Goal: Task Accomplishment & Management: Use online tool/utility

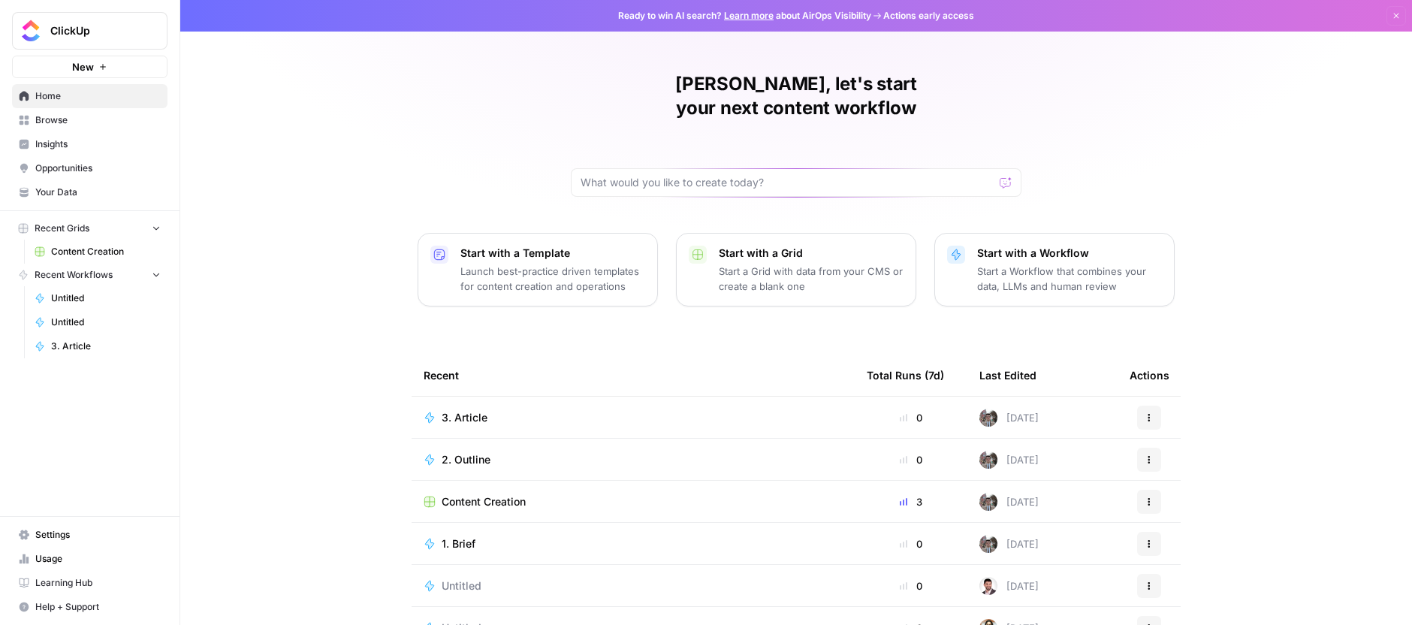
click at [153, 258] on link "Content Creation" at bounding box center [98, 252] width 140 height 24
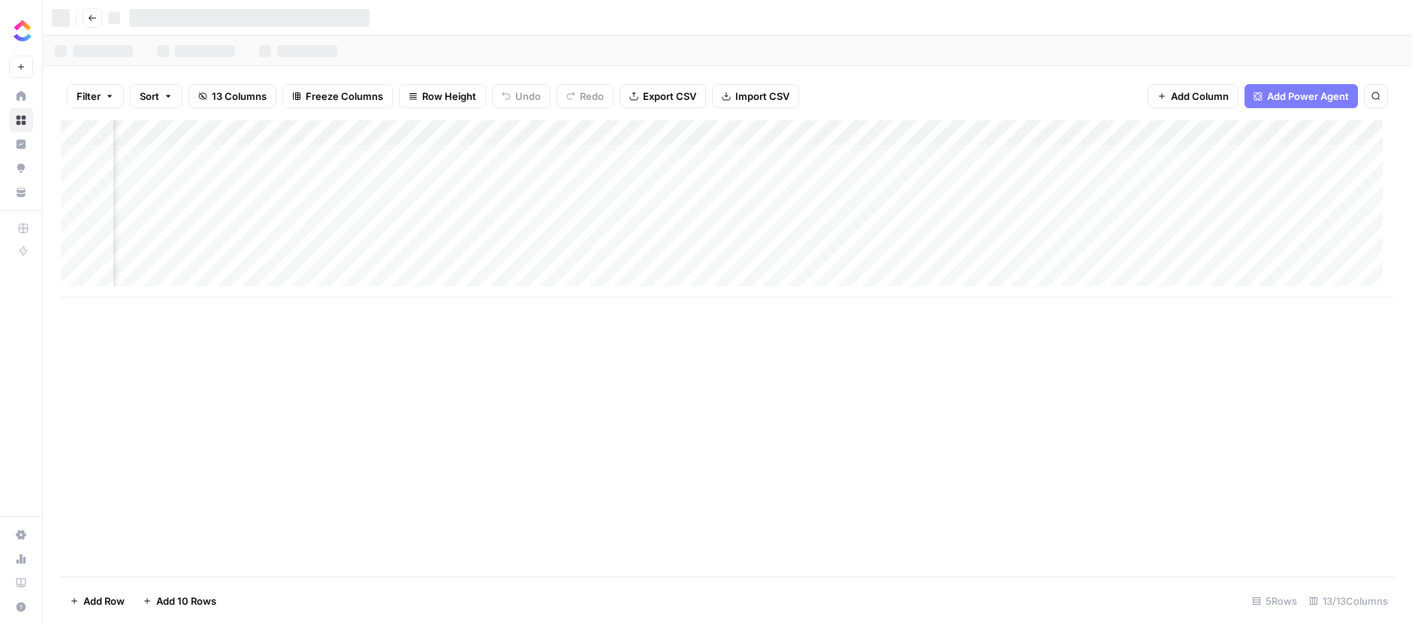
scroll to position [0, 735]
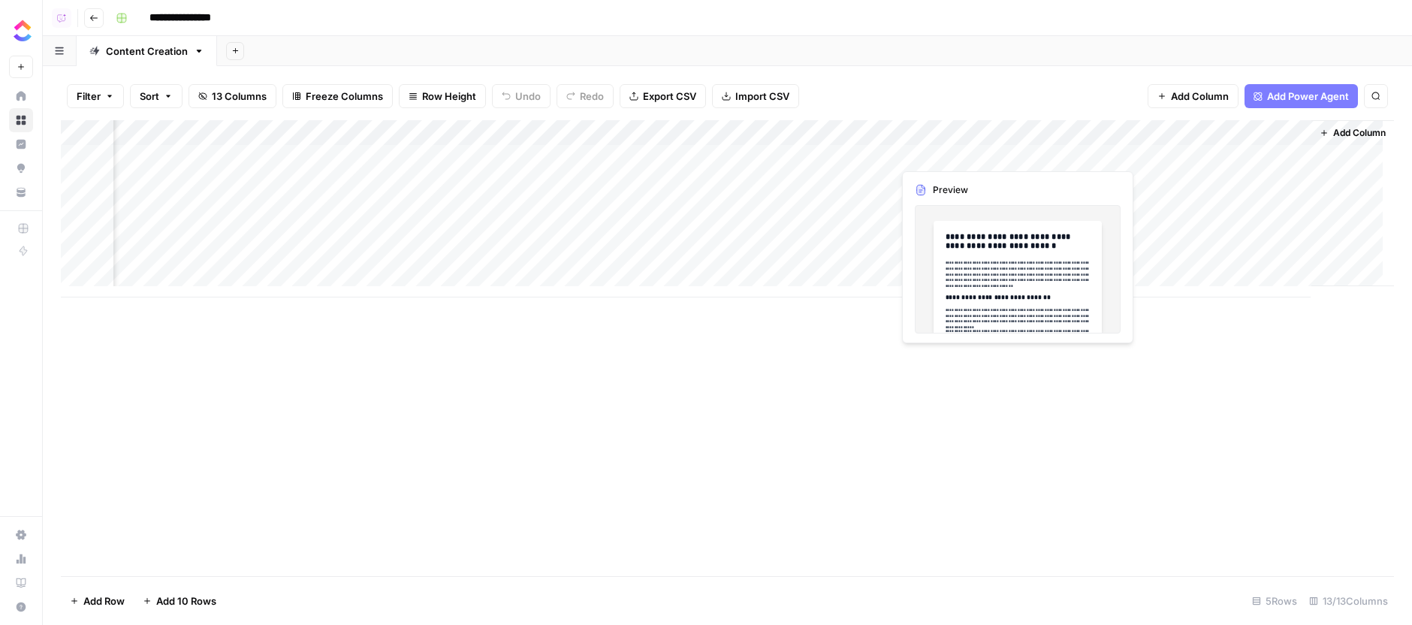
click at [1017, 155] on div "Add Column" at bounding box center [727, 208] width 1333 height 177
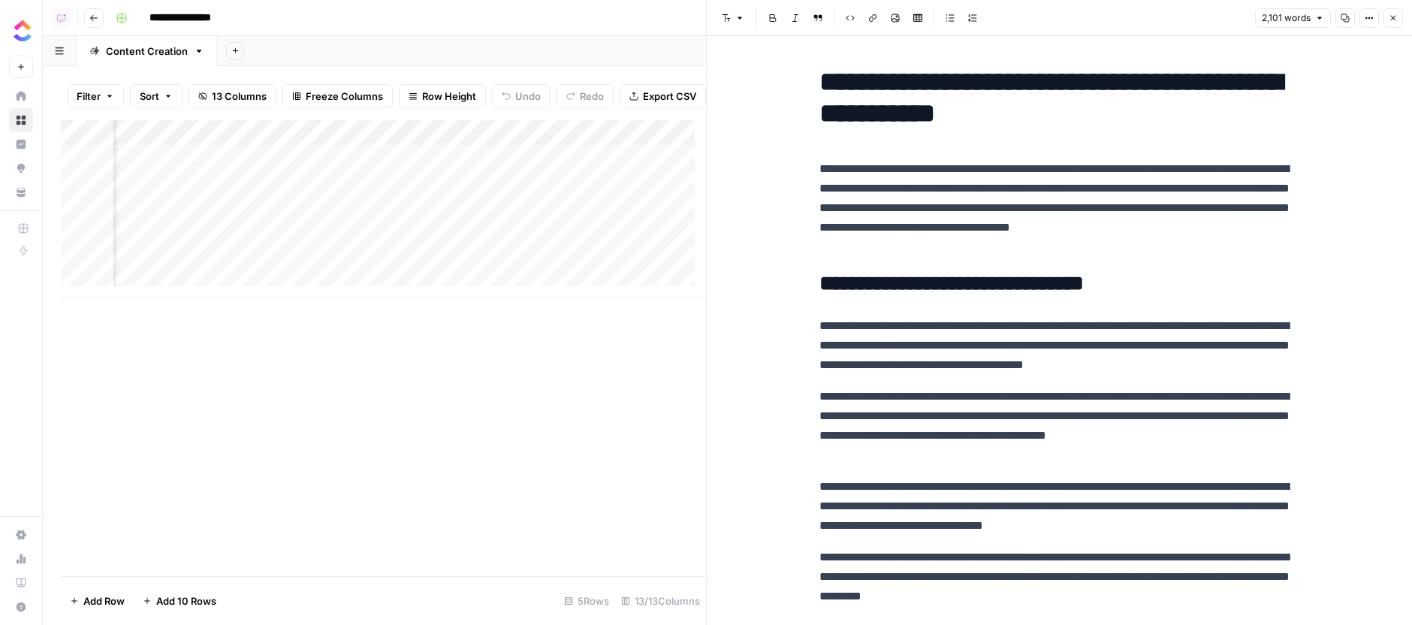
click at [834, 84] on h1 "**********" at bounding box center [1059, 97] width 481 height 63
drag, startPoint x: 834, startPoint y: 84, endPoint x: 1022, endPoint y: 74, distance: 188.8
click at [1022, 74] on h1 "**********" at bounding box center [1059, 97] width 481 height 63
copy h1 "**********"
click at [1161, 398] on p "**********" at bounding box center [1059, 426] width 481 height 78
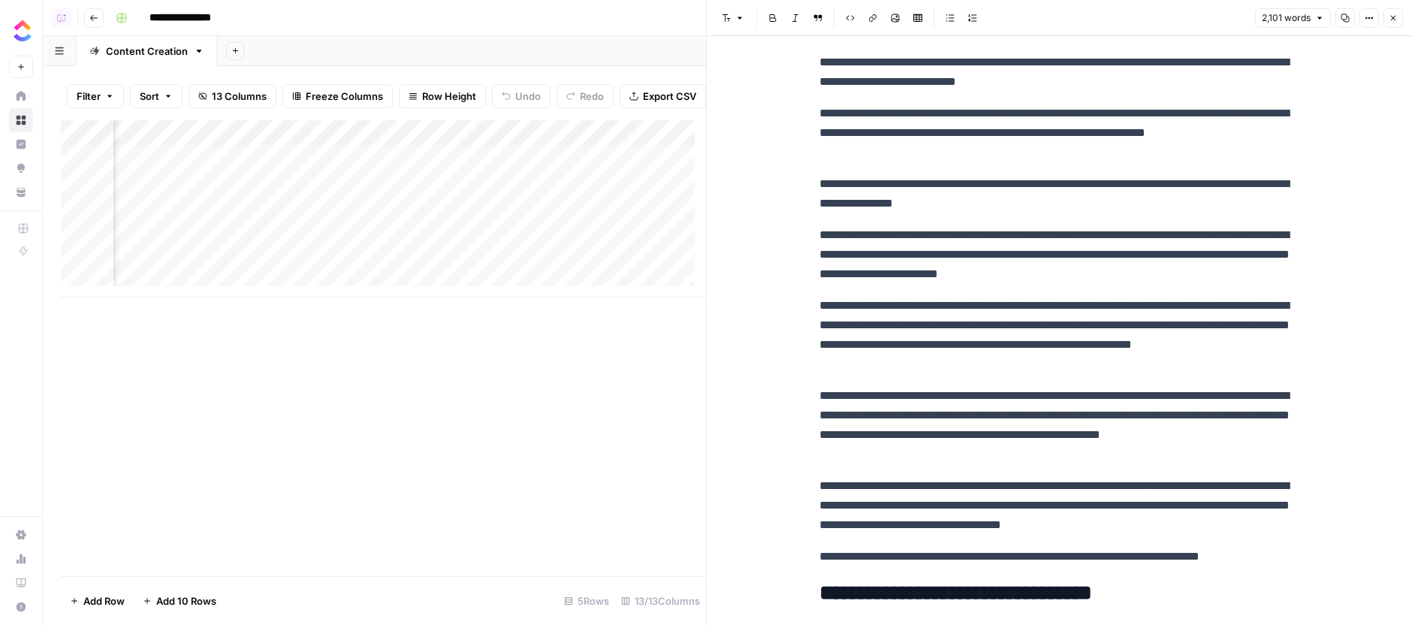
scroll to position [4708, 0]
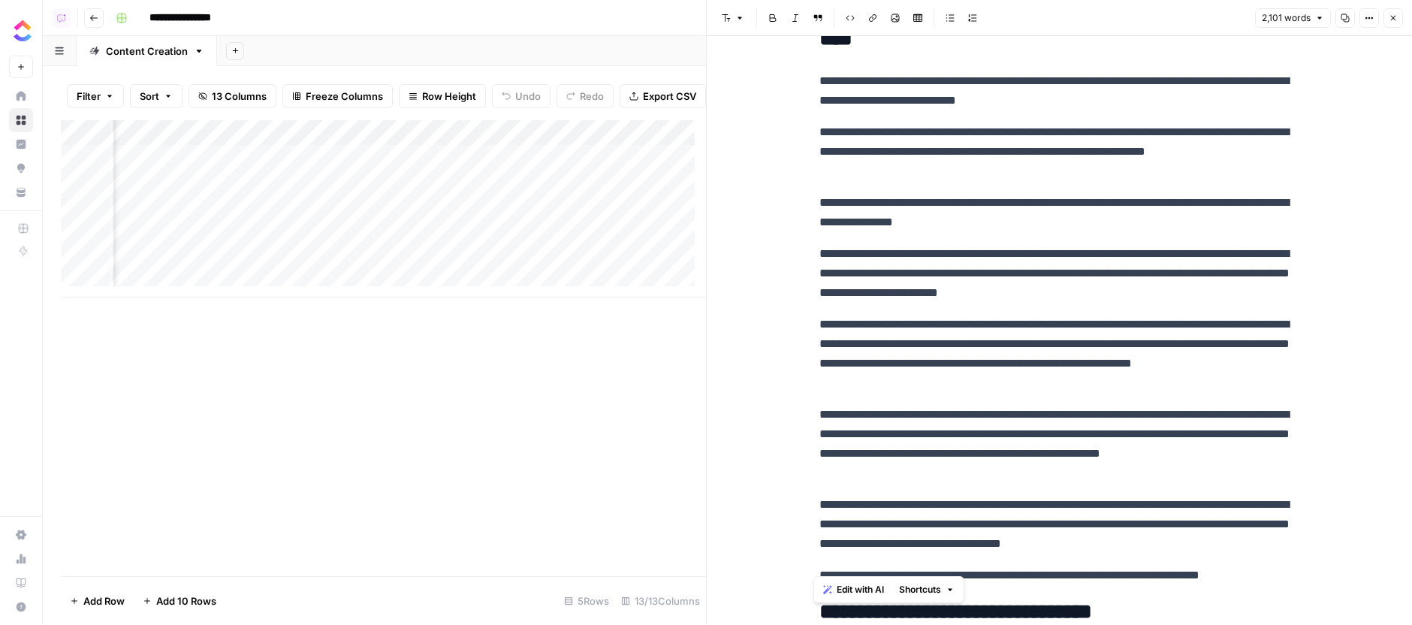
drag, startPoint x: 1273, startPoint y: 560, endPoint x: 801, endPoint y: 49, distance: 696.3
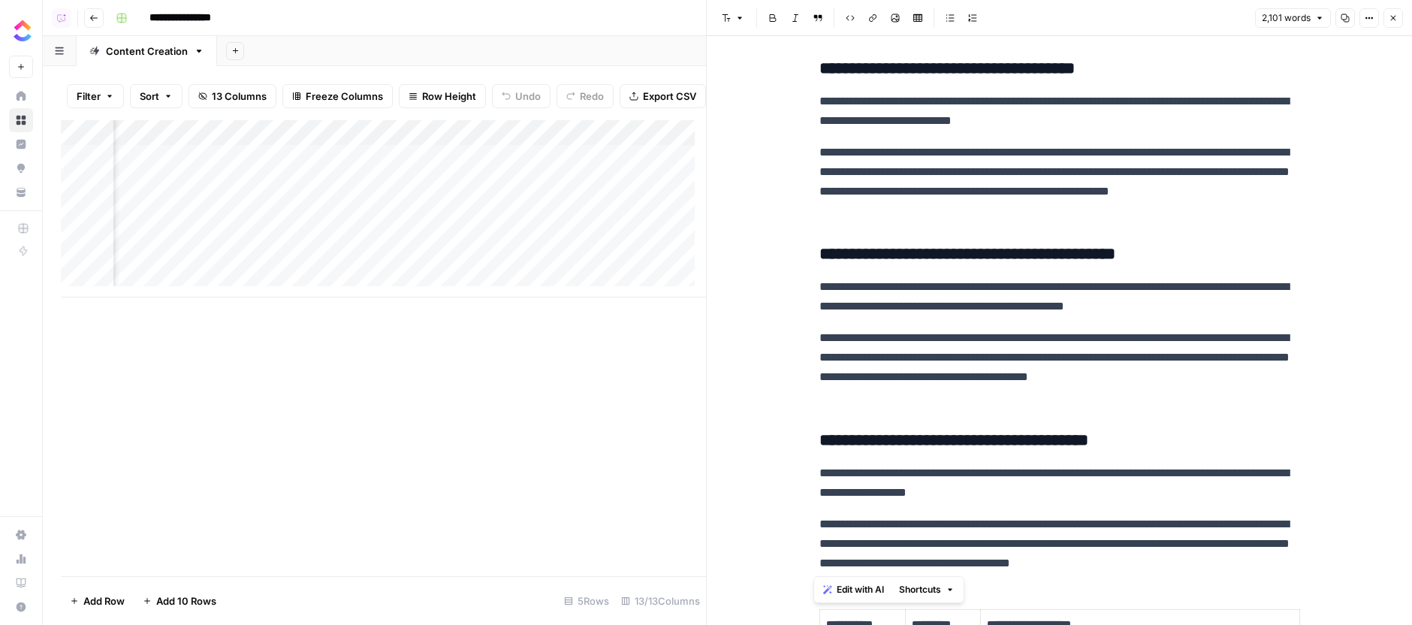
click at [1060, 353] on p "**********" at bounding box center [1059, 367] width 481 height 78
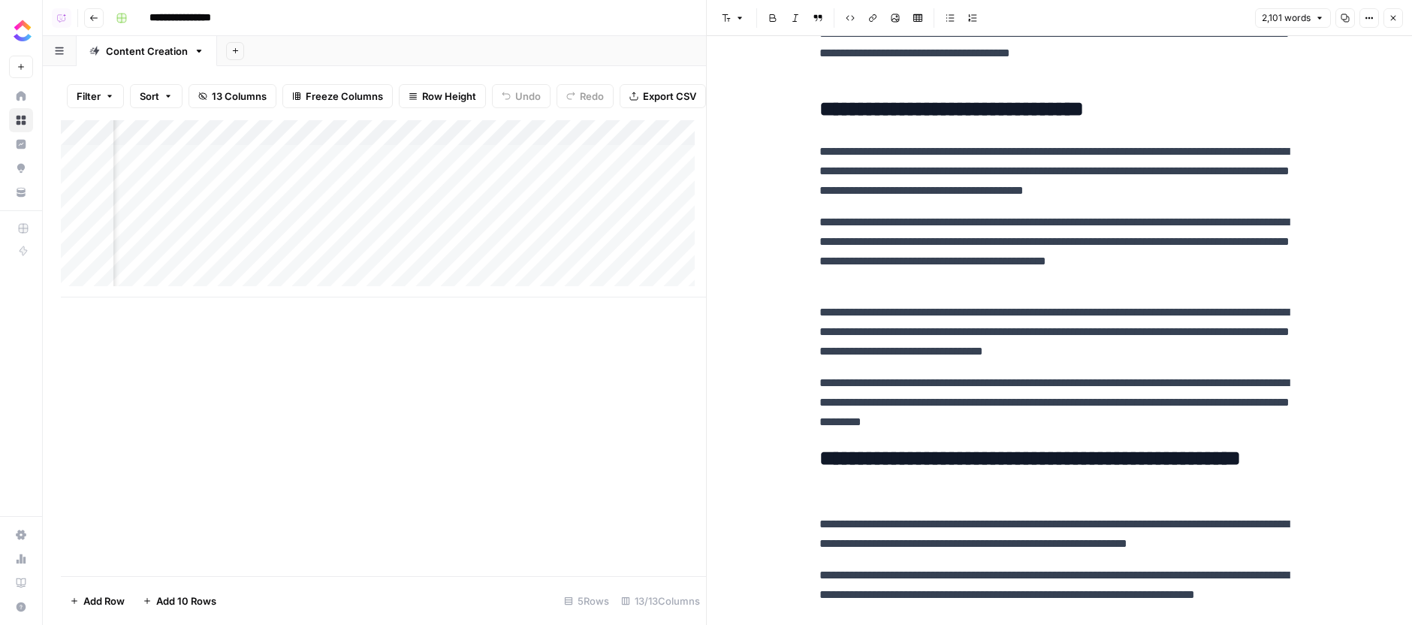
scroll to position [0, 0]
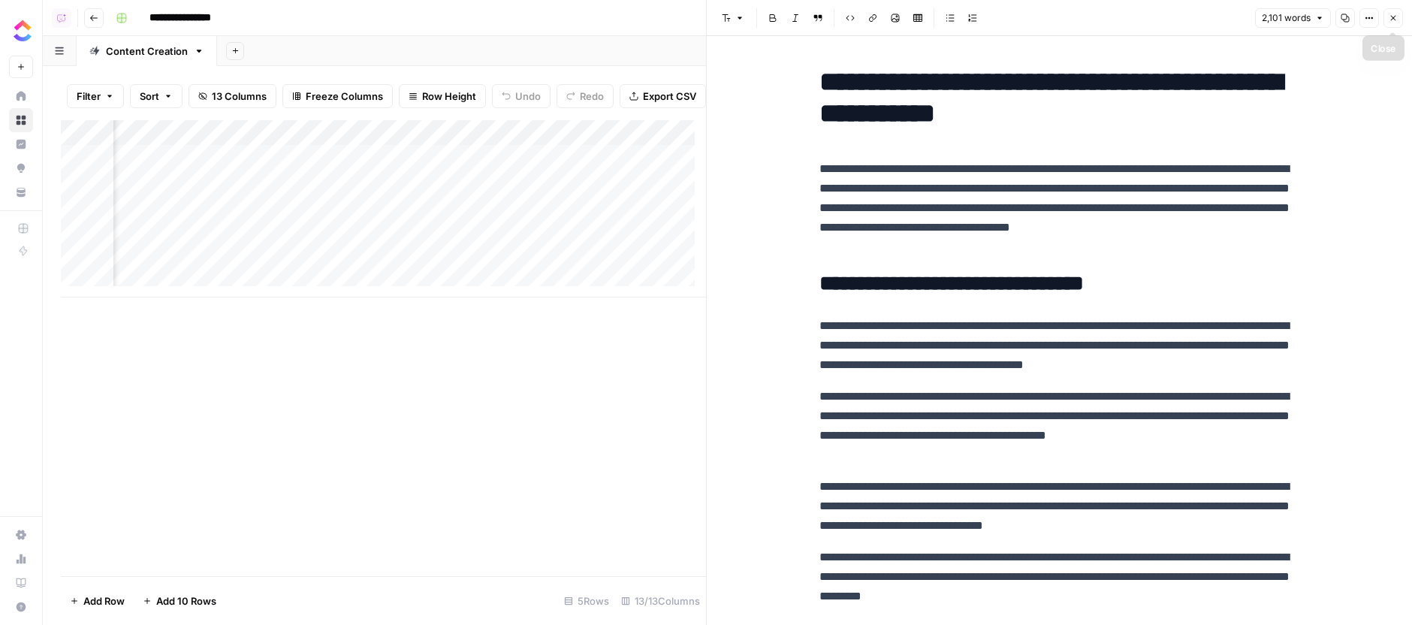
click at [1395, 23] on button "Close" at bounding box center [1393, 18] width 20 height 20
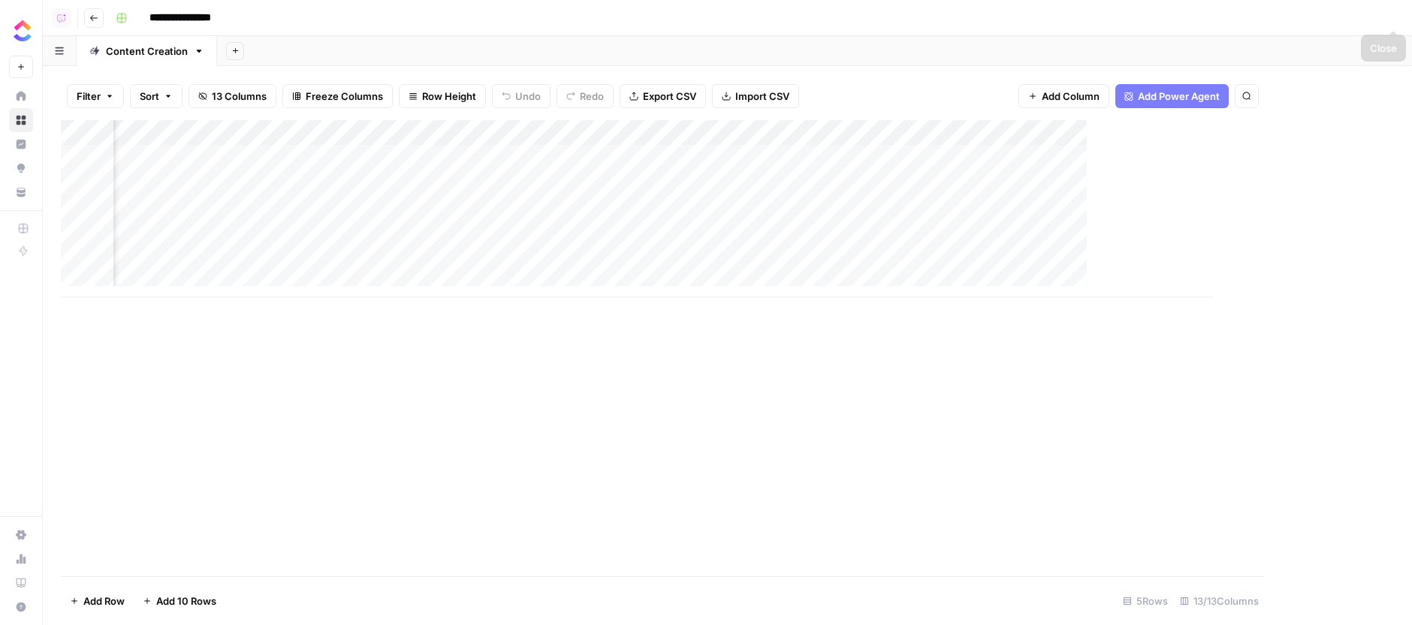
scroll to position [0, 716]
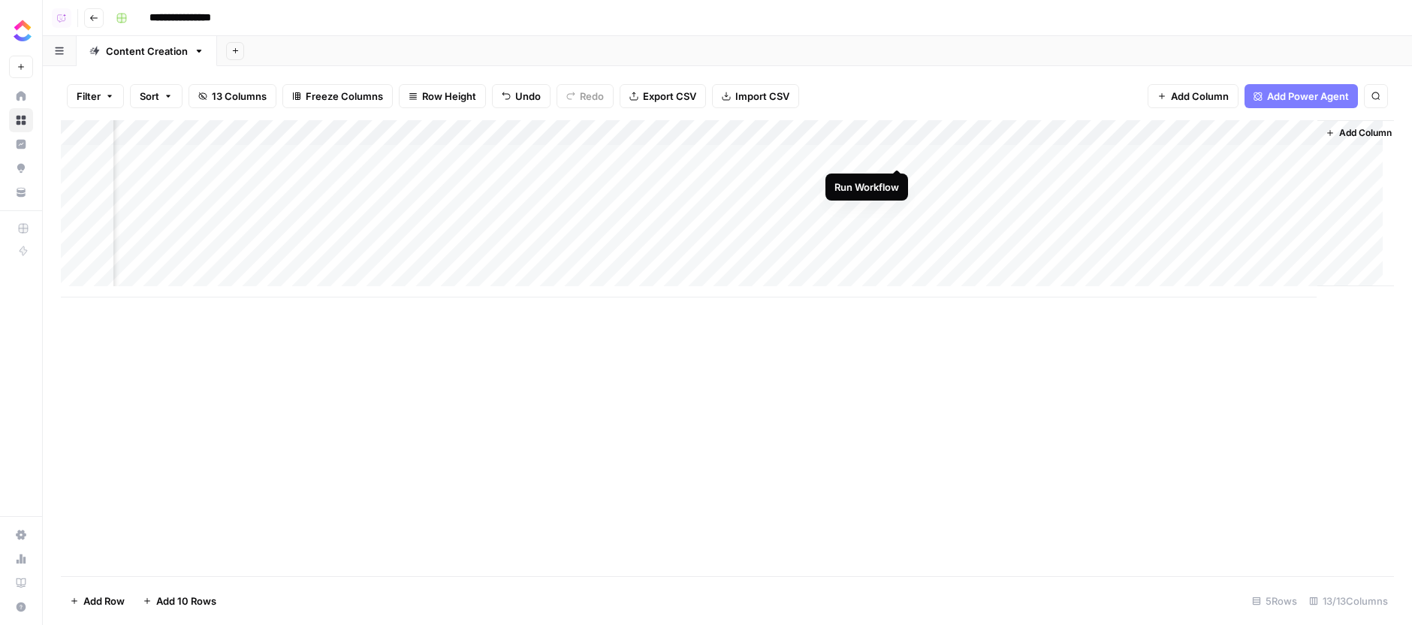
click at [904, 152] on div "Add Column" at bounding box center [727, 208] width 1333 height 177
click at [945, 75] on div "Filter Sort 13 Columns Freeze Columns Row Height Undo Redo Export CSV Import CS…" at bounding box center [727, 96] width 1333 height 48
click at [880, 158] on div "Add Column" at bounding box center [727, 208] width 1333 height 177
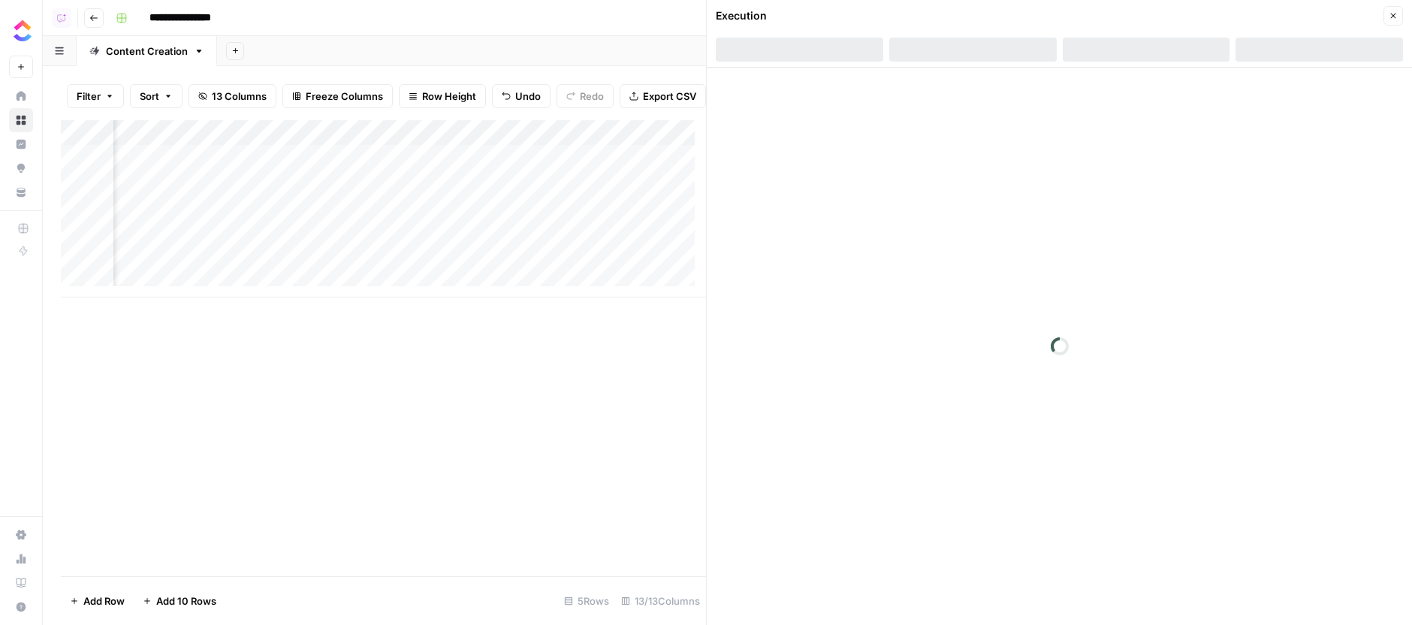
click at [1157, 59] on div at bounding box center [1146, 50] width 167 height 24
click at [1155, 53] on div at bounding box center [1146, 50] width 167 height 24
click at [1155, 52] on div at bounding box center [1146, 50] width 167 height 24
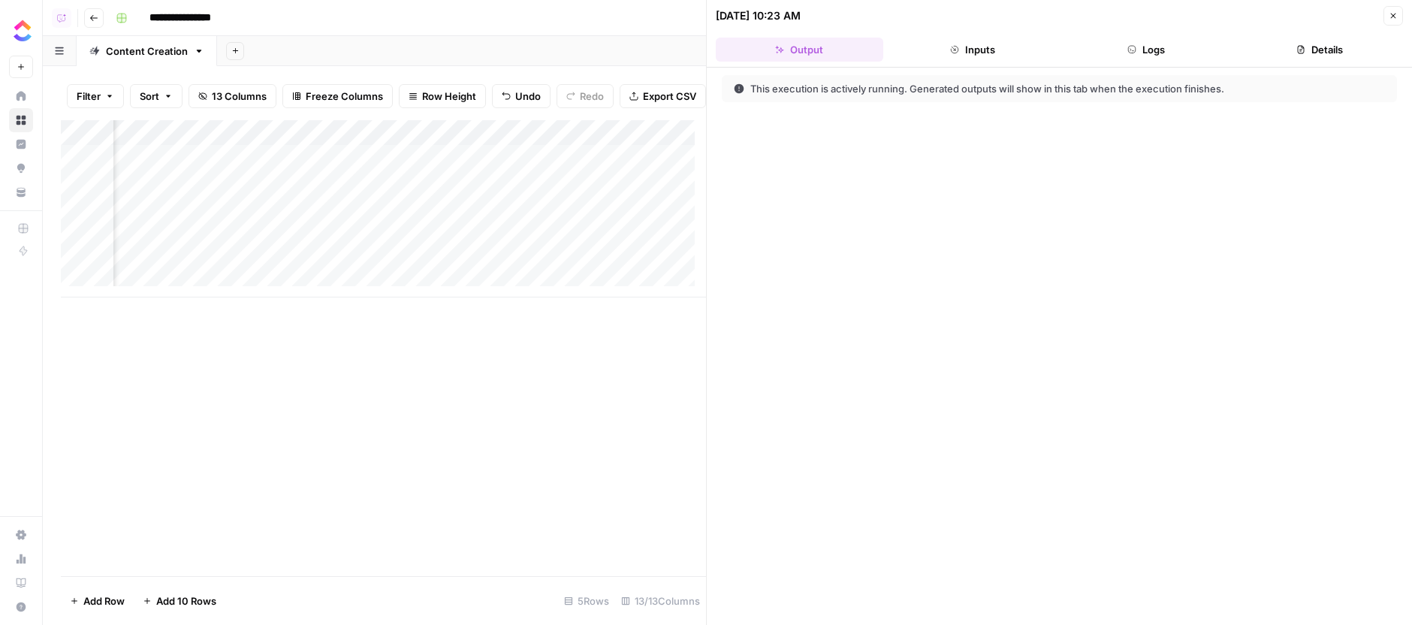
click at [1182, 52] on button "Logs" at bounding box center [1146, 50] width 167 height 24
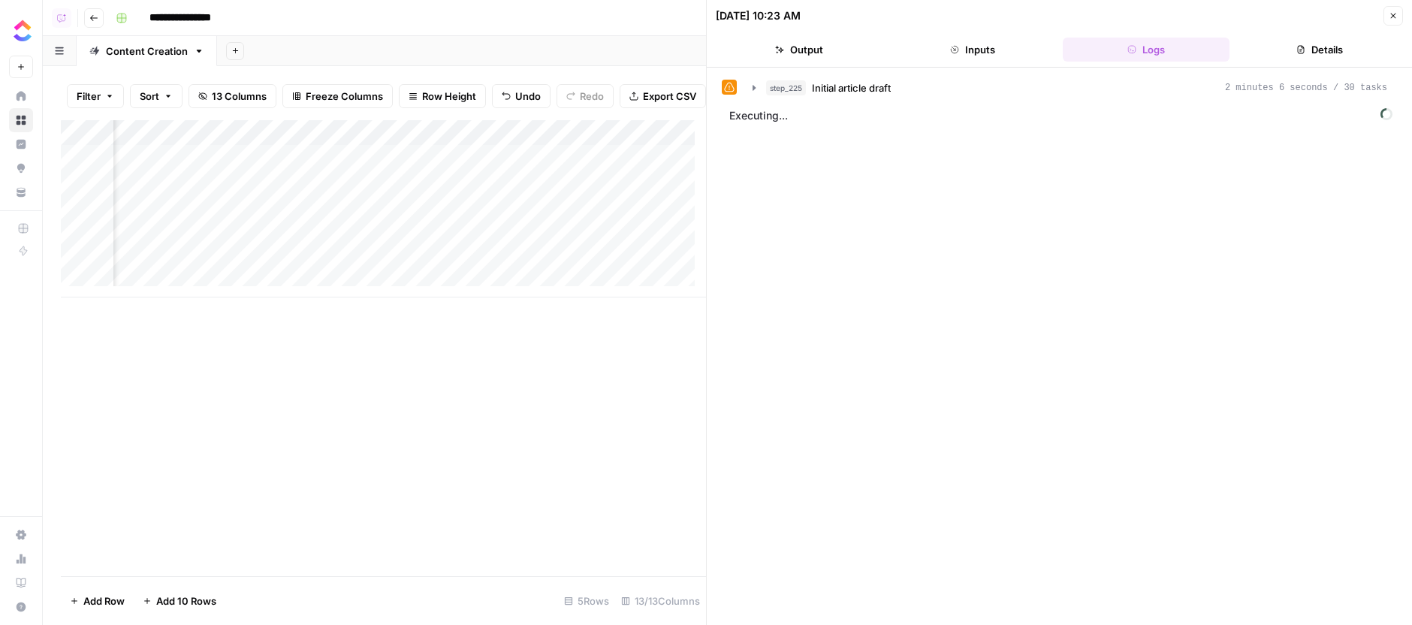
click at [1393, 17] on icon "button" at bounding box center [1393, 15] width 9 height 9
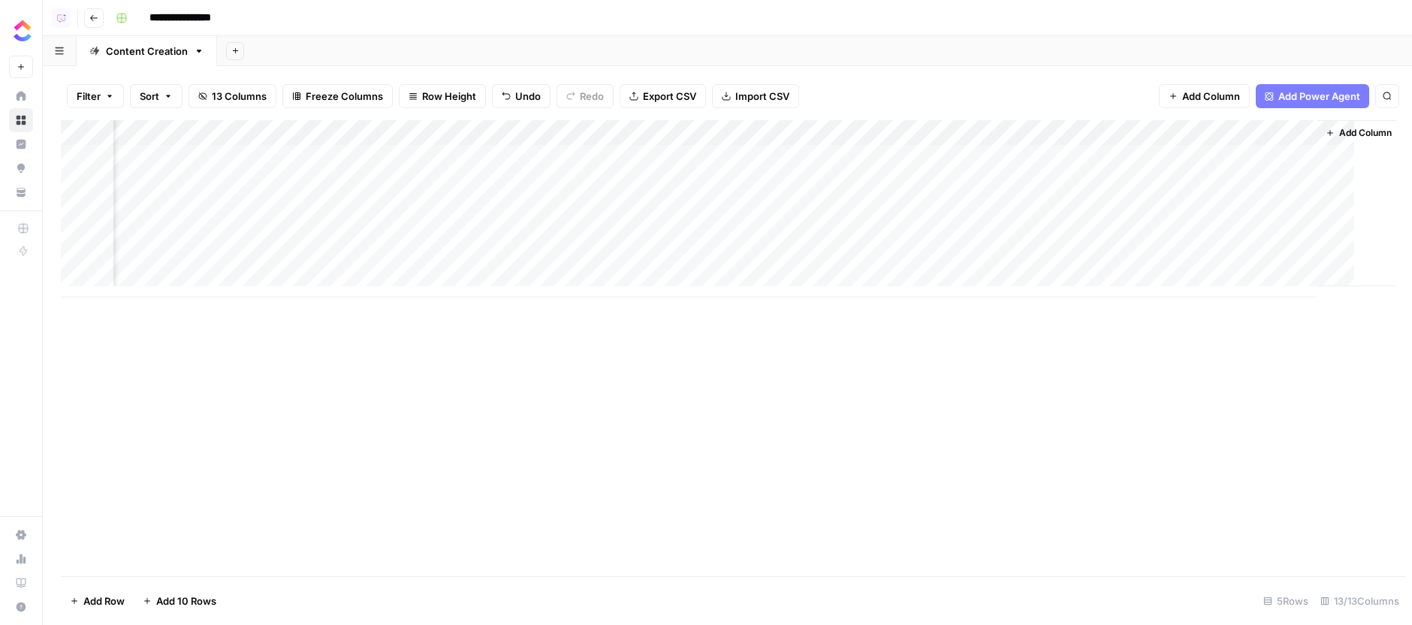
scroll to position [0, 735]
click at [1318, 128] on button "Add Column" at bounding box center [1353, 133] width 78 height 20
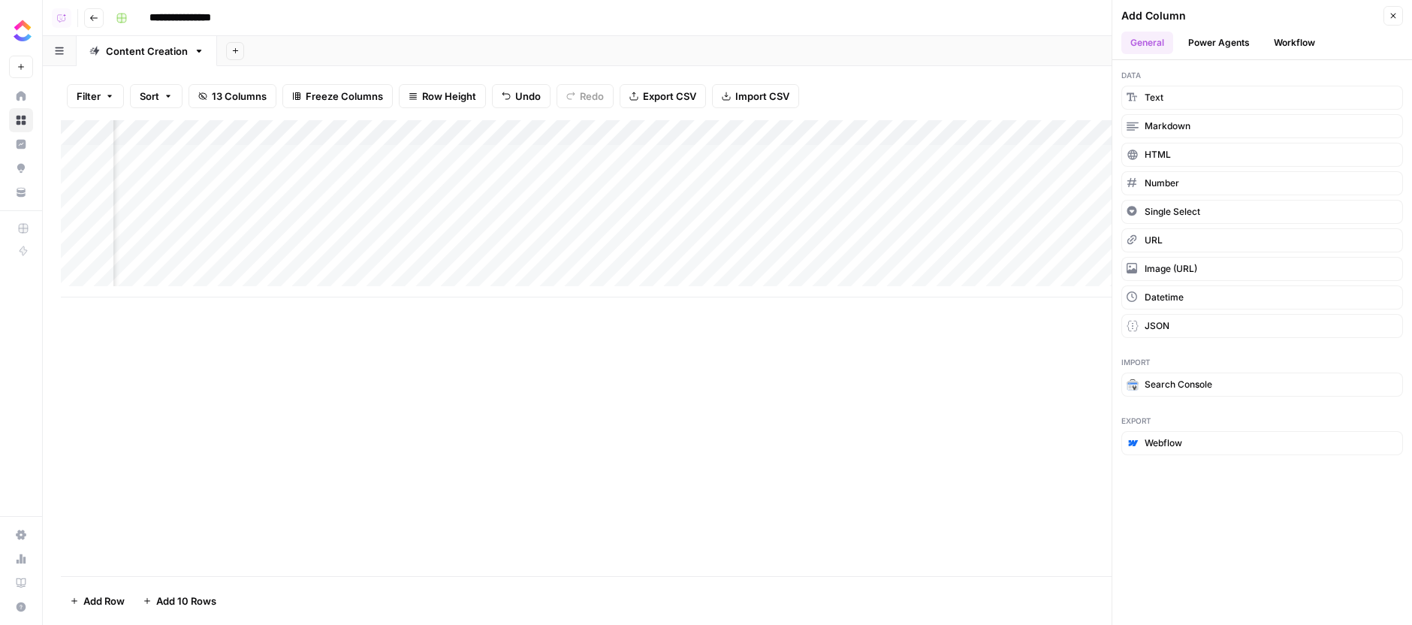
click at [1283, 49] on button "Workflow" at bounding box center [1294, 43] width 59 height 23
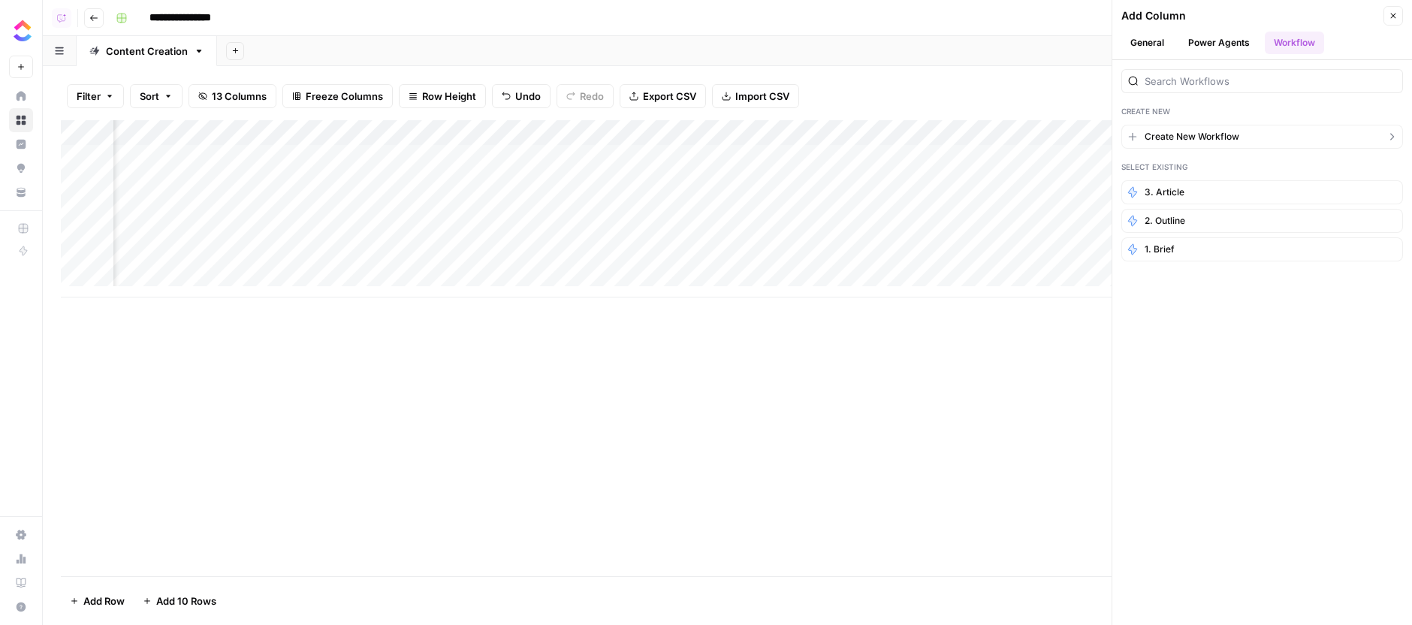
click at [1233, 125] on button "Create New Workflow" at bounding box center [1262, 137] width 282 height 24
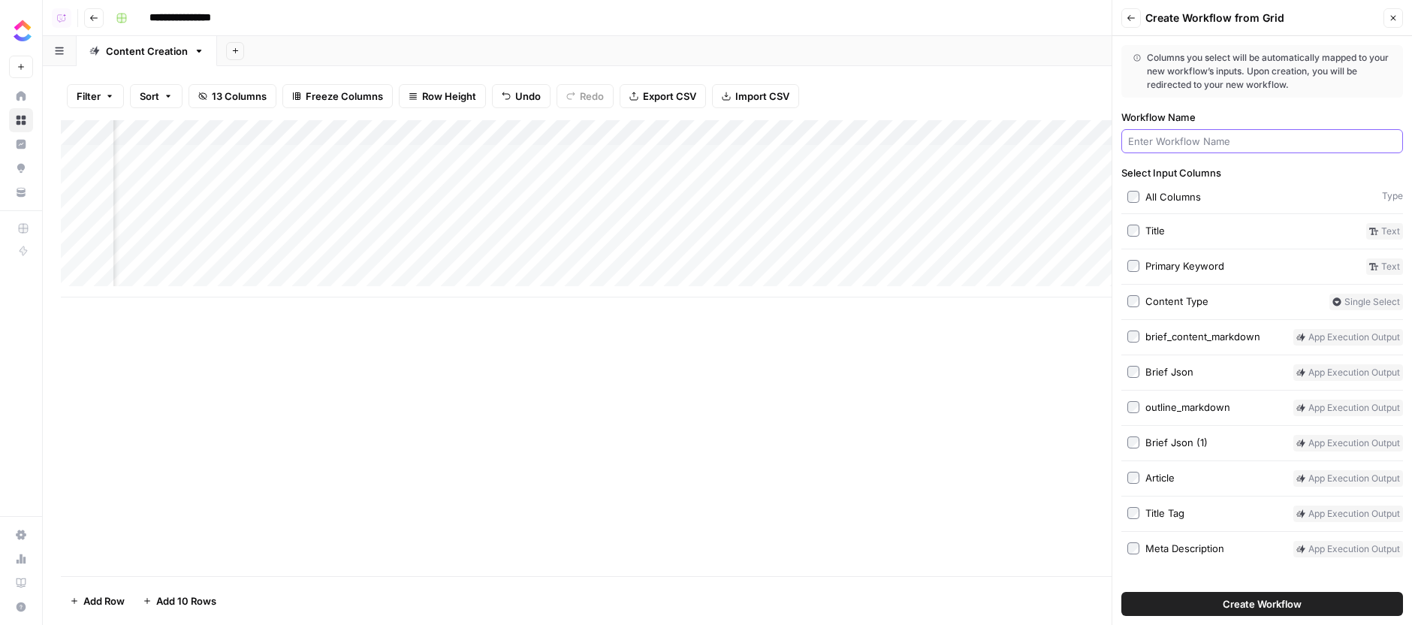
click at [1230, 144] on input "Workflow Name" at bounding box center [1262, 141] width 268 height 15
type input "4. Linking"
click at [1250, 120] on label "Workflow Name" at bounding box center [1262, 117] width 282 height 15
click at [1250, 134] on input "4. Linking" at bounding box center [1262, 141] width 268 height 15
click at [1141, 262] on label "Primary Keyword" at bounding box center [1243, 266] width 233 height 17
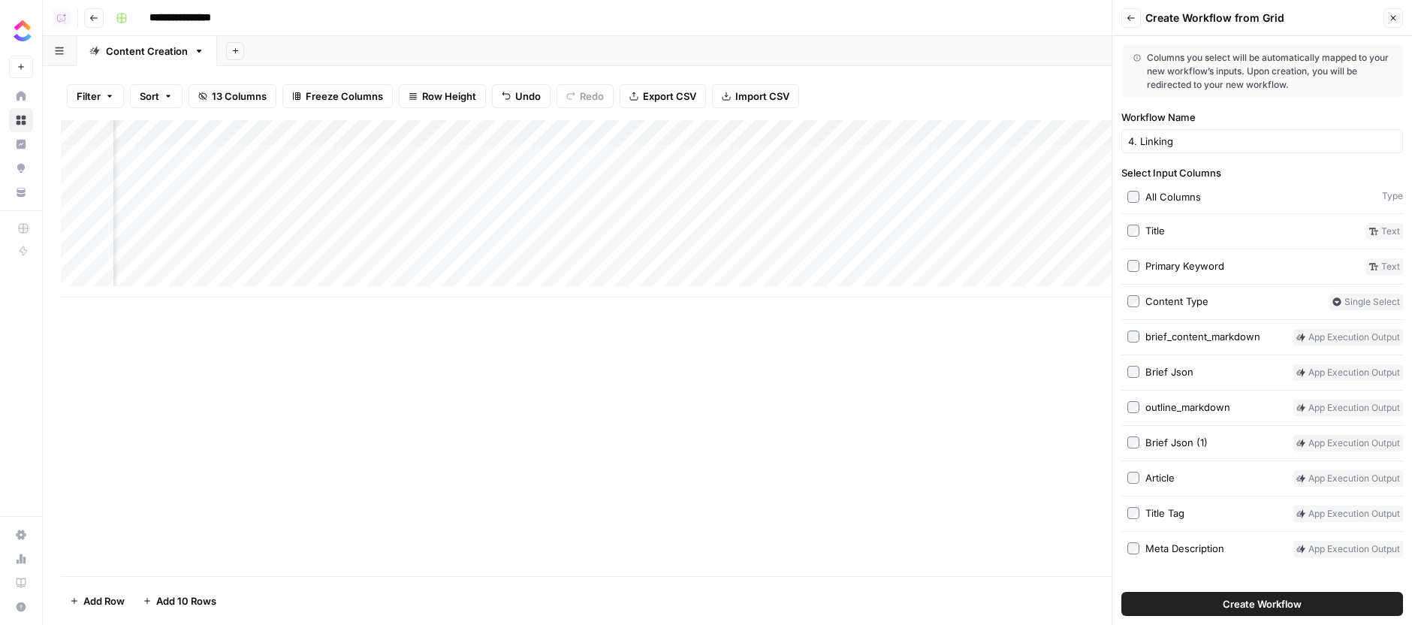
click at [1220, 603] on button "Create Workflow" at bounding box center [1262, 604] width 282 height 24
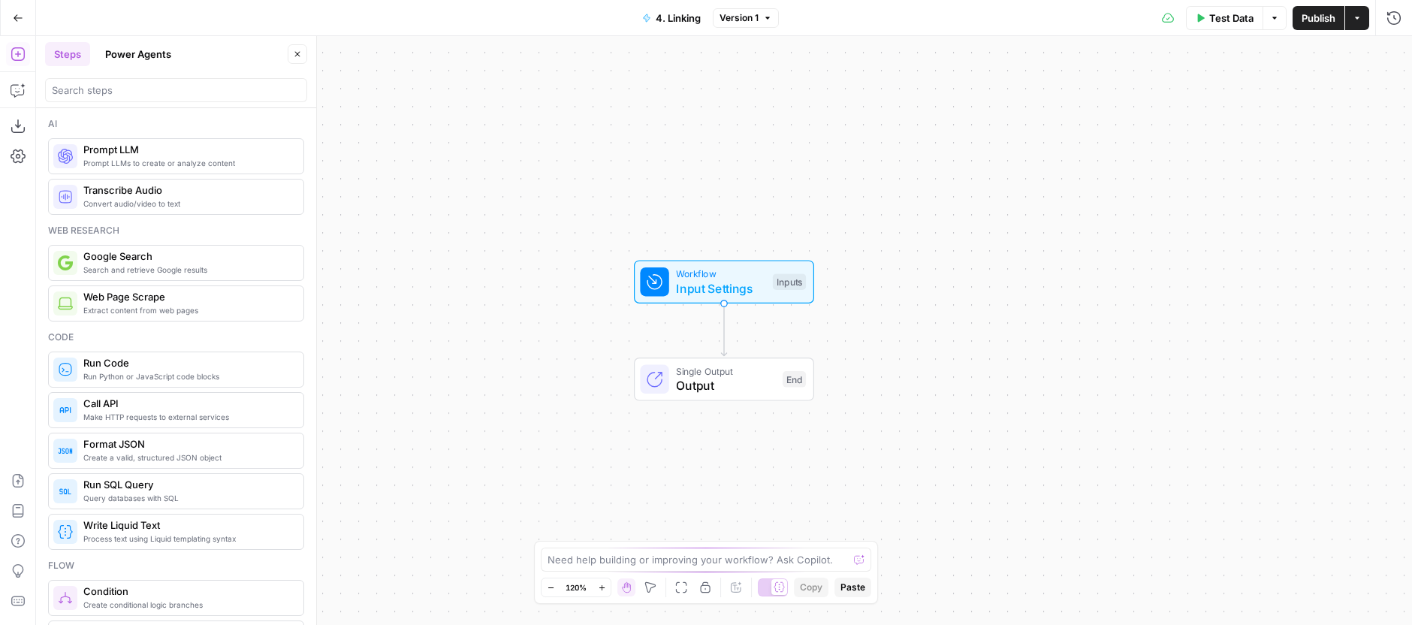
click at [143, 52] on button "Power Agents" at bounding box center [138, 54] width 84 height 24
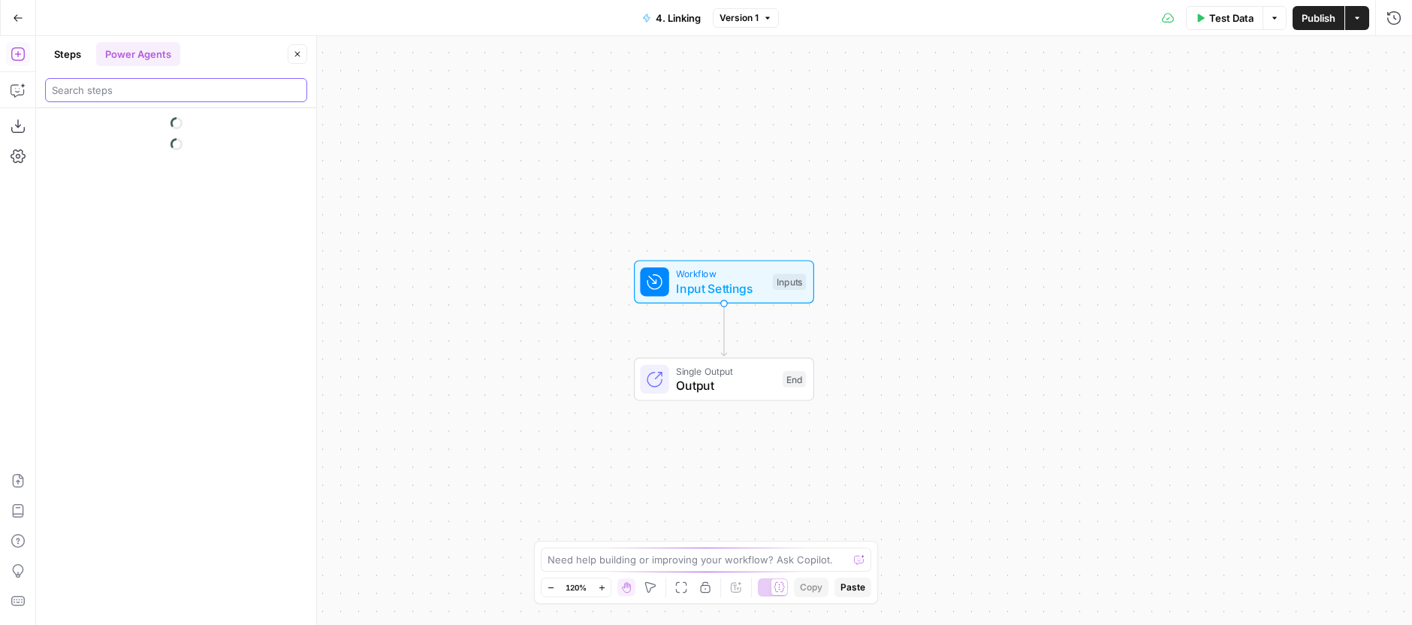
click at [149, 84] on input "search" at bounding box center [176, 90] width 249 height 15
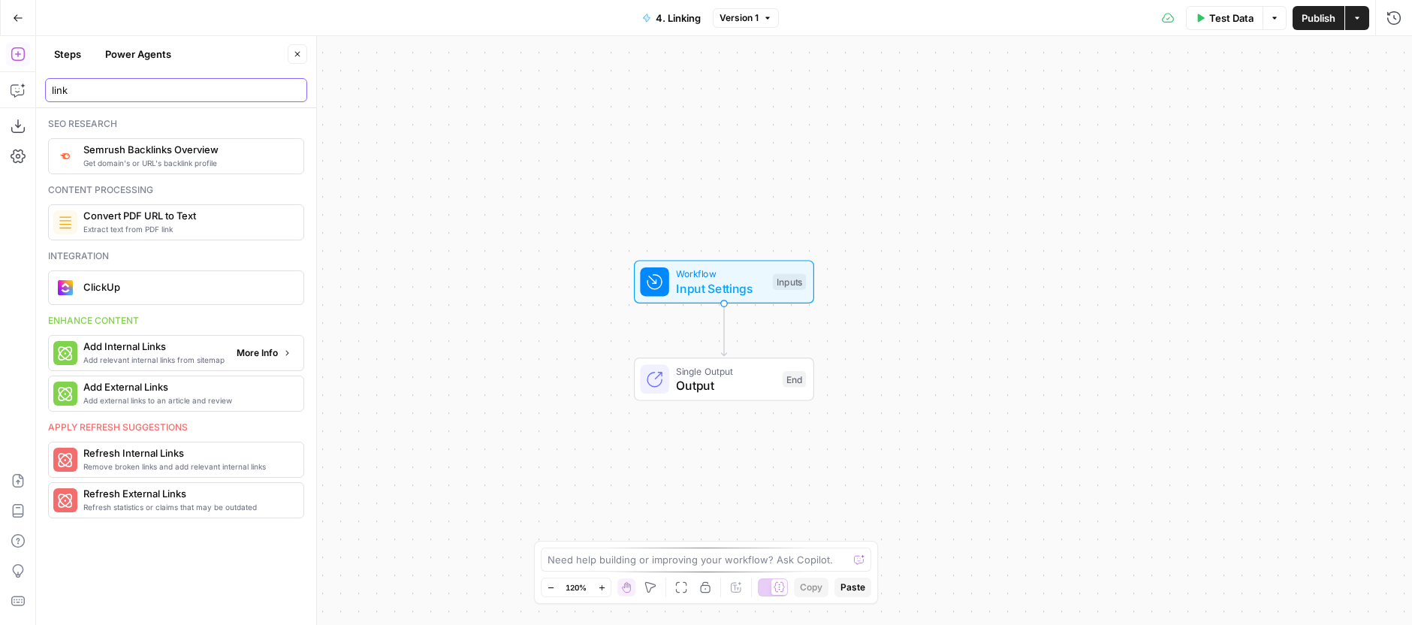
type input "link"
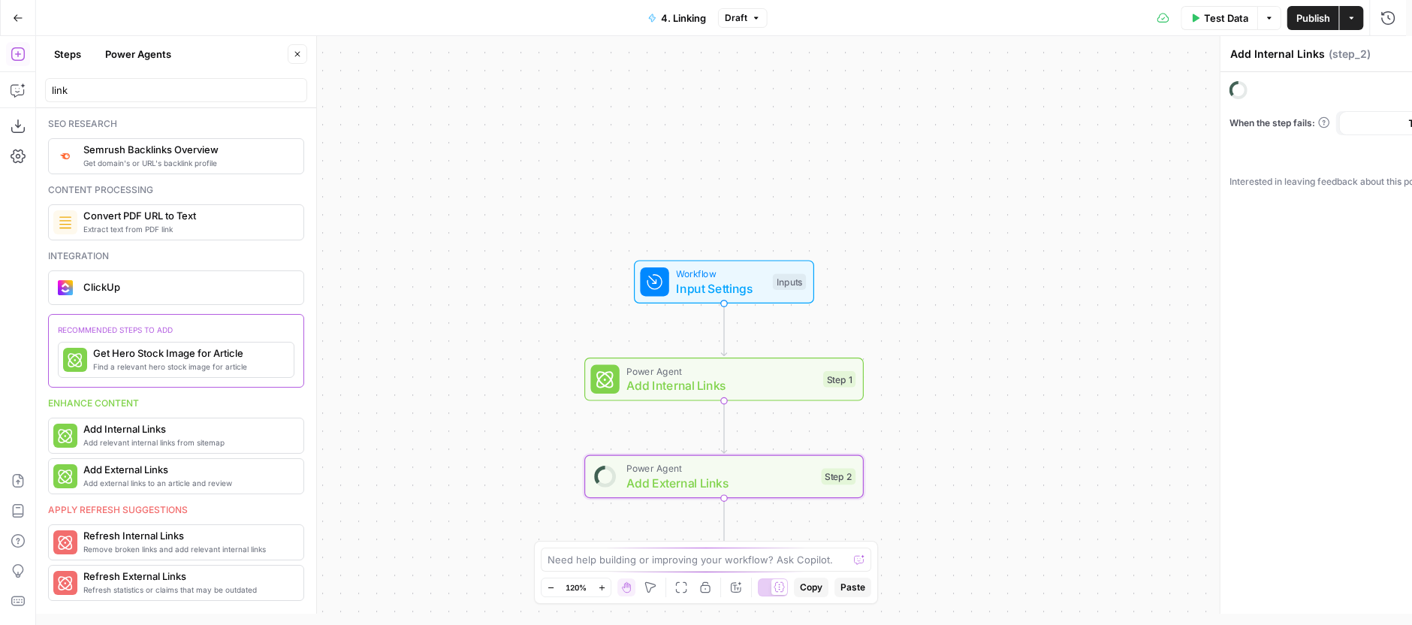
type textarea "Add External Links"
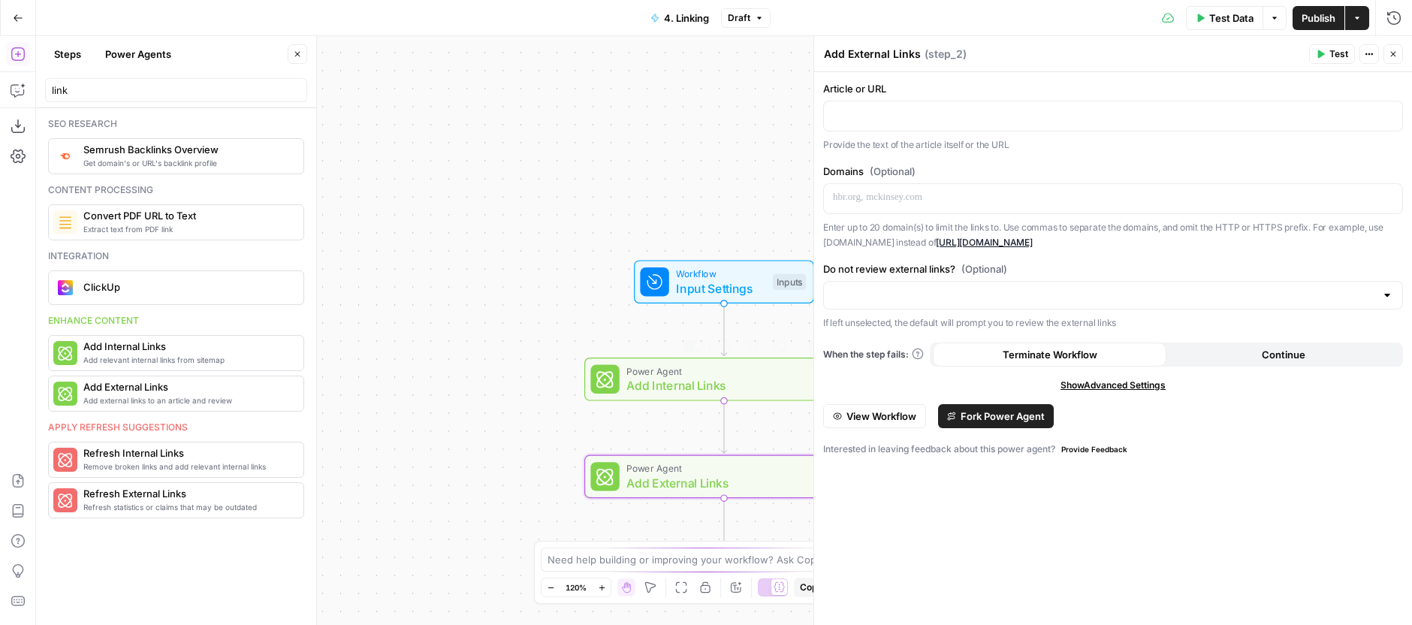
click at [744, 386] on span "Add Internal Links" at bounding box center [720, 385] width 189 height 18
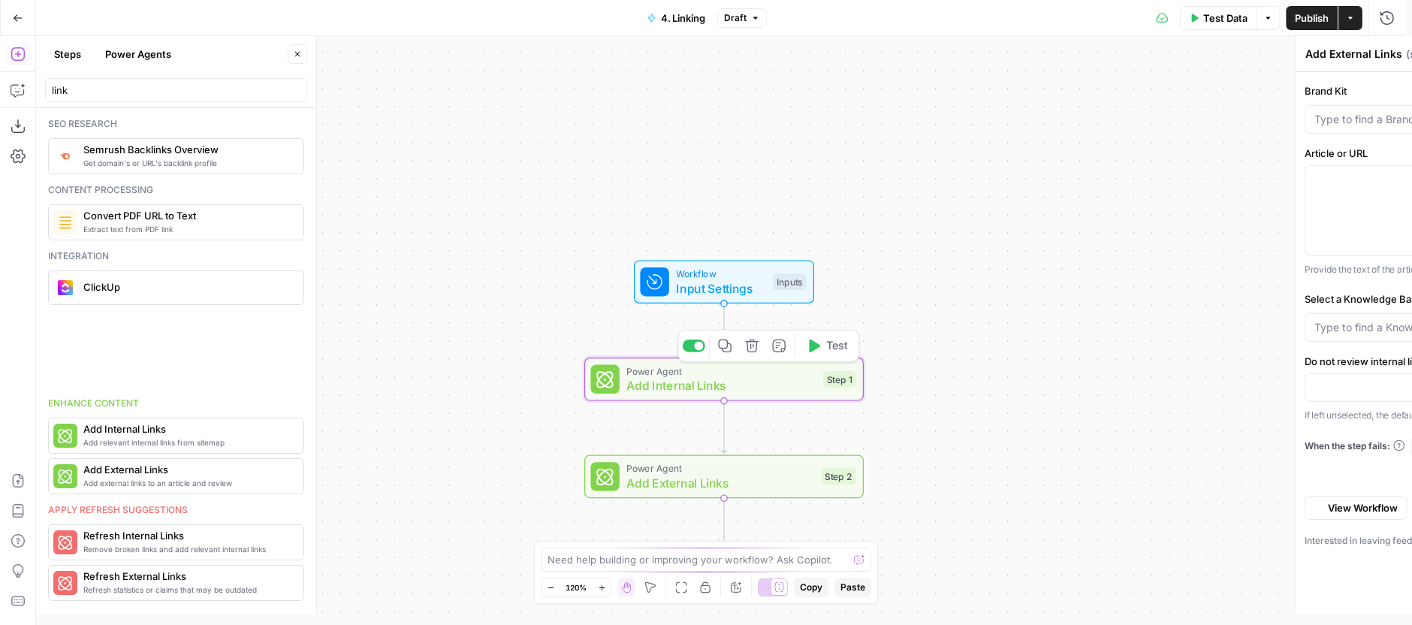
type textarea "Add Internal Links"
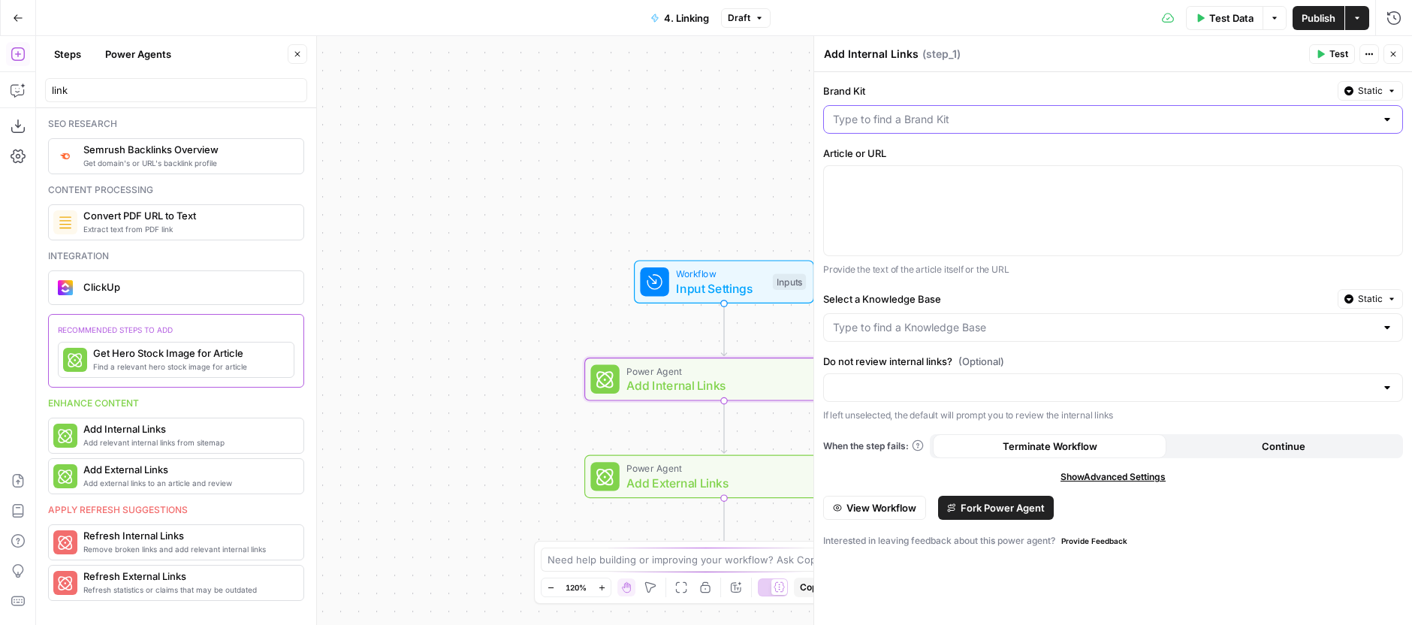
click at [943, 122] on input "Brand Kit" at bounding box center [1104, 119] width 542 height 15
click at [908, 218] on div at bounding box center [1113, 210] width 578 height 89
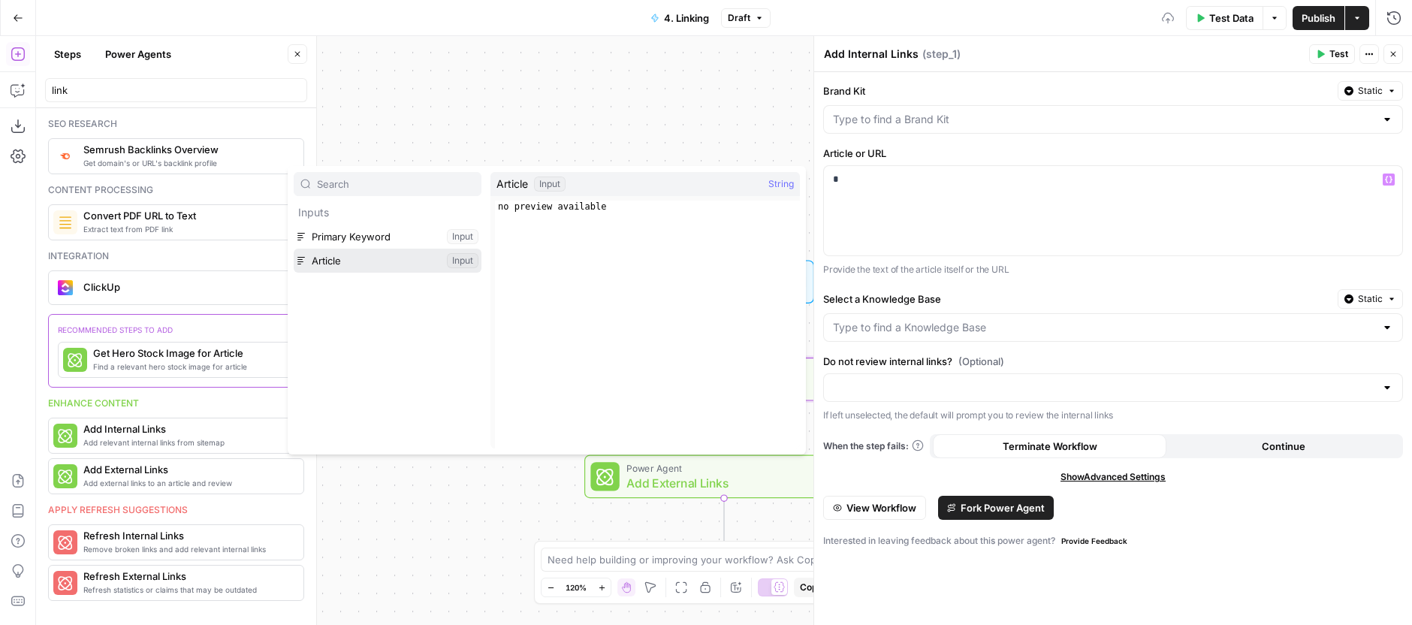
click at [394, 263] on button "Select variable Article" at bounding box center [388, 261] width 188 height 24
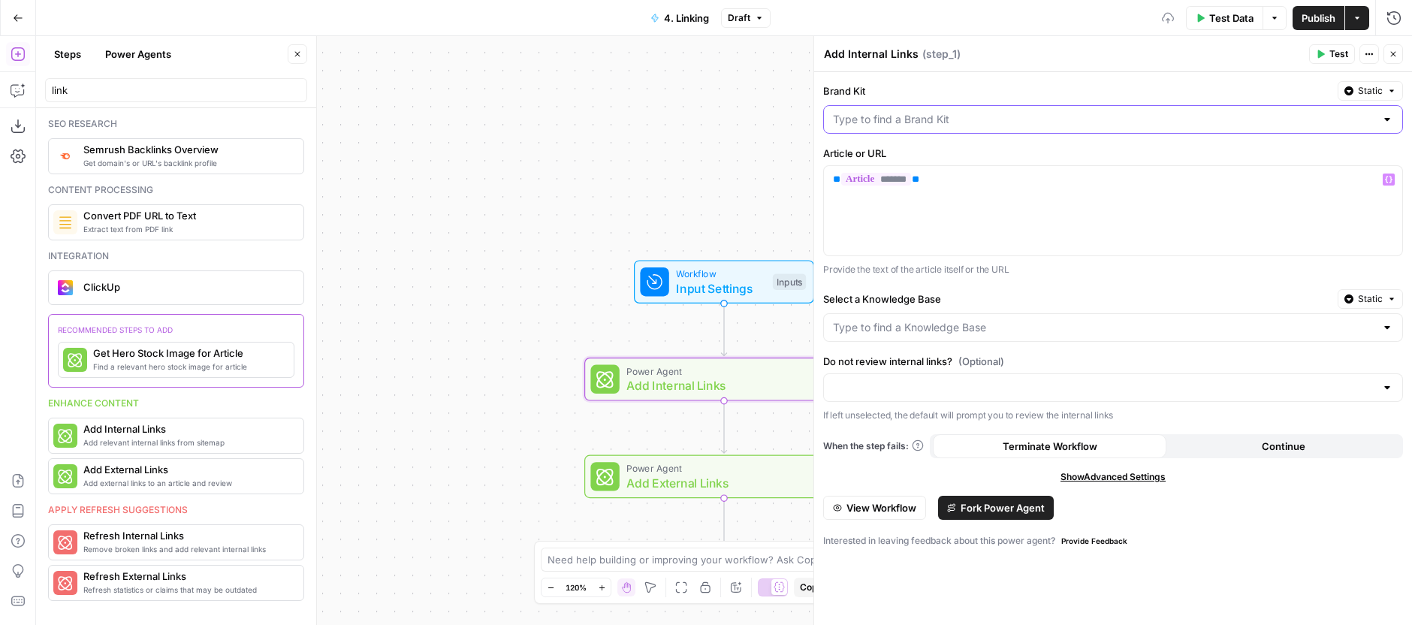
click at [1061, 116] on input "Brand Kit" at bounding box center [1104, 119] width 542 height 15
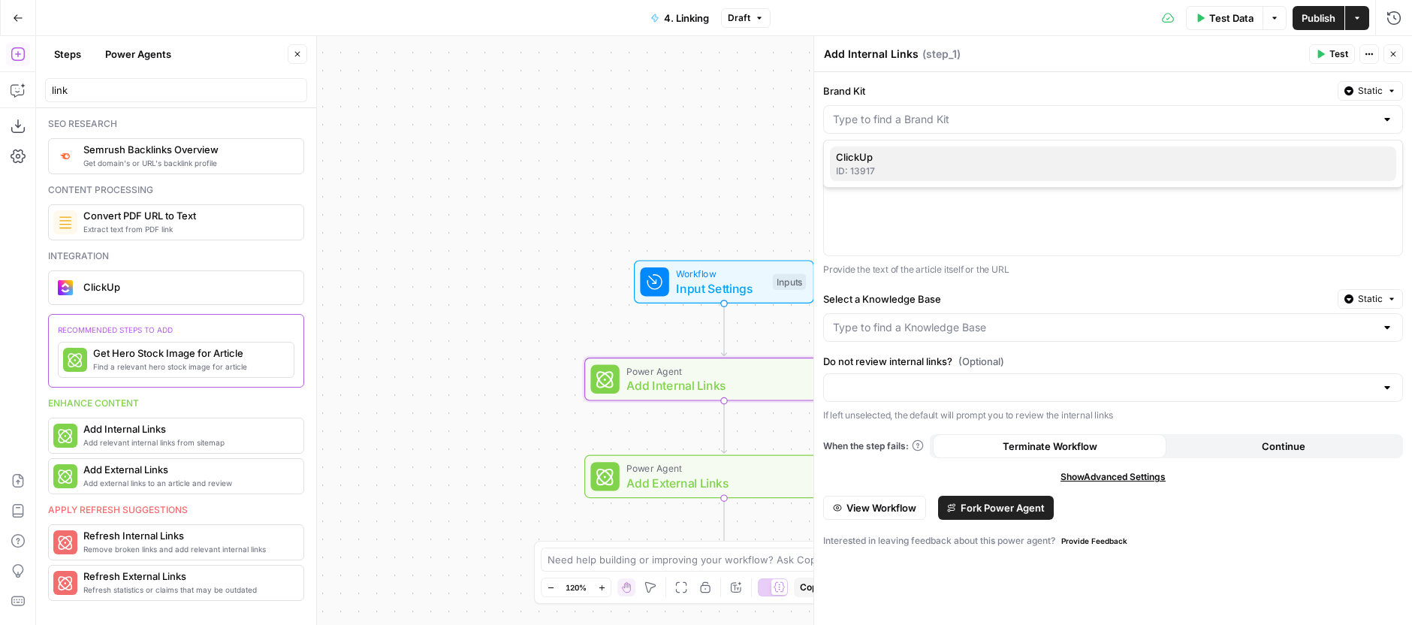
click at [864, 158] on span "ClickUp" at bounding box center [1110, 156] width 548 height 15
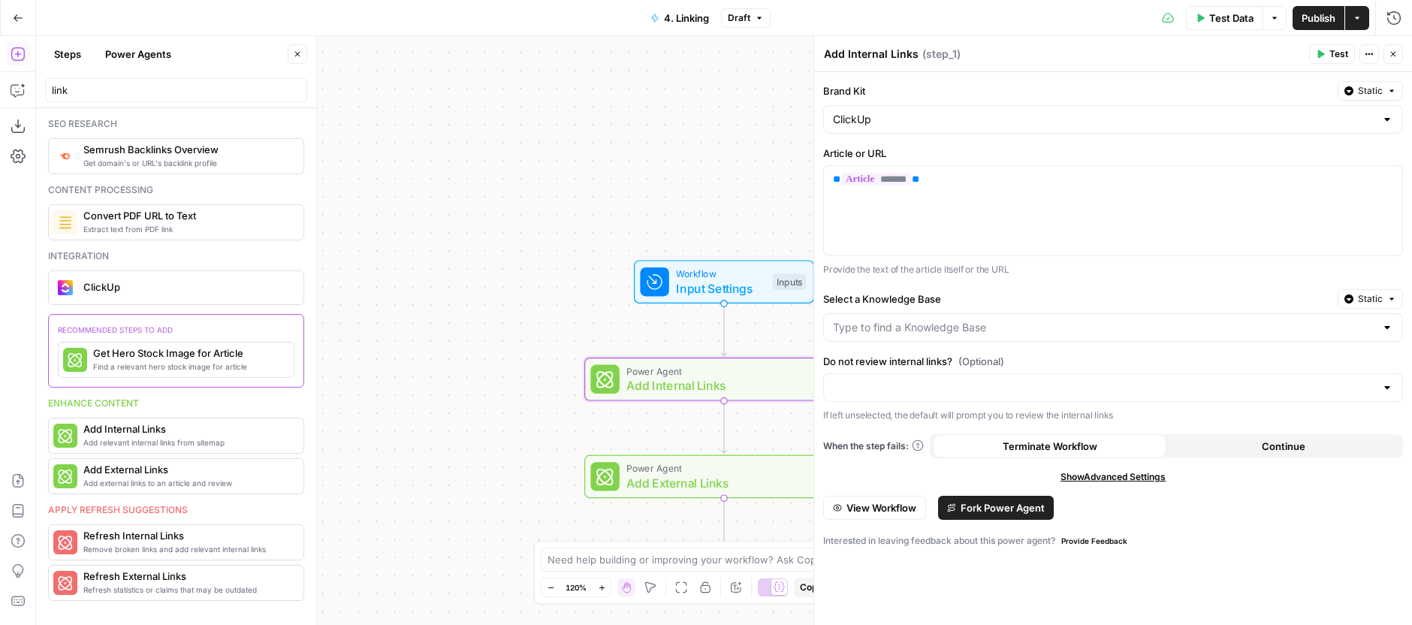
type input "ClickUp"
click at [907, 337] on div at bounding box center [1113, 327] width 580 height 29
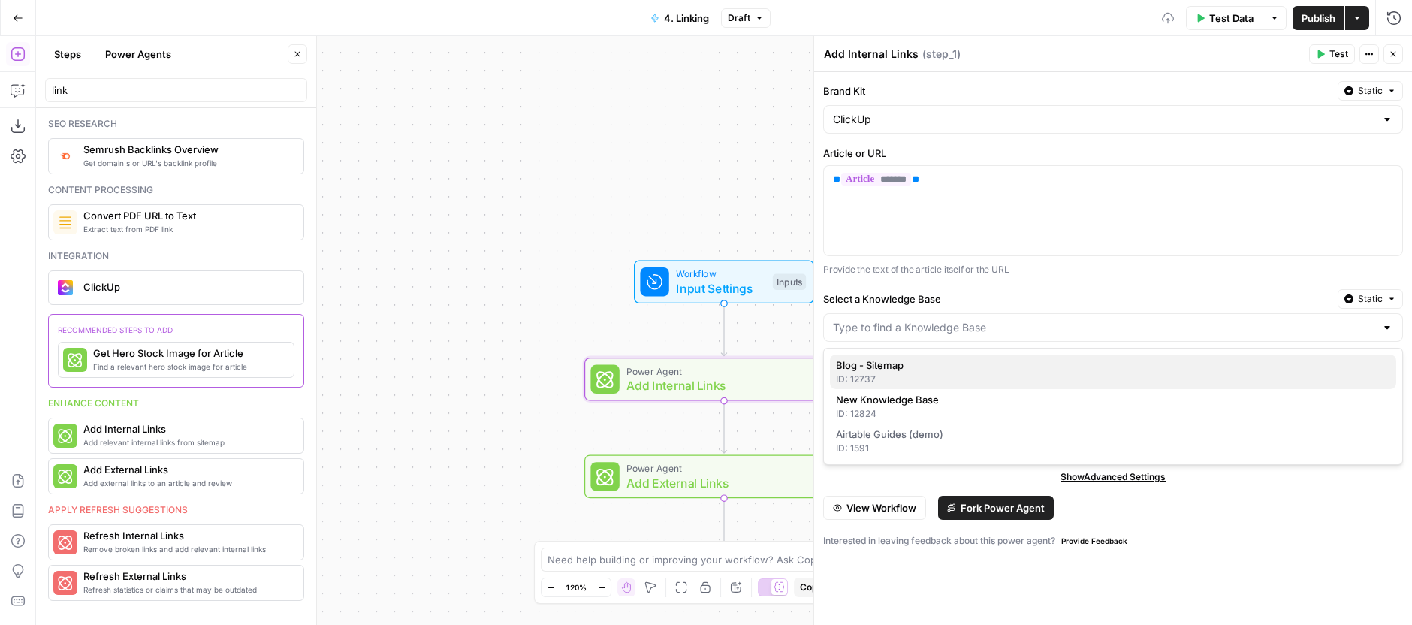
click at [881, 379] on div "ID: 12737" at bounding box center [1113, 380] width 554 height 14
type input "Blog - Sitemap"
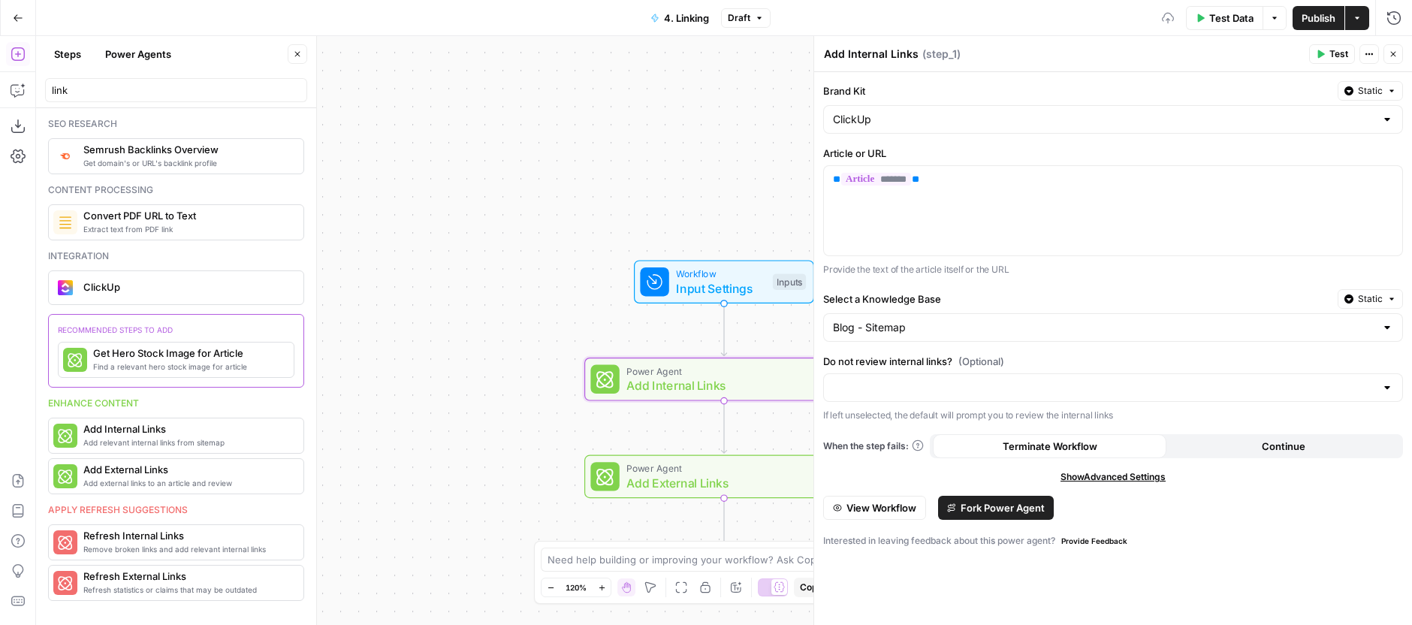
click at [917, 379] on div at bounding box center [1113, 387] width 580 height 29
click at [1011, 439] on span "Do not review internal links" at bounding box center [1110, 446] width 548 height 15
type input "Do not review internal links"
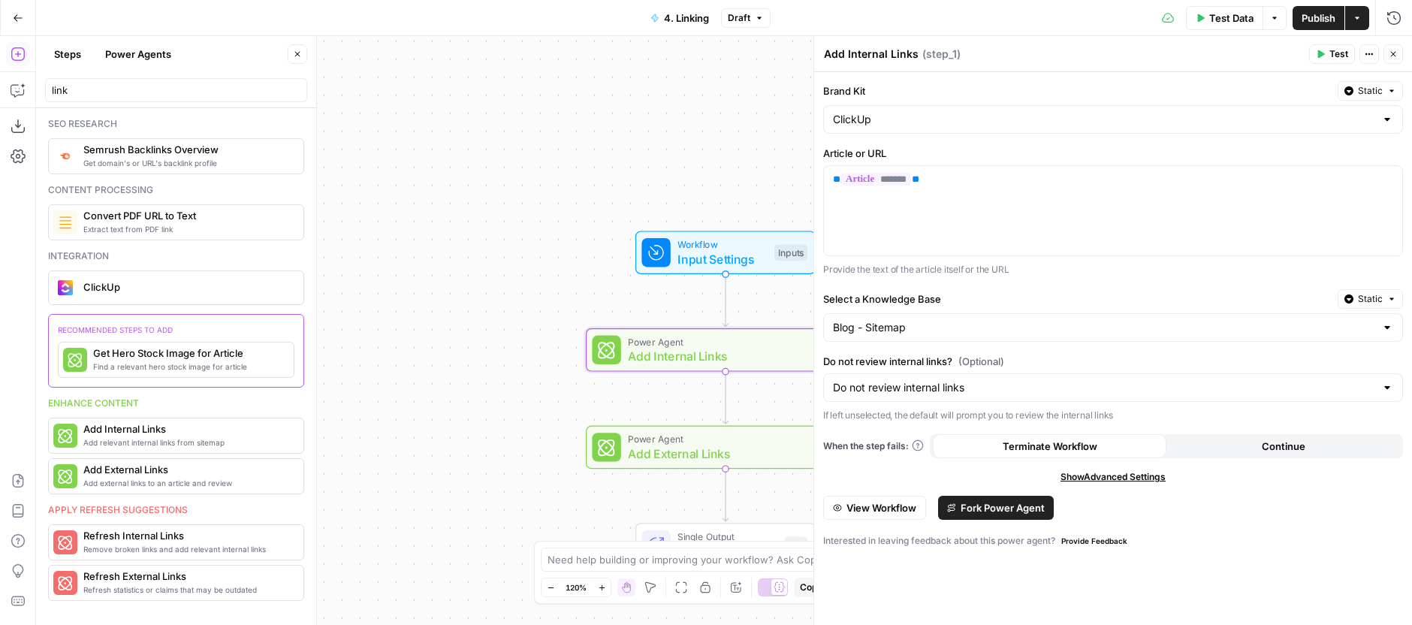
drag, startPoint x: 499, startPoint y: 267, endPoint x: 461, endPoint y: 154, distance: 119.7
click at [461, 154] on div "Workflow Input Settings Inputs Power Agent Add Internal Links Step 1 Power Agen…" at bounding box center [724, 330] width 1376 height 589
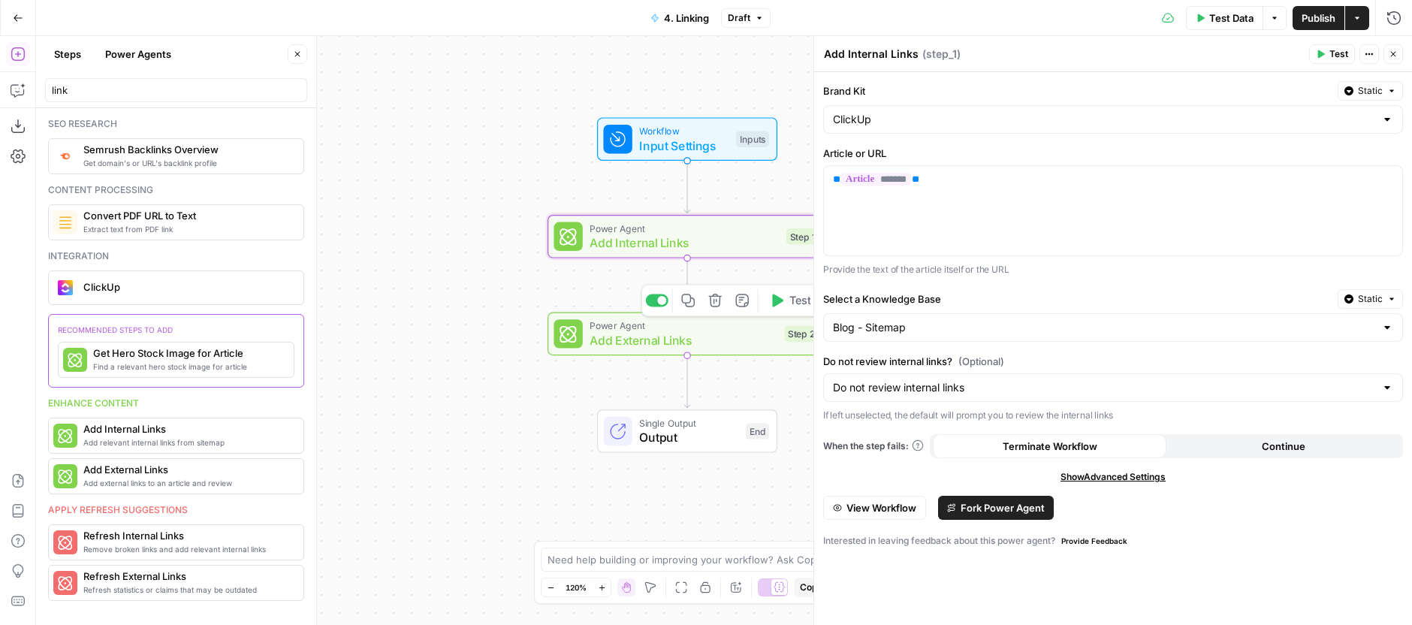
click at [739, 342] on span "Add External Links" at bounding box center [684, 340] width 188 height 18
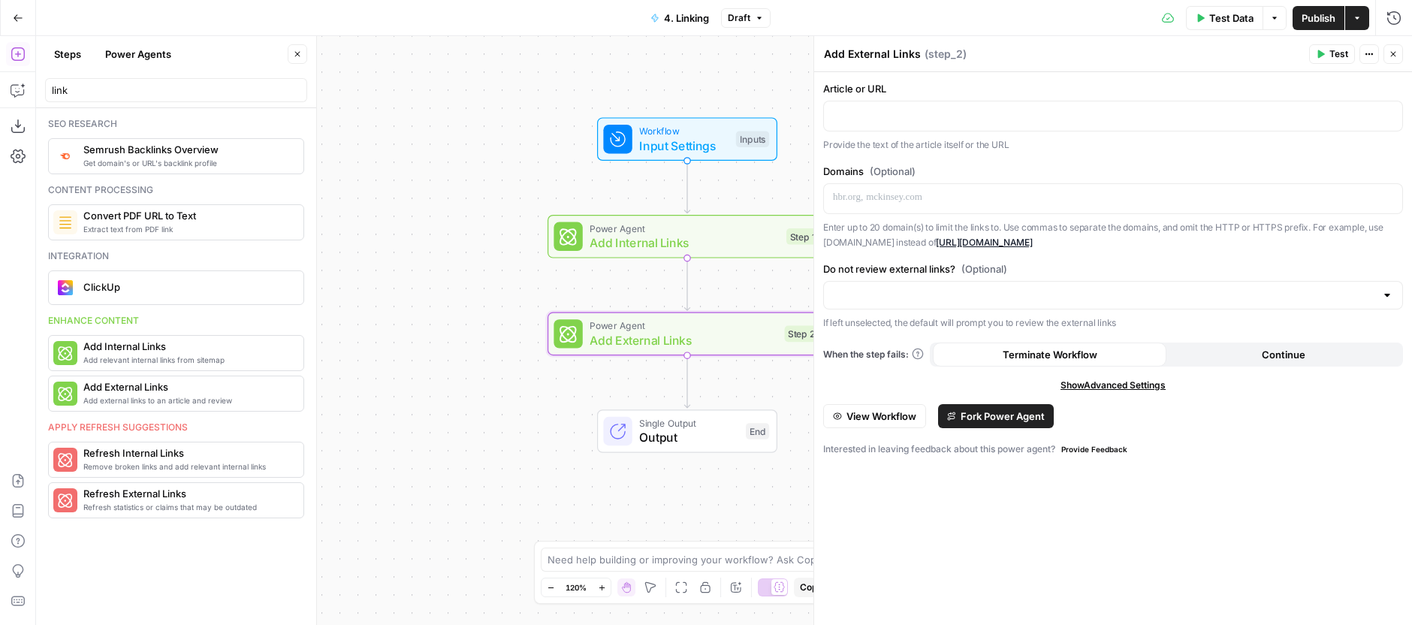
click at [1015, 306] on div at bounding box center [1113, 295] width 580 height 29
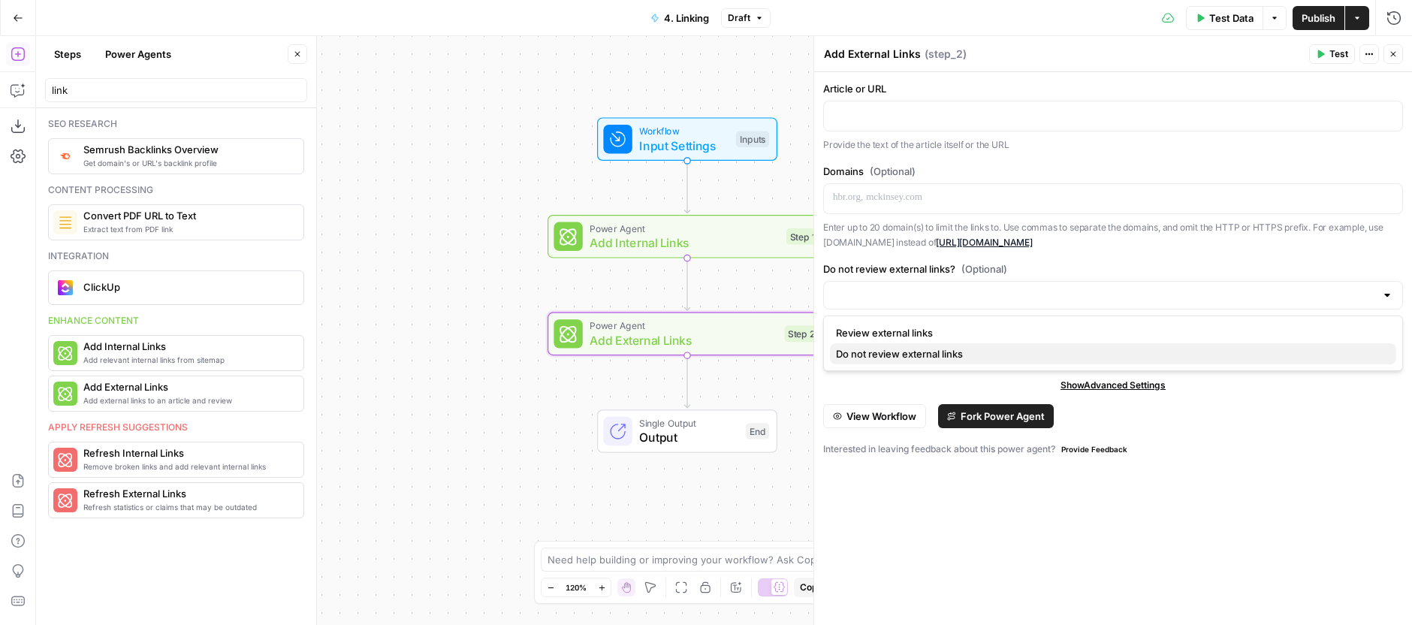
click at [951, 348] on span "Do not review external links" at bounding box center [1110, 353] width 548 height 15
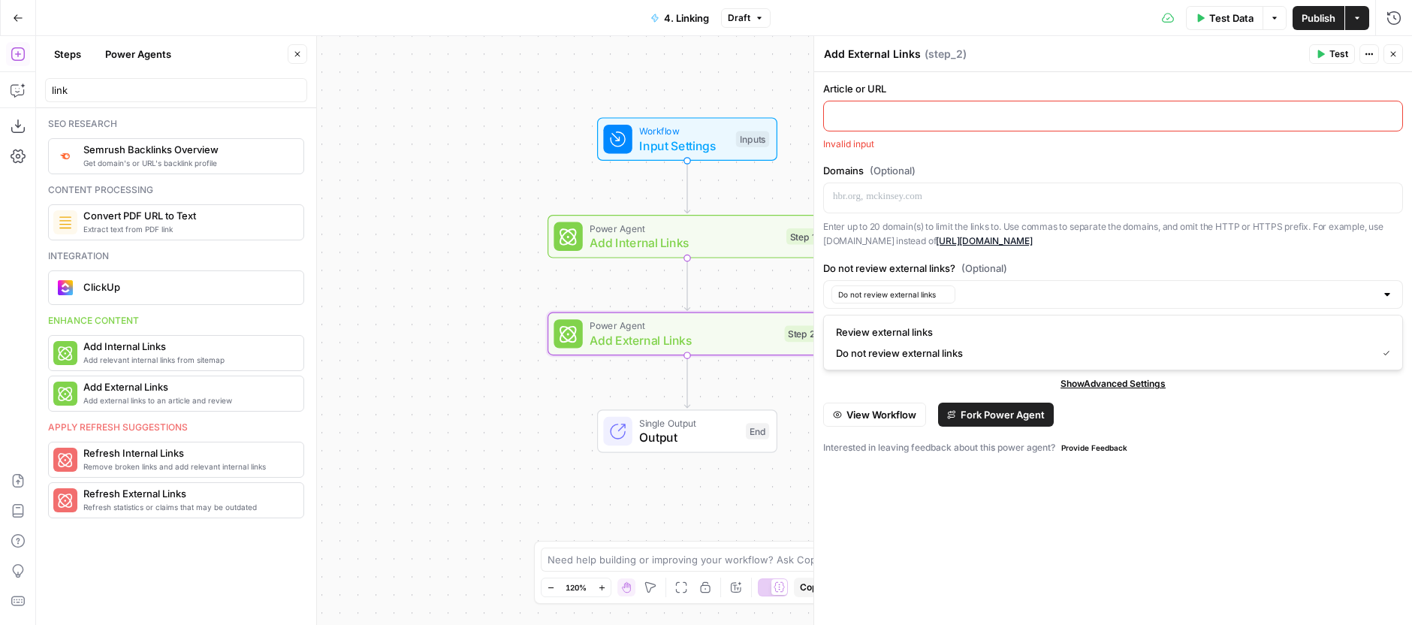
click at [981, 576] on div "Article or URL Invalid input Domains (Optional) Enter up to 20 domain(s) to lim…" at bounding box center [1113, 348] width 598 height 553
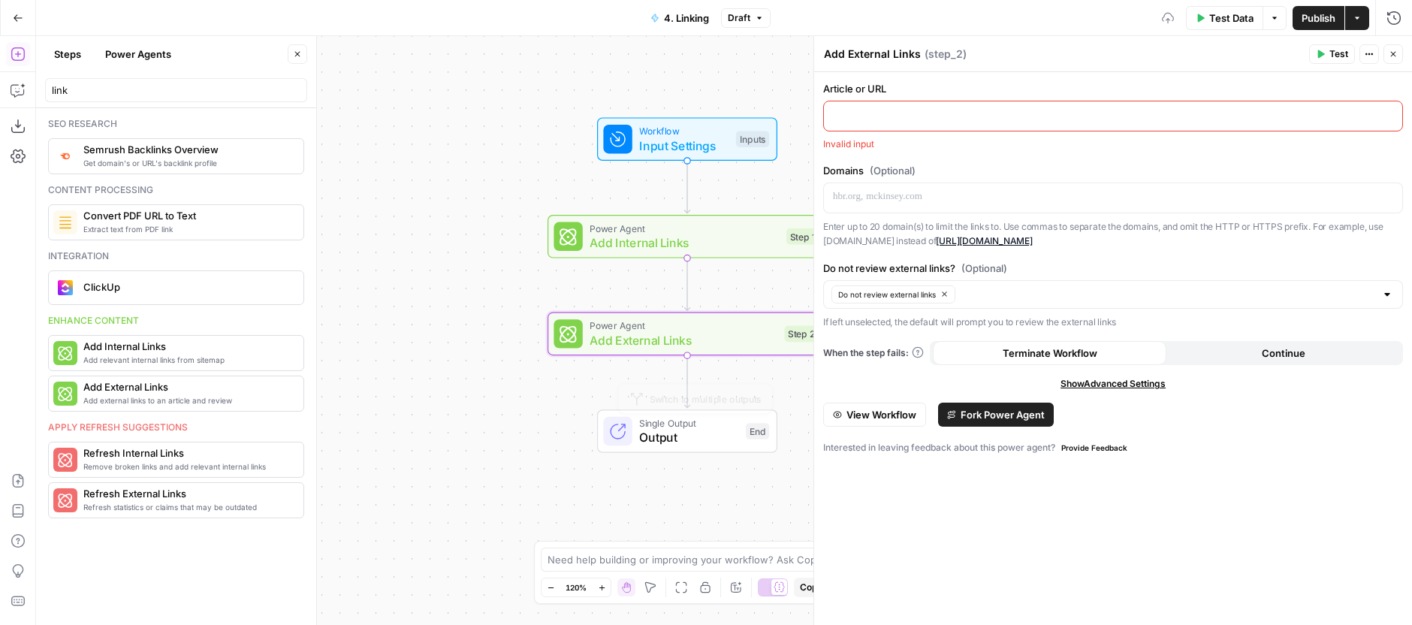
drag, startPoint x: 528, startPoint y: 442, endPoint x: 444, endPoint y: 474, distance: 90.1
click at [444, 474] on div "Workflow Input Settings Inputs Power Agent Add Internal Links Step 1 Power Agen…" at bounding box center [724, 330] width 1376 height 589
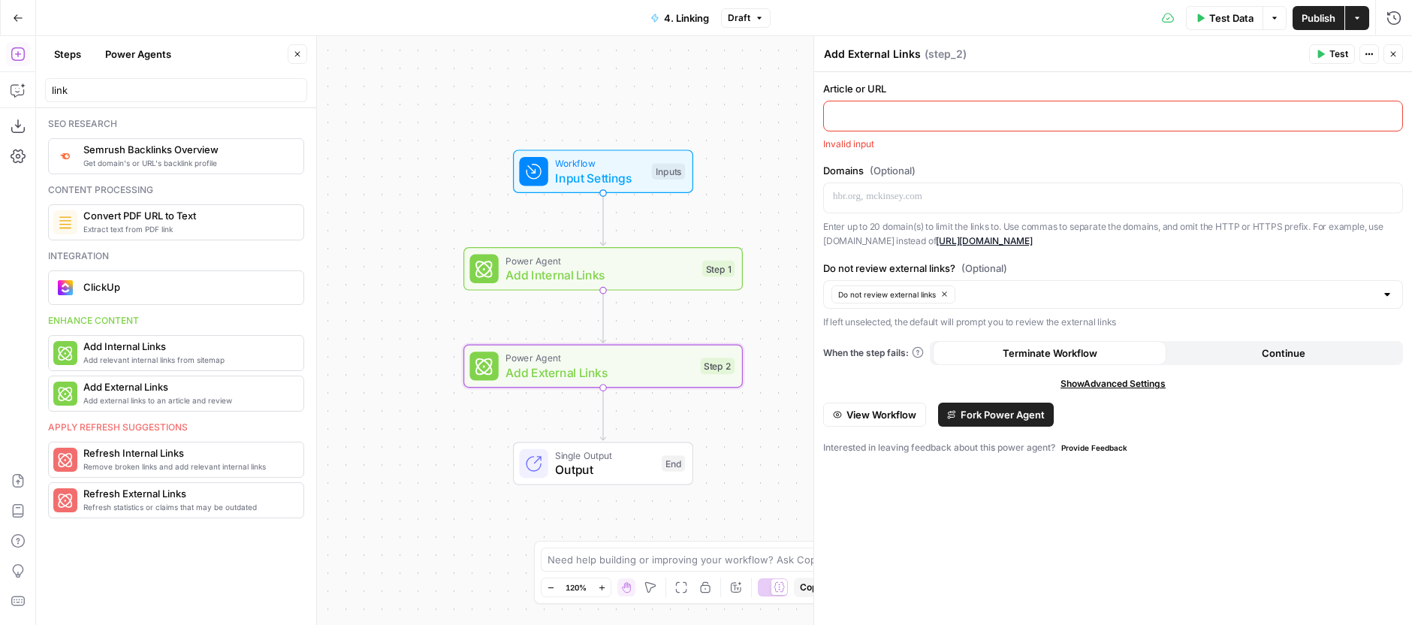
click at [1299, 26] on button "Publish" at bounding box center [1319, 18] width 52 height 24
click at [6, 11] on button "Go Back" at bounding box center [18, 18] width 27 height 27
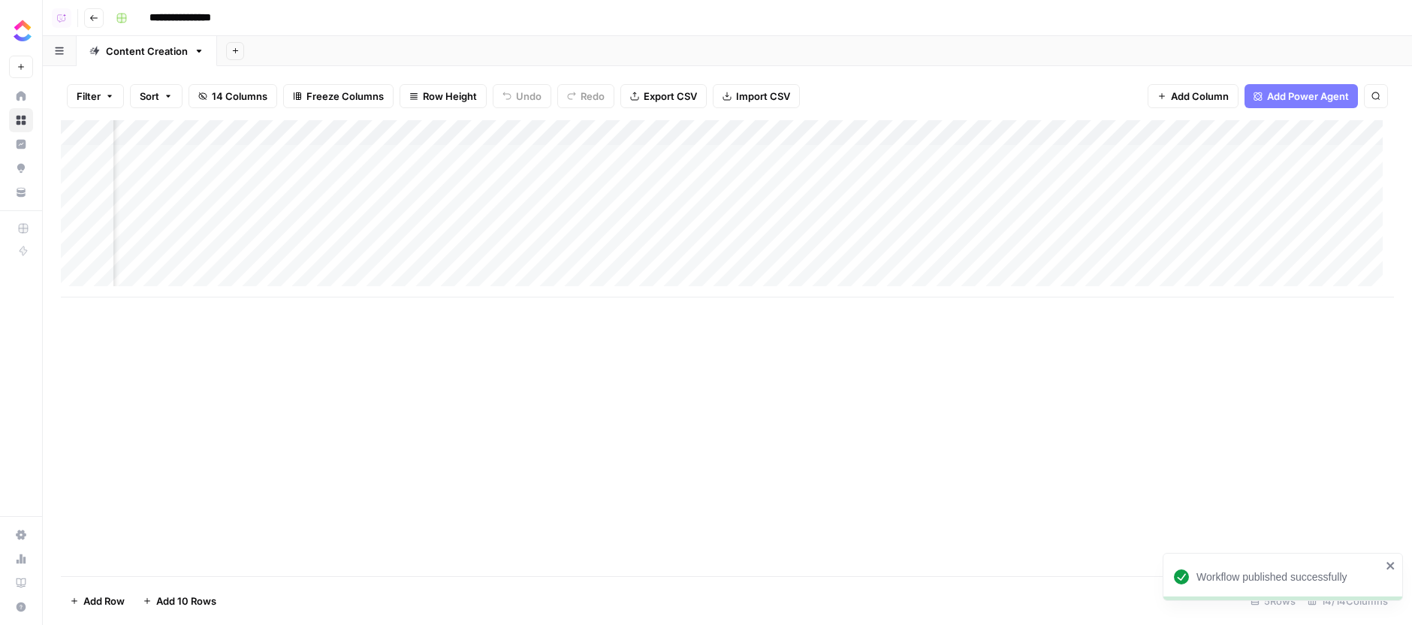
scroll to position [0, 870]
click at [729, 155] on div "Add Column" at bounding box center [727, 208] width 1333 height 177
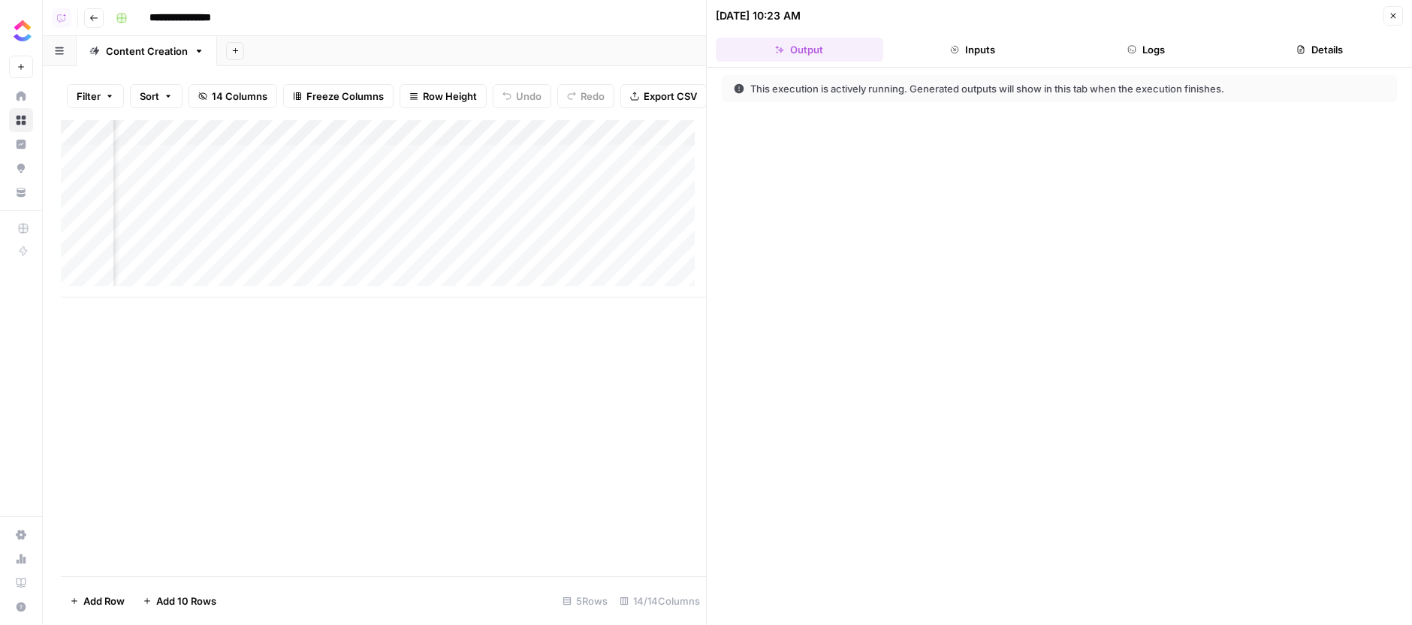
click at [1124, 50] on button "Logs" at bounding box center [1146, 50] width 167 height 24
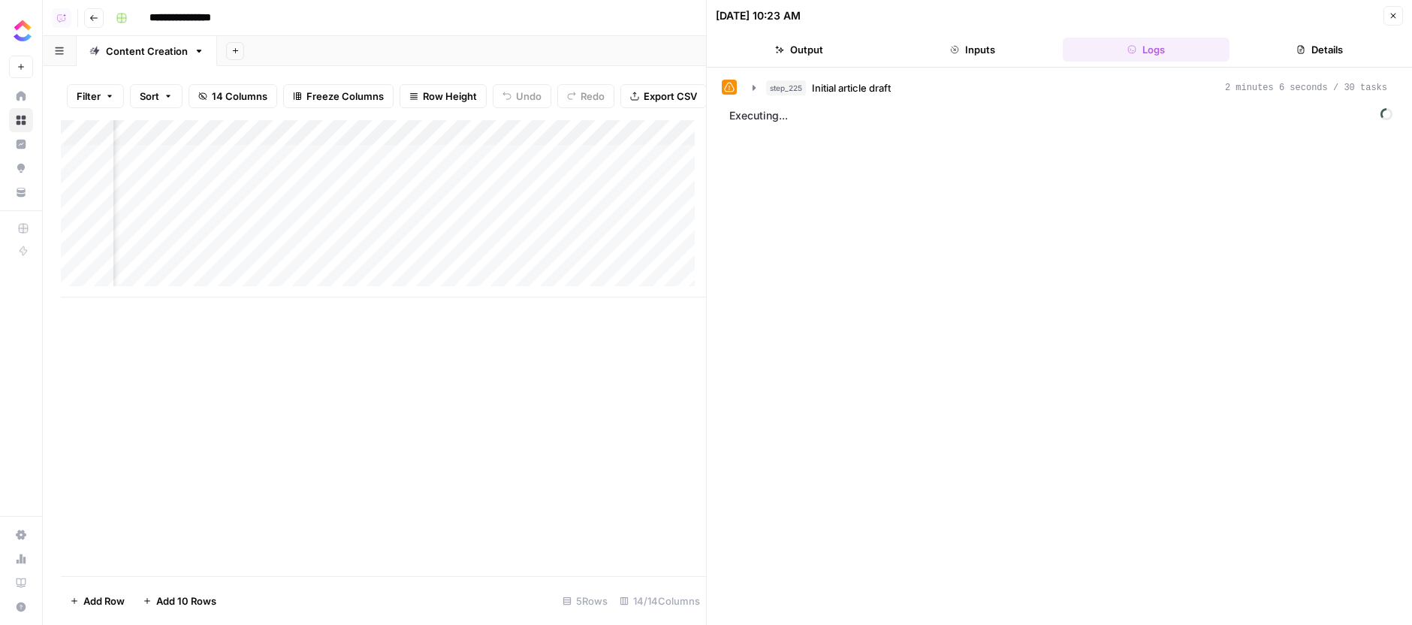
click at [1002, 101] on div "step_225 Initial article draft 2 minutes 6 seconds / 30 tasks Executing..." at bounding box center [1059, 346] width 675 height 542
click at [1004, 98] on button "step_225 Initial article draft 2 minutes 6 seconds / 30 tasks" at bounding box center [1070, 88] width 653 height 24
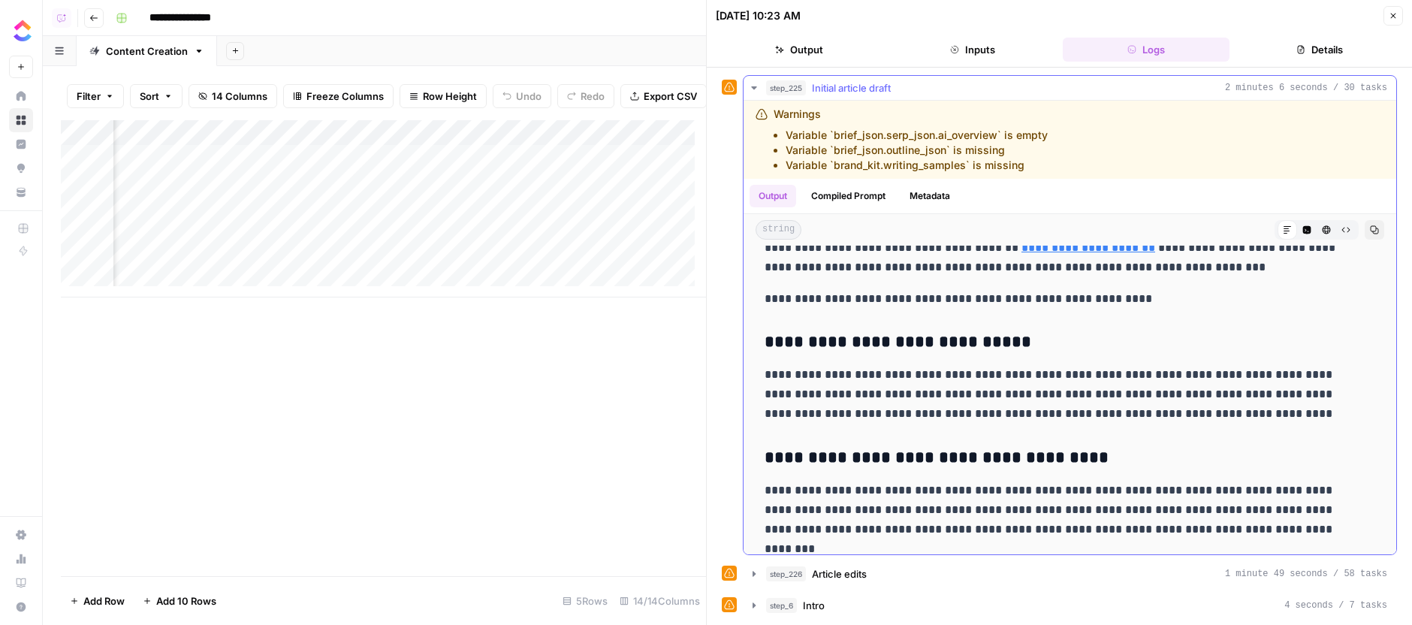
scroll to position [10625, 0]
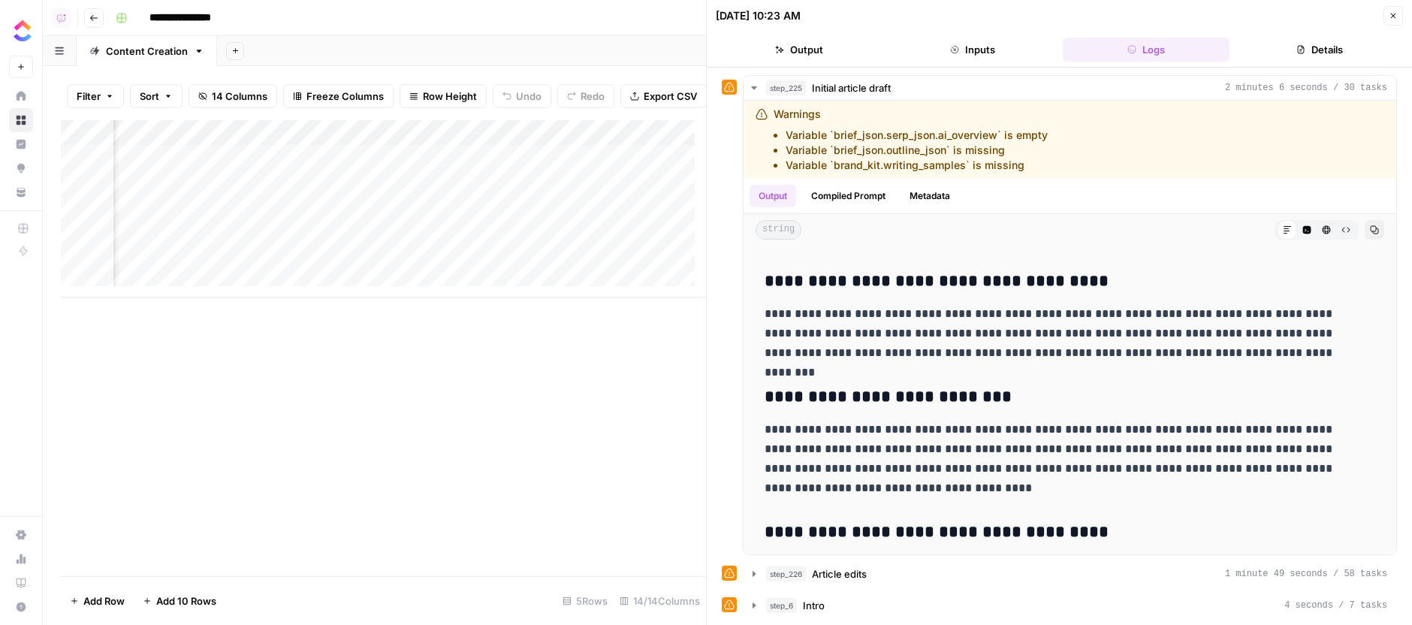
click at [937, 586] on button "step_226 Article edits 1 minute 49 seconds / 58 tasks" at bounding box center [1070, 574] width 653 height 24
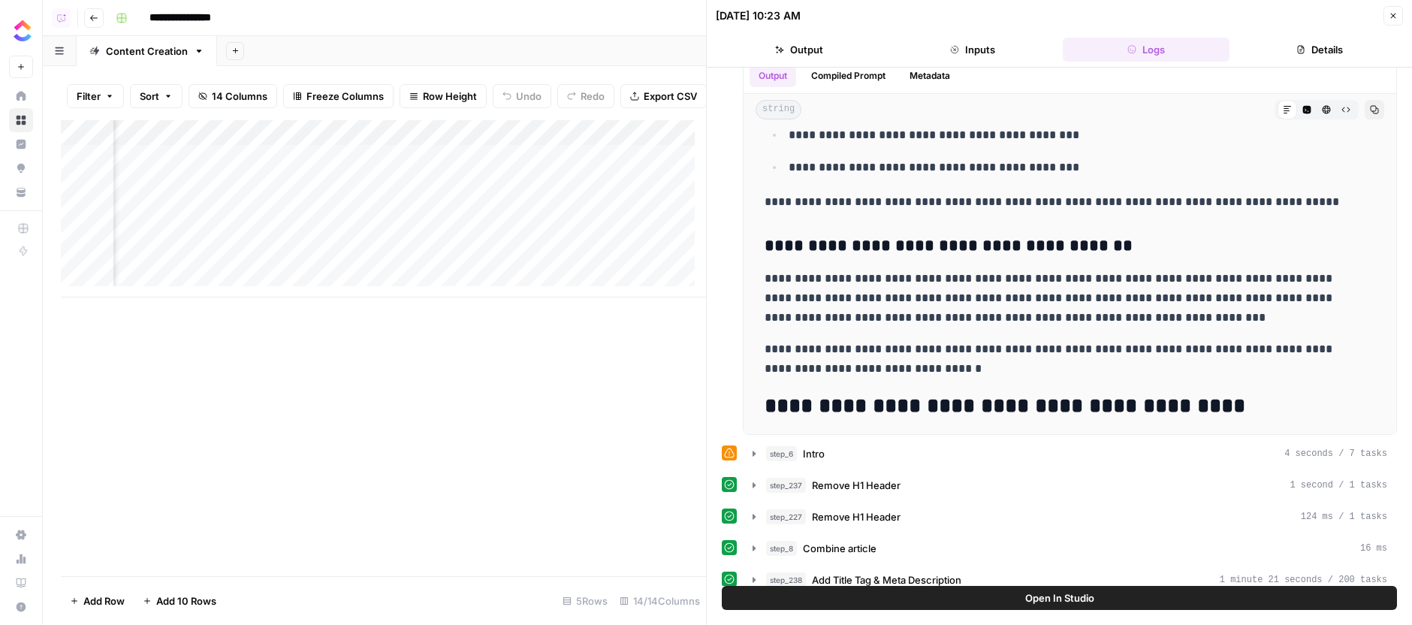
scroll to position [0, 1287]
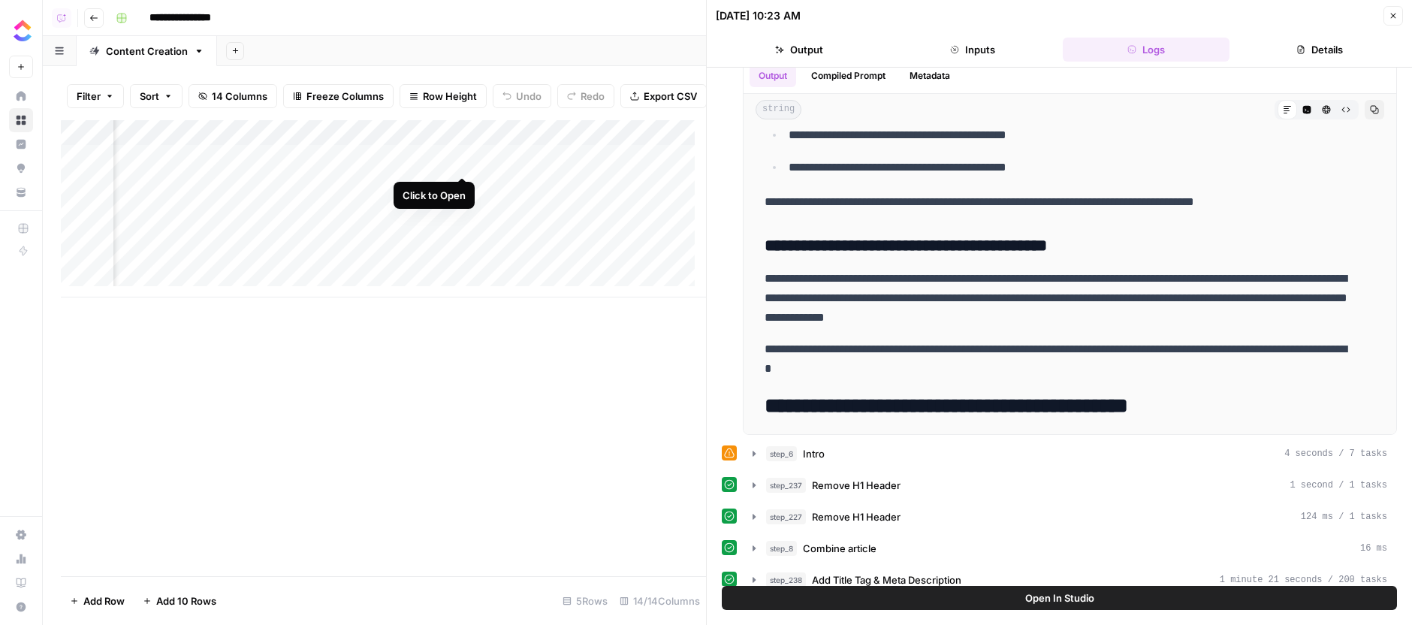
click at [464, 163] on div "Add Column" at bounding box center [383, 208] width 645 height 177
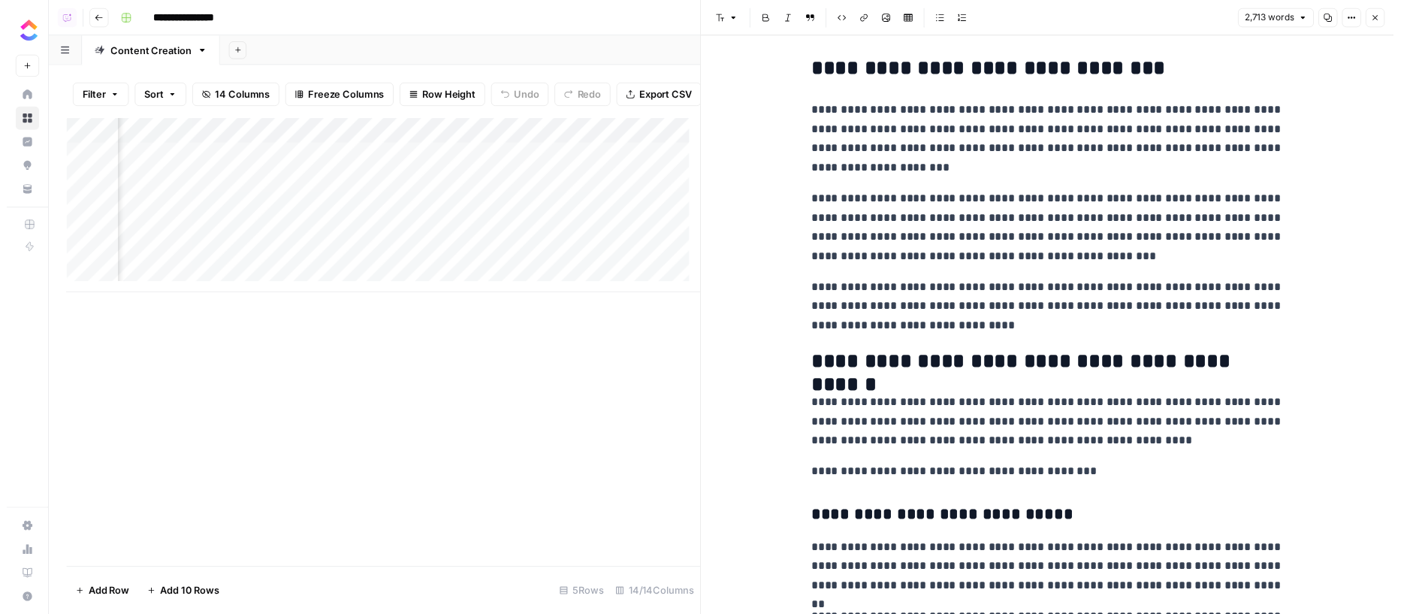
scroll to position [286, 0]
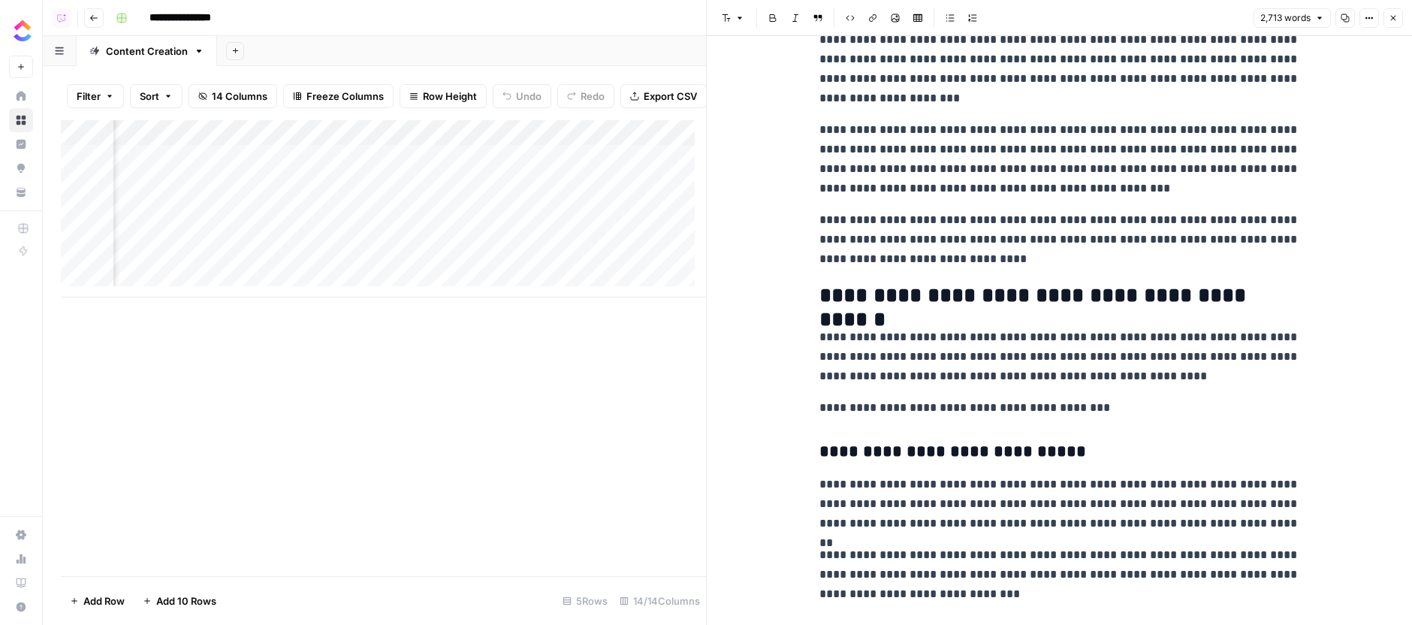
click at [1389, 17] on icon "button" at bounding box center [1393, 18] width 9 height 9
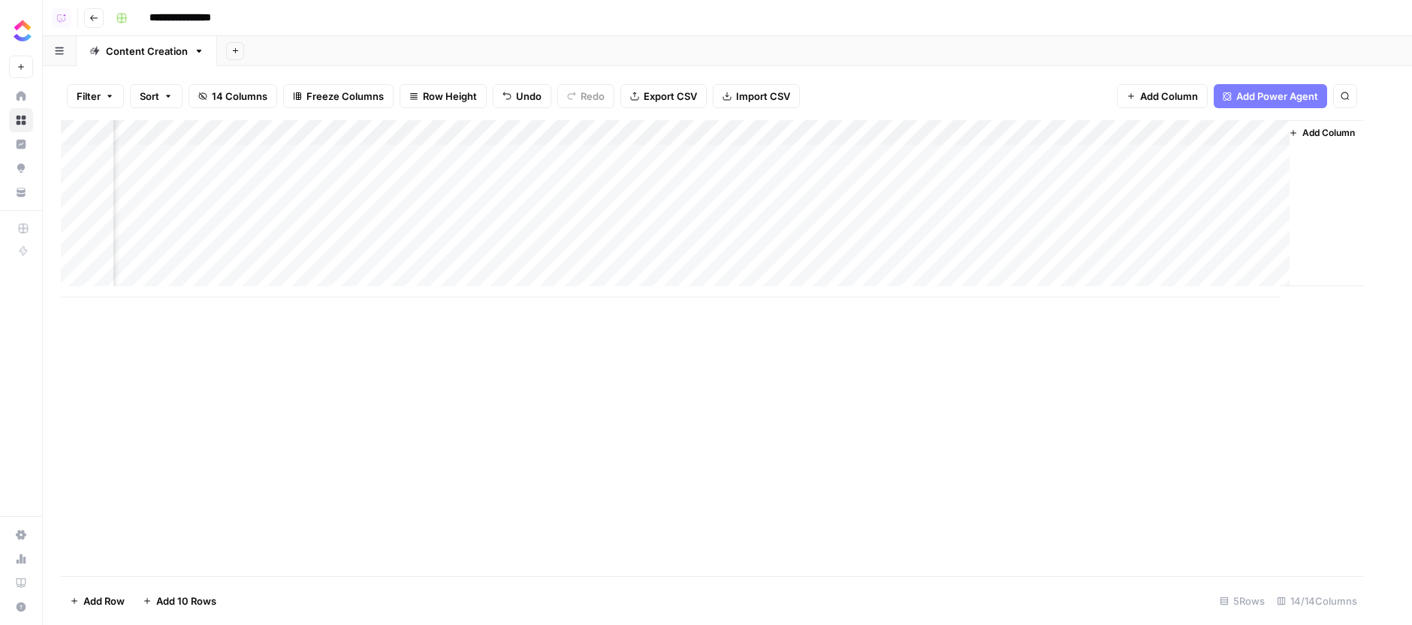
scroll to position [0, 852]
click at [895, 486] on div "Add Column" at bounding box center [727, 348] width 1333 height 456
click at [740, 127] on div "Add Column" at bounding box center [727, 208] width 1333 height 177
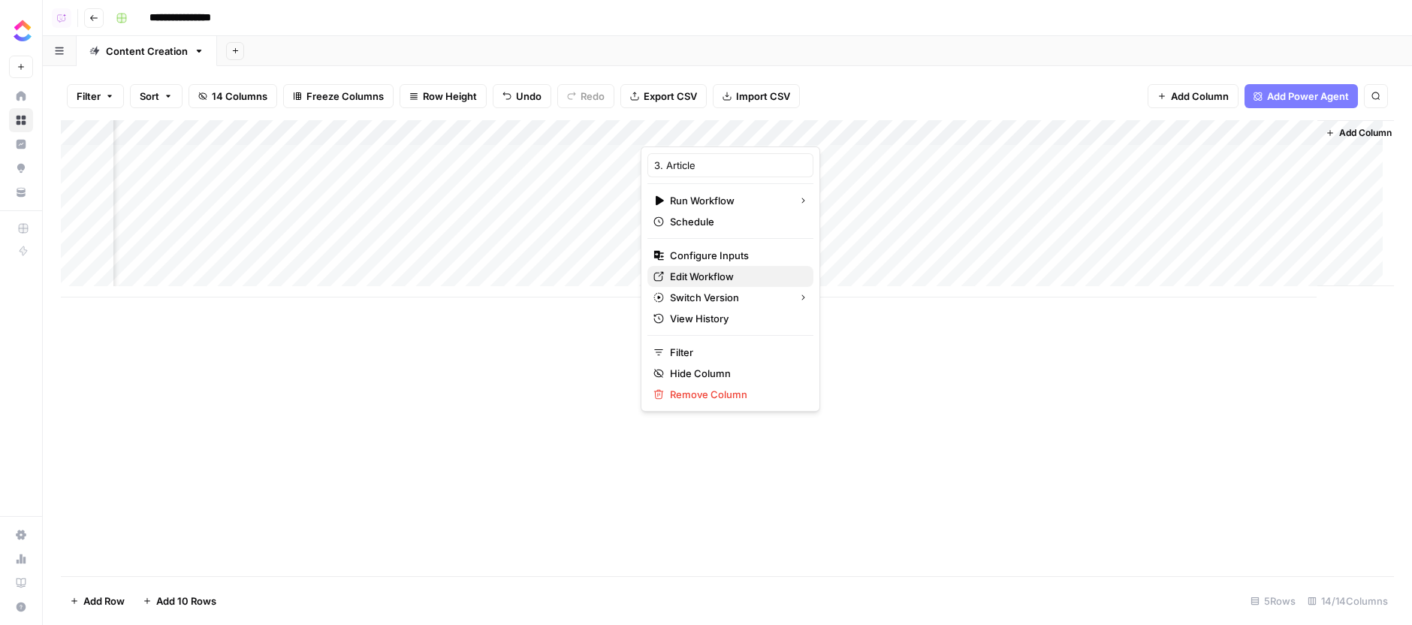
click at [718, 273] on span "Edit Workflow" at bounding box center [735, 276] width 131 height 15
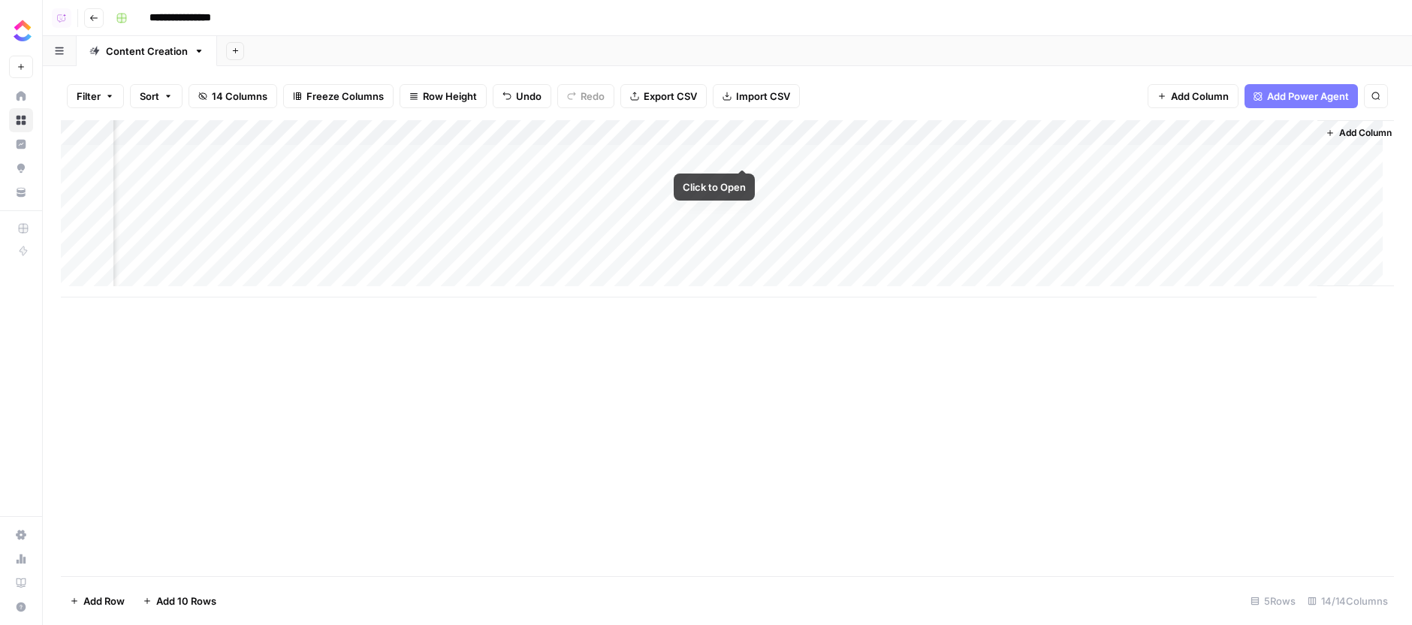
click at [743, 155] on div "Add Column" at bounding box center [727, 208] width 1333 height 177
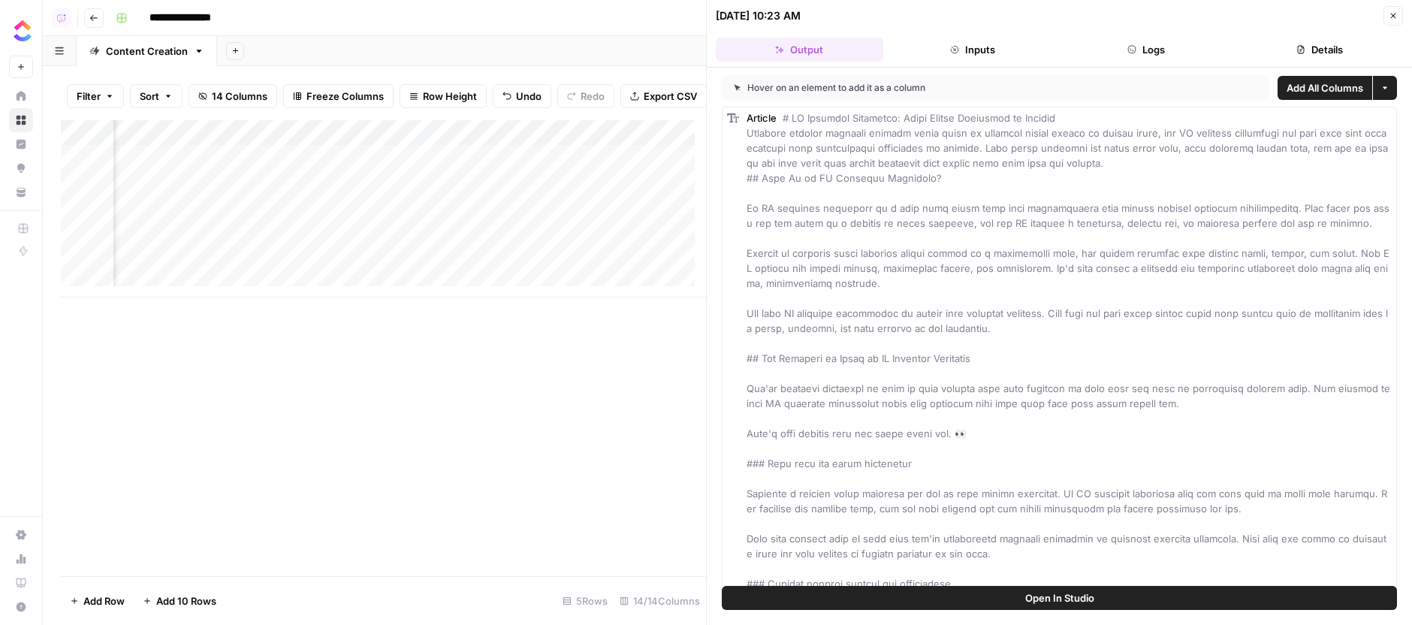
click at [1157, 49] on button "Logs" at bounding box center [1146, 50] width 167 height 24
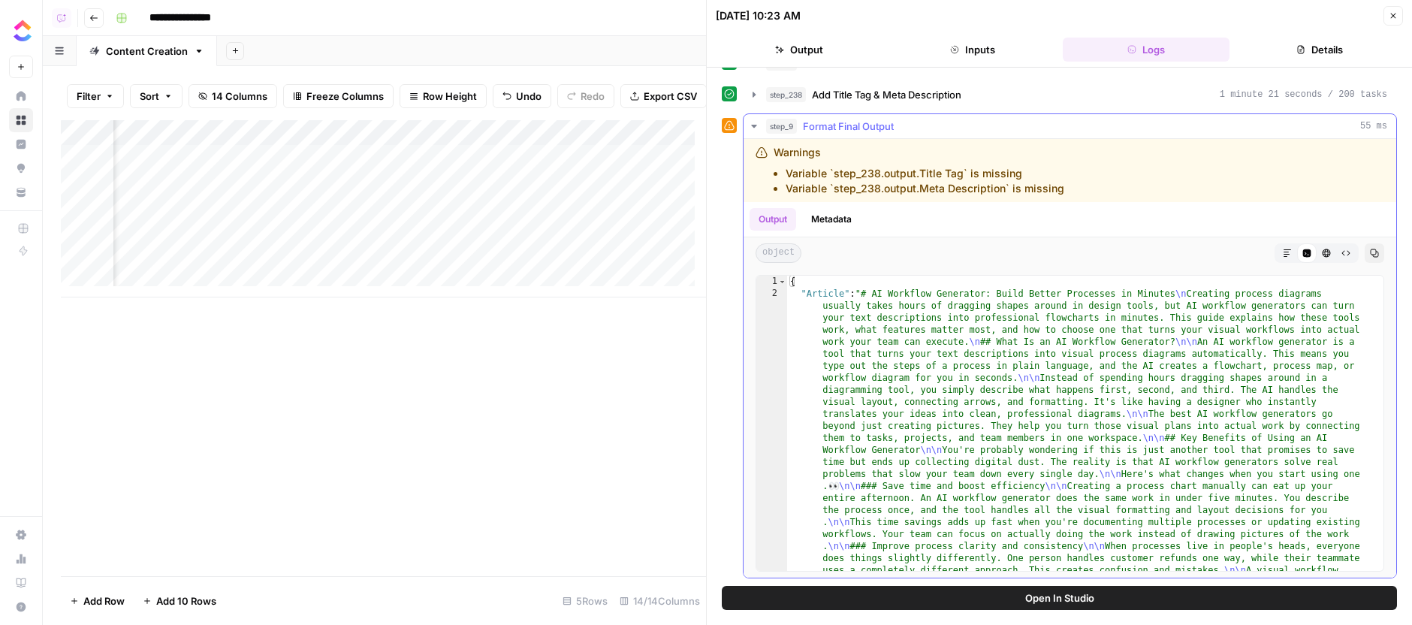
scroll to position [73, 0]
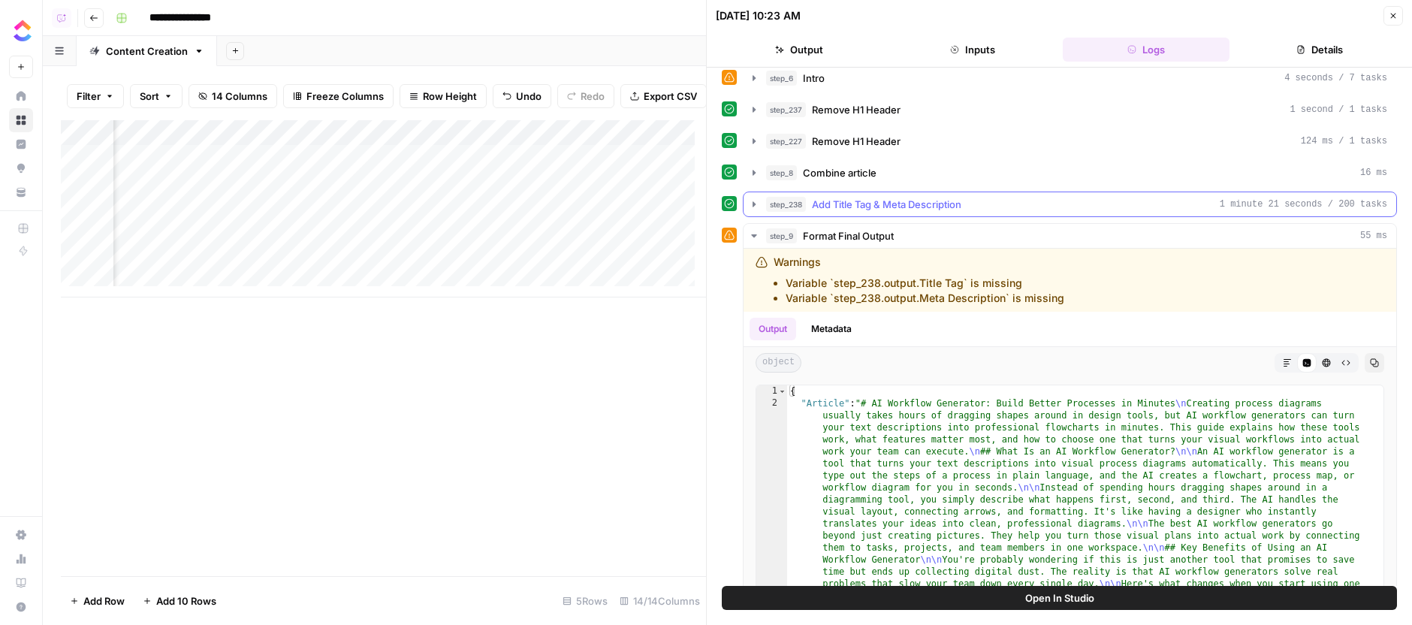
click at [1020, 201] on div "step_238 Add Title Tag & Meta Description 1 minute 21 seconds / 200 tasks" at bounding box center [1076, 204] width 621 height 15
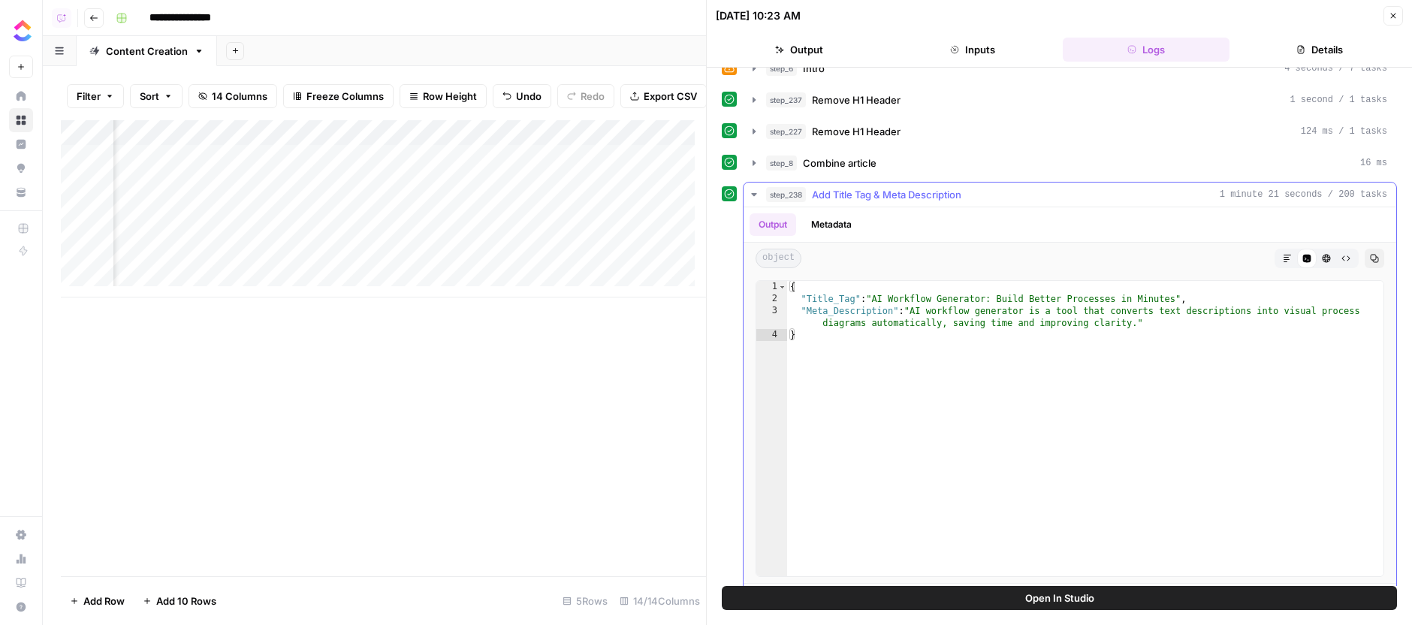
scroll to position [86, 0]
click at [1386, 18] on button "Close" at bounding box center [1393, 16] width 20 height 20
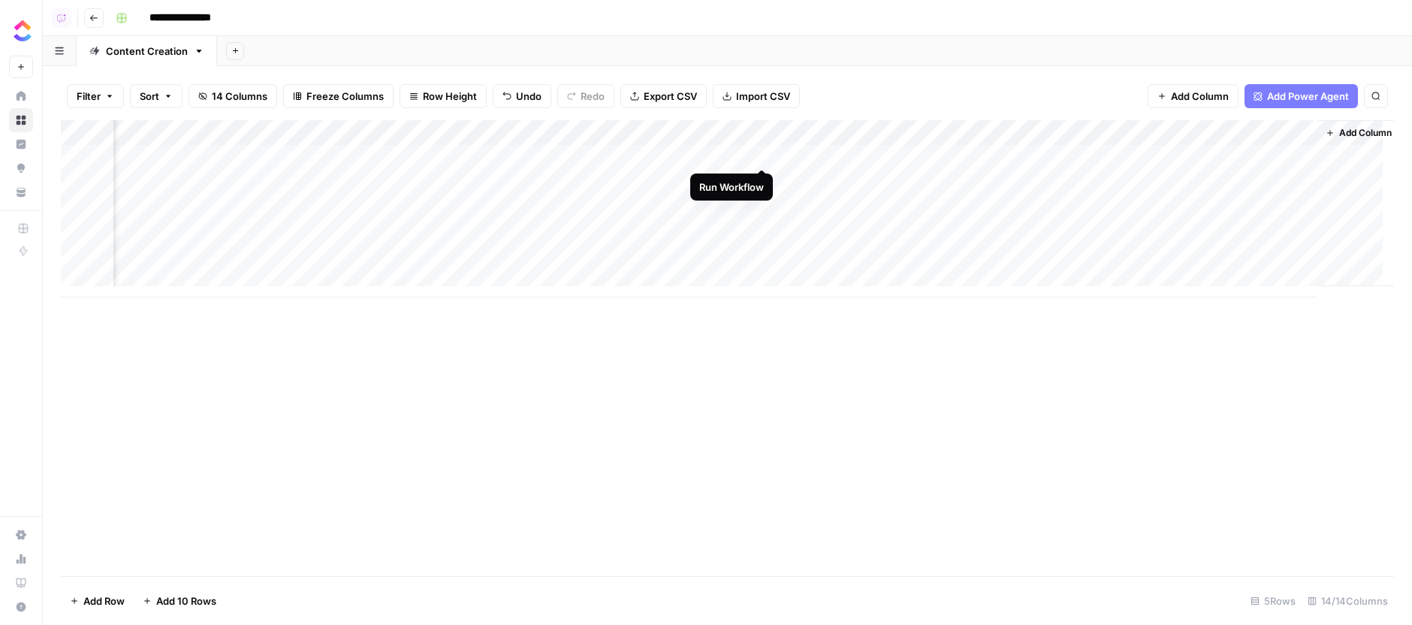
click at [759, 152] on div "Add Column" at bounding box center [727, 208] width 1333 height 177
click at [847, 83] on div "Filter Sort 14 Columns Freeze Columns Row Height Undo Redo Export CSV Import CS…" at bounding box center [727, 96] width 1333 height 48
click at [762, 152] on div "Add Column" at bounding box center [727, 208] width 1333 height 177
click at [745, 155] on div "Add Column" at bounding box center [727, 208] width 1333 height 177
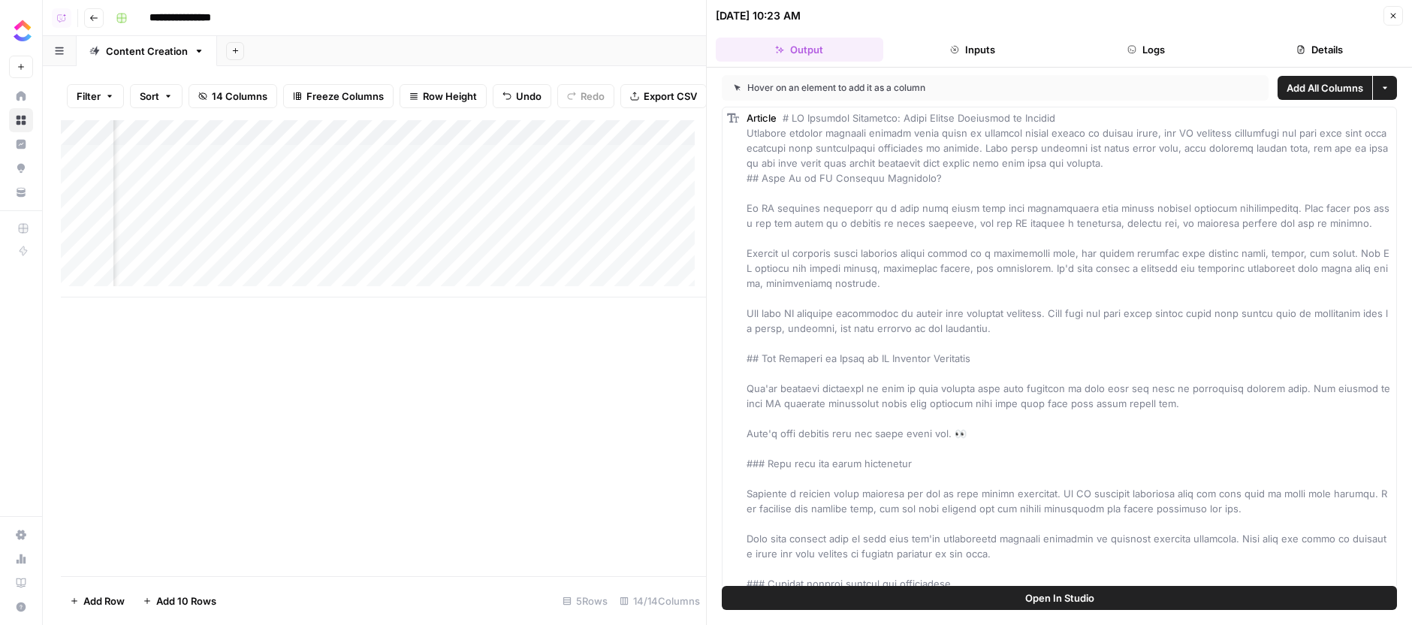
click at [1404, 13] on header "10/03/25 at 10:23 AM Close Output Inputs Logs Details" at bounding box center [1059, 34] width 705 height 68
click at [1401, 13] on button "Close" at bounding box center [1393, 16] width 20 height 20
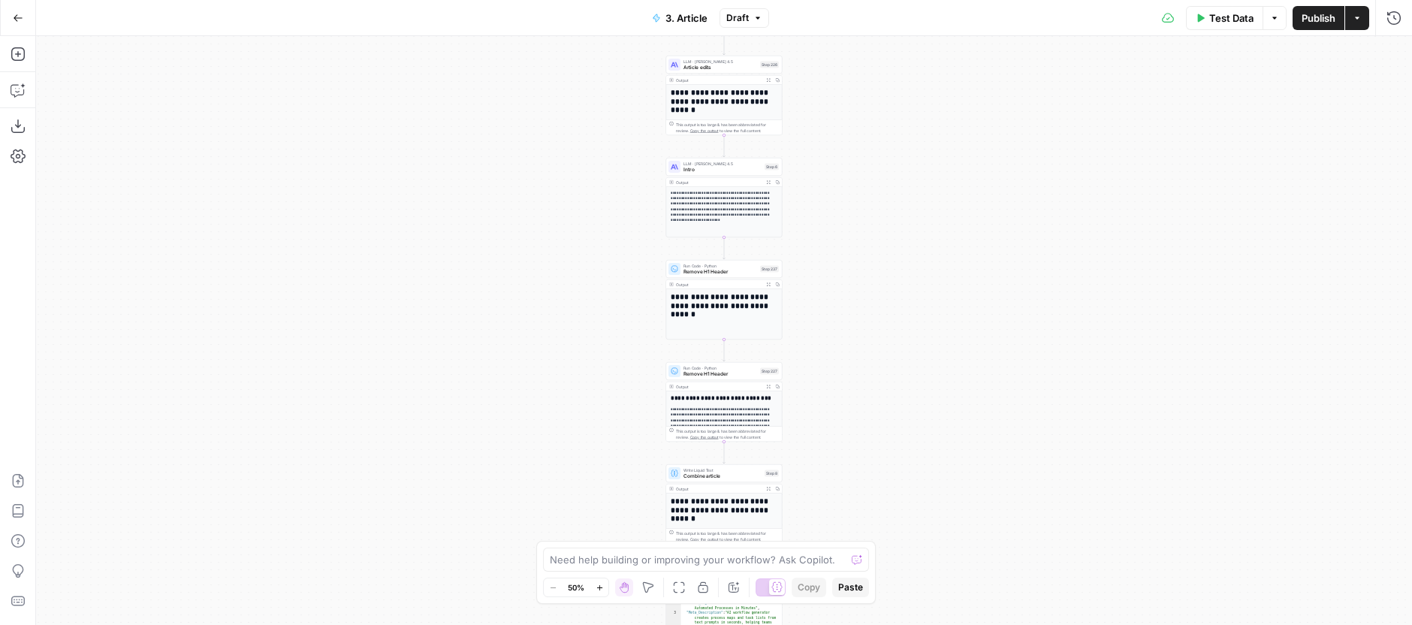
click at [1050, 222] on div "**********" at bounding box center [724, 330] width 1376 height 589
click at [1047, 198] on div "**********" at bounding box center [724, 330] width 1376 height 589
drag, startPoint x: 1162, startPoint y: 171, endPoint x: 1196, endPoint y: 168, distance: 33.9
click at [1163, 170] on div "**********" at bounding box center [724, 330] width 1376 height 589
click at [1397, 18] on icon "button" at bounding box center [1393, 18] width 15 height 15
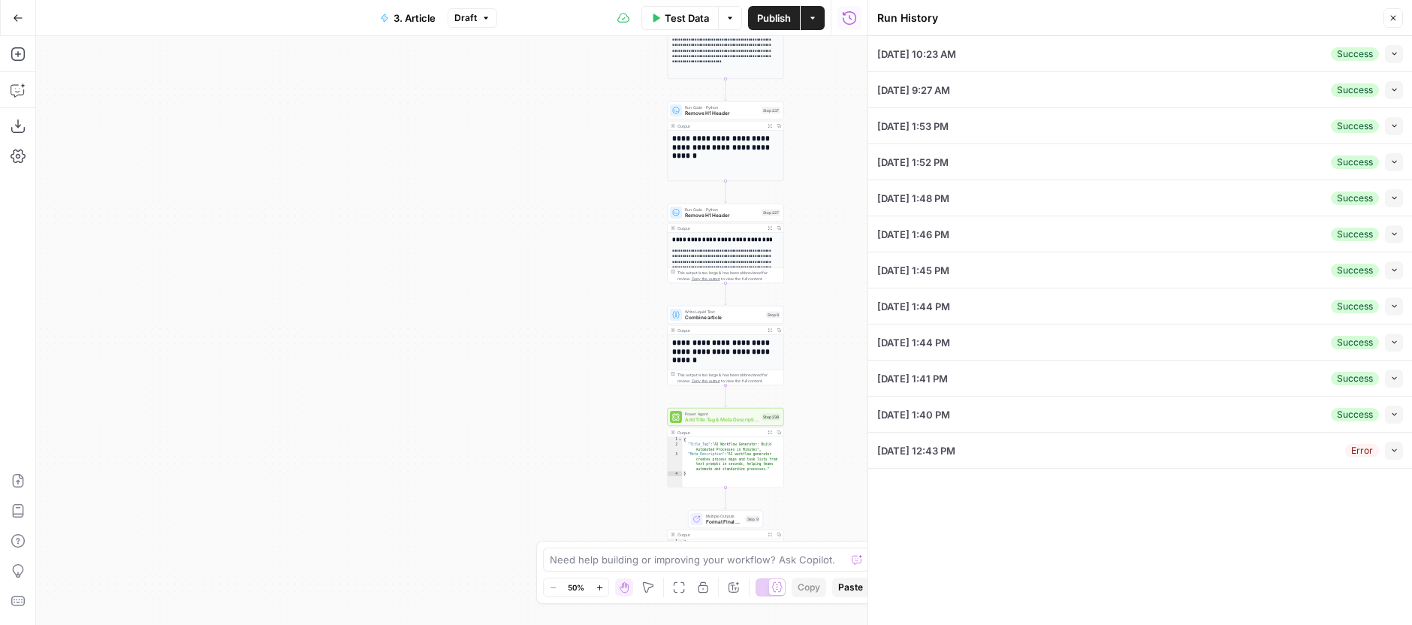
click at [838, 408] on div "**********" at bounding box center [451, 330] width 831 height 589
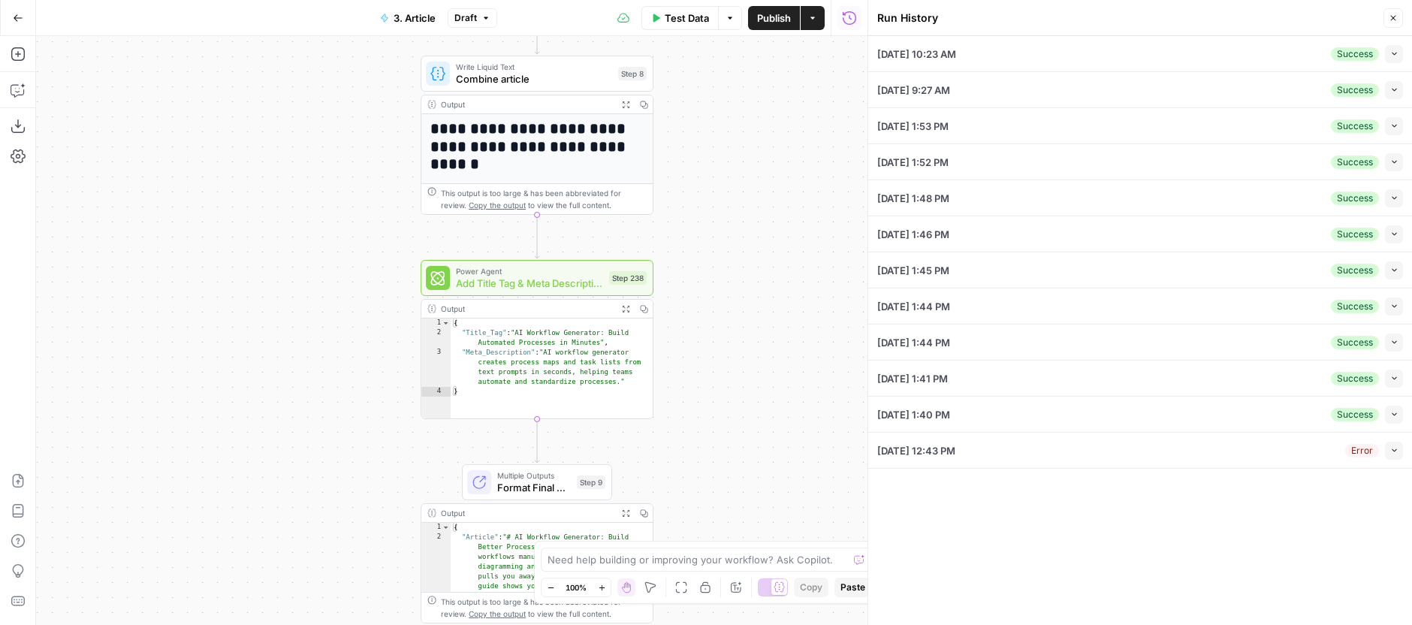
drag, startPoint x: 805, startPoint y: 469, endPoint x: 713, endPoint y: 322, distance: 173.8
click at [729, 320] on div "**********" at bounding box center [451, 330] width 831 height 589
click at [629, 311] on button "Expand Output" at bounding box center [625, 307] width 18 height 18
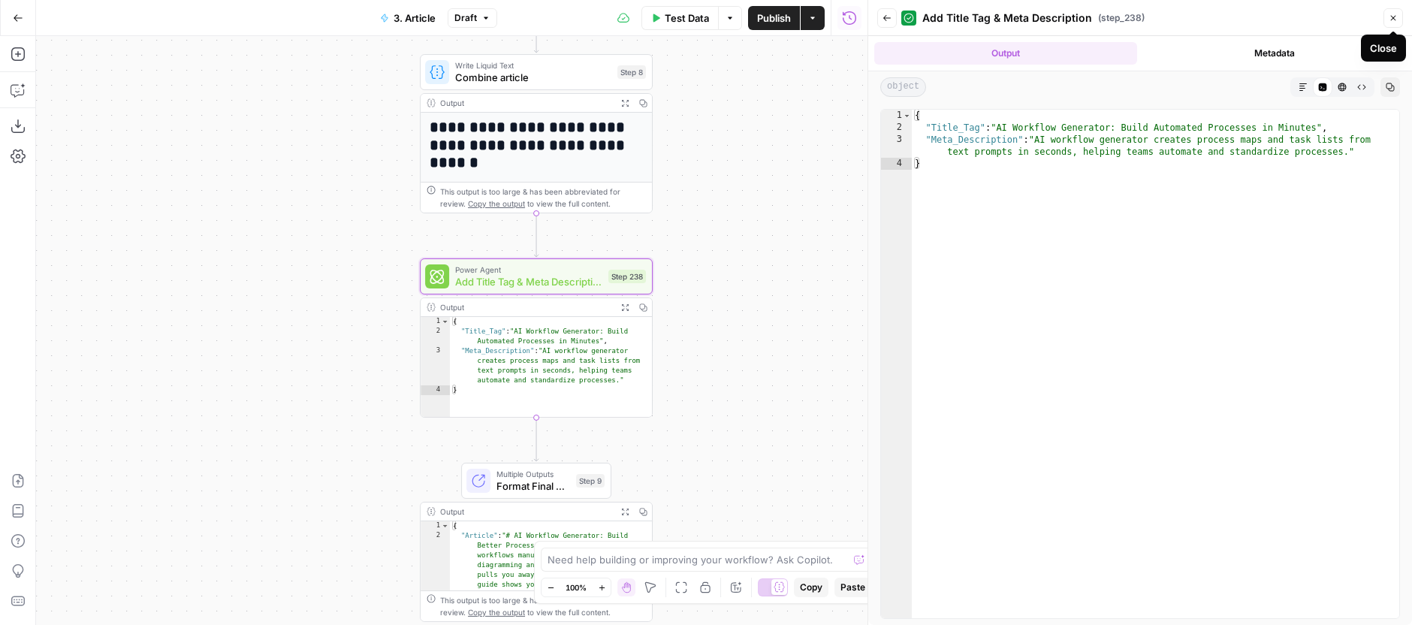
type textarea "**********"
click at [1329, 128] on div "{ "Title_Tag" : "AI Workflow Generator: Build Automated Processes in Minutes" ,…" at bounding box center [1155, 376] width 487 height 532
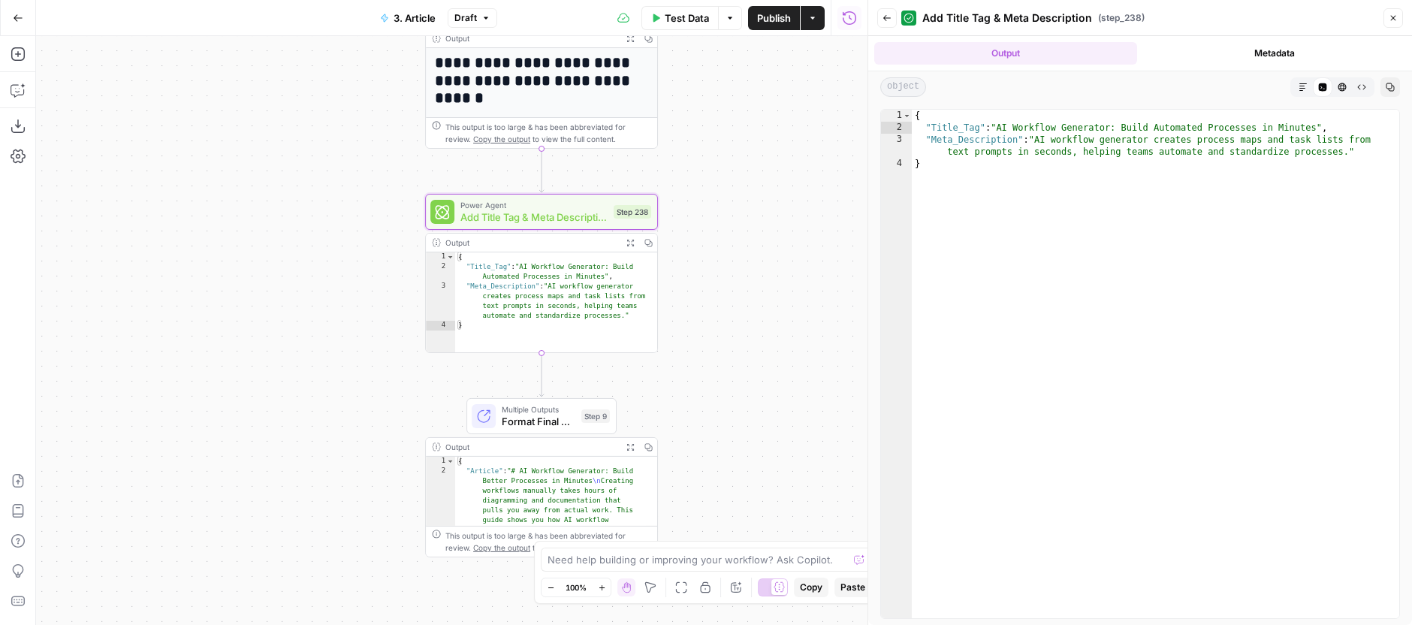
drag, startPoint x: 792, startPoint y: 387, endPoint x: 753, endPoint y: 351, distance: 52.6
click at [798, 322] on div "**********" at bounding box center [451, 330] width 831 height 589
click at [585, 421] on div "Step 9" at bounding box center [595, 416] width 29 height 14
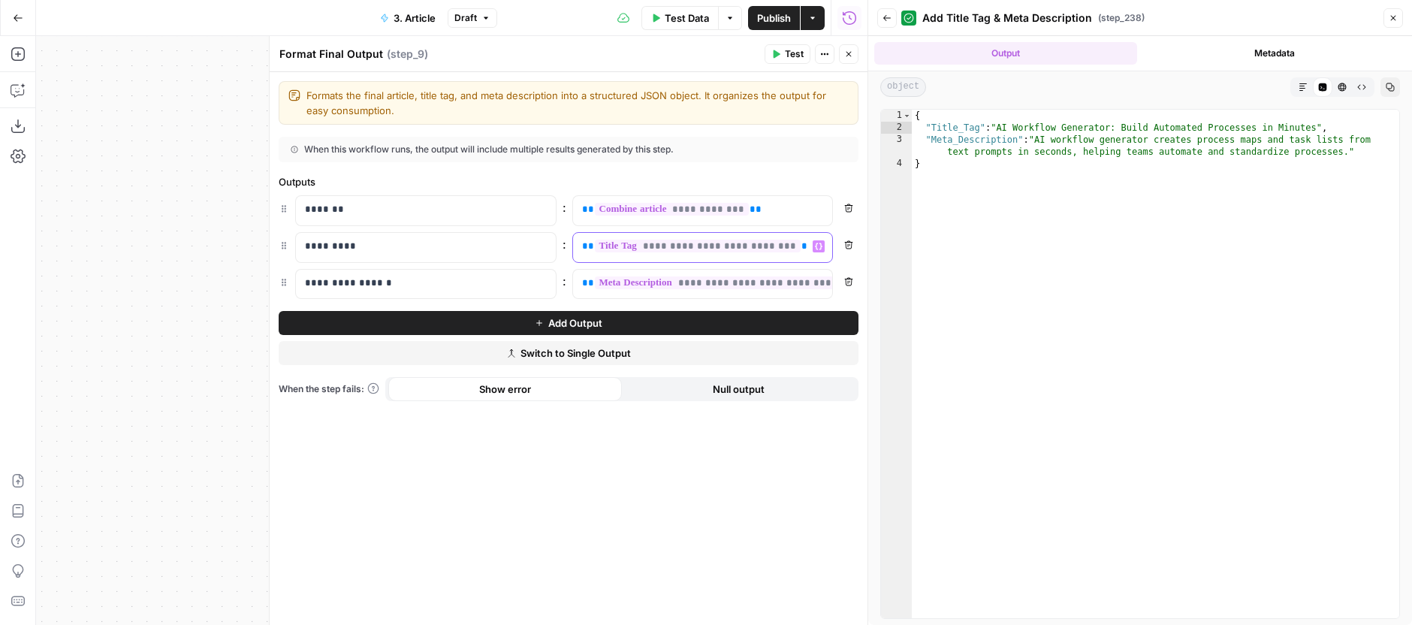
click at [748, 251] on span "**********" at bounding box center [698, 246] width 206 height 13
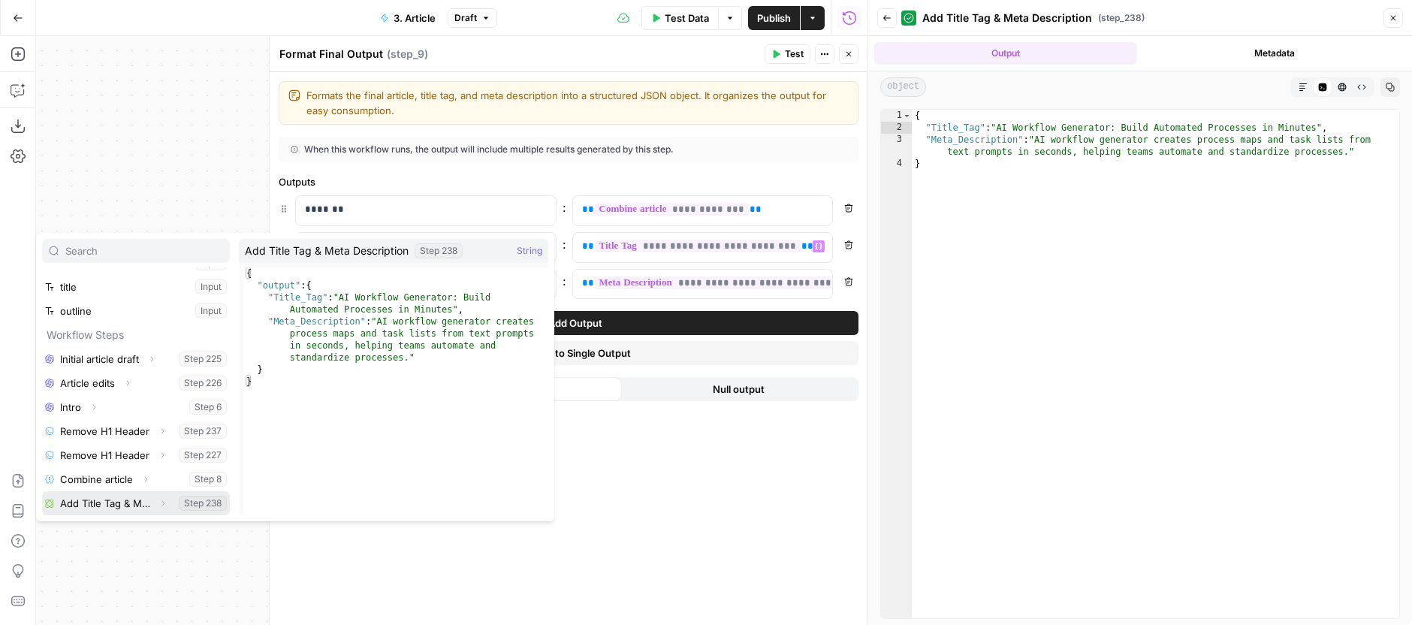
click at [162, 501] on icon "button" at bounding box center [163, 502] width 3 height 5
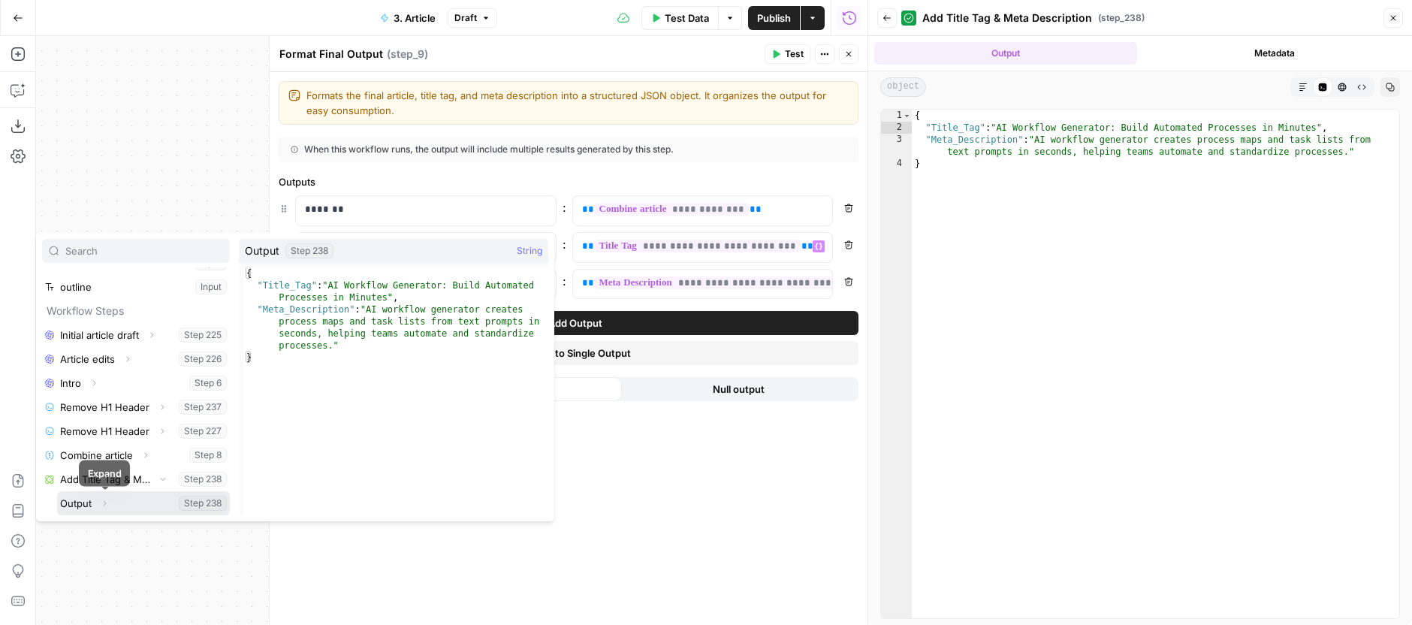
click at [107, 503] on icon "button" at bounding box center [104, 503] width 9 height 9
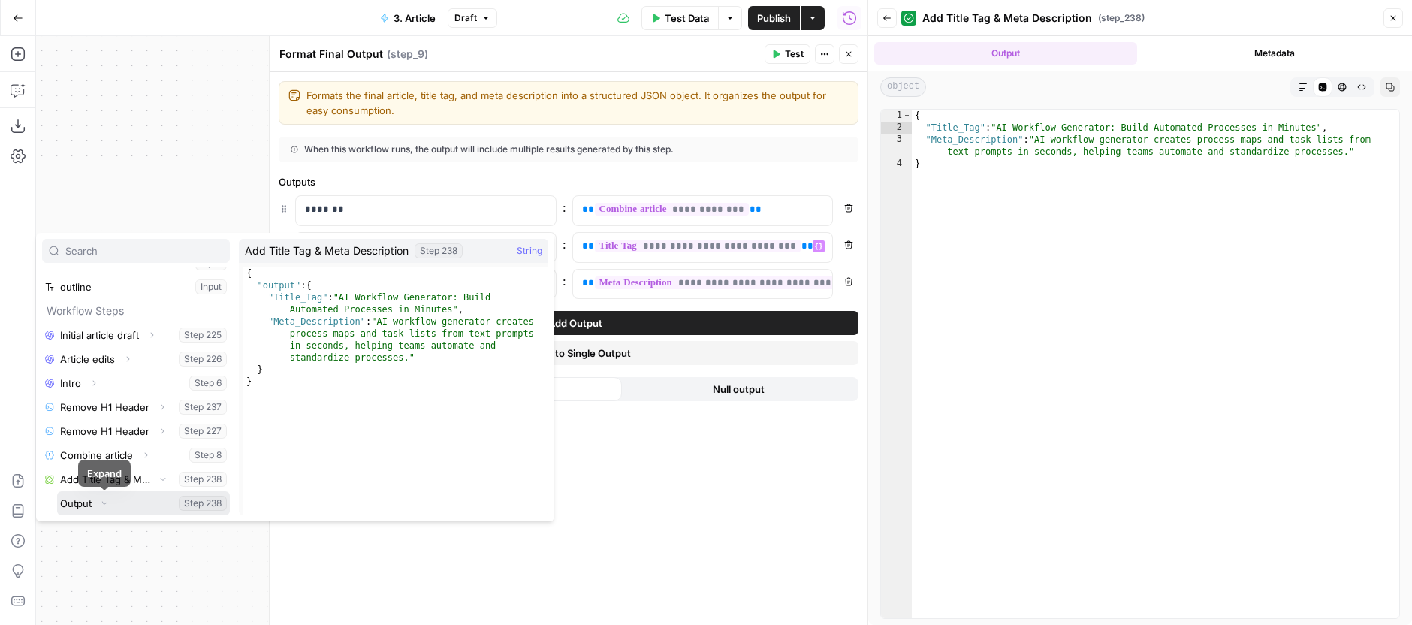
scroll to position [161, 0]
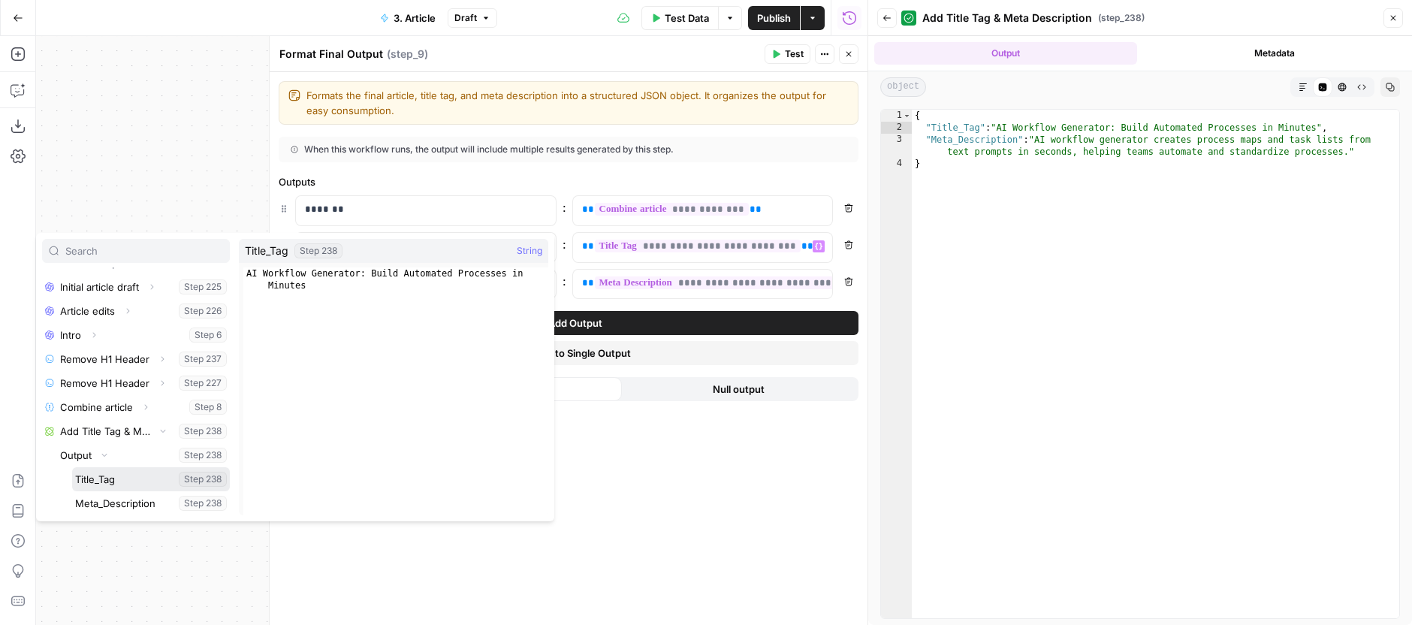
click at [131, 483] on button "Select variable Title_Tag" at bounding box center [151, 479] width 158 height 24
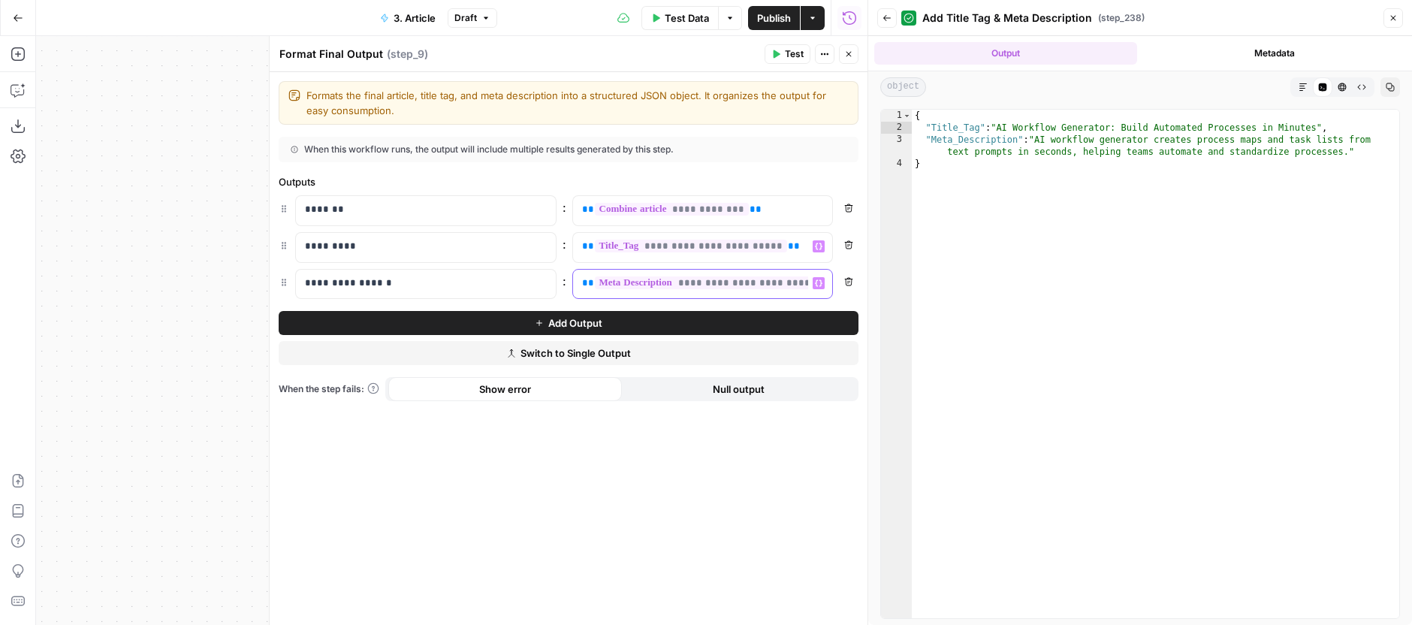
click at [681, 278] on span "**********" at bounding box center [735, 282] width 280 height 13
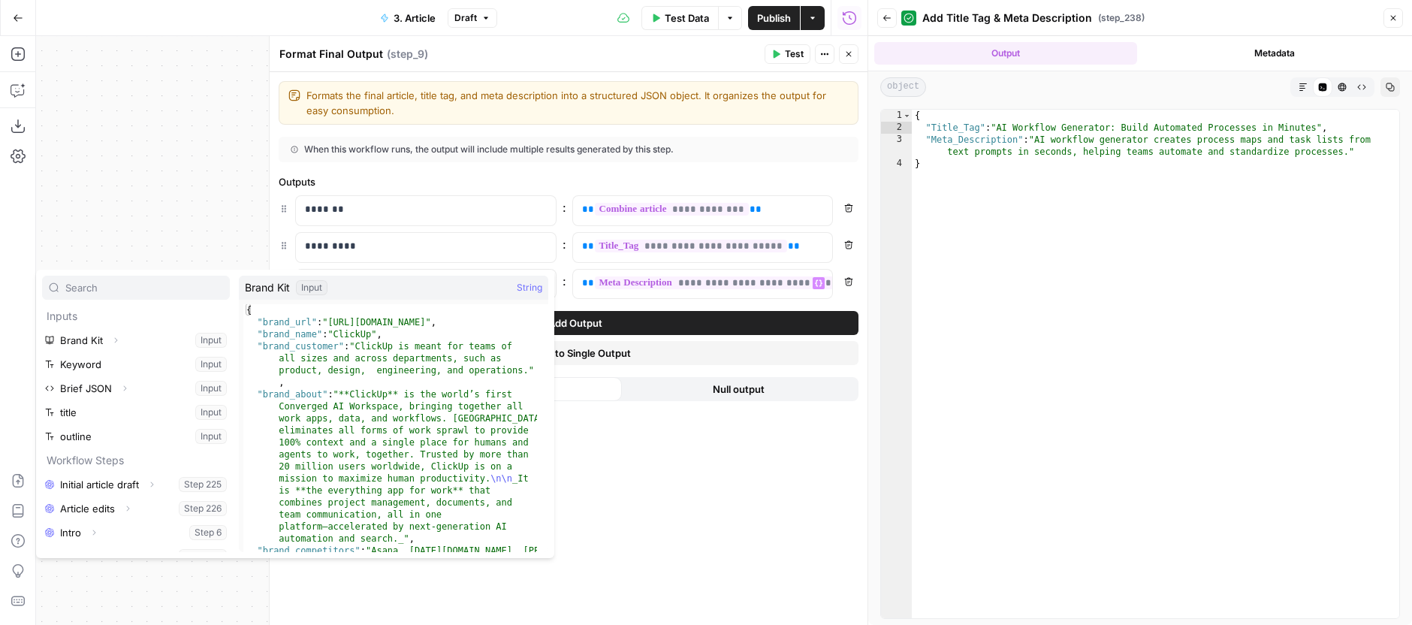
scroll to position [89, 0]
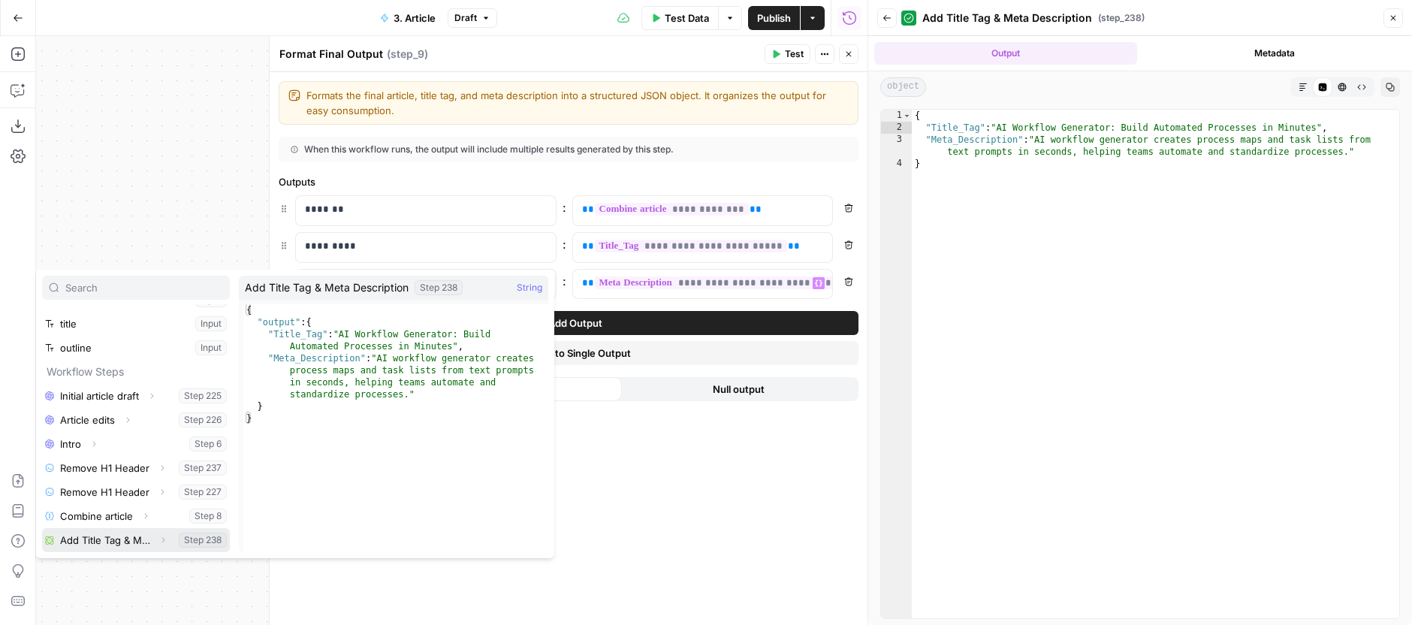
click at [158, 544] on icon "button" at bounding box center [162, 539] width 9 height 9
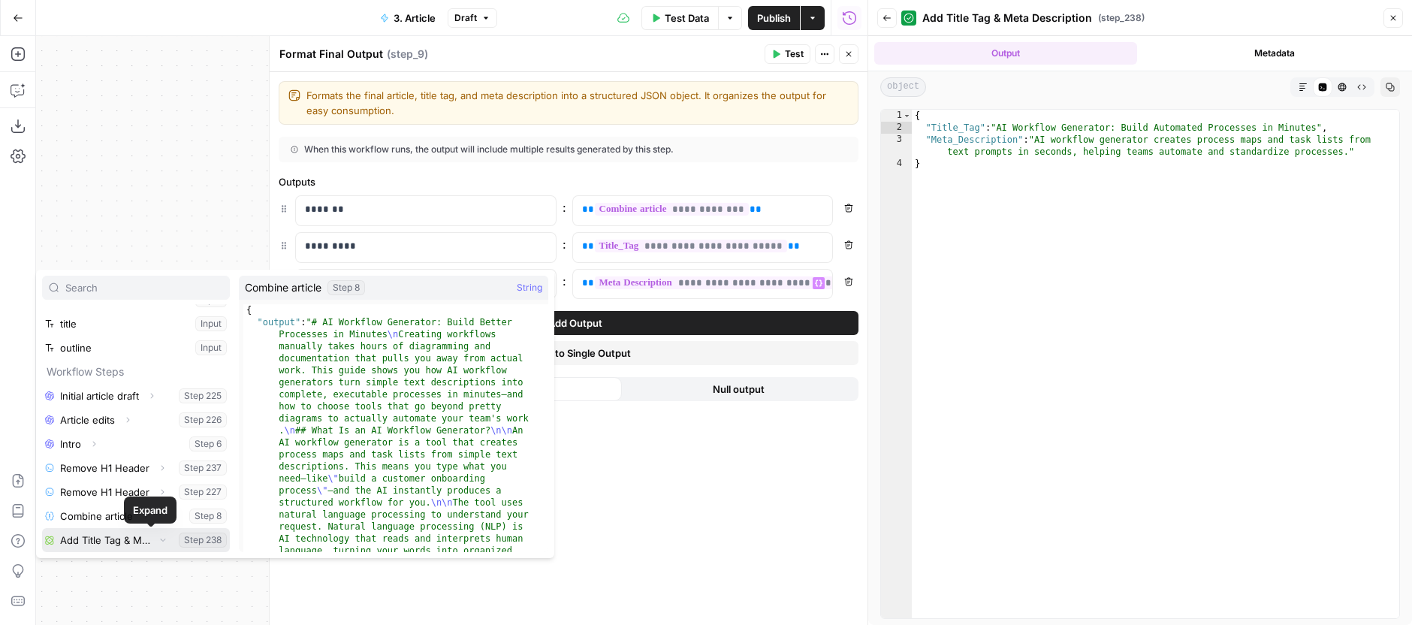
scroll to position [113, 0]
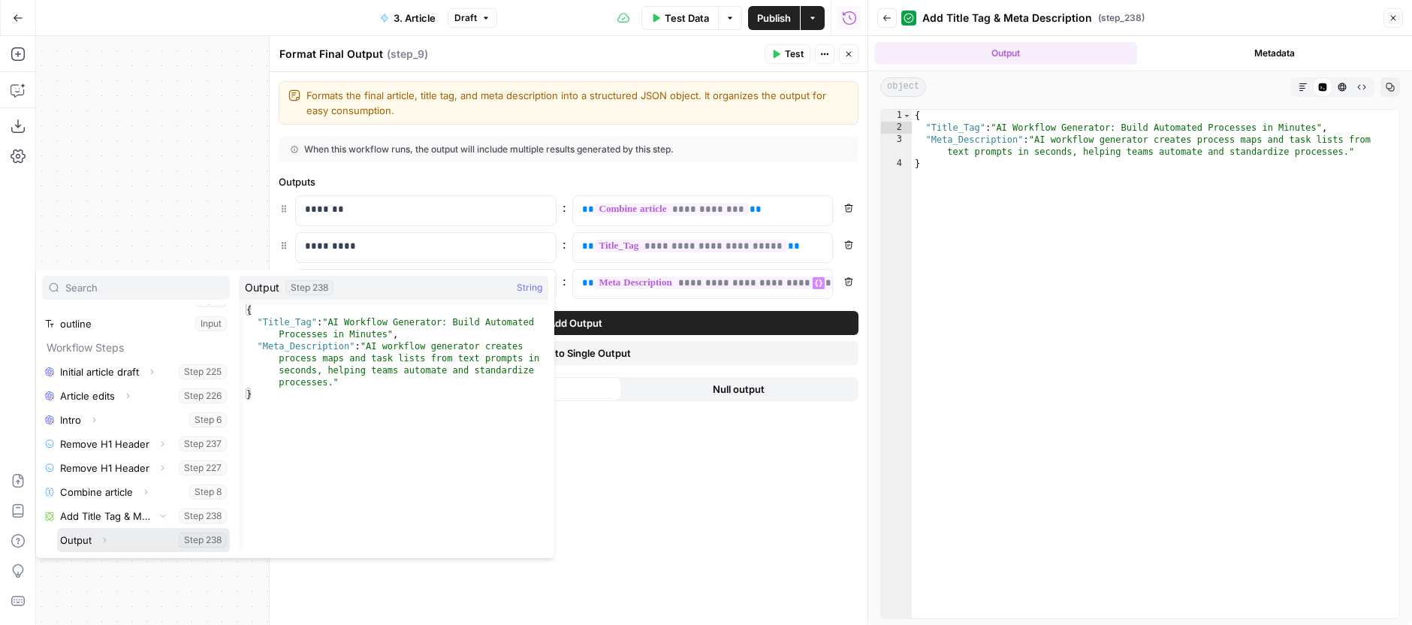
click at [106, 540] on icon "button" at bounding box center [105, 539] width 3 height 5
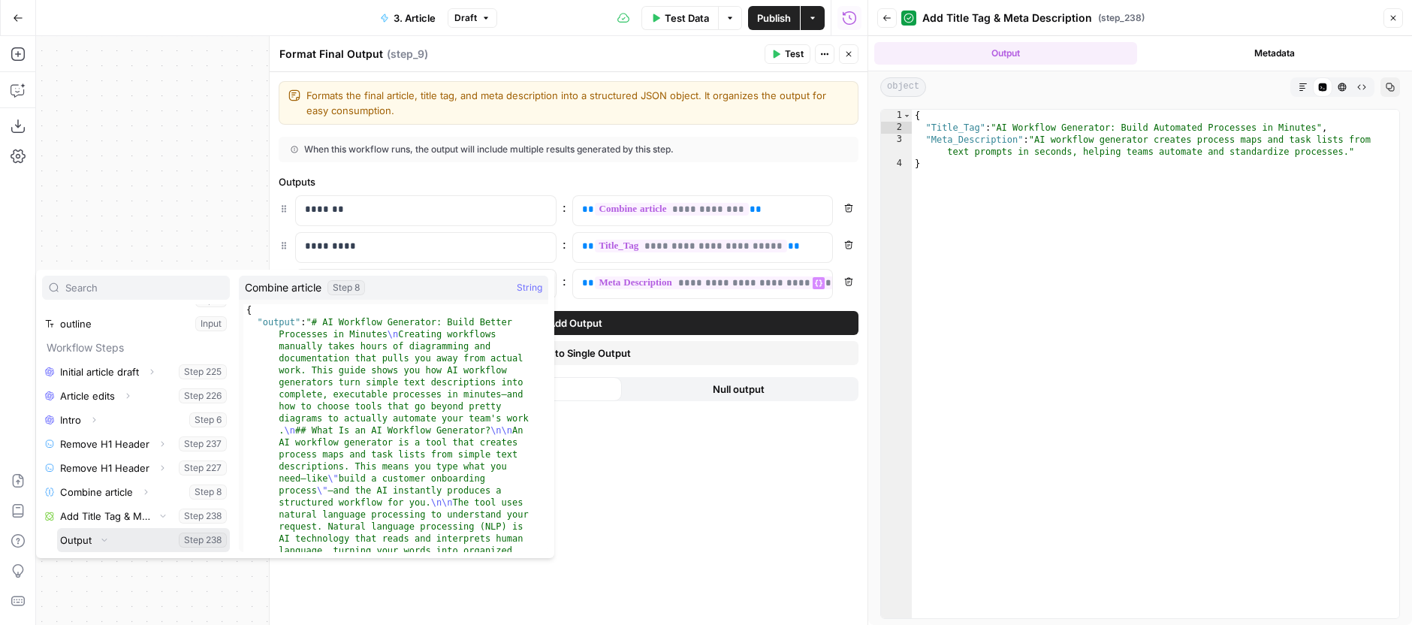
scroll to position [161, 0]
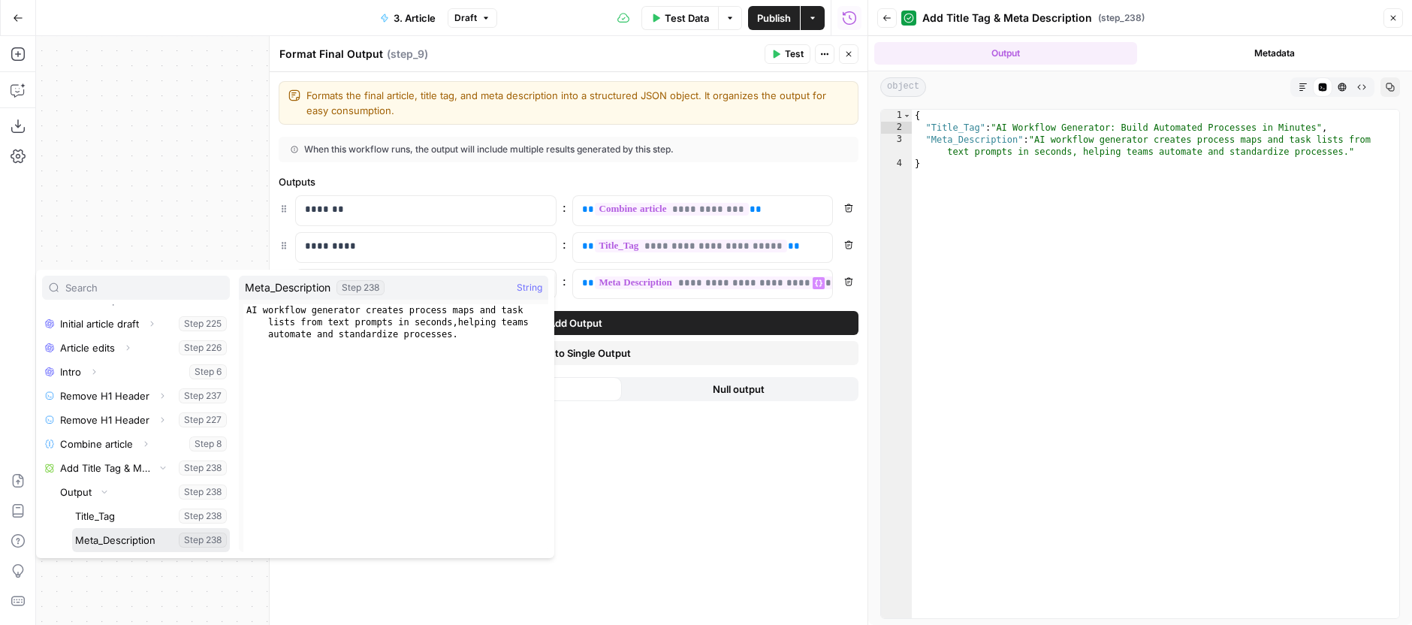
click at [134, 536] on button "Select variable Meta_Description" at bounding box center [151, 540] width 158 height 24
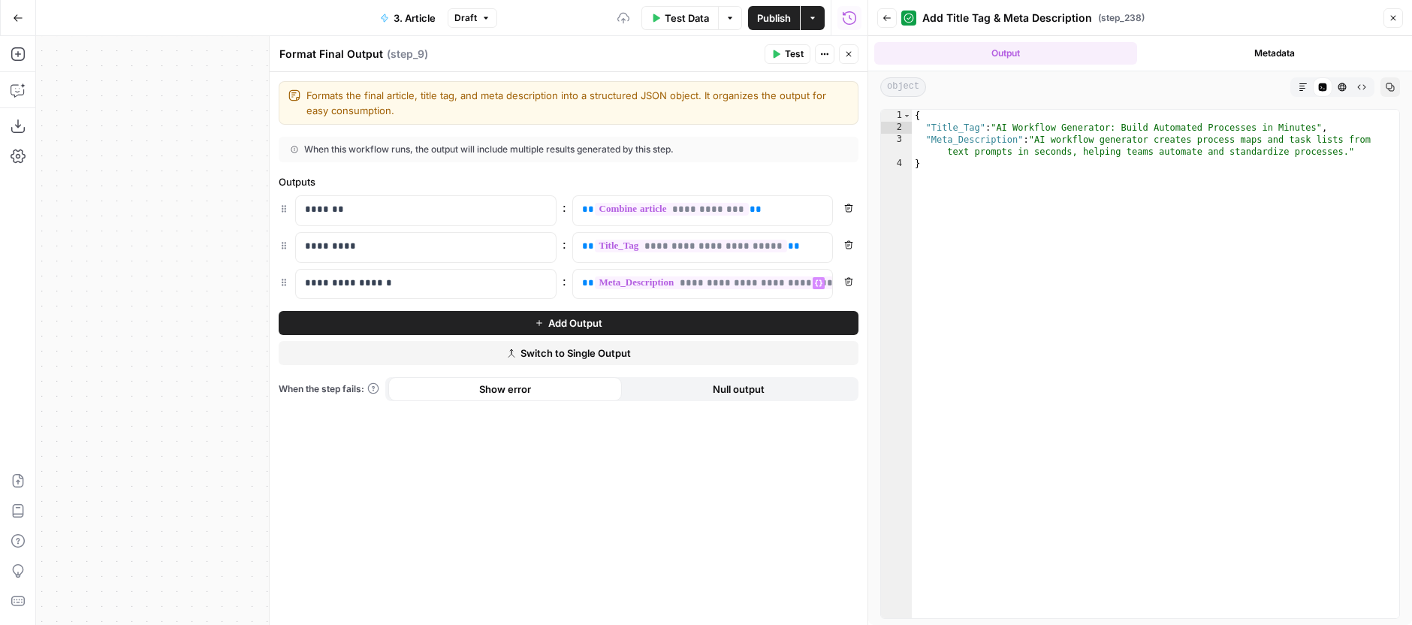
click at [616, 514] on div "**********" at bounding box center [569, 348] width 598 height 553
click at [849, 53] on icon "button" at bounding box center [848, 54] width 9 height 9
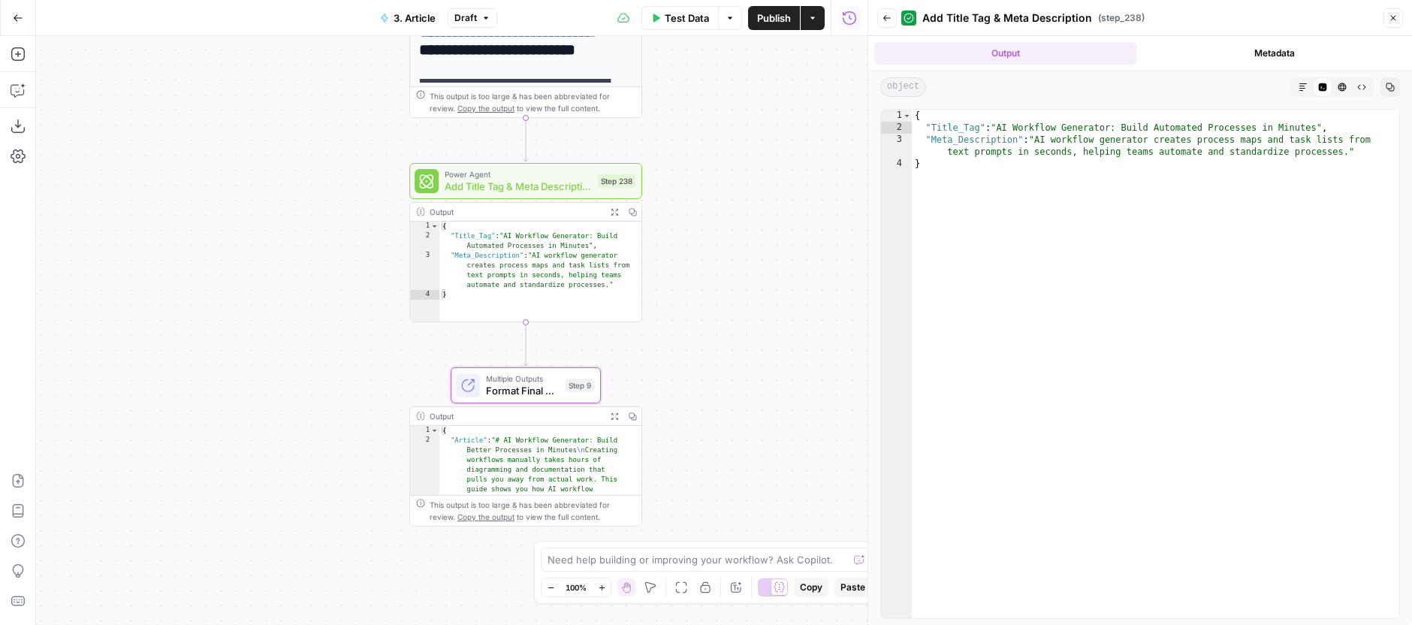
drag, startPoint x: 800, startPoint y: 151, endPoint x: 784, endPoint y: 120, distance: 34.6
click at [784, 120] on div "**********" at bounding box center [451, 330] width 831 height 589
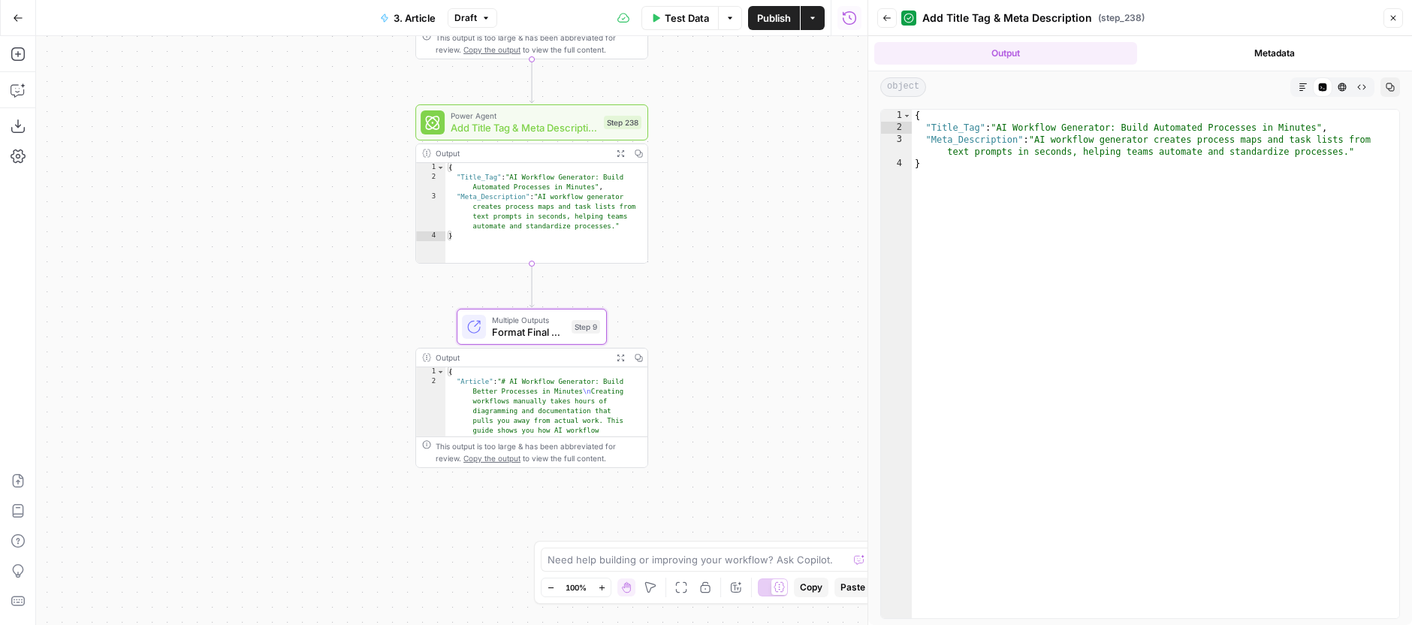
drag, startPoint x: 805, startPoint y: 175, endPoint x: 804, endPoint y: 164, distance: 11.3
click at [805, 164] on div "**********" at bounding box center [451, 330] width 831 height 589
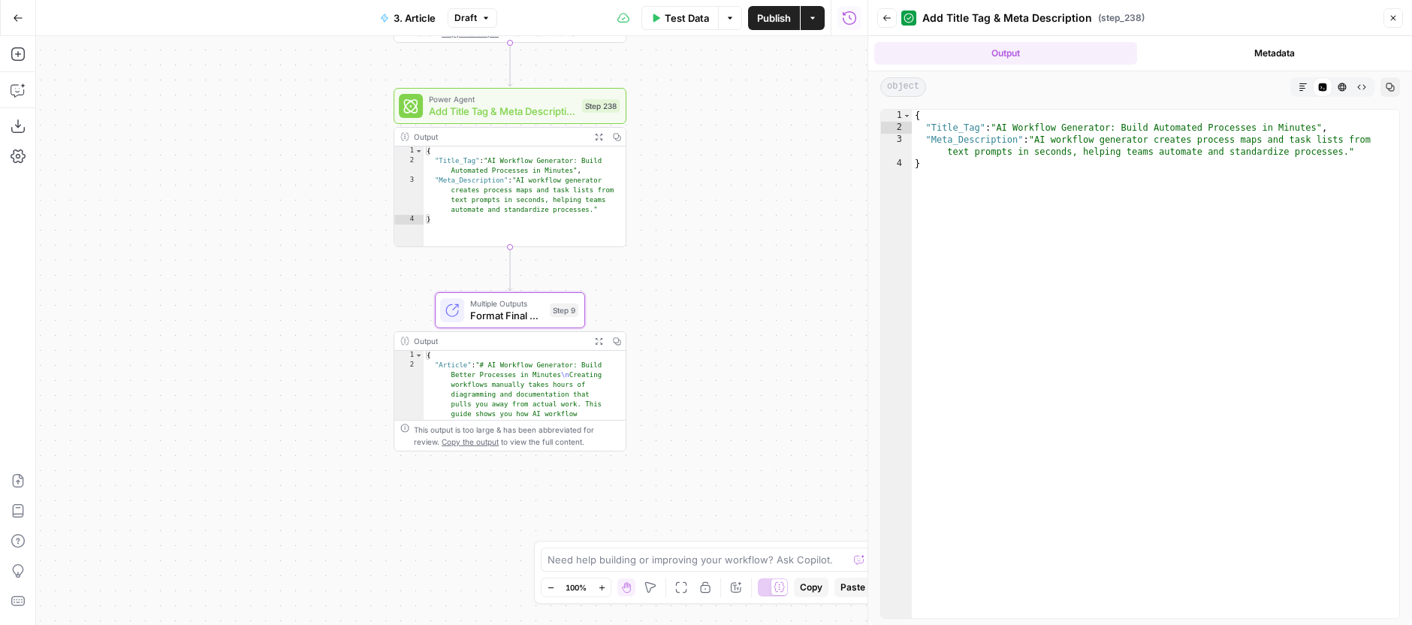
drag, startPoint x: 796, startPoint y: 159, endPoint x: 782, endPoint y: 147, distance: 18.7
click at [782, 147] on div "**********" at bounding box center [451, 330] width 831 height 589
click at [778, 132] on div "**********" at bounding box center [451, 330] width 831 height 589
click at [550, 320] on div "Multiple Outputs Format Final Output Step 9 Switch to single output Edit Note T…" at bounding box center [509, 310] width 138 height 26
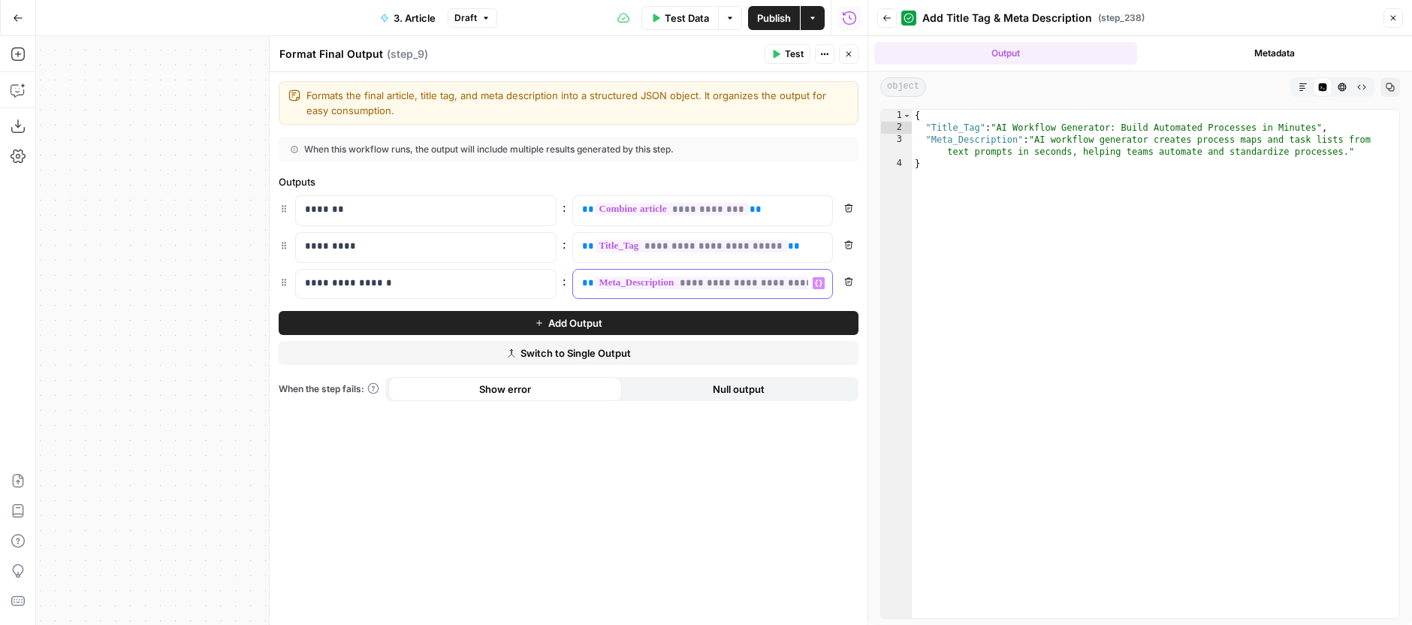
scroll to position [0, 50]
drag, startPoint x: 587, startPoint y: 286, endPoint x: 916, endPoint y: 237, distance: 333.4
click at [809, 297] on div "**********" at bounding box center [691, 284] width 236 height 29
click at [845, 54] on icon "button" at bounding box center [848, 54] width 9 height 9
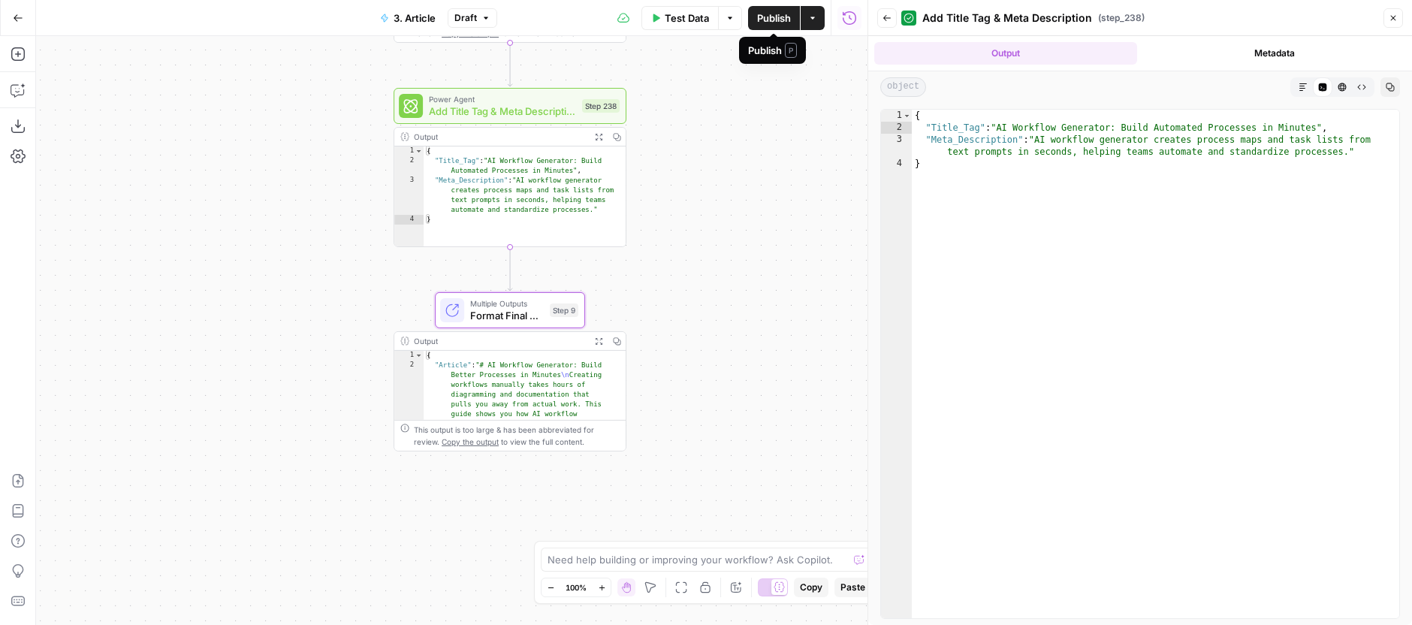
click at [771, 21] on span "Publish" at bounding box center [774, 18] width 34 height 15
click at [756, 107] on div "**********" at bounding box center [451, 330] width 831 height 589
click at [720, 155] on div "**********" at bounding box center [451, 330] width 831 height 589
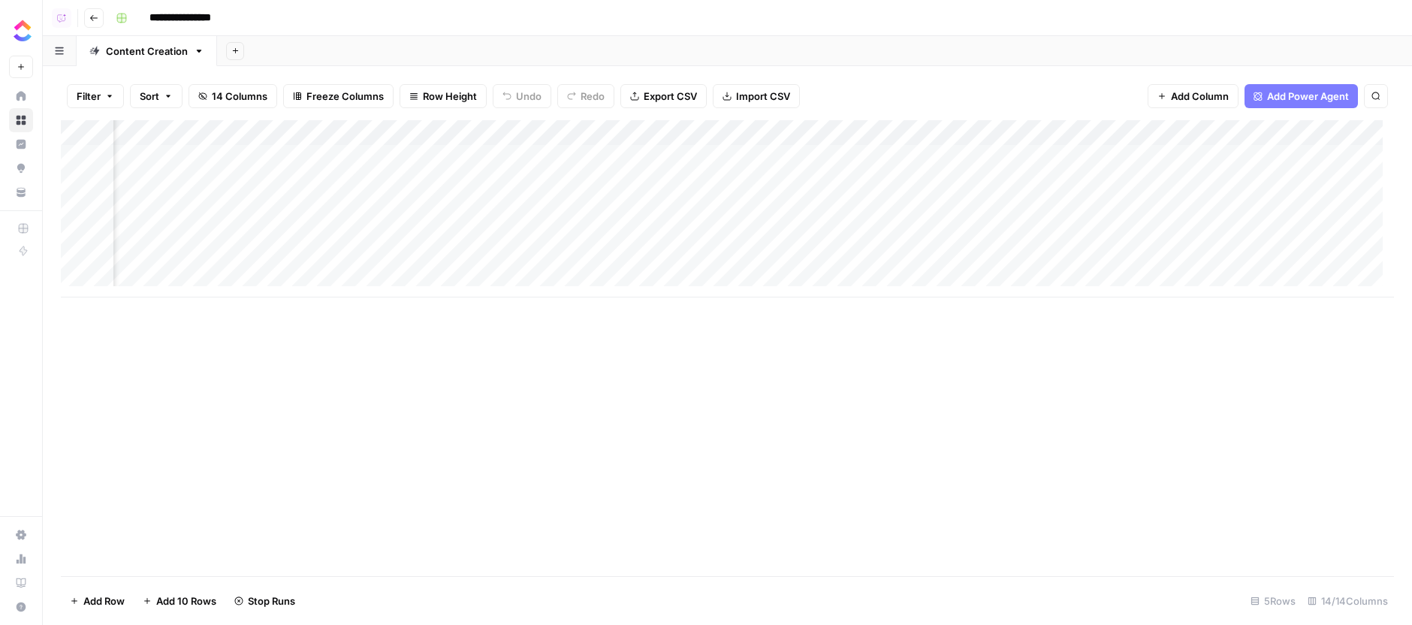
scroll to position [0, 870]
drag, startPoint x: 817, startPoint y: 388, endPoint x: 782, endPoint y: 277, distance: 115.9
click at [799, 357] on div "Add Column" at bounding box center [727, 348] width 1333 height 456
click at [721, 158] on div "Add Column" at bounding box center [727, 208] width 1333 height 177
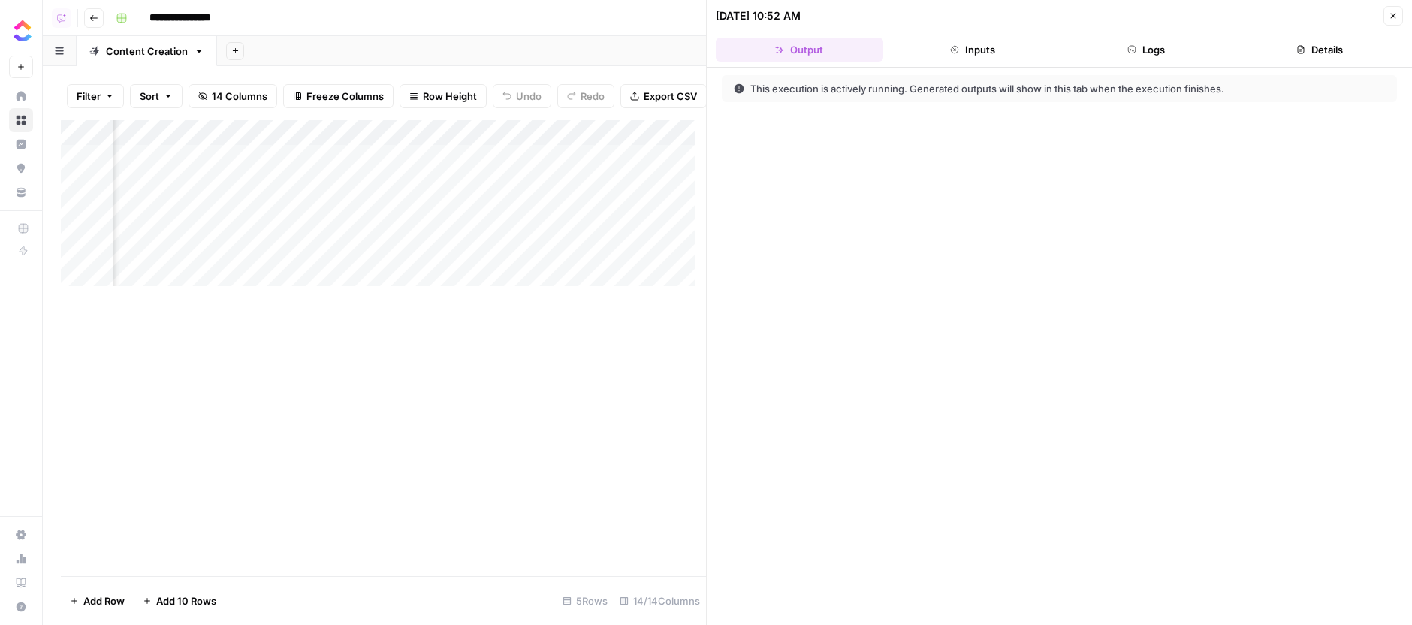
click at [1172, 55] on button "Logs" at bounding box center [1146, 50] width 167 height 24
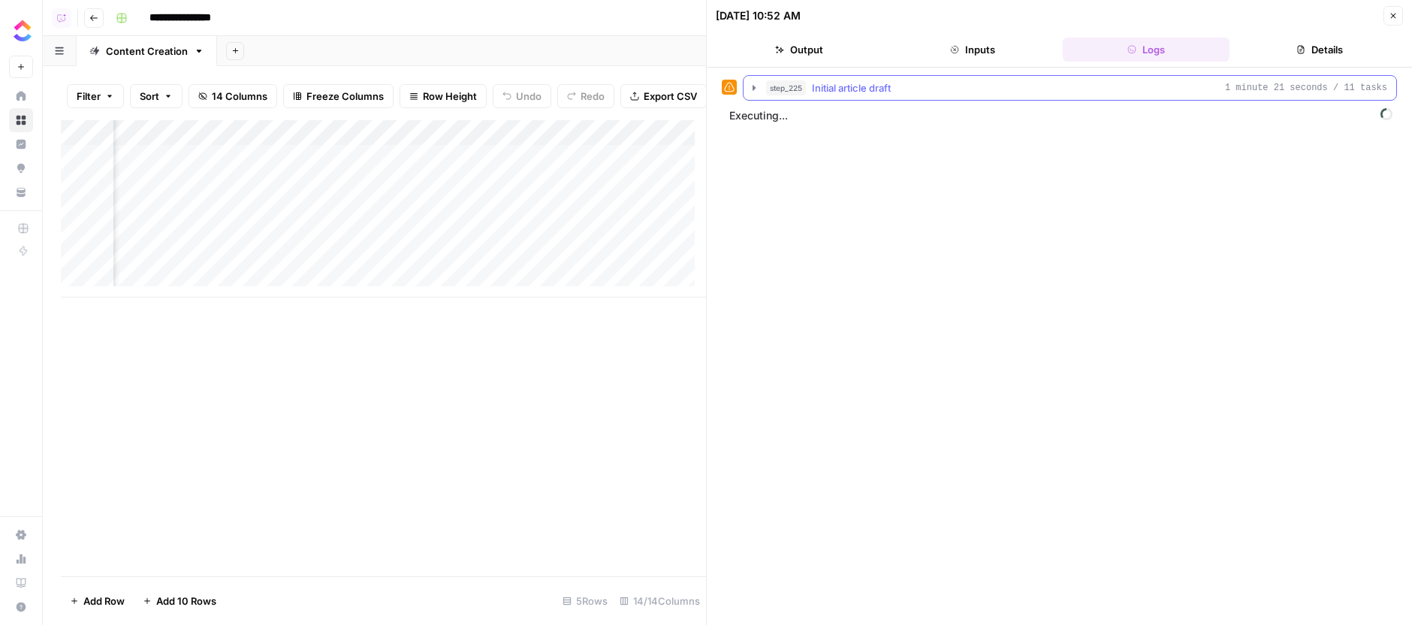
click at [915, 97] on button "step_225 Initial article draft 1 minute 21 seconds / 11 tasks" at bounding box center [1070, 88] width 653 height 24
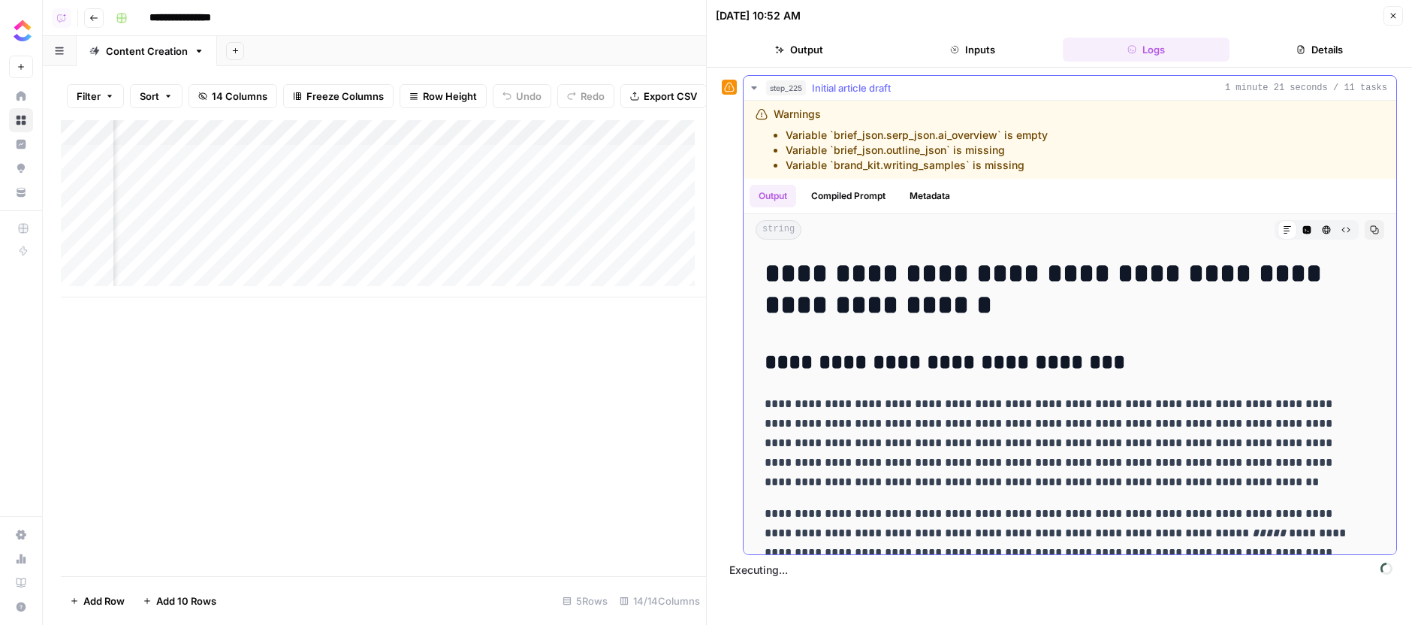
click at [991, 283] on h1 "**********" at bounding box center [1064, 289] width 599 height 63
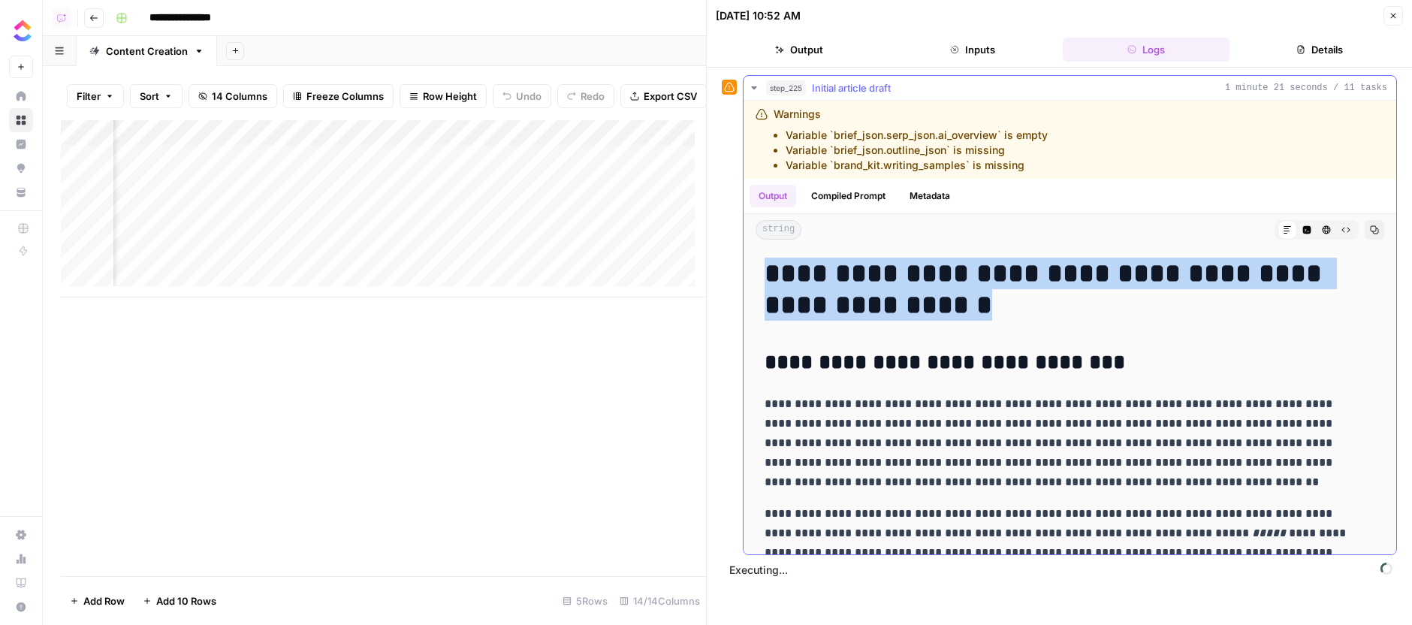
click at [991, 283] on h1 "**********" at bounding box center [1064, 289] width 599 height 63
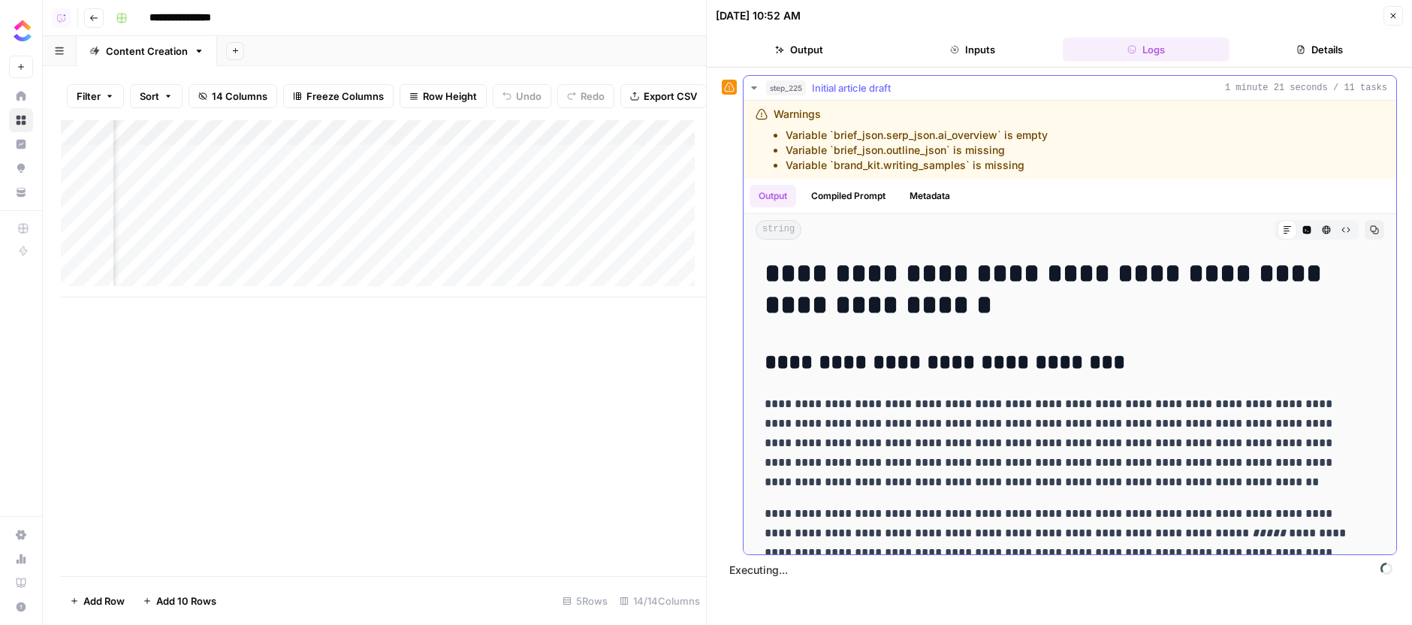
click at [989, 296] on h1 "**********" at bounding box center [1064, 289] width 599 height 63
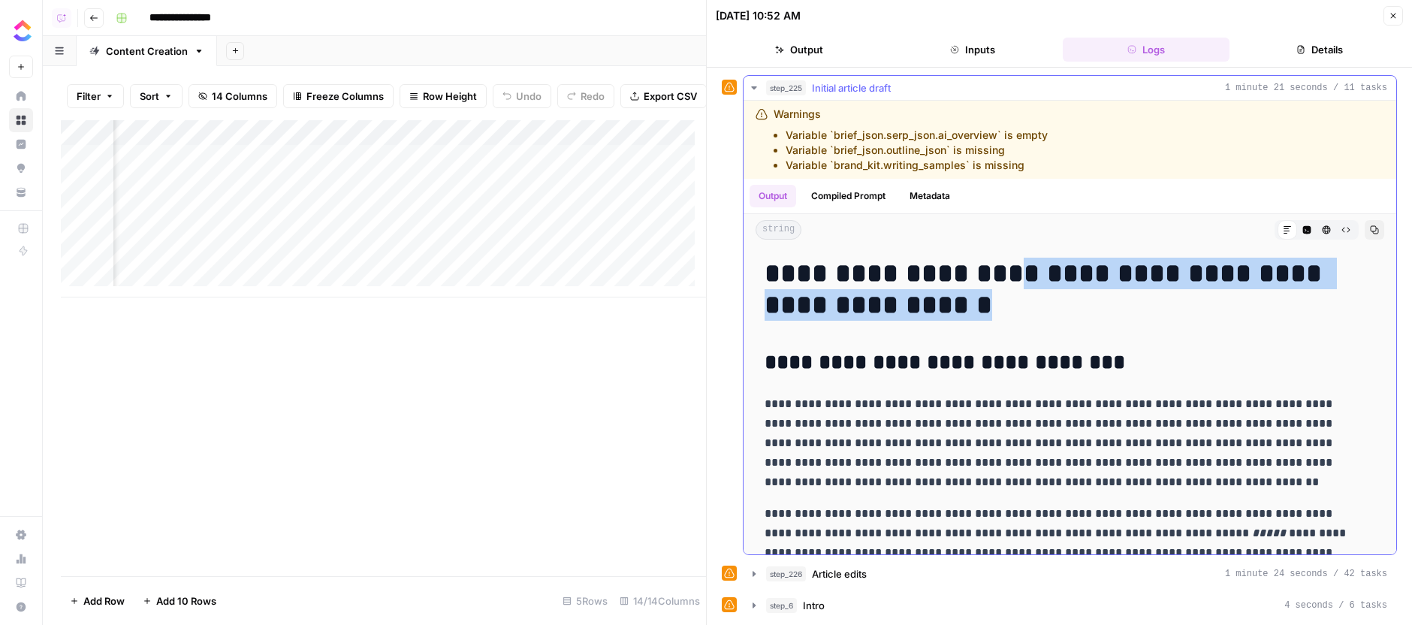
drag, startPoint x: 1011, startPoint y: 279, endPoint x: 1059, endPoint y: 315, distance: 60.5
click at [1059, 315] on h1 "**********" at bounding box center [1059, 289] width 588 height 63
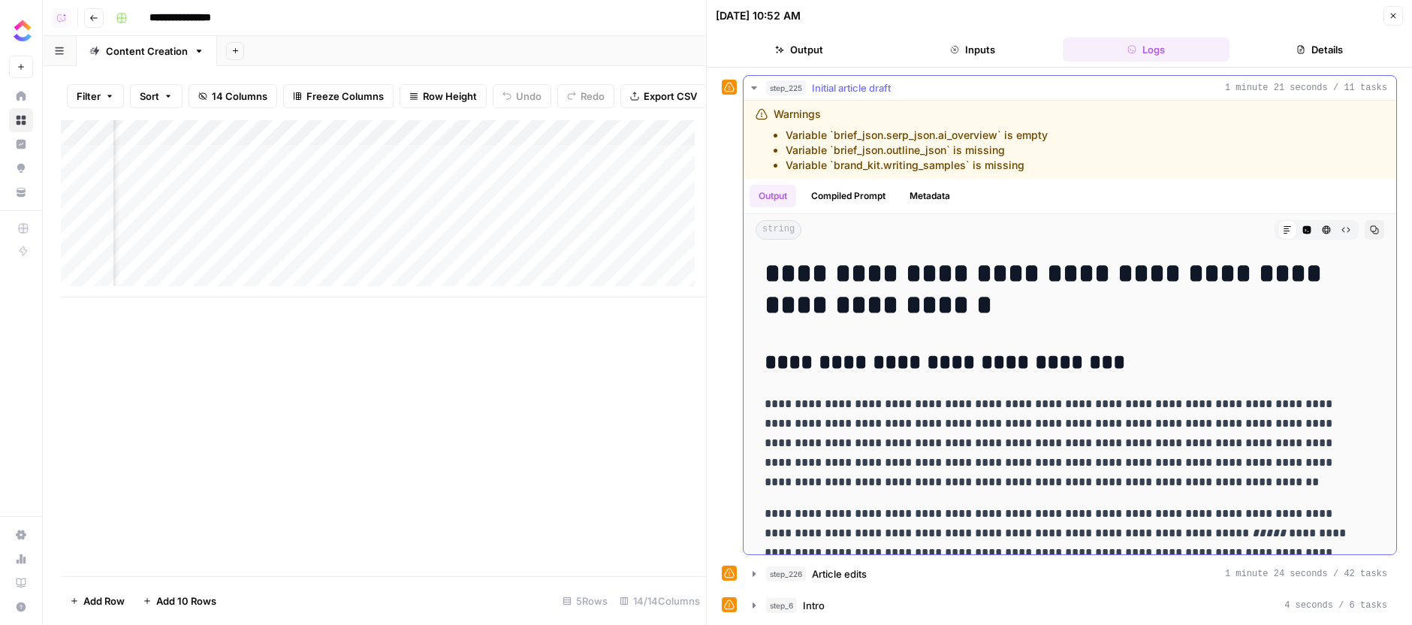
click at [1059, 315] on h1 "**********" at bounding box center [1059, 289] width 588 height 63
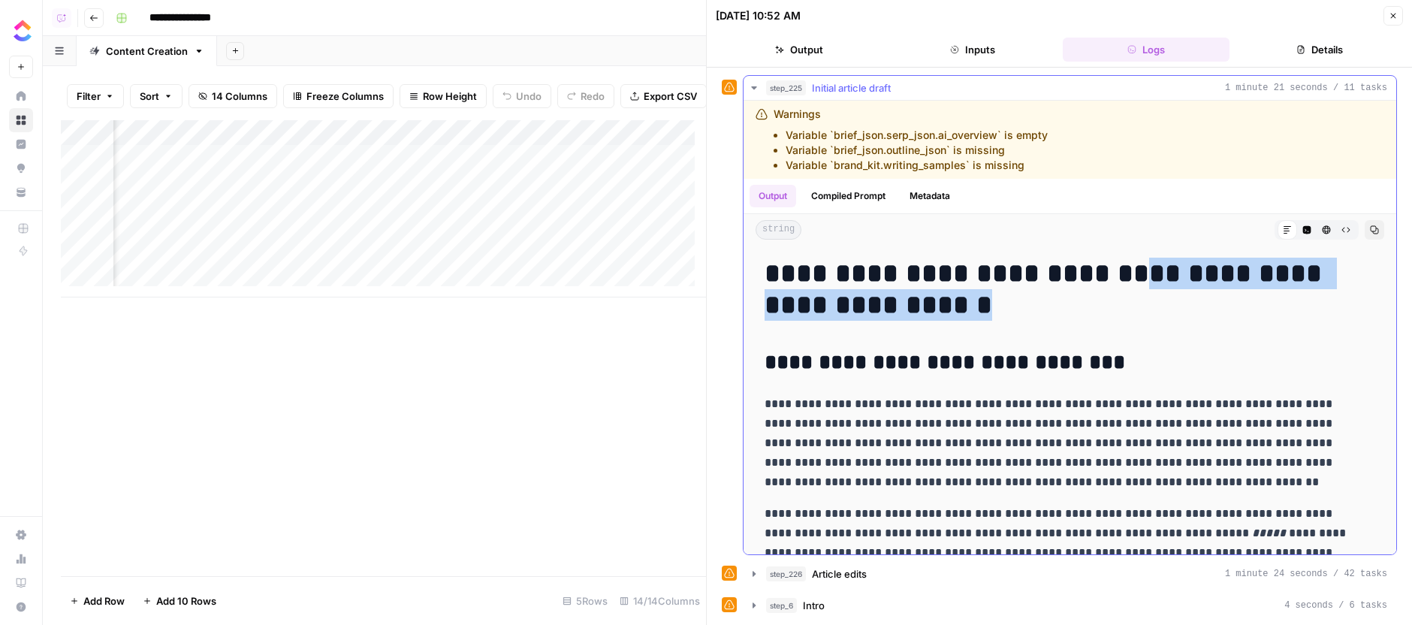
drag, startPoint x: 1107, startPoint y: 279, endPoint x: 1128, endPoint y: 303, distance: 31.4
click at [1128, 303] on h1 "**********" at bounding box center [1059, 289] width 588 height 63
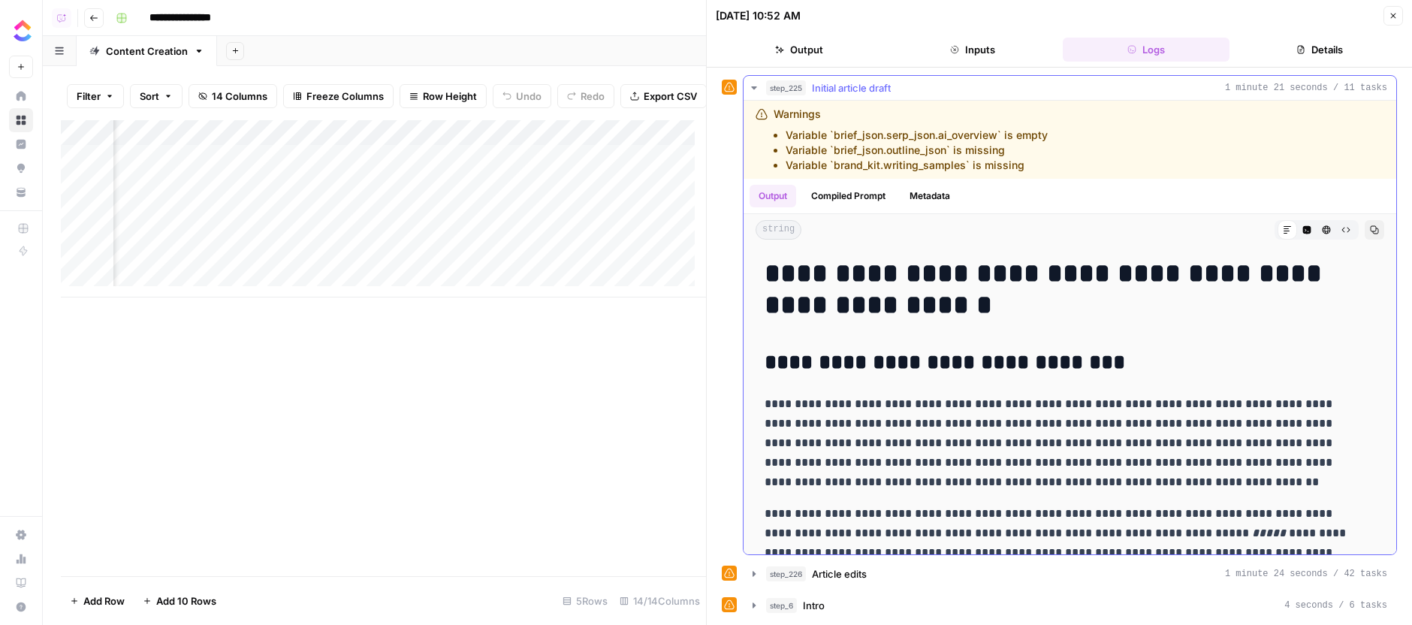
click at [1128, 303] on h1 "**********" at bounding box center [1059, 289] width 588 height 63
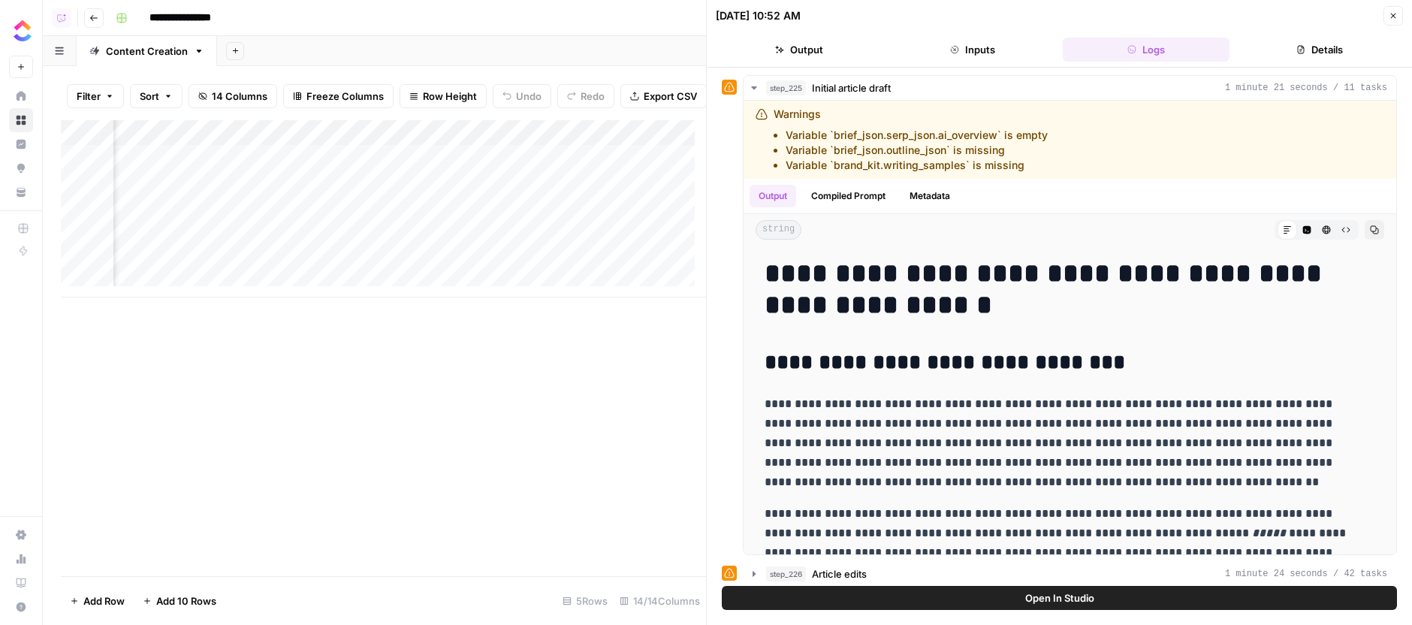
scroll to position [0, 1327]
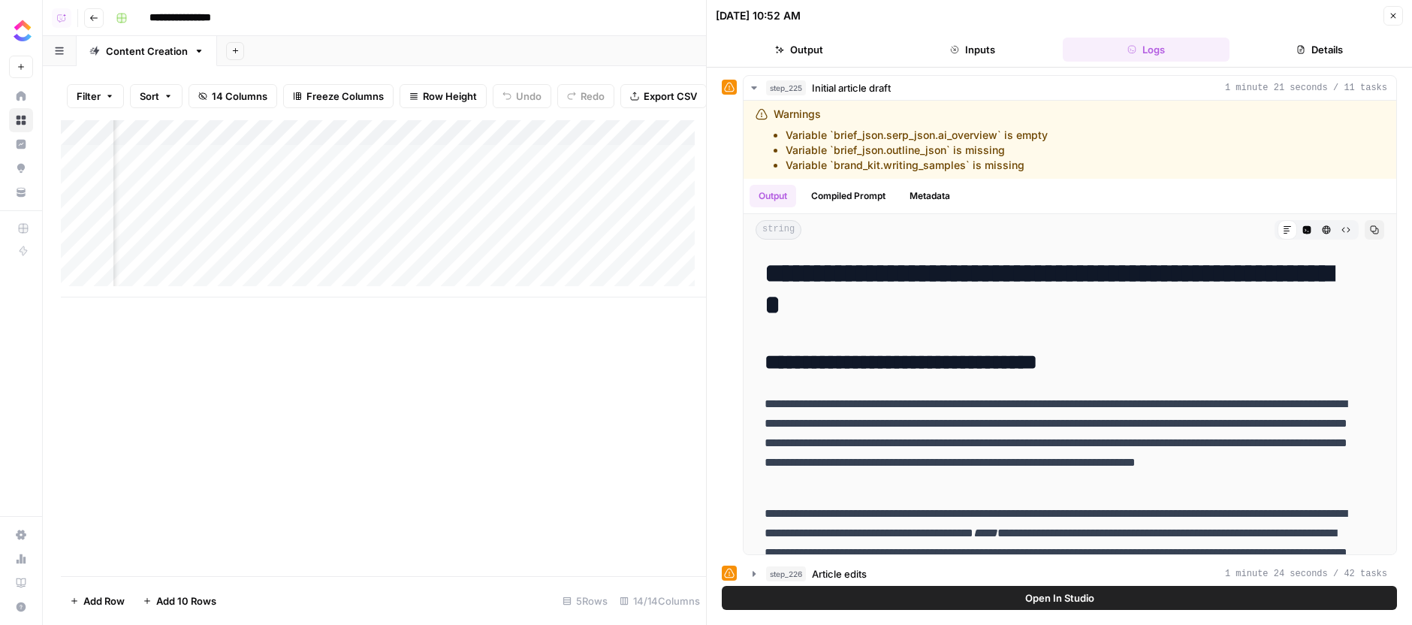
click at [413, 163] on div "Add Column" at bounding box center [383, 208] width 645 height 177
click at [551, 162] on div "Add Column" at bounding box center [383, 208] width 645 height 177
click at [554, 162] on div "Add Column" at bounding box center [383, 208] width 645 height 177
click at [591, 390] on div "Add Column" at bounding box center [383, 348] width 645 height 456
click at [656, 167] on div "Add Column" at bounding box center [383, 208] width 645 height 177
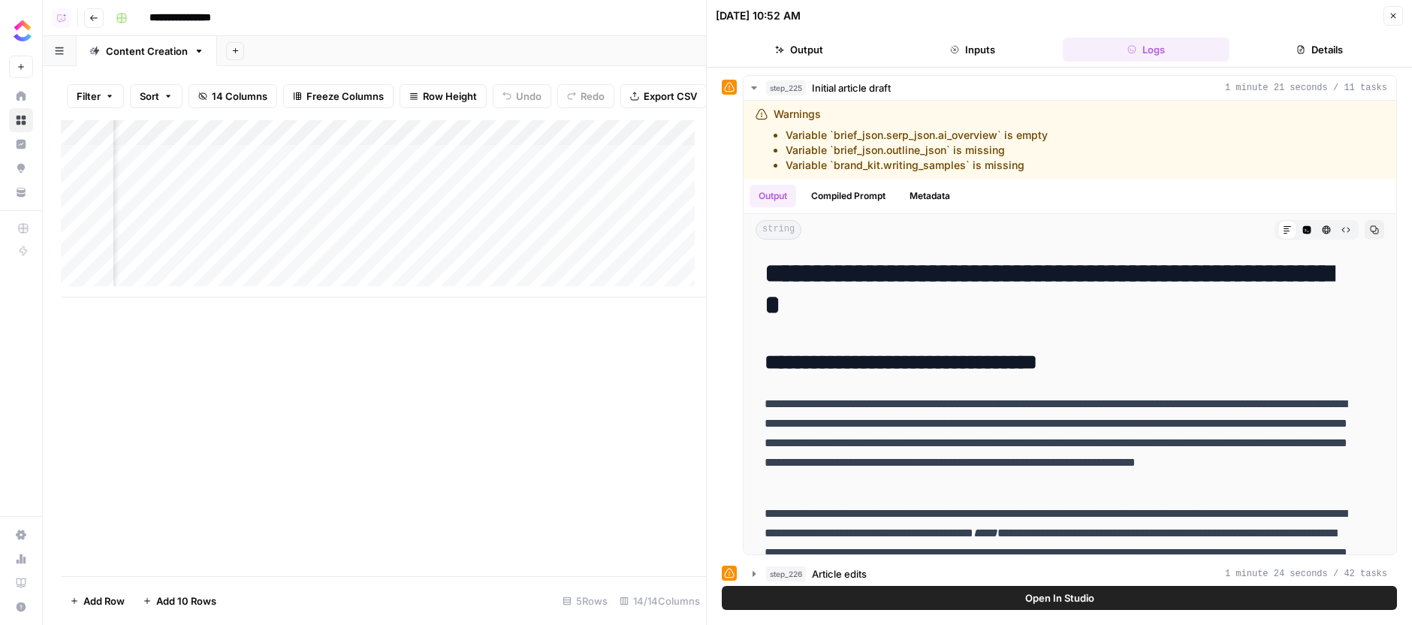
click at [656, 167] on div "Add Column" at bounding box center [383, 208] width 645 height 177
click at [614, 409] on div "Add Column" at bounding box center [383, 348] width 645 height 456
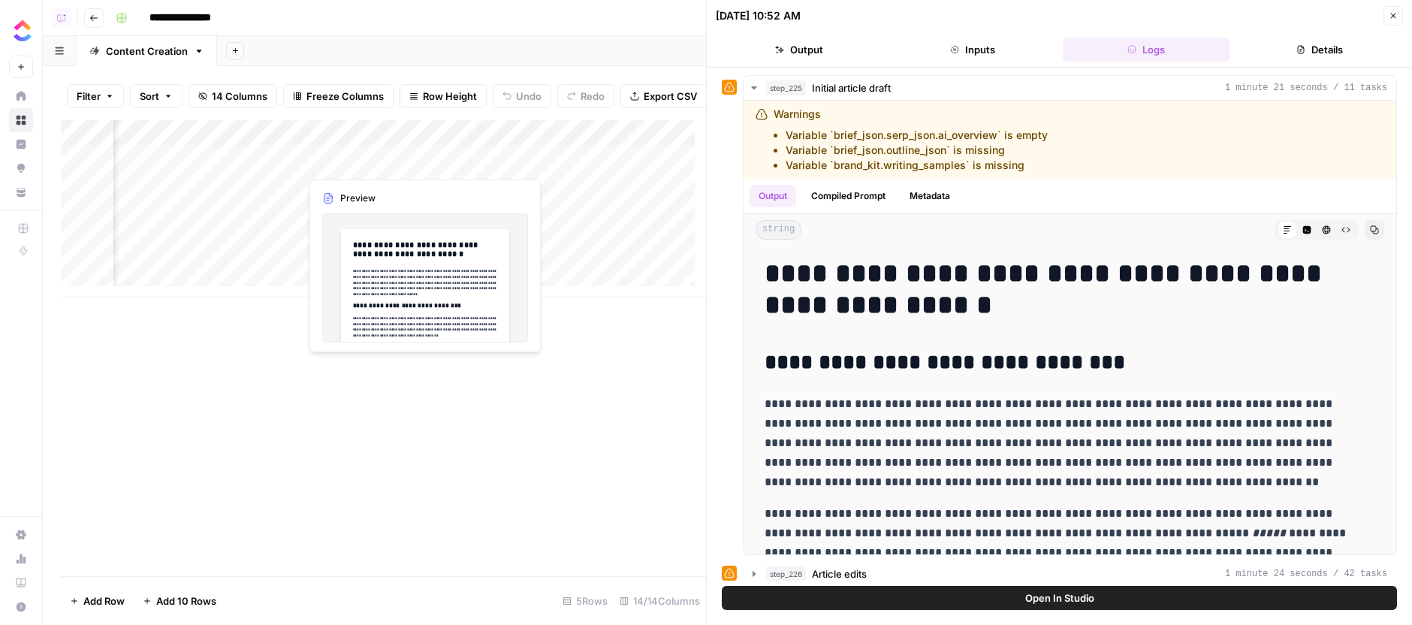
click at [417, 165] on div "Add Column" at bounding box center [383, 208] width 645 height 177
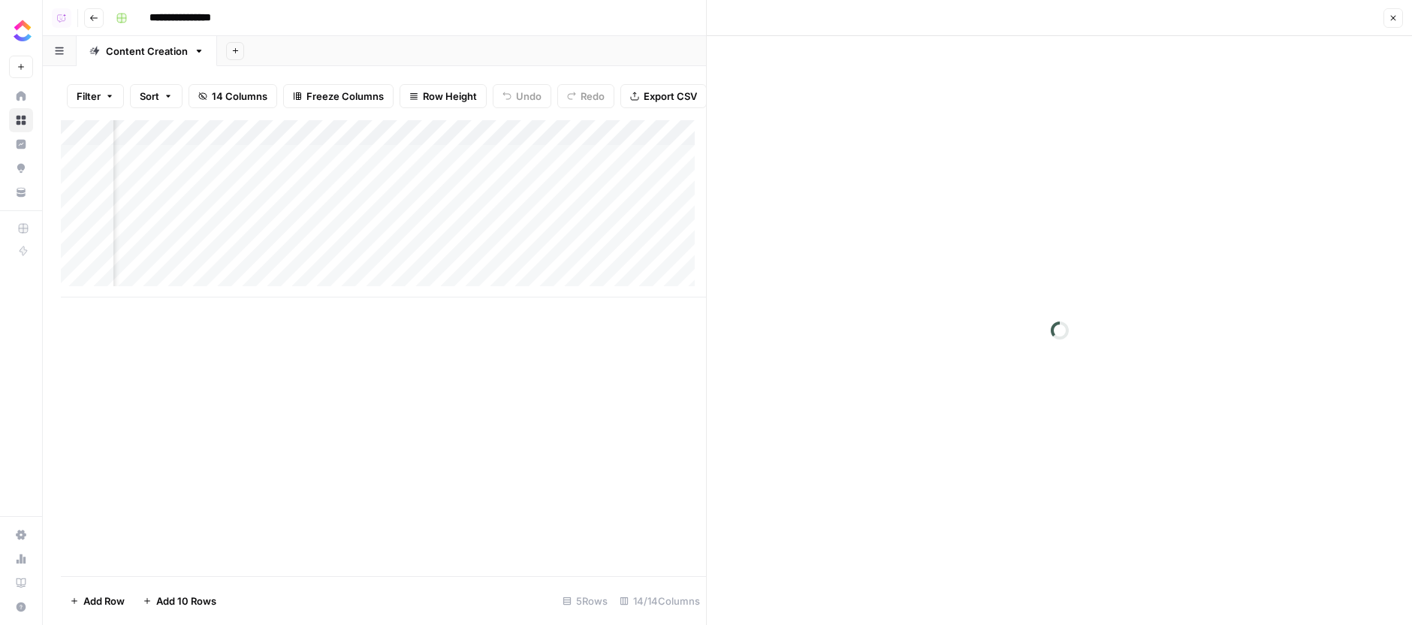
click at [1118, 338] on div at bounding box center [1059, 330] width 705 height 589
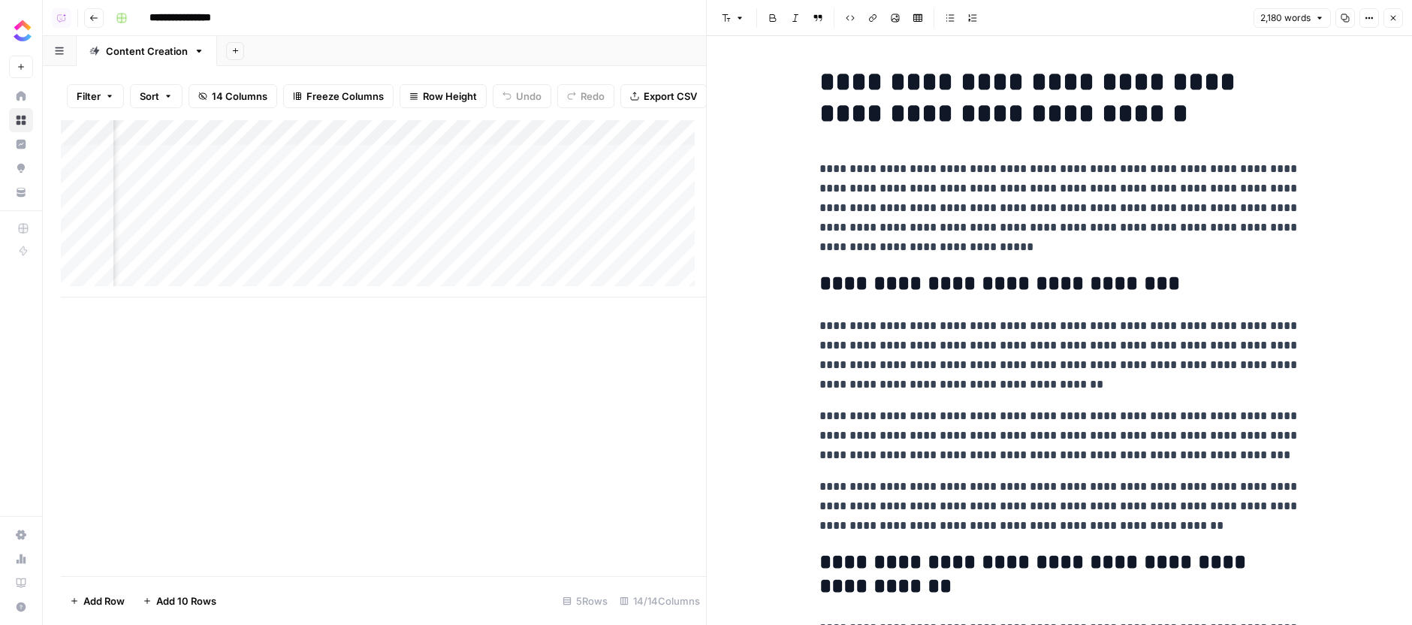
click at [1397, 16] on icon "button" at bounding box center [1393, 18] width 9 height 9
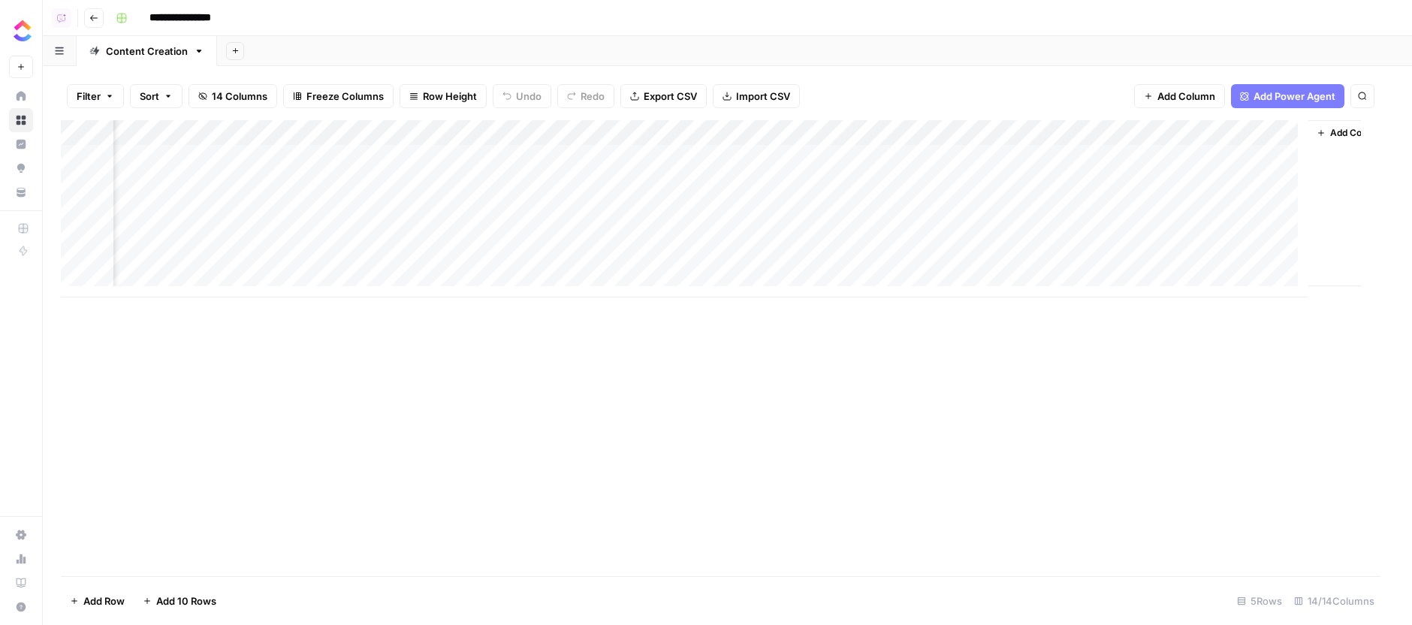
scroll to position [0, 852]
click at [1066, 358] on div "Add Column" at bounding box center [727, 348] width 1333 height 456
click at [1002, 161] on div "Add Column" at bounding box center [727, 208] width 1333 height 177
click at [1069, 149] on div "Add Column" at bounding box center [727, 208] width 1333 height 177
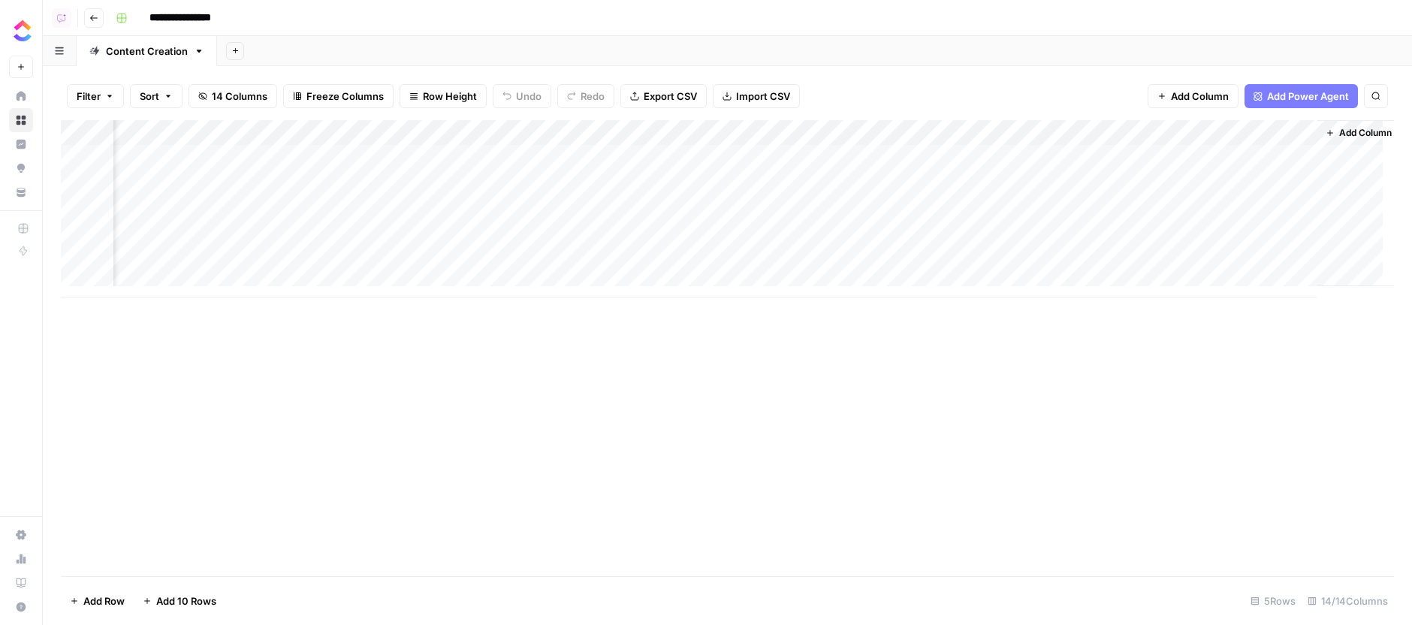
click at [1069, 149] on div "Add Column" at bounding box center [727, 208] width 1333 height 177
click at [1041, 448] on div "Add Column" at bounding box center [727, 348] width 1333 height 456
click at [943, 377] on div "Add Column" at bounding box center [727, 348] width 1333 height 456
click at [539, 357] on div "Add Column" at bounding box center [727, 348] width 1333 height 456
click at [900, 154] on div "Add Column" at bounding box center [727, 208] width 1333 height 177
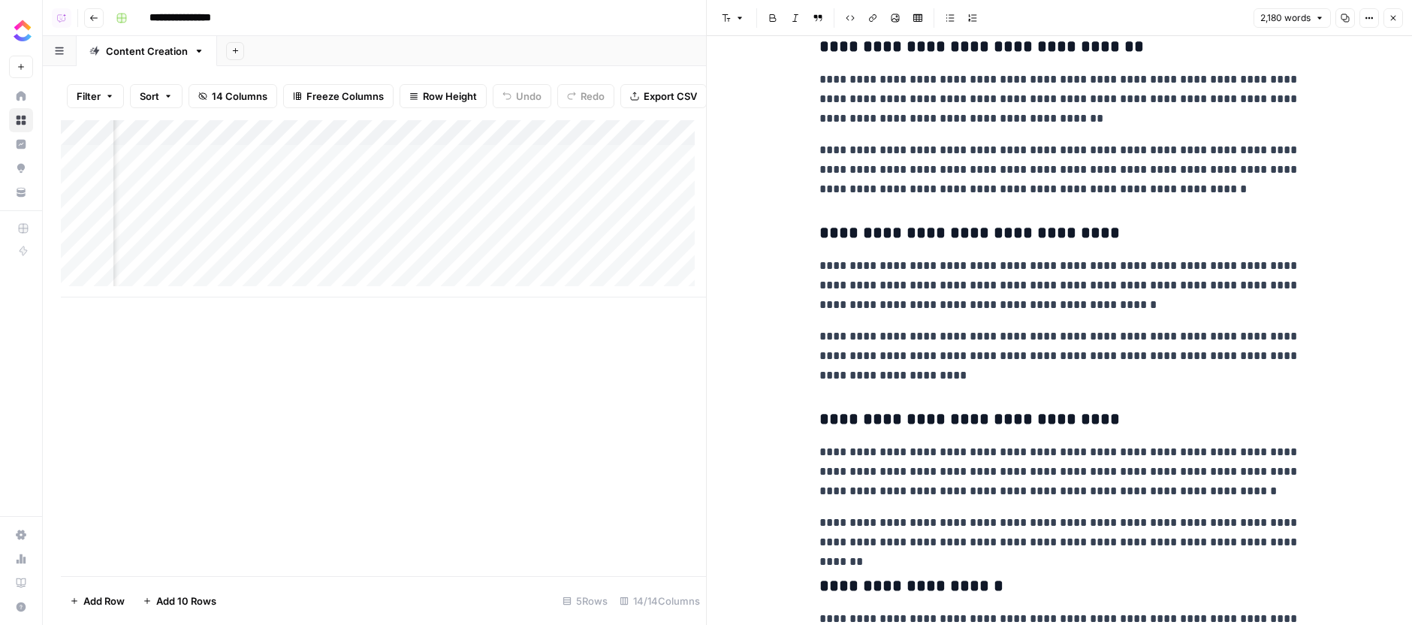
scroll to position [0, 992]
click at [605, 166] on div "Add Column" at bounding box center [383, 208] width 645 height 177
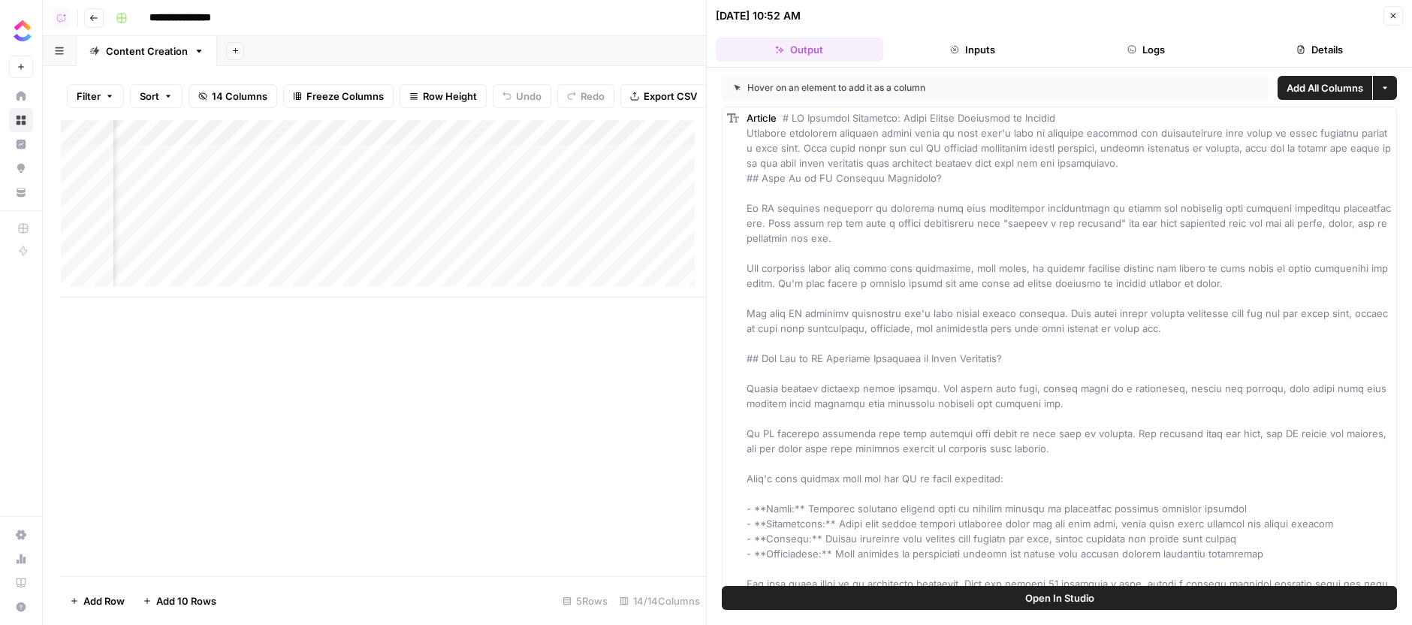
click at [1142, 51] on button "Logs" at bounding box center [1146, 50] width 167 height 24
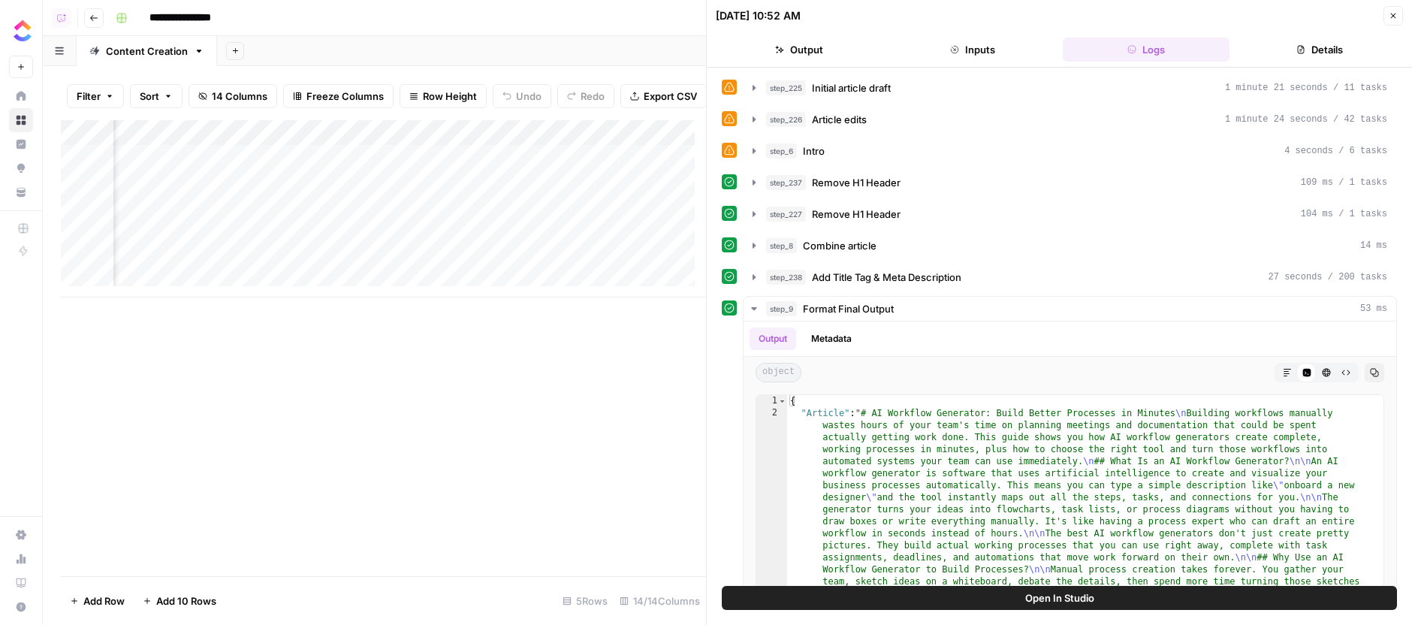
click at [908, 101] on div "step_225 Initial article draft 1 minute 21 seconds / 11 tasks step_226 Article …" at bounding box center [1059, 386] width 675 height 623
click at [910, 95] on button "step_225 Initial article draft 1 minute 21 seconds / 11 tasks" at bounding box center [1070, 88] width 653 height 24
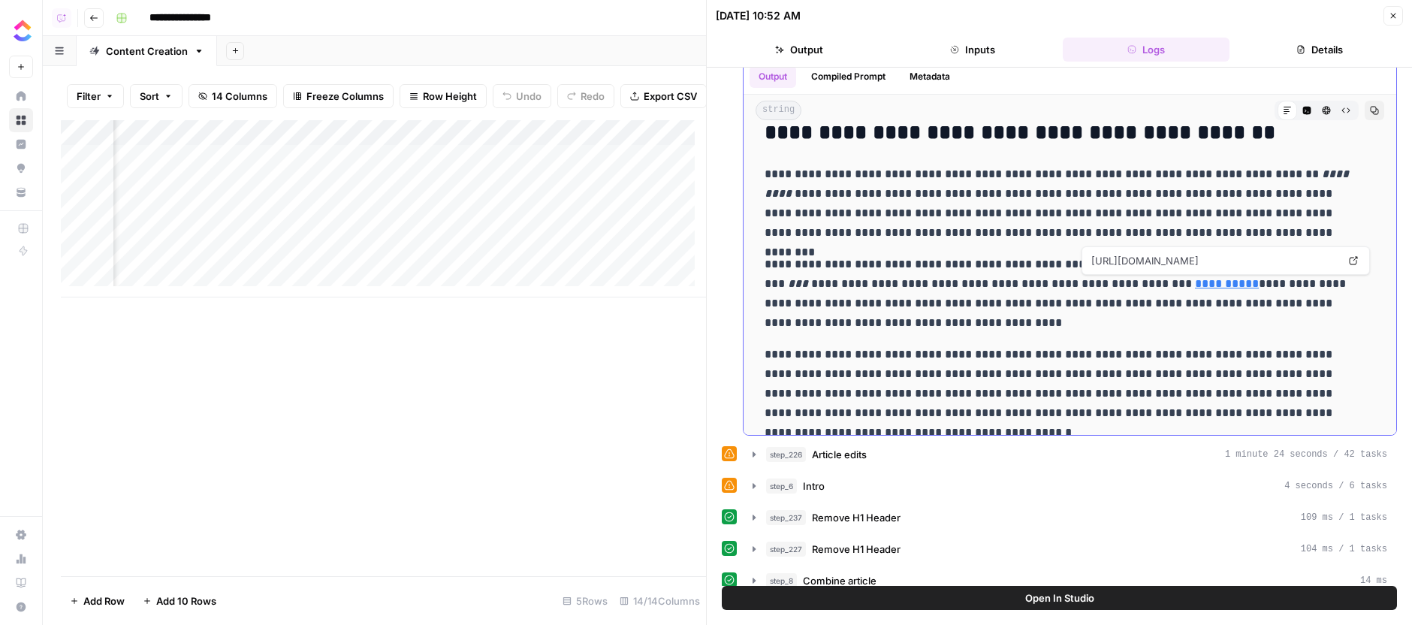
scroll to position [3078, 0]
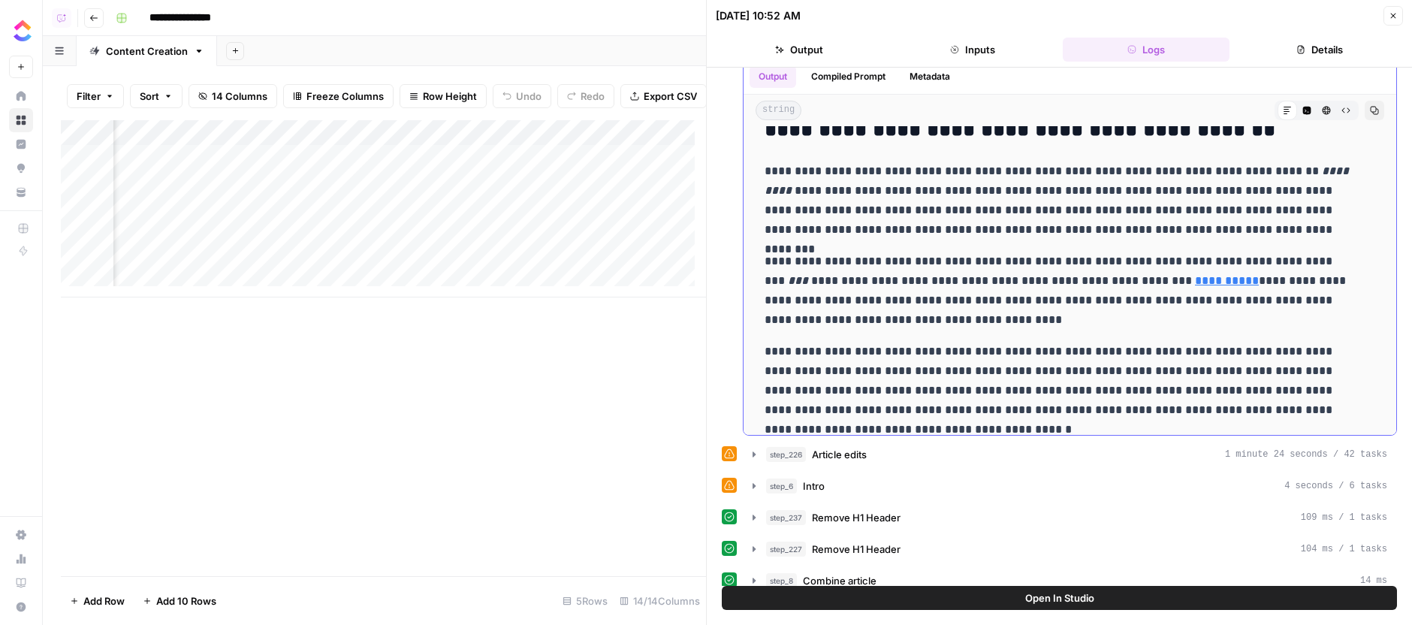
click at [1195, 278] on link "**********" at bounding box center [1227, 280] width 64 height 11
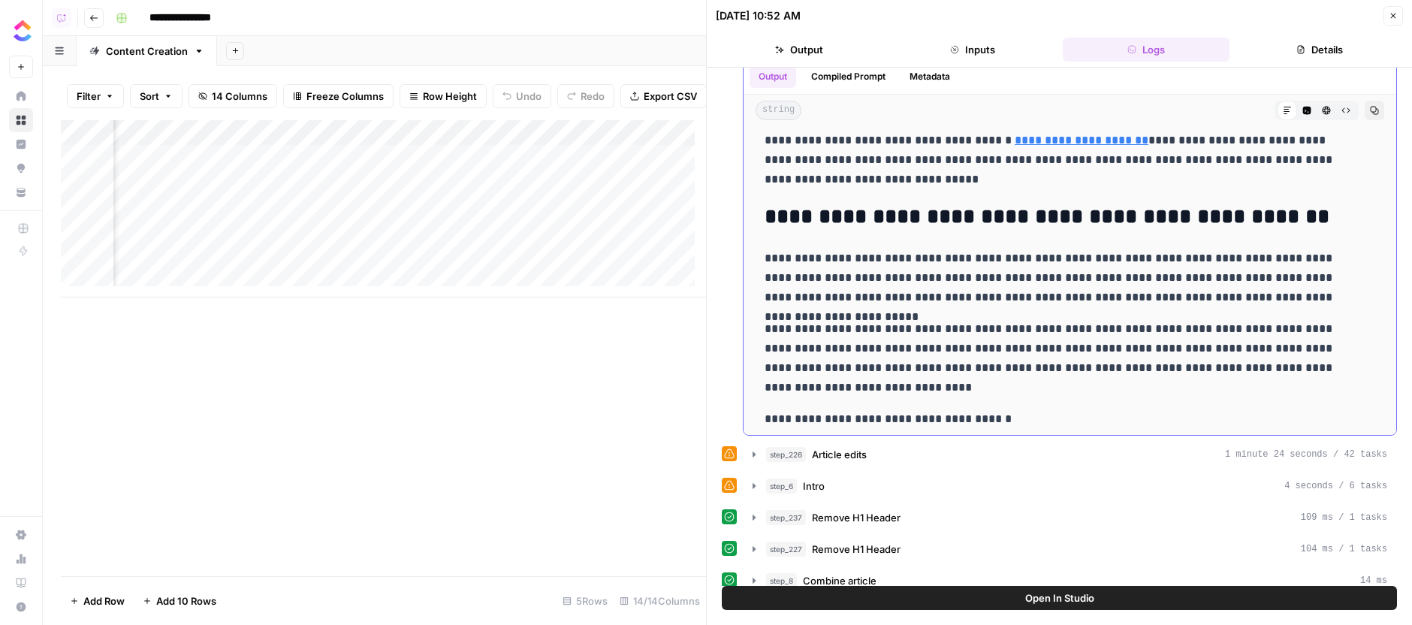
scroll to position [350, 0]
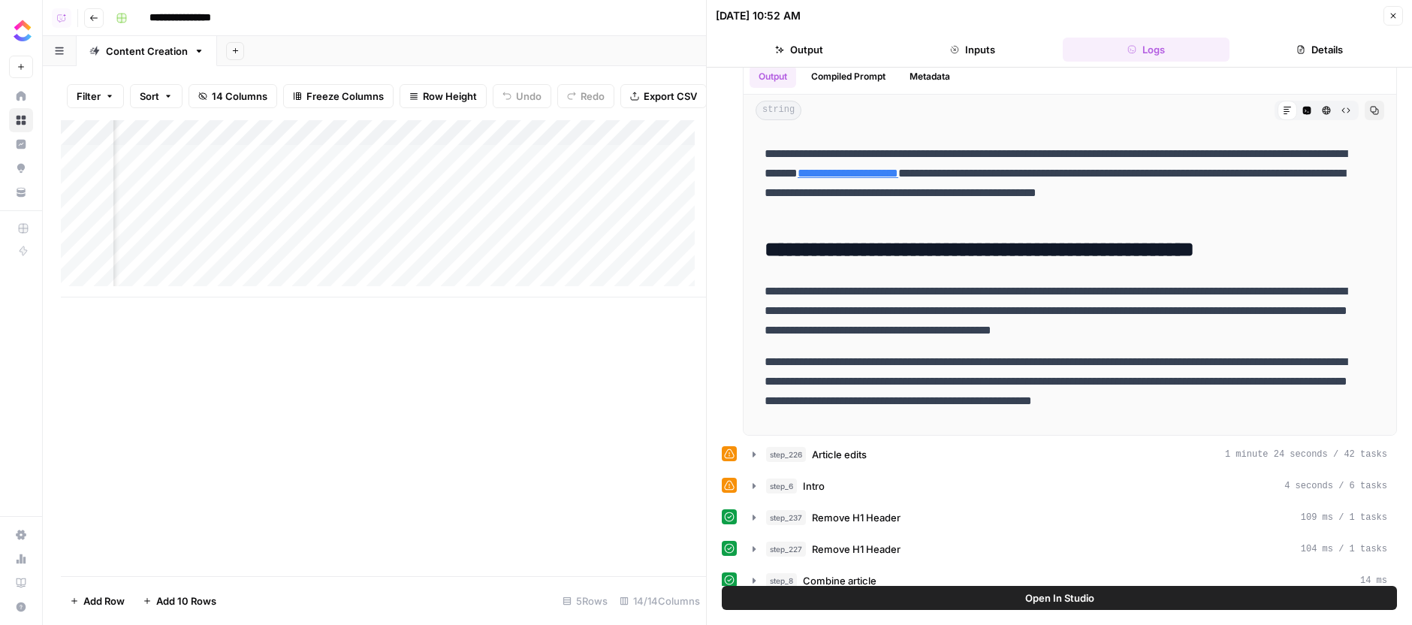
click at [343, 163] on div "Add Column" at bounding box center [383, 208] width 645 height 177
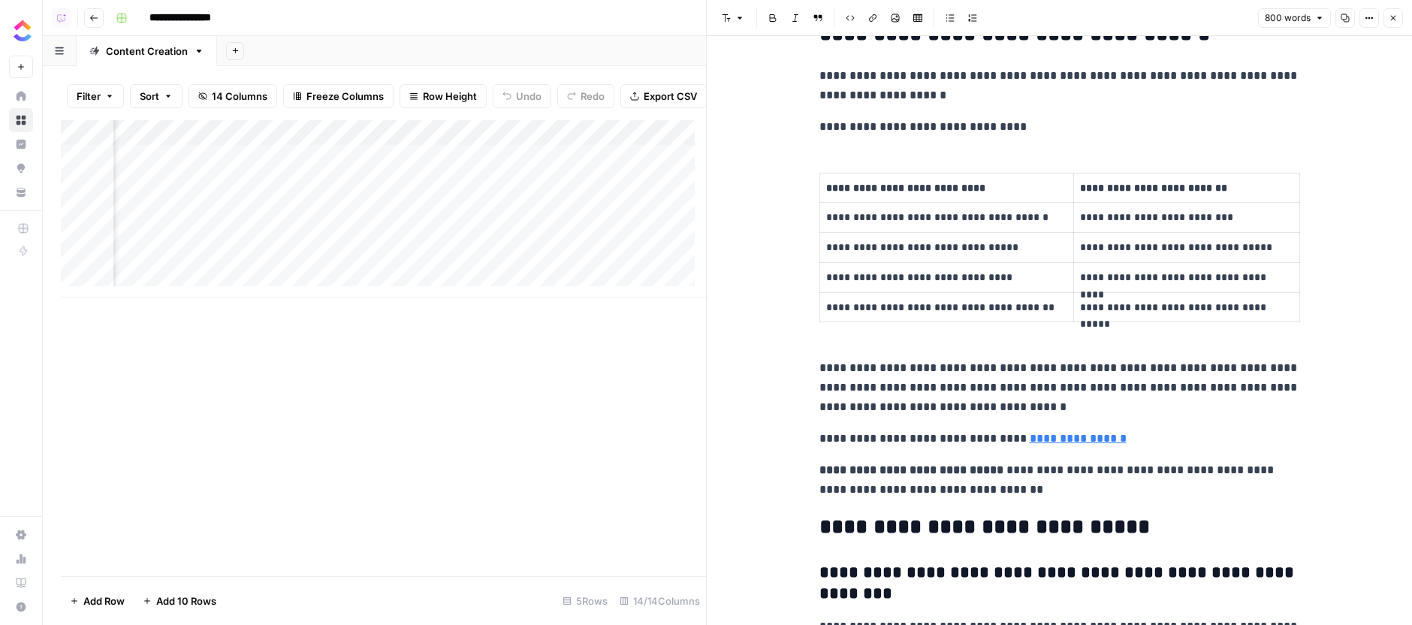
scroll to position [2284, 0]
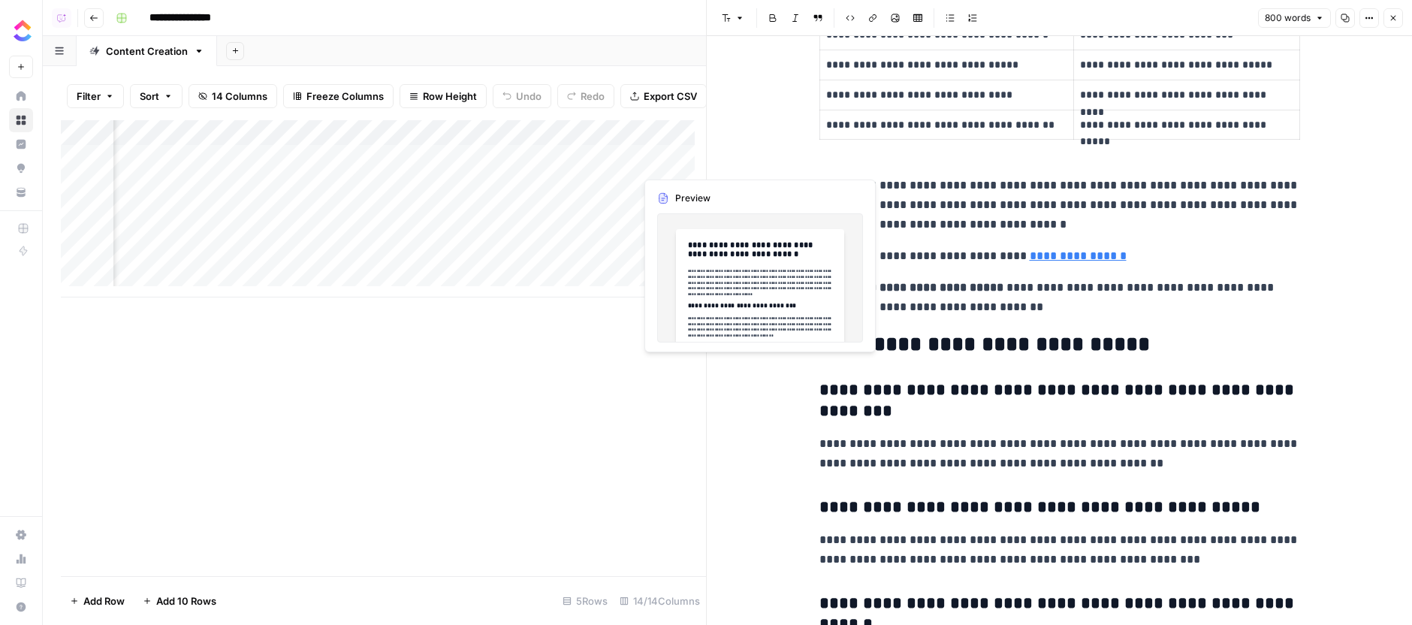
click at [660, 163] on div "Add Column" at bounding box center [383, 208] width 645 height 177
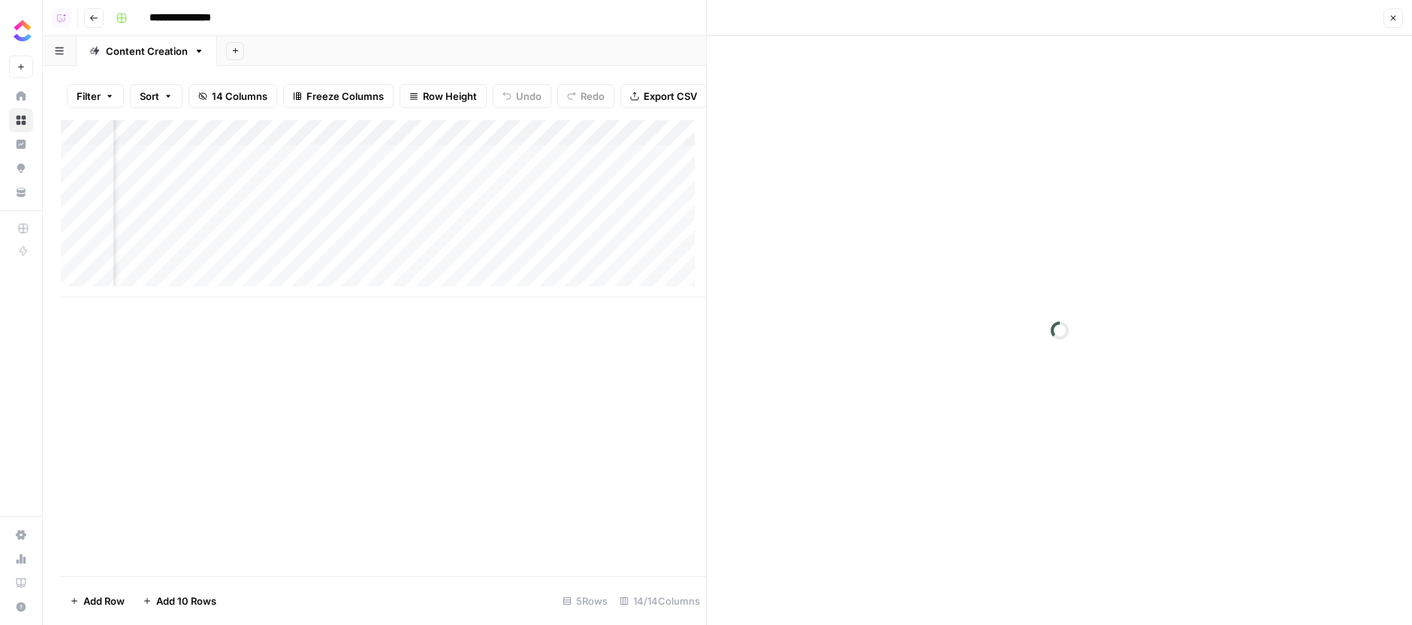
scroll to position [0, 1054]
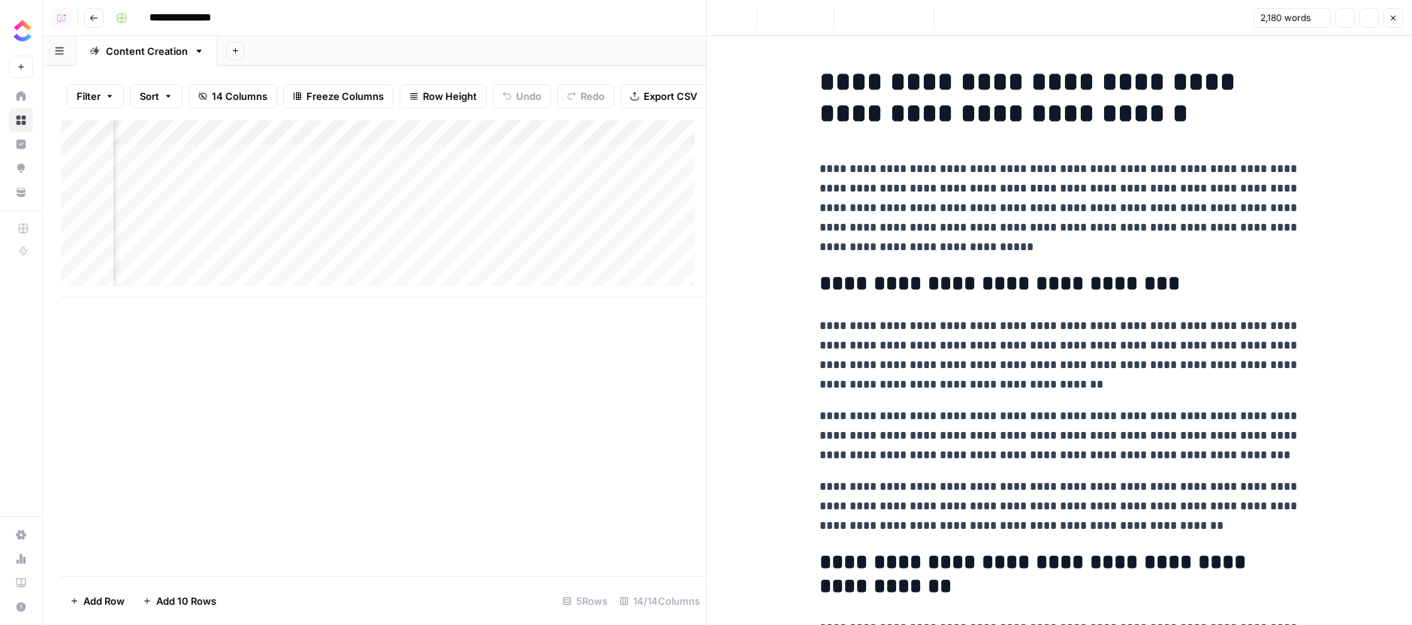
click at [276, 160] on div "Add Column" at bounding box center [383, 208] width 645 height 177
click at [285, 164] on div "Add Column" at bounding box center [383, 208] width 645 height 177
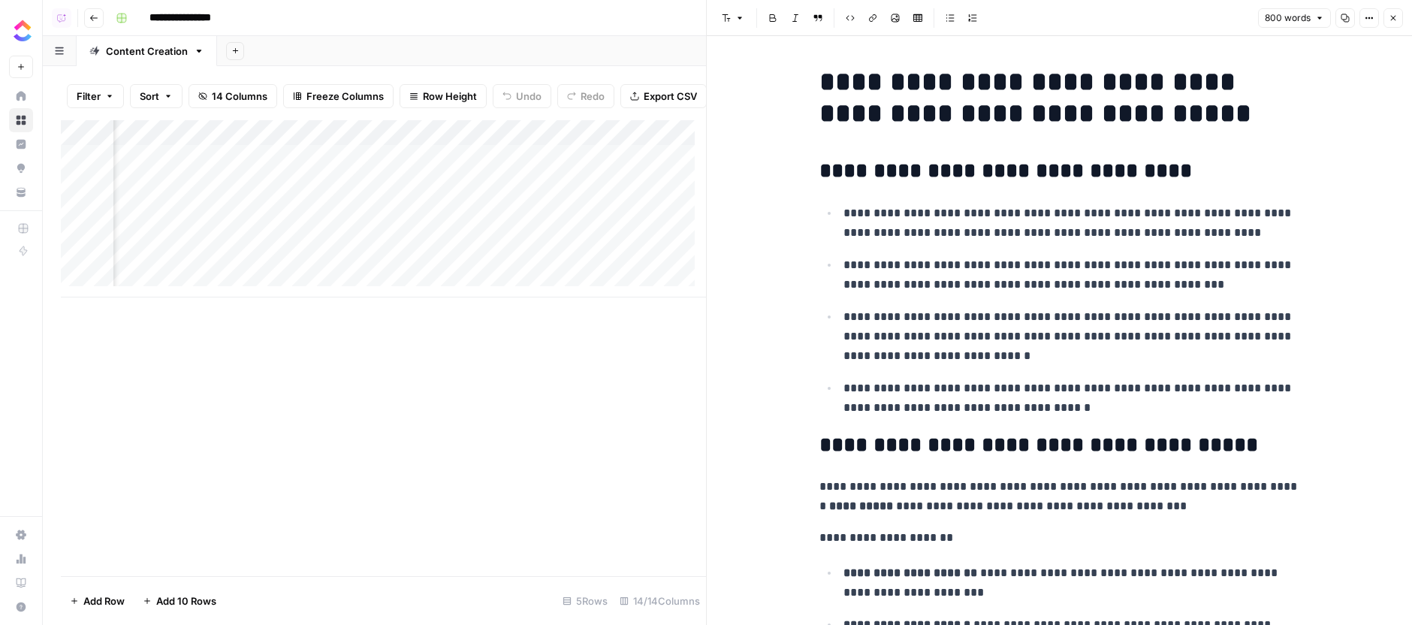
scroll to position [0, 1136]
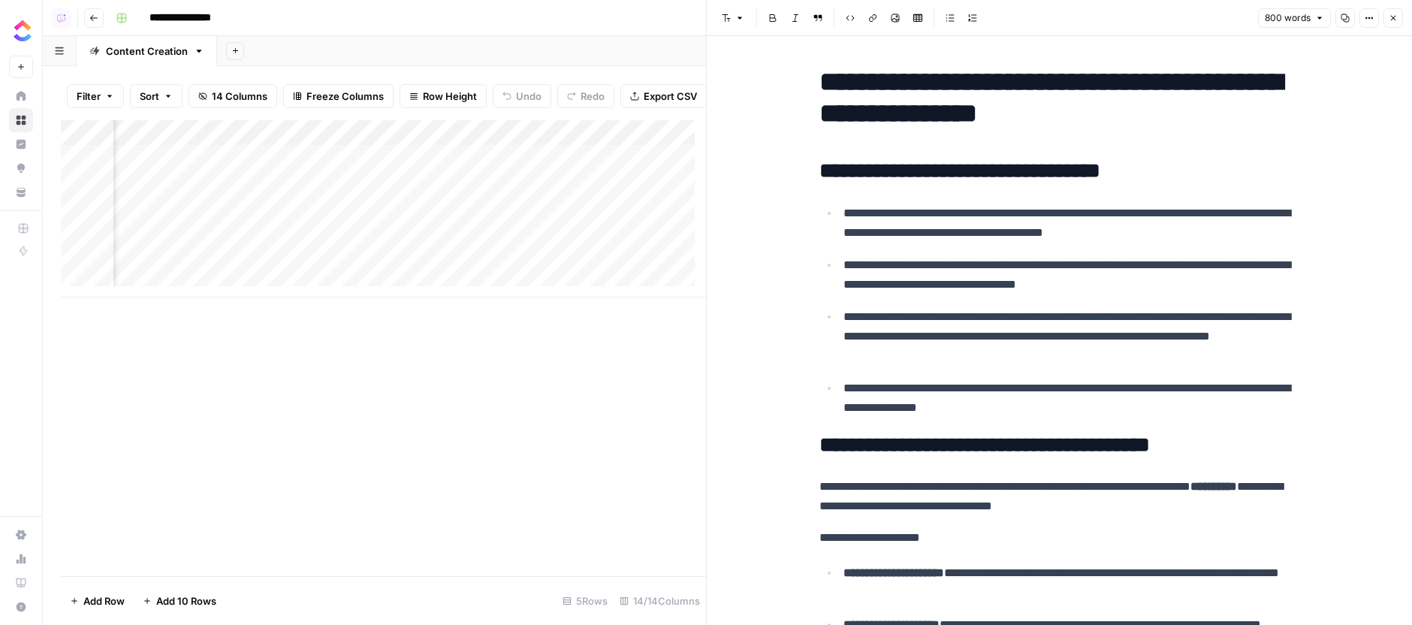
click at [611, 163] on div "Add Column" at bounding box center [383, 208] width 645 height 177
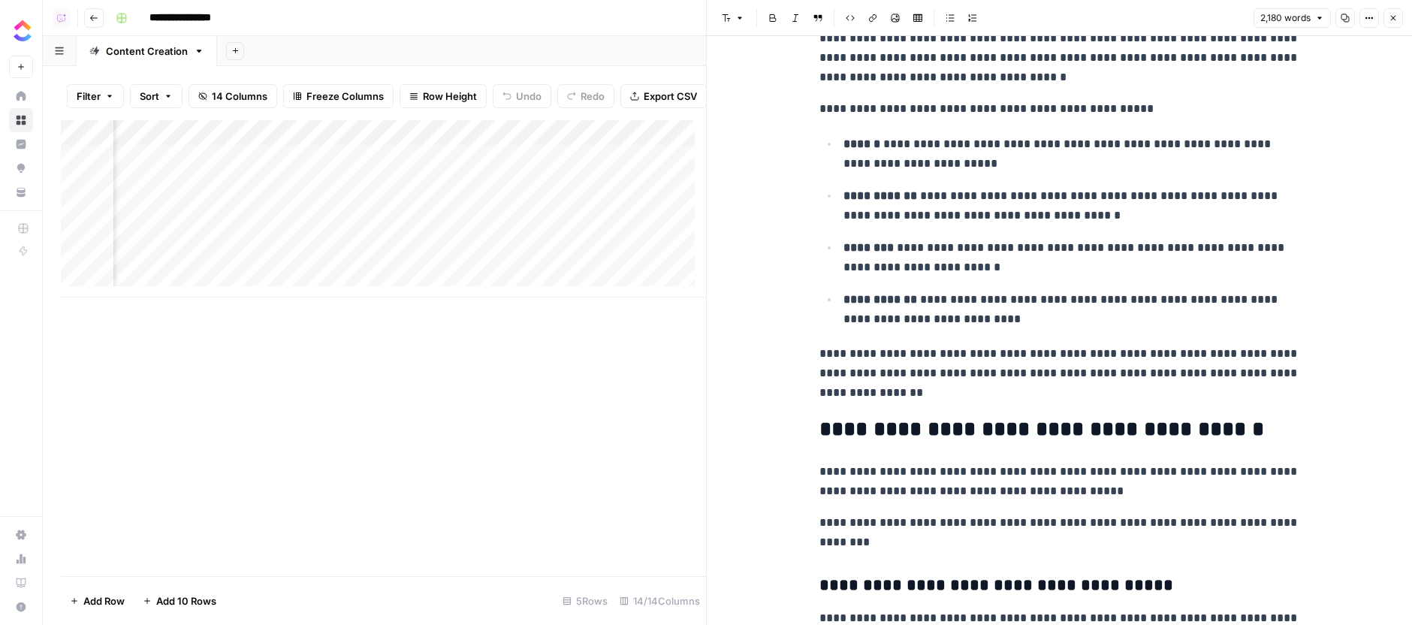
scroll to position [668, 0]
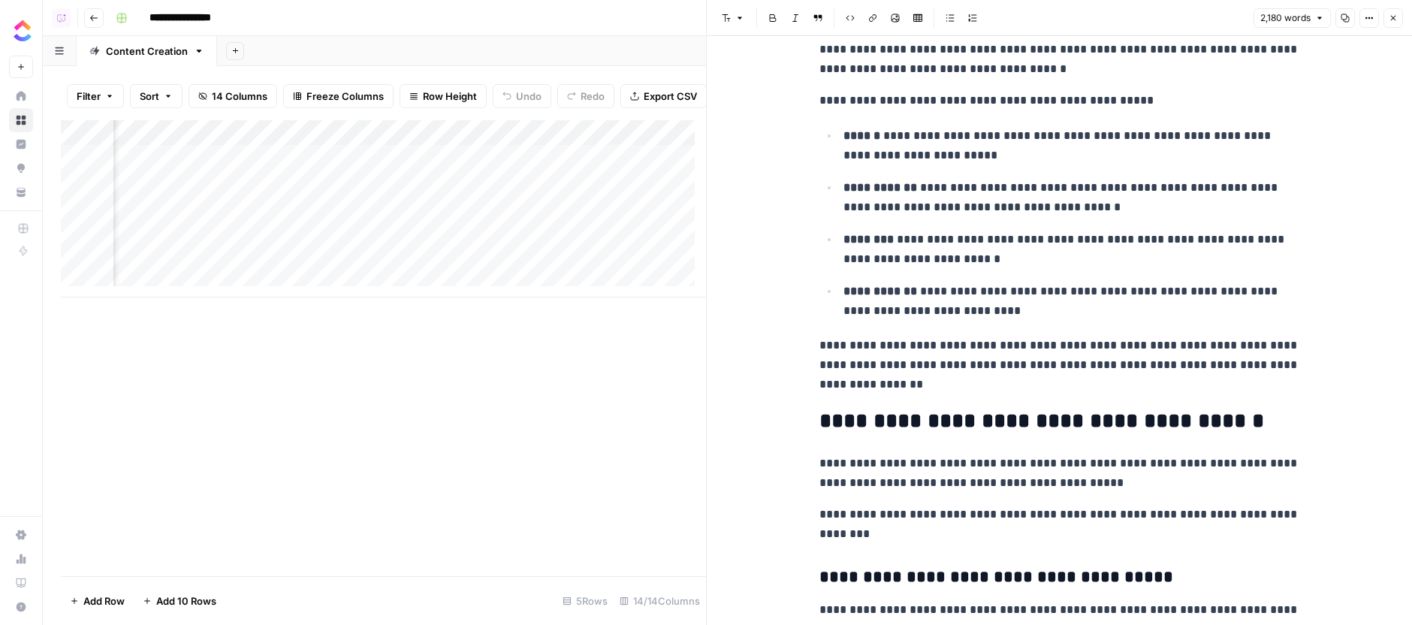
click at [207, 164] on div "Add Column" at bounding box center [383, 208] width 645 height 177
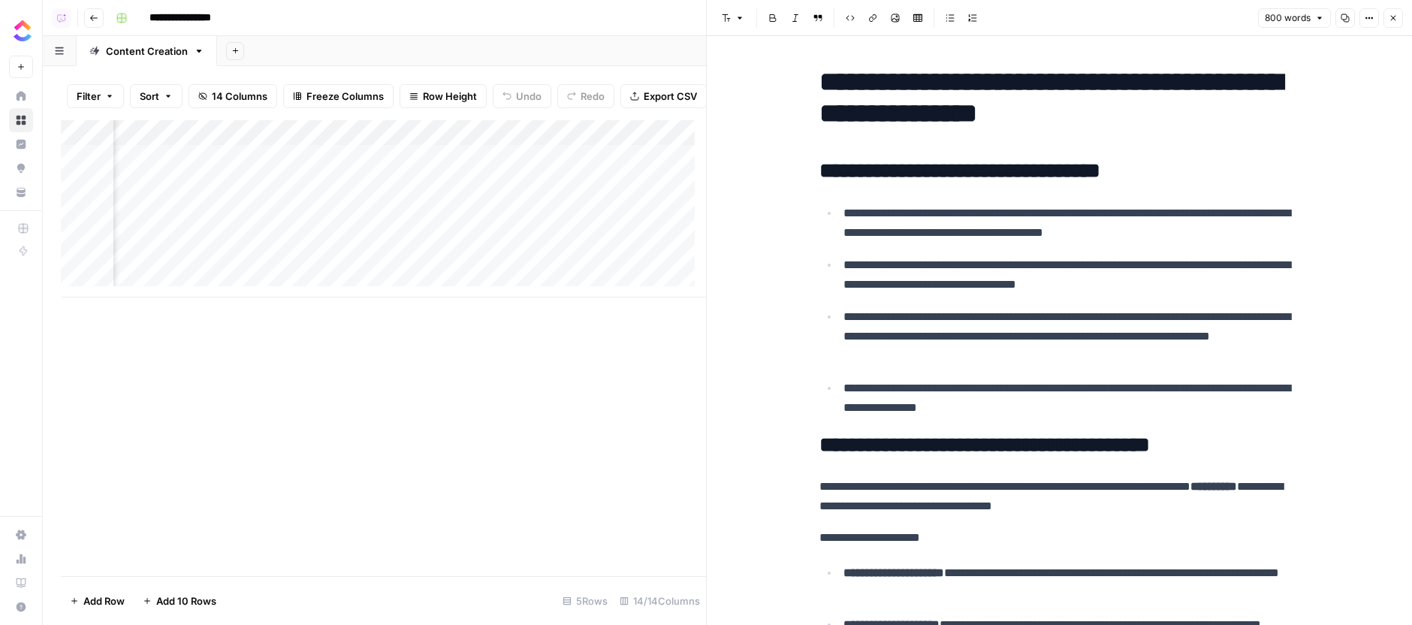
click at [947, 242] on p "**********" at bounding box center [1071, 223] width 457 height 39
type input "key"
click at [457, 158] on div "Add Column" at bounding box center [383, 208] width 645 height 177
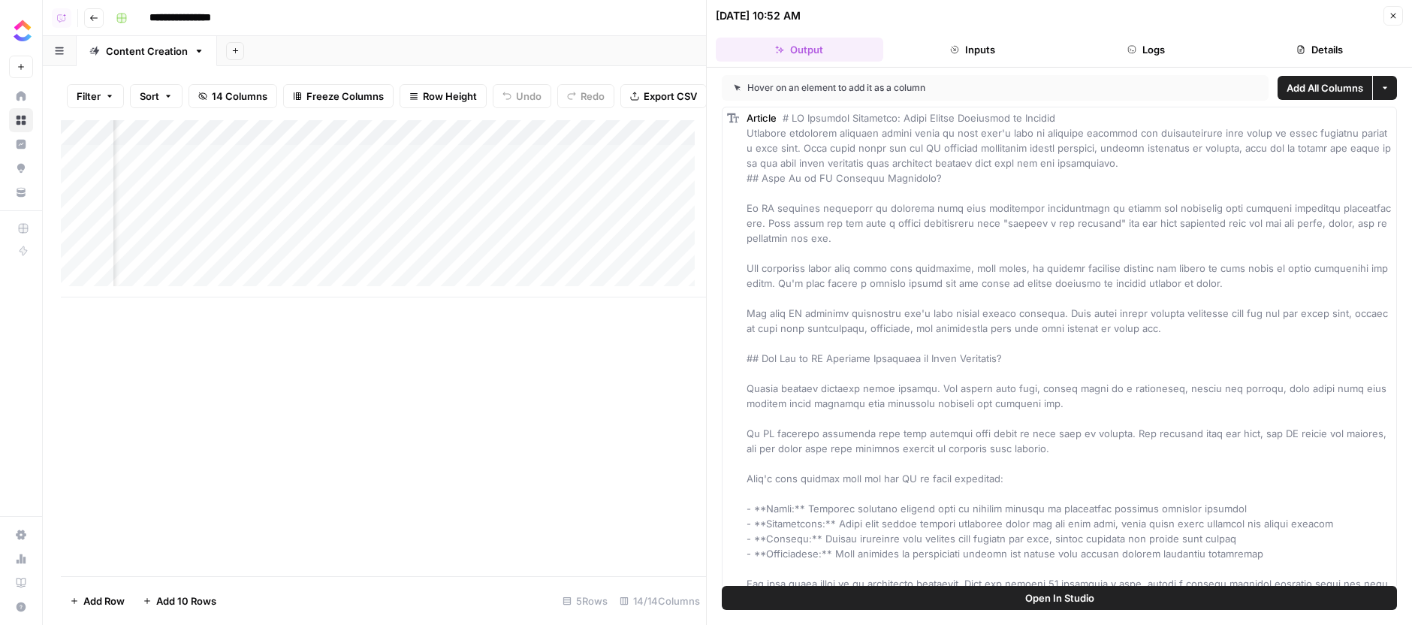
click at [1181, 47] on button "Logs" at bounding box center [1146, 50] width 167 height 24
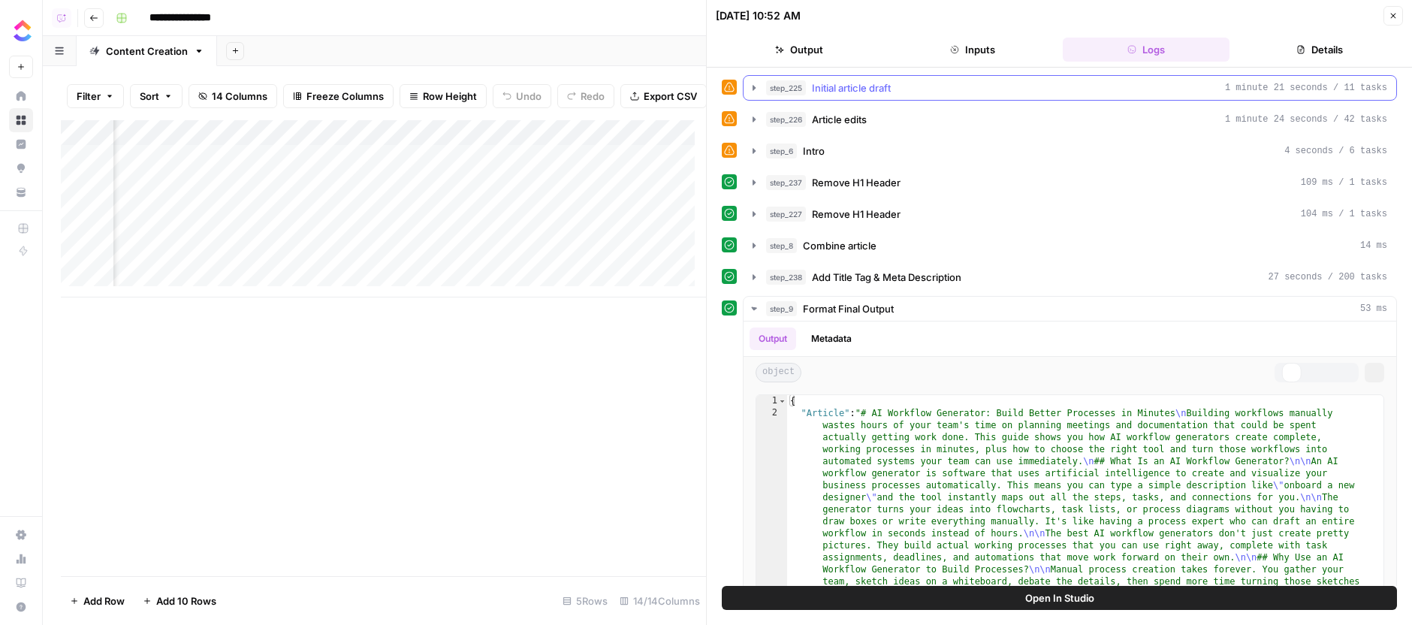
click at [967, 83] on div "step_225 Initial article draft 1 minute 21 seconds / 11 tasks" at bounding box center [1076, 87] width 621 height 15
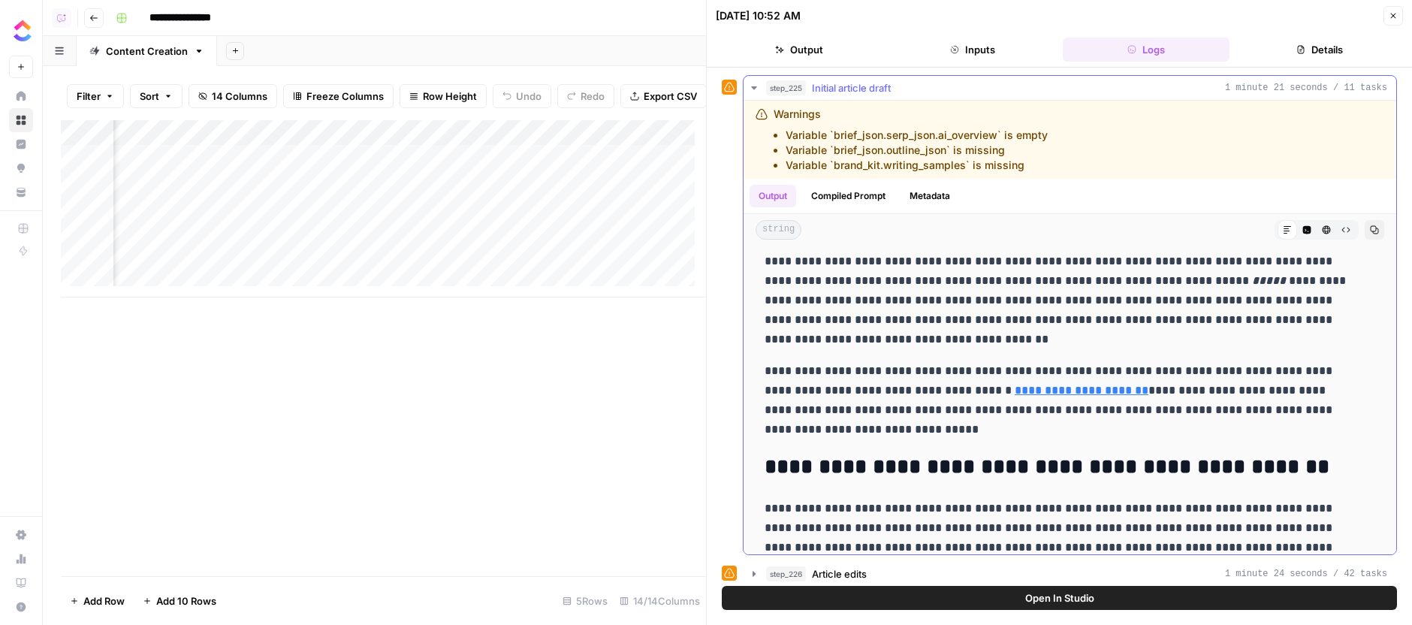
scroll to position [454, 0]
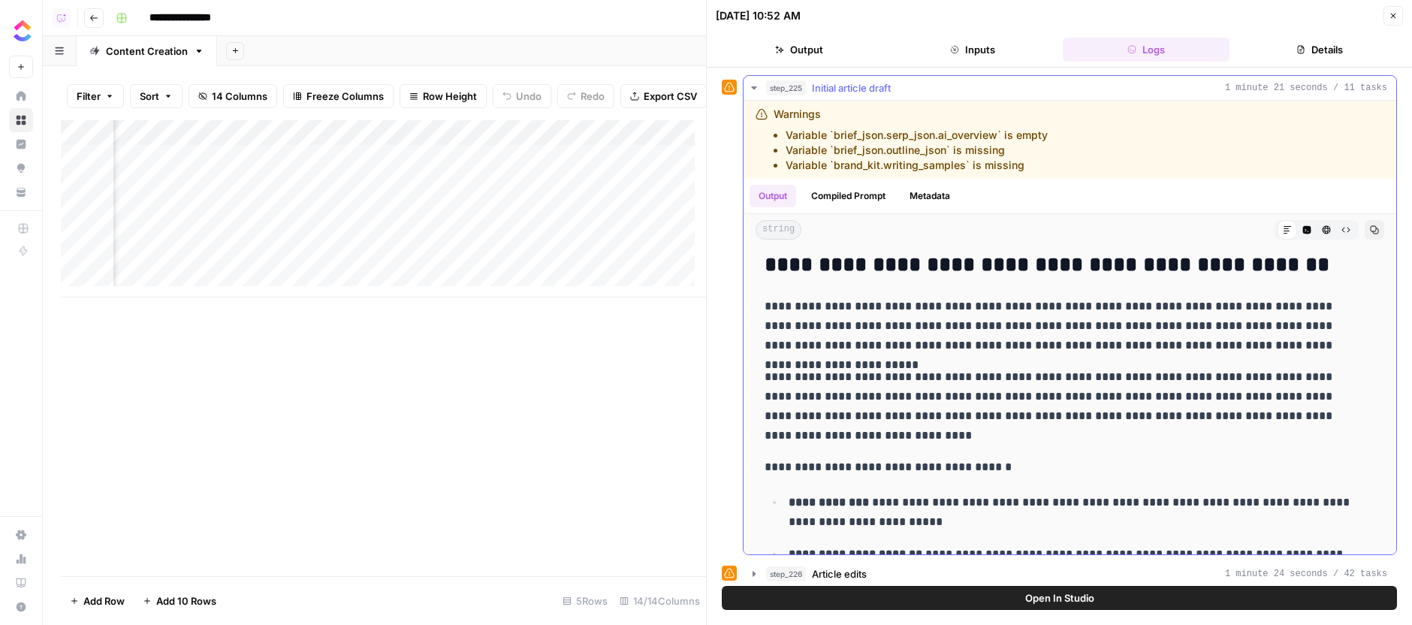
click at [963, 97] on button "step_225 Initial article draft 1 minute 21 seconds / 11 tasks" at bounding box center [1070, 88] width 653 height 24
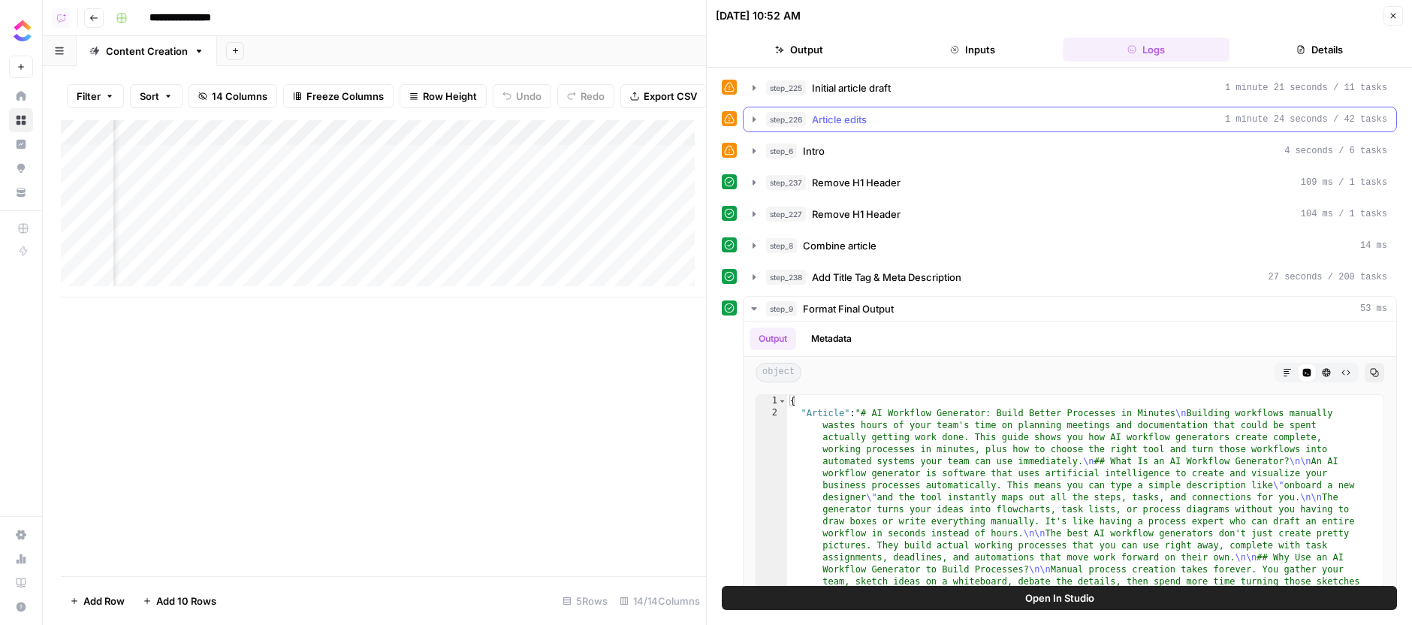
click at [941, 122] on div "step_226 Article edits 1 minute 24 seconds / 42 tasks" at bounding box center [1076, 119] width 621 height 15
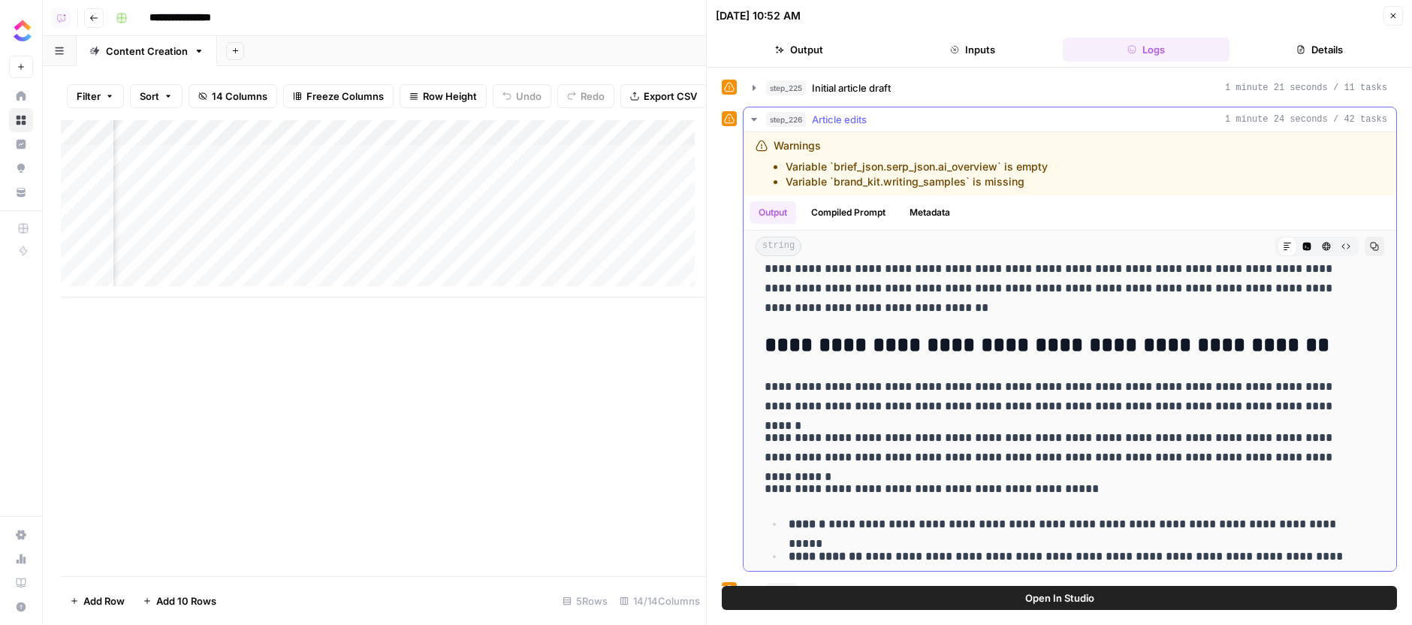
scroll to position [273, 0]
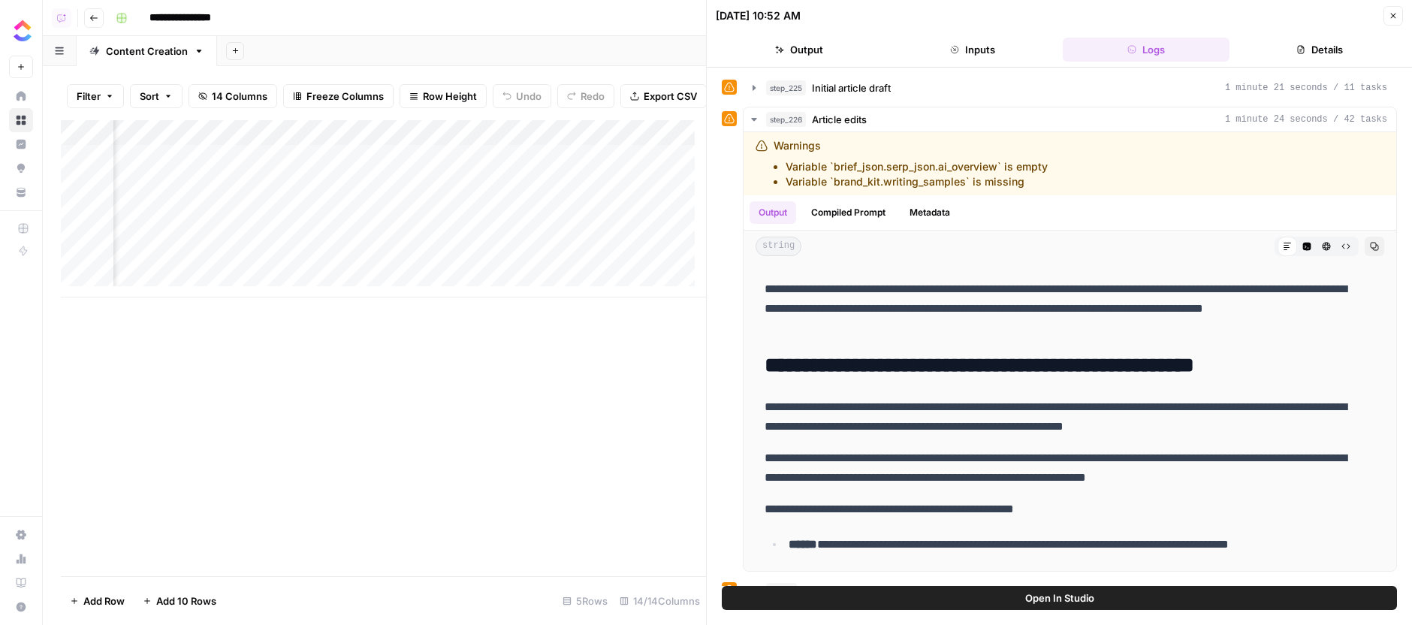
click at [201, 167] on div "Add Column" at bounding box center [383, 208] width 645 height 177
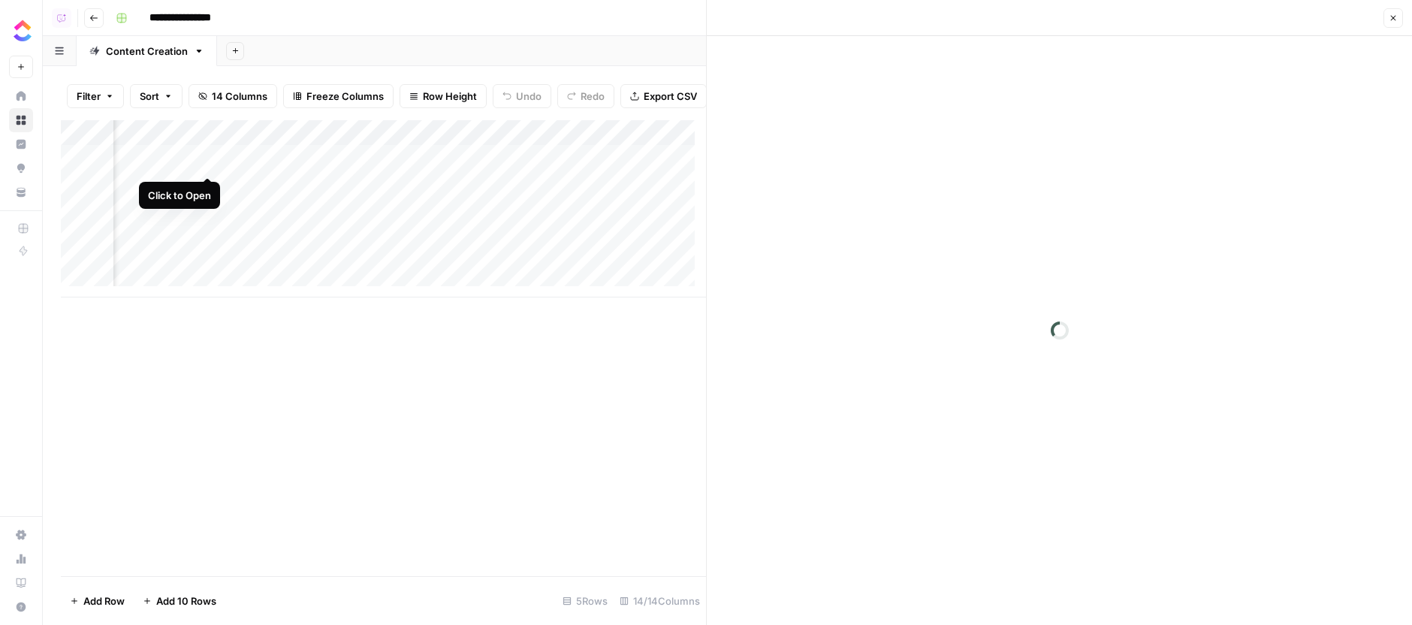
click at [204, 165] on div "Add Column" at bounding box center [383, 208] width 645 height 177
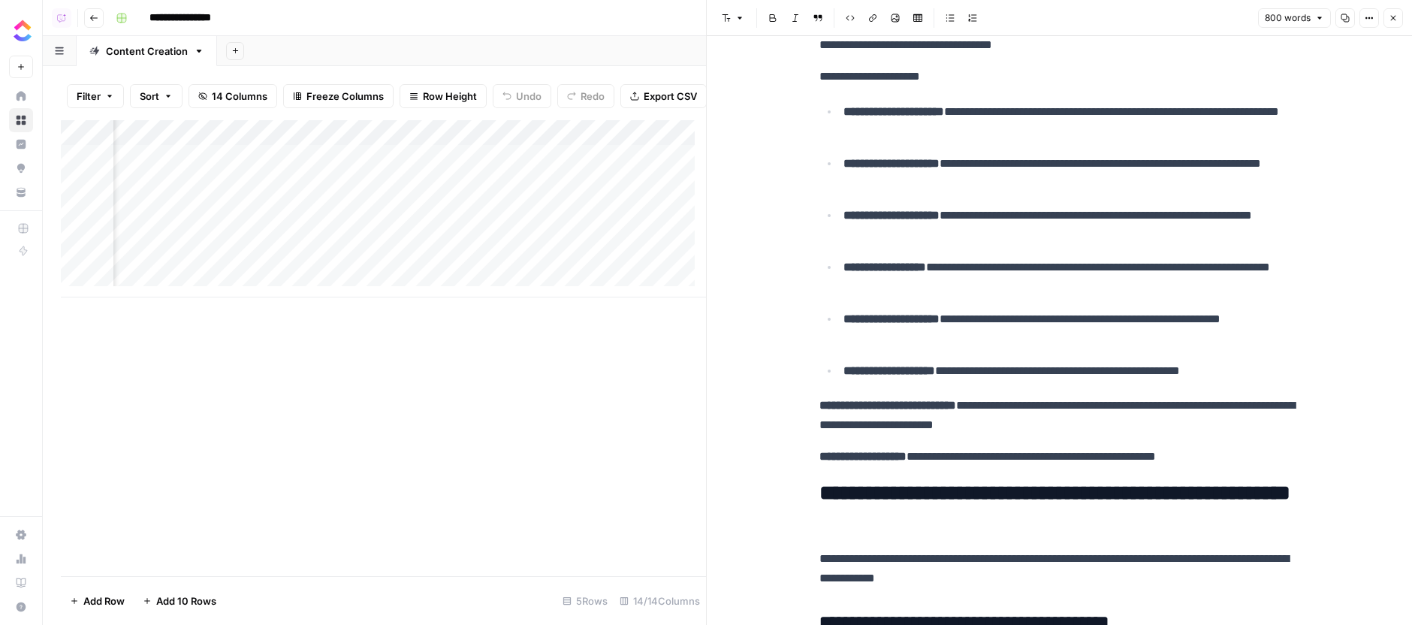
scroll to position [189, 0]
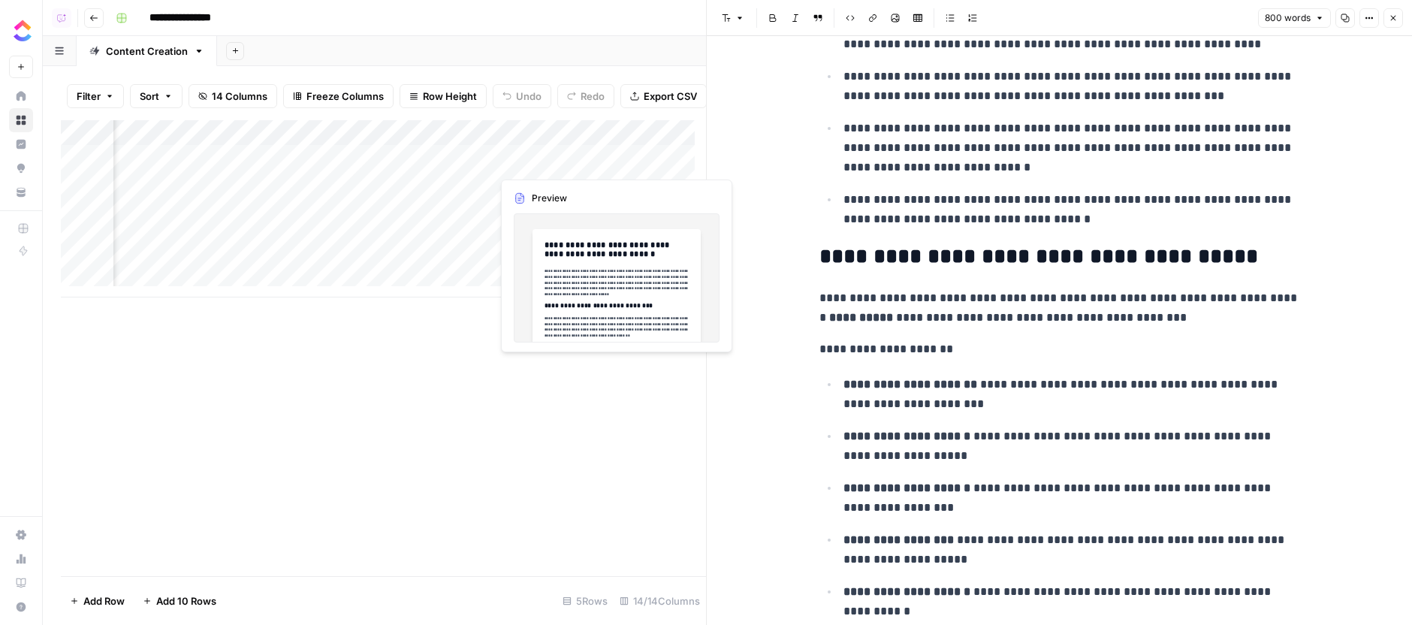
click at [611, 165] on div "Add Column" at bounding box center [383, 208] width 645 height 177
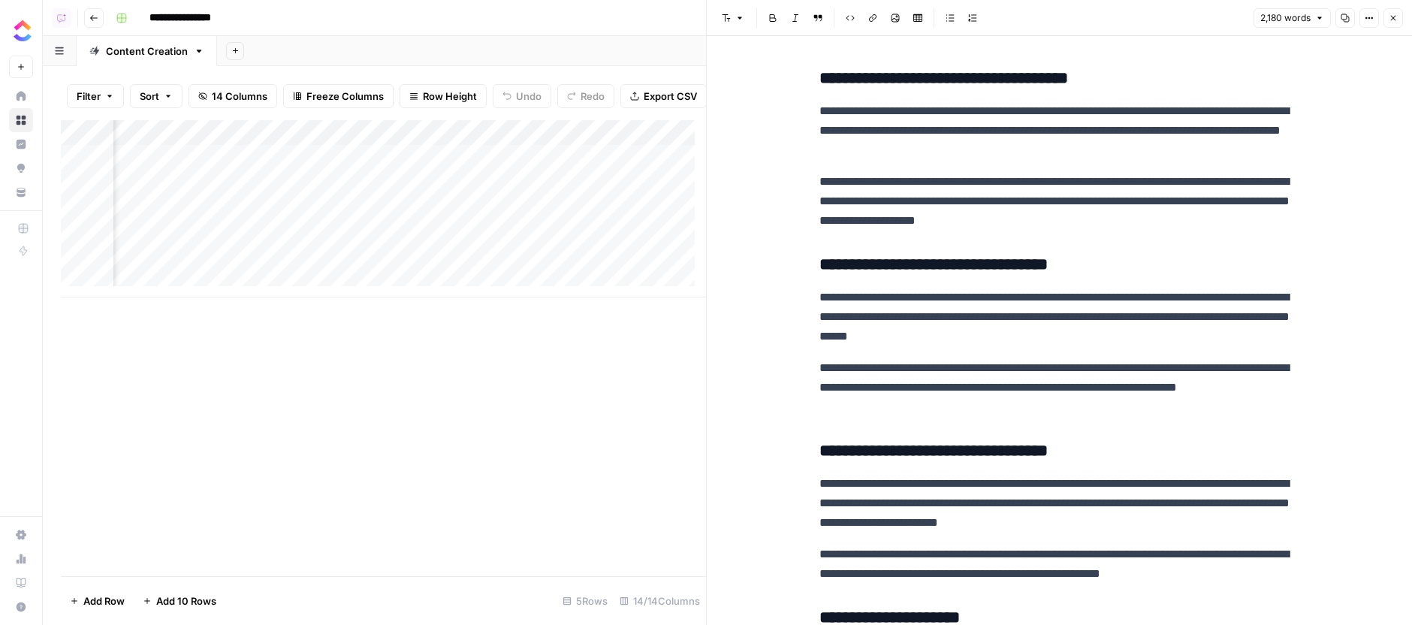
scroll to position [3163, 0]
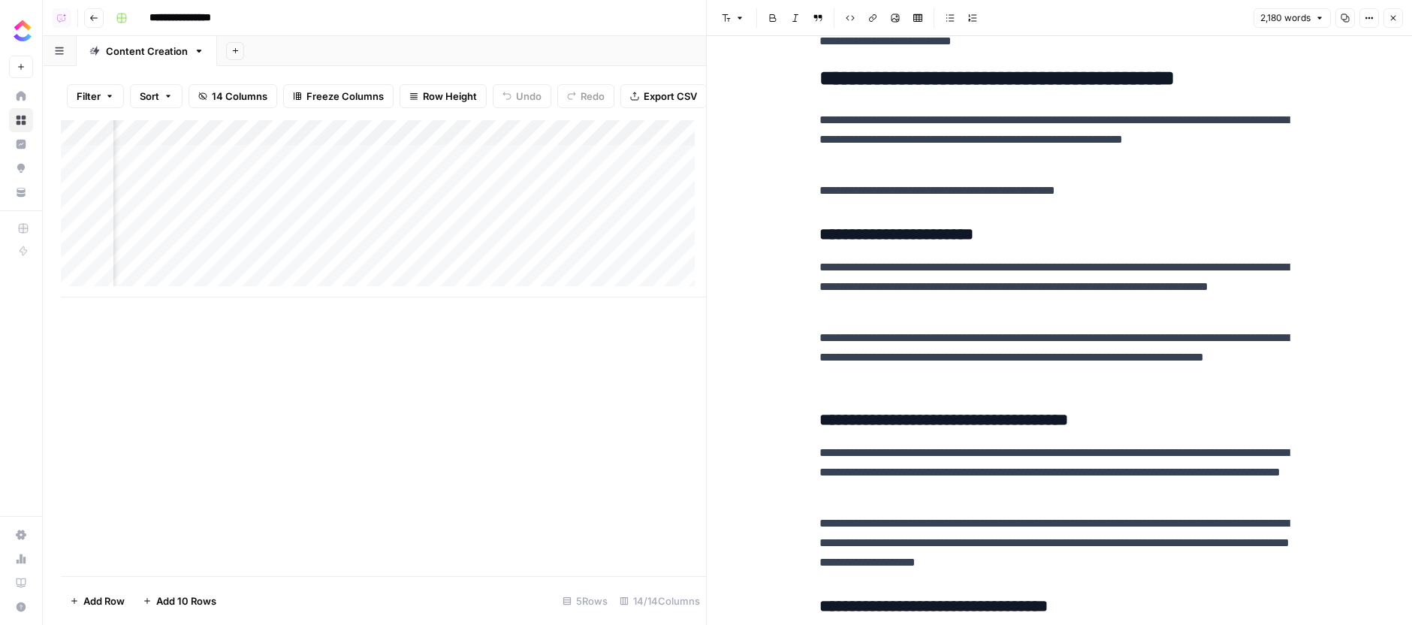
click at [207, 162] on div "Add Column" at bounding box center [383, 208] width 645 height 177
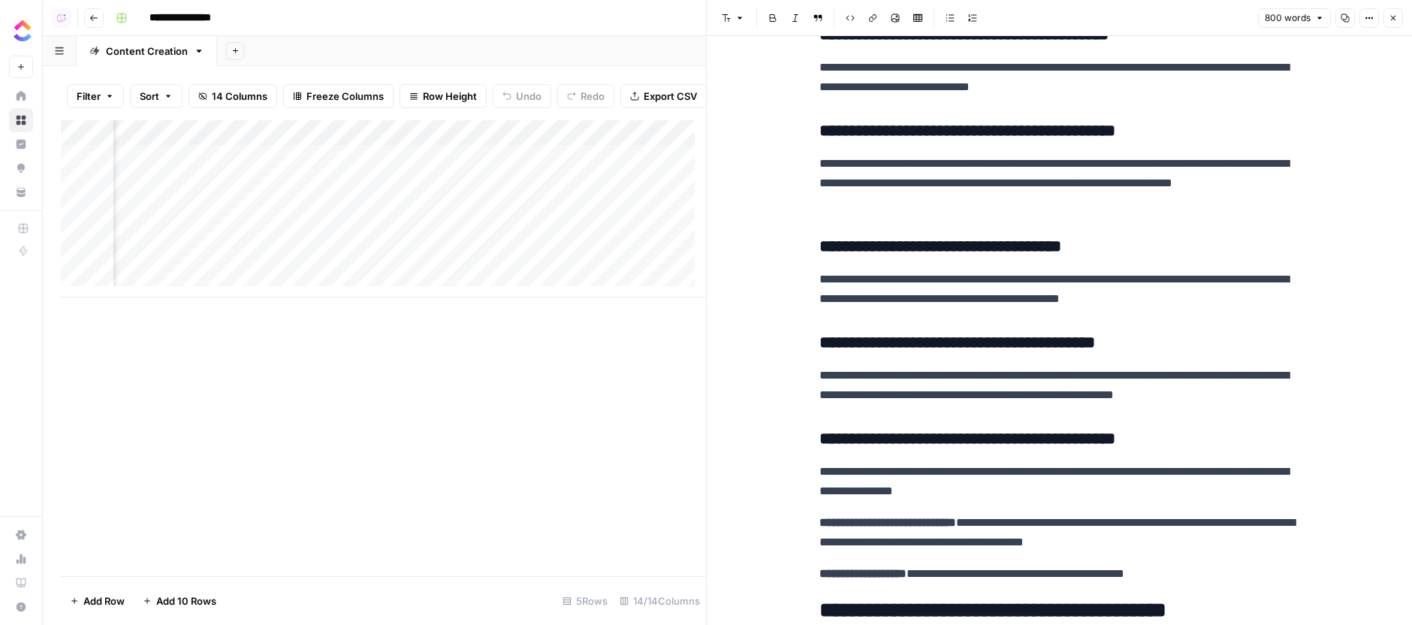
scroll to position [1404, 0]
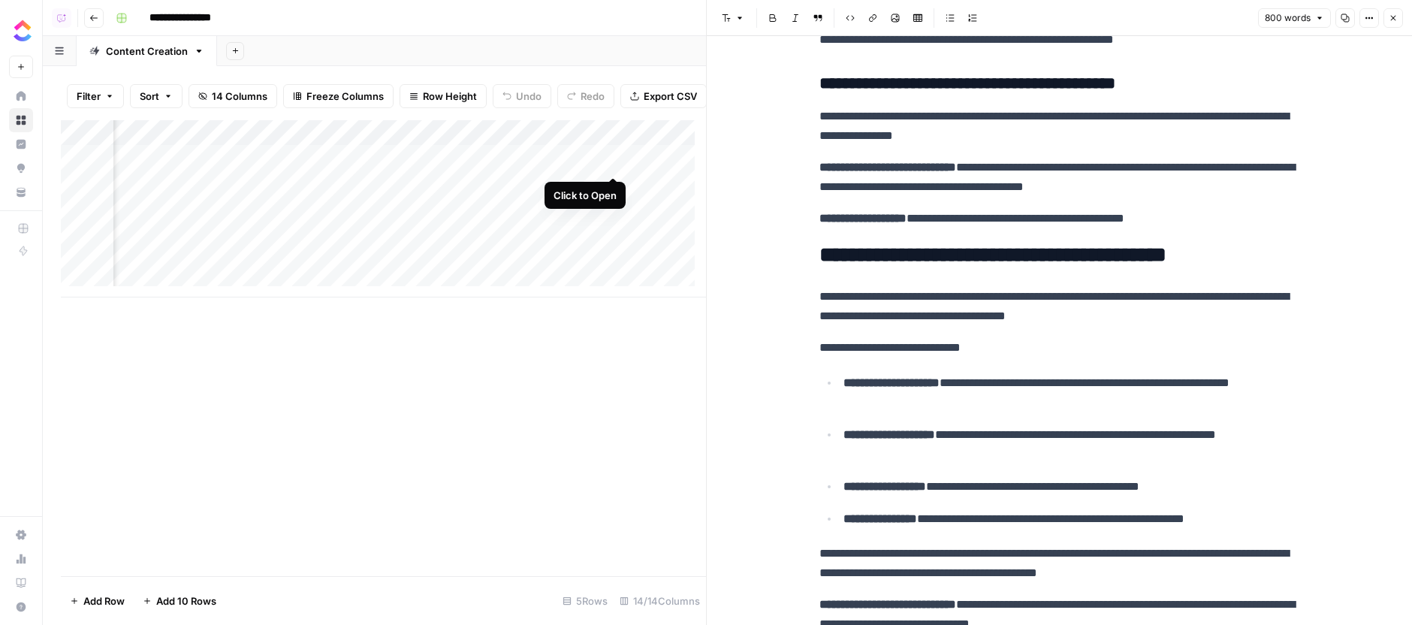
click at [614, 156] on div "Add Column" at bounding box center [383, 208] width 645 height 177
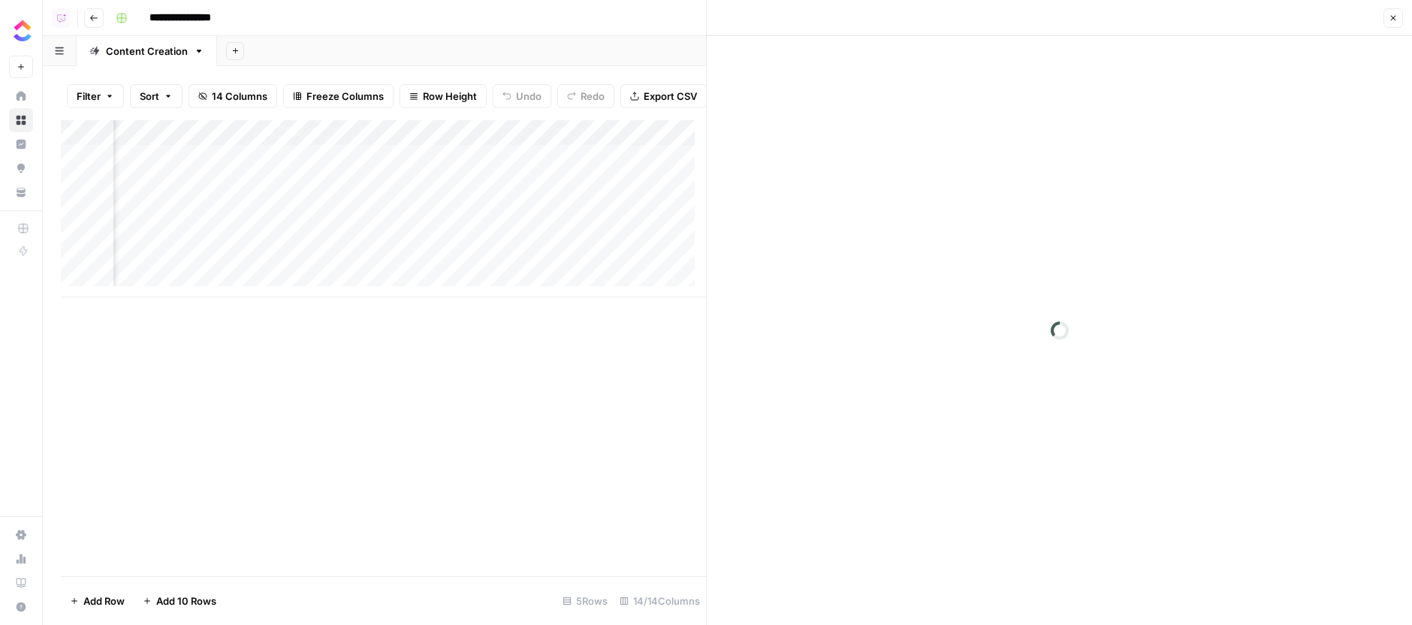
click at [1187, 333] on div at bounding box center [1059, 330] width 705 height 589
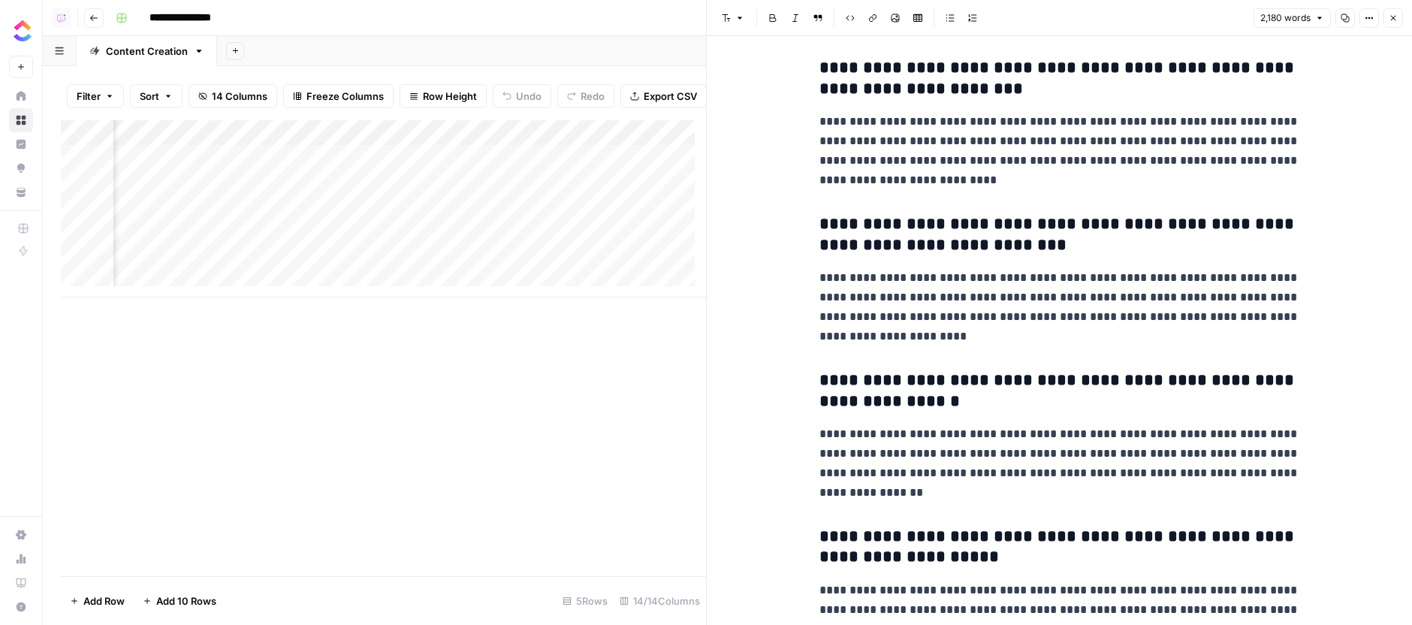
scroll to position [5227, 0]
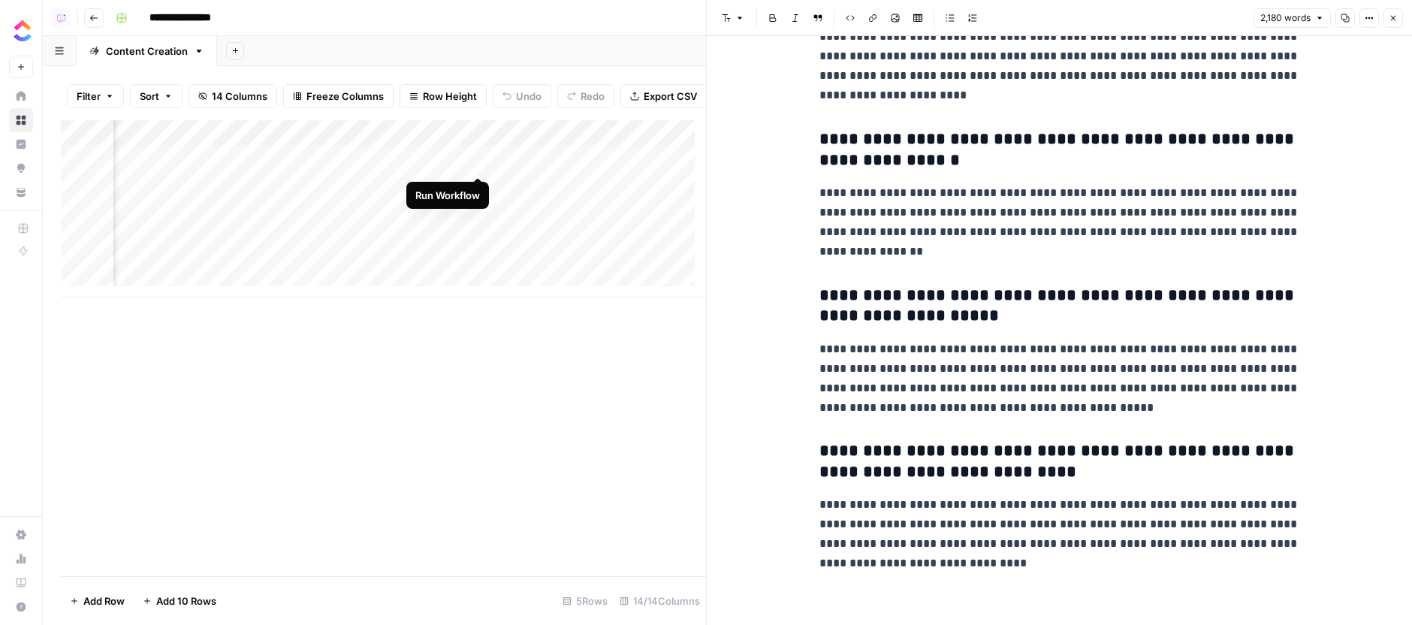
click at [476, 169] on div "Add Column" at bounding box center [383, 208] width 645 height 177
click at [475, 164] on div "Add Column" at bounding box center [383, 208] width 645 height 177
click at [559, 369] on div "Add Column" at bounding box center [383, 348] width 645 height 456
click at [481, 162] on div "Add Column" at bounding box center [383, 208] width 645 height 177
click at [447, 158] on div "Add Column" at bounding box center [383, 208] width 645 height 177
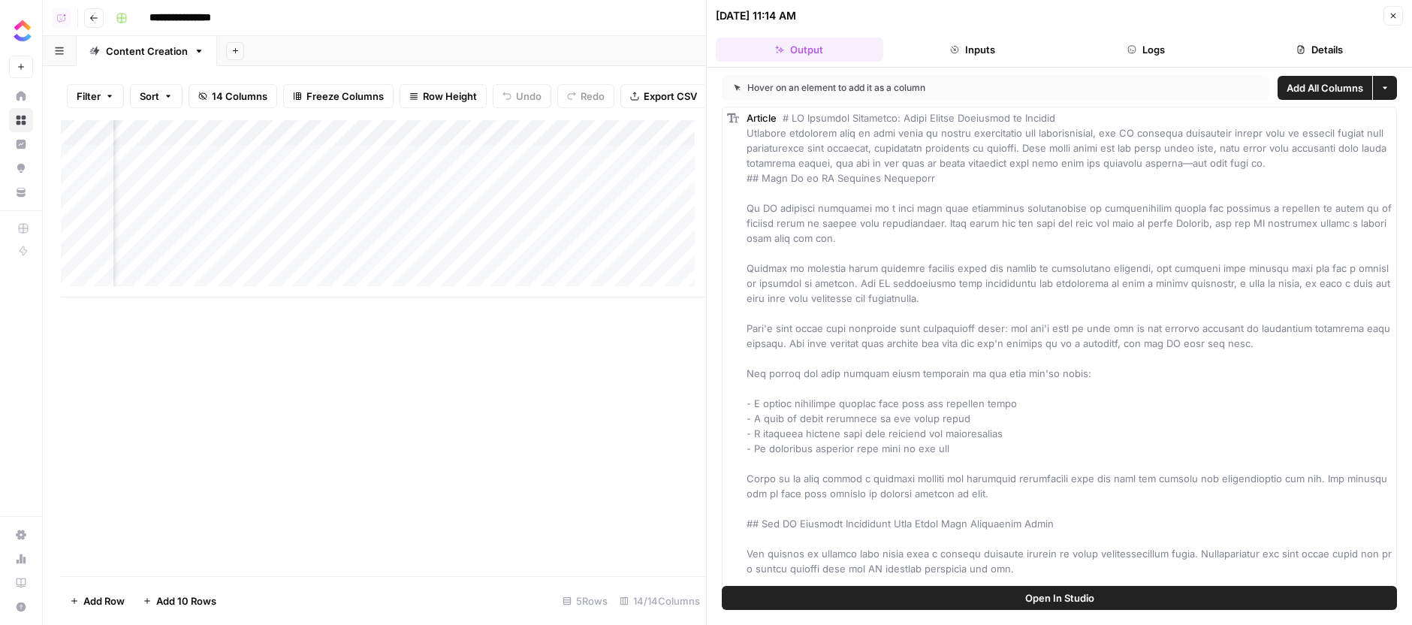
click at [615, 162] on div "Add Column" at bounding box center [383, 208] width 645 height 177
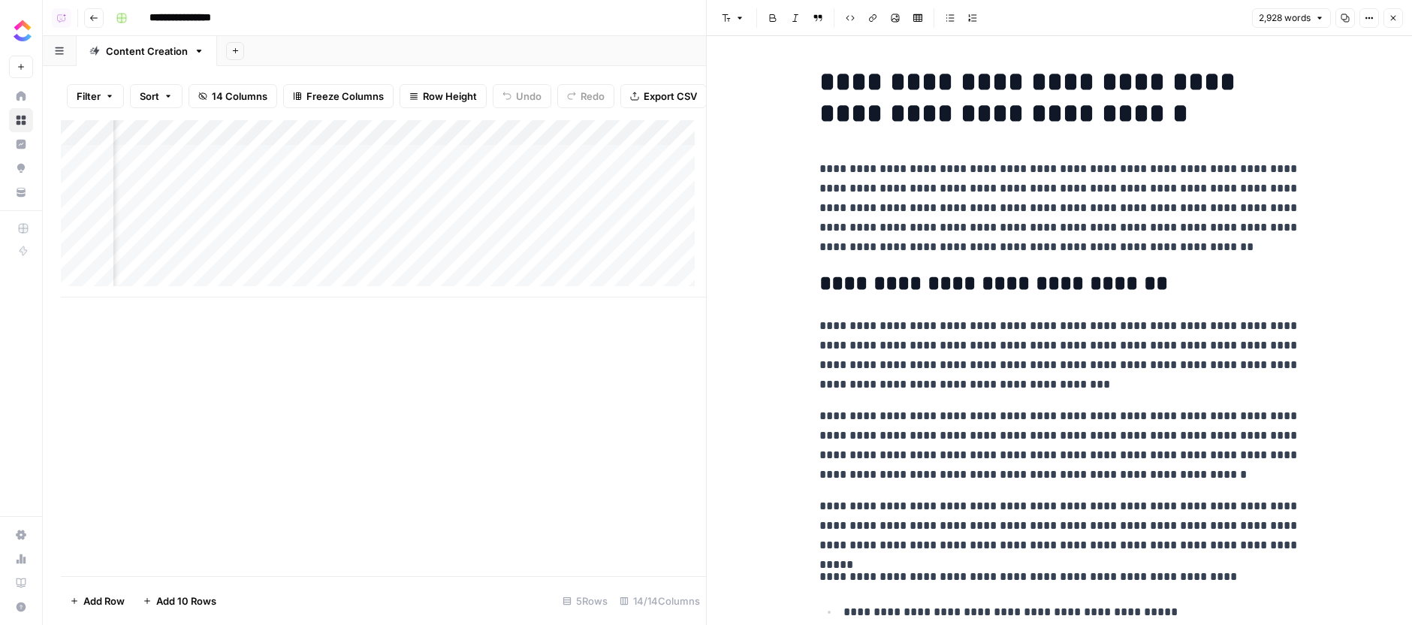
click at [583, 379] on div "Add Column" at bounding box center [383, 348] width 645 height 456
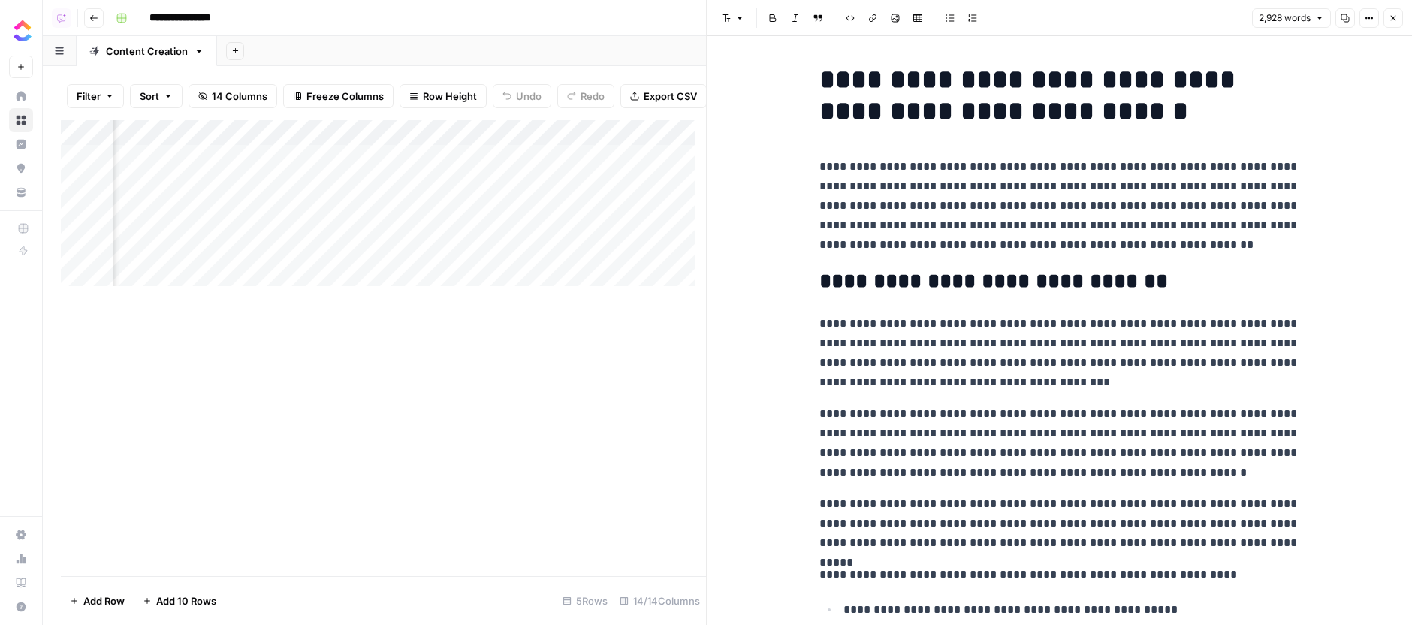
click at [460, 138] on div "Add Column" at bounding box center [383, 208] width 645 height 177
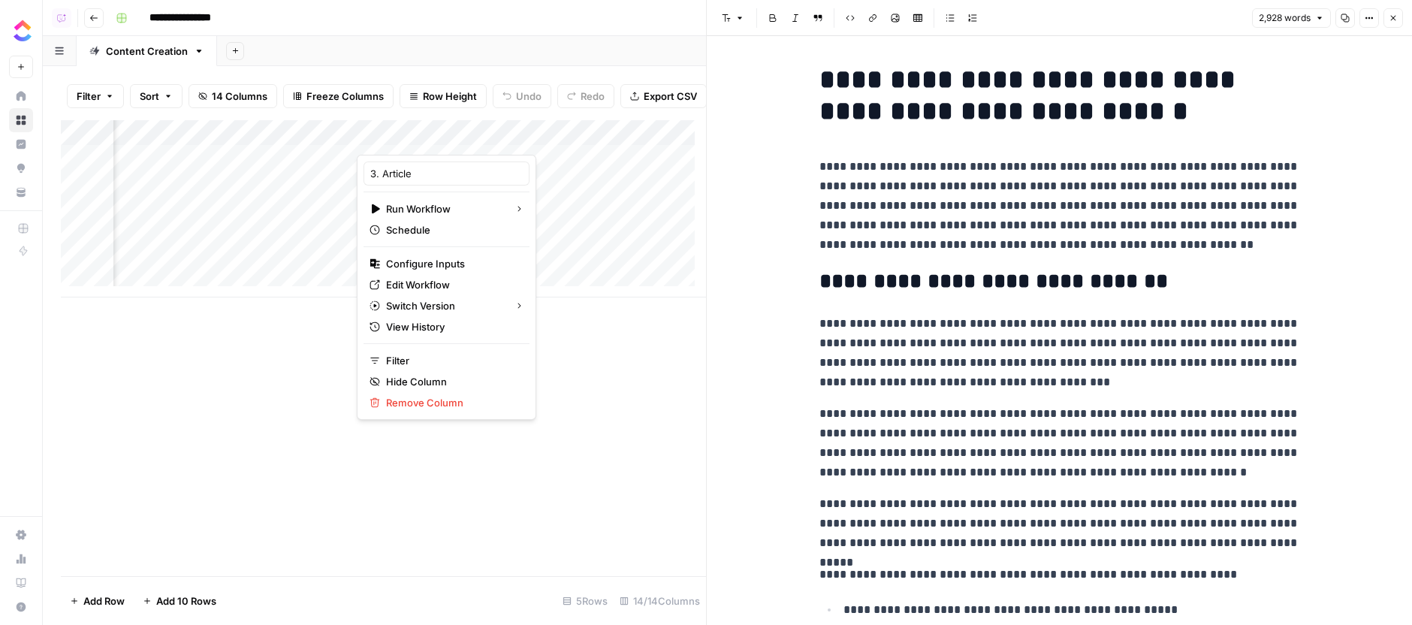
click at [596, 430] on div "Add Column" at bounding box center [383, 348] width 645 height 456
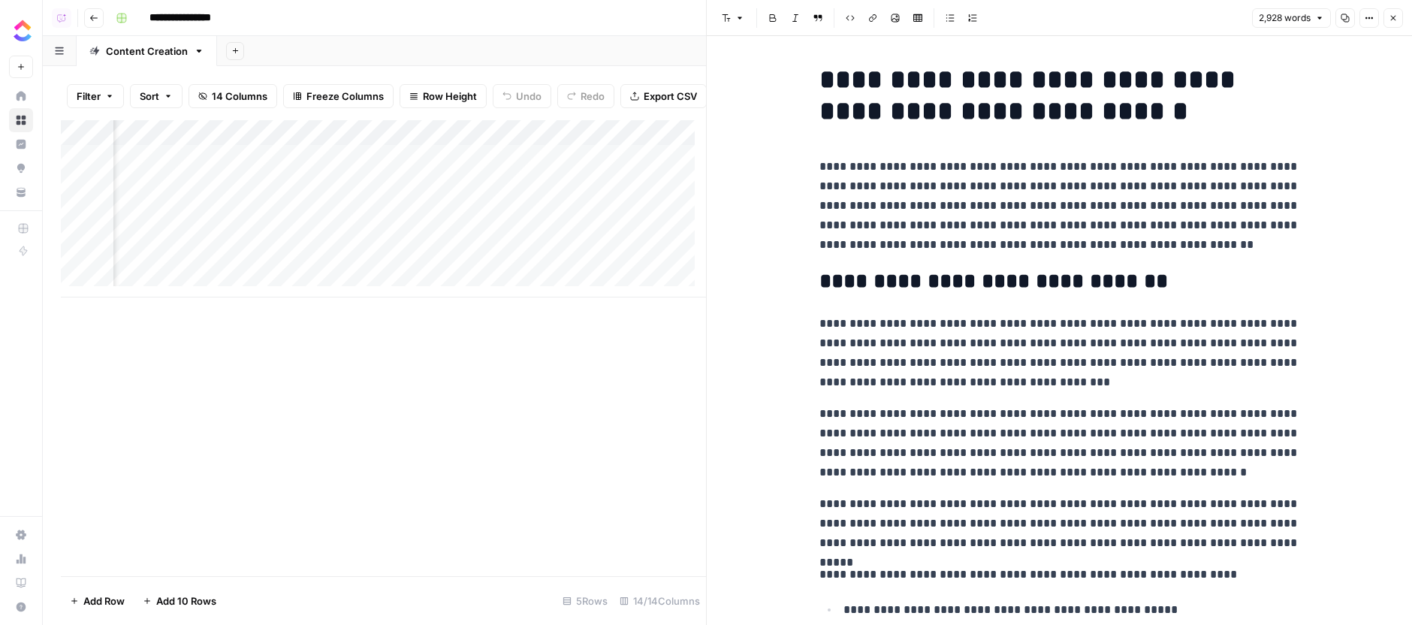
click at [460, 162] on div "Add Column" at bounding box center [383, 208] width 645 height 177
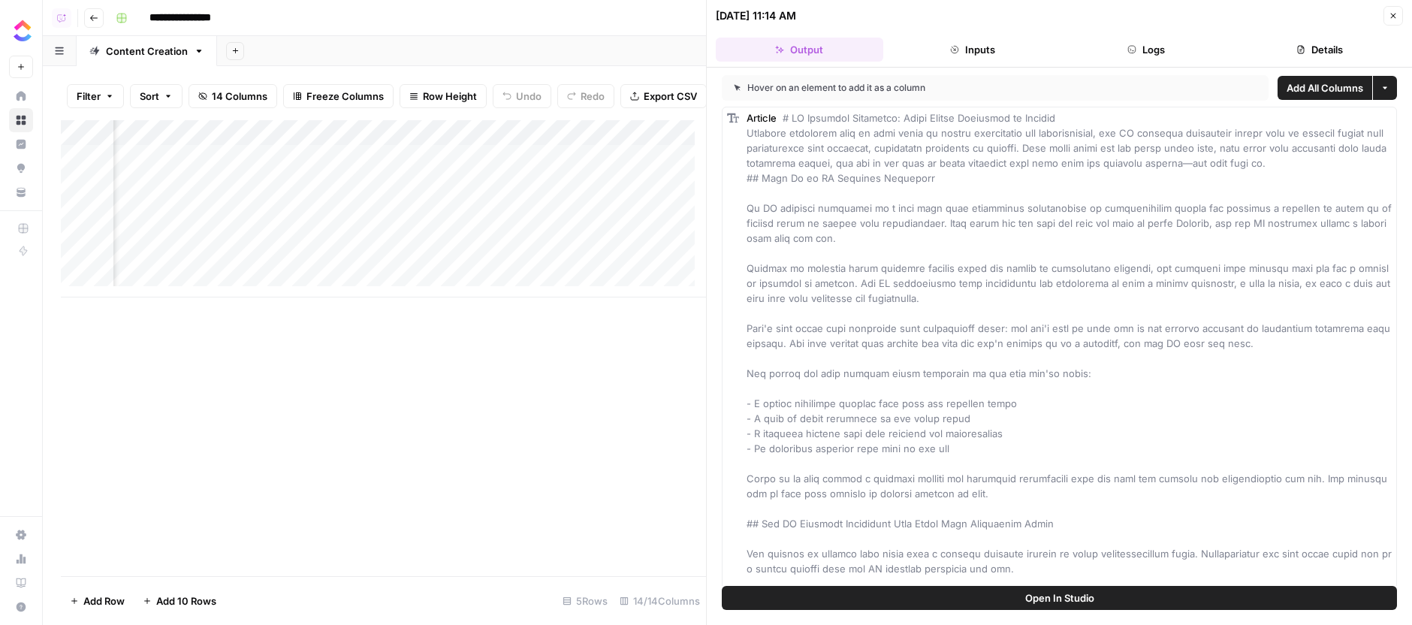
click at [622, 418] on div "Add Column" at bounding box center [383, 348] width 645 height 456
click at [454, 140] on div "Add Column" at bounding box center [383, 208] width 645 height 177
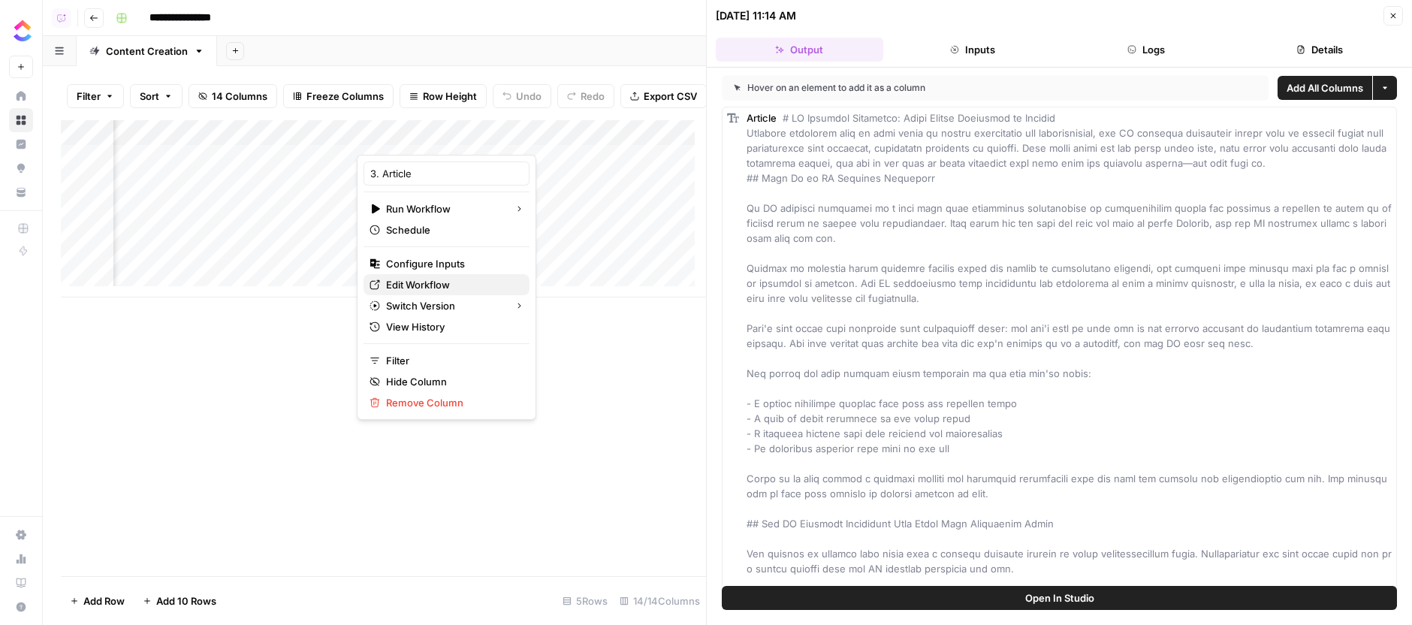
click at [441, 289] on span "Edit Workflow" at bounding box center [451, 284] width 131 height 15
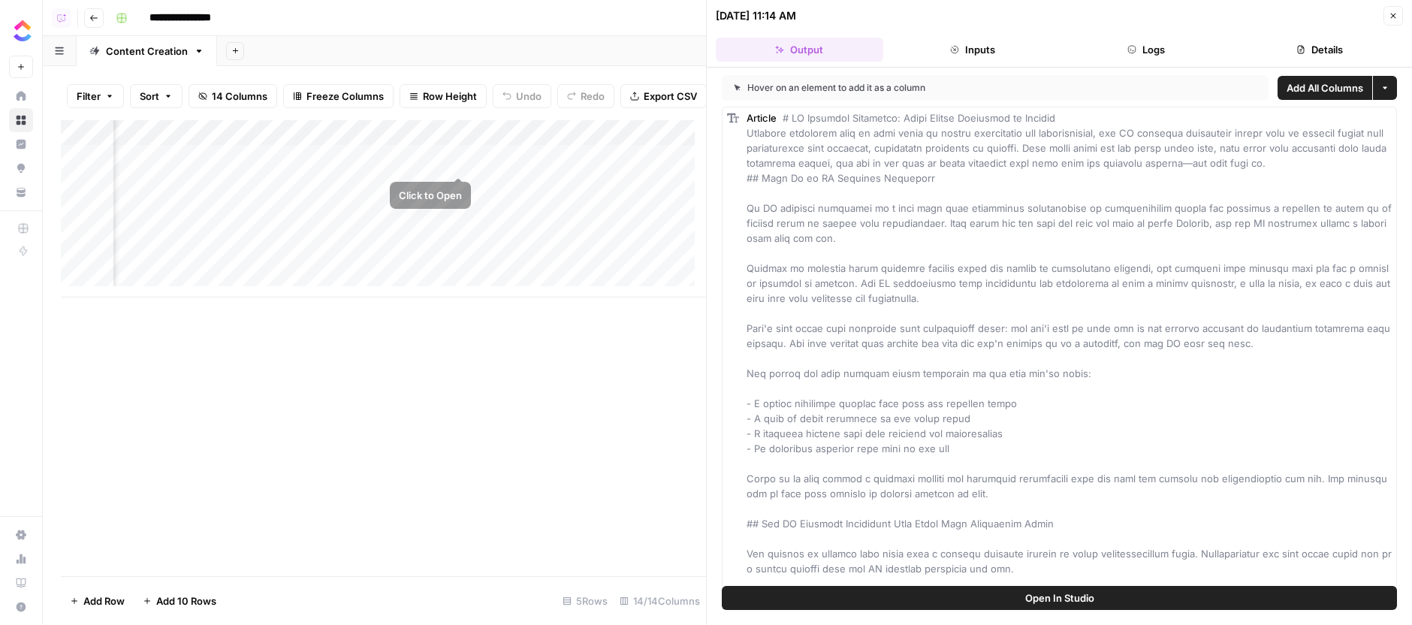
click at [461, 160] on div "Add Column" at bounding box center [383, 208] width 645 height 177
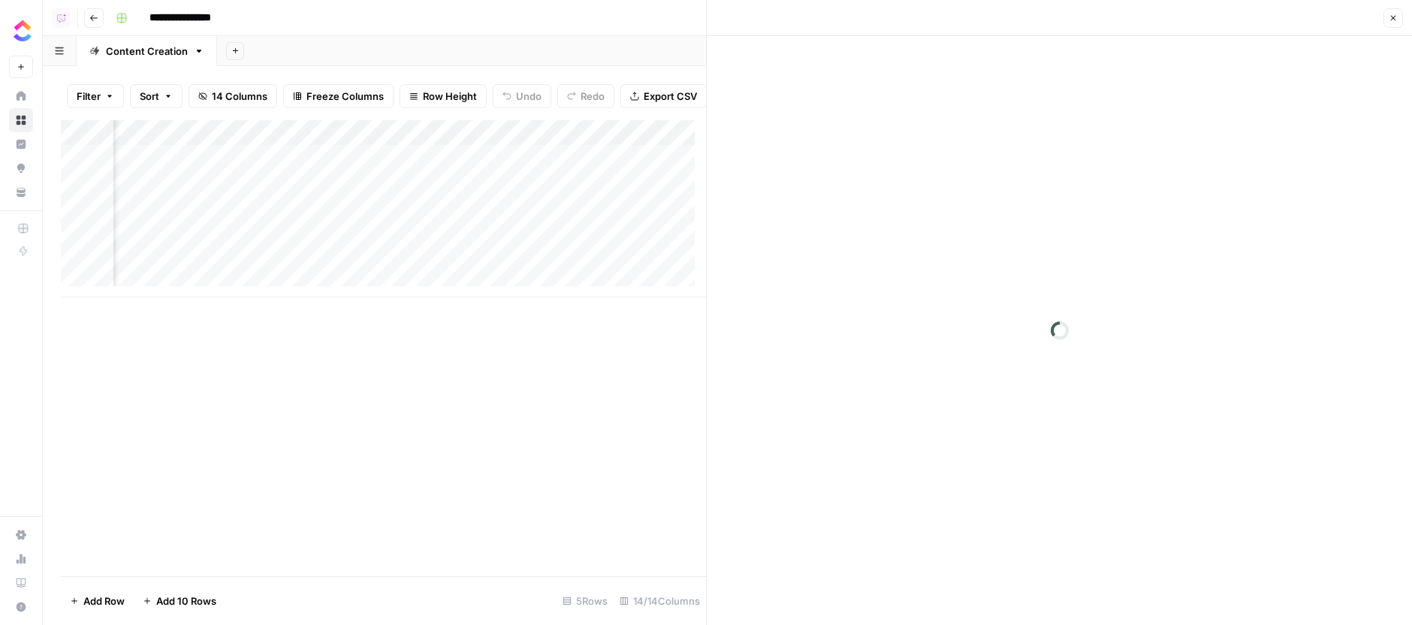
click at [1006, 600] on div at bounding box center [1059, 330] width 705 height 589
click at [1036, 602] on div at bounding box center [1059, 330] width 705 height 589
click at [1065, 594] on div at bounding box center [1059, 330] width 705 height 589
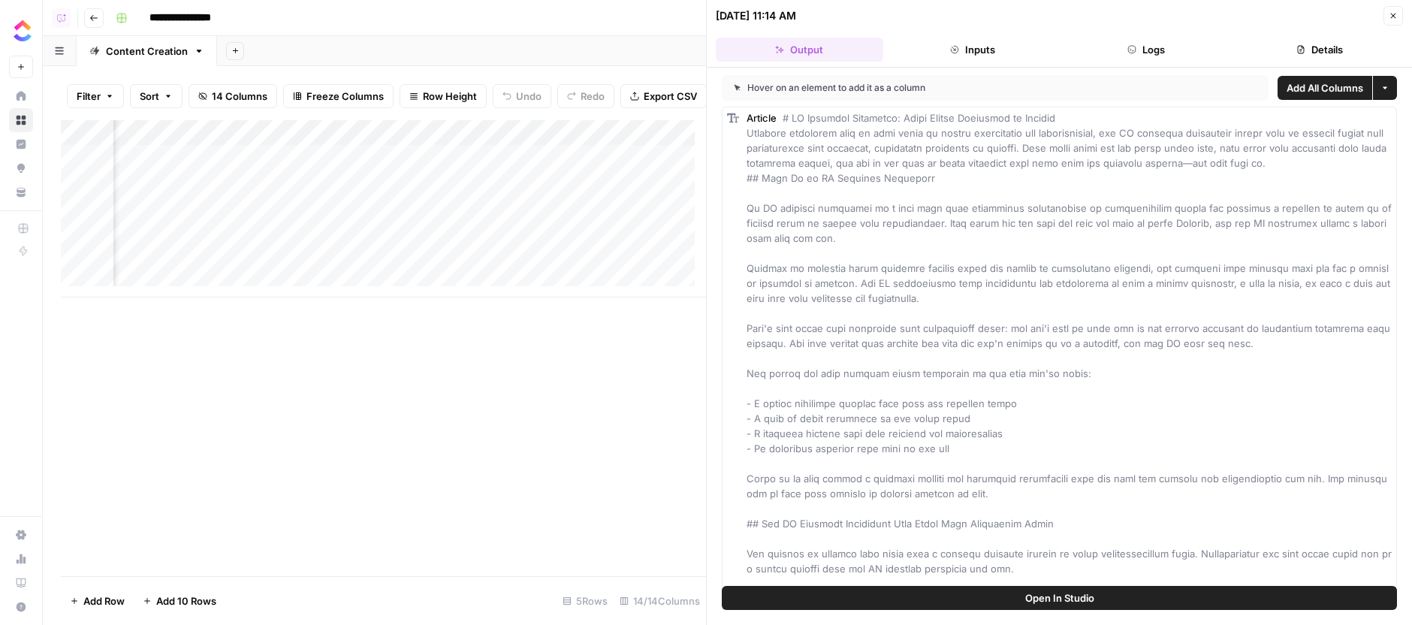
click at [1003, 601] on button "Open In Studio" at bounding box center [1059, 598] width 675 height 24
click at [333, 158] on div "Add Column" at bounding box center [383, 208] width 645 height 177
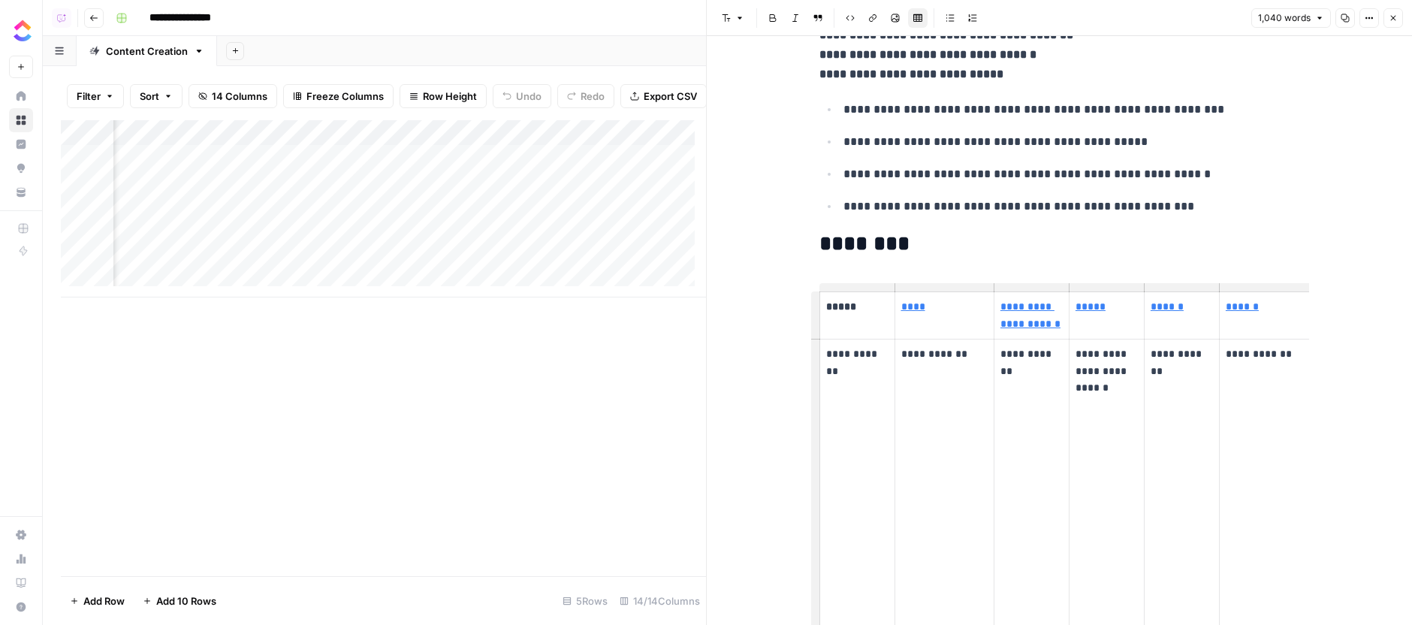
scroll to position [0, 753]
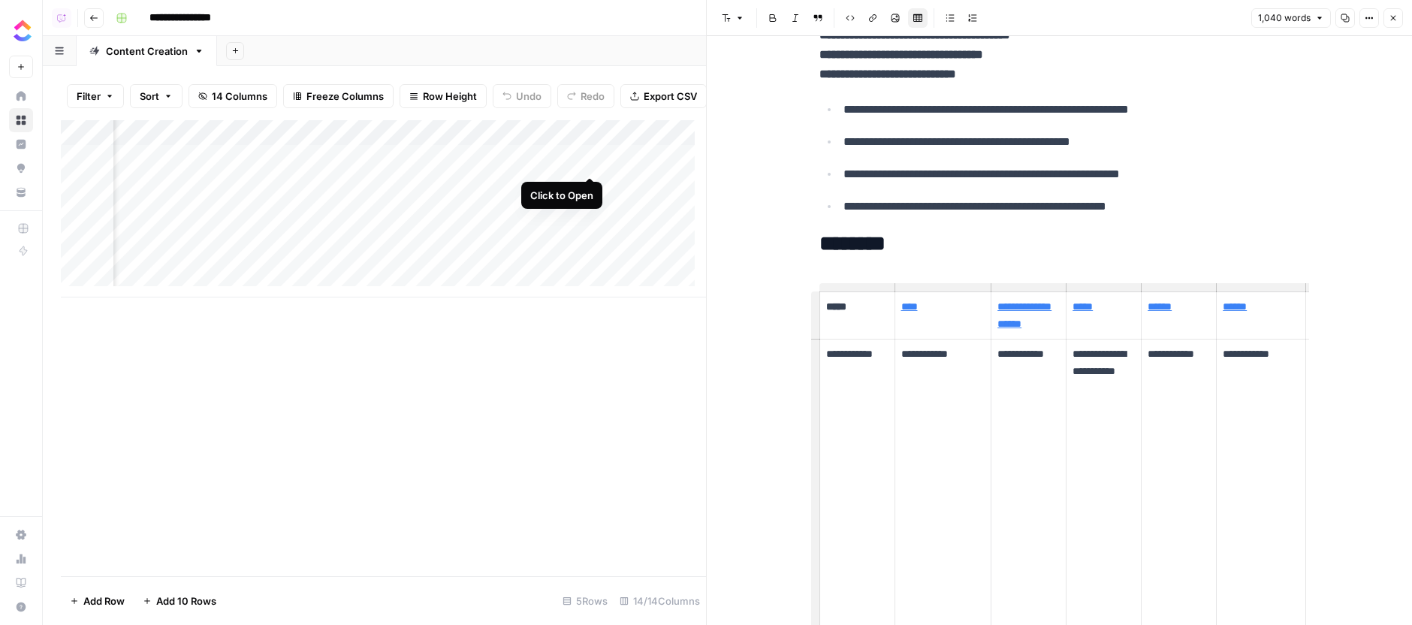
click at [585, 161] on div "Add Column" at bounding box center [383, 208] width 645 height 177
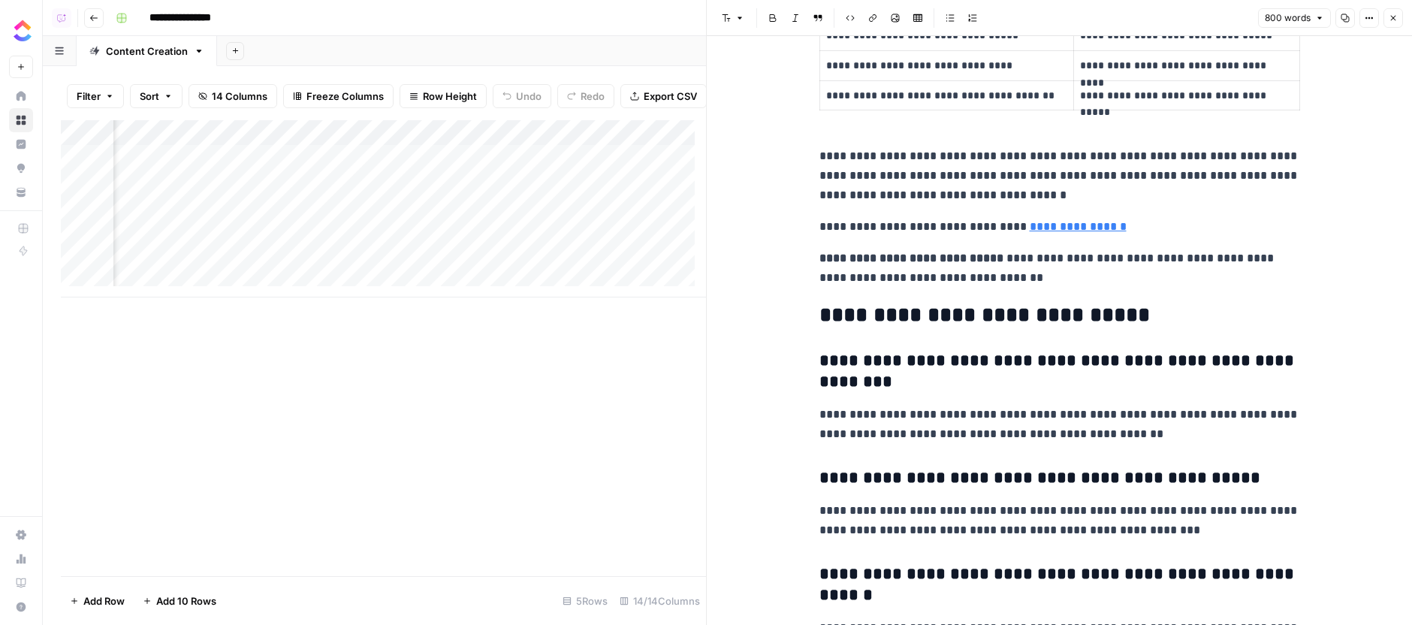
scroll to position [0, 1195]
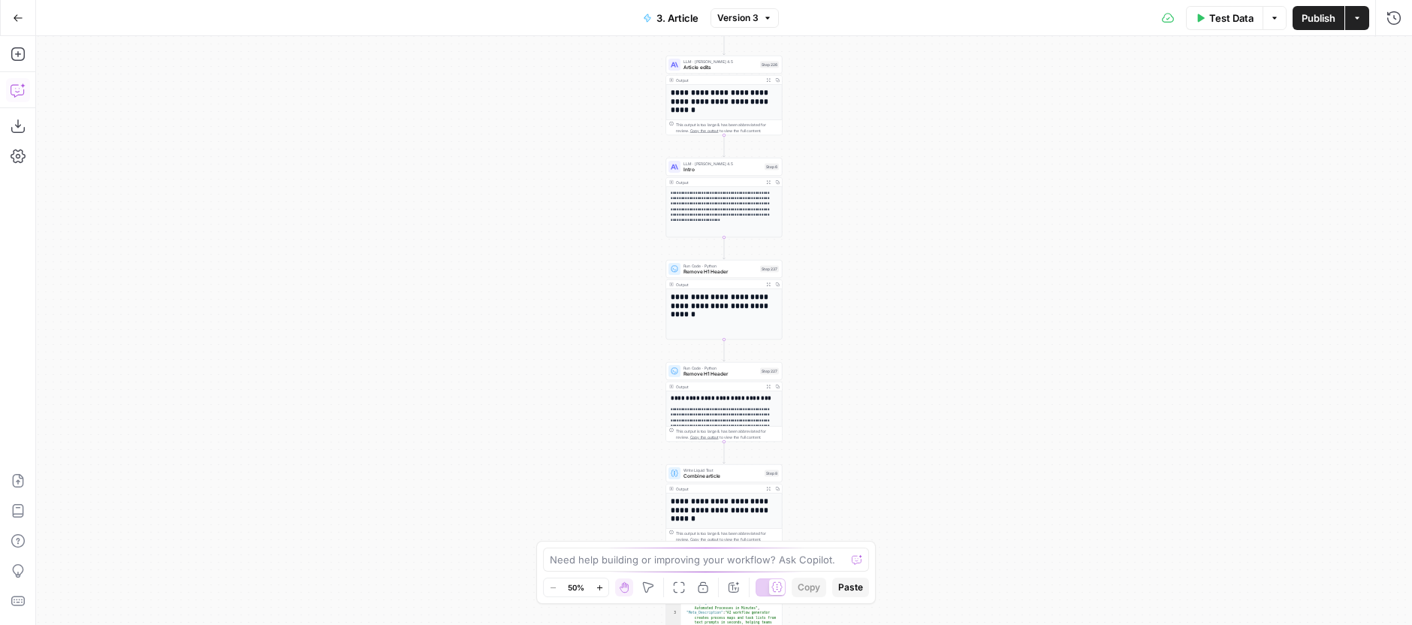
click at [23, 86] on icon "button" at bounding box center [22, 85] width 5 height 5
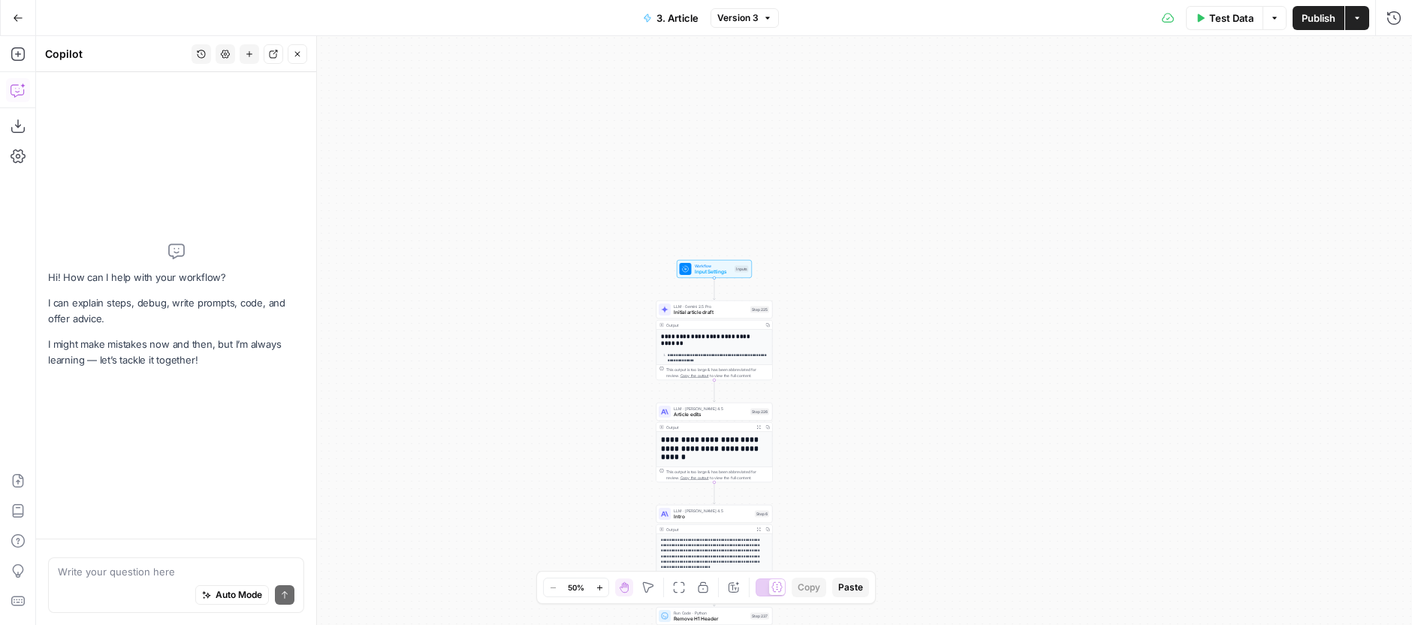
drag, startPoint x: 511, startPoint y: 103, endPoint x: 498, endPoint y: 448, distance: 345.7
click at [498, 448] on div "**********" at bounding box center [724, 330] width 1376 height 589
click at [548, 345] on div "**********" at bounding box center [724, 330] width 1376 height 589
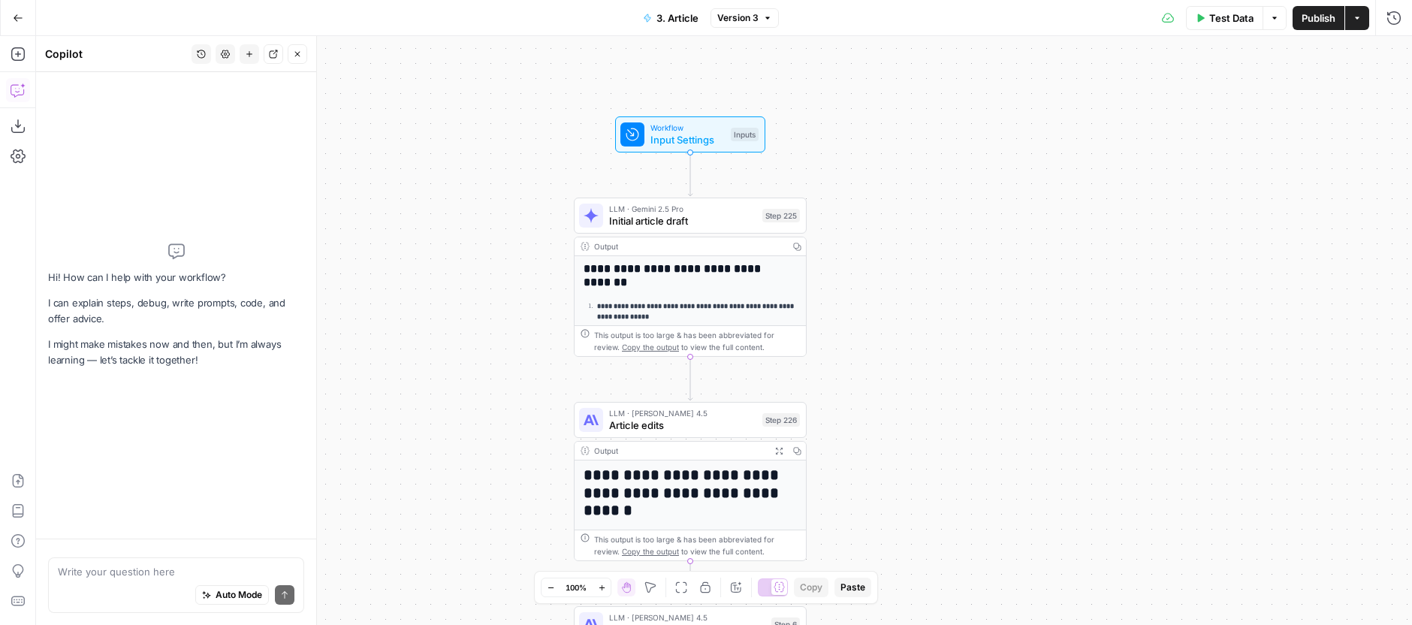
drag, startPoint x: 626, startPoint y: 366, endPoint x: 435, endPoint y: 307, distance: 199.6
click at [435, 307] on div "**********" at bounding box center [724, 330] width 1376 height 589
click at [195, 571] on textarea at bounding box center [176, 571] width 237 height 15
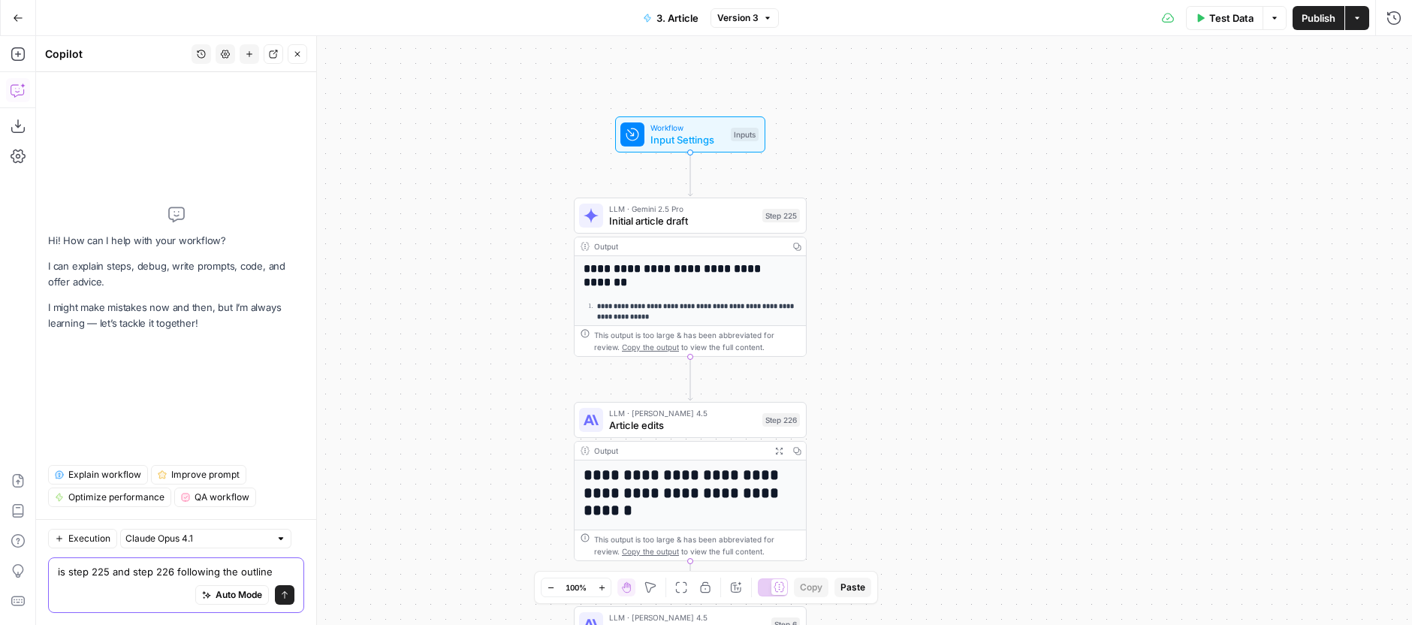
type textarea "is step 225 and step 226 following the outline?"
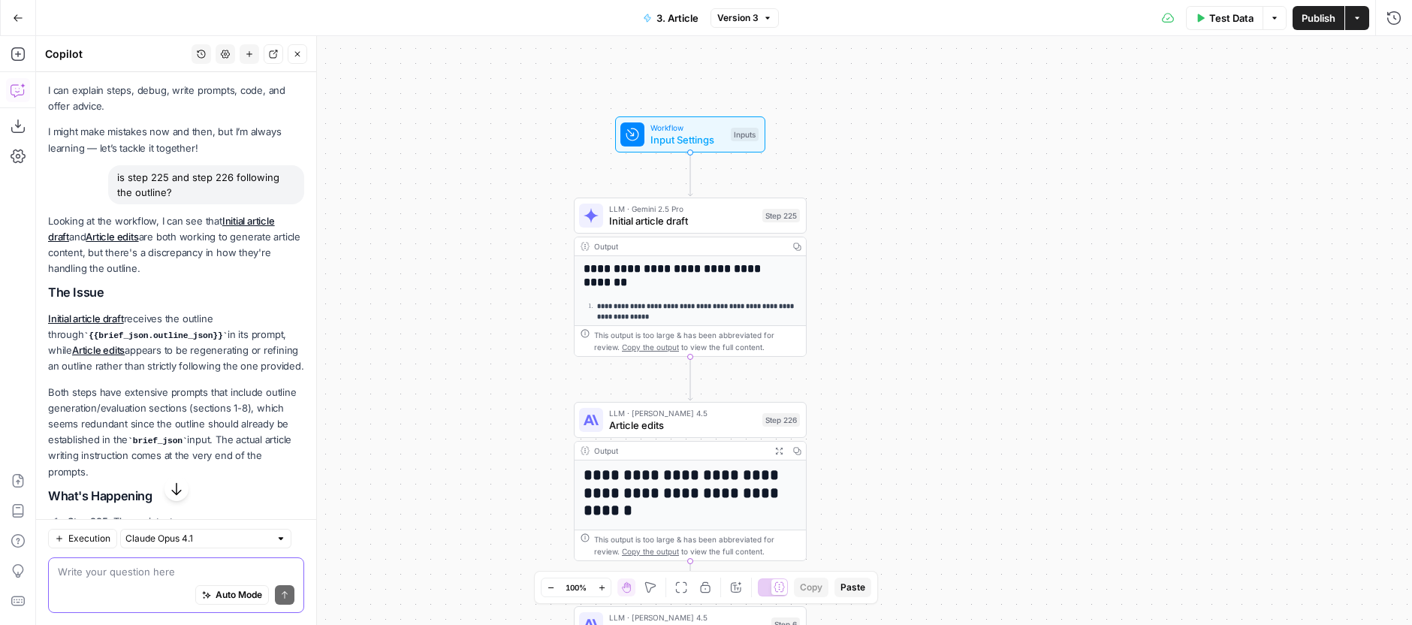
scroll to position [51, 0]
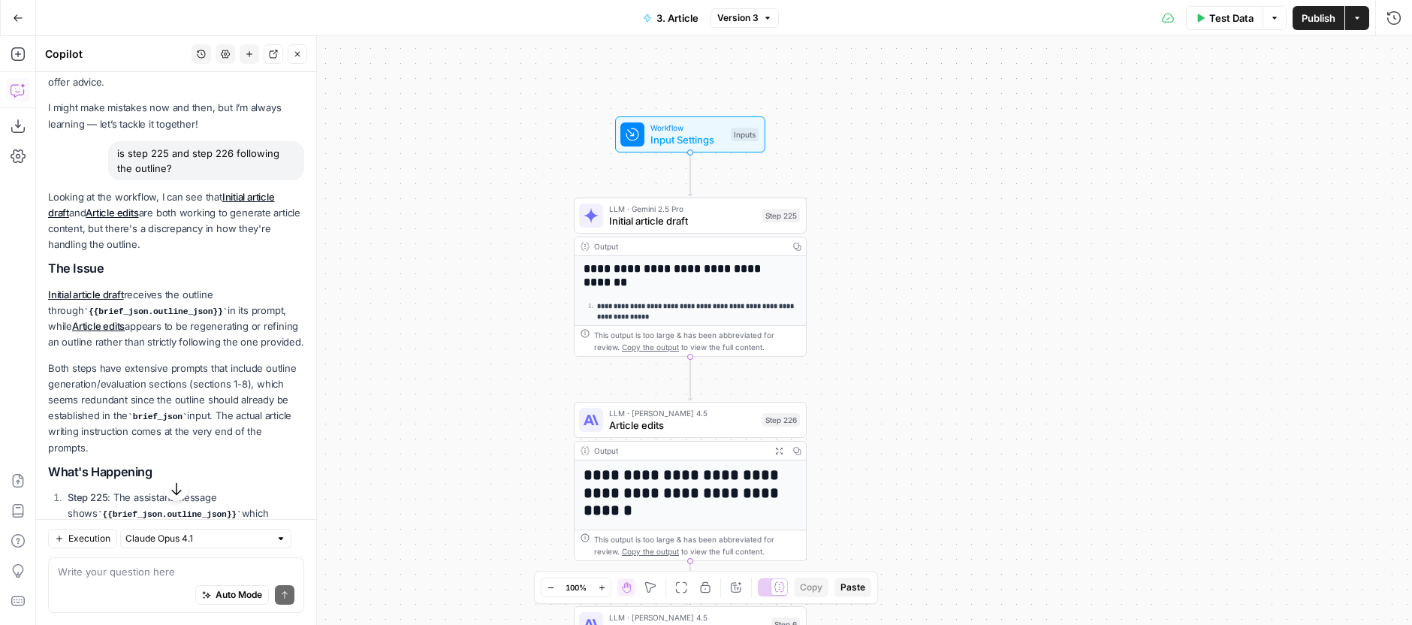
drag, startPoint x: 223, startPoint y: 285, endPoint x: 239, endPoint y: 314, distance: 32.6
click at [239, 314] on div "Looking at the workflow, I can see that Initial article draft and Article edits…" at bounding box center [176, 490] width 256 height 603
click at [239, 314] on p "Initial article draft receives the outline through {{brief_json.outline_json}} …" at bounding box center [176, 319] width 256 height 64
drag, startPoint x: 228, startPoint y: 313, endPoint x: 213, endPoint y: 327, distance: 20.7
click at [213, 327] on p "Initial article draft receives the outline through {{brief_json.outline_json}} …" at bounding box center [176, 319] width 256 height 64
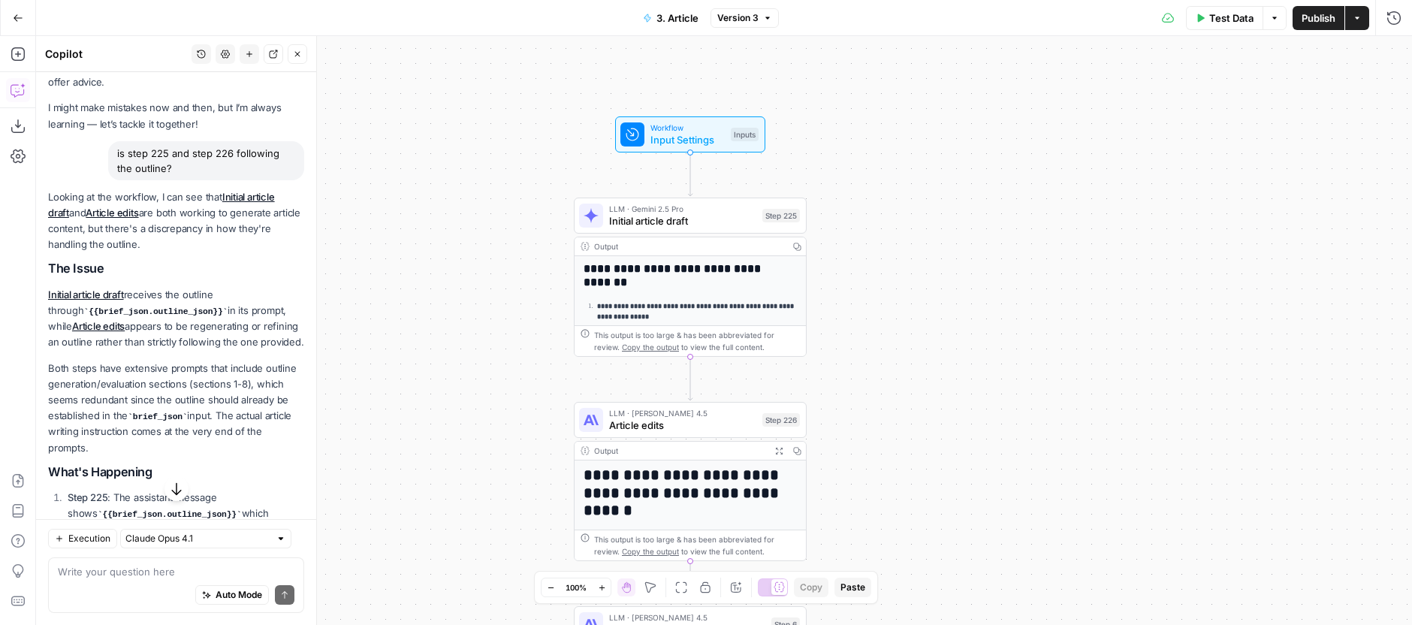
click at [213, 327] on p "Initial article draft receives the outline through {{brief_json.outline_json}} …" at bounding box center [176, 319] width 256 height 64
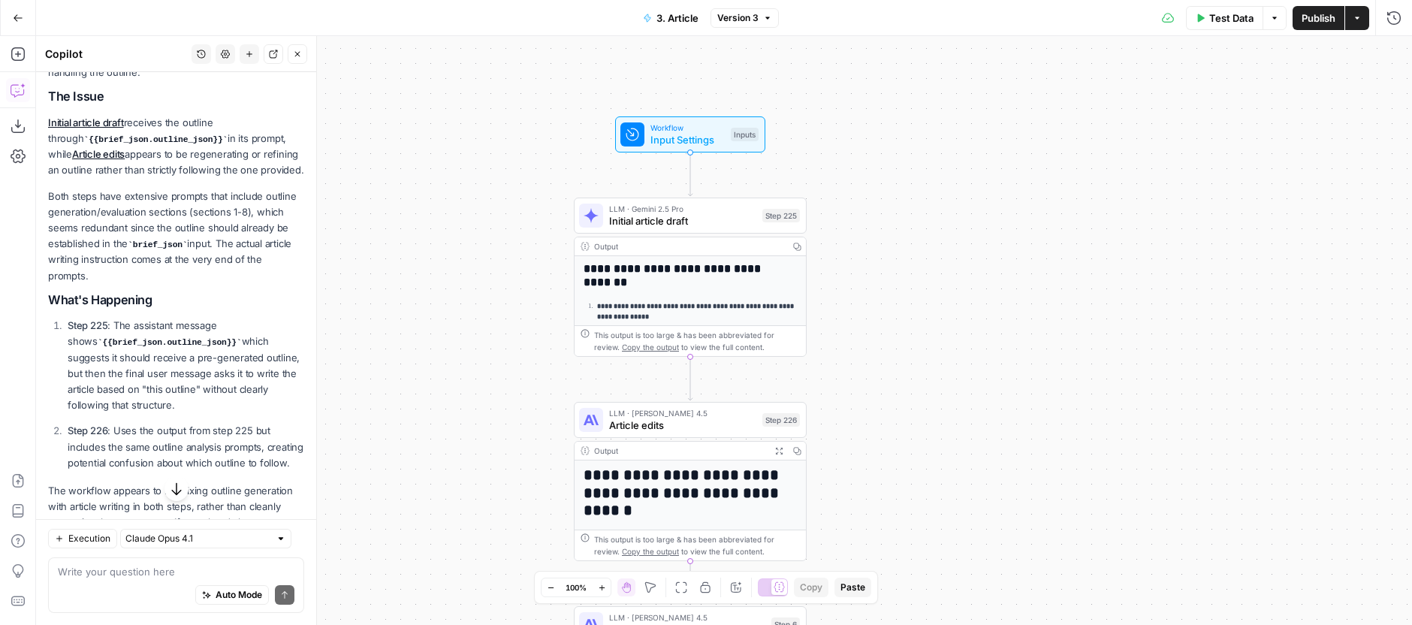
scroll to position [239, 0]
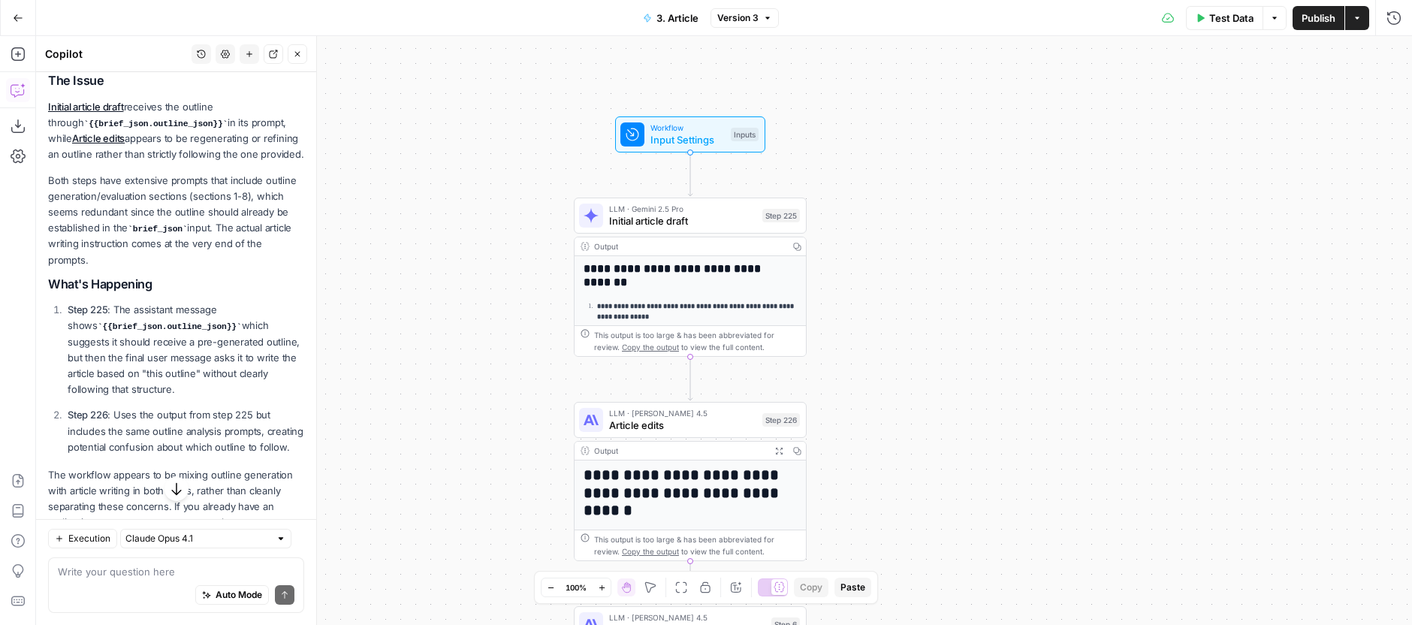
click at [168, 308] on p "Step 225 : The assistant message shows {{brief_json.outline_json}} which sugges…" at bounding box center [186, 349] width 237 height 95
drag, startPoint x: 168, startPoint y: 308, endPoint x: 207, endPoint y: 327, distance: 43.3
click at [207, 327] on p "Step 225 : The assistant message shows {{brief_json.outline_json}} which sugges…" at bounding box center [186, 349] width 237 height 95
click at [207, 327] on code "{{brief_json.outline_json}}" at bounding box center [170, 326] width 144 height 9
drag, startPoint x: 216, startPoint y: 345, endPoint x: 232, endPoint y: 385, distance: 43.5
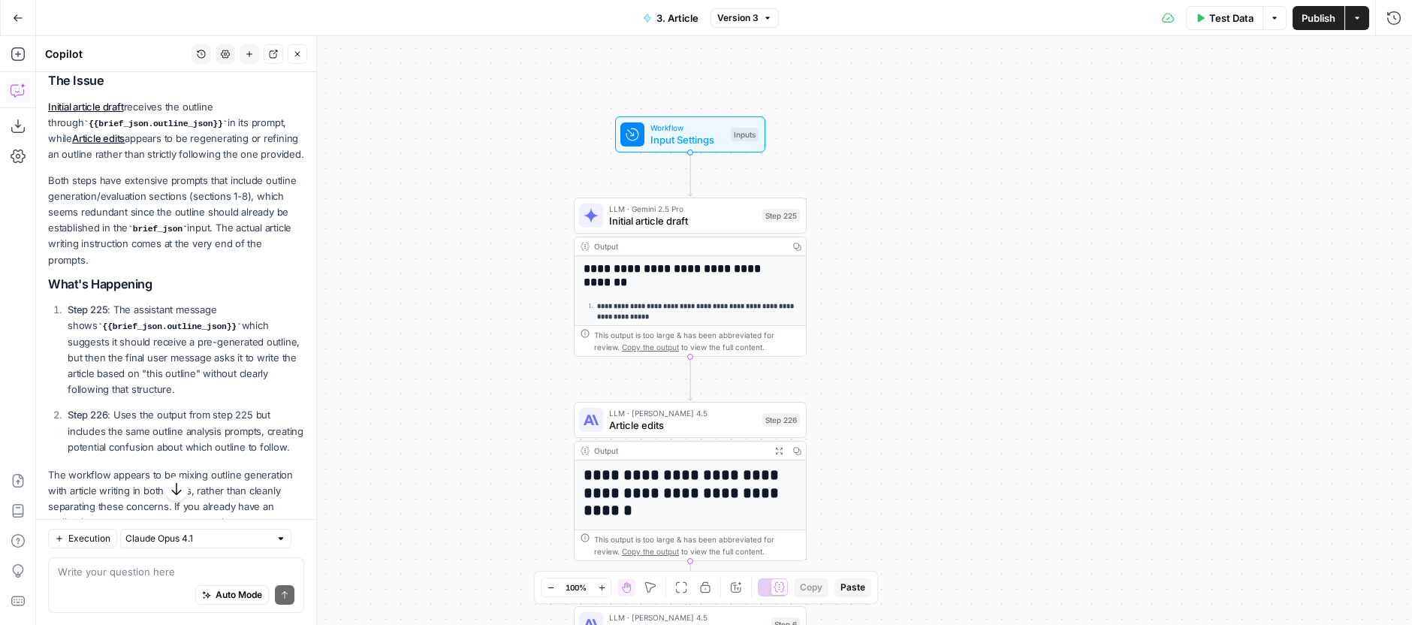
click at [232, 385] on p "Step 225 : The assistant message shows {{brief_json.outline_json}} which sugges…" at bounding box center [186, 349] width 237 height 95
drag, startPoint x: 225, startPoint y: 357, endPoint x: 213, endPoint y: 415, distance: 58.3
click at [213, 425] on ol "Step 225 : The assistant message shows {{brief_json.outline_json}} which sugges…" at bounding box center [176, 378] width 256 height 152
click at [213, 407] on p "Step 226 : Uses the output from step 225 but includes the same outline analysis…" at bounding box center [186, 430] width 237 height 47
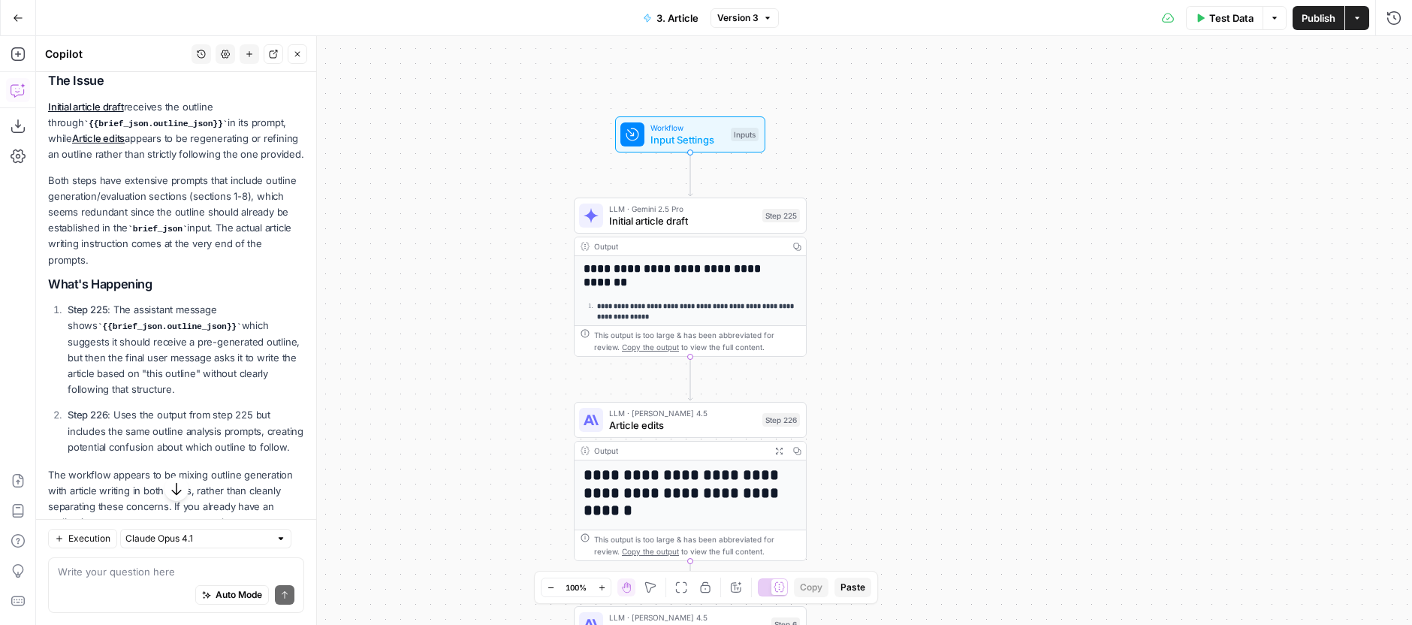
scroll to position [375, 0]
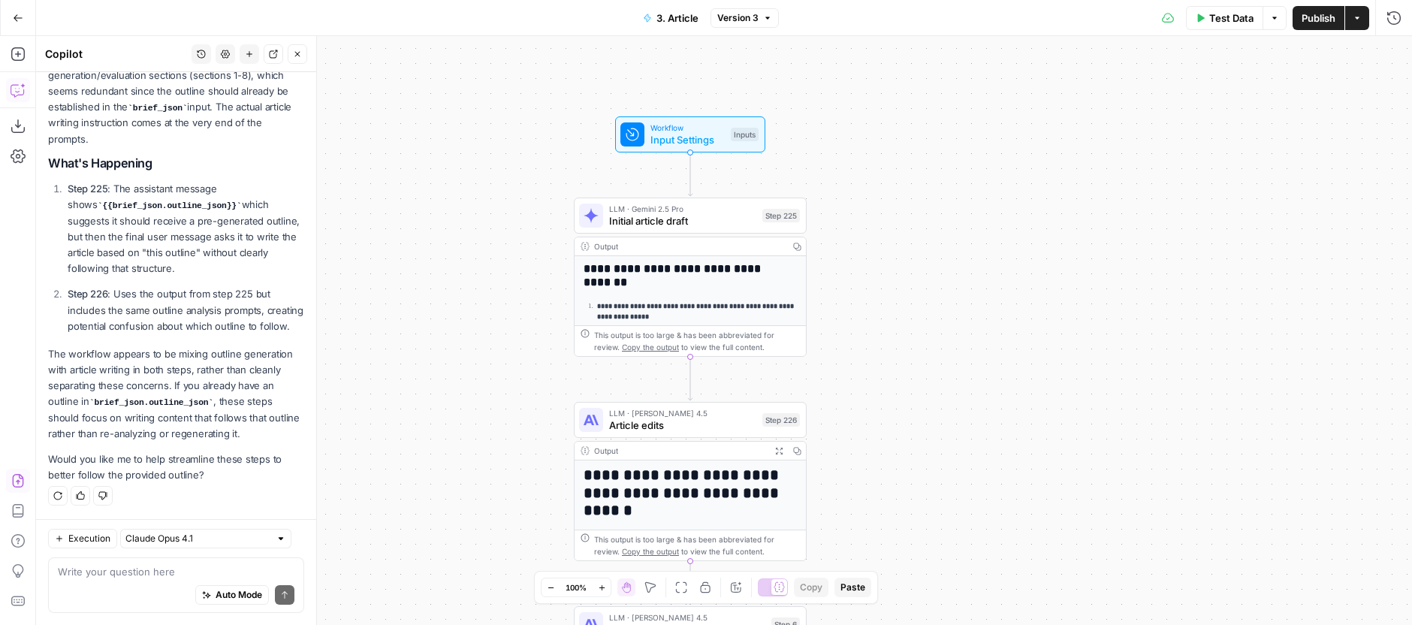
click at [20, 477] on icon "button" at bounding box center [17, 481] width 11 height 14
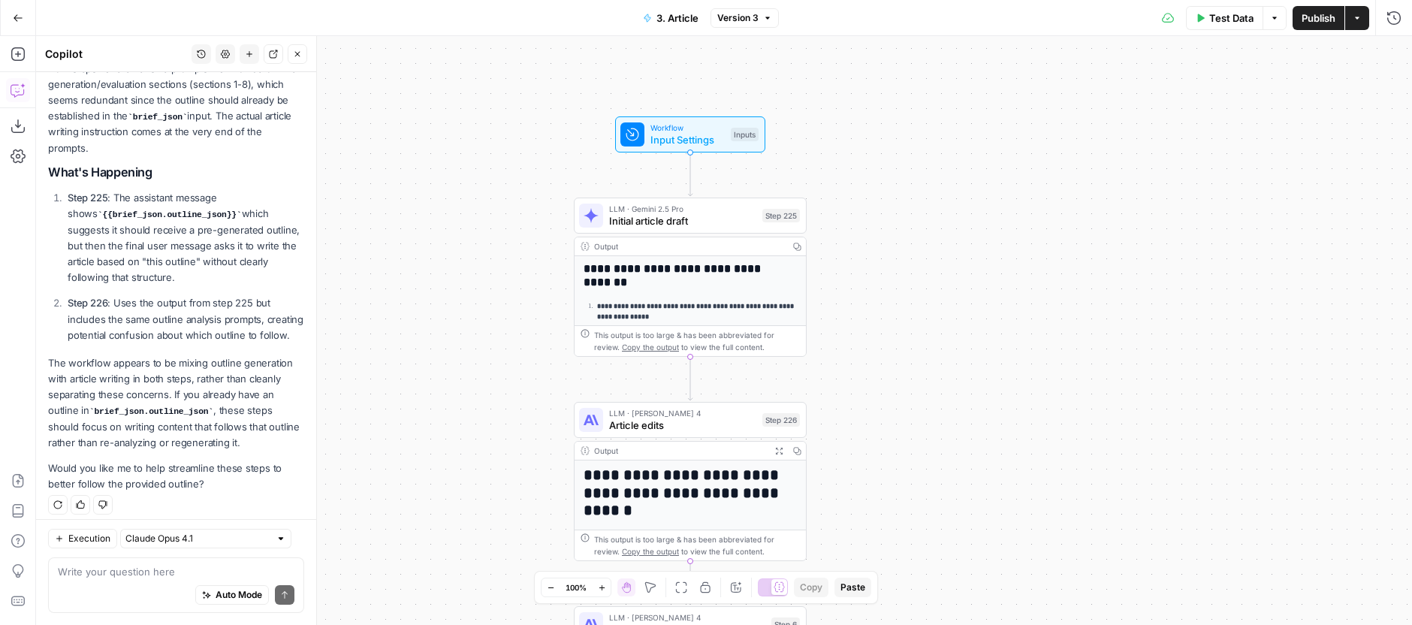
scroll to position [399, 0]
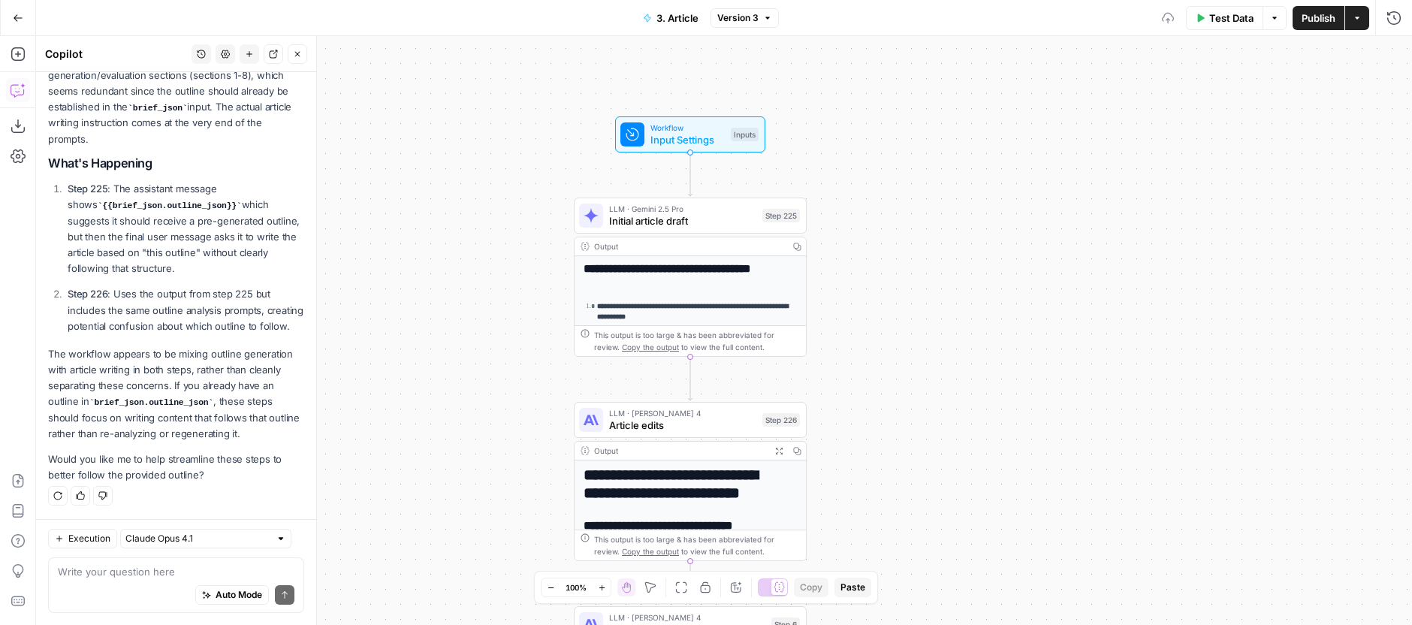
click at [302, 62] on button "Close" at bounding box center [298, 54] width 20 height 20
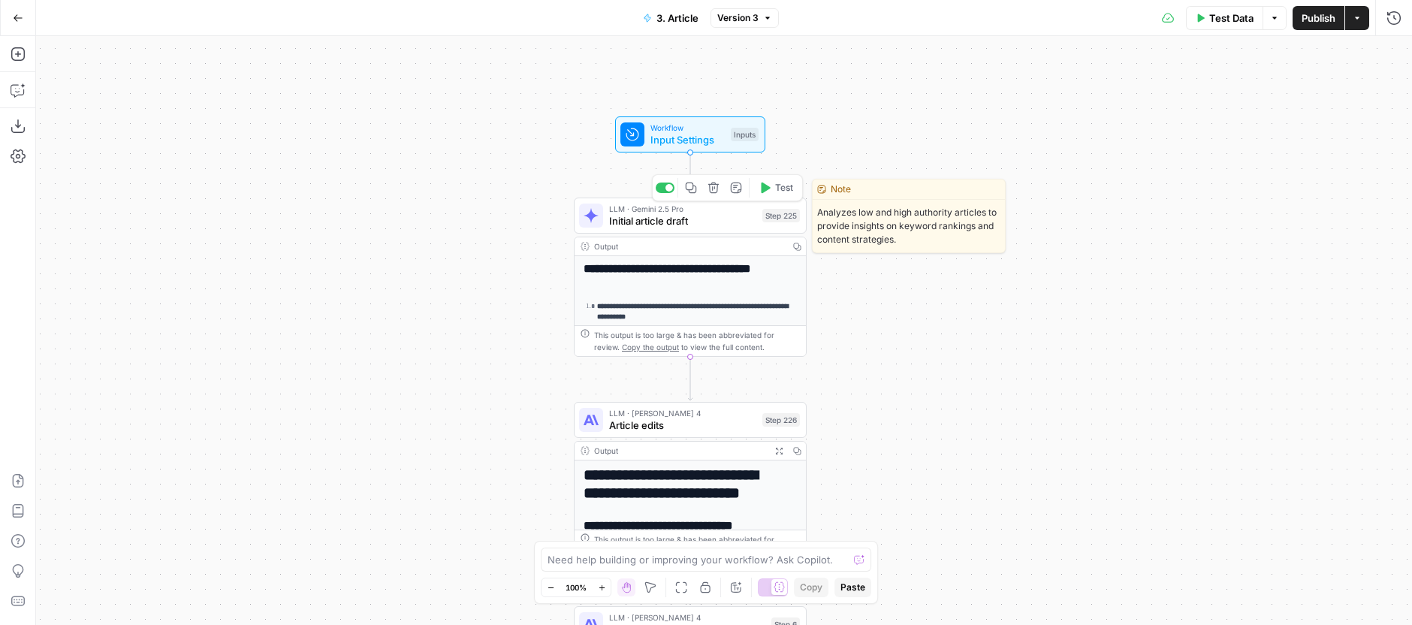
click at [780, 192] on span "Test" at bounding box center [784, 188] width 18 height 14
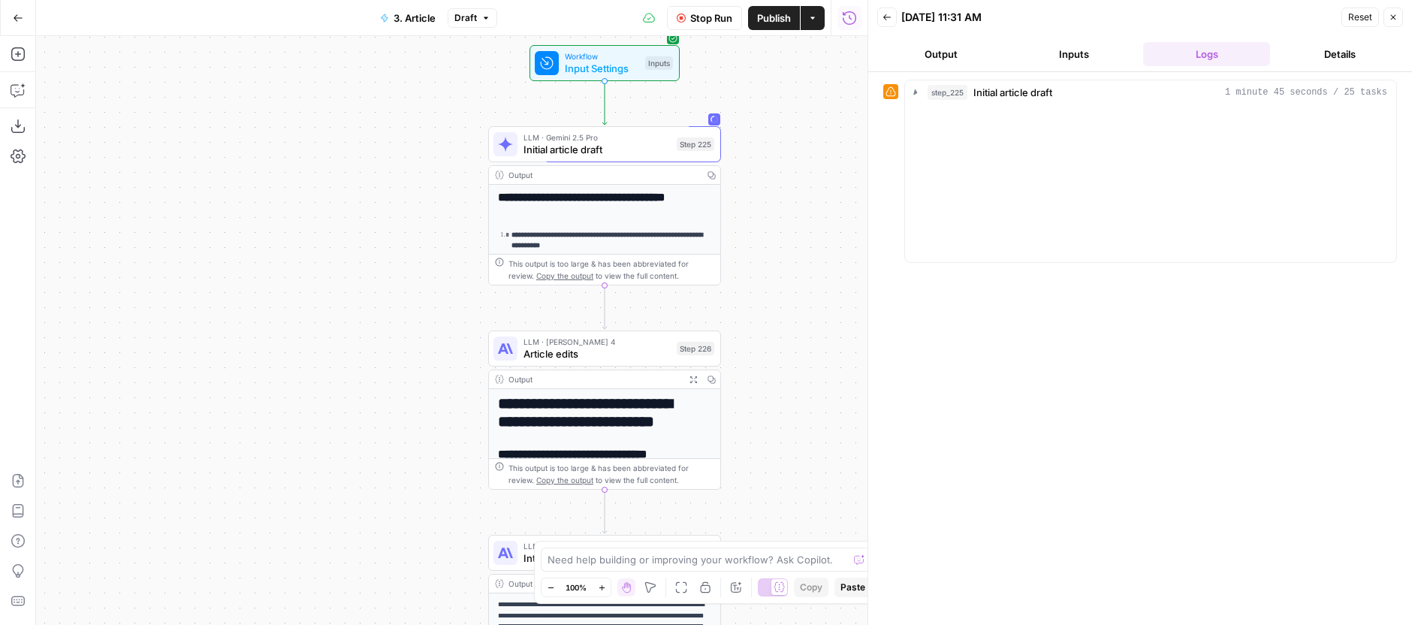
drag, startPoint x: 819, startPoint y: 148, endPoint x: 736, endPoint y: 81, distance: 106.9
click at [736, 81] on div "**********" at bounding box center [451, 330] width 831 height 589
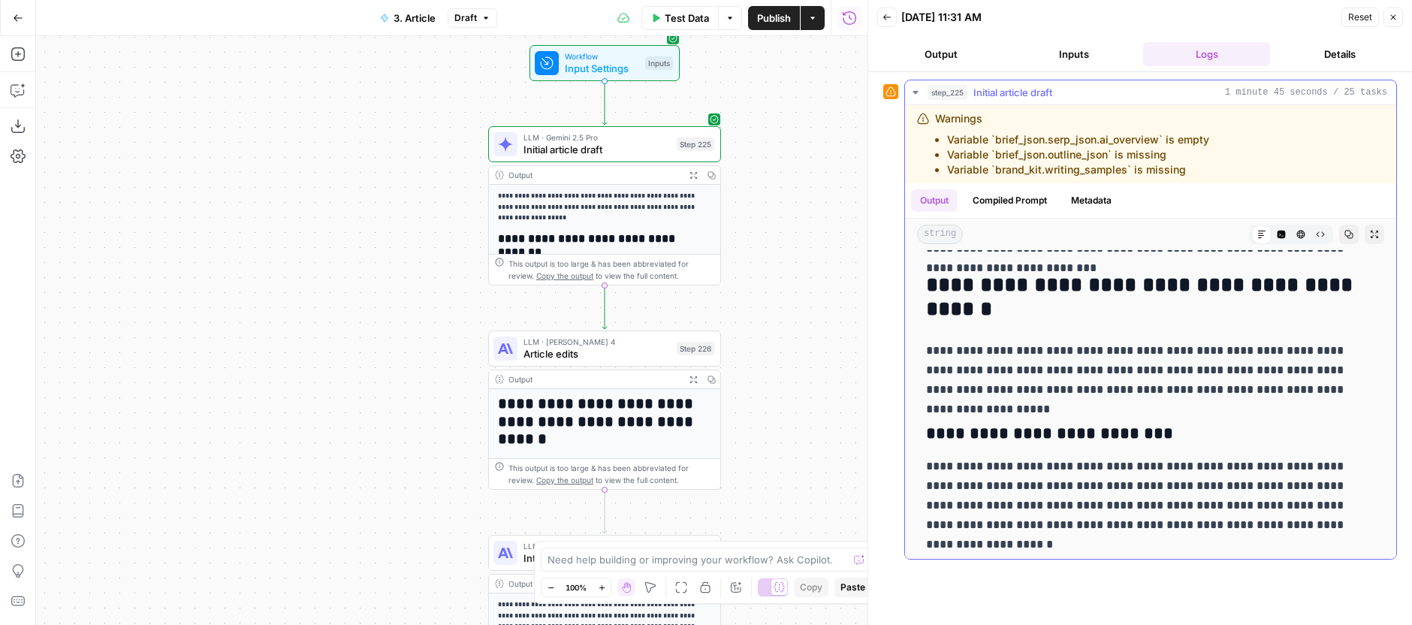
scroll to position [11294, 0]
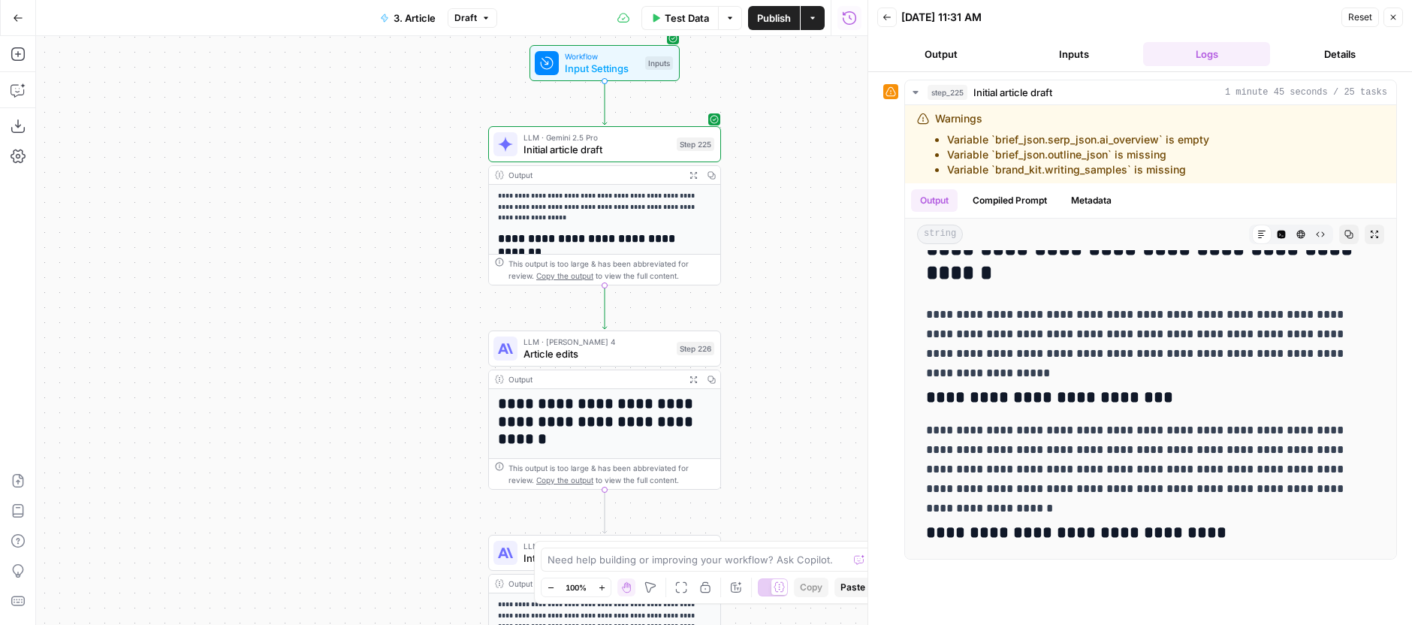
click at [636, 136] on span "LLM · Gemini 2.5 Pro" at bounding box center [596, 137] width 147 height 12
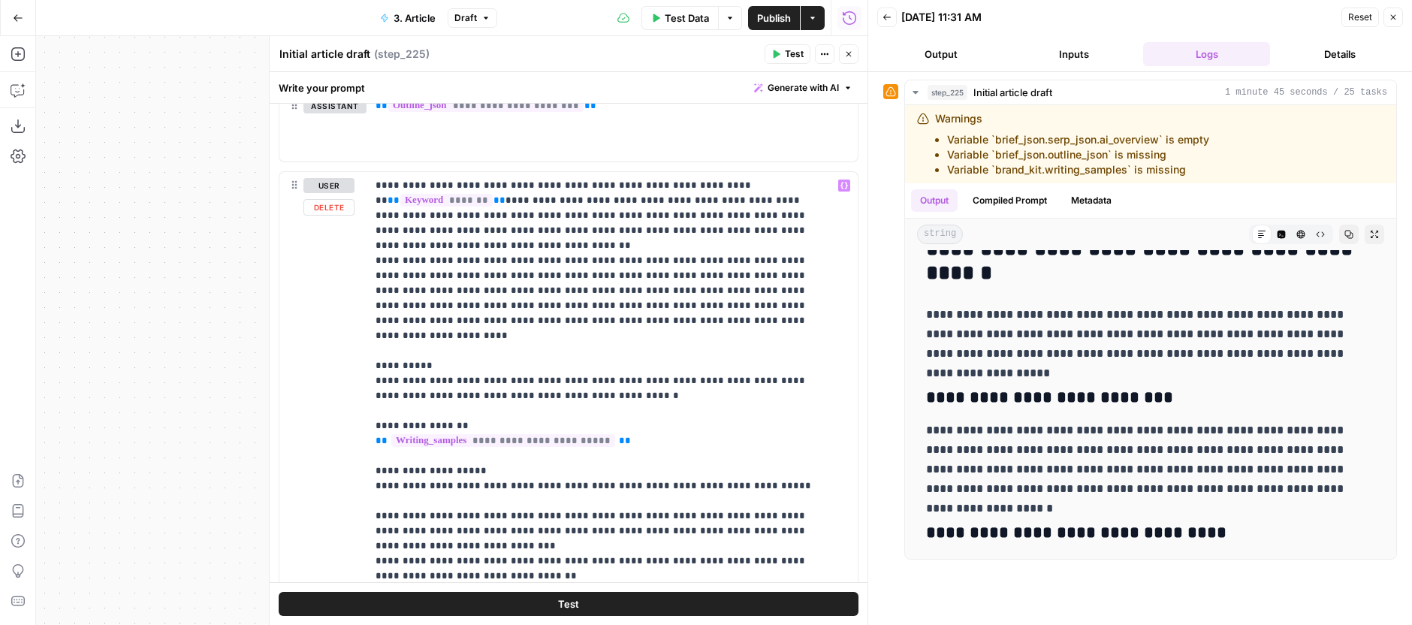
scroll to position [847, 0]
click at [848, 56] on icon "button" at bounding box center [848, 54] width 9 height 9
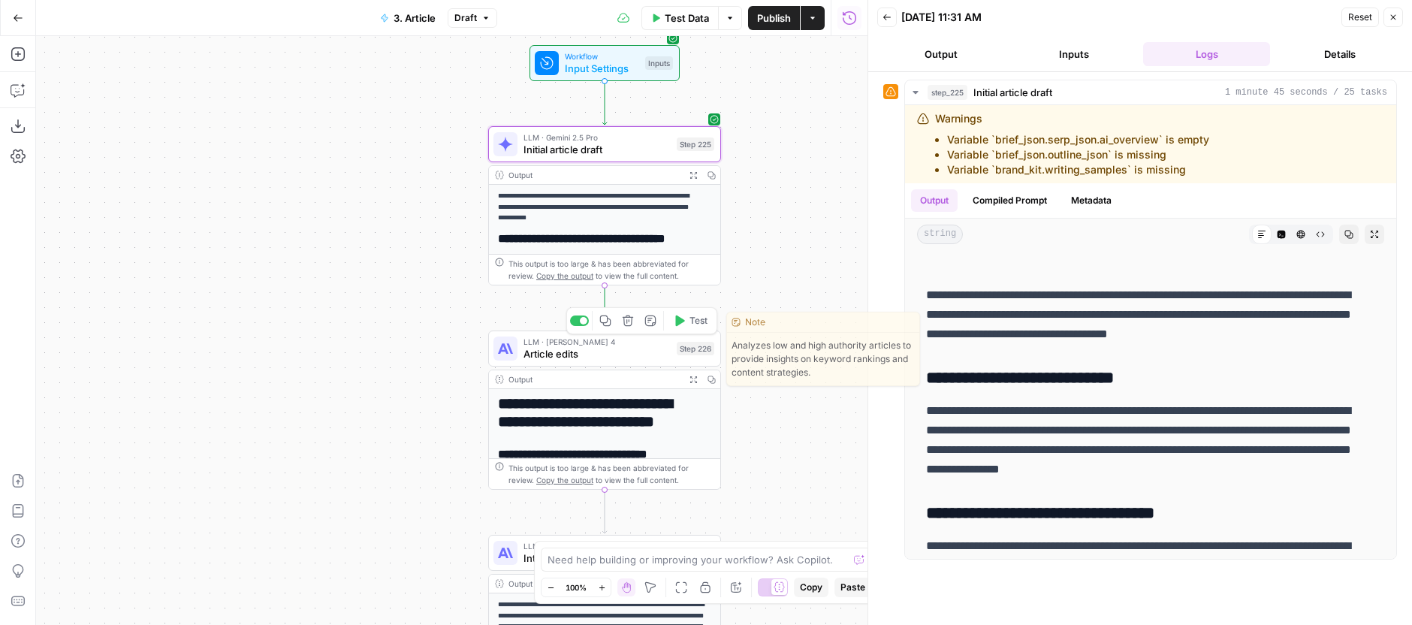
click at [707, 325] on span "Test" at bounding box center [698, 321] width 18 height 14
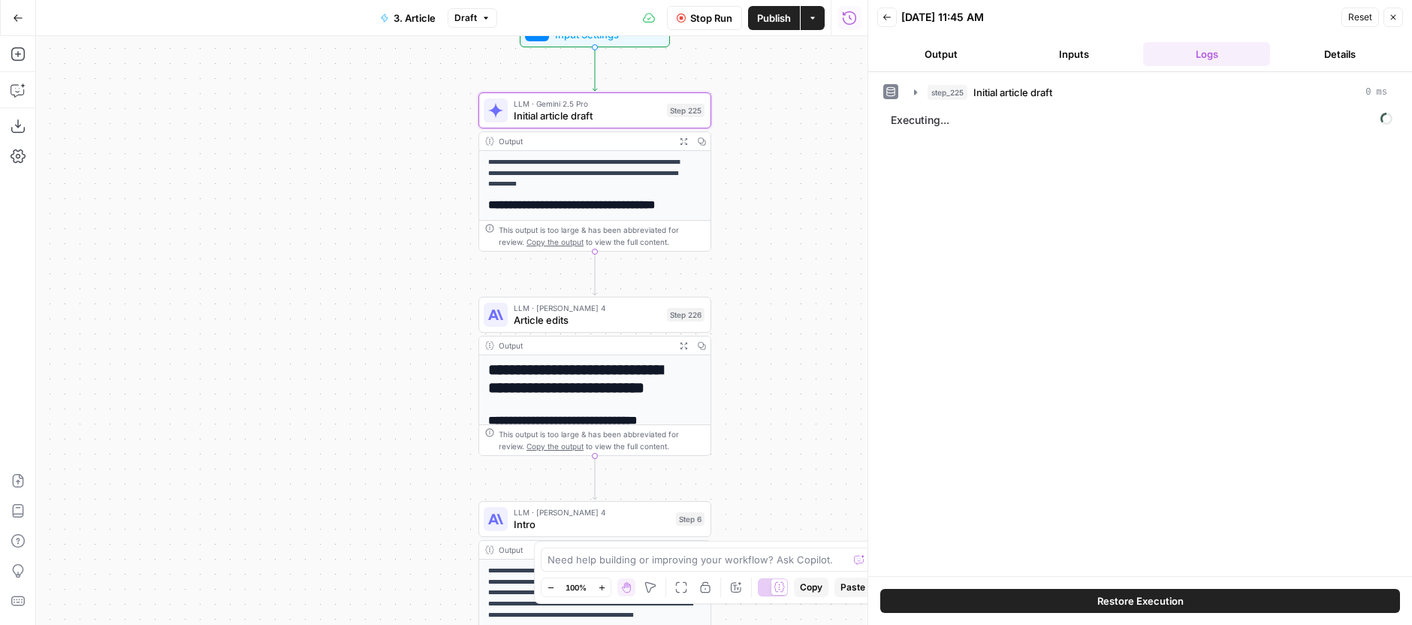
drag, startPoint x: 786, startPoint y: 307, endPoint x: 777, endPoint y: 273, distance: 35.2
click at [777, 273] on div "**********" at bounding box center [451, 330] width 831 height 589
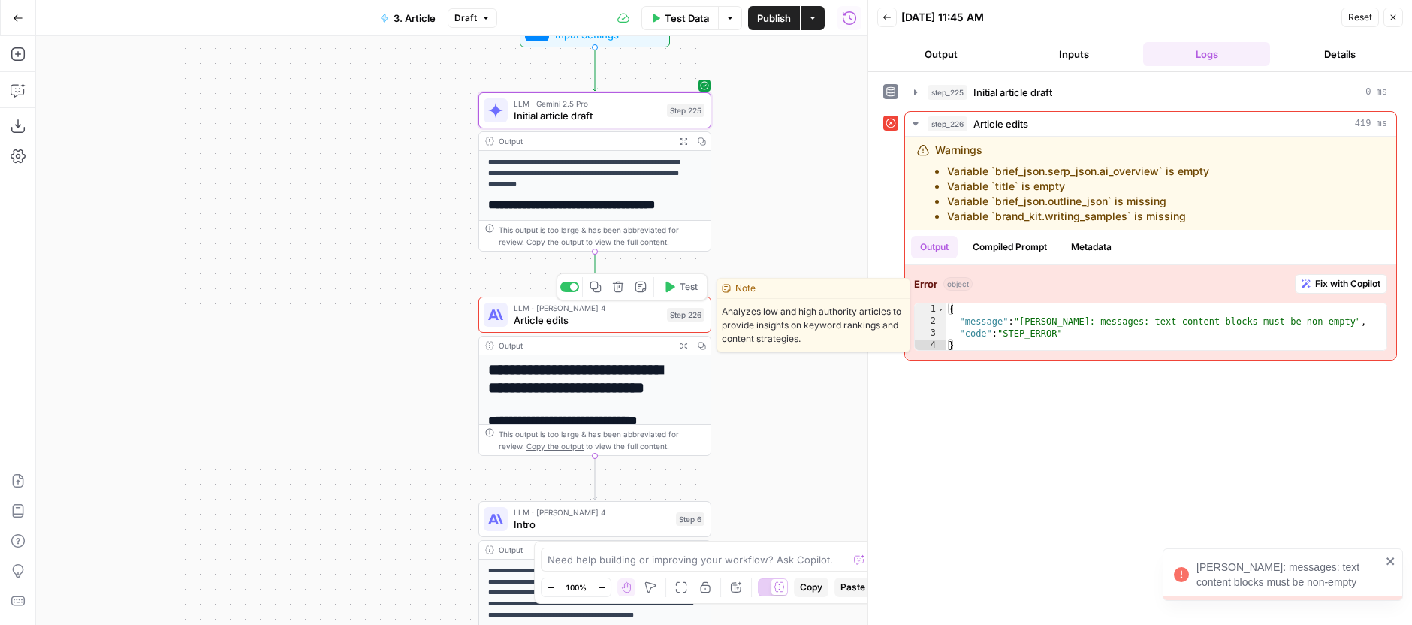
click at [663, 314] on div "LLM · Claude Sonnet 4 Article edits Step 226 Copy step Delete step Edit Note Te…" at bounding box center [594, 315] width 221 height 26
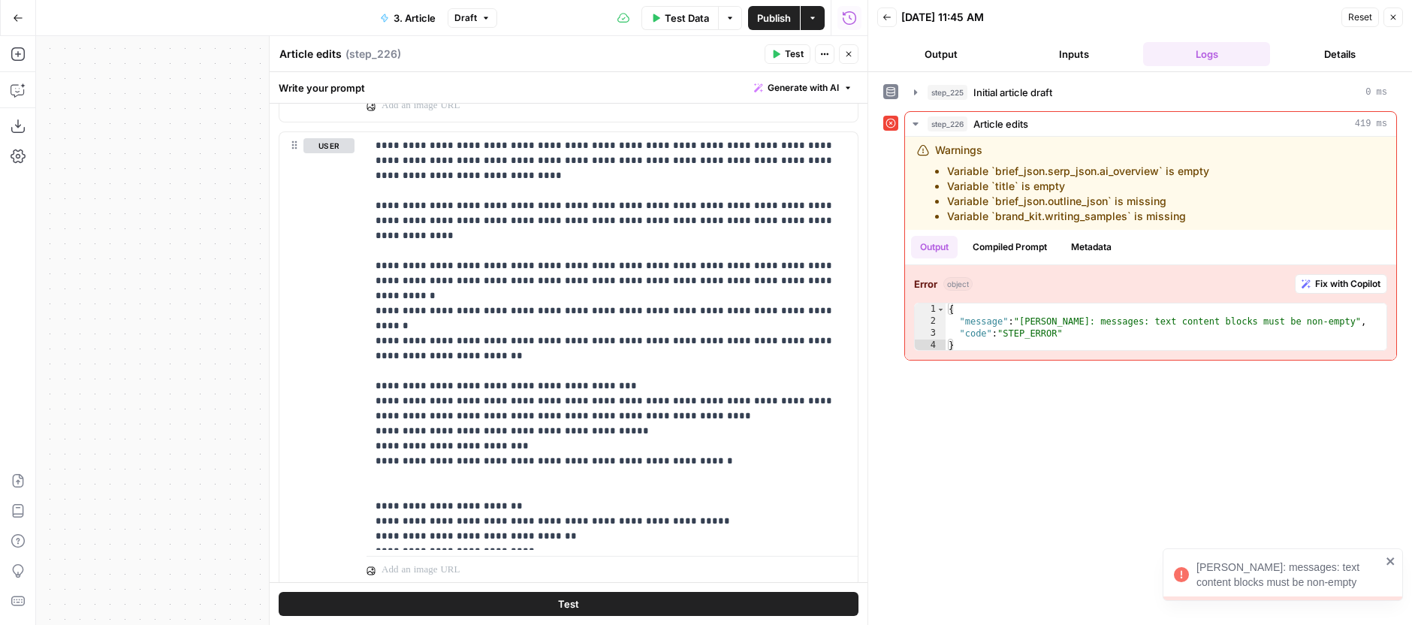
scroll to position [2053, 0]
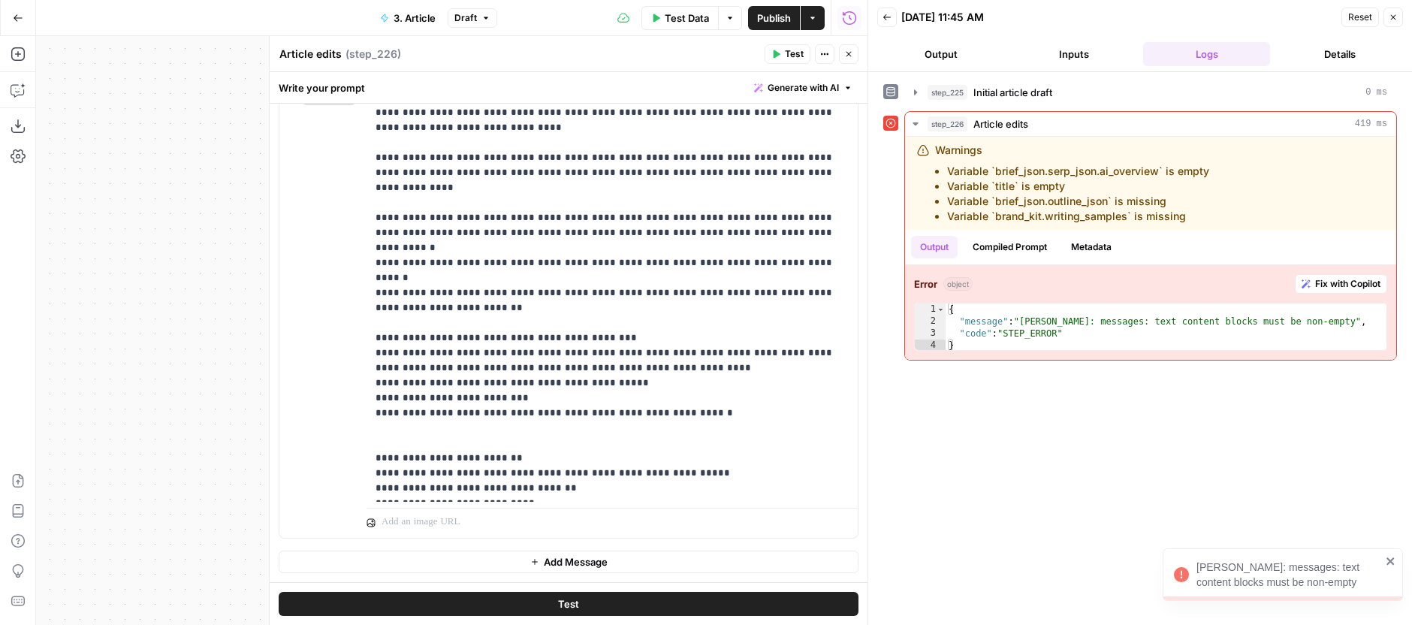
click at [860, 59] on header "Article edits Article edits ( step_226 ) Test Actions Close" at bounding box center [569, 54] width 598 height 36
click at [852, 58] on icon "button" at bounding box center [848, 54] width 9 height 9
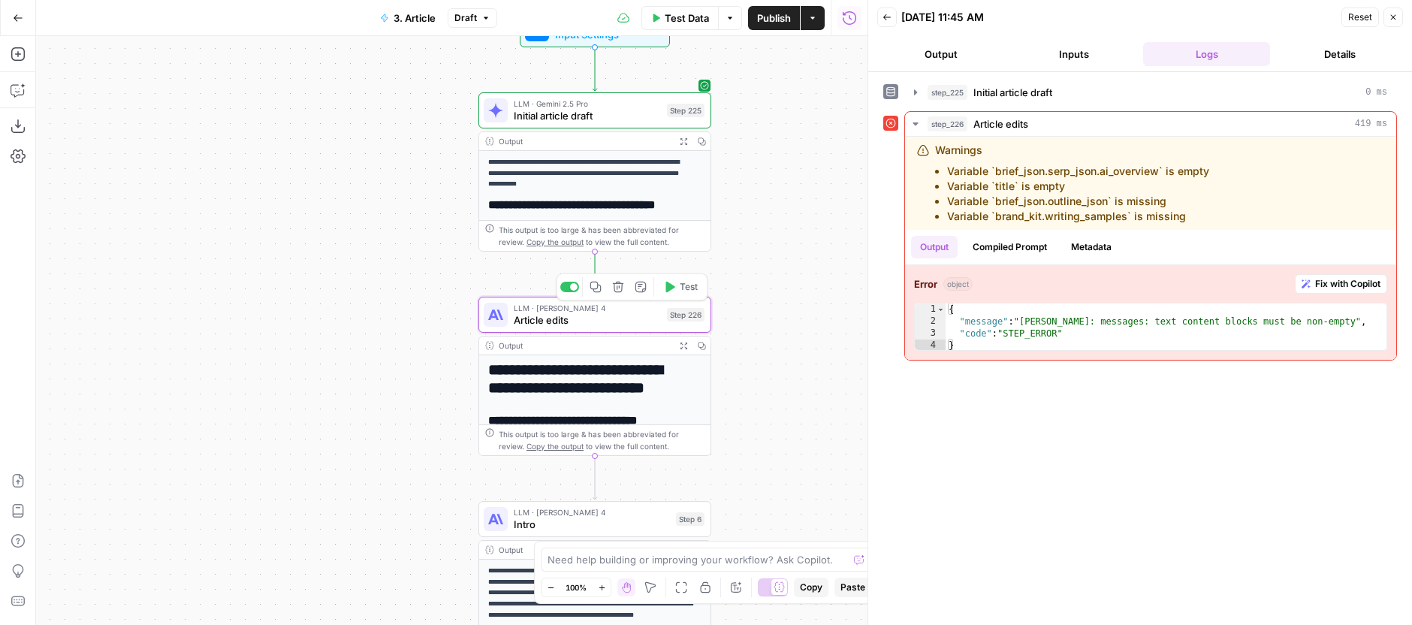
click at [656, 315] on span "Article edits" at bounding box center [587, 319] width 147 height 15
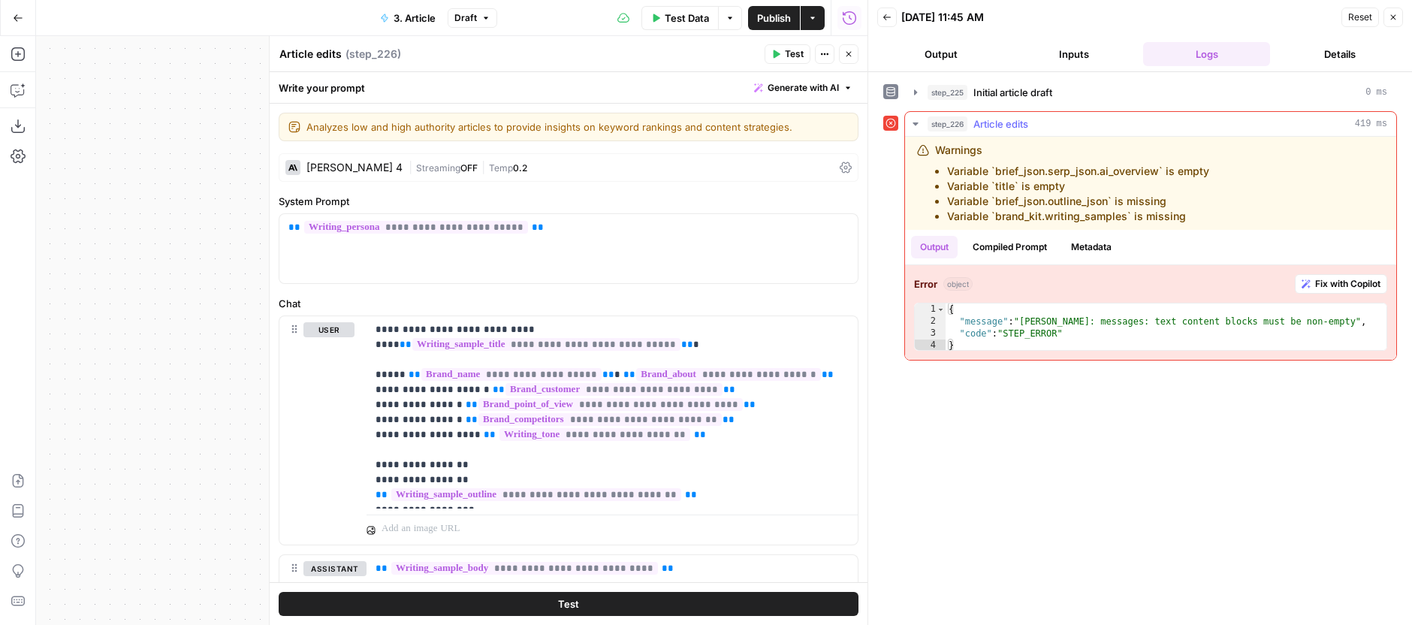
click at [1380, 271] on div "Error object Fix with Copilot 1 2 3 4 { "message" : "Claude Error: messages: te…" at bounding box center [1150, 312] width 491 height 95
click at [1365, 282] on span "Fix with Copilot" at bounding box center [1347, 284] width 65 height 14
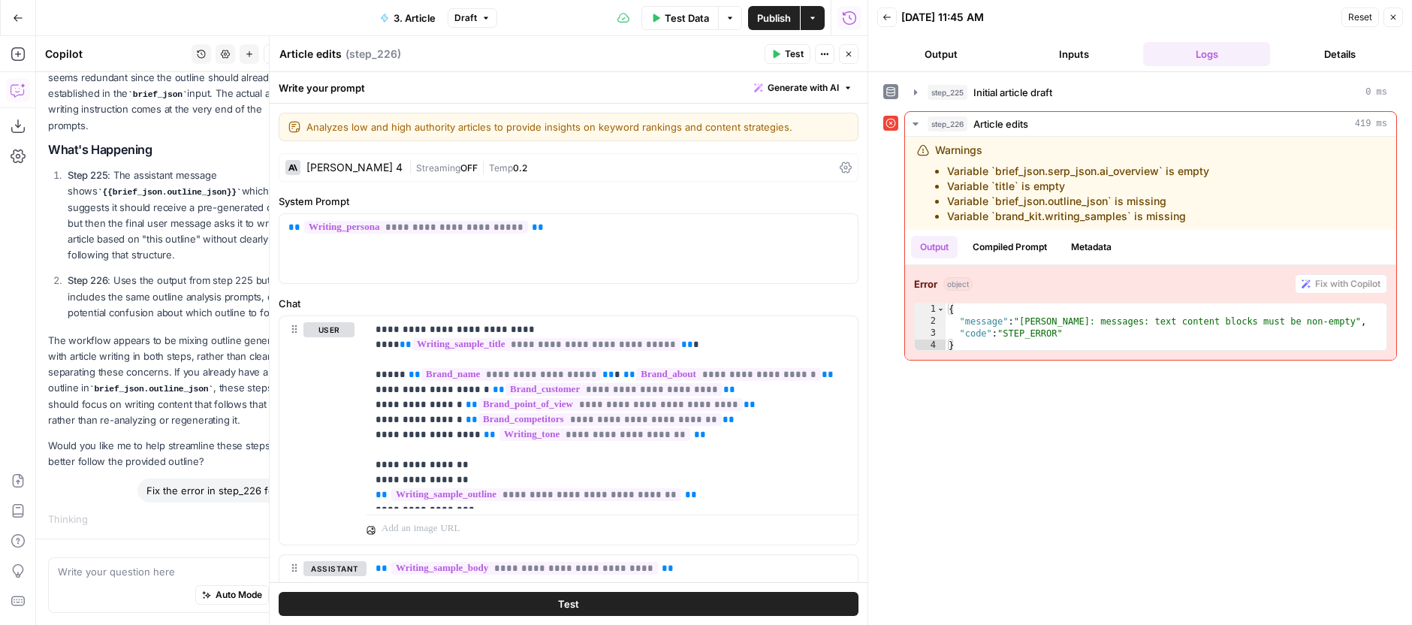
click at [840, 57] on button "Close" at bounding box center [849, 54] width 20 height 20
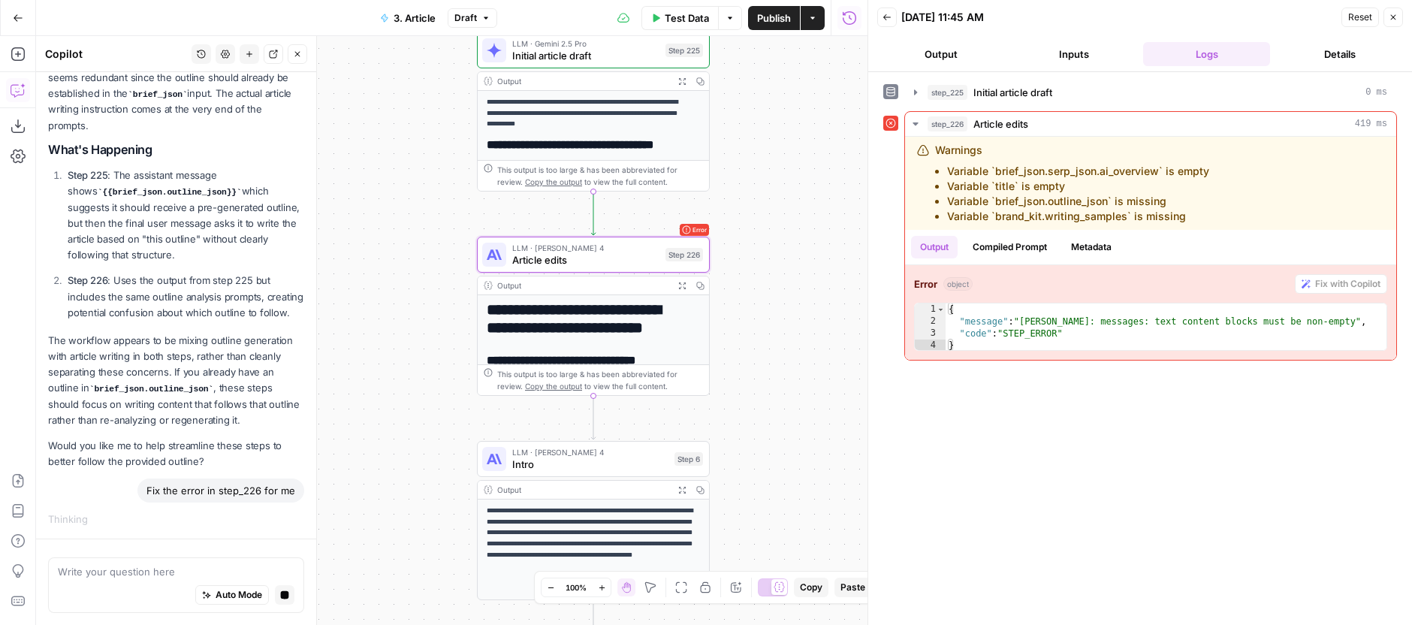
drag, startPoint x: 812, startPoint y: 213, endPoint x: 808, endPoint y: 117, distance: 95.5
click at [808, 117] on div "**********" at bounding box center [451, 330] width 831 height 589
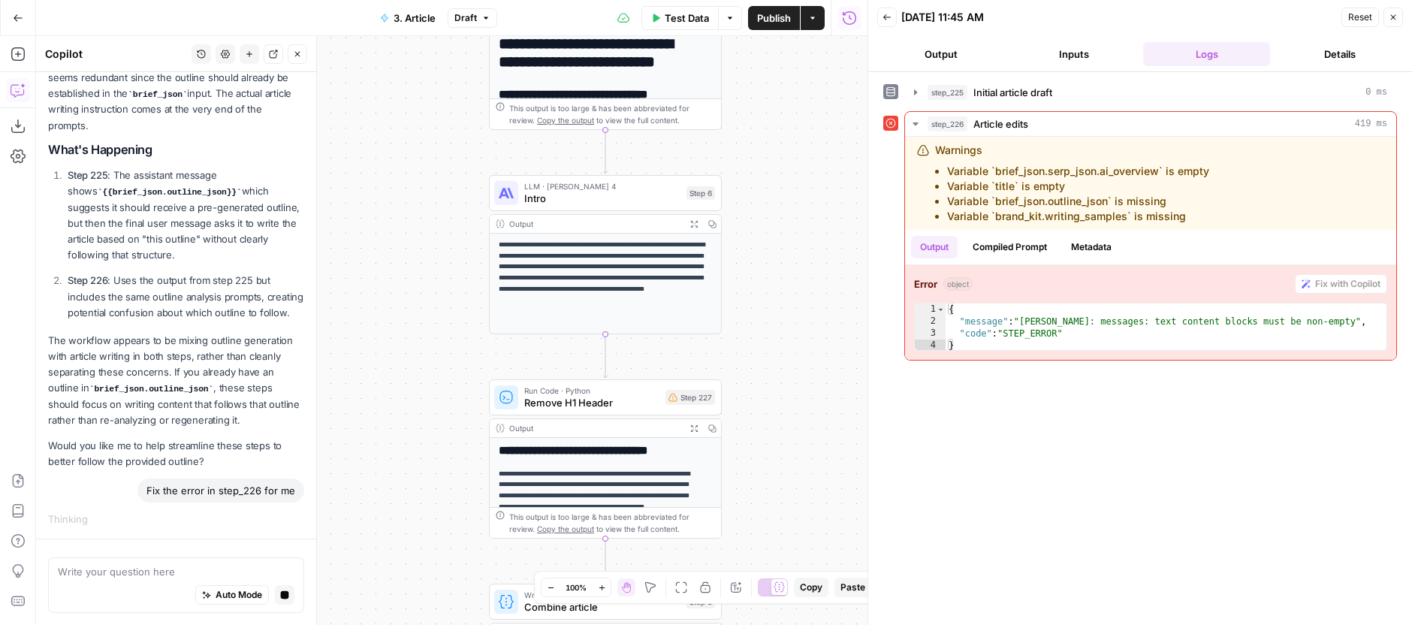
drag, startPoint x: 777, startPoint y: 225, endPoint x: 794, endPoint y: 122, distance: 103.5
click at [794, 122] on div "**********" at bounding box center [451, 330] width 831 height 589
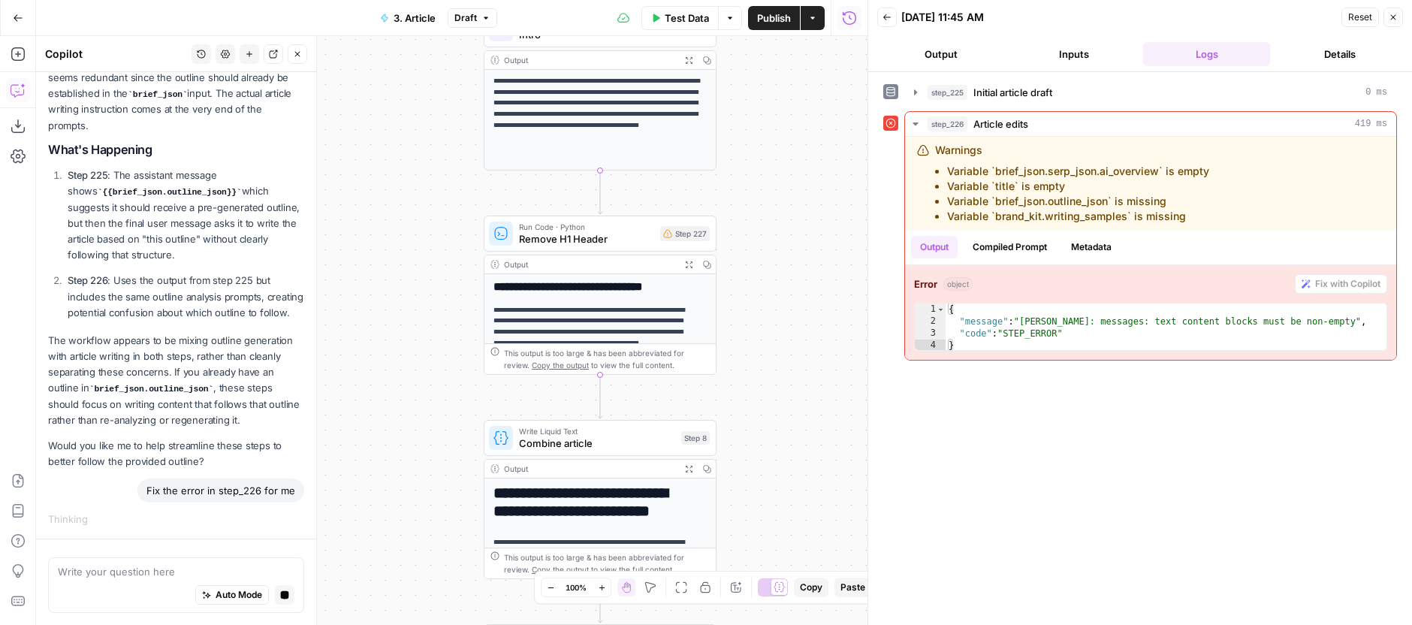
drag, startPoint x: 781, startPoint y: 271, endPoint x: 777, endPoint y: 158, distance: 112.7
click at [777, 158] on div "**********" at bounding box center [451, 330] width 831 height 589
click at [450, 20] on button "Draft" at bounding box center [473, 18] width 50 height 20
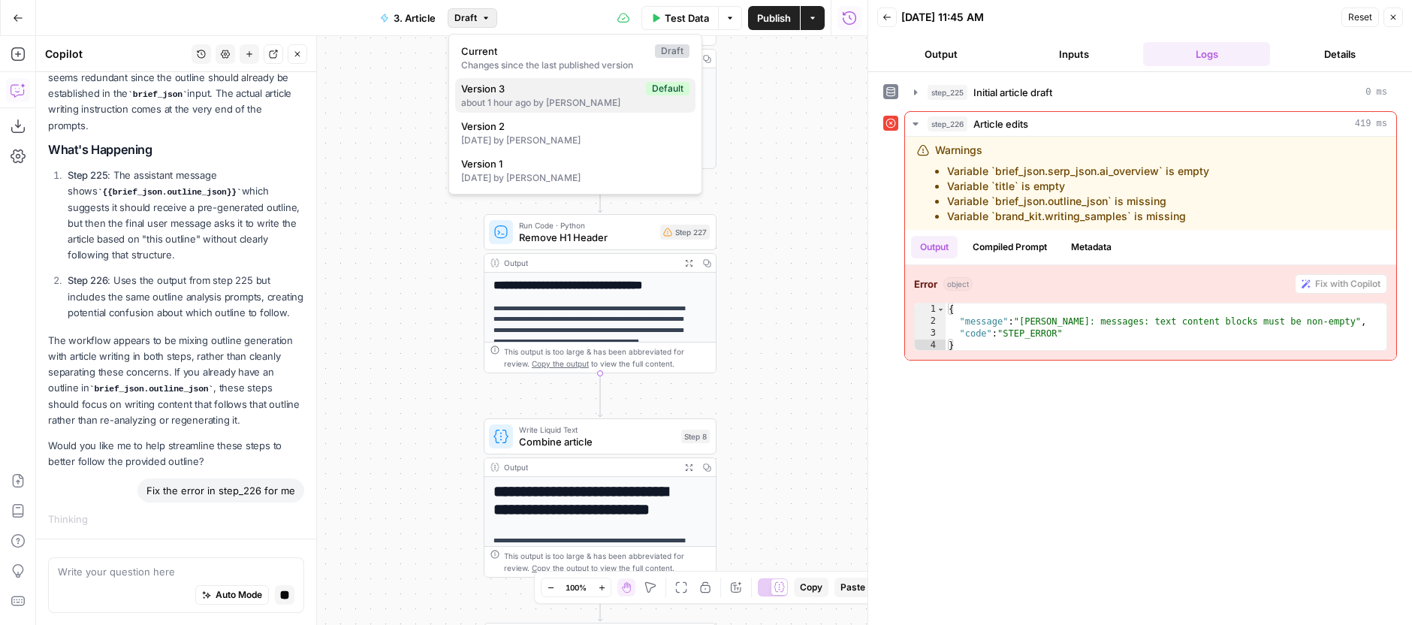
click at [539, 83] on span "Version 3" at bounding box center [550, 88] width 179 height 15
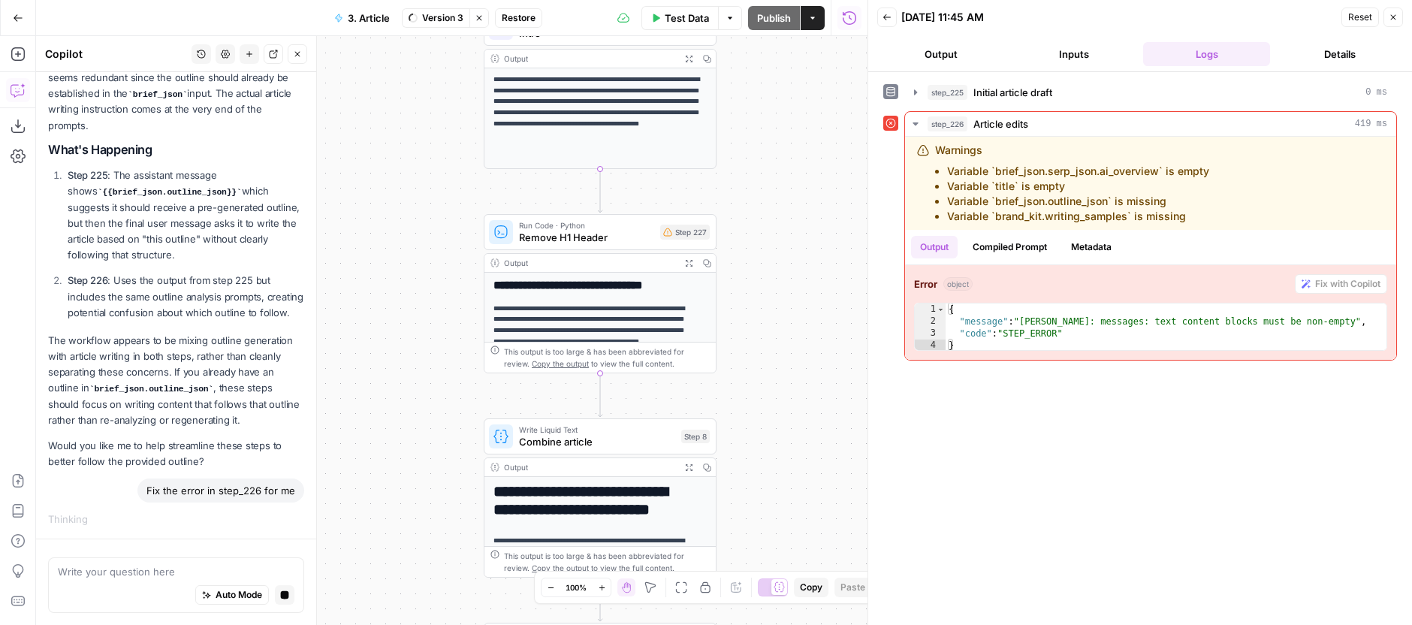
click at [521, 24] on span "Restore" at bounding box center [519, 18] width 34 height 14
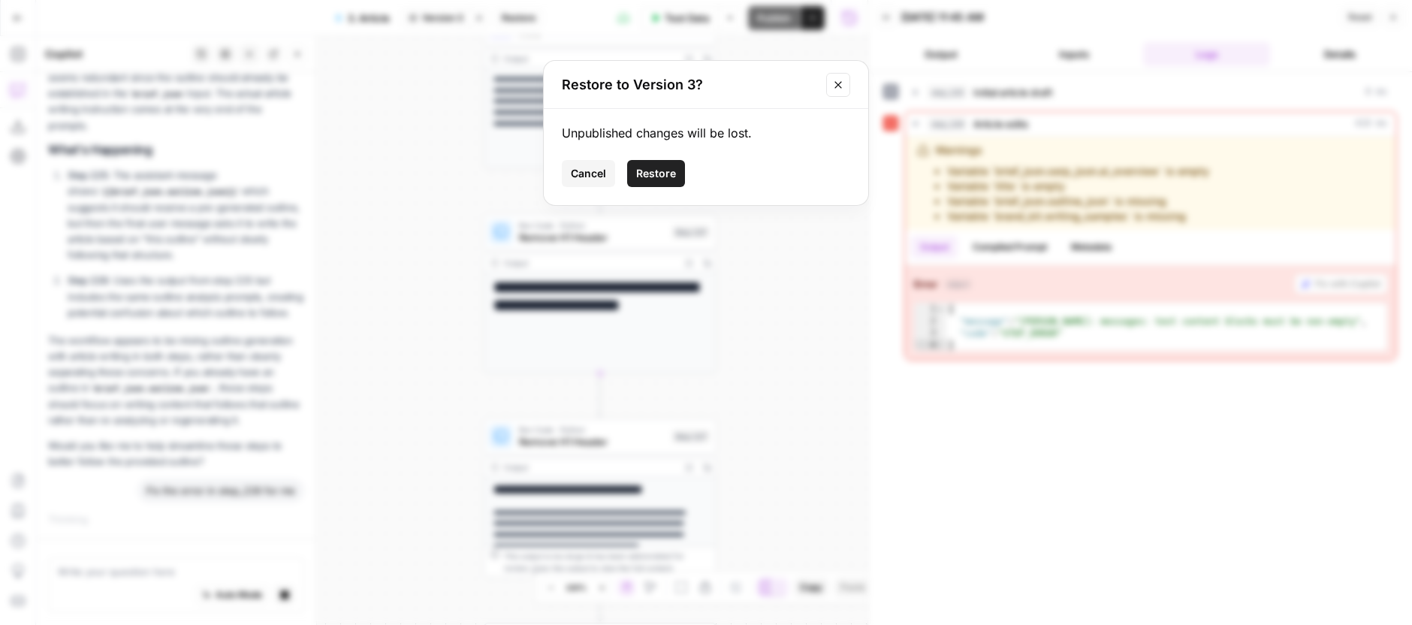
click at [644, 170] on span "Restore" at bounding box center [656, 173] width 40 height 15
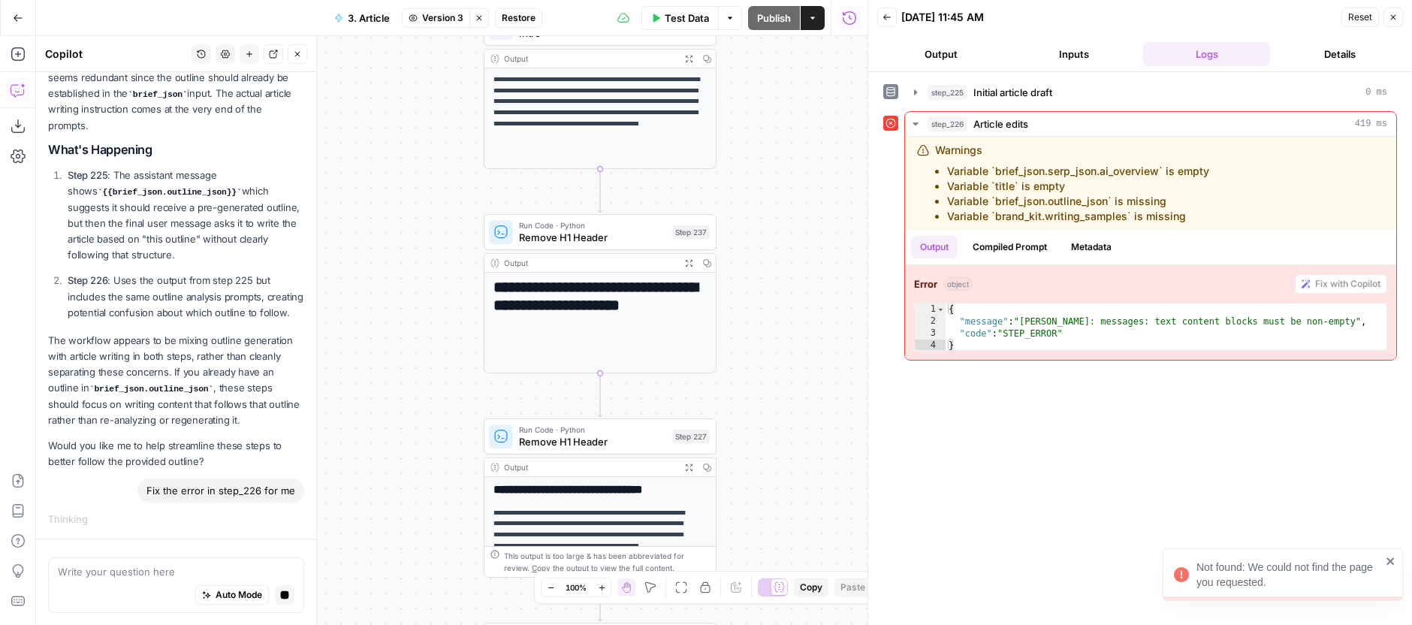
click at [295, 54] on icon "button" at bounding box center [297, 54] width 9 height 9
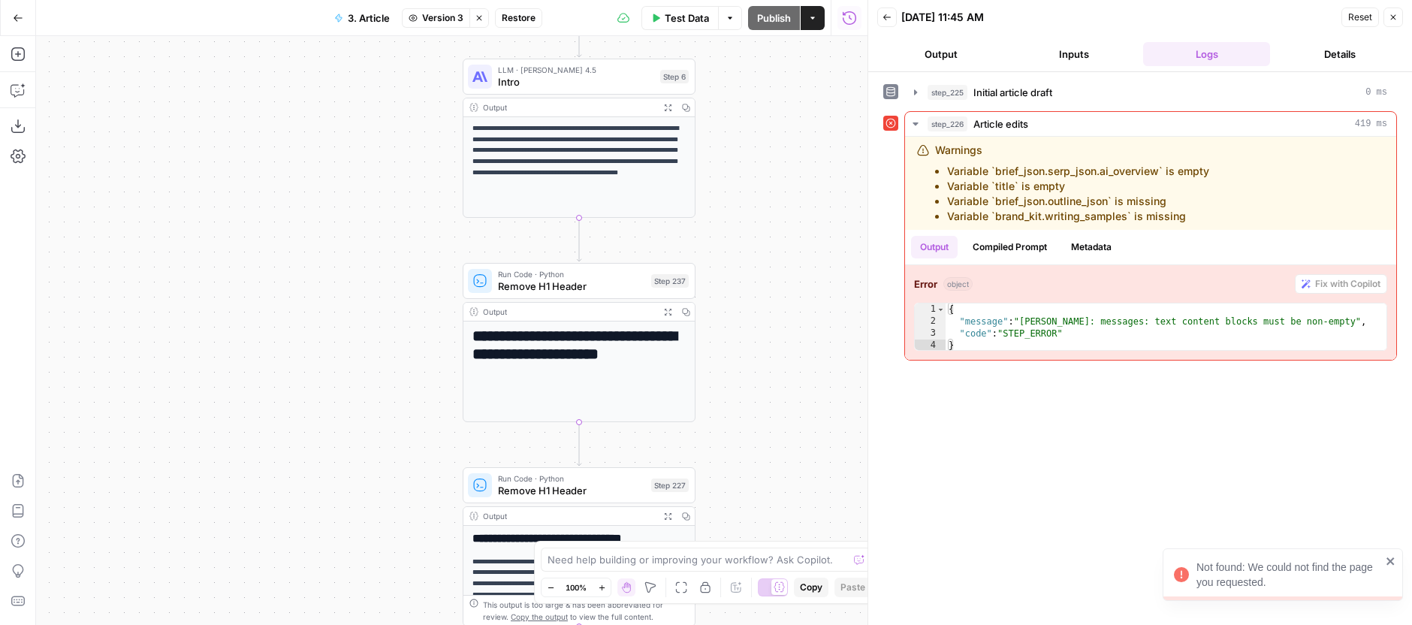
drag, startPoint x: 347, startPoint y: 152, endPoint x: 315, endPoint y: 378, distance: 227.5
click at [315, 378] on div "**********" at bounding box center [451, 330] width 831 height 589
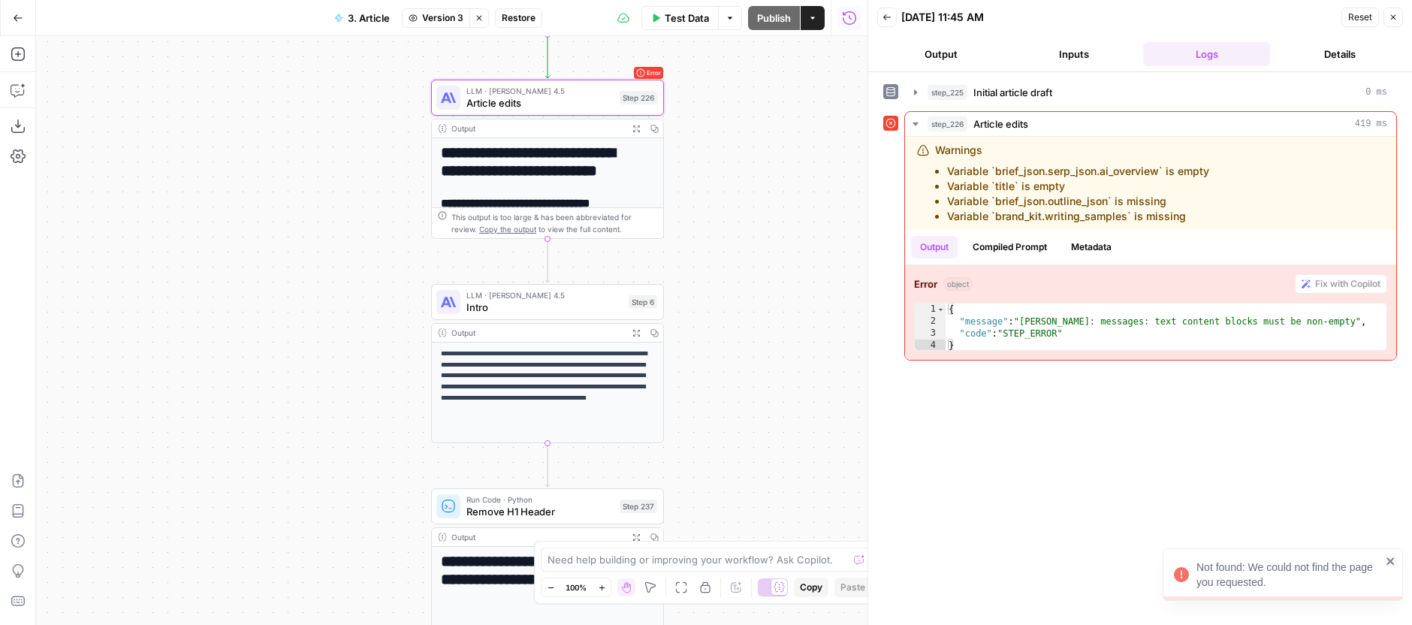
click at [503, 19] on span "Restore" at bounding box center [519, 18] width 34 height 14
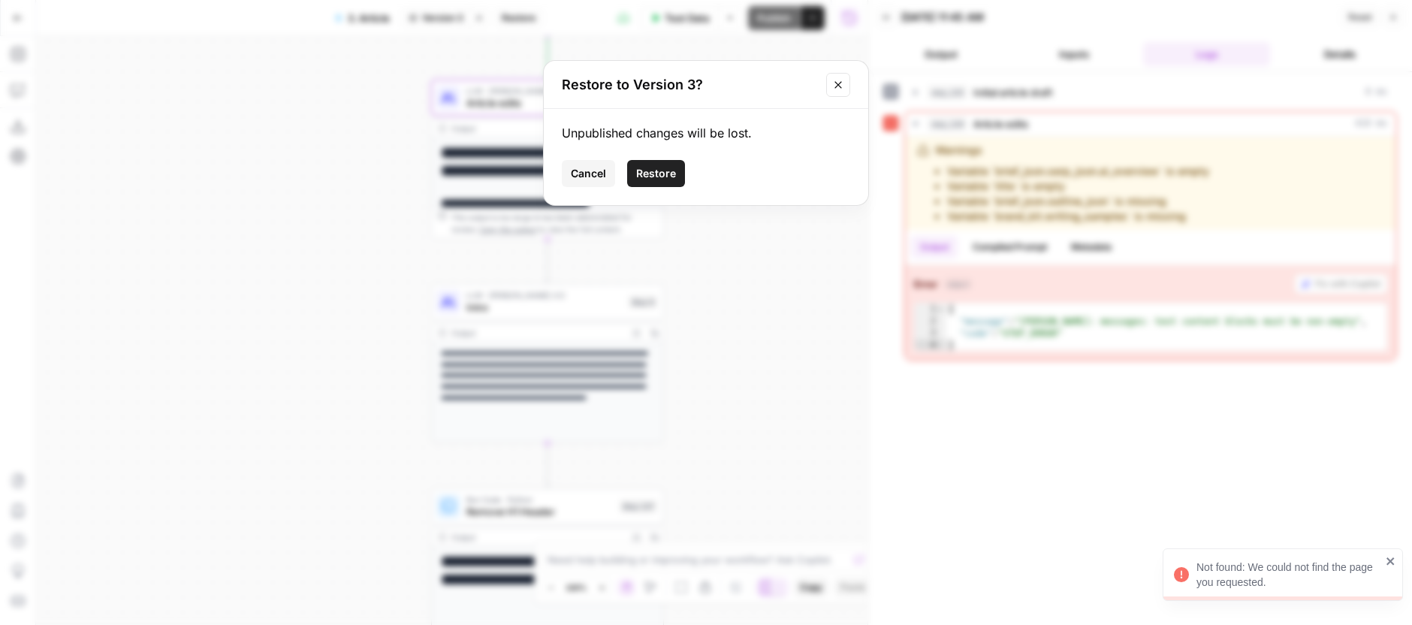
click at [648, 183] on button "Restore" at bounding box center [656, 173] width 58 height 27
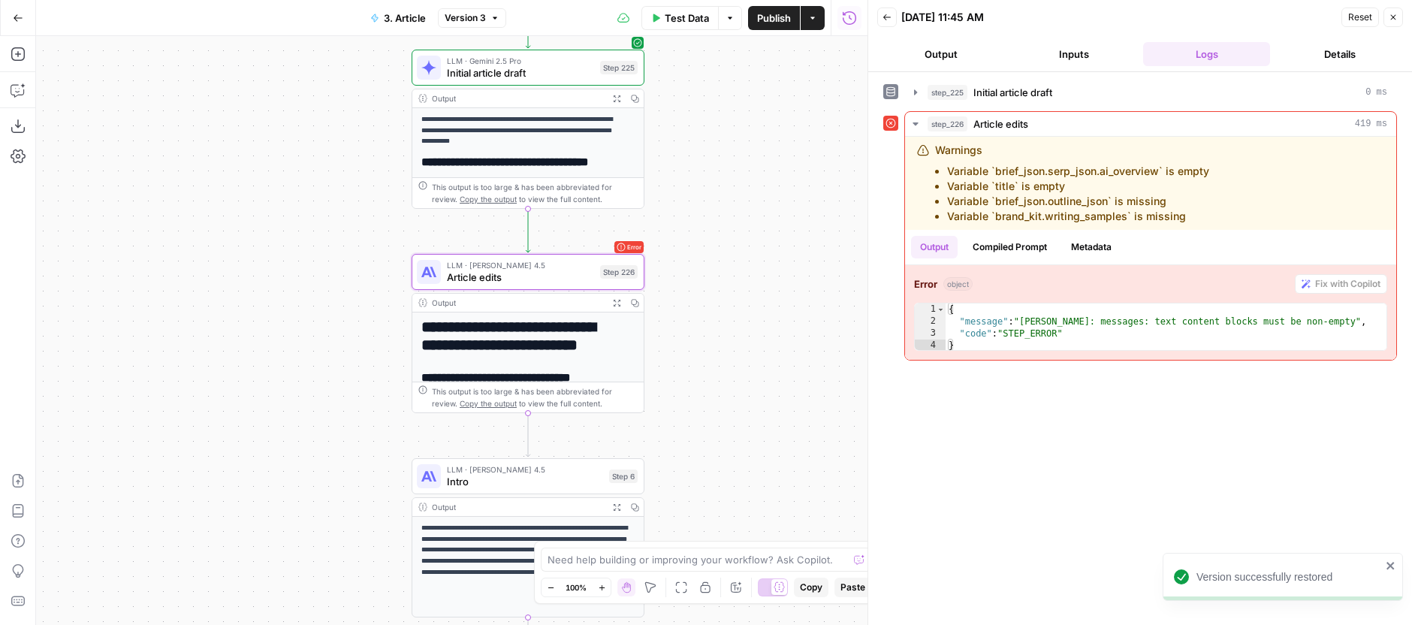
drag, startPoint x: 708, startPoint y: 306, endPoint x: 641, endPoint y: 333, distance: 72.1
click at [685, 373] on div "**********" at bounding box center [451, 330] width 831 height 589
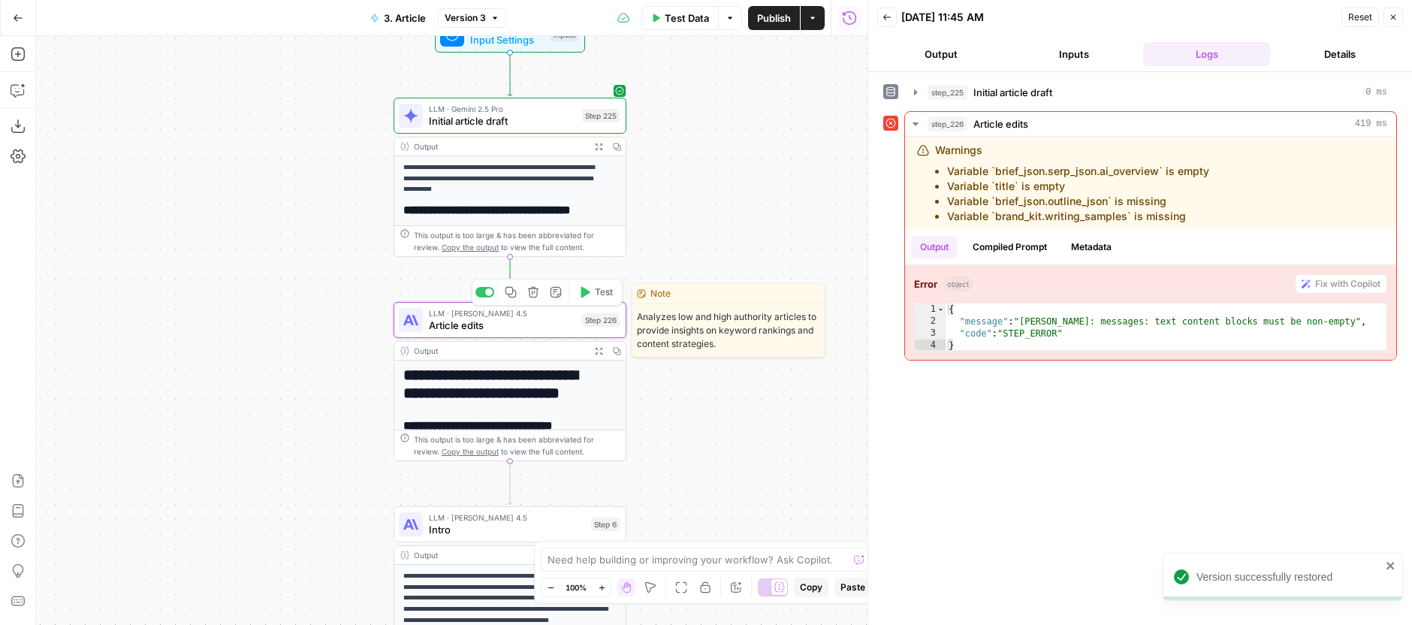
click at [599, 282] on button "Test" at bounding box center [595, 292] width 47 height 20
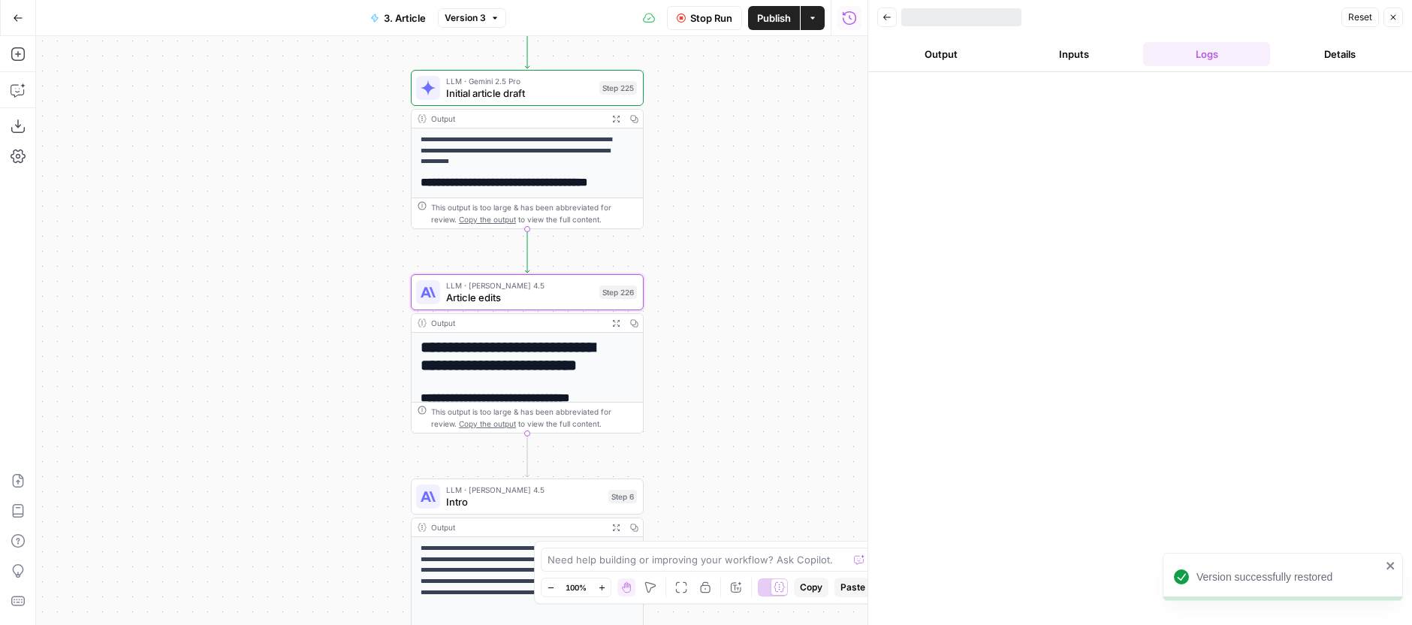
drag, startPoint x: 690, startPoint y: 278, endPoint x: 728, endPoint y: 188, distance: 97.6
click at [728, 188] on div "**********" at bounding box center [451, 330] width 831 height 589
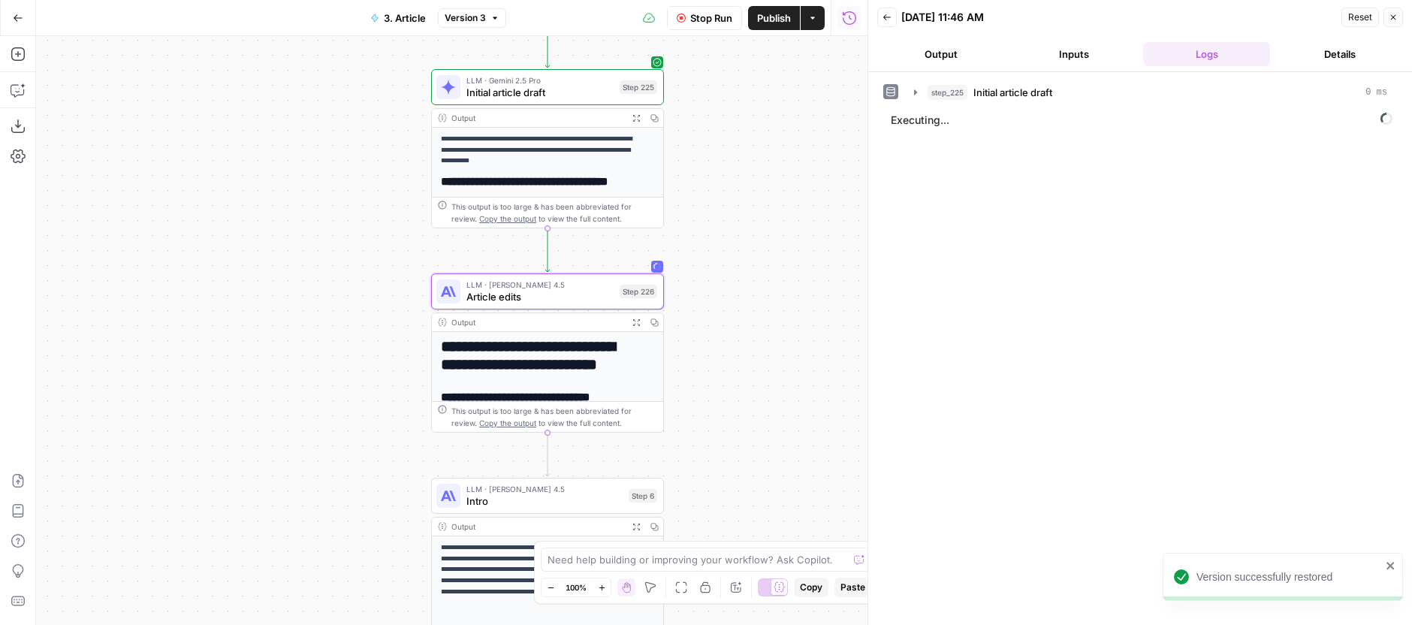
drag, startPoint x: 760, startPoint y: 104, endPoint x: 699, endPoint y: 163, distance: 85.0
click at [738, 211] on div "**********" at bounding box center [451, 330] width 831 height 589
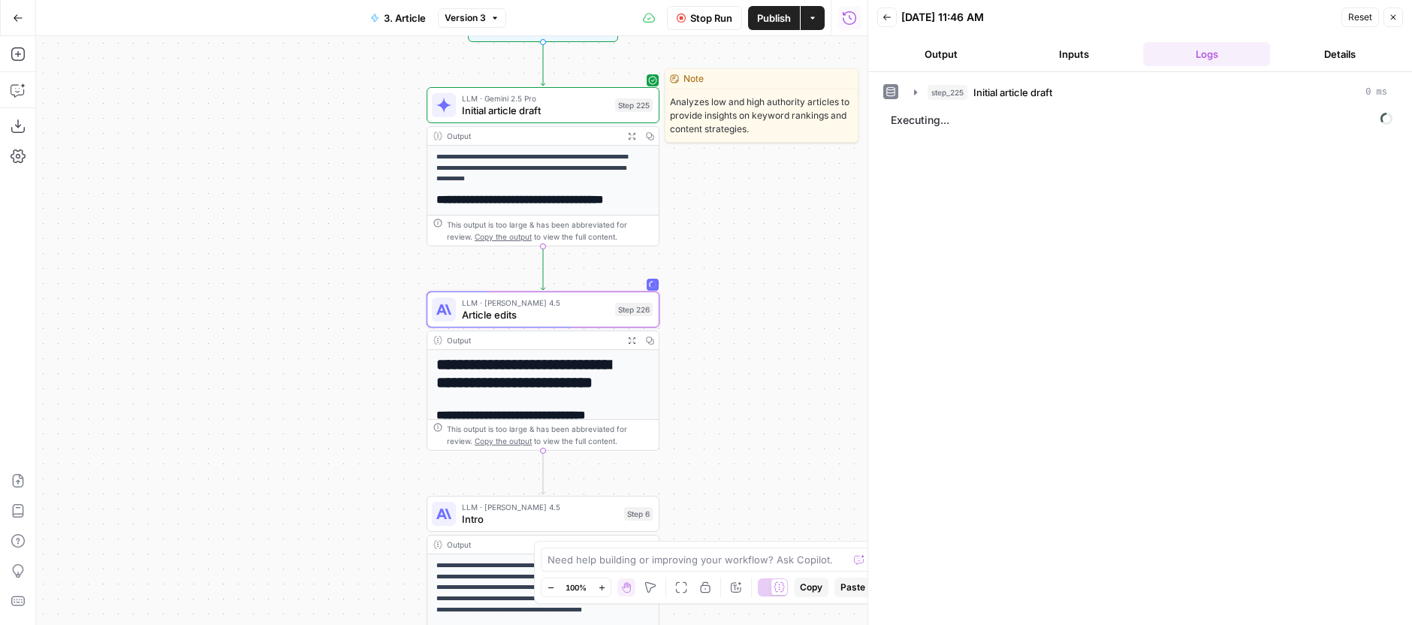
click at [632, 113] on div "LLM · Gemini 2.5 Pro Initial article draft Step 225 Copy step Delete step Edit …" at bounding box center [542, 105] width 221 height 26
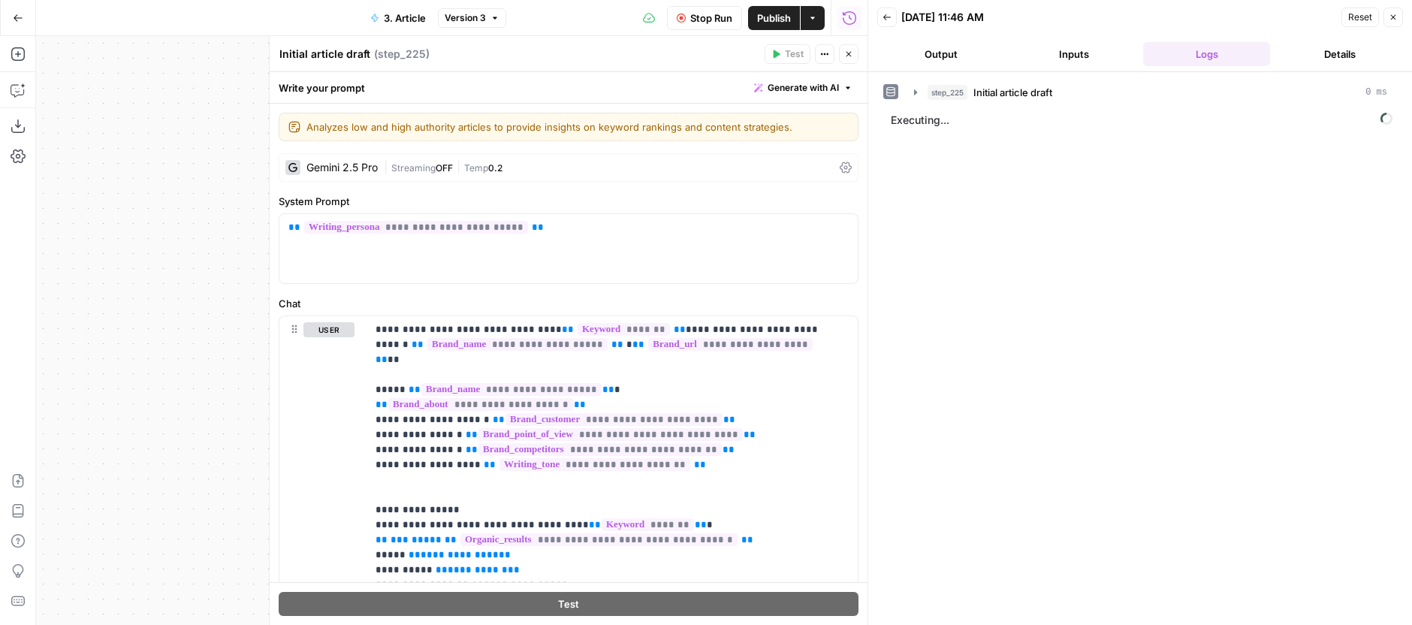
click at [843, 51] on button "Close" at bounding box center [849, 54] width 20 height 20
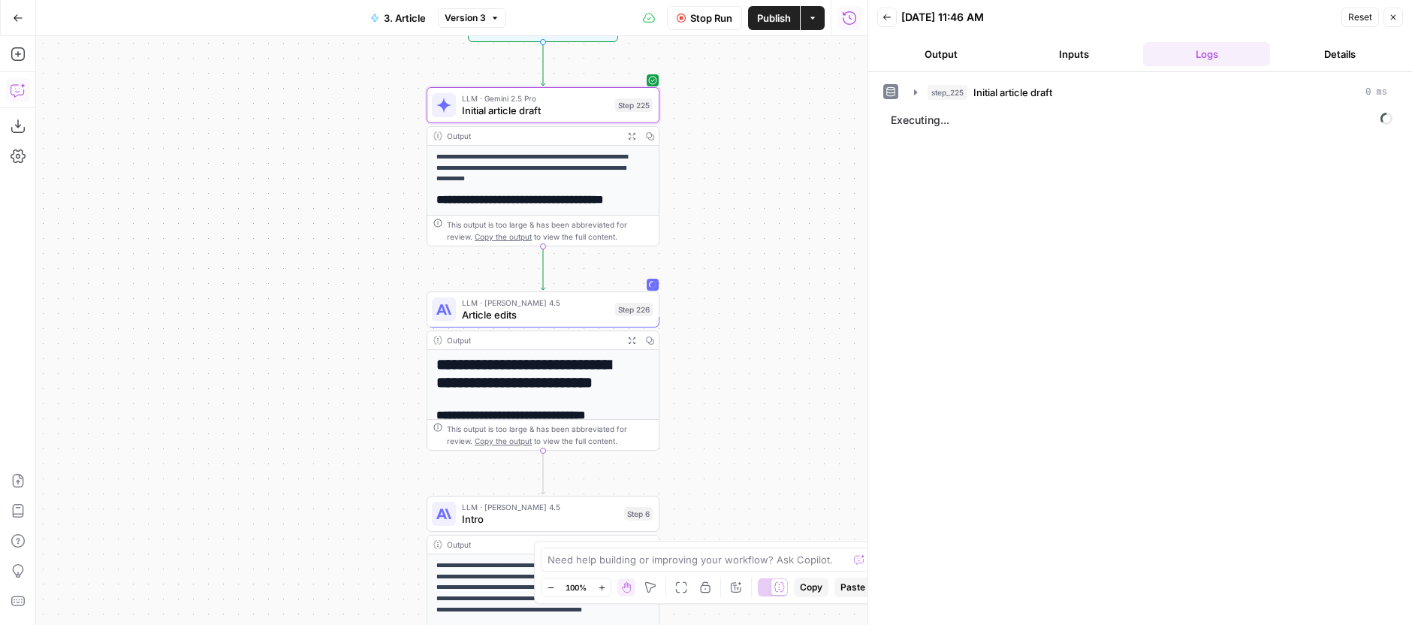
click at [15, 95] on icon "button" at bounding box center [18, 90] width 15 height 15
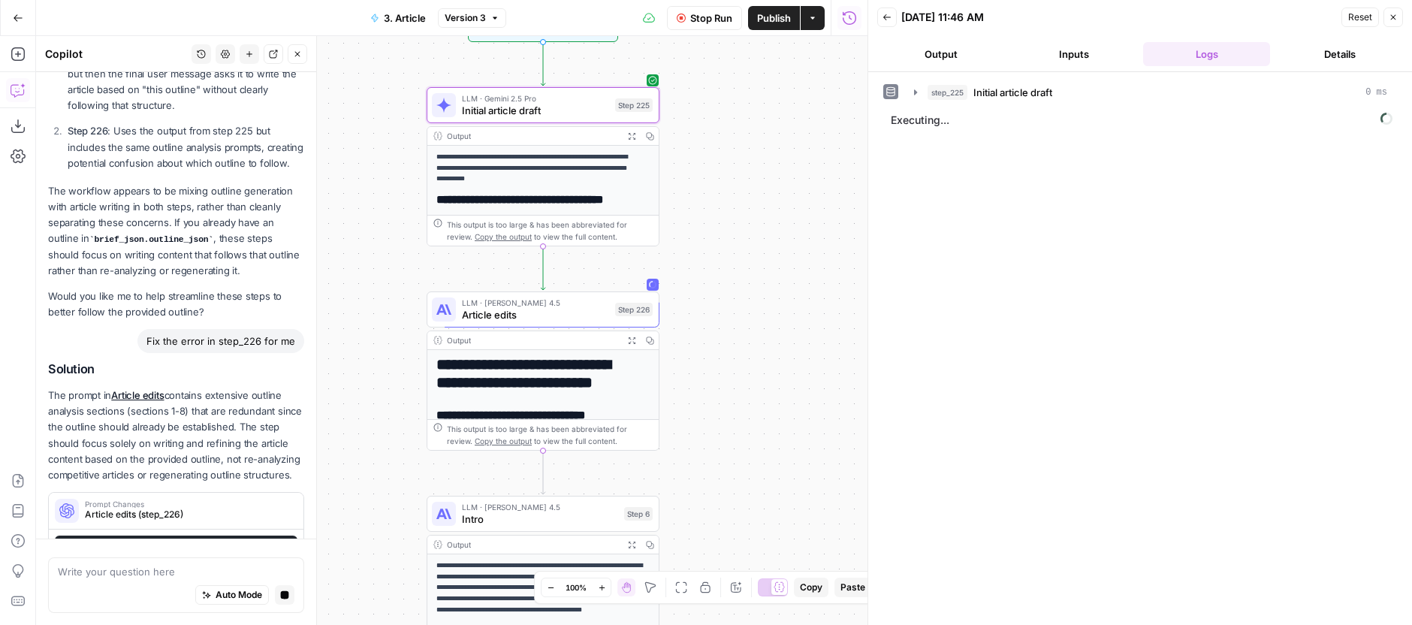
scroll to position [508, 0]
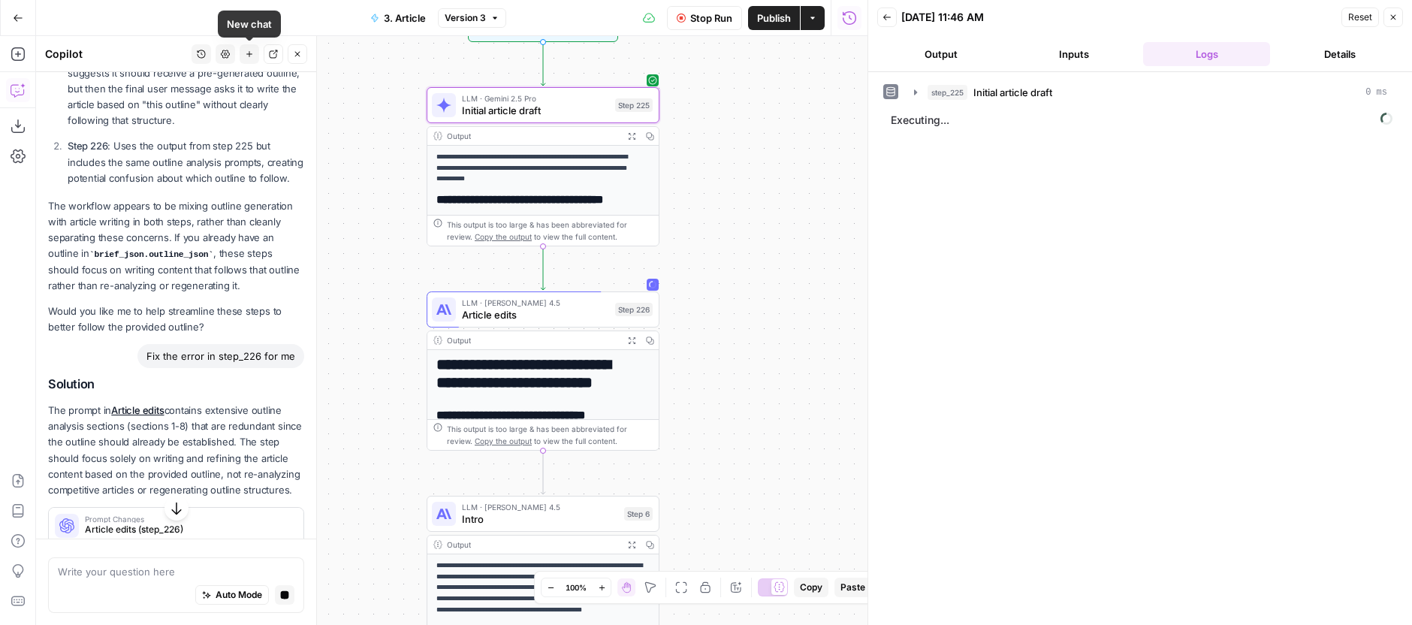
click at [199, 62] on button "History" at bounding box center [202, 54] width 20 height 20
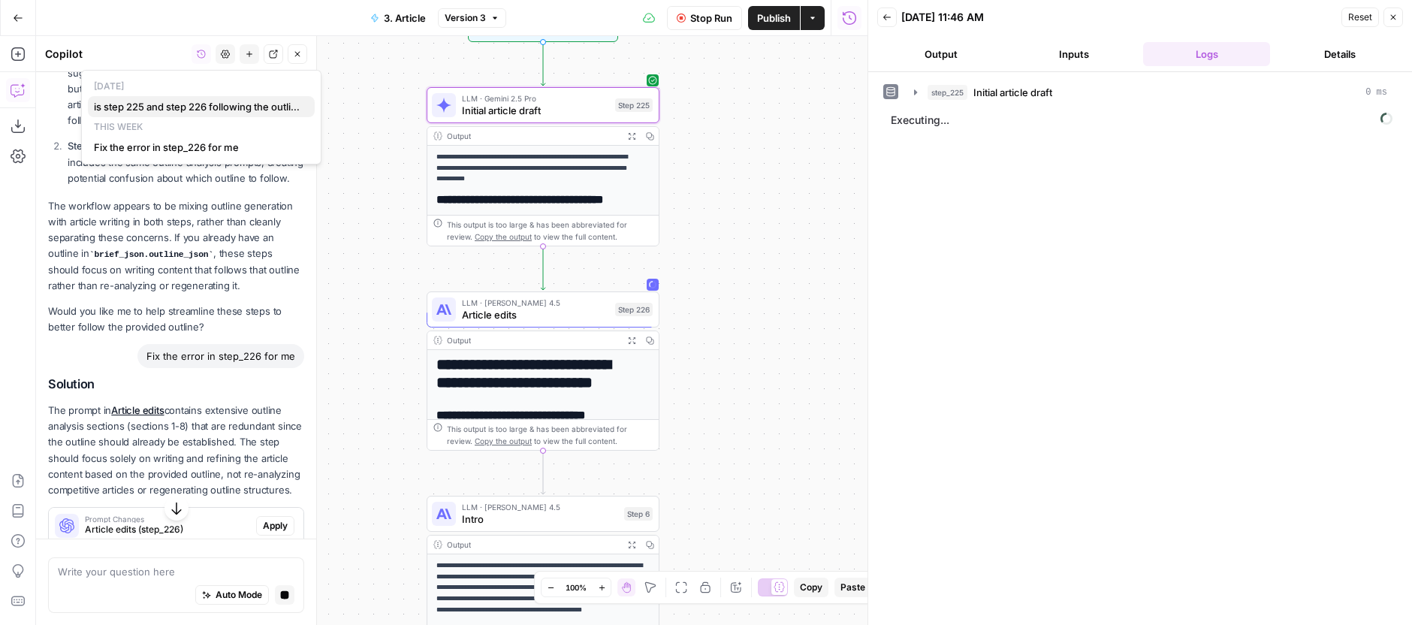
click at [237, 100] on span "is step 225 and step 226 following the outline?" at bounding box center [198, 106] width 209 height 15
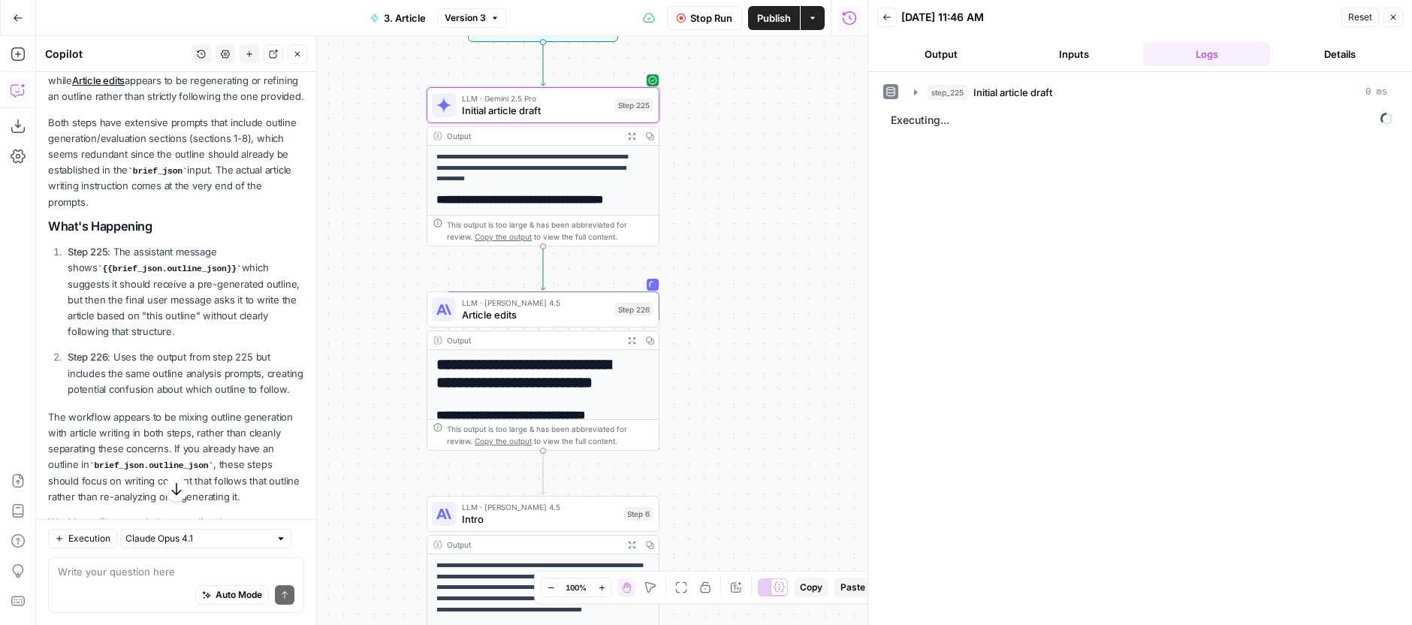
click at [254, 300] on p "Step 225 : The assistant message shows {{brief_json.outline_json}} which sugges…" at bounding box center [186, 291] width 237 height 95
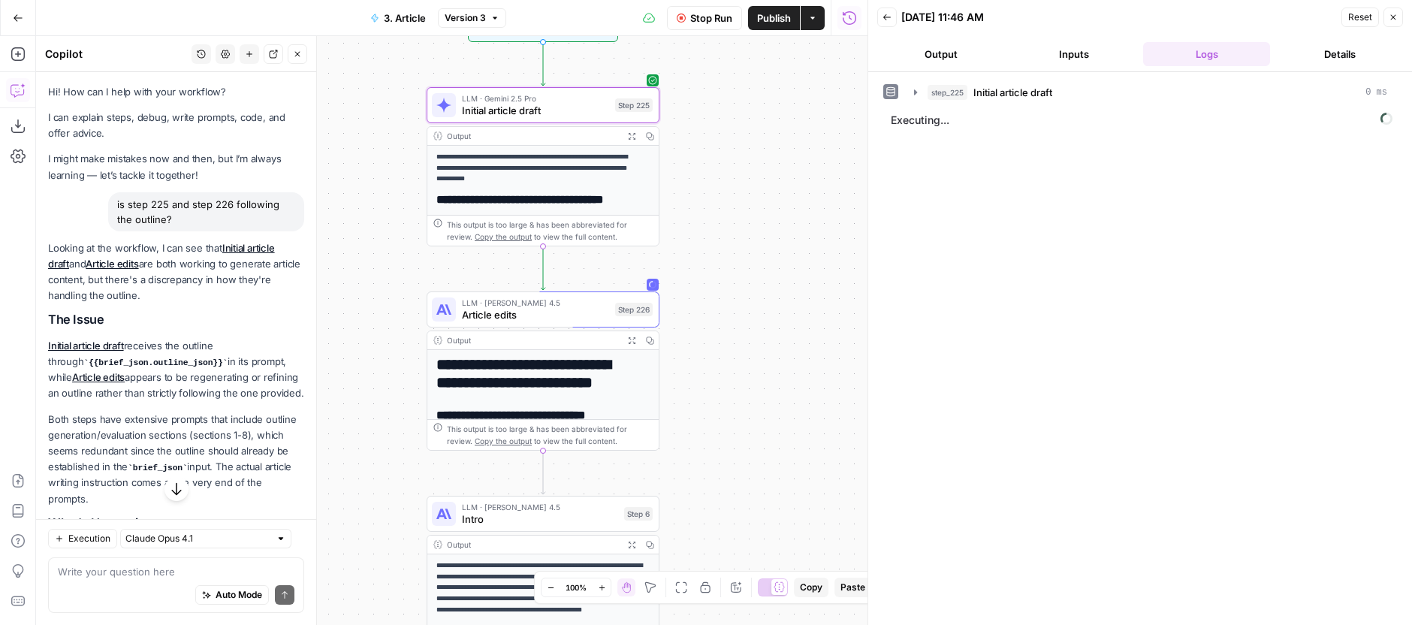
scroll to position [2, 0]
click at [211, 192] on div "is step 225 and step 226 following the outline?" at bounding box center [206, 210] width 196 height 39
click at [209, 195] on div "is step 225 and step 226 following the outline?" at bounding box center [206, 210] width 196 height 39
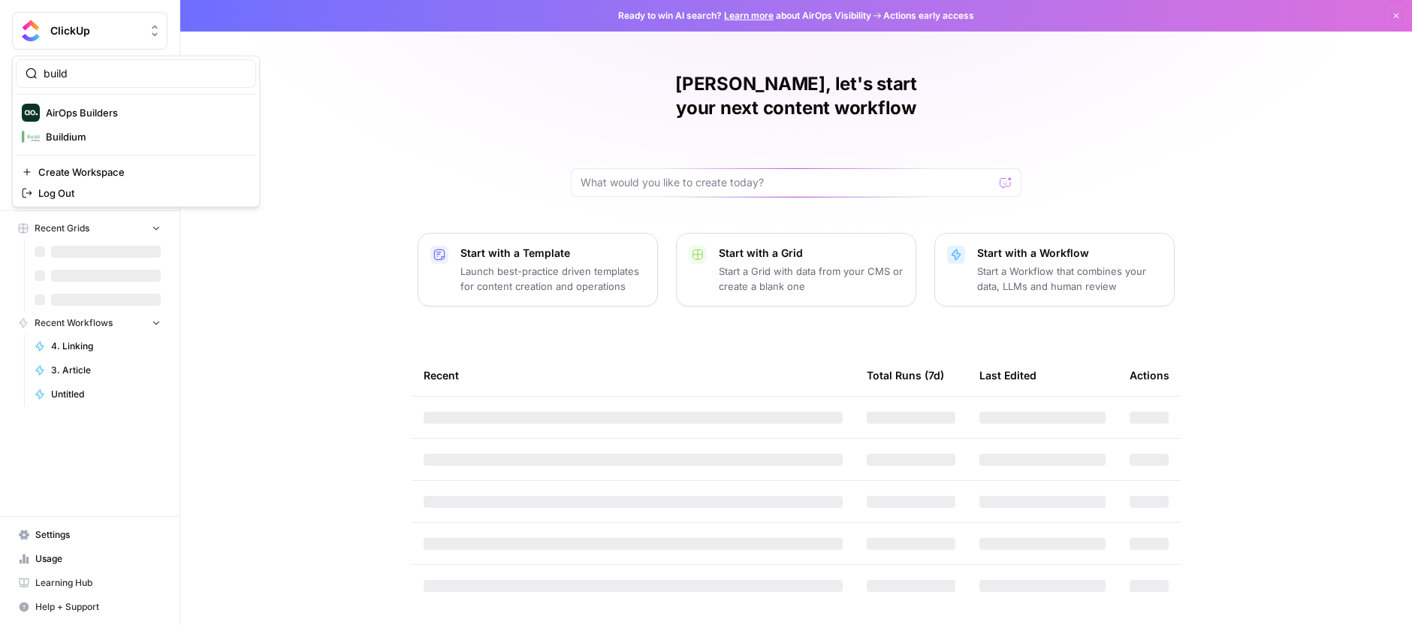
type input "build"
click at [114, 122] on button "AirOps Builders" at bounding box center [136, 113] width 240 height 24
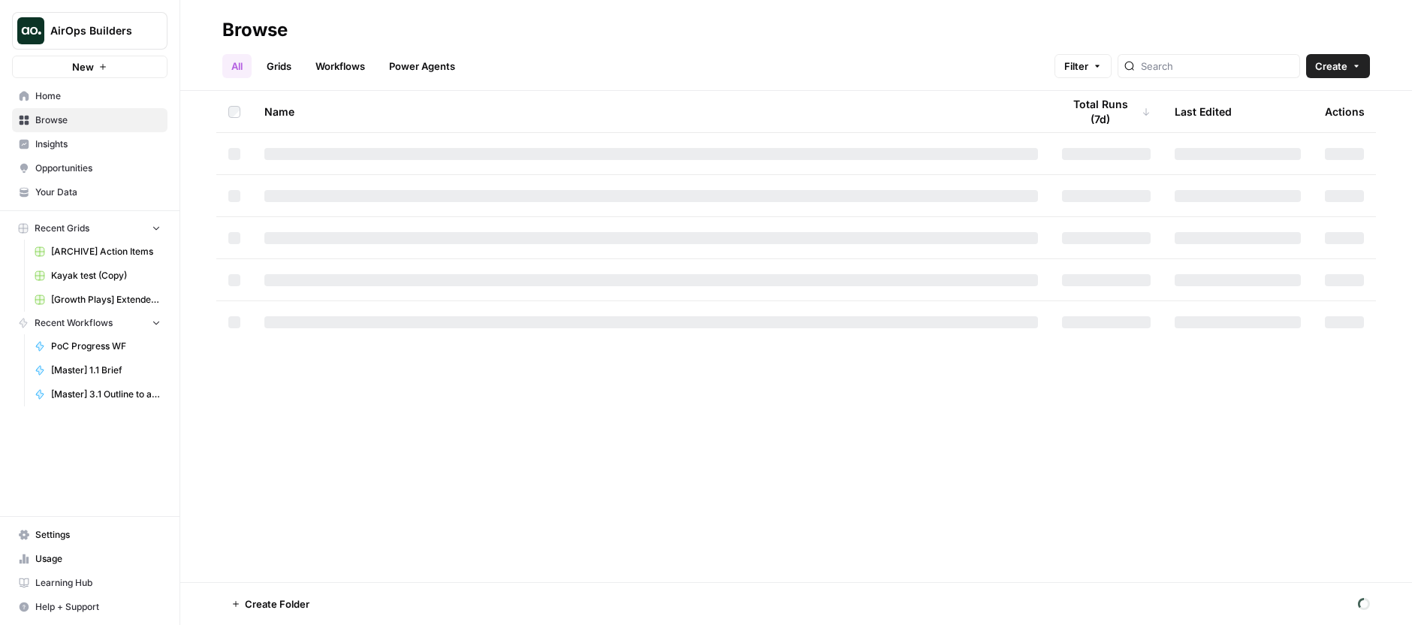
click at [128, 391] on span "[Master] 3.1 Outline to article" at bounding box center [106, 395] width 110 height 14
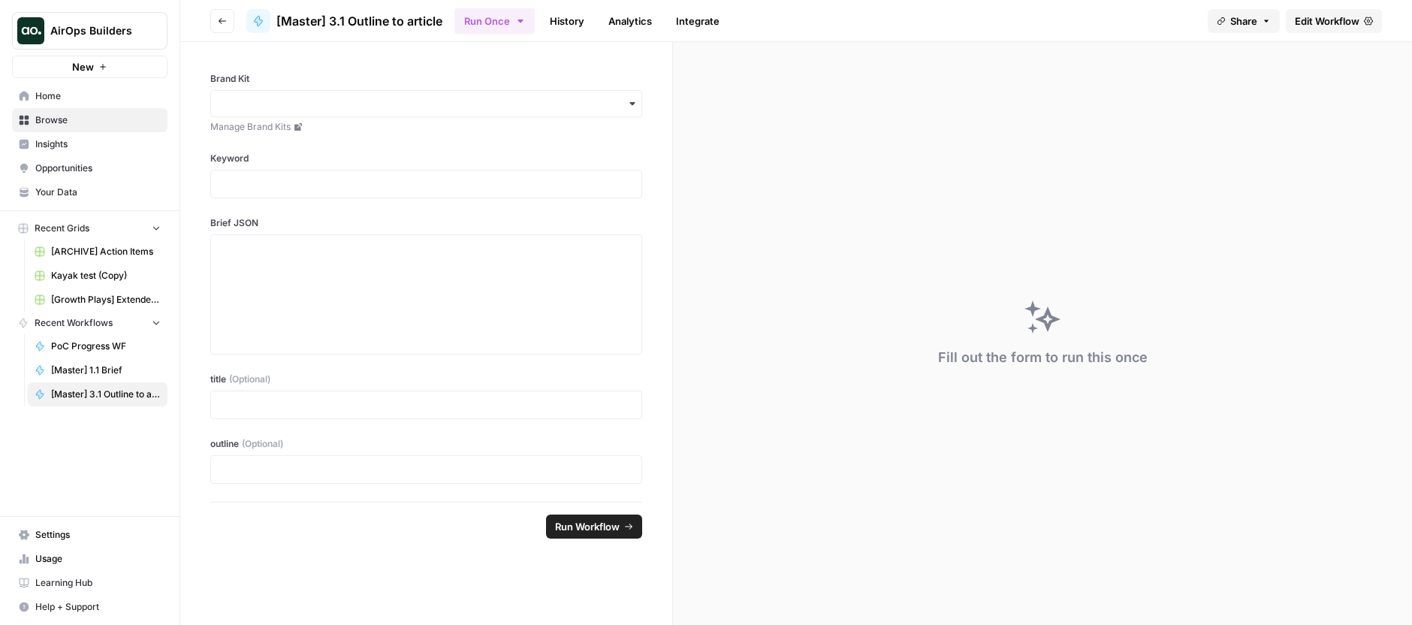
click at [1303, 20] on span "Edit Workflow" at bounding box center [1327, 21] width 65 height 15
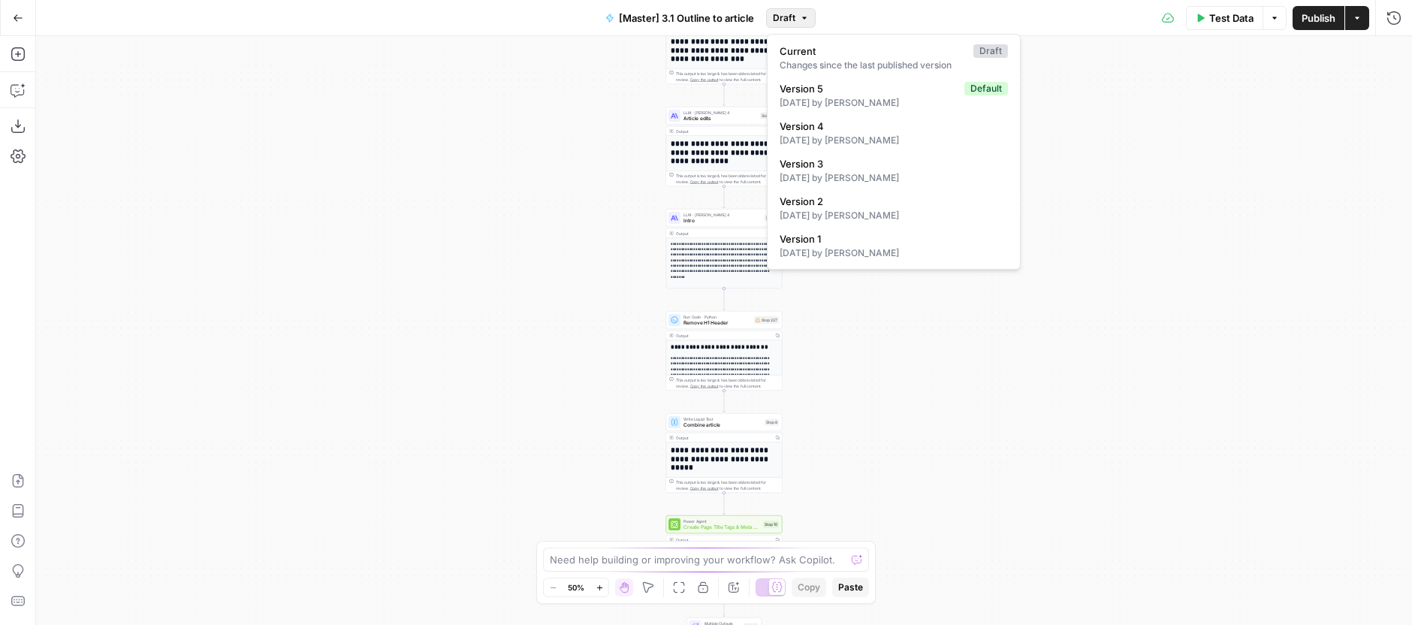
click at [797, 18] on button "Draft" at bounding box center [791, 18] width 50 height 20
click at [826, 101] on div "[DATE] by [PERSON_NAME]" at bounding box center [894, 103] width 228 height 14
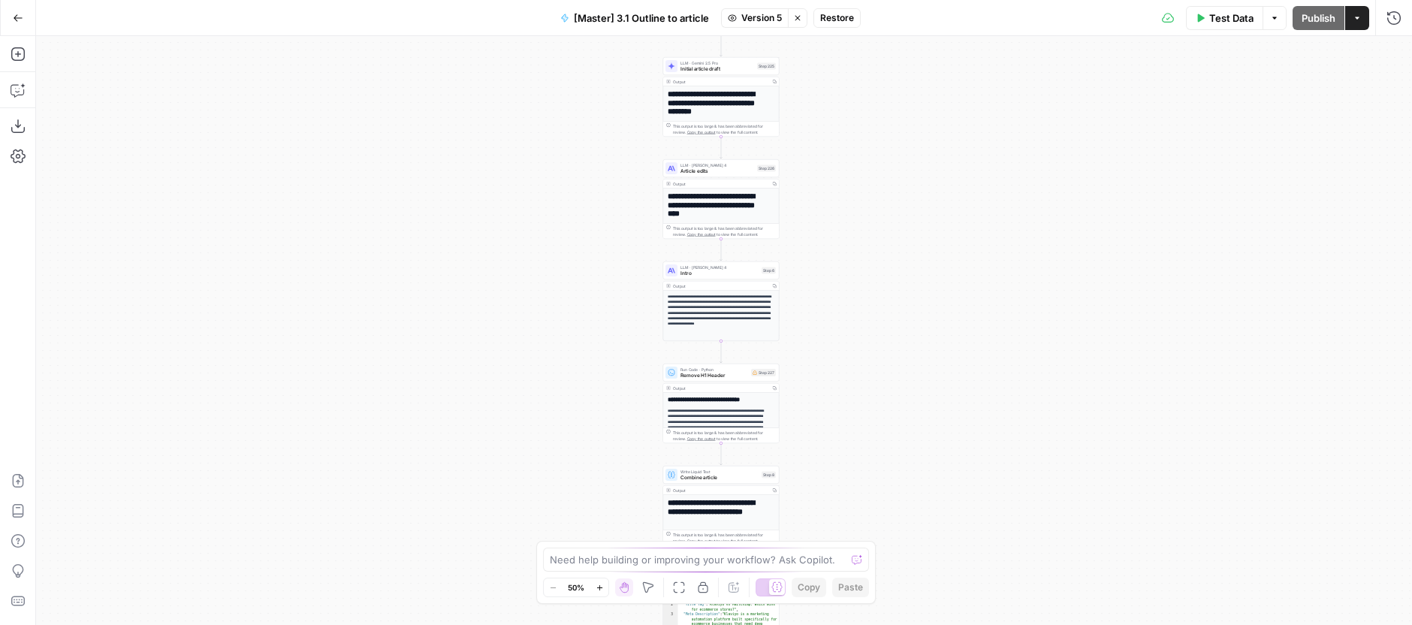
drag, startPoint x: 837, startPoint y: 104, endPoint x: 828, endPoint y: 232, distance: 128.7
click at [828, 232] on div "**********" at bounding box center [724, 330] width 1376 height 589
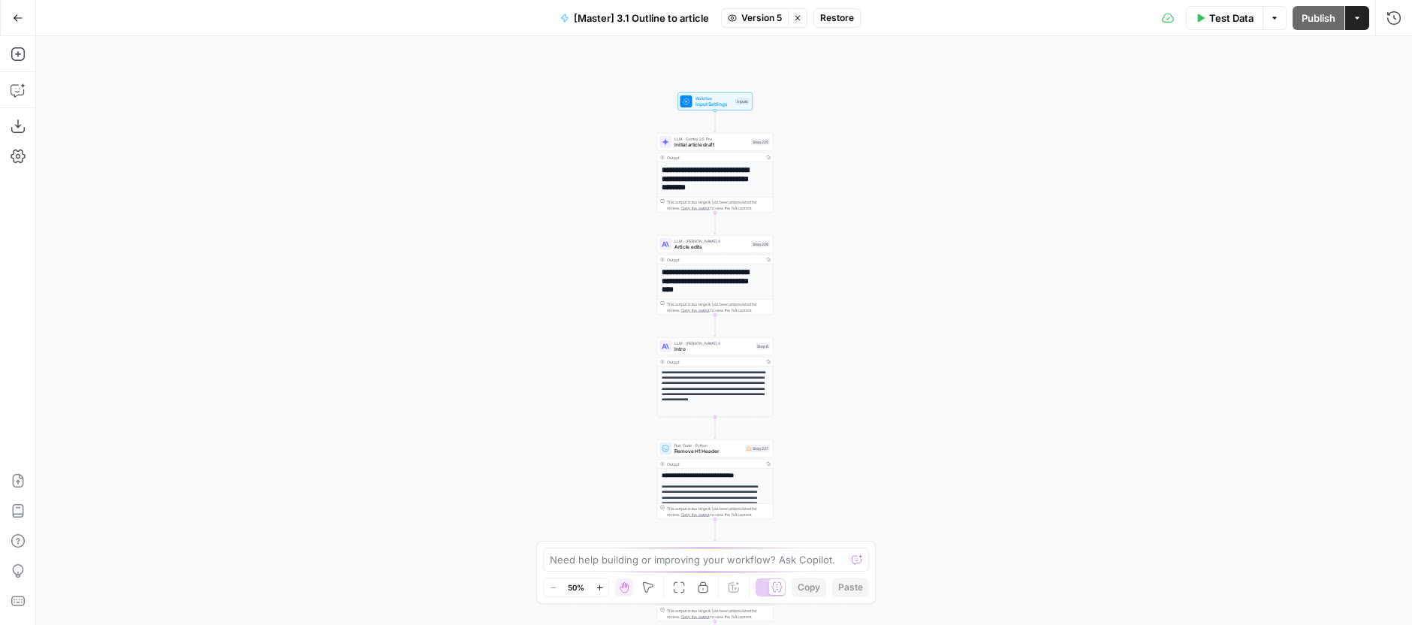
click at [802, 131] on div "**********" at bounding box center [724, 330] width 1376 height 589
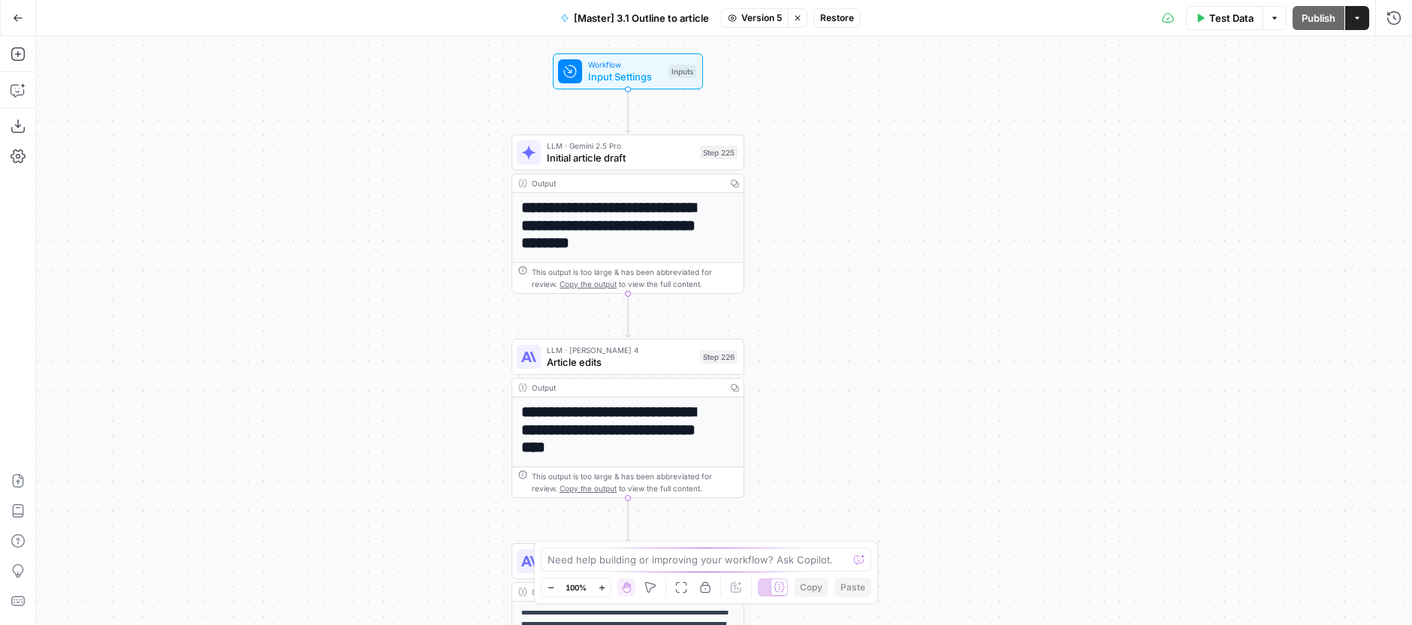
click at [798, 21] on icon "button" at bounding box center [797, 18] width 9 height 9
click at [925, 123] on div "**********" at bounding box center [724, 330] width 1376 height 589
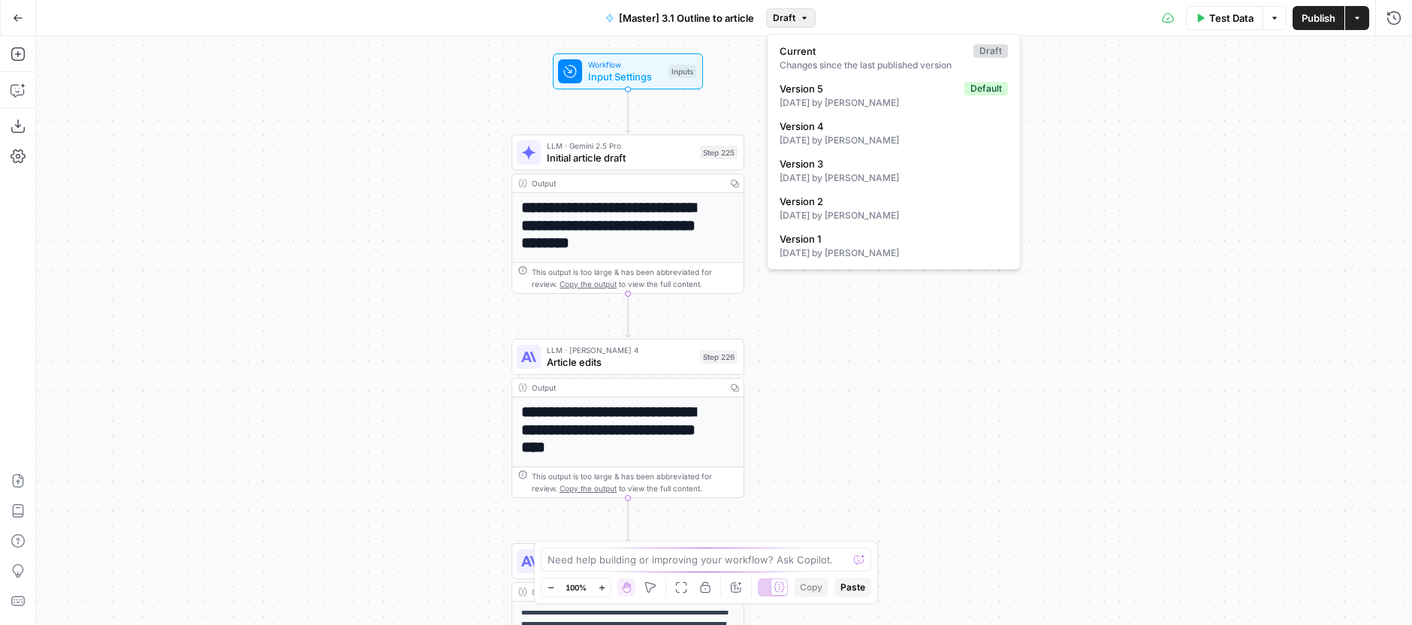
click at [786, 24] on span "Draft" at bounding box center [784, 18] width 23 height 14
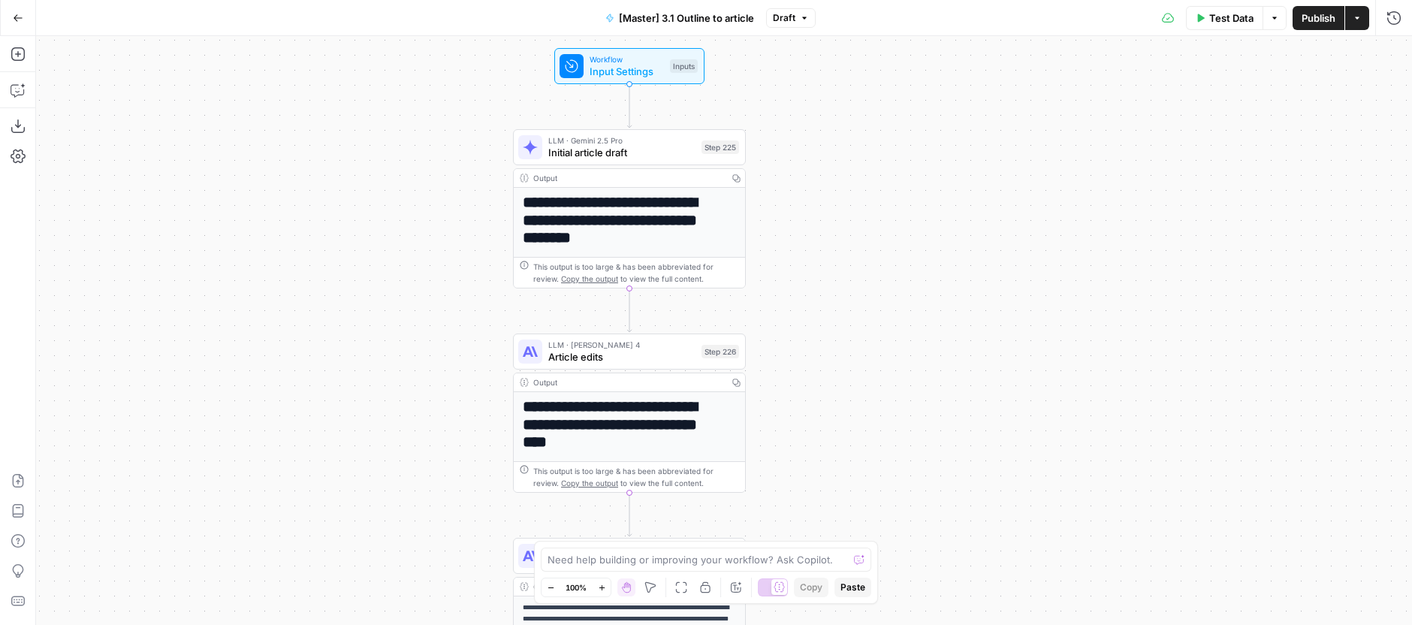
drag, startPoint x: 1140, startPoint y: 422, endPoint x: 1145, endPoint y: 392, distance: 30.4
click at [1145, 392] on div "**********" at bounding box center [724, 330] width 1376 height 589
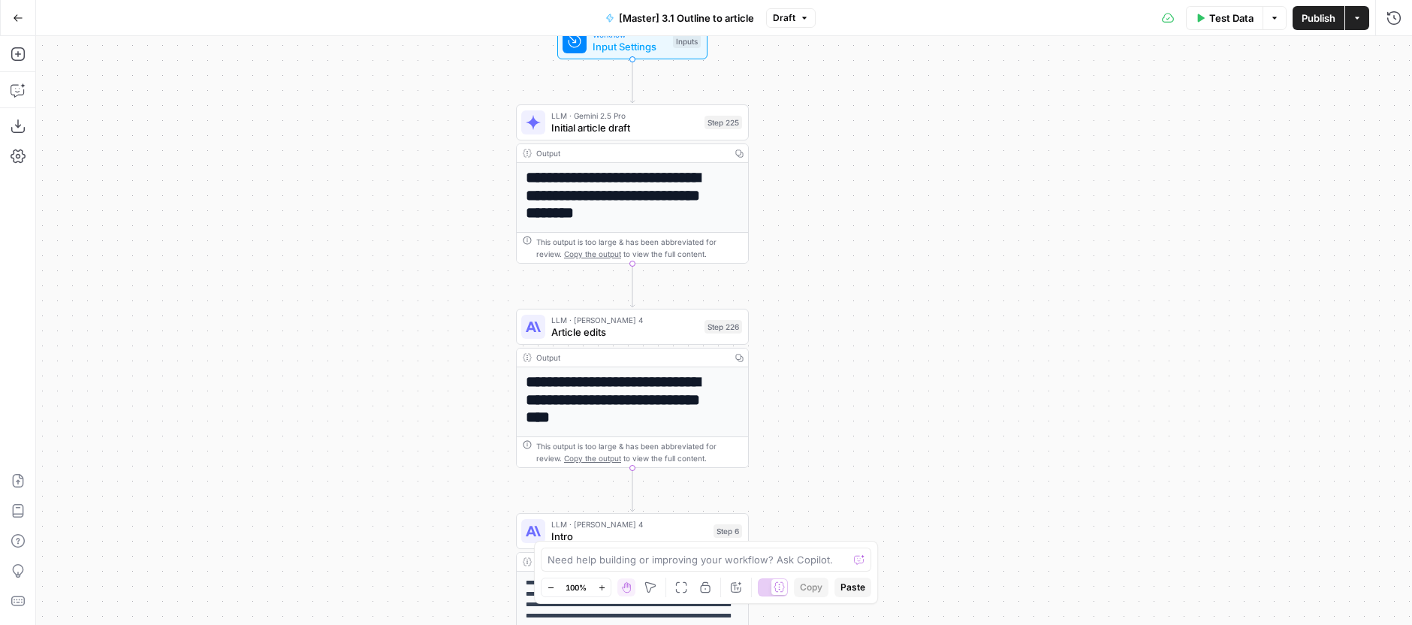
drag, startPoint x: 1113, startPoint y: 80, endPoint x: 847, endPoint y: 4, distance: 276.5
click at [1113, 79] on div "**********" at bounding box center [724, 330] width 1376 height 589
click at [807, 6] on div "[Master] 3.1 Outline to article Draft" at bounding box center [705, 18] width 219 height 24
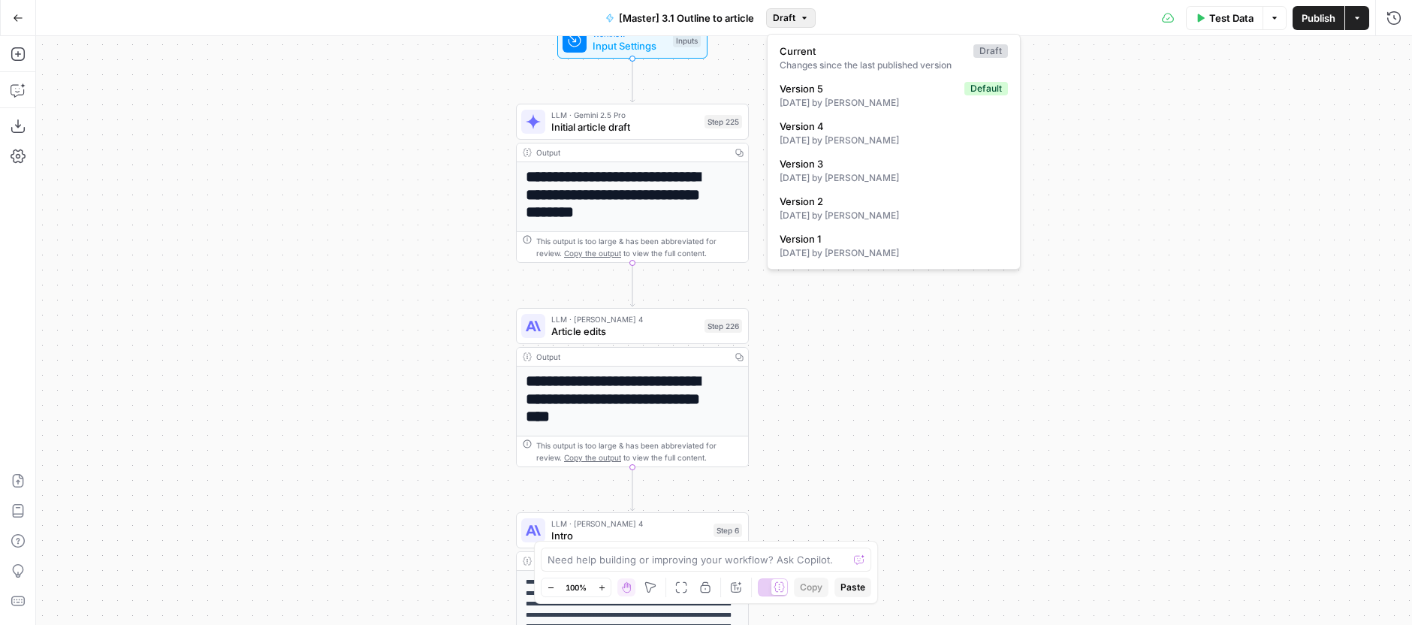
click at [798, 13] on button "Draft" at bounding box center [791, 18] width 50 height 20
click at [907, 320] on div "**********" at bounding box center [724, 330] width 1376 height 589
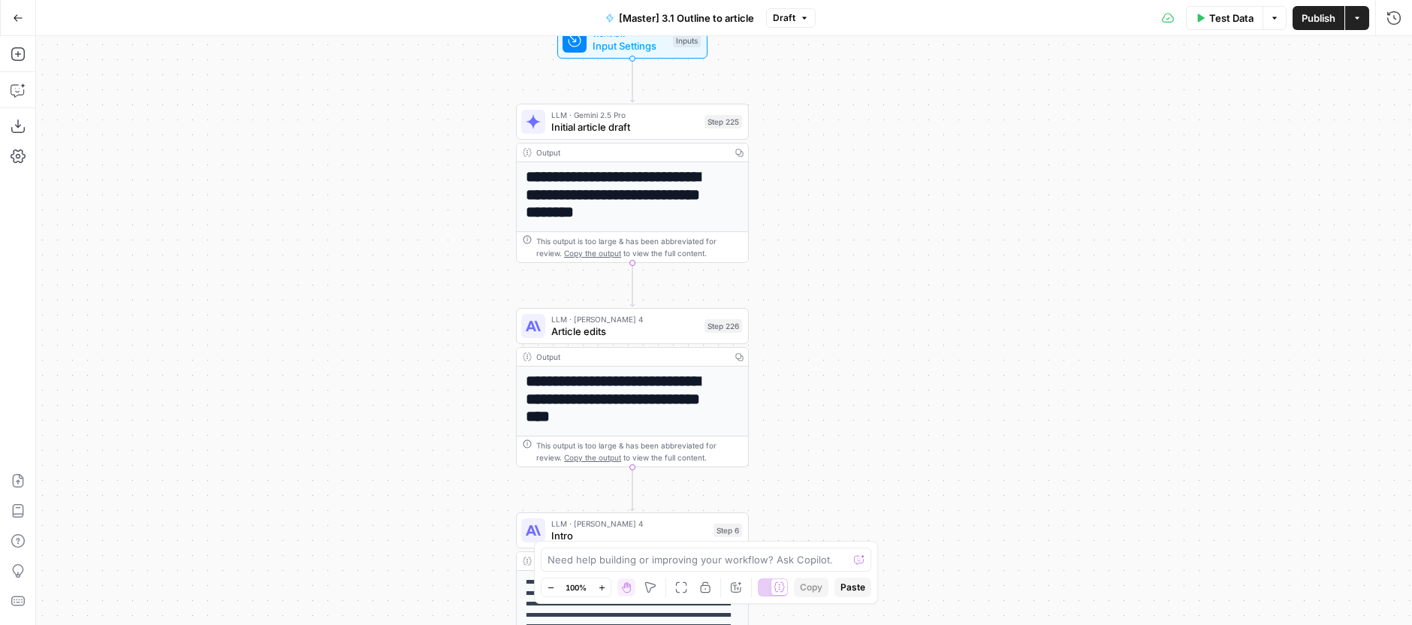
drag, startPoint x: 913, startPoint y: 321, endPoint x: 908, endPoint y: 330, distance: 11.1
click at [913, 321] on div "**********" at bounding box center [724, 330] width 1376 height 589
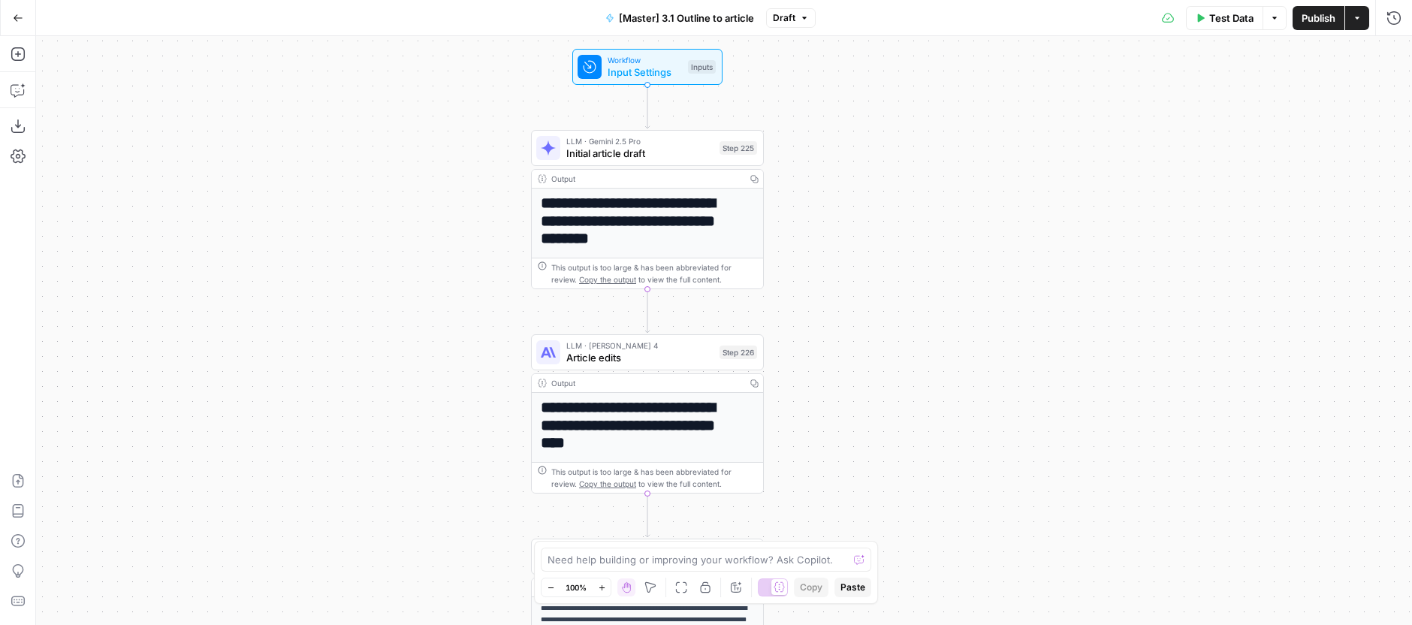
drag, startPoint x: 994, startPoint y: 158, endPoint x: 1039, endPoint y: 219, distance: 76.2
click at [1039, 219] on div "**********" at bounding box center [724, 330] width 1376 height 589
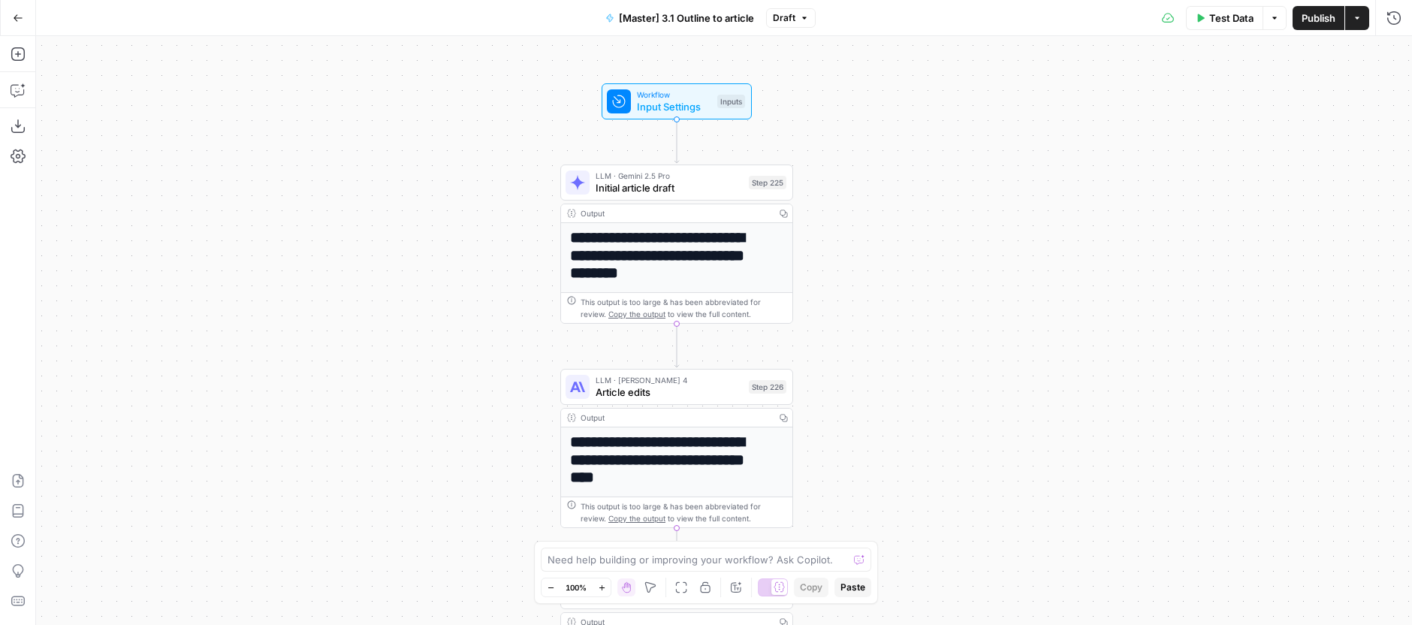
drag, startPoint x: 800, startPoint y: 29, endPoint x: 800, endPoint y: 21, distance: 8.3
click at [800, 29] on div "[Master] 3.1 Outline to article Draft" at bounding box center [705, 18] width 219 height 24
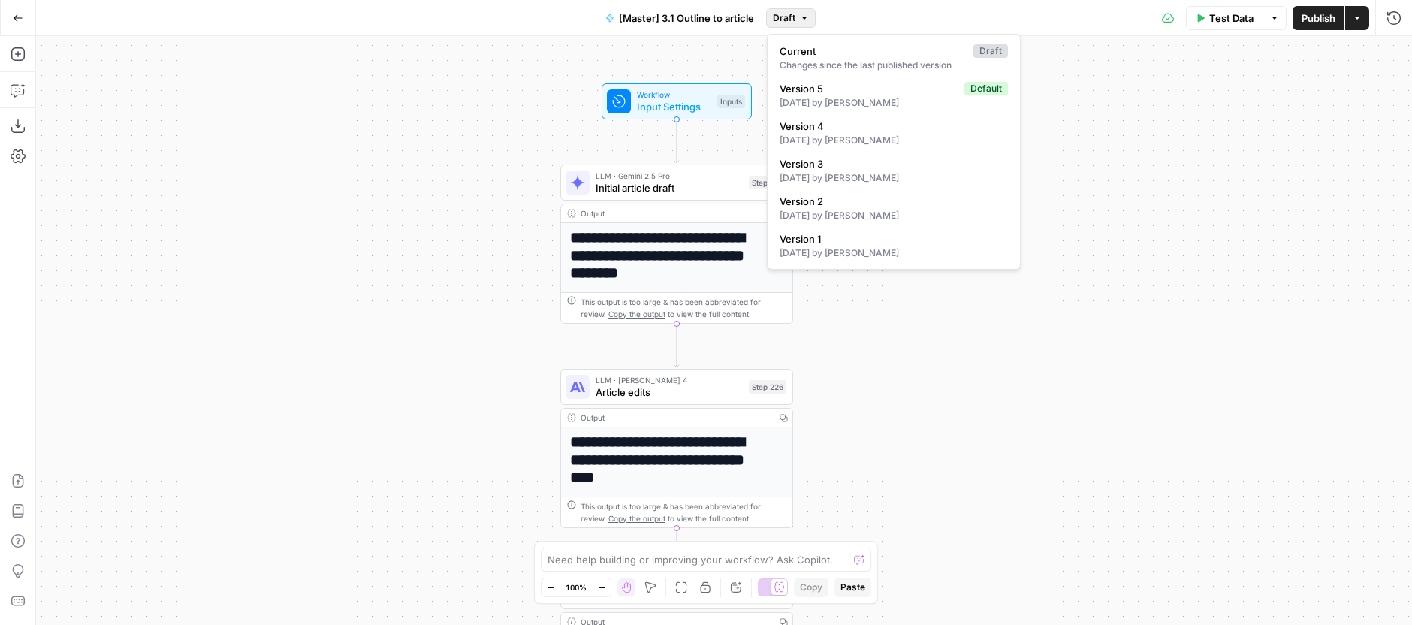
click at [800, 21] on icon "button" at bounding box center [804, 18] width 9 height 9
click at [824, 104] on div "16 days ago by Anton O'Malley" at bounding box center [894, 103] width 228 height 14
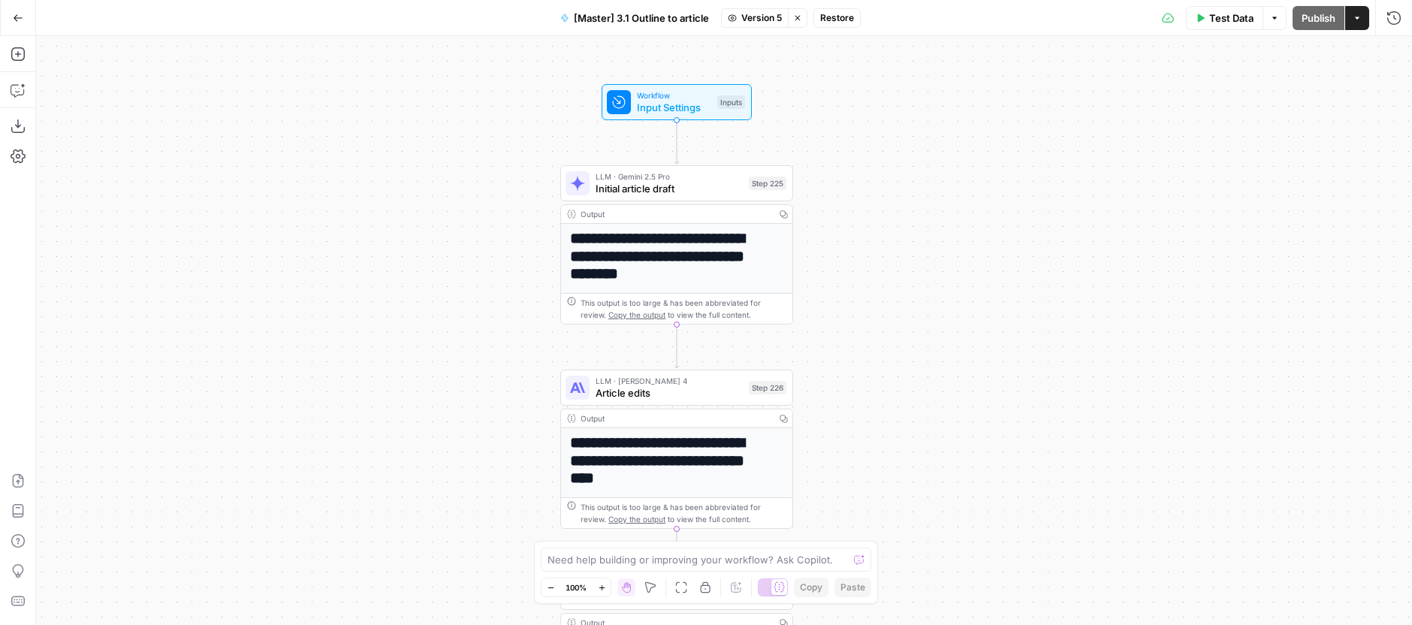
drag, startPoint x: 460, startPoint y: 202, endPoint x: 450, endPoint y: 198, distance: 10.8
click at [450, 198] on div "**********" at bounding box center [724, 330] width 1376 height 589
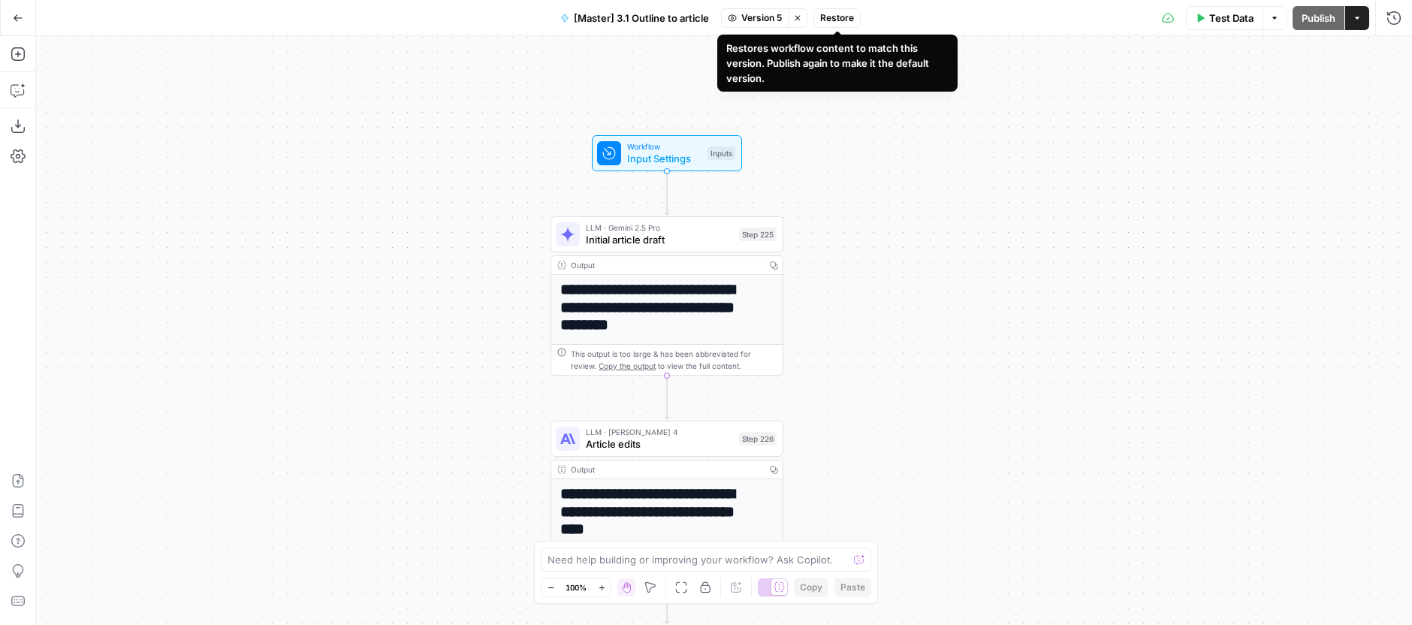
click at [797, 23] on button "Stop viewing" at bounding box center [798, 18] width 20 height 20
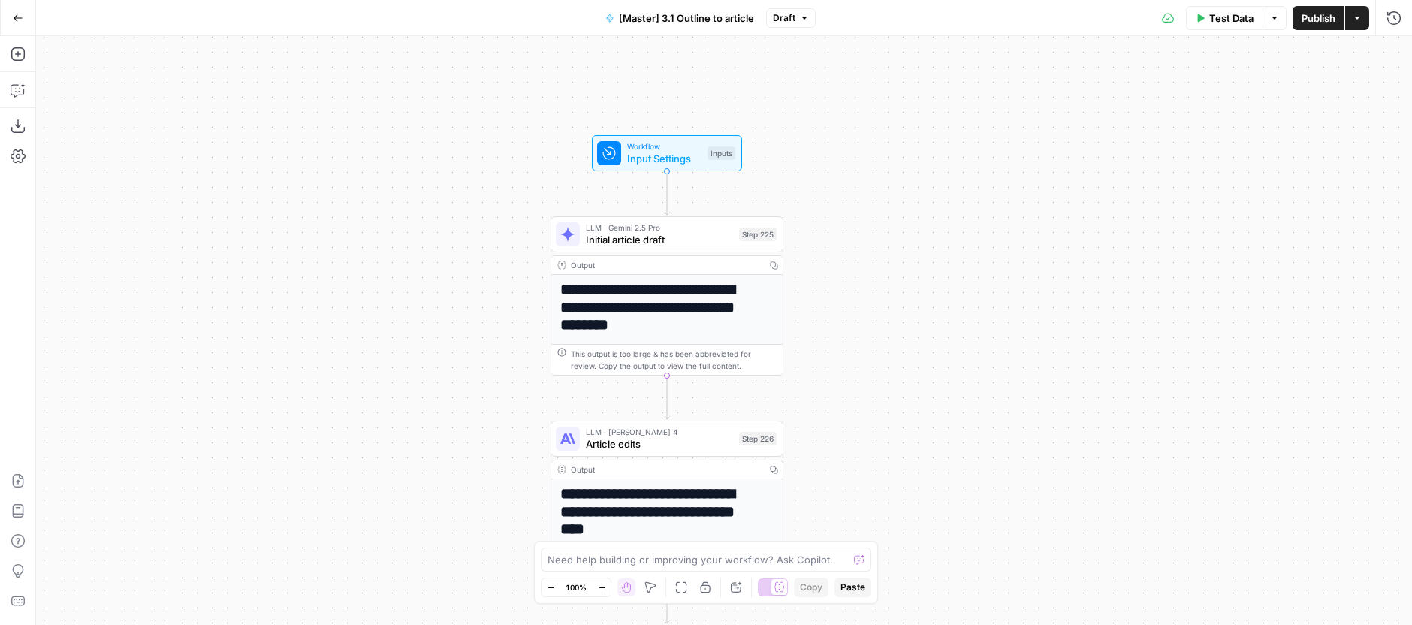
drag, startPoint x: 1072, startPoint y: 278, endPoint x: 1059, endPoint y: 231, distance: 48.5
click at [1074, 278] on div "**********" at bounding box center [724, 330] width 1376 height 589
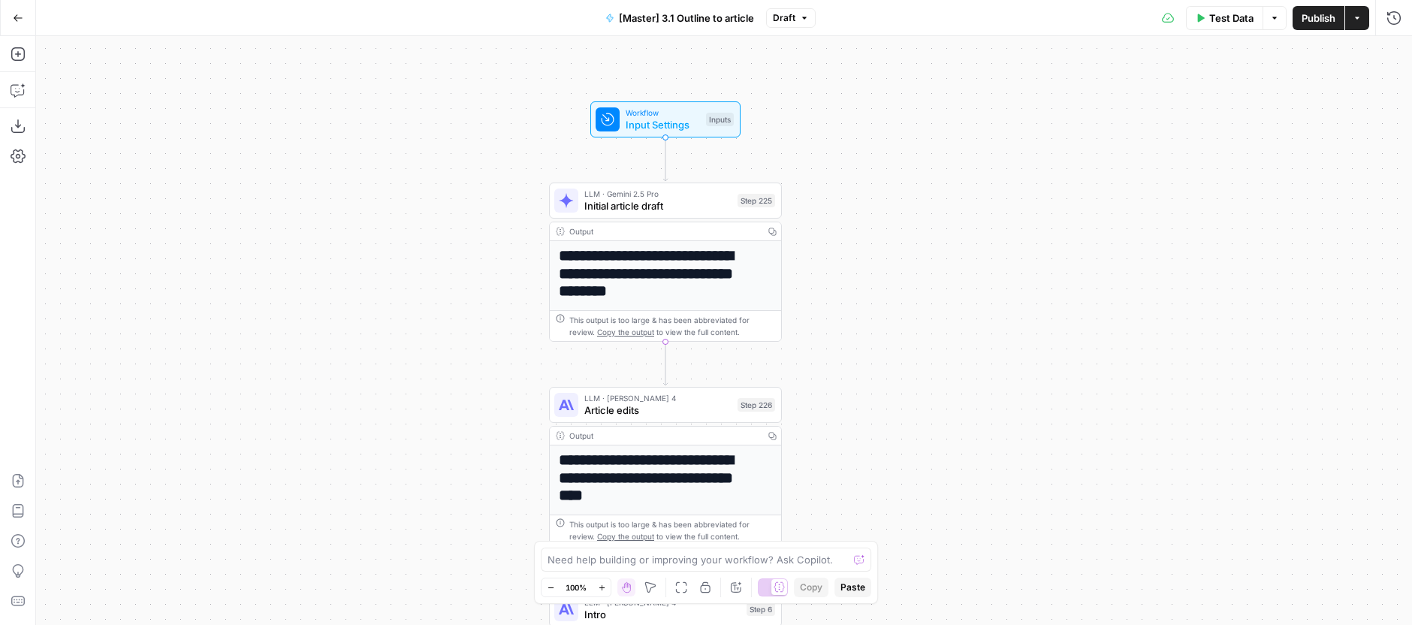
drag, startPoint x: 1002, startPoint y: 249, endPoint x: 966, endPoint y: 129, distance: 125.5
click at [1000, 212] on div "**********" at bounding box center [724, 330] width 1376 height 589
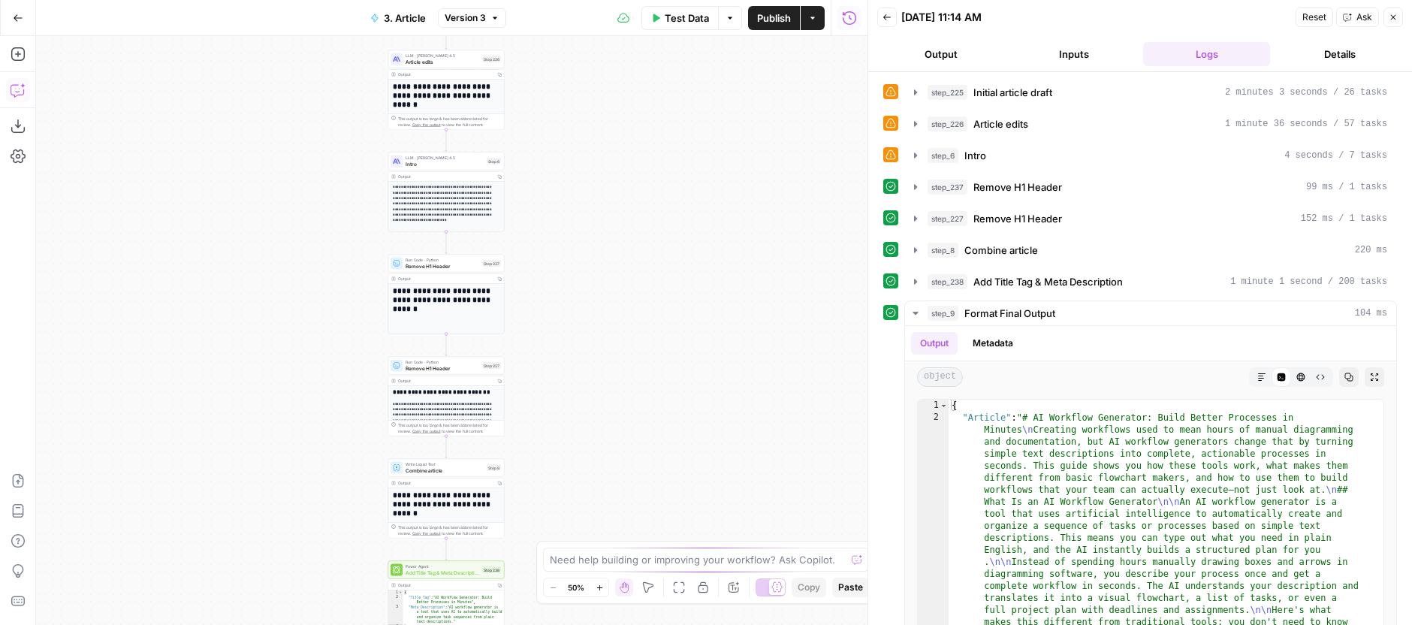
click at [17, 83] on icon "button" at bounding box center [18, 90] width 15 height 15
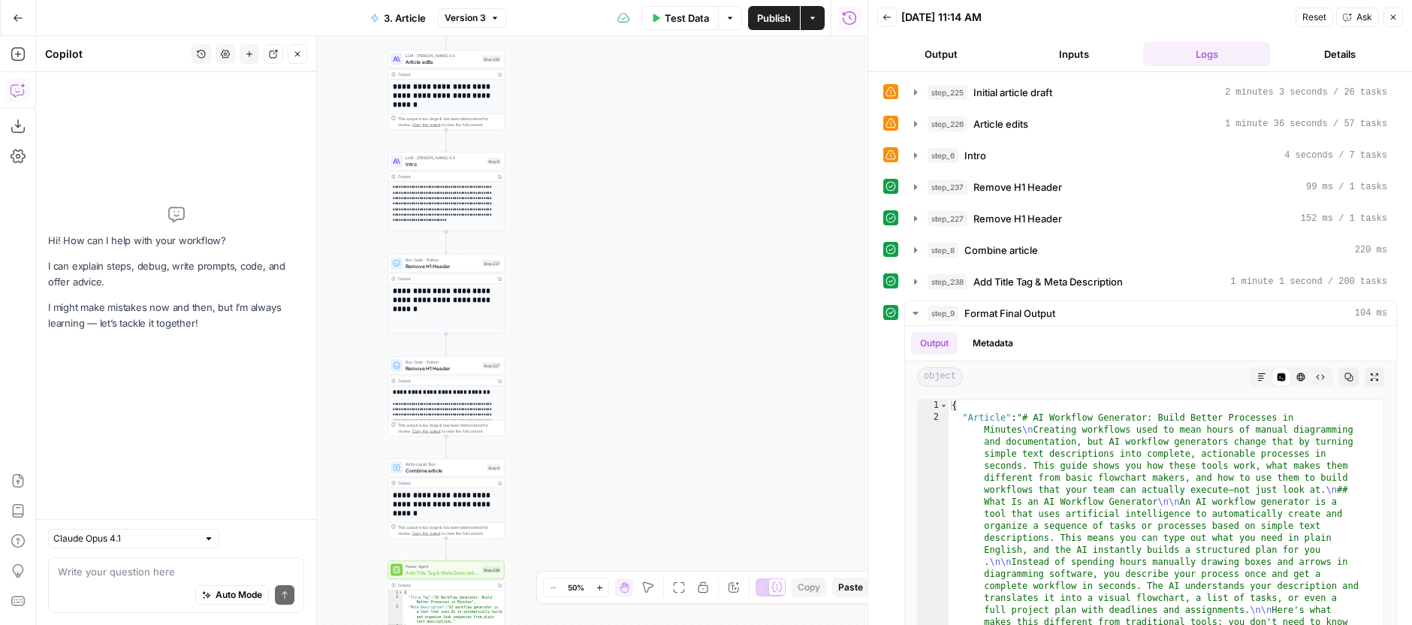
type textarea "is step 225 and step 226 following the outline?"
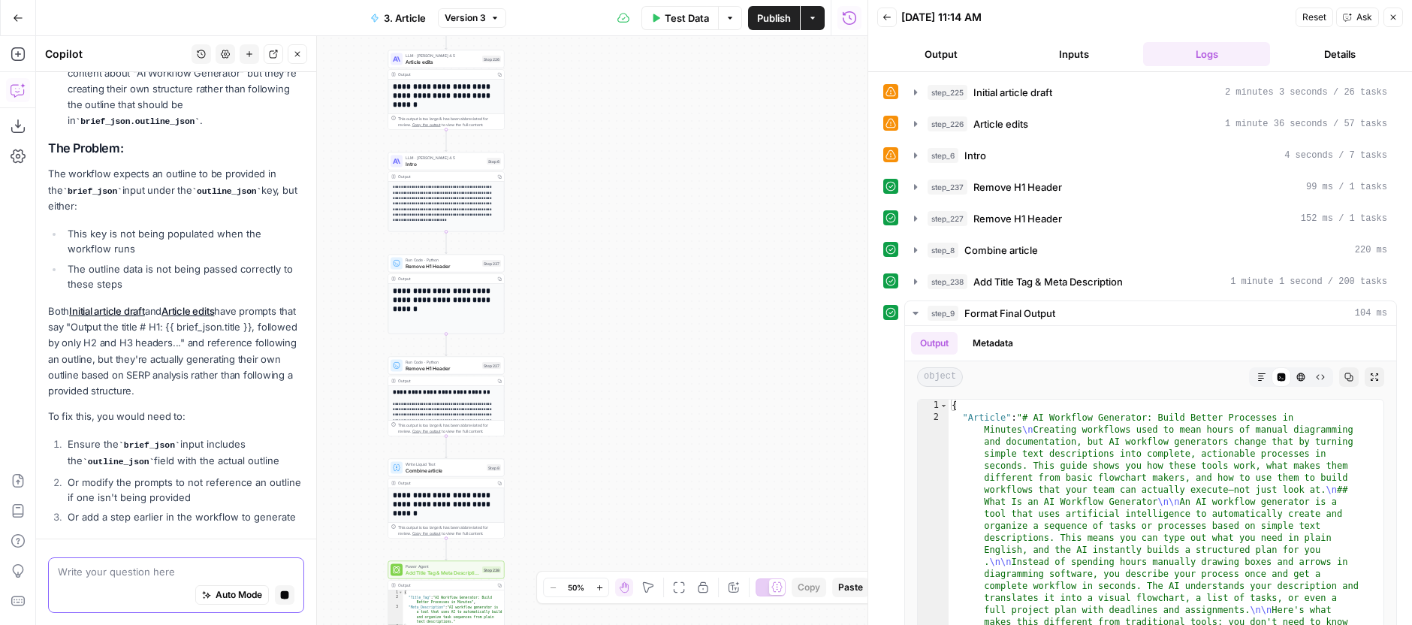
scroll to position [412, 0]
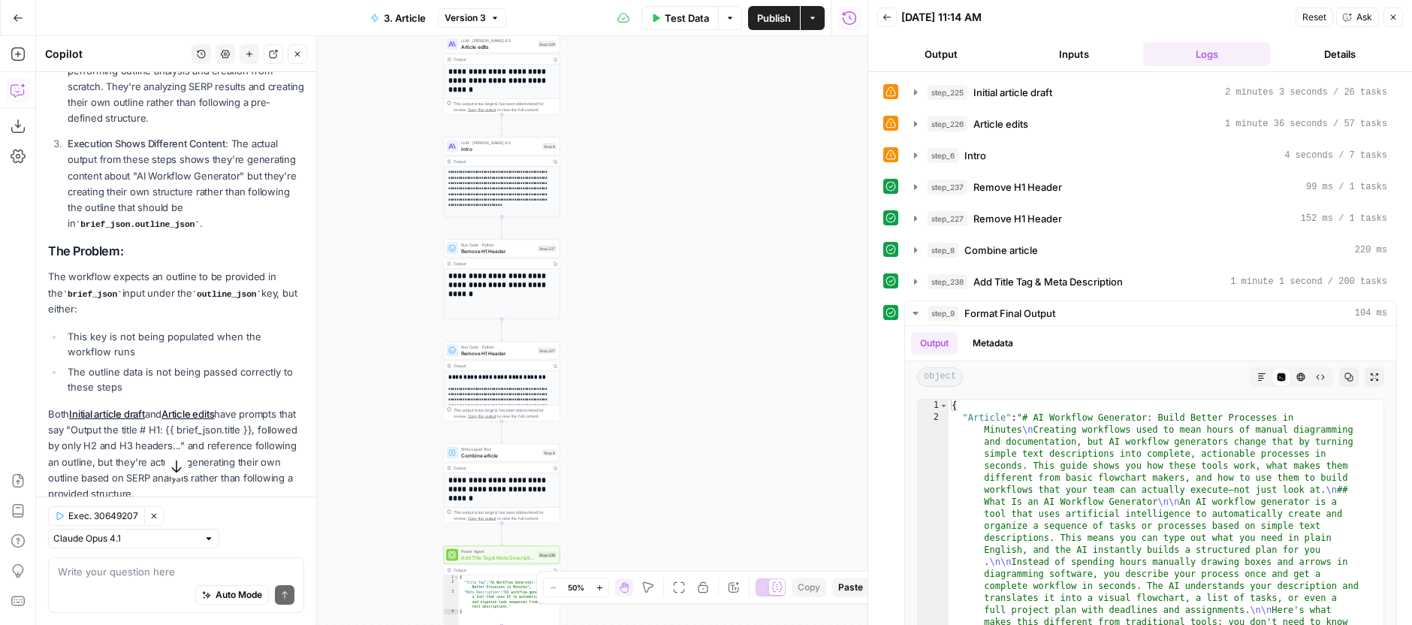
drag, startPoint x: 670, startPoint y: 378, endPoint x: 754, endPoint y: 347, distance: 89.6
click at [754, 347] on div "**********" at bounding box center [451, 330] width 831 height 589
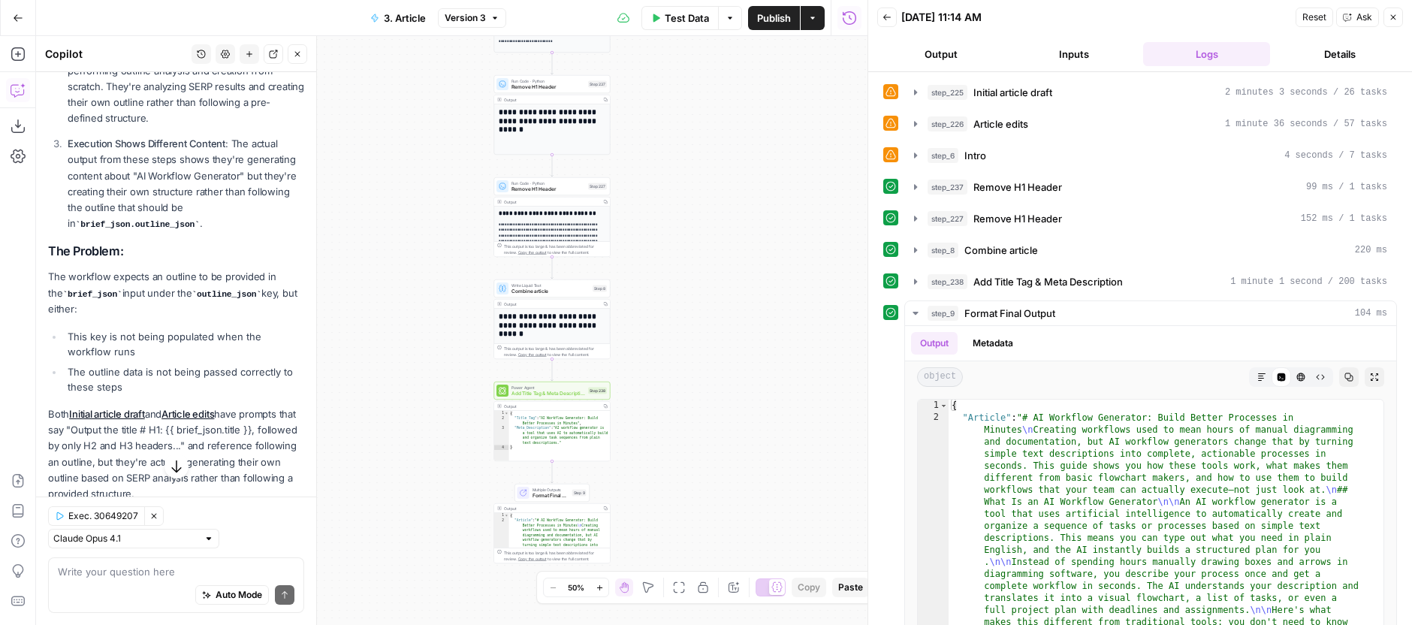
scroll to position [0, 0]
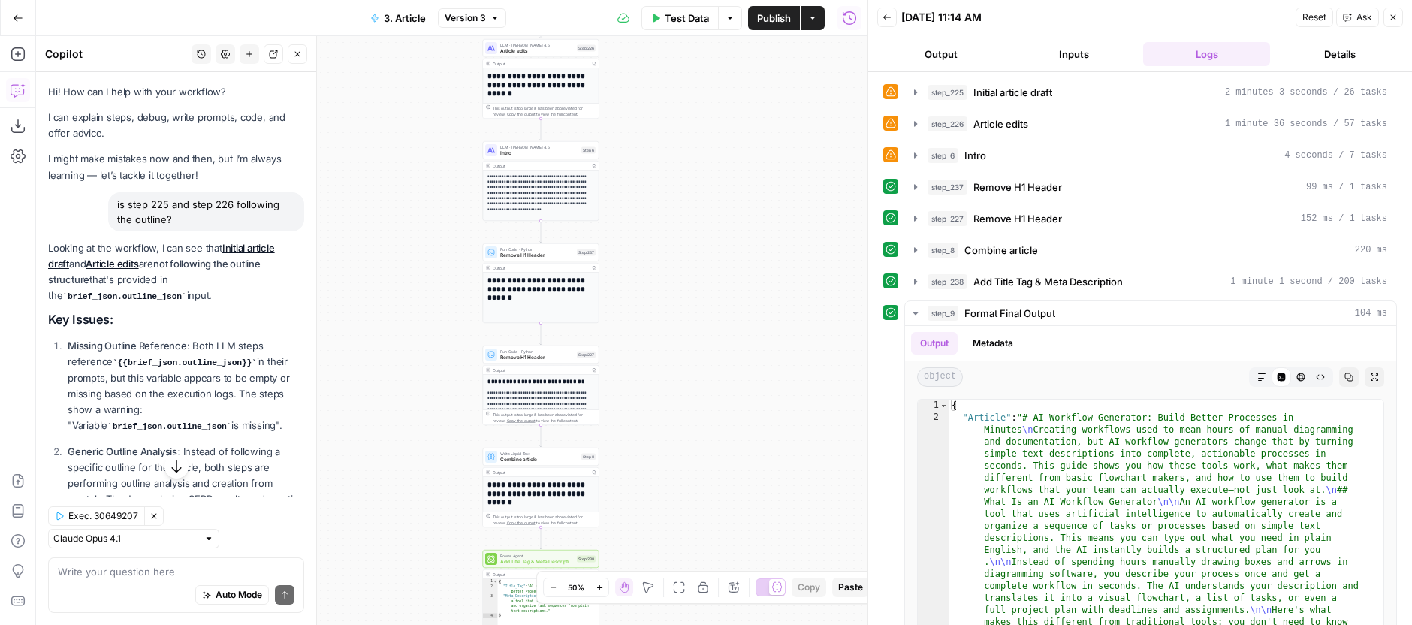
drag, startPoint x: 779, startPoint y: 177, endPoint x: 759, endPoint y: 372, distance: 195.6
click at [777, 412] on div "**********" at bounding box center [451, 330] width 831 height 589
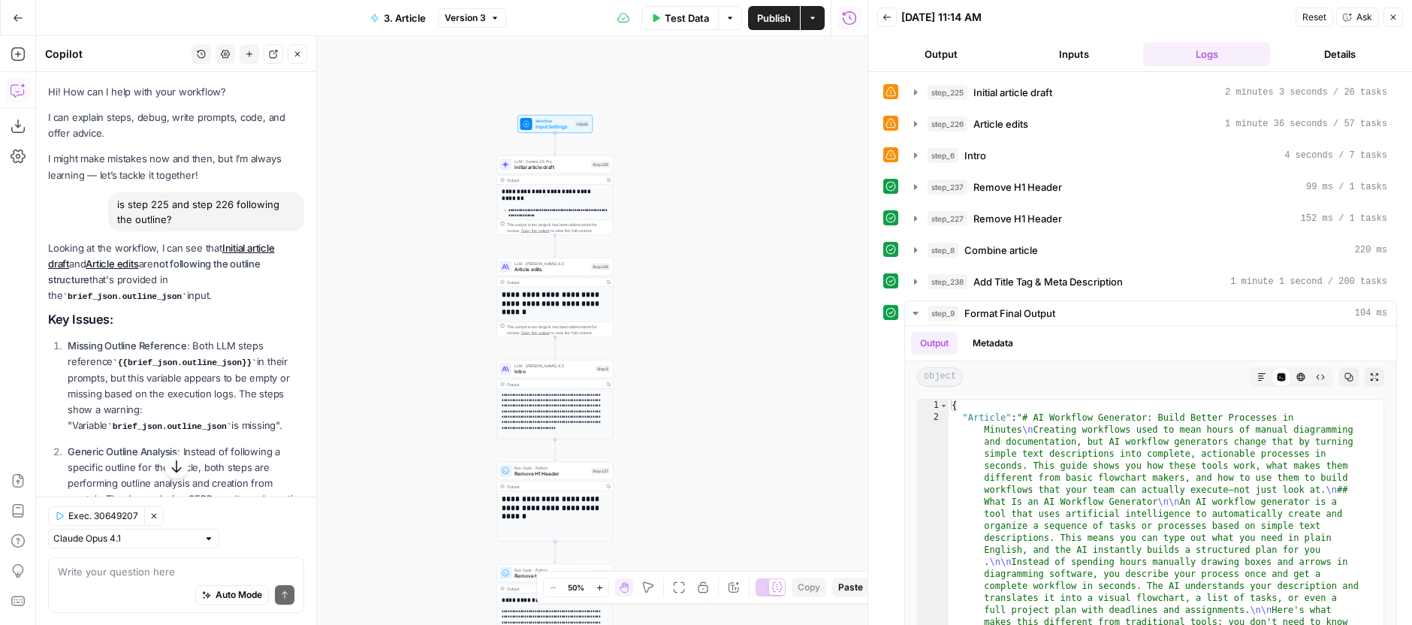
drag, startPoint x: 742, startPoint y: 199, endPoint x: 785, endPoint y: 269, distance: 81.9
click at [785, 269] on div "**********" at bounding box center [451, 330] width 831 height 589
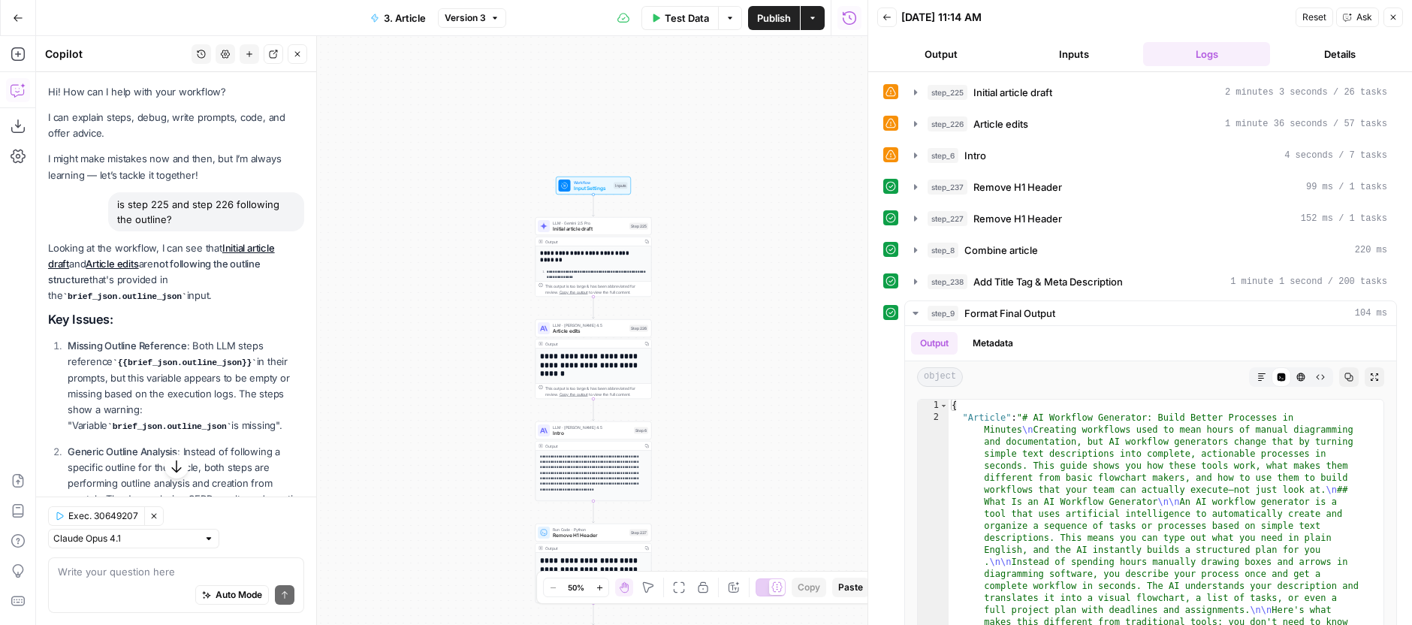
click at [727, 204] on div "**********" at bounding box center [451, 330] width 831 height 589
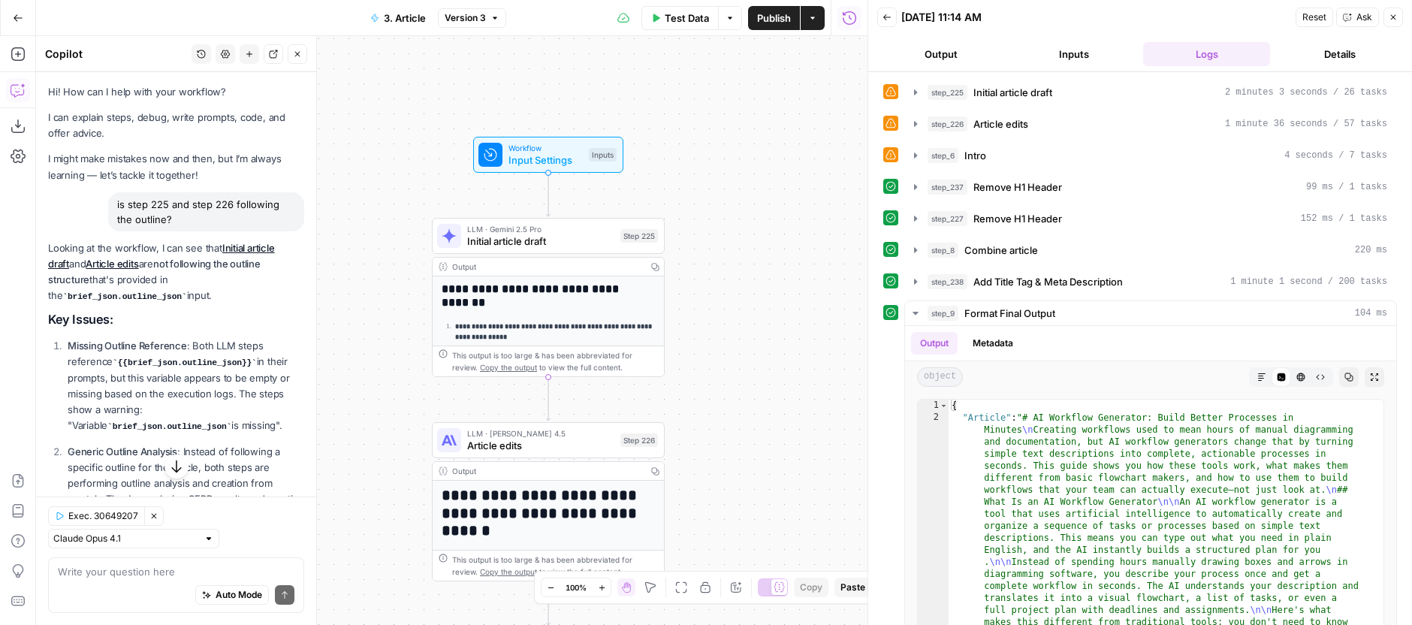
drag, startPoint x: 671, startPoint y: 170, endPoint x: 758, endPoint y: 157, distance: 88.2
click at [758, 157] on div "**********" at bounding box center [451, 330] width 831 height 589
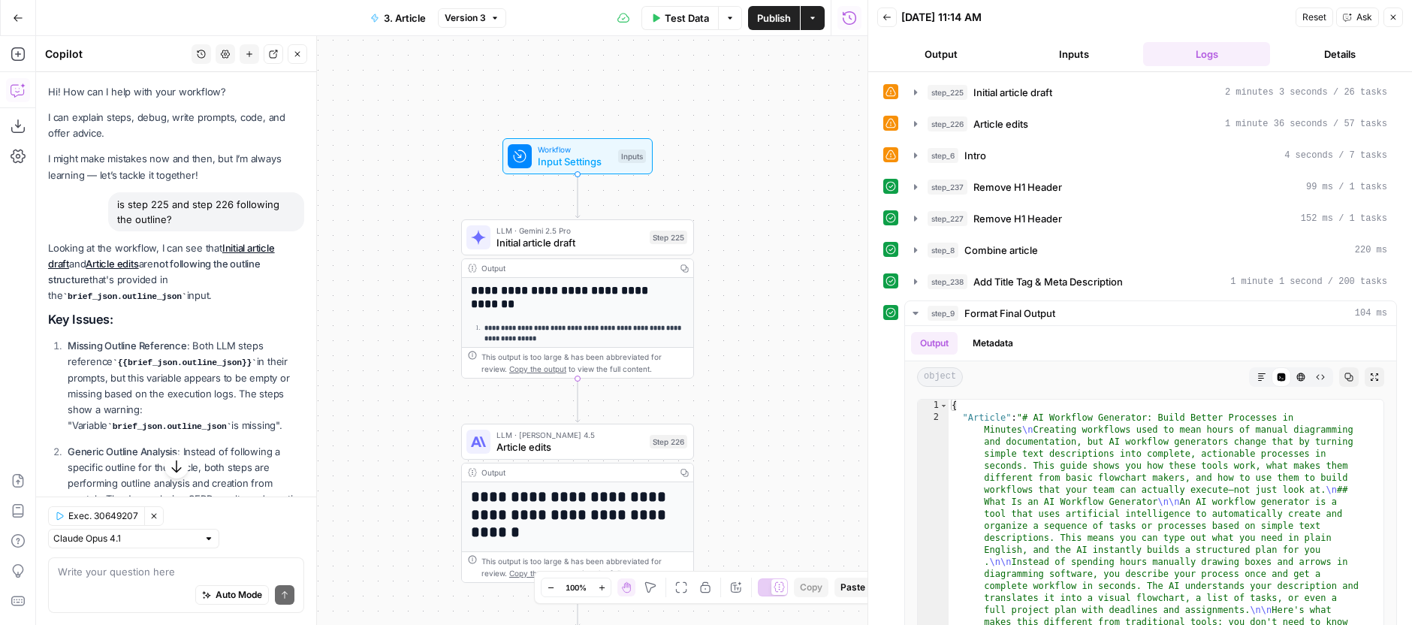
drag, startPoint x: 710, startPoint y: 129, endPoint x: 739, endPoint y: 131, distance: 29.3
click at [739, 131] on div "**********" at bounding box center [451, 330] width 831 height 589
click at [88, 579] on div "Auto Mode Send" at bounding box center [176, 595] width 237 height 33
type textarea "notice how as part of the workflows input, we have outline MD and json"
click at [1080, 45] on button "Inputs" at bounding box center [1073, 54] width 127 height 24
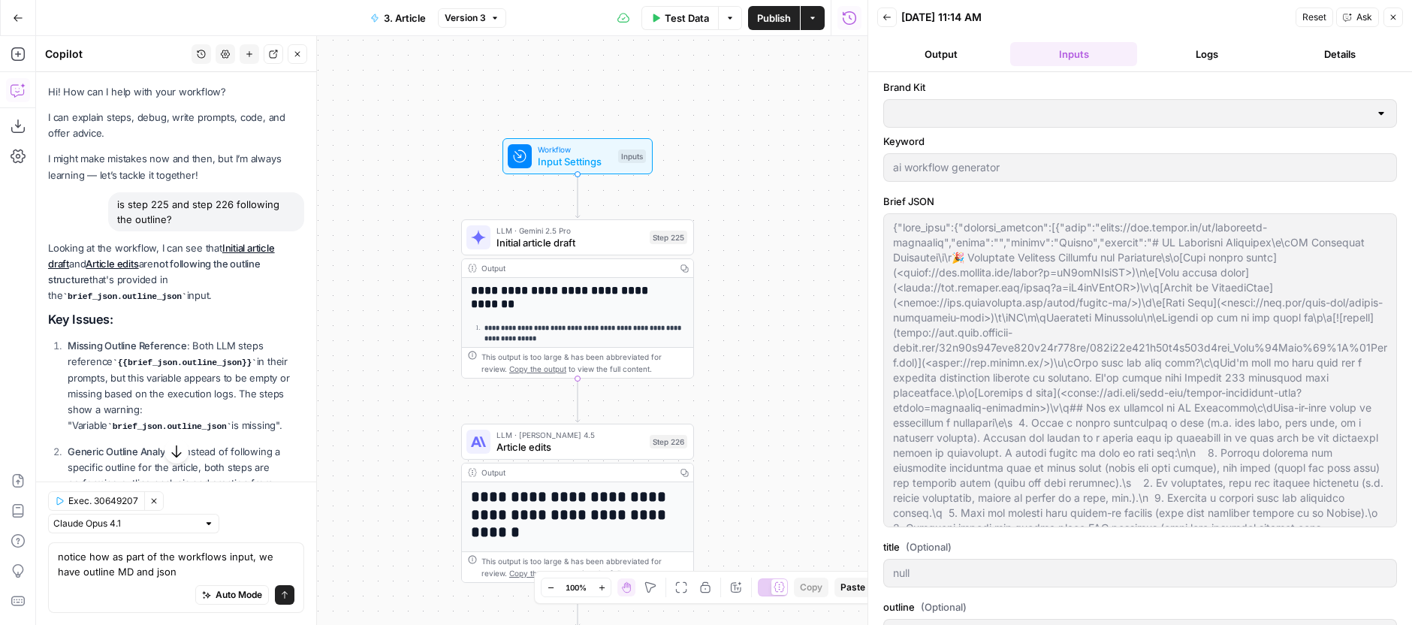
type input "# H1: AI Workflow Generator: Build Better Processes in Minutes## Introduction/H…"
type input "ClickUp"
click at [901, 206] on label "Brief JSON" at bounding box center [1140, 201] width 514 height 15
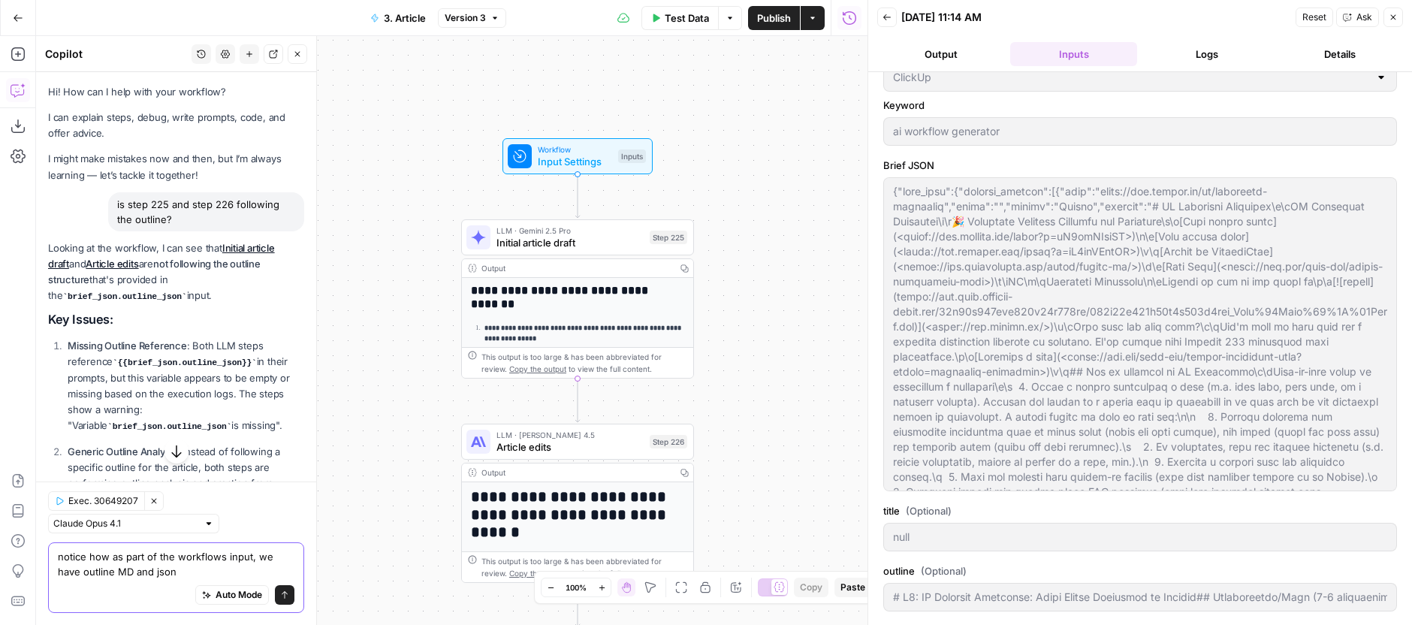
click at [181, 567] on textarea "notice how as part of the workflows input, we have outline MD and json" at bounding box center [176, 564] width 237 height 30
click at [173, 570] on textarea "notice how as part of the workflows input, we have outline MD and json" at bounding box center [176, 564] width 237 height 30
drag, startPoint x: 173, startPoint y: 570, endPoint x: 86, endPoint y: 568, distance: 86.4
click at [86, 568] on textarea "notice how as part of the workflows input, we have outline MD and json" at bounding box center [176, 564] width 237 height 30
paste textarea "is step 225 and step 226 following the outline?"
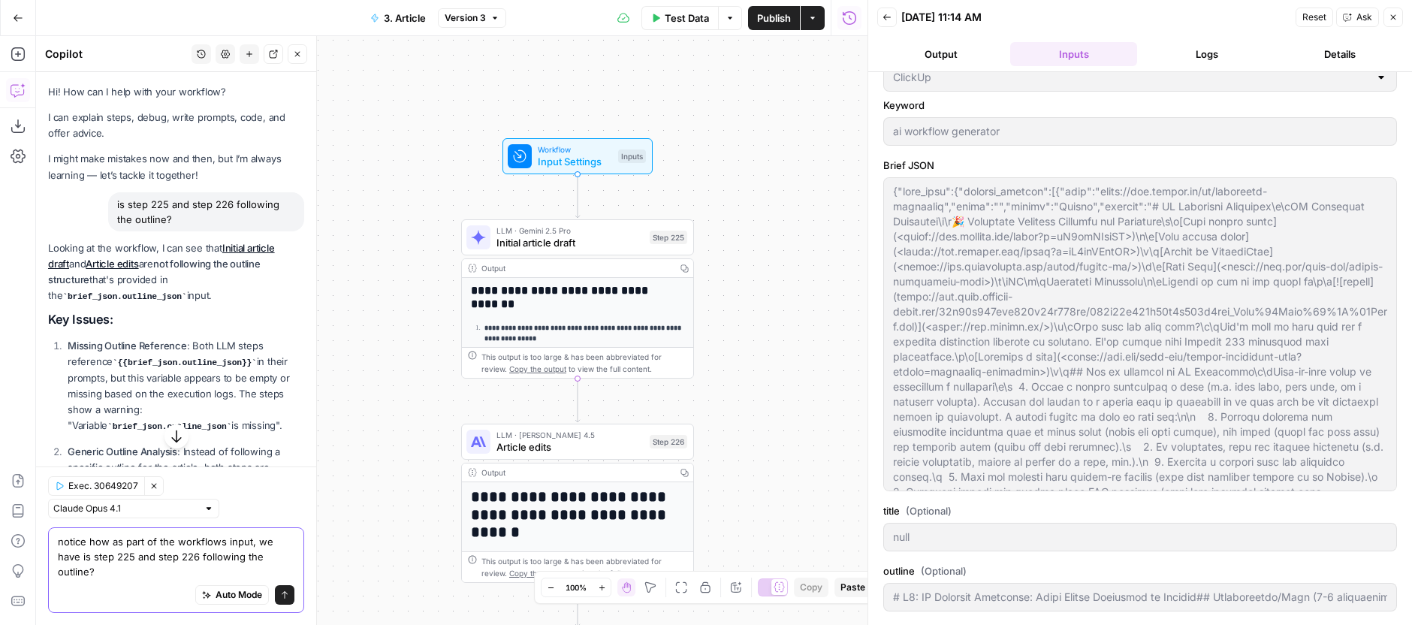
type textarea "notice how as part of the workflows input, we have is step 225 and step 226 fol…"
type input "# H1: AI Workflow Generator: Build Better Processes in Minutes## Introduction/H…"
type textarea "notice how as part of the workflows input, we have outline MD and json"
type input "# H1: AI Workflow Generator: Build Better Processes in Minutes## Introduction/H…"
type textarea "notice how as part of the workflows input, we have breif JSON and then outline.…"
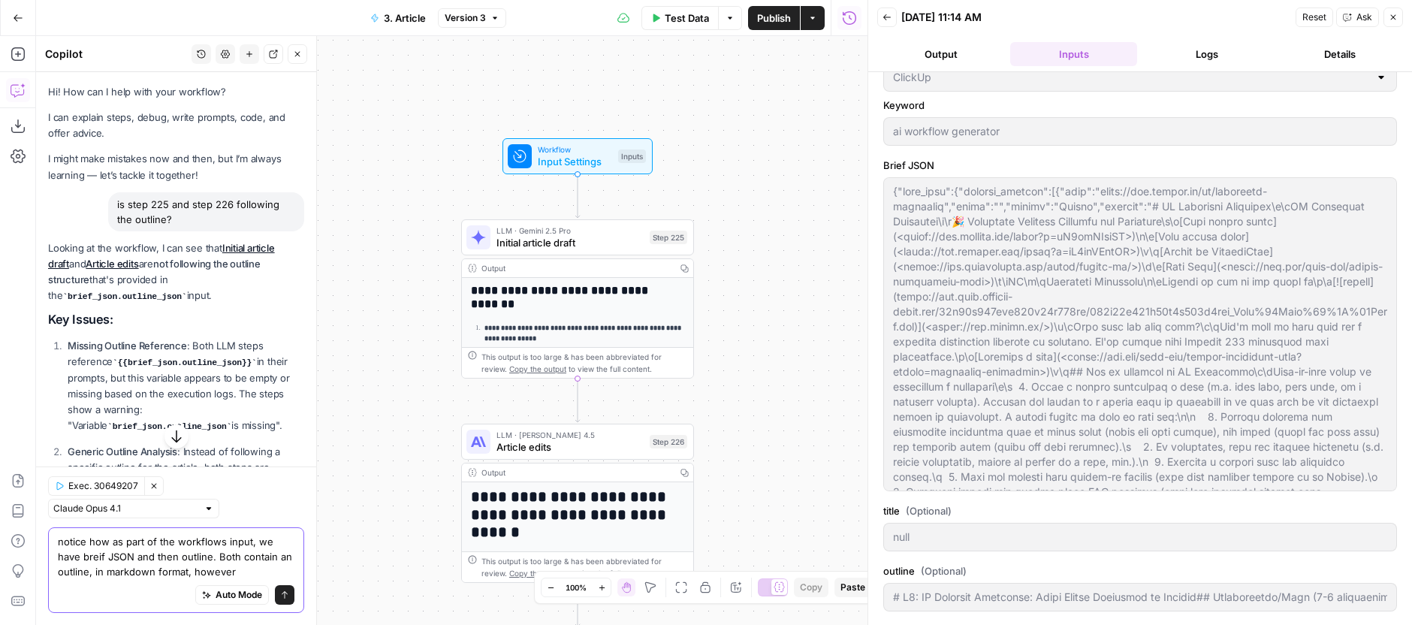
type input "# H1: AI Workflow Generator: Build Better Processes in Minutes## Introduction/H…"
type textarea "notice how as part of the workflows input, we have breif JSON and then outline.…"
type input "# H1: AI Workflow Generator: Build Better Processes in Minutes## Introduction/H…"
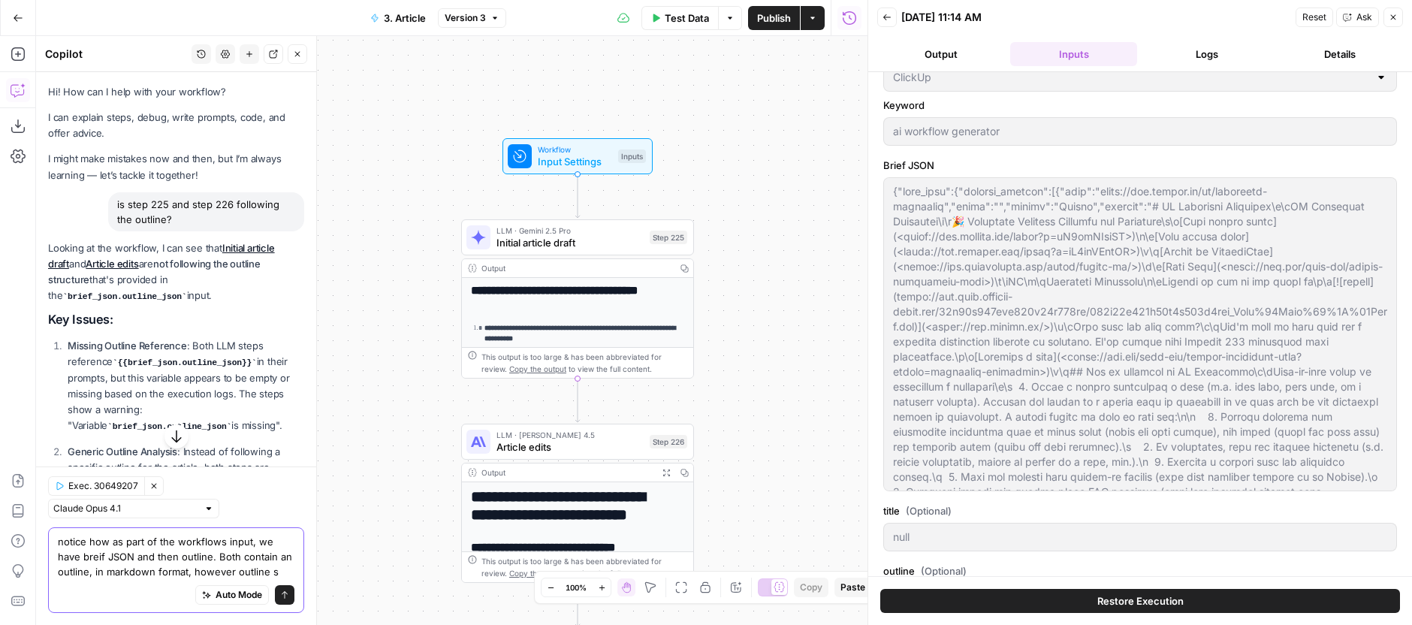
type textarea "notice how as part of the workflows input, we have breif JSON and then outline.…"
type input "# H1: AI Workflow Generator: Build Better Processes in Minutes## Introduction/H…"
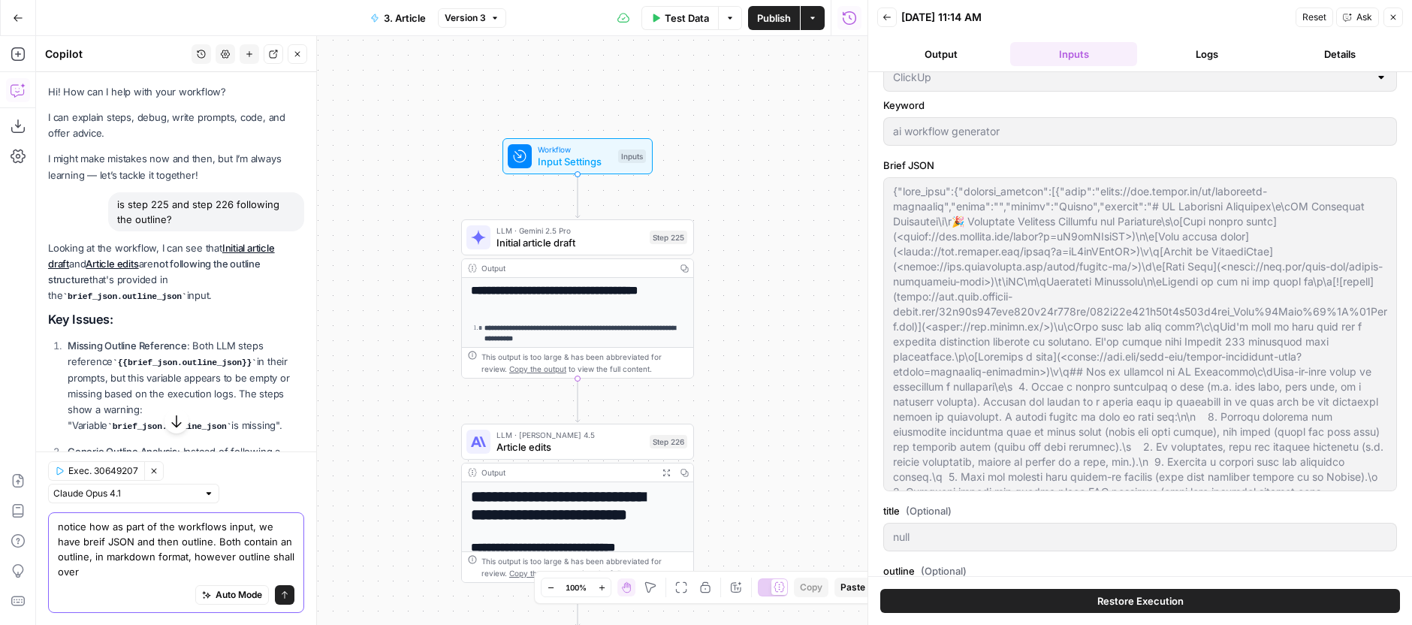
type textarea "notice how as part of the workflows input, we have breif JSON and then outline.…"
type input "# H1: AI Workflow Generator: Build Better Processes in Minutes## Introduction/H…"
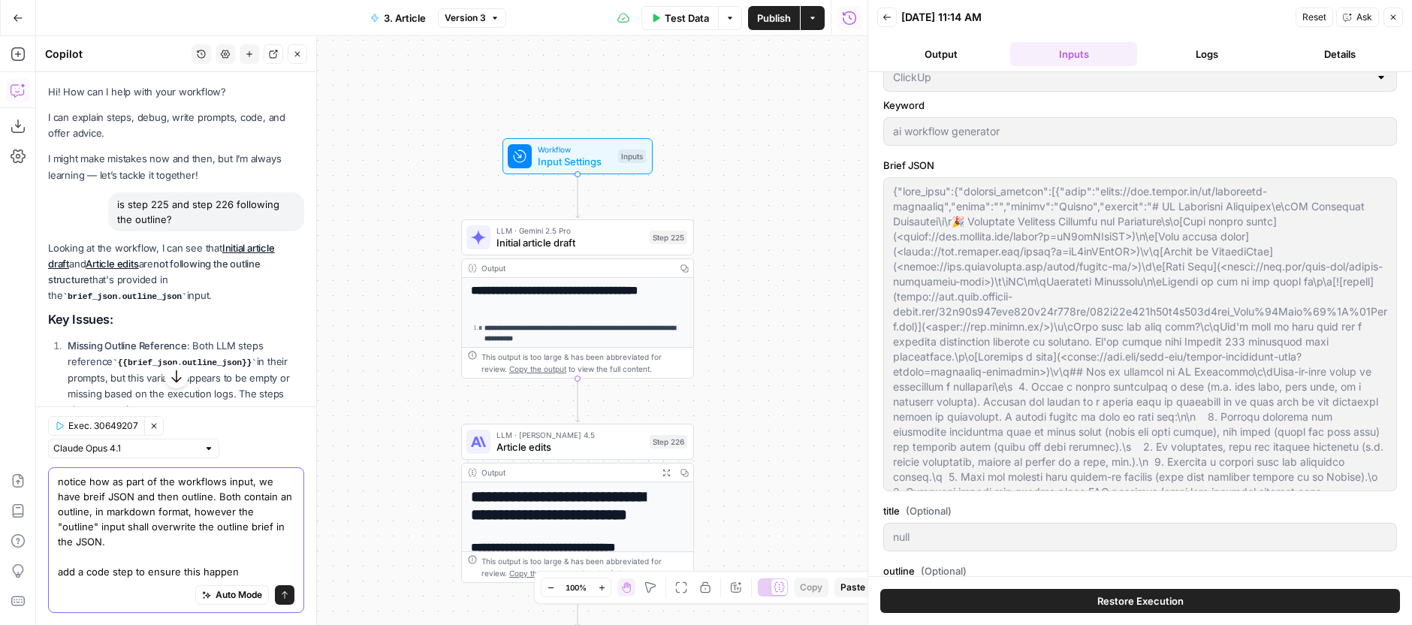
type textarea "notice how as part of the workflows input, we have breif JSON and then outline.…"
type input "# H1: AI Workflow Generator: Build Better Processes in Minutes## Introduction/H…"
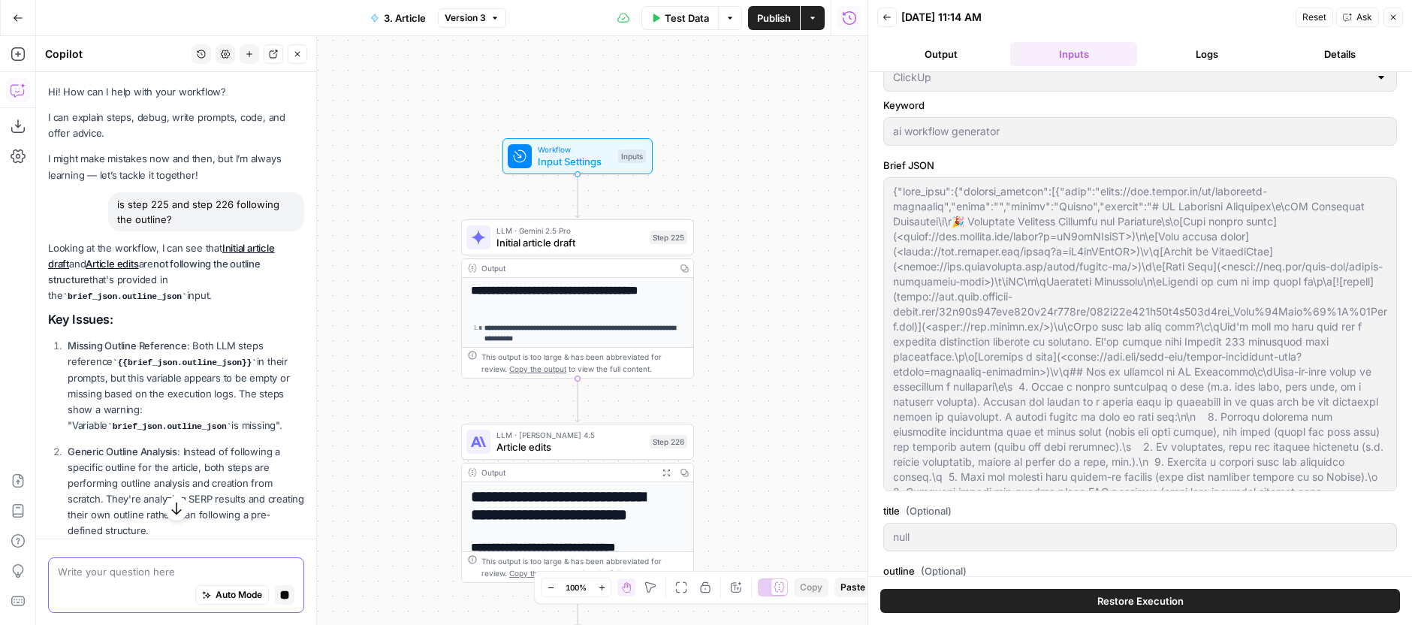
scroll to position [762, 0]
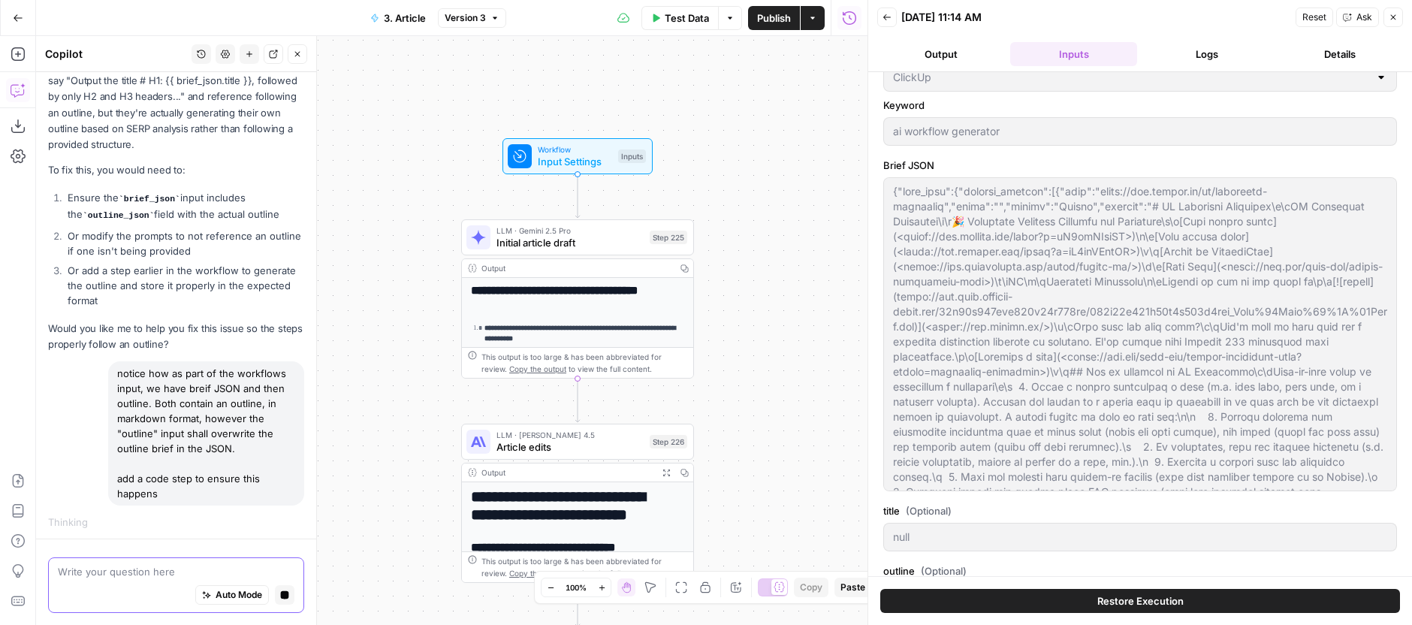
click at [281, 594] on icon "button" at bounding box center [285, 595] width 8 height 8
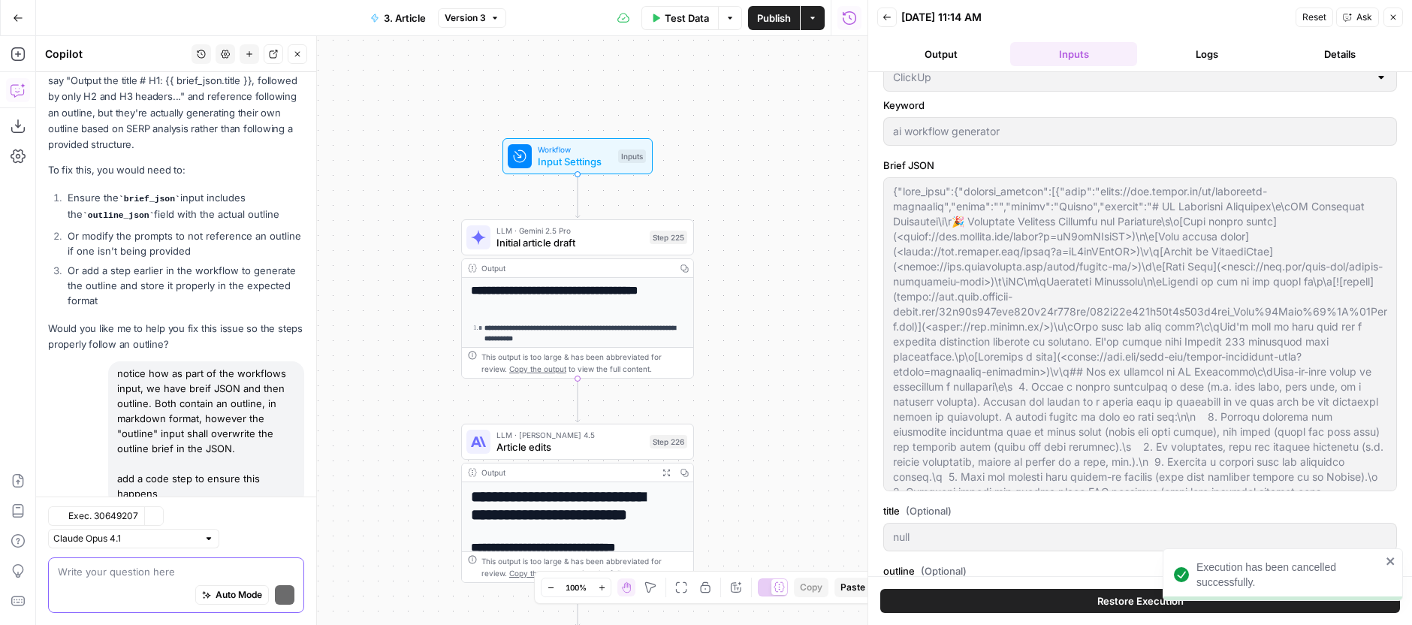
scroll to position [804, 0]
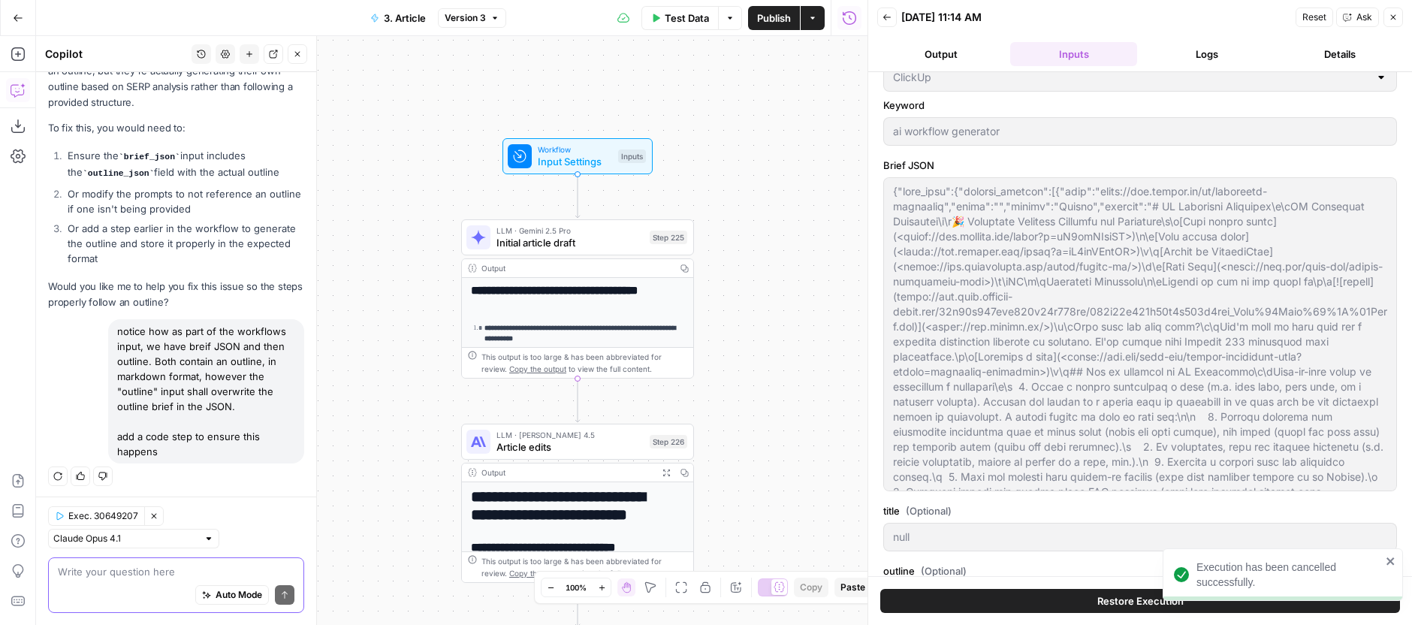
drag, startPoint x: 195, startPoint y: 489, endPoint x: 120, endPoint y: 309, distance: 195.3
copy div "notice how as part of the workflows input, we have breif JSON and then outline.…"
click at [252, 51] on icon "button" at bounding box center [249, 54] width 9 height 9
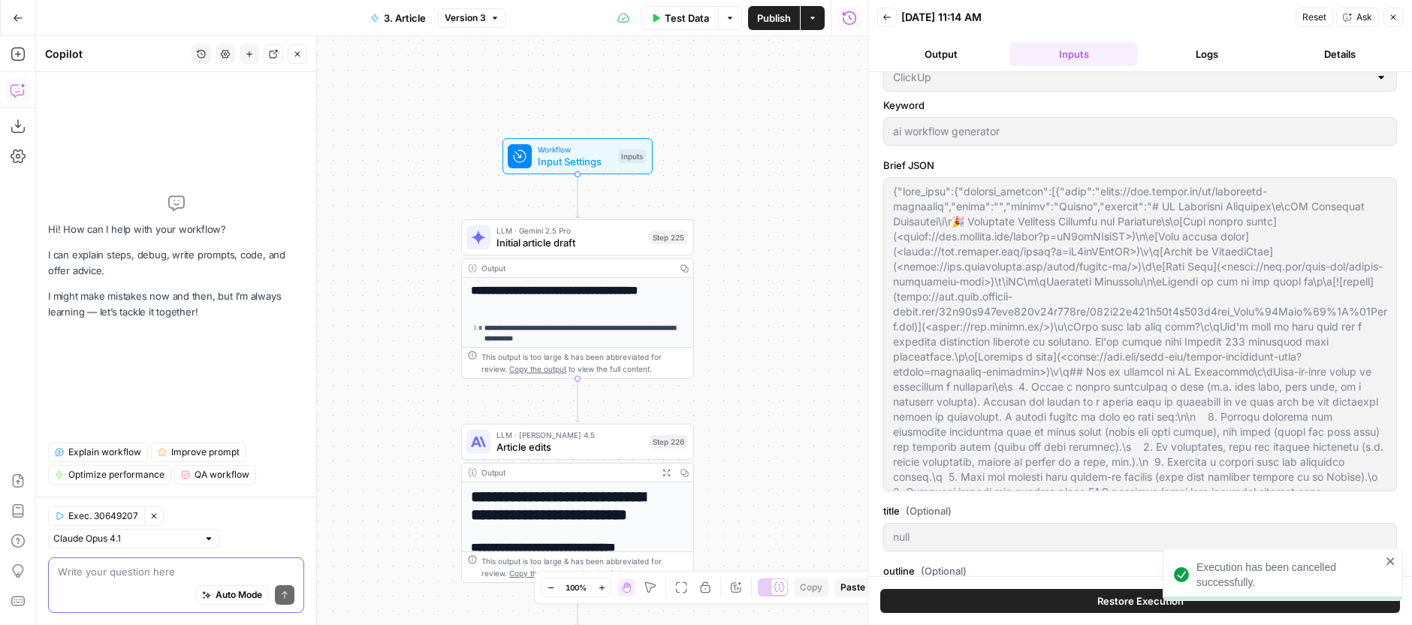
click at [229, 573] on textarea at bounding box center [176, 571] width 237 height 15
type input "# H1: AI Workflow Generator: Build Better Processes in Minutes## Introduction/H…"
paste textarea "notice how as part of the workflows input, we have breif JSON and then outline.…"
type textarea "notice how as part of the workflows input, we have breif JSON and then outline.…"
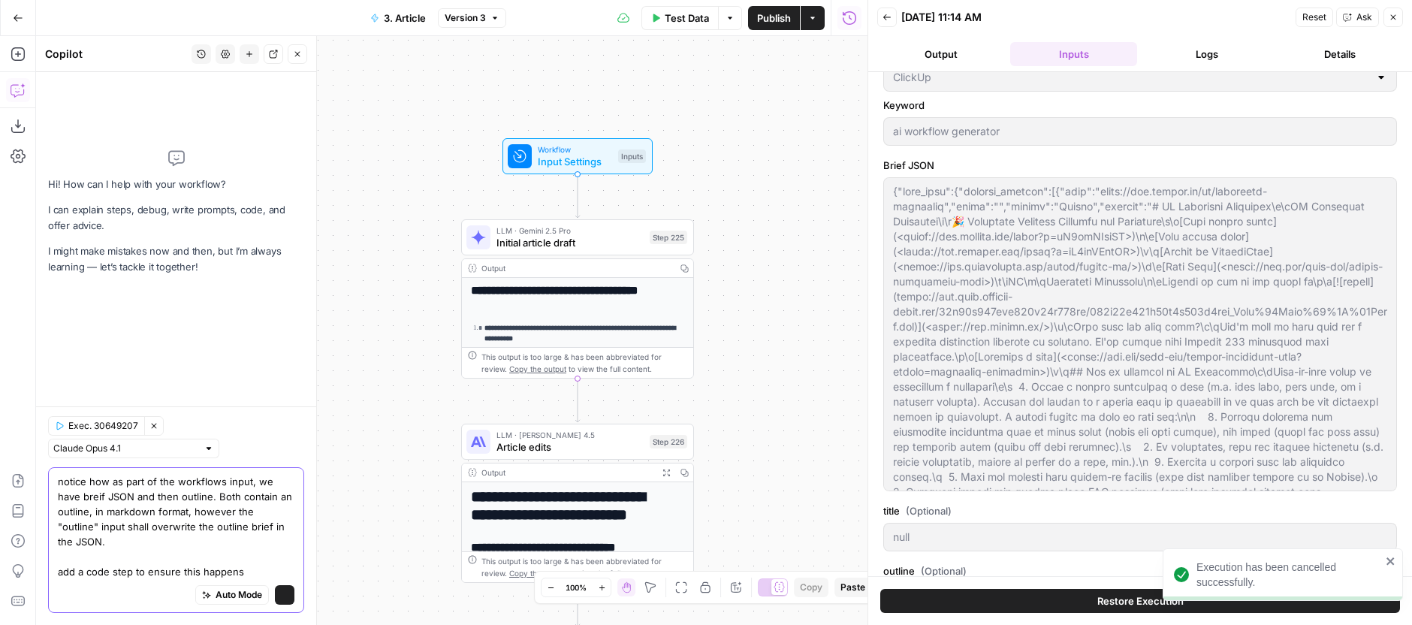
scroll to position [30, 0]
type input "# H1: AI Workflow Generator: Build Better Processes in Minutes## Introduction/H…"
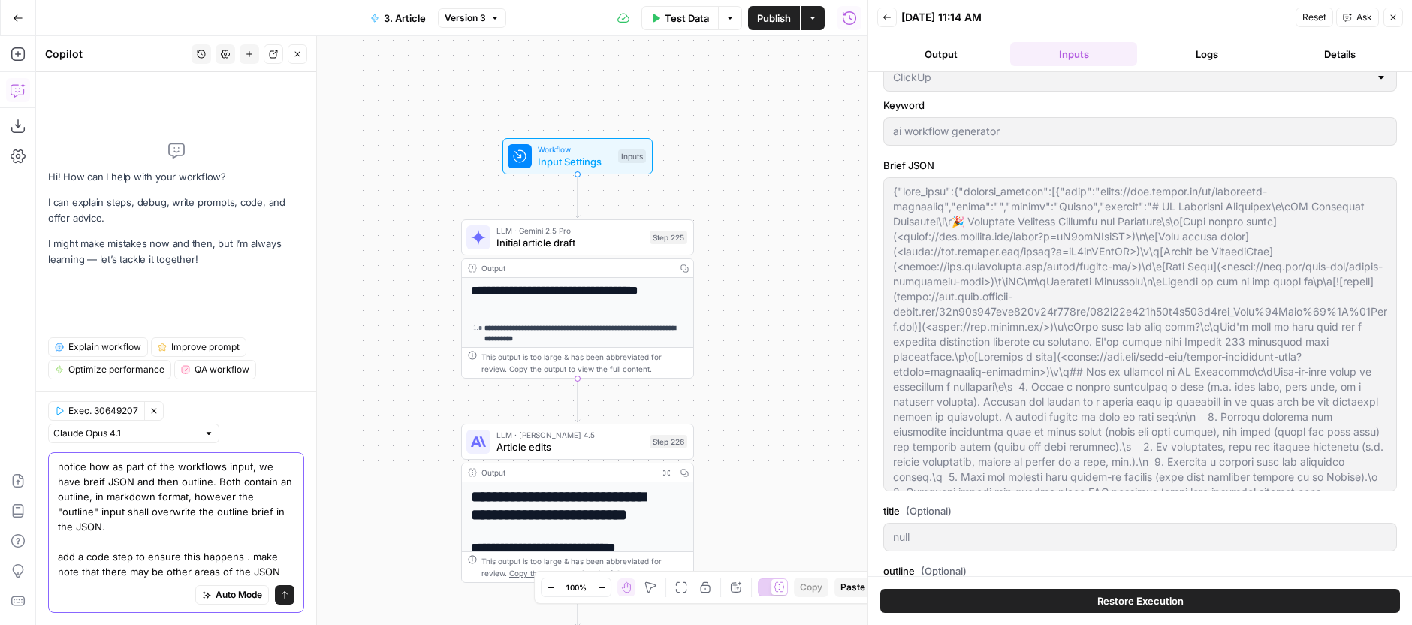
scroll to position [15, 0]
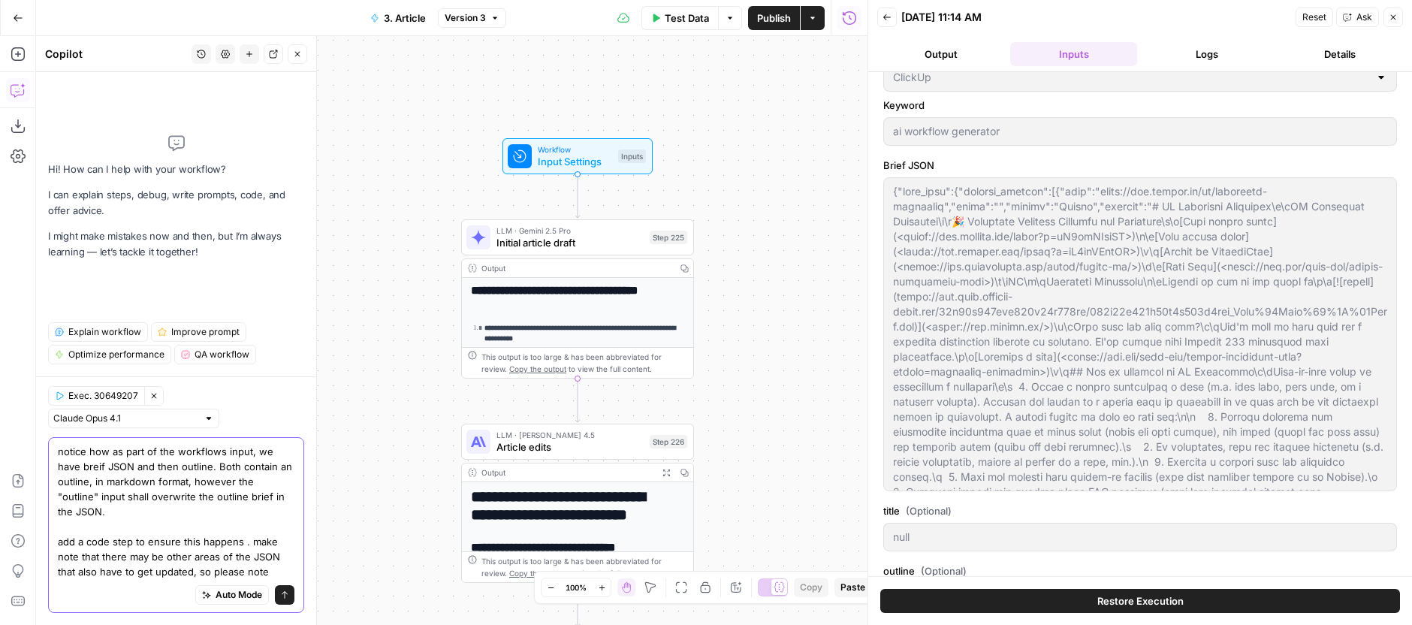
type textarea "notice how as part of the workflows input, we have breif JSON and then outline.…"
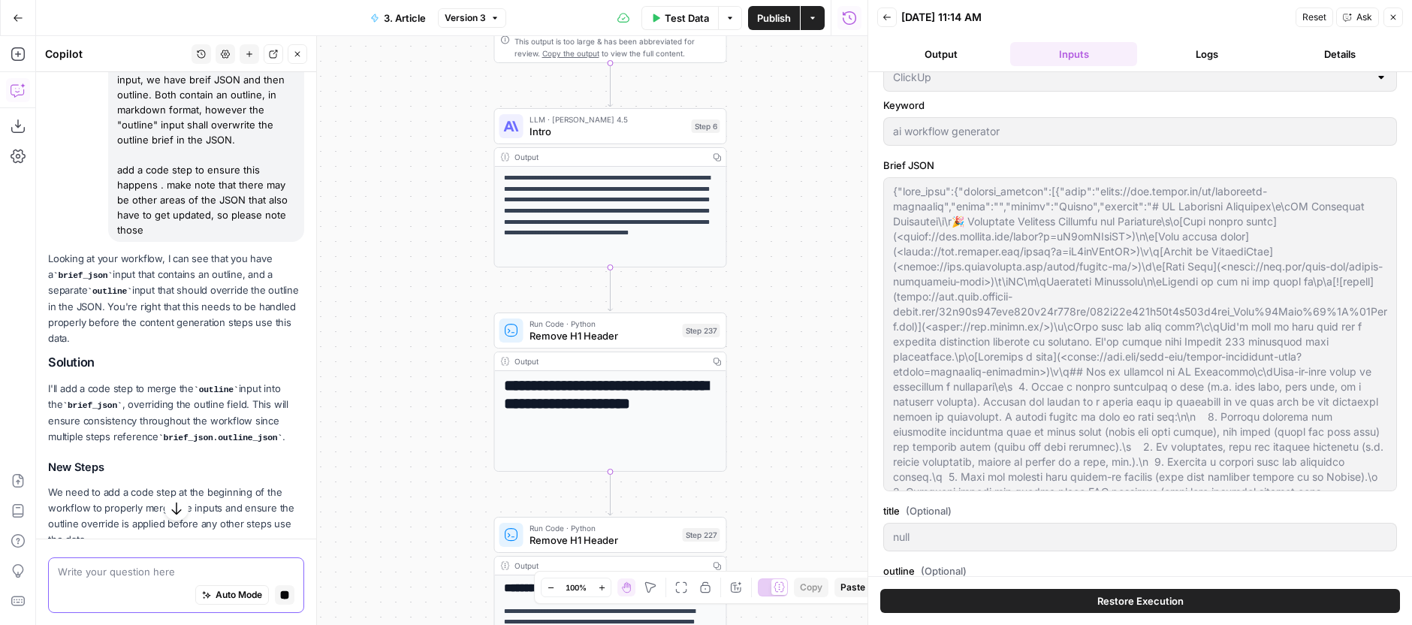
scroll to position [248, 0]
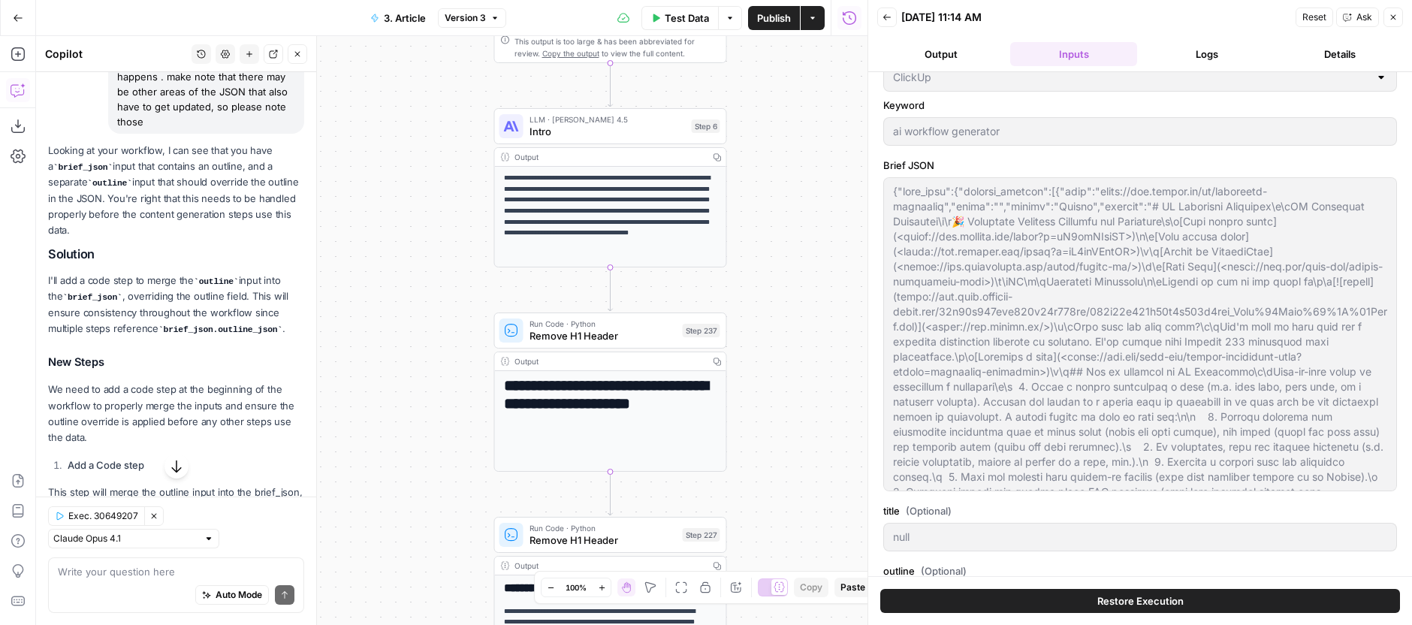
click at [168, 174] on p "Looking at your workflow, I can see that you have a brief_json input that conta…" at bounding box center [176, 190] width 256 height 95
drag, startPoint x: 168, startPoint y: 174, endPoint x: 195, endPoint y: 222, distance: 54.1
click at [195, 222] on p "Looking at your workflow, I can see that you have a brief_json input that conta…" at bounding box center [176, 190] width 256 height 95
click at [194, 222] on p "Looking at your workflow, I can see that you have a brief_json input that conta…" at bounding box center [176, 190] width 256 height 95
click at [207, 195] on p "Looking at your workflow, I can see that you have a brief_json input that conta…" at bounding box center [176, 190] width 256 height 95
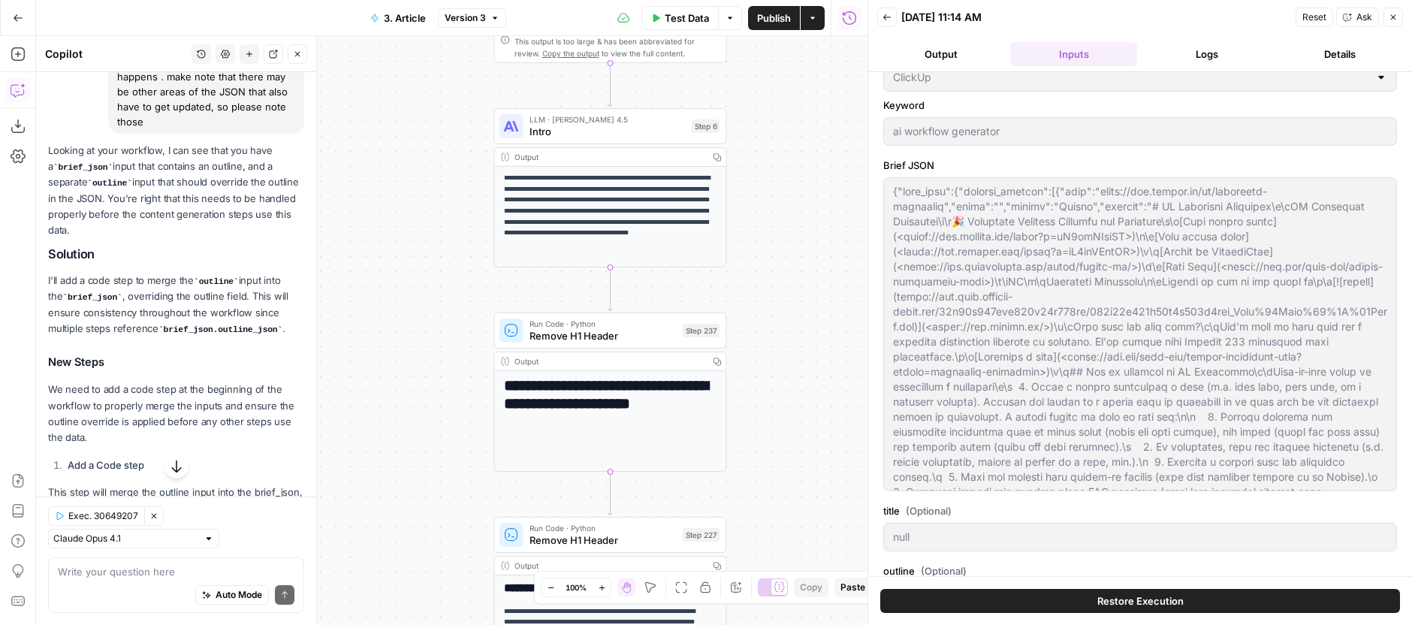
drag, startPoint x: 207, startPoint y: 195, endPoint x: 210, endPoint y: 228, distance: 32.4
click at [210, 228] on p "Looking at your workflow, I can see that you have a brief_json input that conta…" at bounding box center [176, 190] width 256 height 95
click at [210, 227] on p "Looking at your workflow, I can see that you have a brief_json input that conta…" at bounding box center [176, 190] width 256 height 95
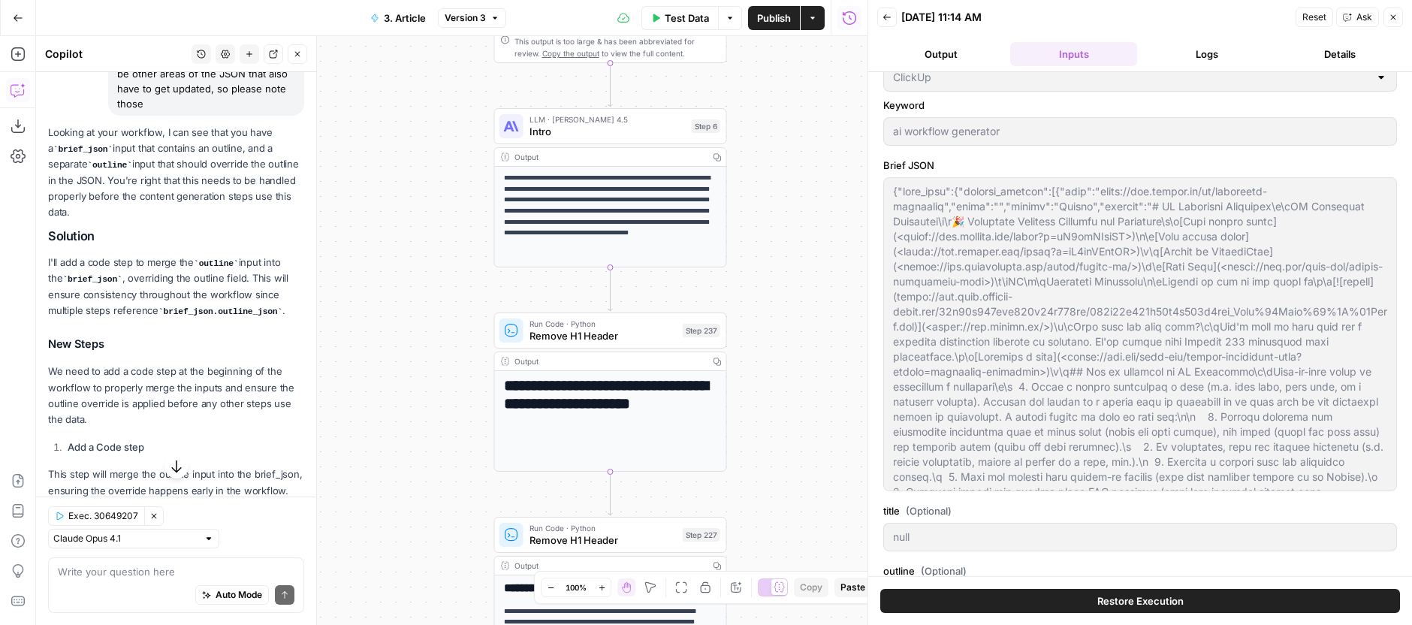
scroll to position [318, 0]
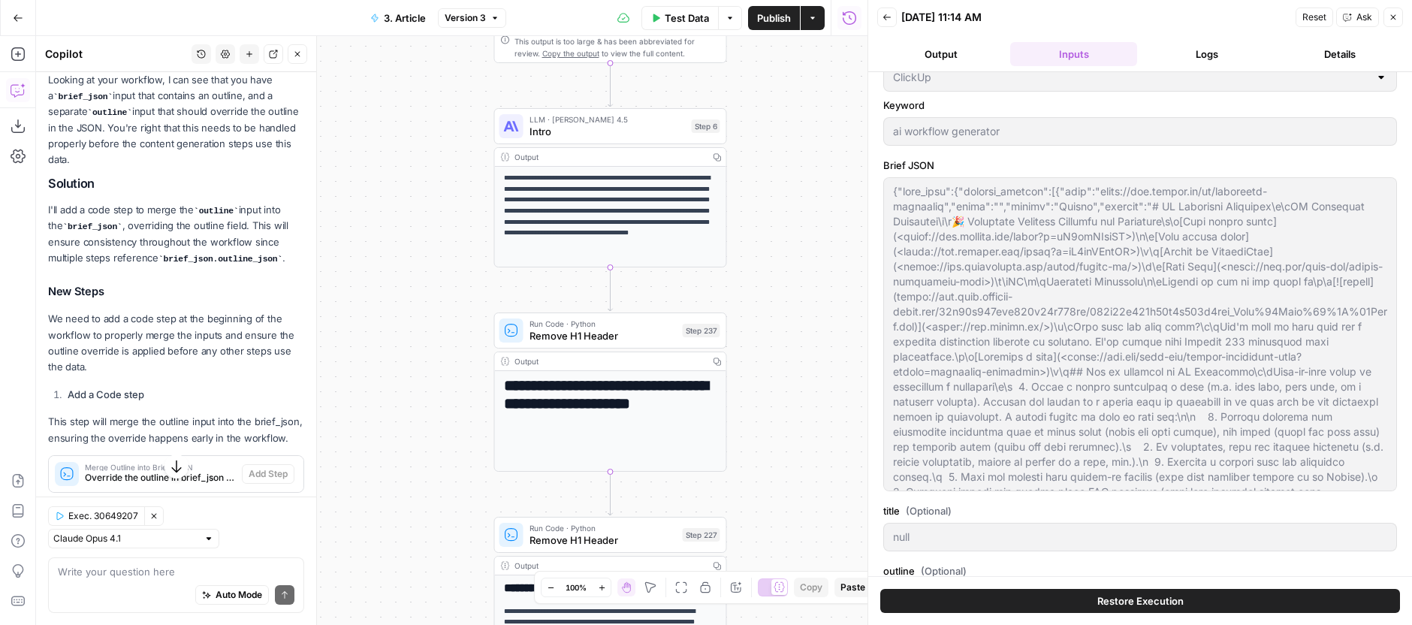
click at [213, 216] on p "I'll add a code step to merge the outline input into the brief_json , overridin…" at bounding box center [176, 234] width 256 height 65
drag, startPoint x: 213, startPoint y: 216, endPoint x: 234, endPoint y: 243, distance: 34.8
click at [234, 243] on p "I'll add a code step to merge the outline input into the brief_json , overridin…" at bounding box center [176, 234] width 256 height 65
click at [146, 244] on p "I'll add a code step to merge the outline input into the brief_json , overridin…" at bounding box center [176, 234] width 256 height 65
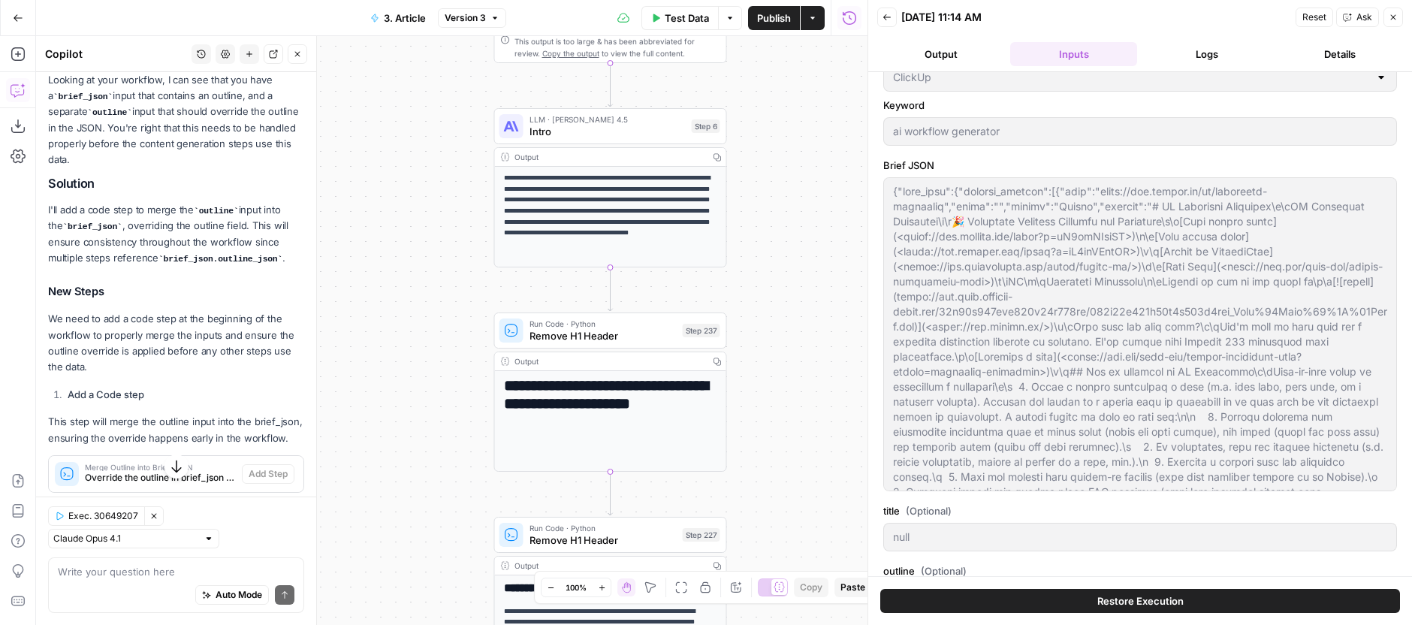
drag, startPoint x: 146, startPoint y: 244, endPoint x: 225, endPoint y: 287, distance: 89.1
click at [225, 287] on div "Looking at your workflow, I can see that you have a brief_json input that conta…" at bounding box center [176, 555] width 256 height 967
click at [225, 286] on h3 "New Steps" at bounding box center [176, 292] width 256 height 20
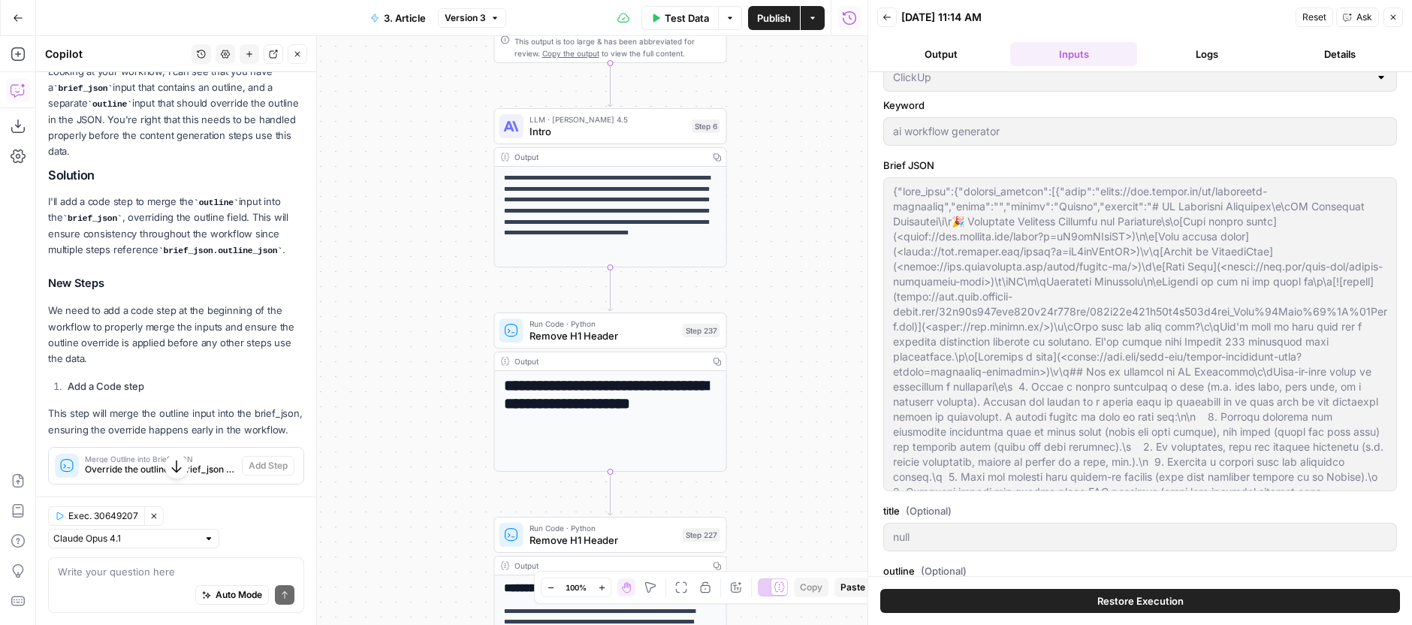
click at [158, 198] on p "I'll add a code step to merge the outline input into the brief_json , overridin…" at bounding box center [176, 226] width 256 height 65
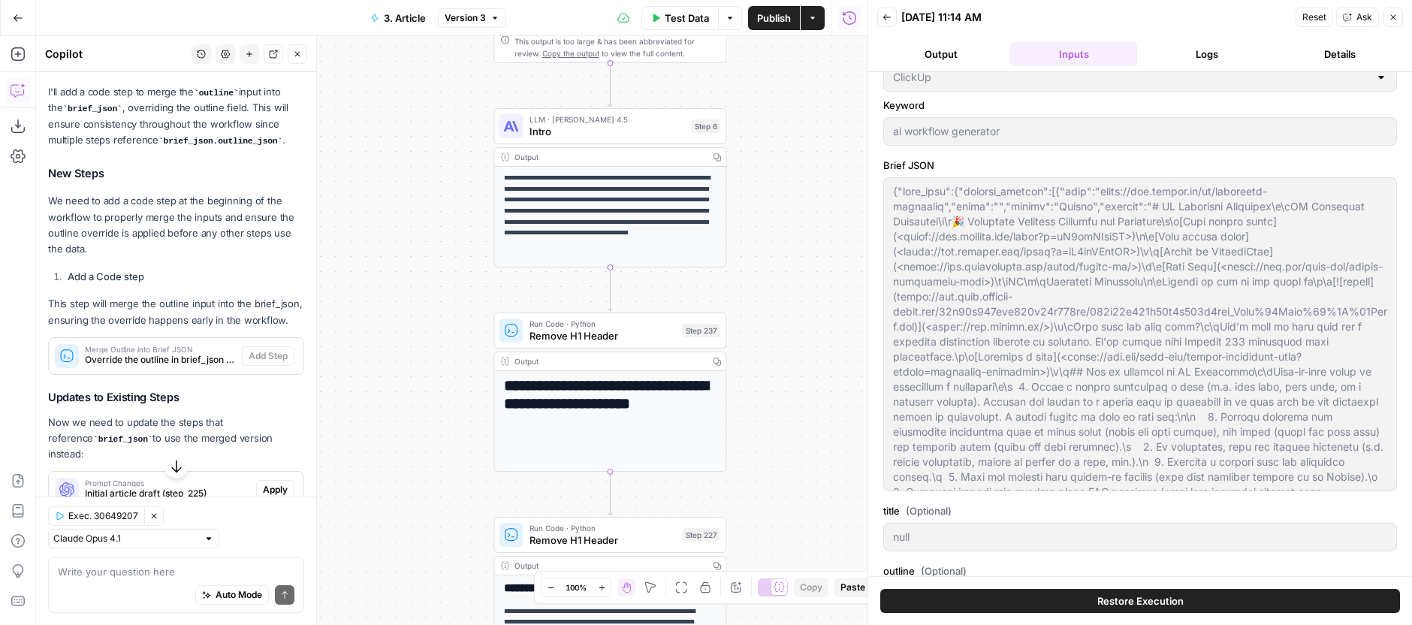
scroll to position [321, 0]
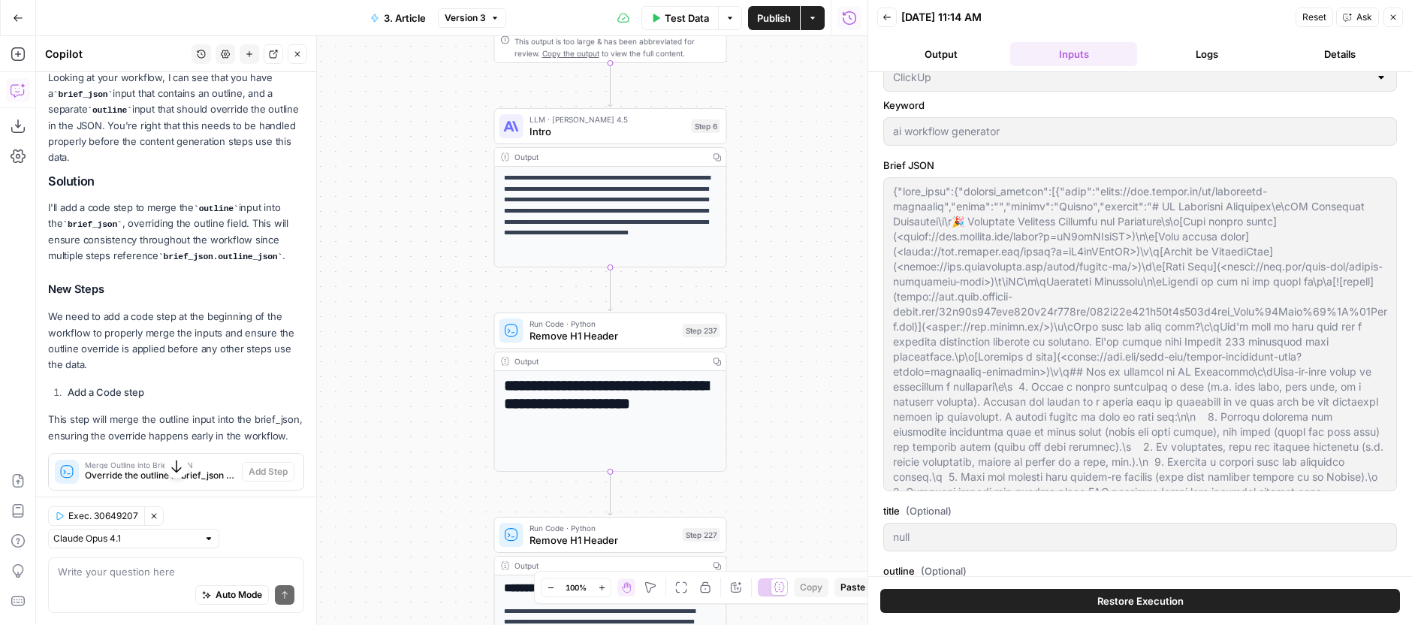
click at [149, 201] on p "I'll add a code step to merge the outline input into the brief_json , overridin…" at bounding box center [176, 232] width 256 height 65
drag, startPoint x: 149, startPoint y: 201, endPoint x: 281, endPoint y: 208, distance: 131.6
click at [281, 208] on p "I'll add a code step to merge the outline input into the brief_json , overridin…" at bounding box center [176, 232] width 256 height 65
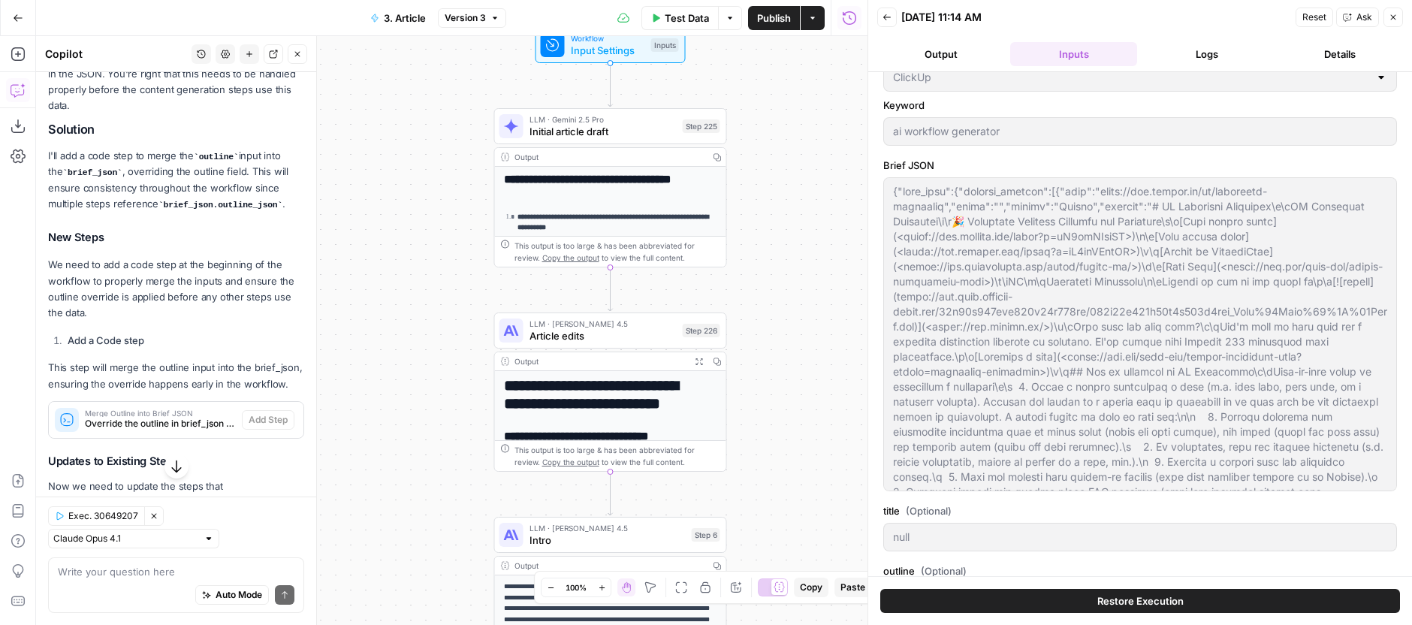
scroll to position [403, 0]
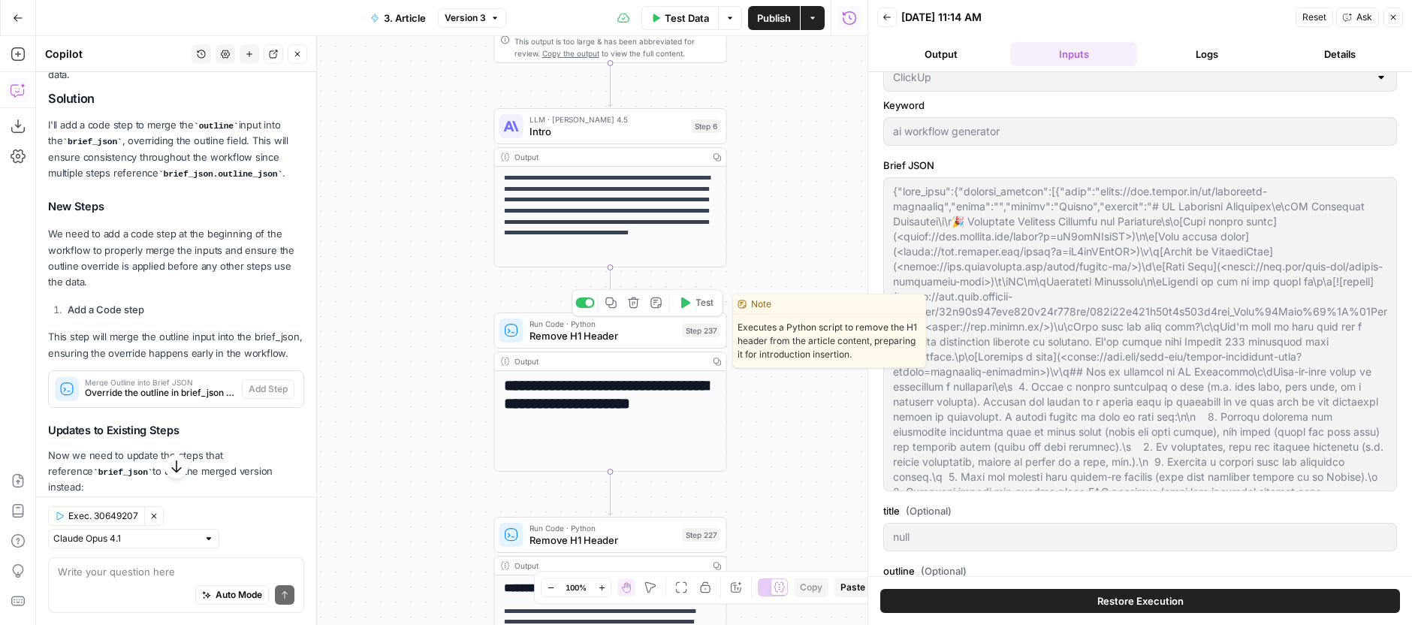
click at [602, 342] on span "Remove H1 Header" at bounding box center [602, 335] width 147 height 15
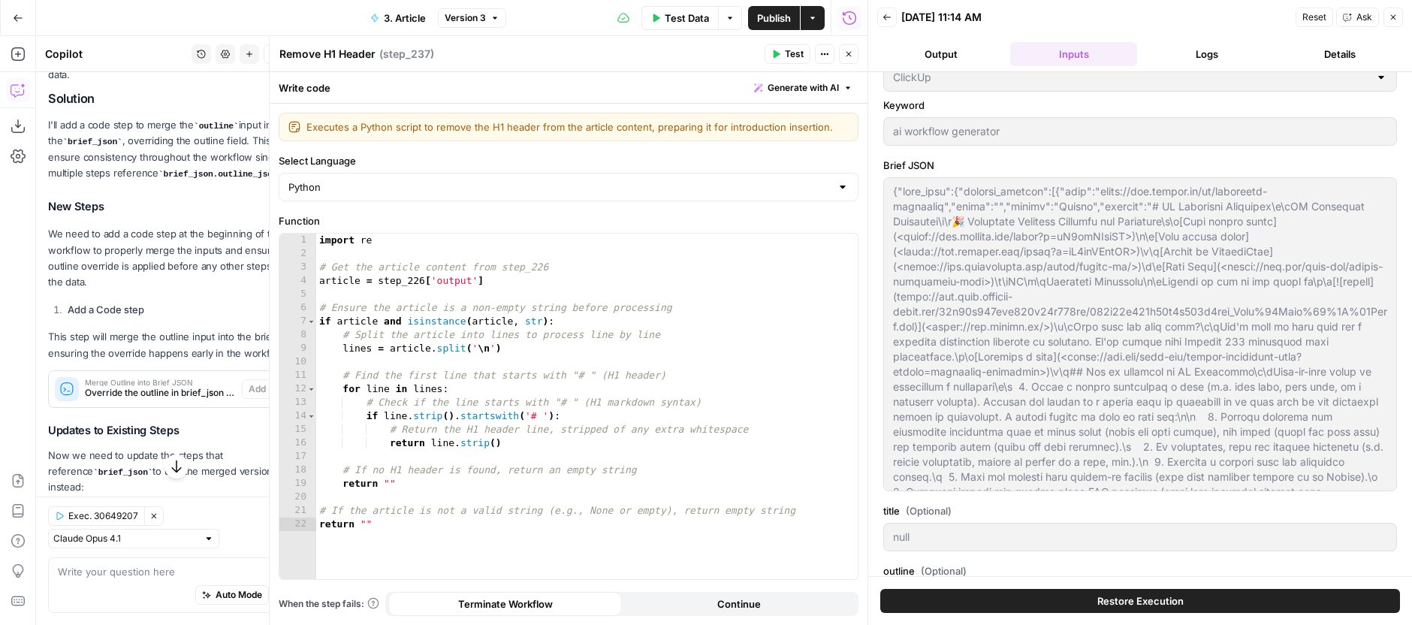
click at [855, 62] on button "Close" at bounding box center [849, 54] width 20 height 20
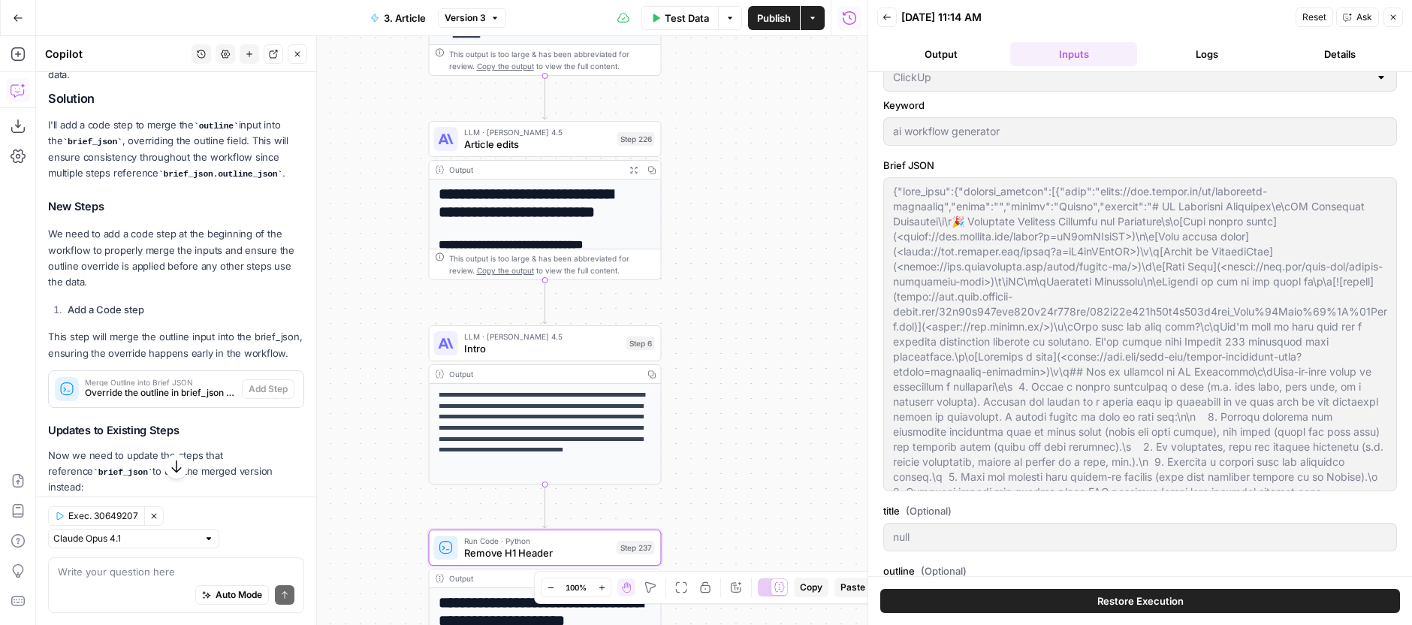
drag, startPoint x: 759, startPoint y: 285, endPoint x: 696, endPoint y: 203, distance: 102.9
click at [733, 424] on div "**********" at bounding box center [451, 330] width 831 height 589
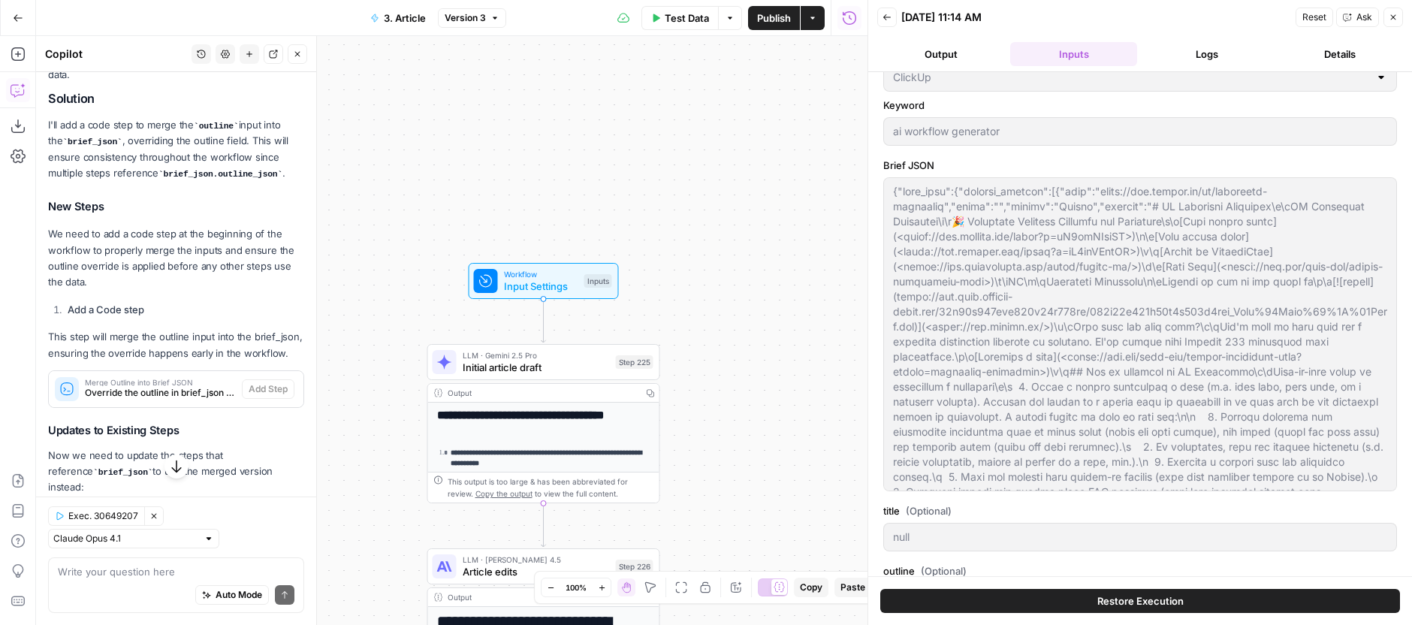
drag, startPoint x: 721, startPoint y: 183, endPoint x: 728, endPoint y: 385, distance: 202.1
click at [737, 545] on div "**********" at bounding box center [451, 330] width 831 height 589
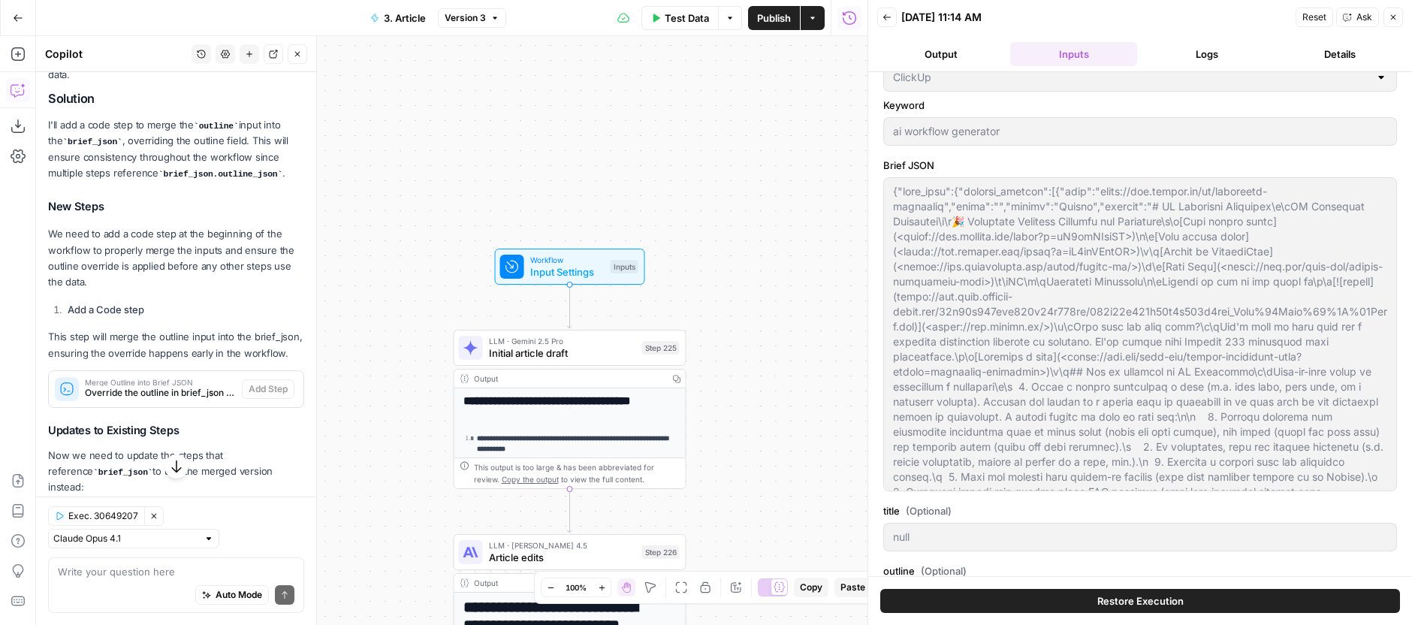
drag, startPoint x: 745, startPoint y: 224, endPoint x: 792, endPoint y: 56, distance: 174.8
click at [792, 56] on div "**********" at bounding box center [451, 330] width 831 height 589
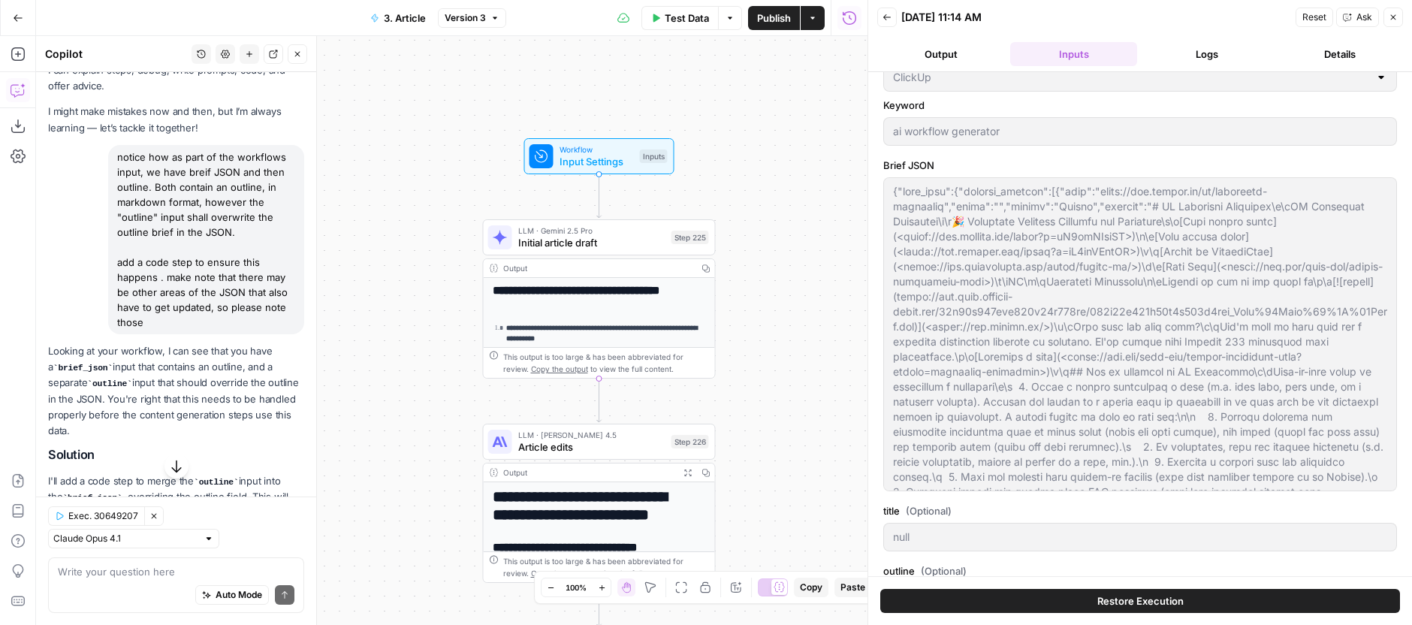
scroll to position [39, 0]
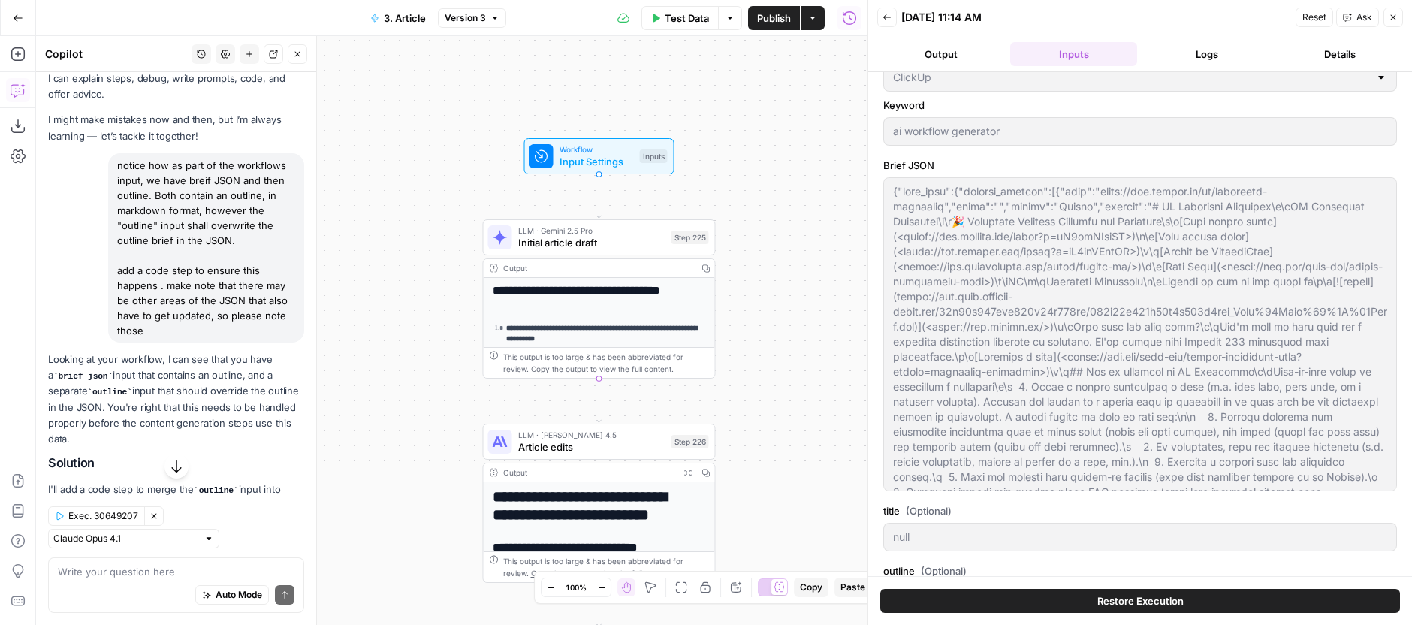
click at [134, 162] on div "notice how as part of the workflows input, we have breif JSON and then outline.…" at bounding box center [206, 247] width 196 height 189
drag, startPoint x: 134, startPoint y: 162, endPoint x: 201, endPoint y: 324, distance: 175.5
click at [201, 324] on div "notice how as part of the workflows input, we have breif JSON and then outline.…" at bounding box center [206, 247] width 196 height 189
copy div "notice how as part of the workflows input, we have breif JSON and then outline.…"
click at [259, 61] on div "History Settings New chat Detach Close" at bounding box center [250, 54] width 116 height 20
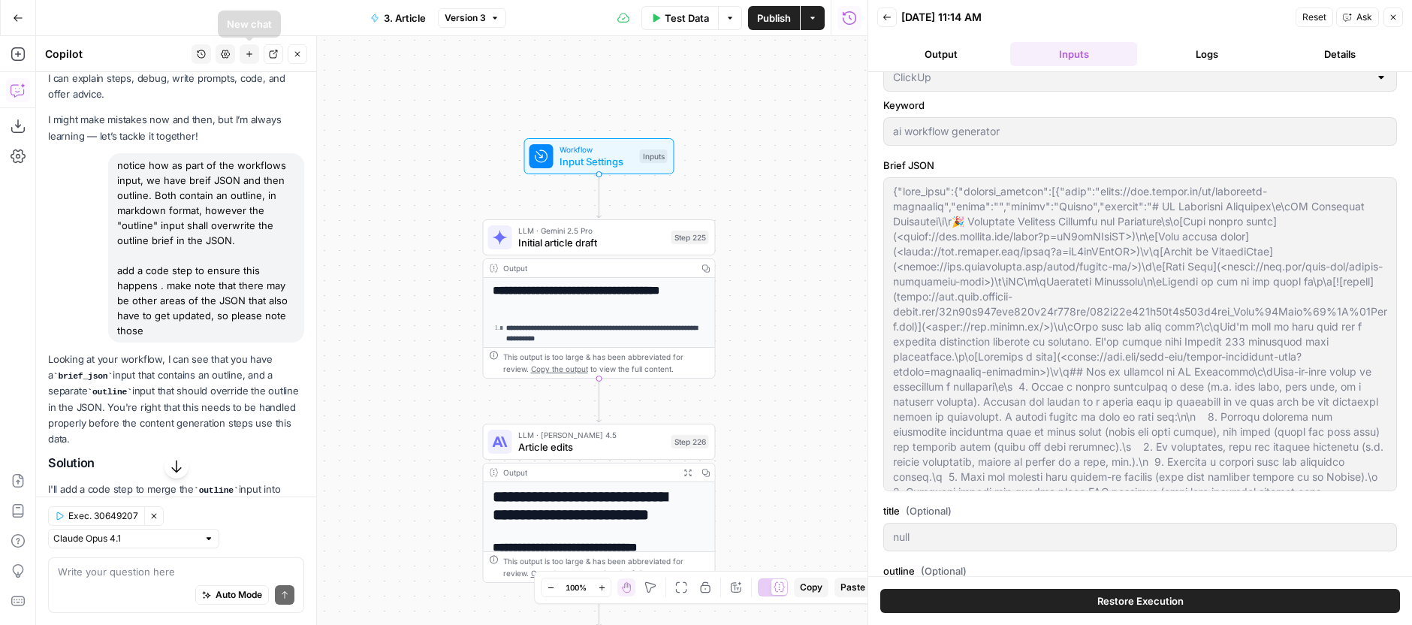
click at [248, 58] on icon "button" at bounding box center [249, 54] width 9 height 9
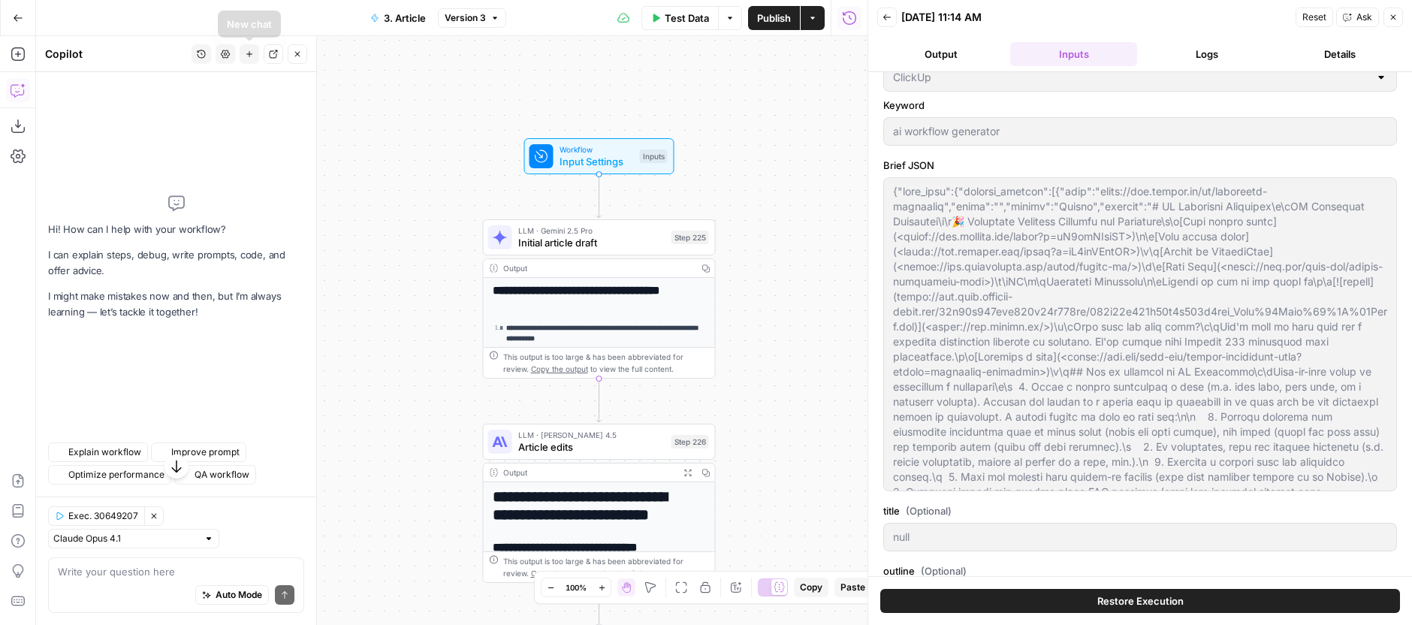
scroll to position [0, 0]
click at [162, 569] on textarea at bounding box center [176, 571] width 237 height 15
type input "# H1: AI Workflow Generator: Build Better Processes in Minutes## Introduction/H…"
paste textarea "notice how as part of the workflows input, we have breif JSON and then outline.…"
type textarea "notice how as part of the workflows input, we have breif JSON and then outline.…"
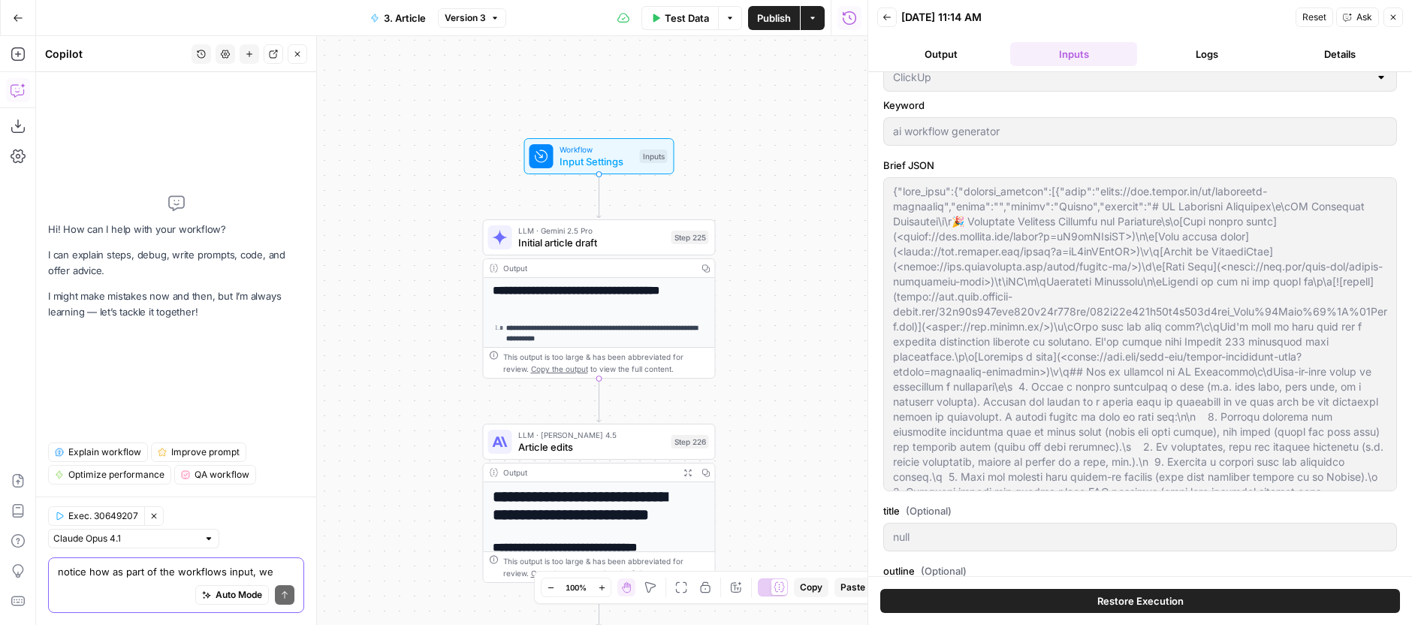
scroll to position [29, 0]
type input "# H1: AI Workflow Generator: Build Better Processes in Minutes## Introduction/H…"
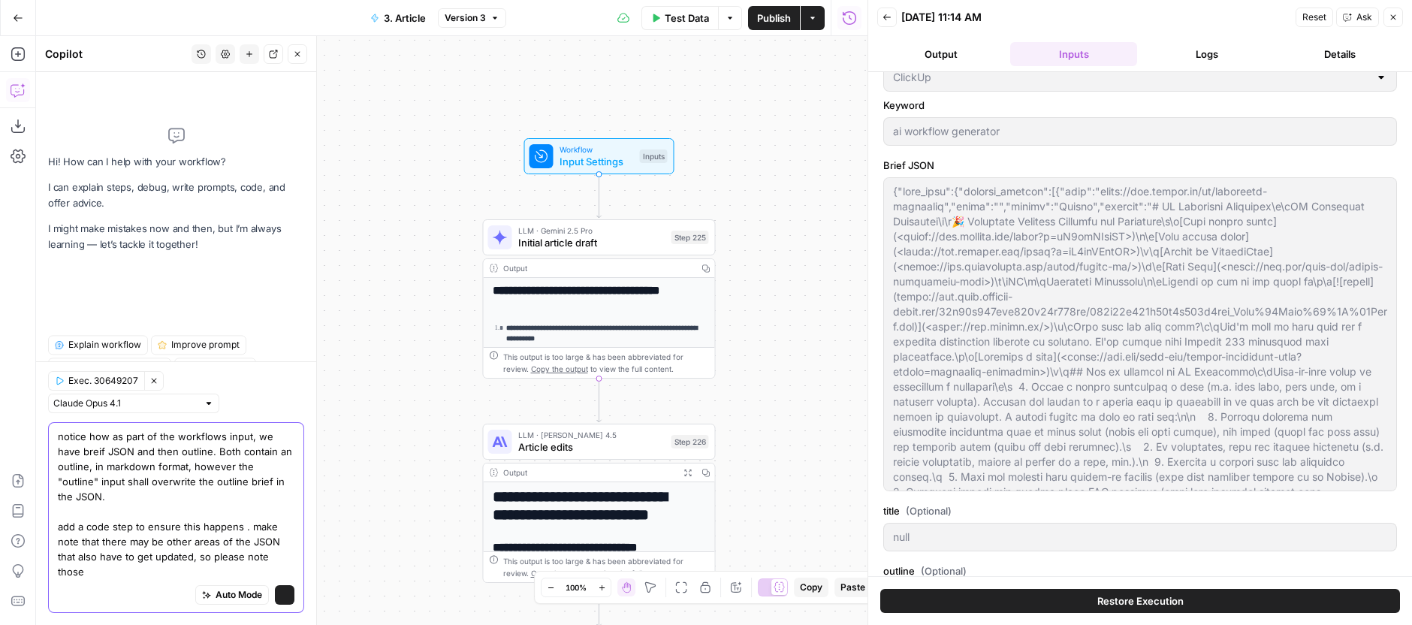
click at [173, 540] on textarea "notice how as part of the workflows input, we have breif JSON and then outline.…" at bounding box center [176, 504] width 237 height 150
type textarea "notice how as part of the workflows input, we have breif JSON and then outline.…"
click at [167, 411] on input "text" at bounding box center [125, 403] width 144 height 15
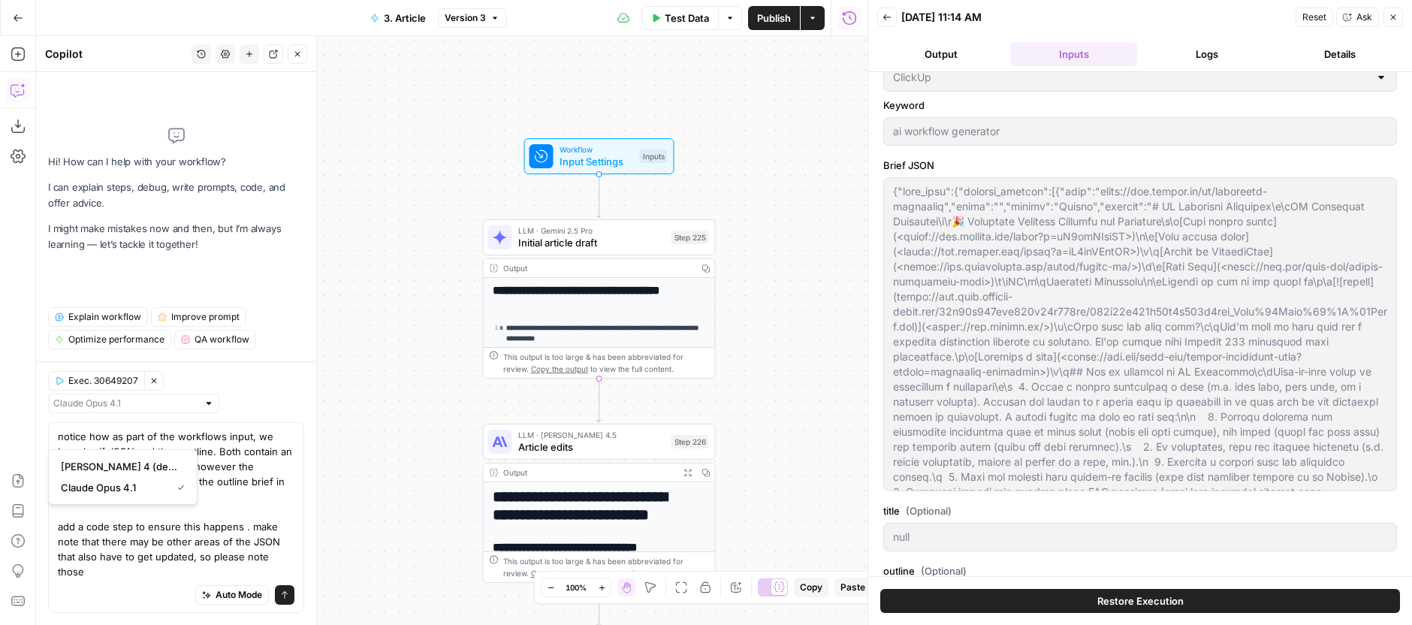
click at [142, 466] on span "[PERSON_NAME] 4 (default)" at bounding box center [120, 466] width 118 height 15
type input "# H1: AI Workflow Generator: Build Better Processes in Minutes## Introduction/H…"
type input "[PERSON_NAME] 4 (default)"
click at [169, 509] on textarea "notice how as part of the workflows input, we have breif JSON and then outline.…" at bounding box center [176, 504] width 237 height 150
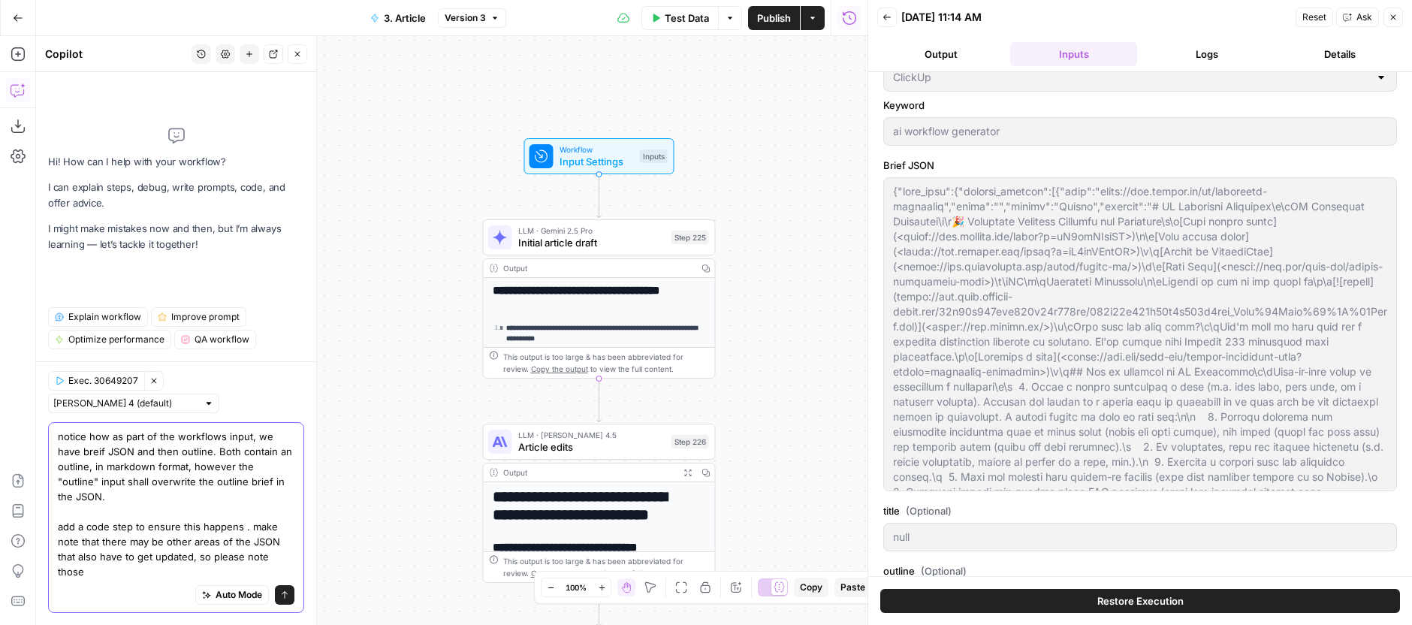
click at [176, 513] on textarea "notice how as part of the workflows input, we have breif JSON and then outline.…" at bounding box center [176, 504] width 237 height 150
click at [98, 485] on textarea "notice how as part of the workflows input, we have breif JSON and then outline.…" at bounding box center [176, 504] width 237 height 150
click at [187, 562] on textarea "notice how as part of the workflows input, we have brief JSON and then outline.…" at bounding box center [176, 504] width 237 height 150
click at [149, 574] on textarea "notice how as part of the workflows input, we have brief JSON and then outline.…" at bounding box center [176, 504] width 237 height 150
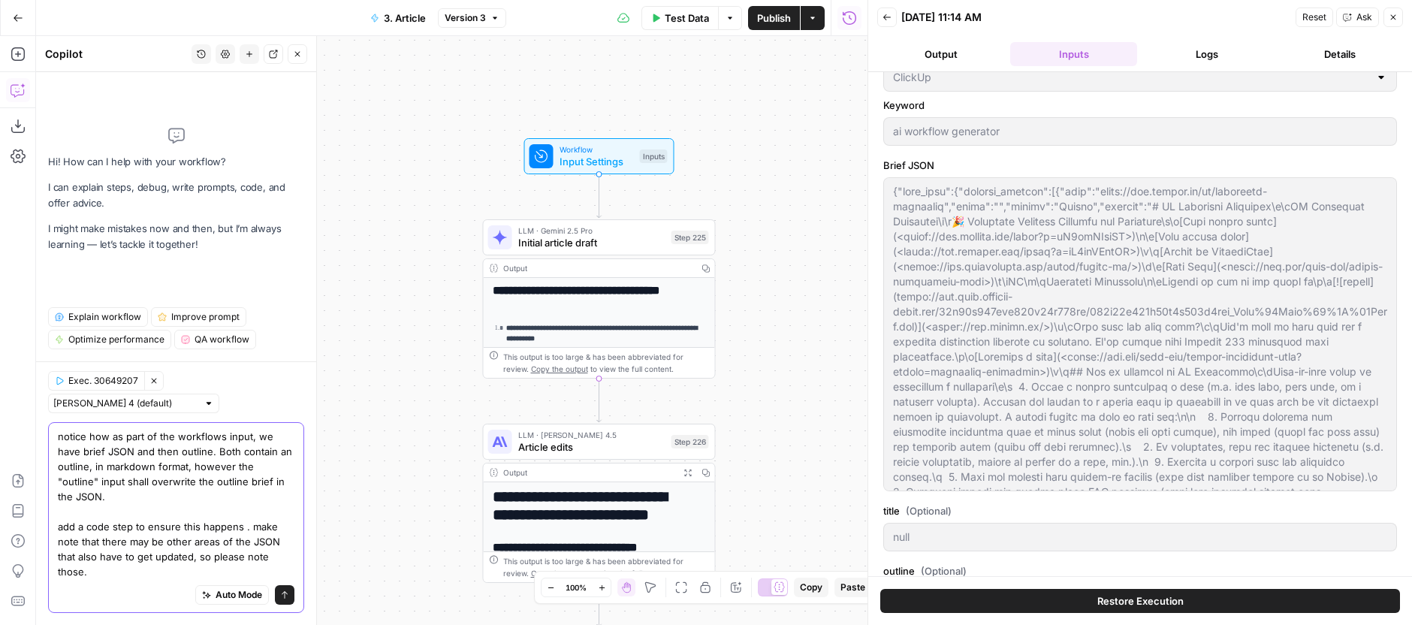
scroll to position [15, 0]
type textarea "notice how as part of the workflows input, we have brief JSON and then outline.…"
click at [161, 572] on textarea "notice how as part of the workflows input, we have brief JSON and then outline.…" at bounding box center [176, 504] width 237 height 150
type input "# H1: AI Workflow Generator: Build Better Processes in Minutes## Introduction/H…"
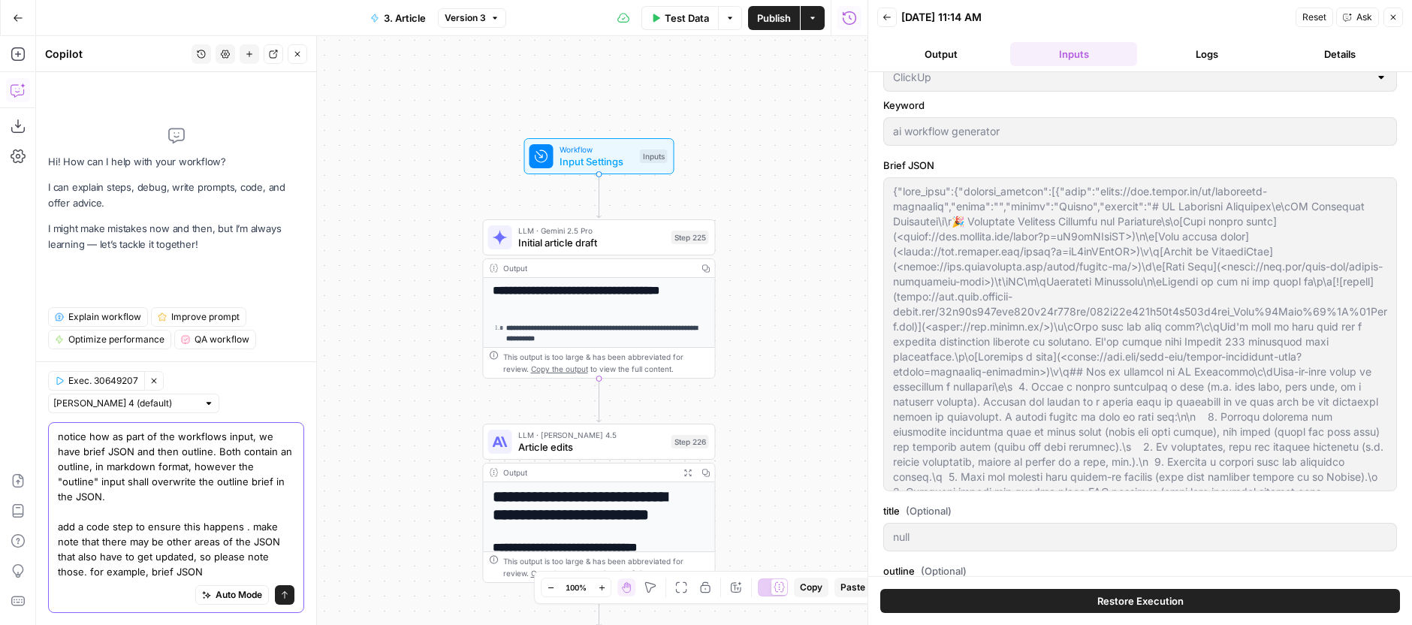
paste textarea "outline_json"
type textarea "notice how as part of the workflows input, we have brief JSON and then outline.…"
type input "# H1: AI Workflow Generator: Build Better Processes in Minutes## Introduction/H…"
click at [232, 575] on textarea "notice how as part of the workflows input, we have brief JSON and then outline.…" at bounding box center [176, 504] width 237 height 150
drag, startPoint x: 239, startPoint y: 574, endPoint x: 247, endPoint y: 577, distance: 8.8
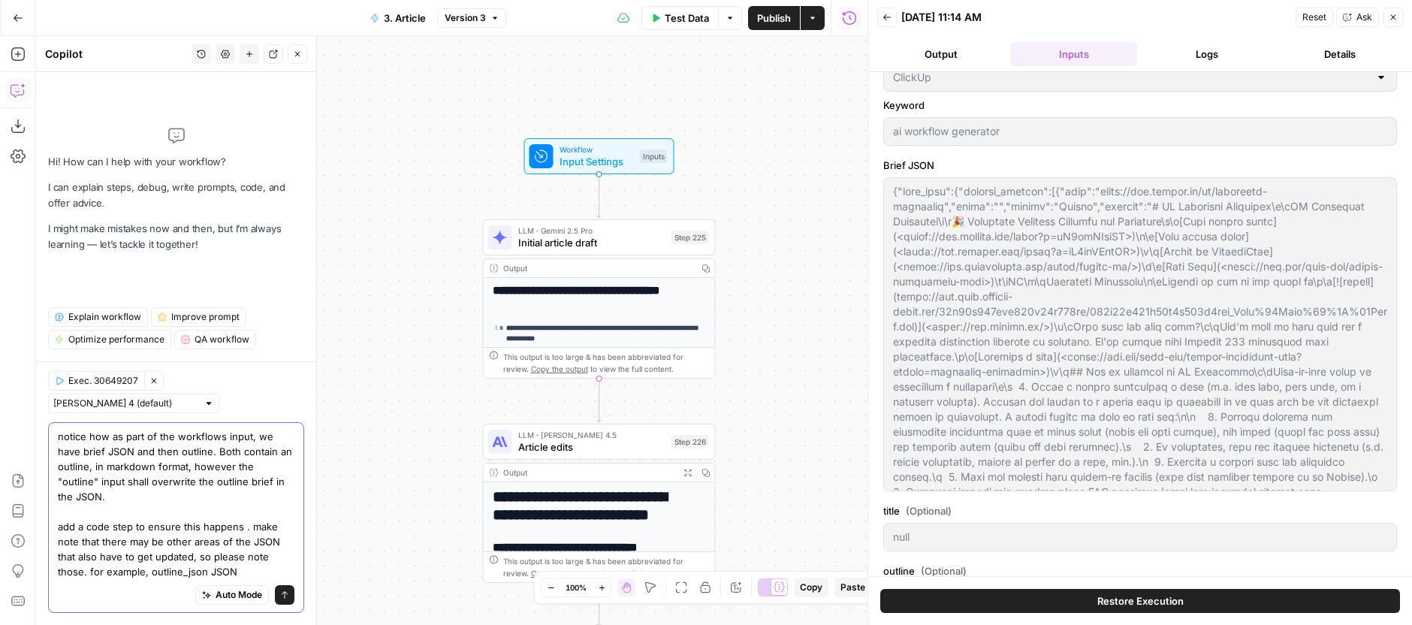
click at [239, 574] on textarea "notice how as part of the workflows input, we have brief JSON and then outline.…" at bounding box center [176, 504] width 237 height 150
click at [247, 577] on textarea "notice how as part of the workflows input, we have brief JSON and then outline.…" at bounding box center [176, 504] width 237 height 150
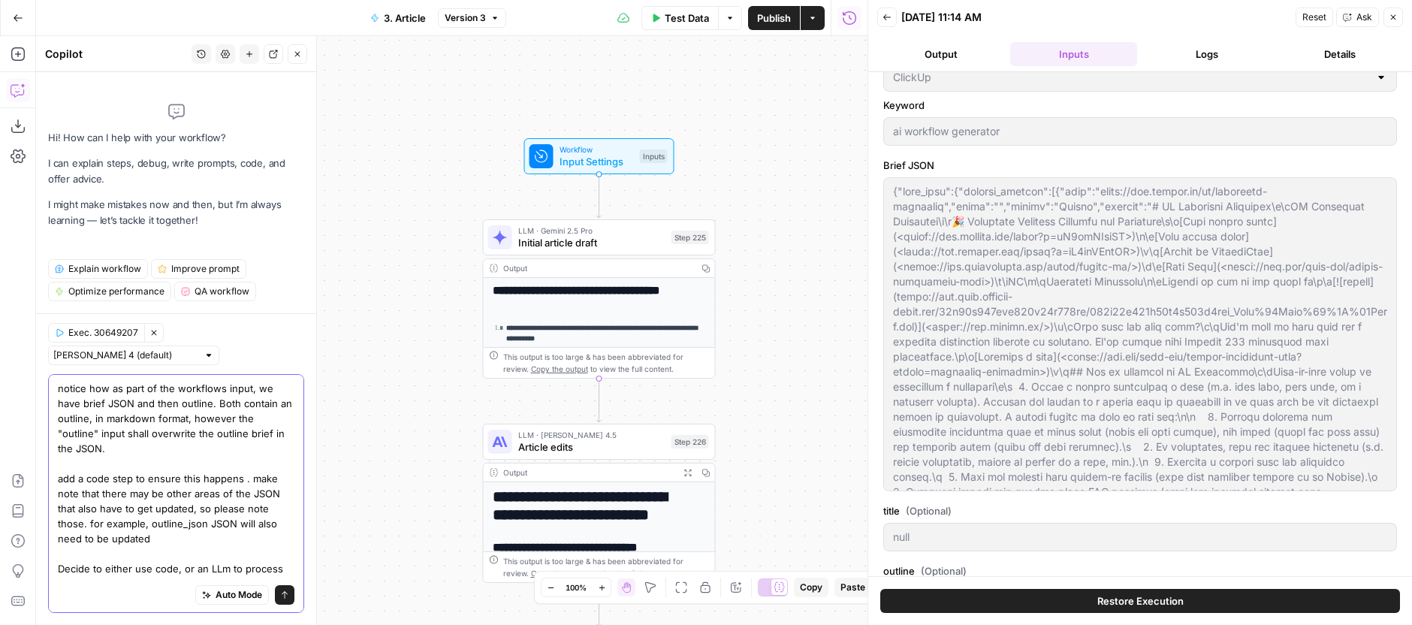
type textarea "notice how as part of the workflows input, we have brief JSON and then outline.…"
type input "# H1: AI Workflow Generator: Build Better Processes in Minutes## Introduction/H…"
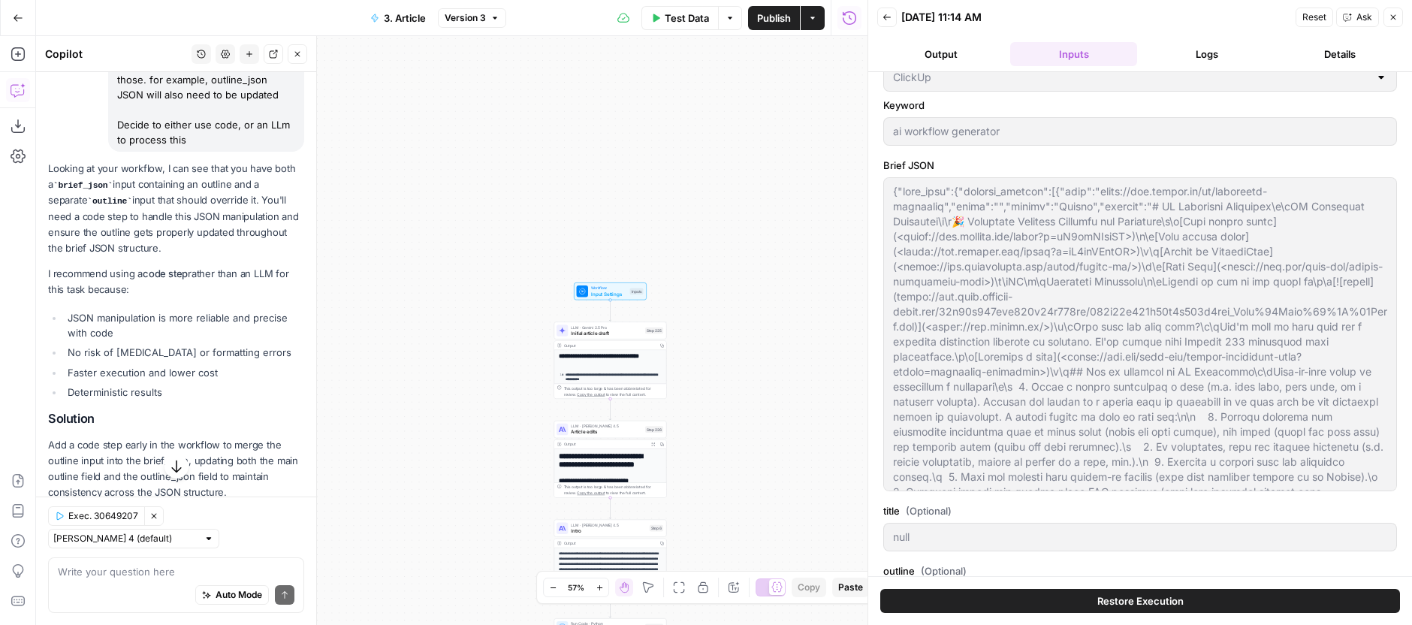
scroll to position [888, 0]
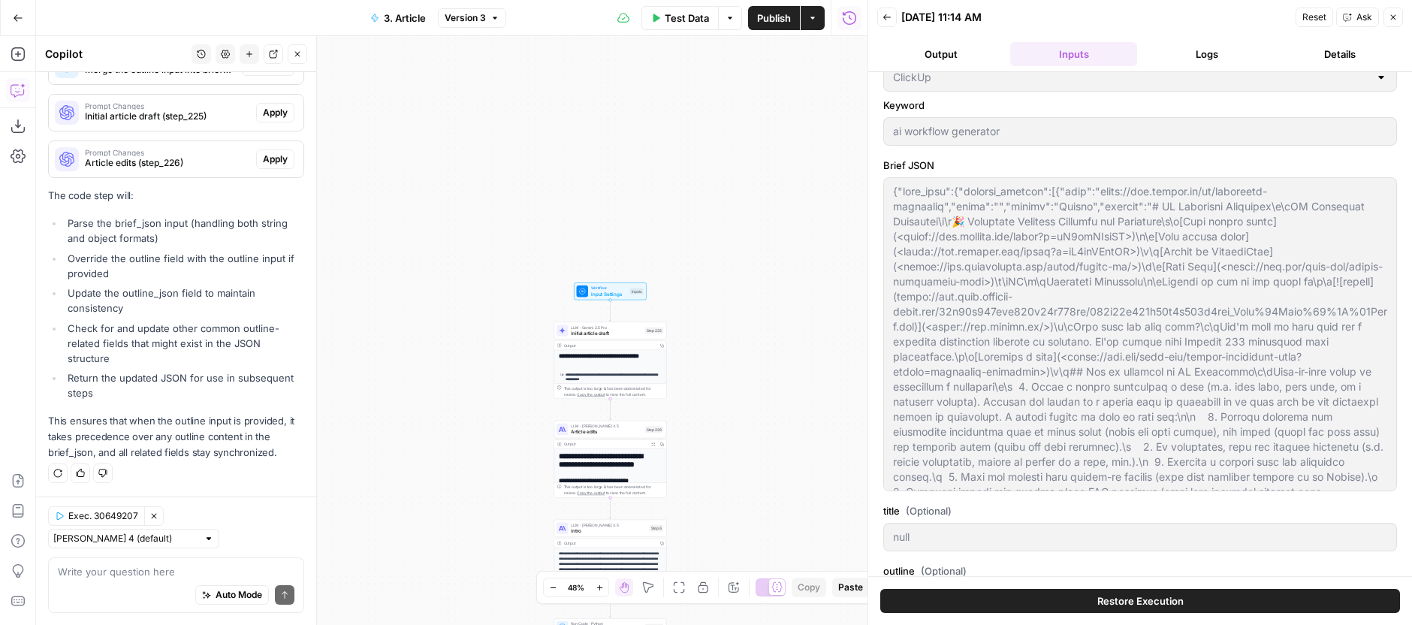
click at [56, 481] on button "Regenerate" at bounding box center [58, 473] width 20 height 20
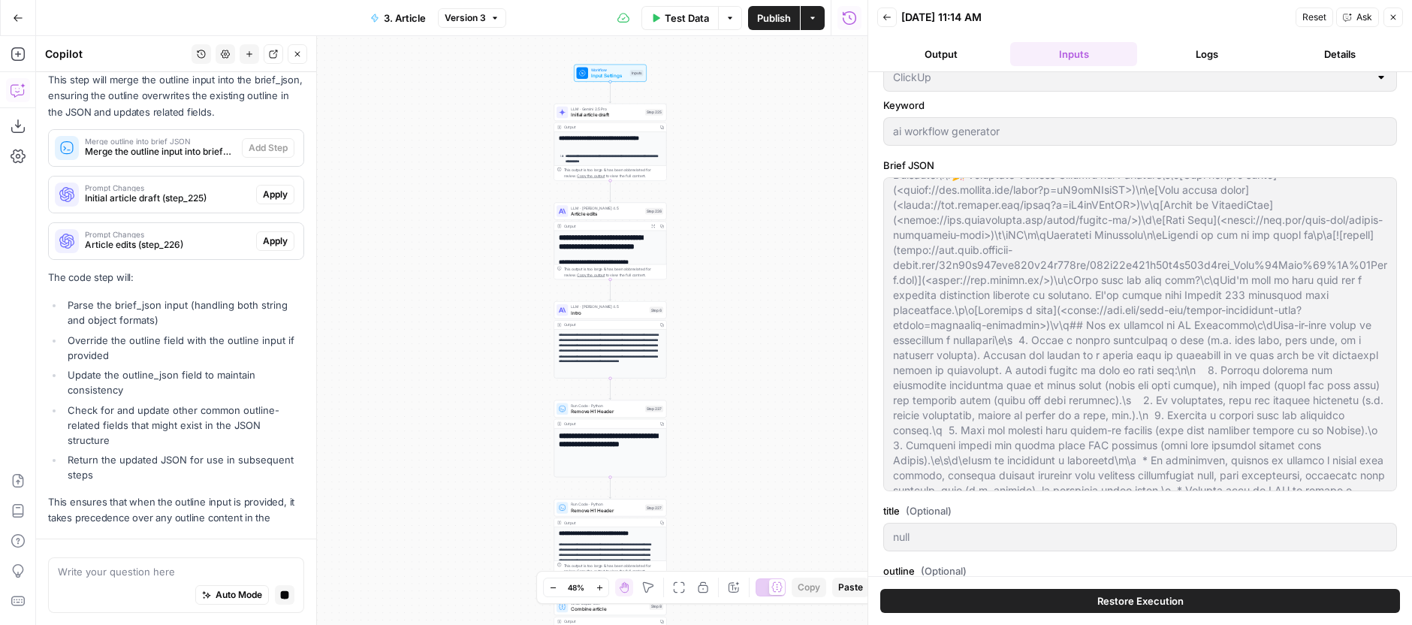
scroll to position [817, 0]
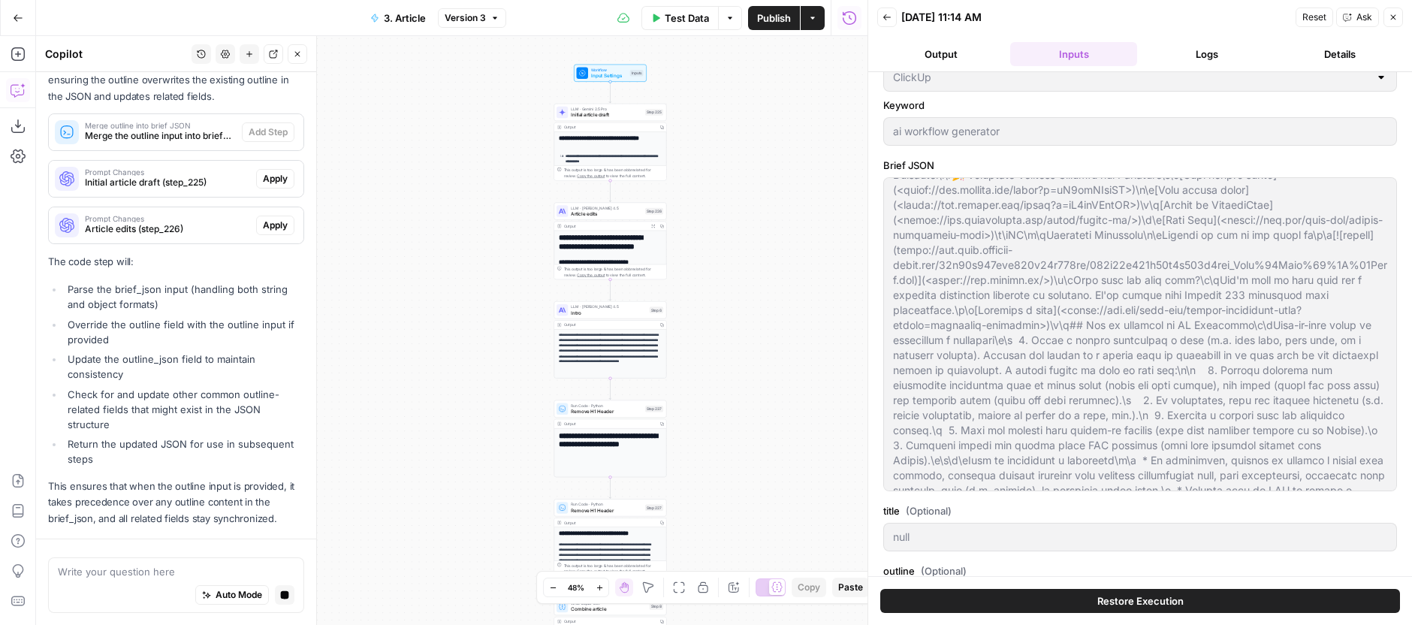
type input "# H1: AI Workflow Generator: Build Better Processes in Minutes## Introduction/H…"
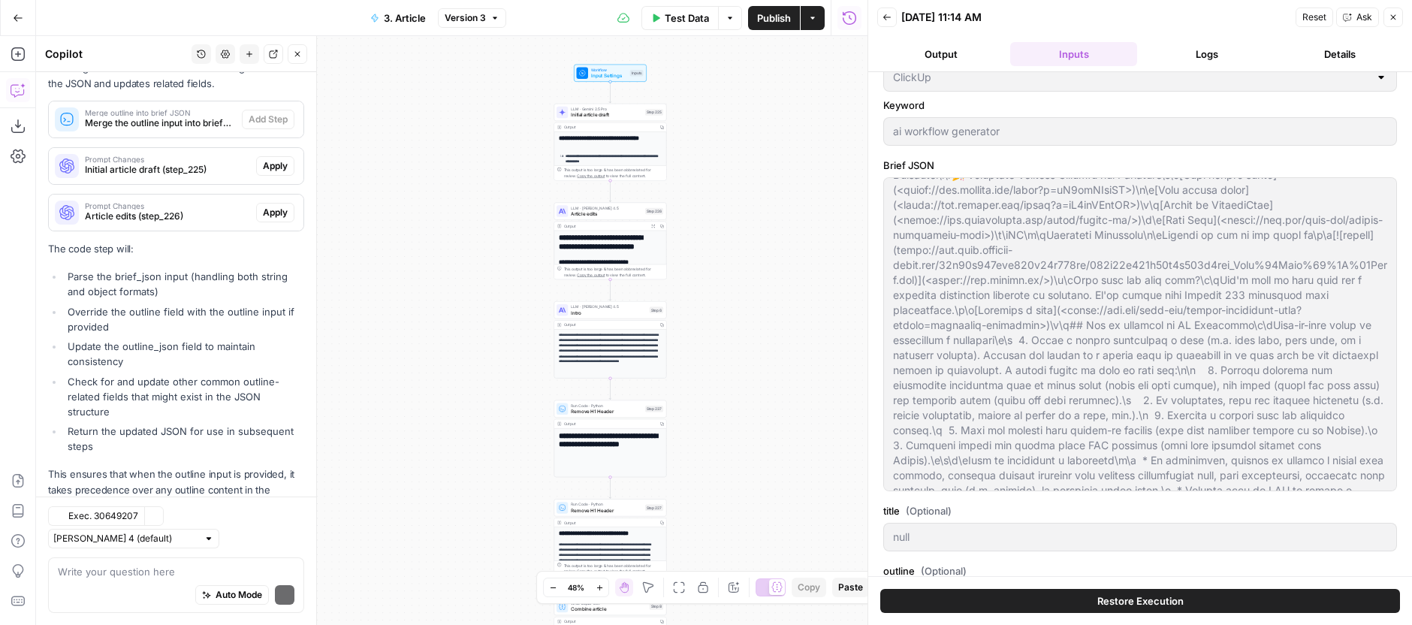
scroll to position [888, 0]
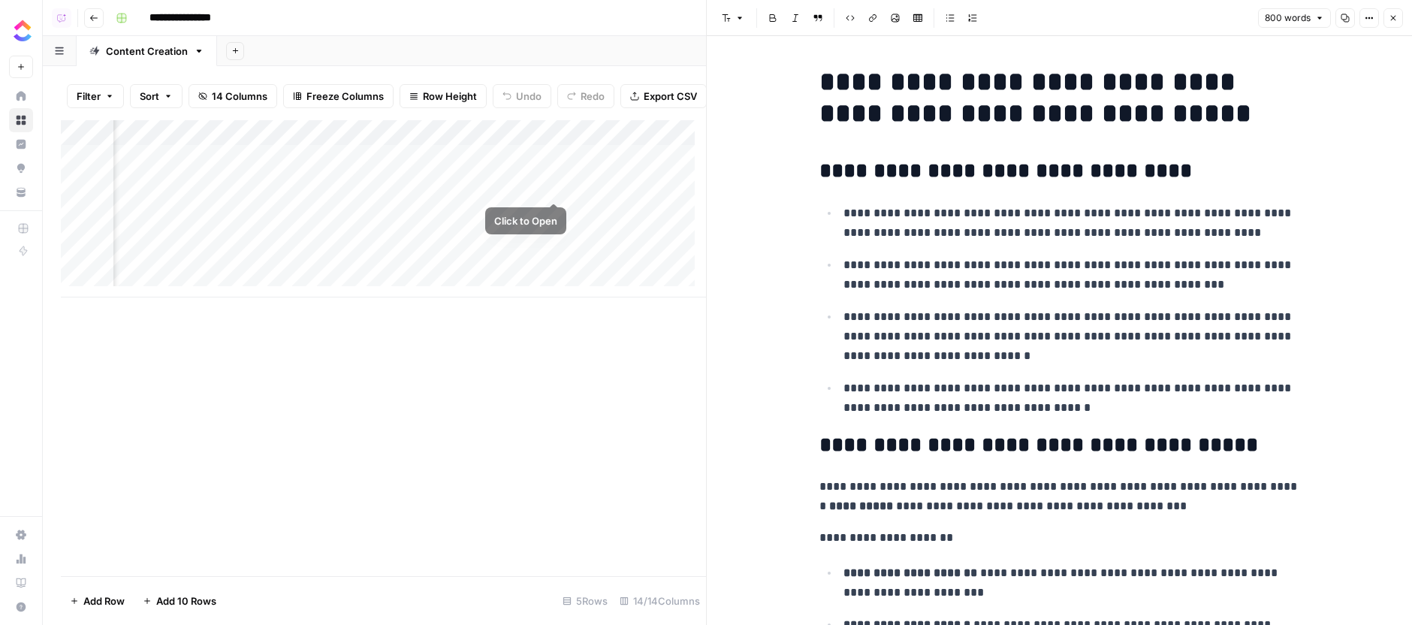
scroll to position [2313, 0]
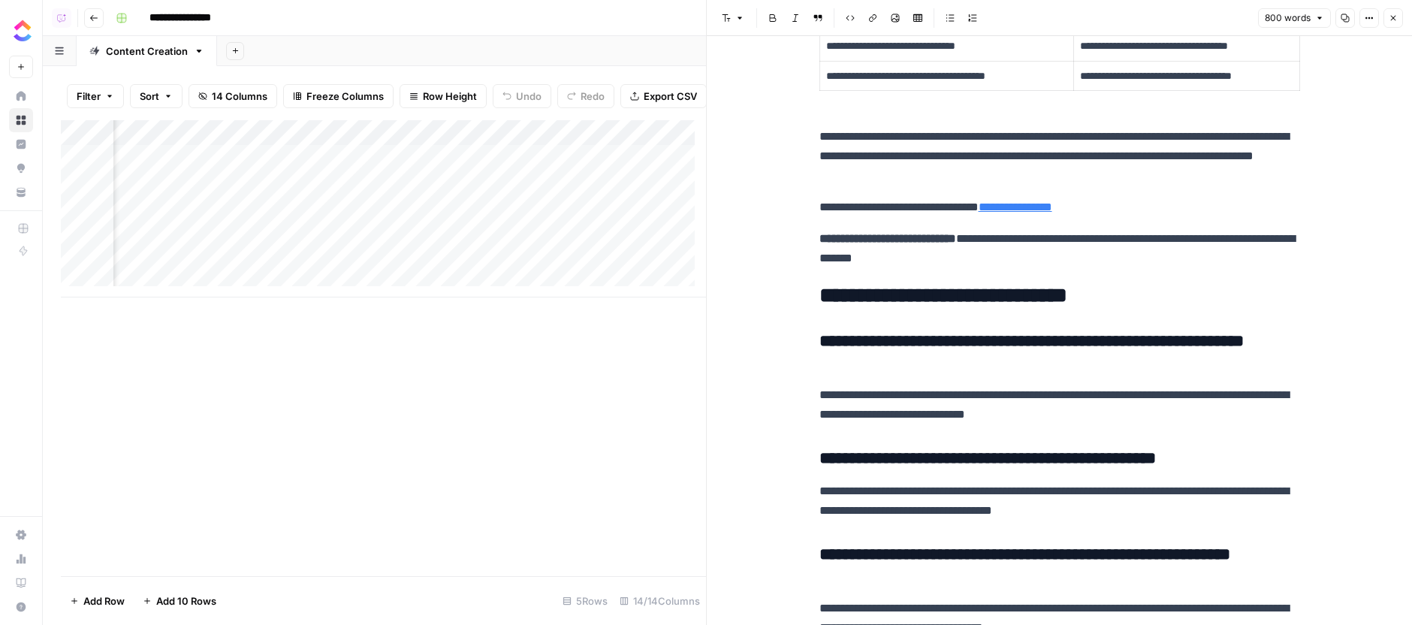
click at [282, 163] on div "Add Column" at bounding box center [383, 208] width 645 height 177
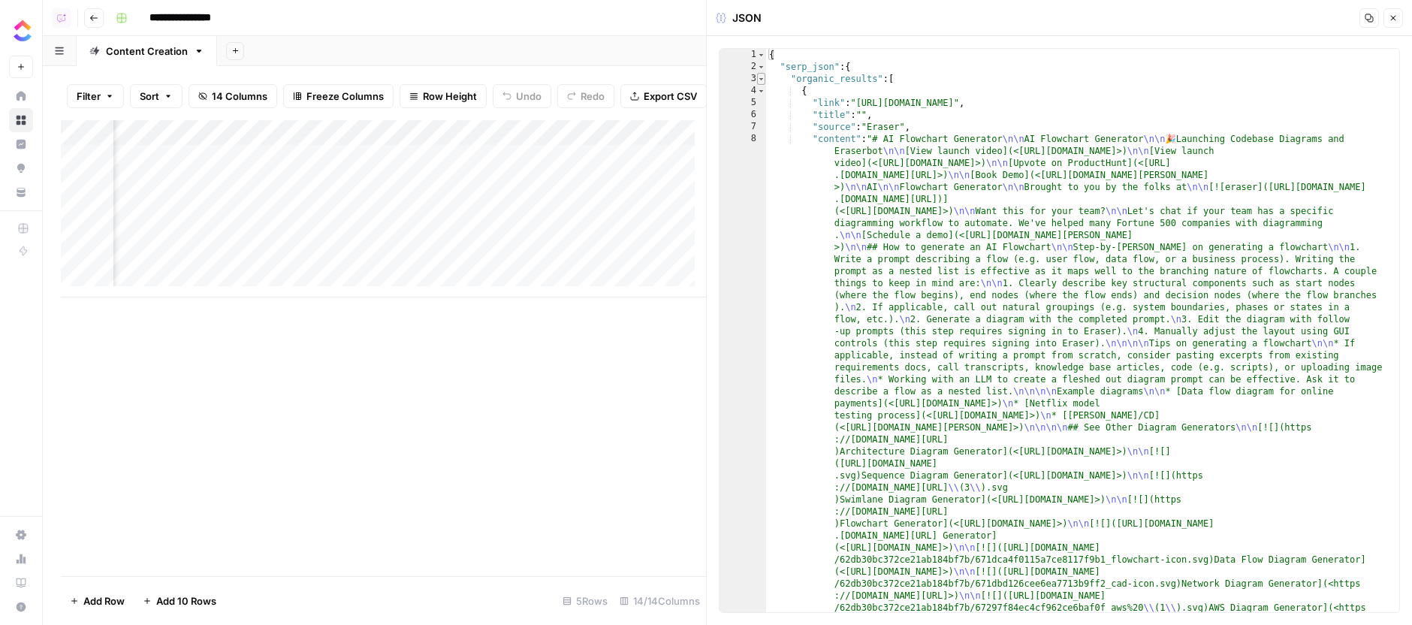
click at [762, 78] on span "Toggle code folding, rows 3 through 7793" at bounding box center [761, 79] width 8 height 12
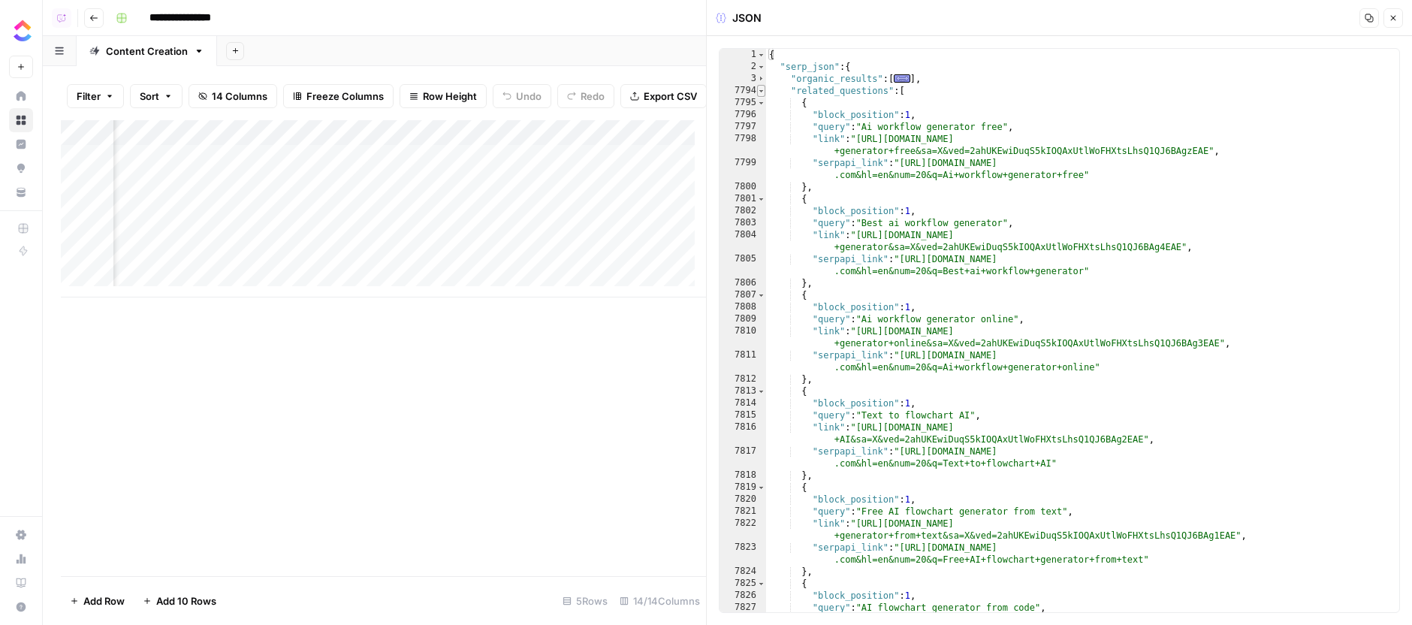
click at [762, 92] on span "Toggle code folding, rows 7794 through 7843" at bounding box center [761, 91] width 8 height 12
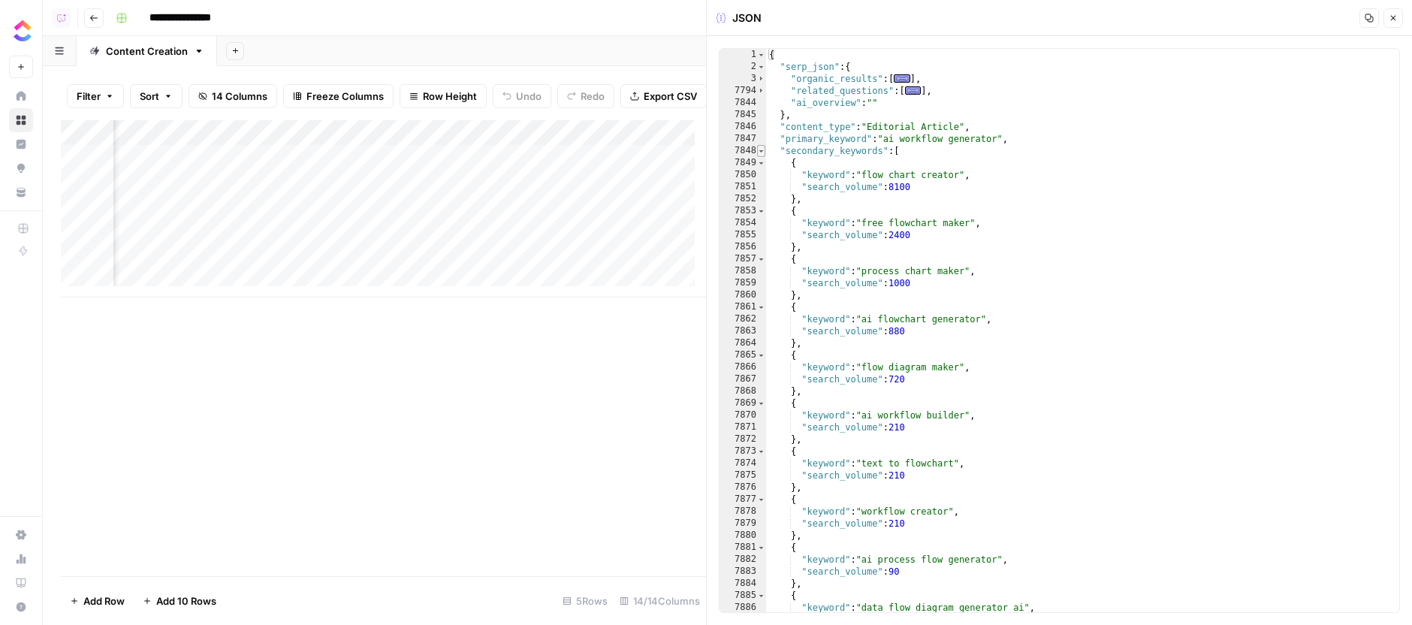
click at [765, 153] on span "Toggle code folding, rows 7848 through 7889" at bounding box center [761, 151] width 8 height 12
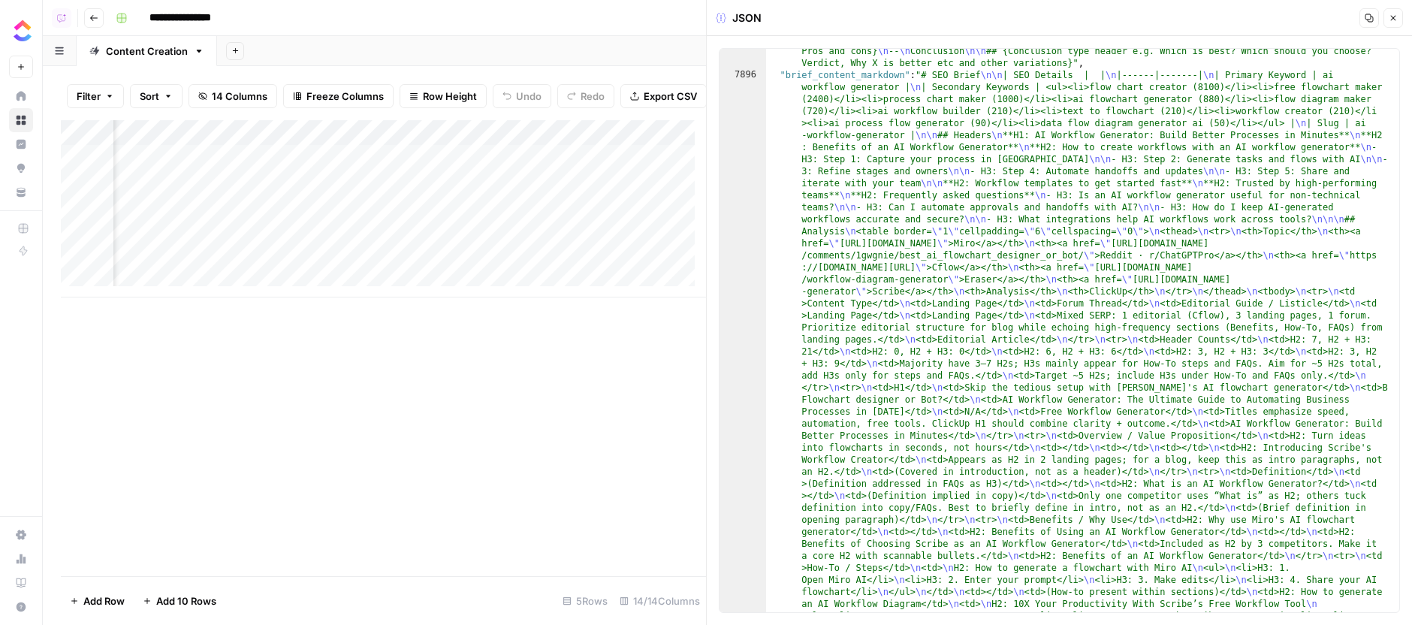
scroll to position [1178, 0]
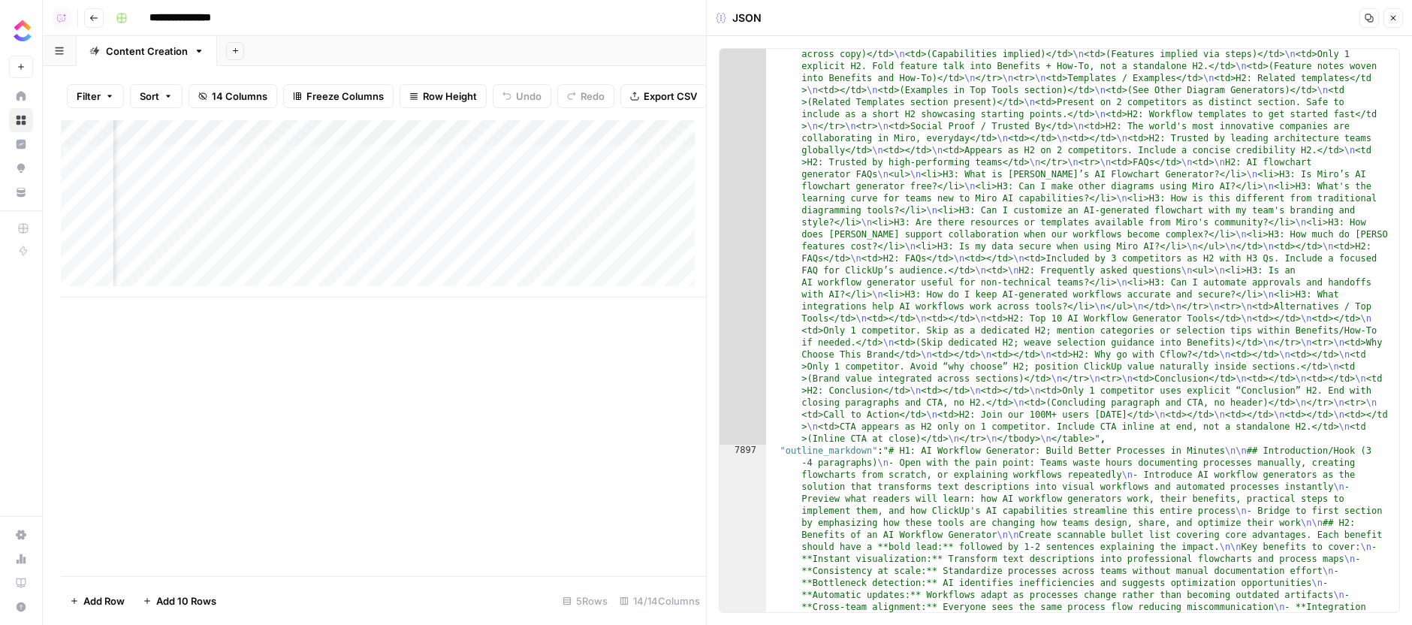
scroll to position [1980, 0]
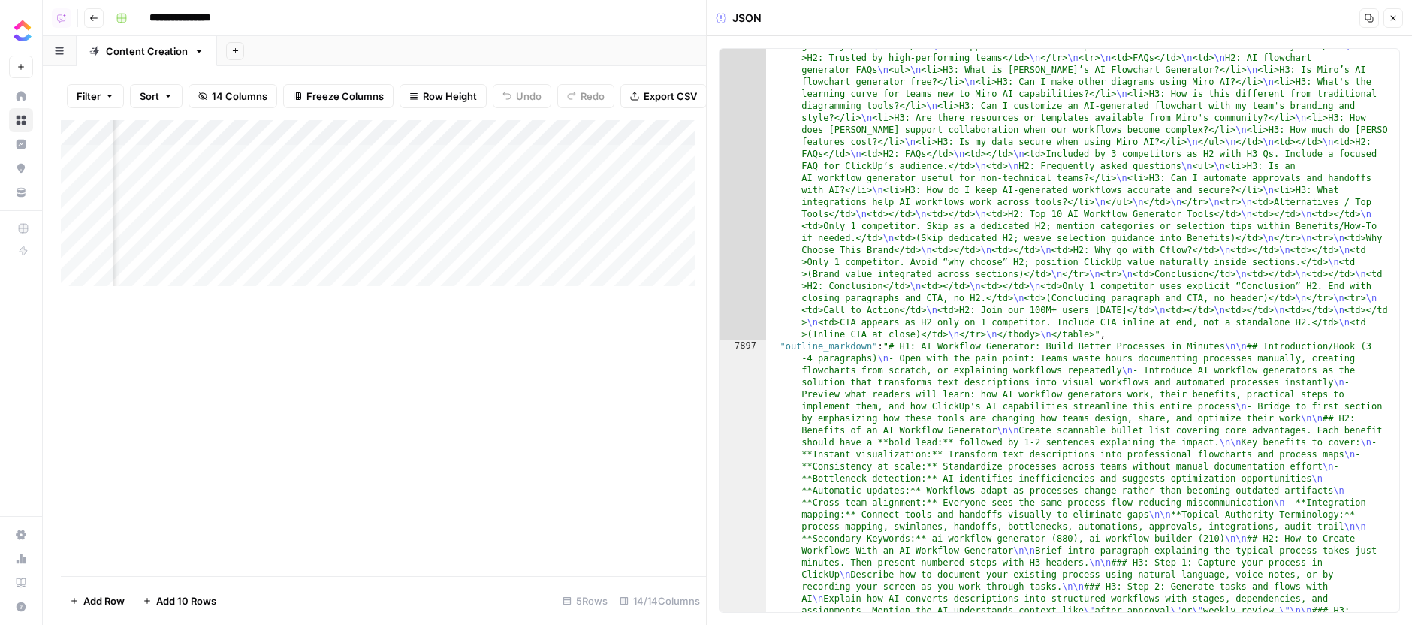
click at [821, 344] on div ""brief_content_markdown" : "# SEO Brief \n\n | SEO Details | | \n |------|-----…" at bounding box center [1077, 478] width 622 height 2342
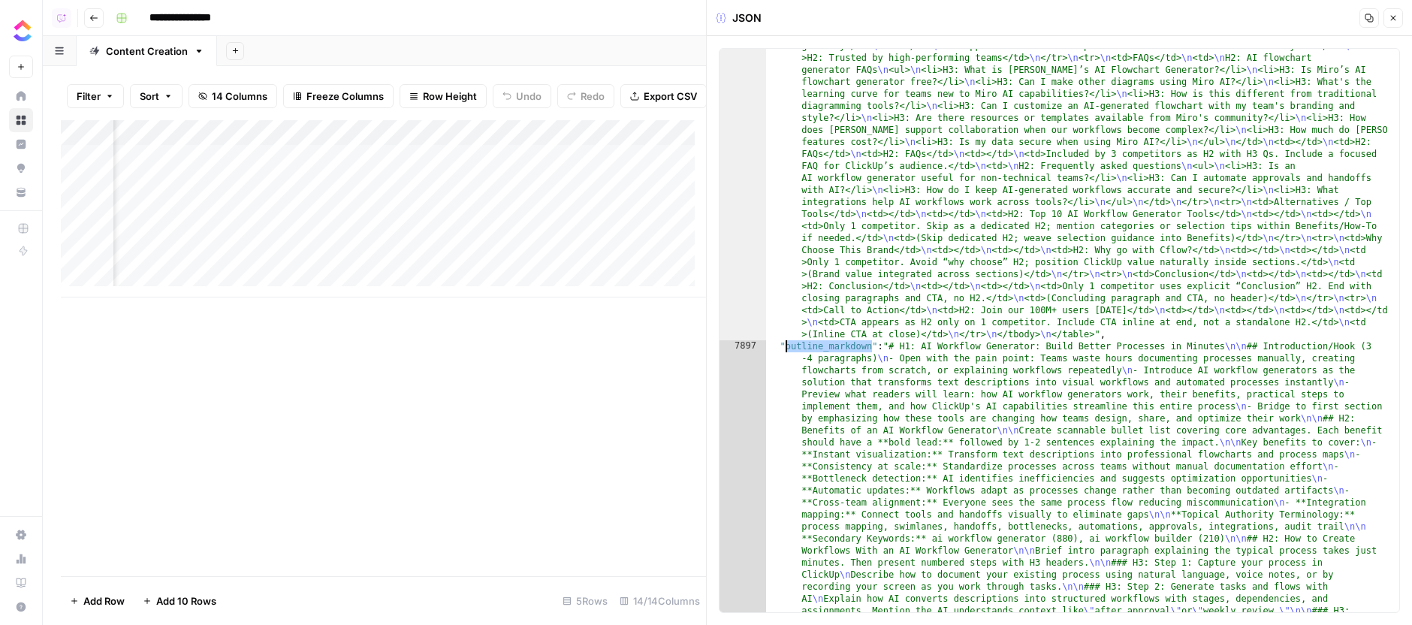
click at [821, 344] on div ""brief_content_markdown" : "# SEO Brief \n\n | SEO Details | | \n |------|-----…" at bounding box center [1077, 478] width 622 height 2342
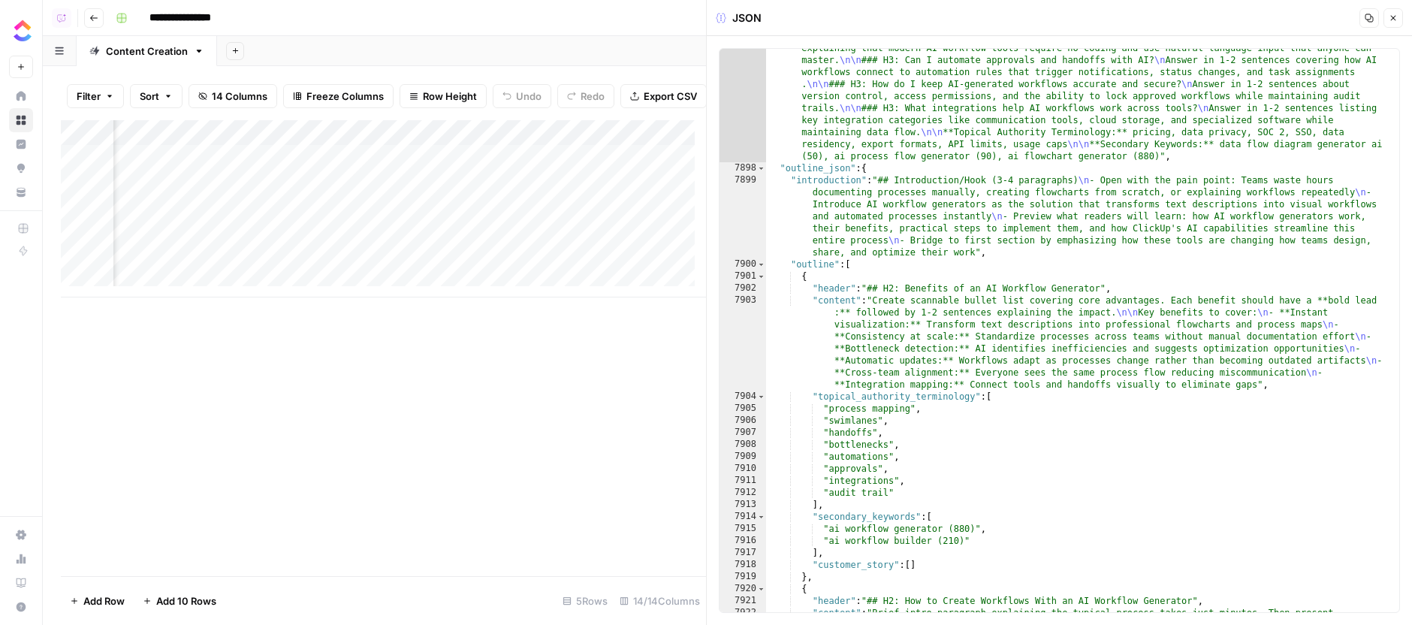
scroll to position [2903, 0]
click at [890, 293] on div ""outline_markdown" : "# H1: AI Workflow Generator: Build Better Processes in Mi…" at bounding box center [1077, 143] width 622 height 1453
click at [831, 170] on div ""outline_markdown" : "# H1: AI Workflow Generator: Build Better Processes in Mi…" at bounding box center [1077, 143] width 622 height 1453
click at [912, 263] on div ""outline_markdown" : "# H1: AI Workflow Generator: Build Better Processes in Mi…" at bounding box center [1077, 143] width 622 height 1453
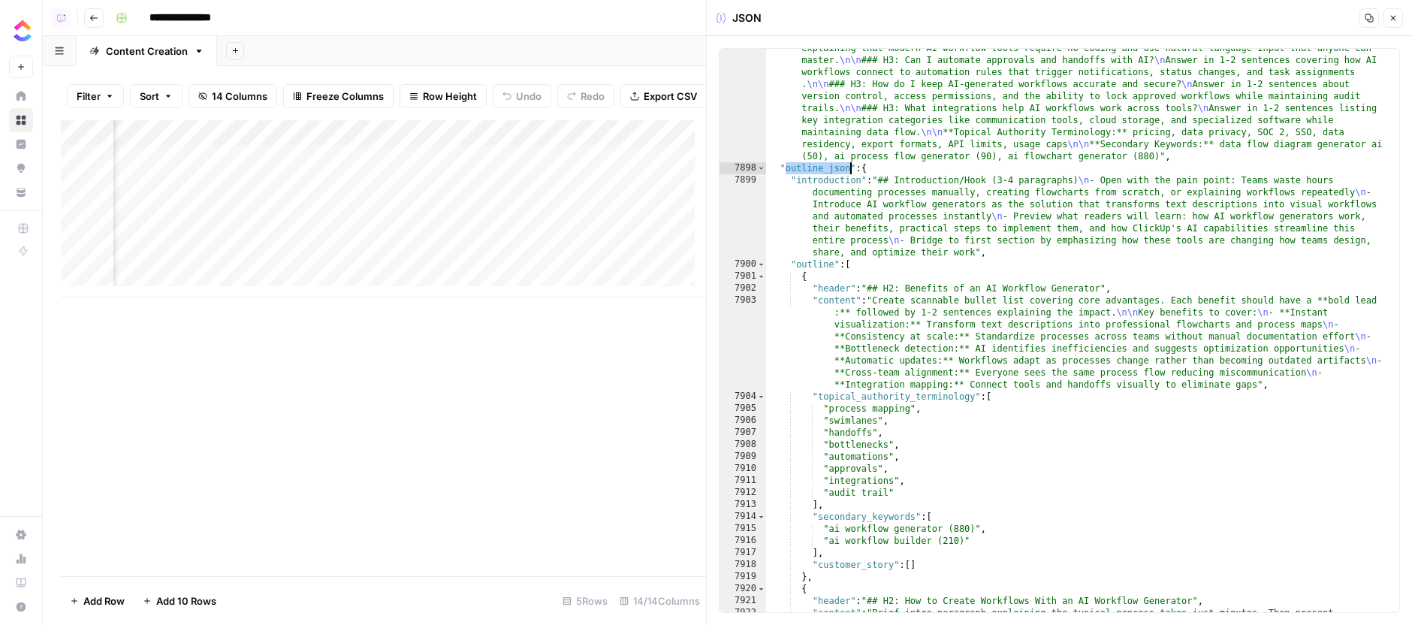
type textarea "**********"
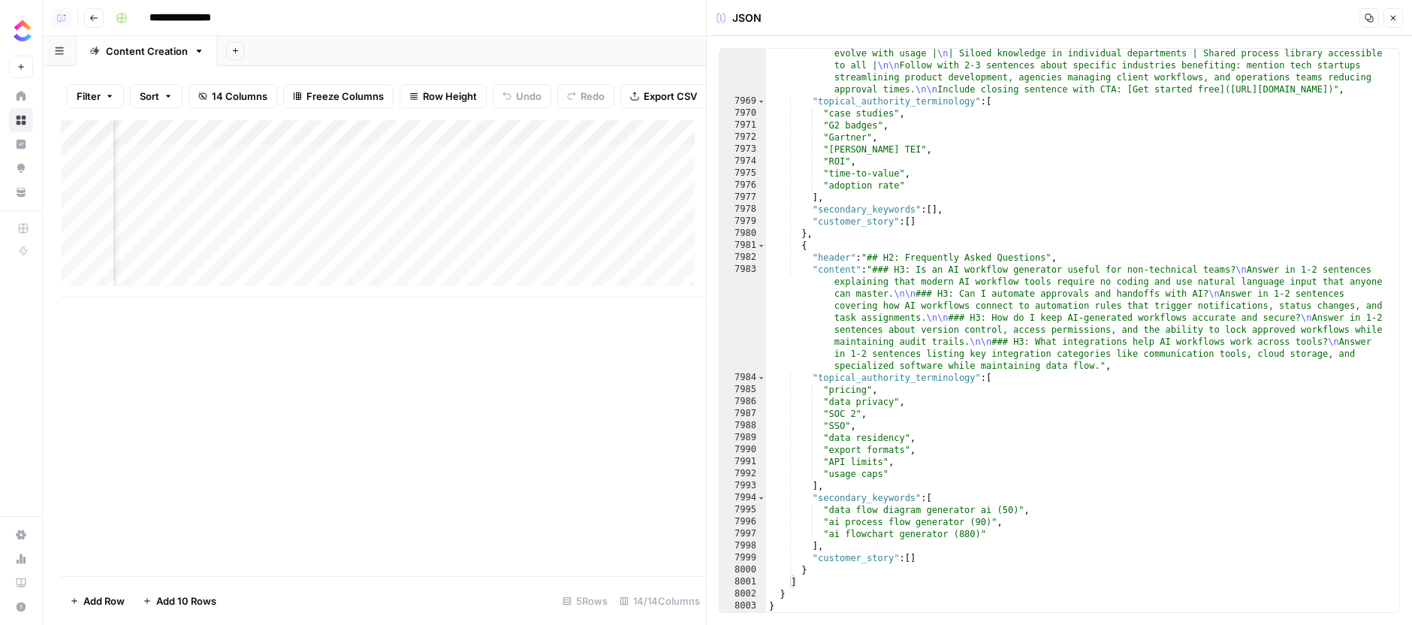
scroll to position [4304, 0]
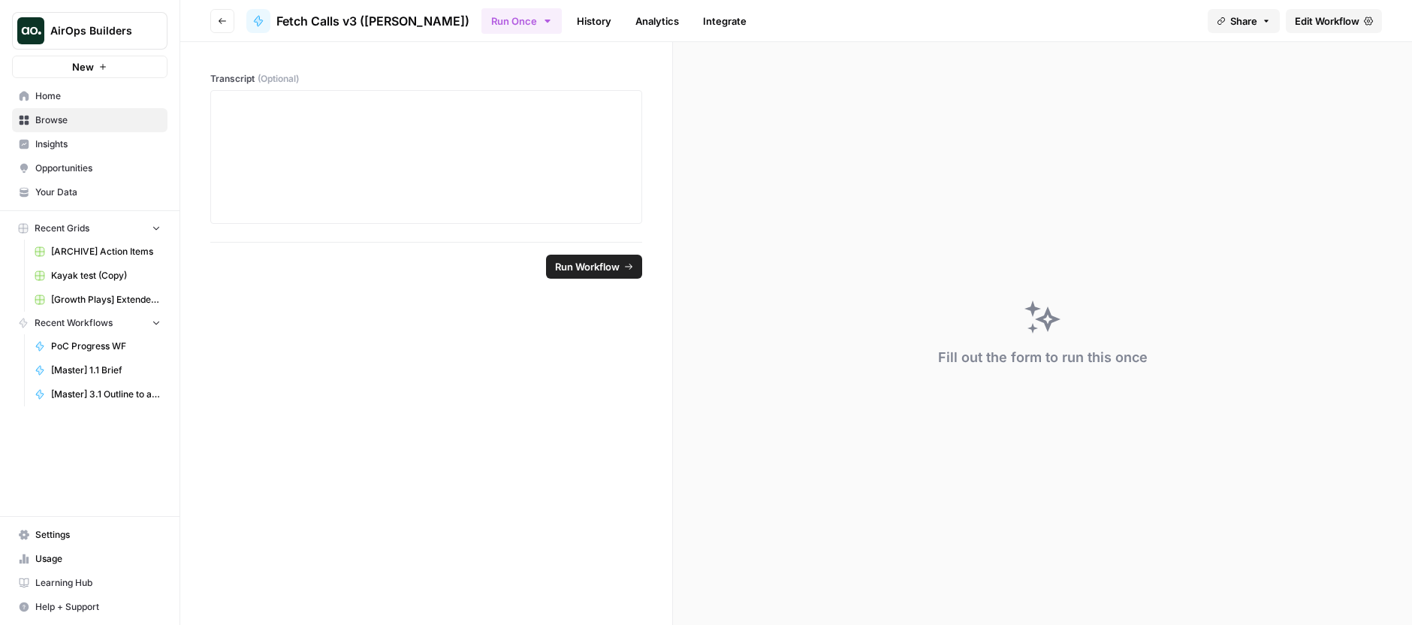
click at [1327, 14] on span "Edit Workflow" at bounding box center [1327, 21] width 65 height 15
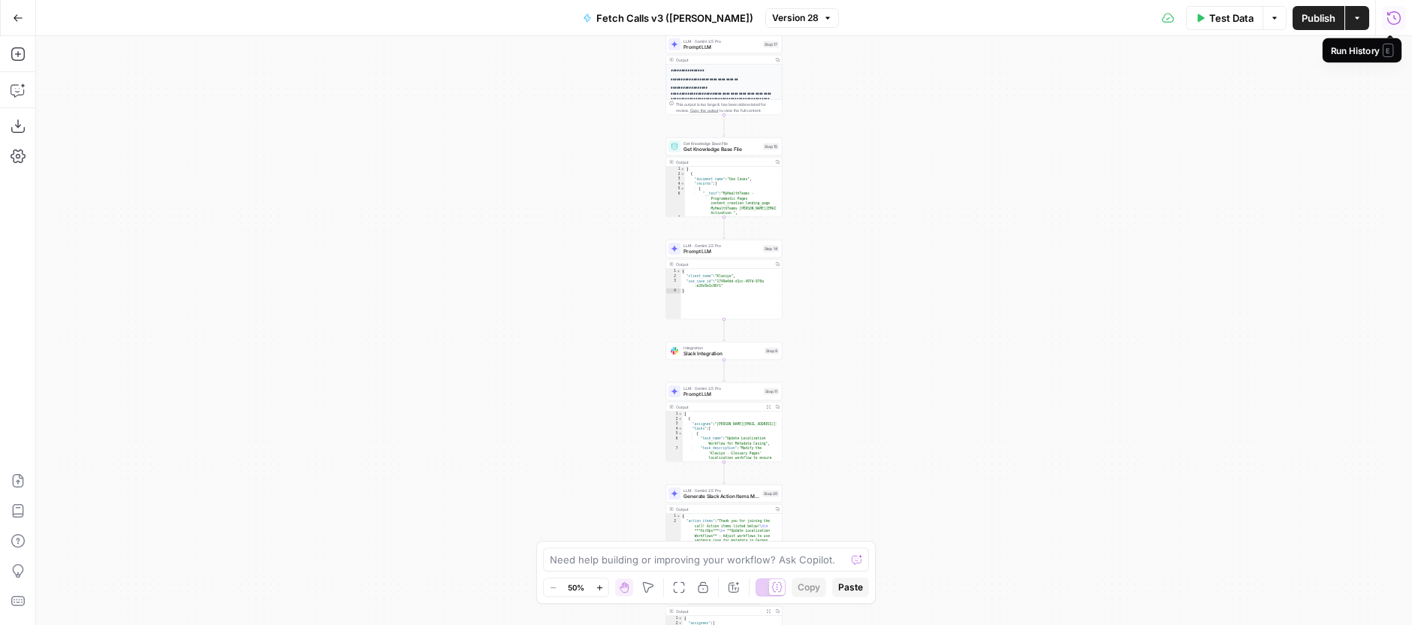
click at [1385, 20] on button "Run History" at bounding box center [1394, 18] width 24 height 24
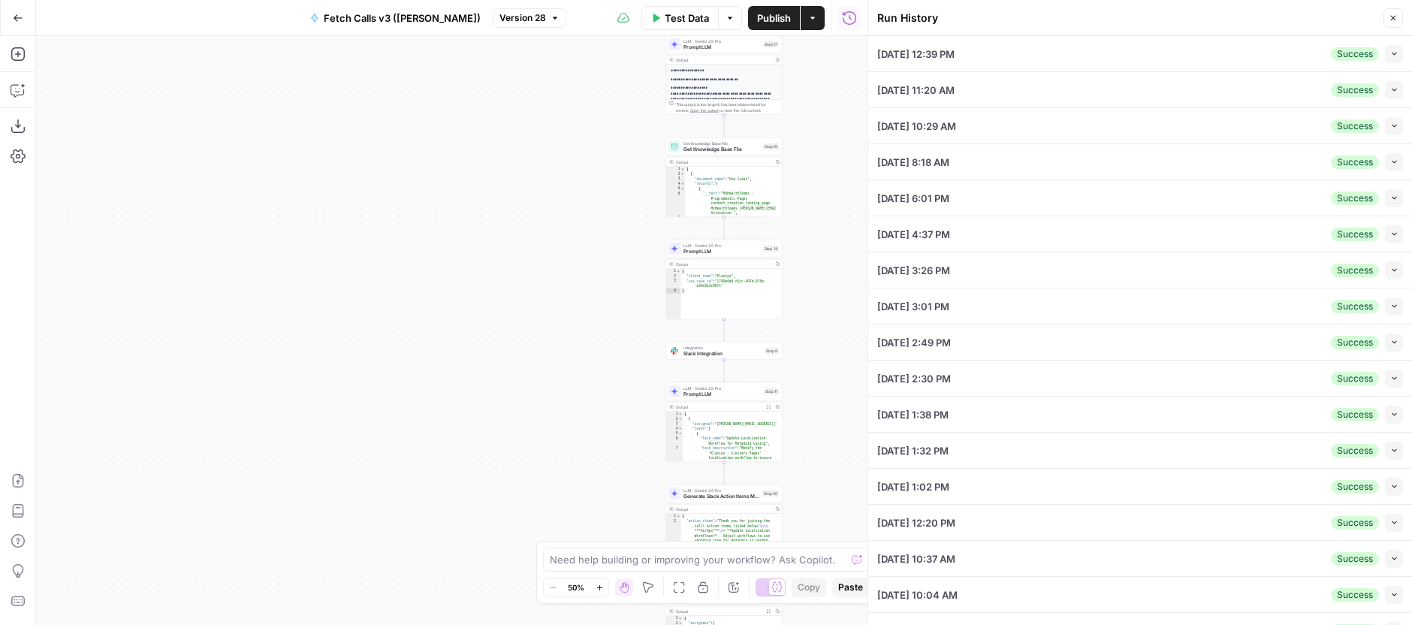
click at [1388, 50] on button "Collapse" at bounding box center [1394, 54] width 18 height 18
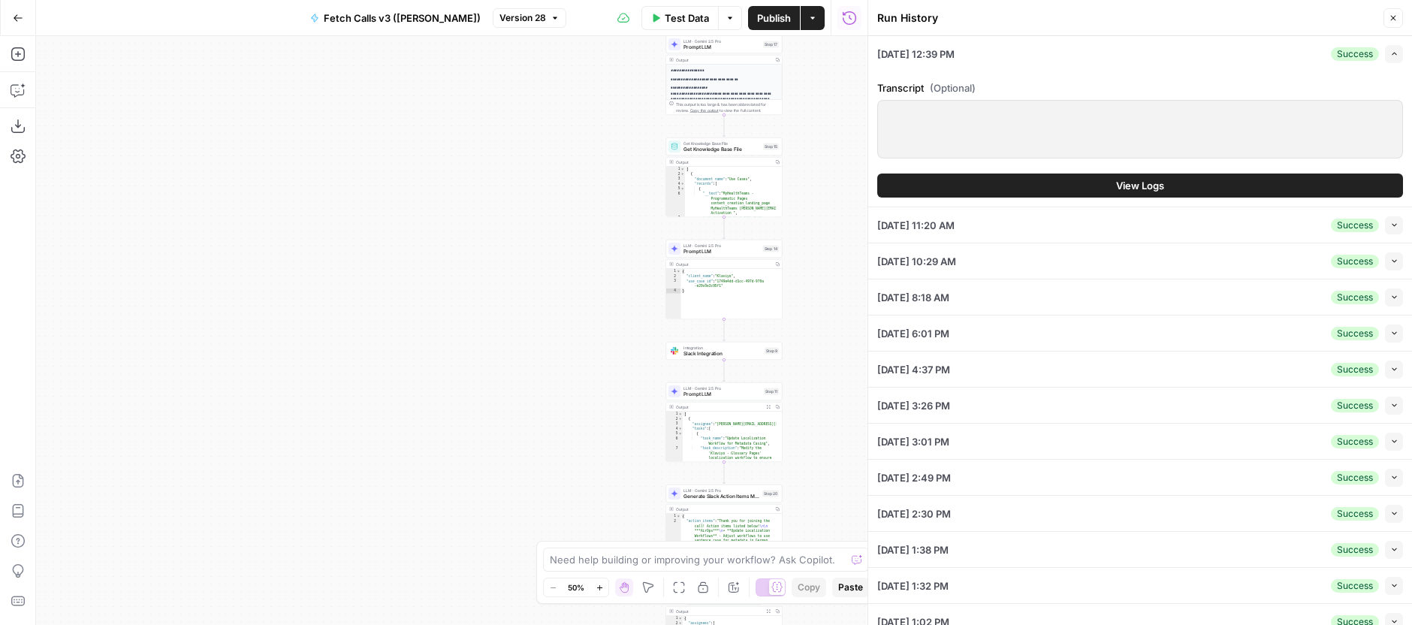
click at [1169, 191] on button "View Logs" at bounding box center [1140, 185] width 526 height 24
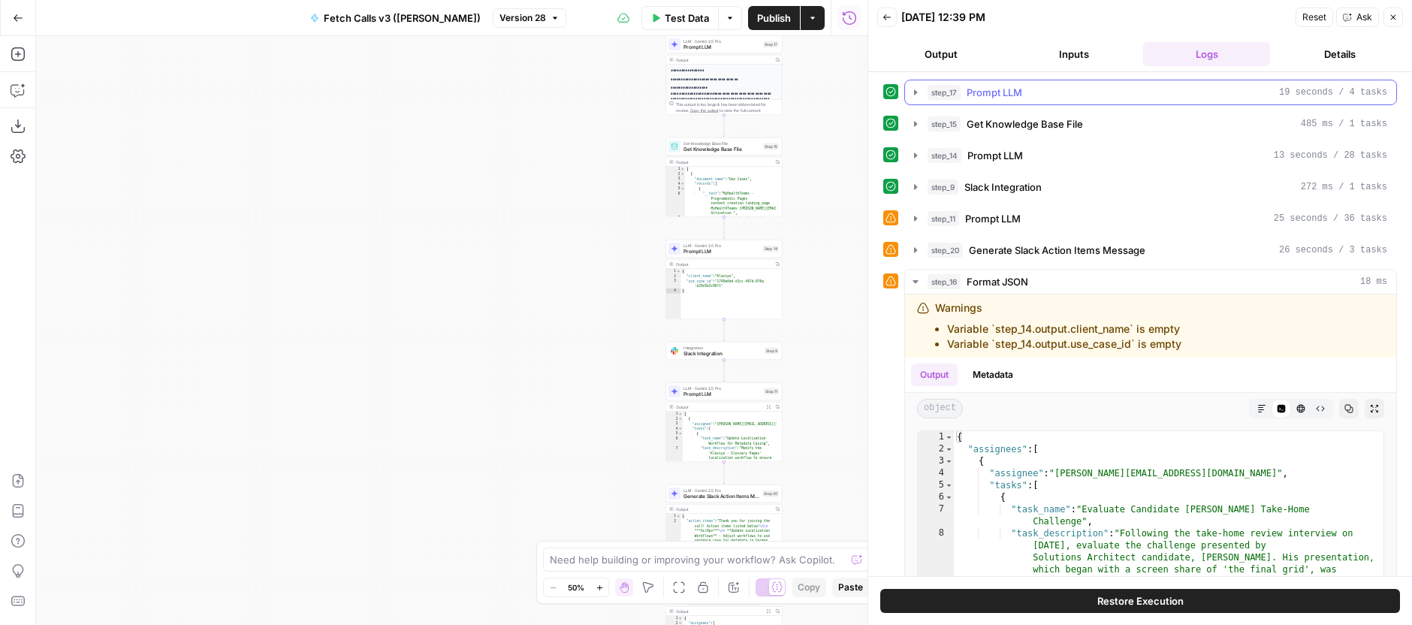
click at [1100, 90] on div "step_17 Prompt LLM 19 seconds / 4 tasks" at bounding box center [1158, 92] width 460 height 15
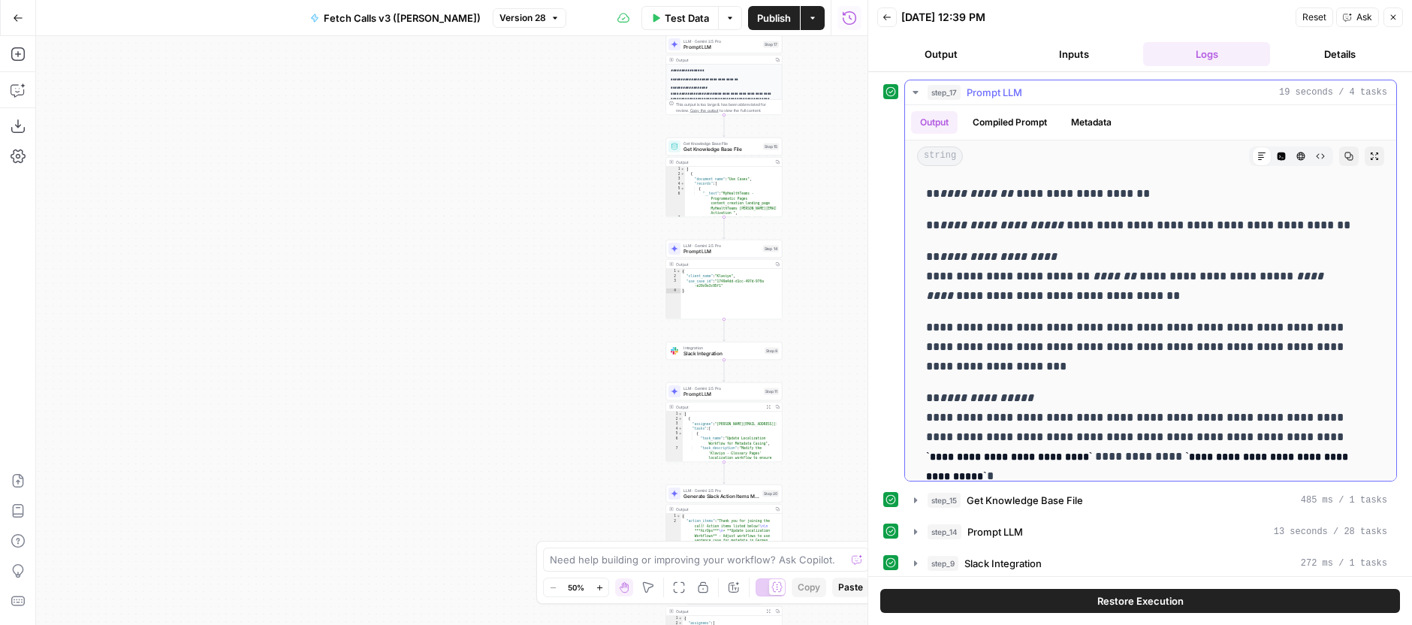
click at [1100, 90] on div "step_17 Prompt LLM 19 seconds / 4 tasks" at bounding box center [1158, 92] width 460 height 15
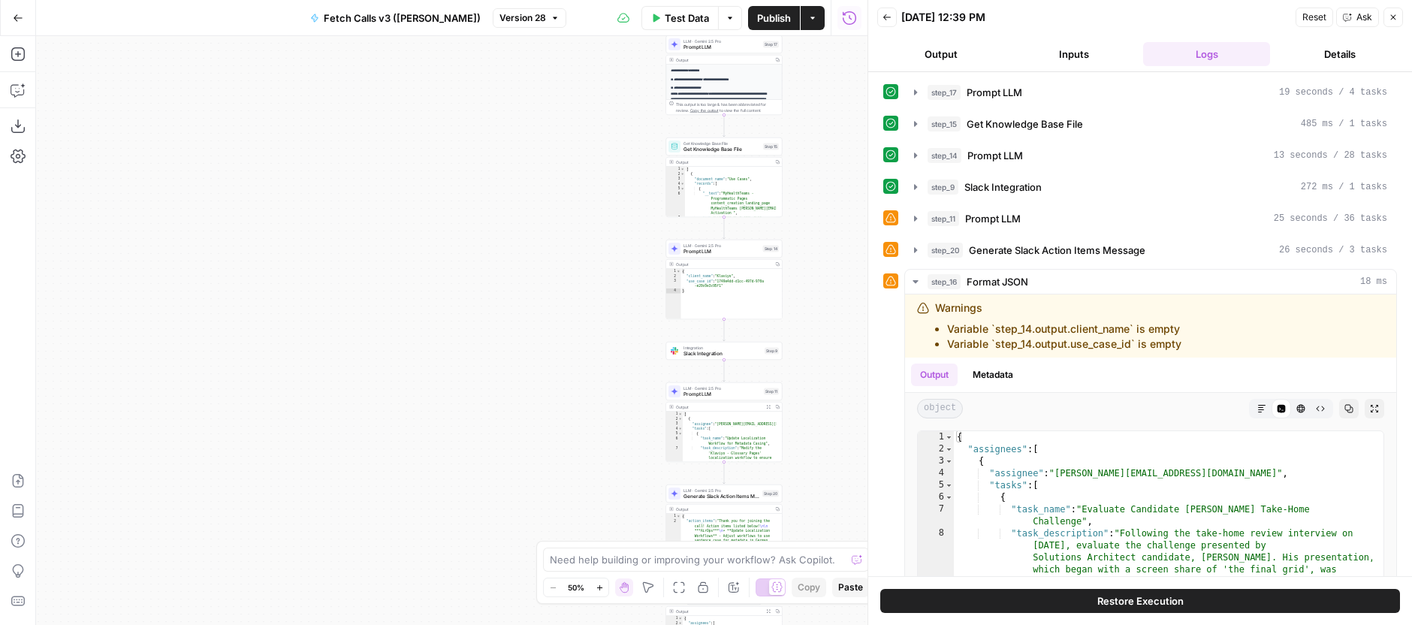
click at [1100, 110] on div "step_17 Prompt LLM 19 seconds / 4 tasks step_15 Get Knowledge Base File 485 ms …" at bounding box center [1140, 407] width 514 height 654
click at [1095, 119] on div "step_15 Get Knowledge Base File 485 ms / 1 tasks" at bounding box center [1158, 123] width 460 height 15
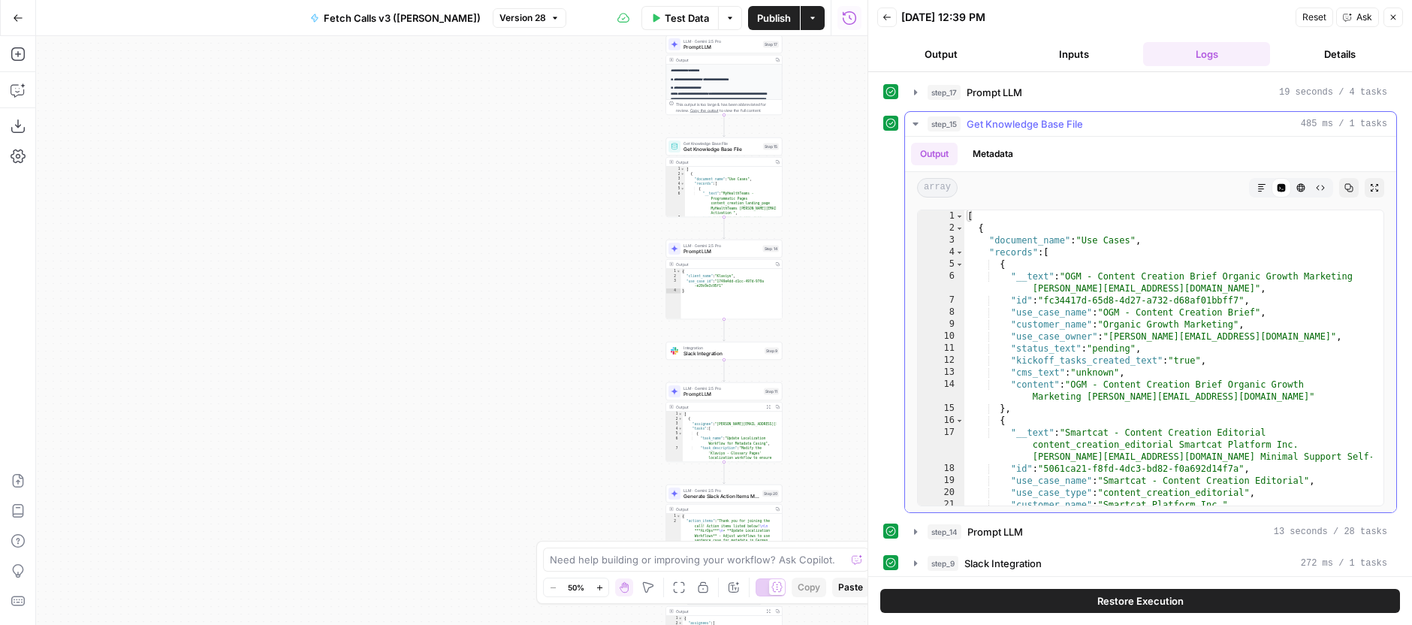
click at [1097, 132] on button "step_15 Get Knowledge Base File 485 ms / 1 tasks" at bounding box center [1150, 124] width 491 height 24
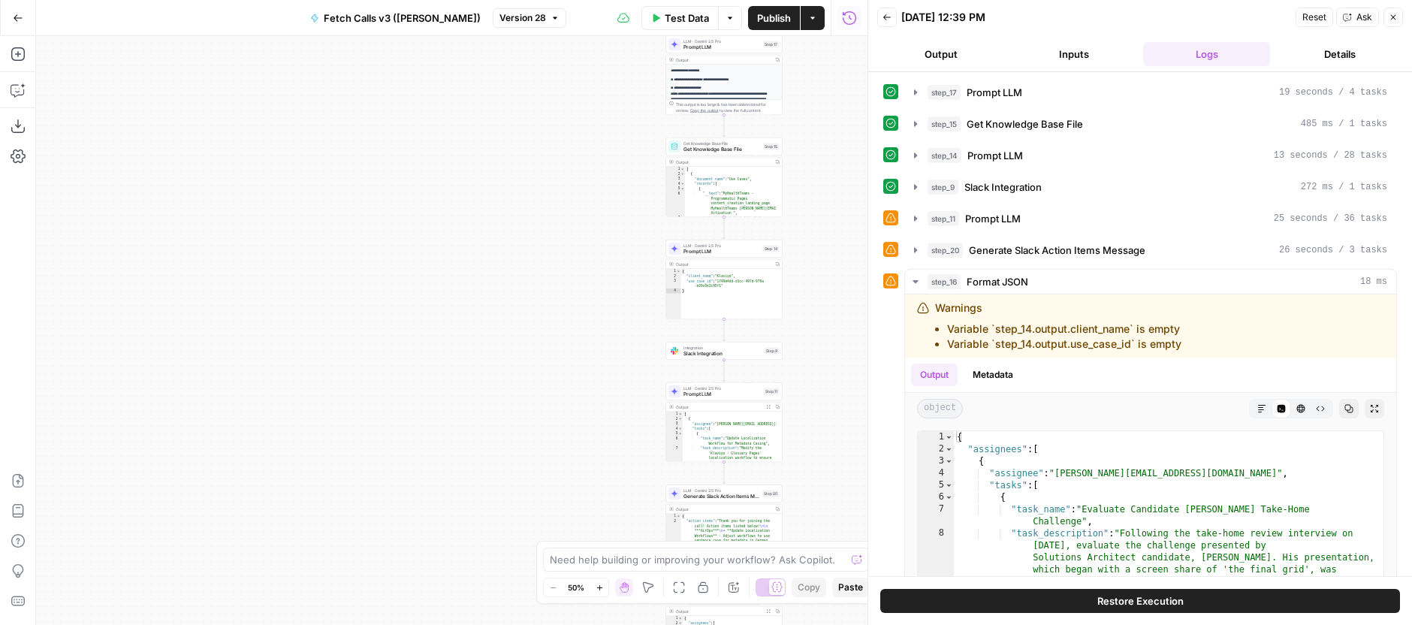
click at [1096, 142] on div "step_17 Prompt LLM 19 seconds / 4 tasks step_15 Get Knowledge Base File 485 ms …" at bounding box center [1140, 407] width 514 height 654
click at [1094, 149] on div "step_14 Prompt LLM 13 seconds / 28 tasks" at bounding box center [1158, 155] width 460 height 15
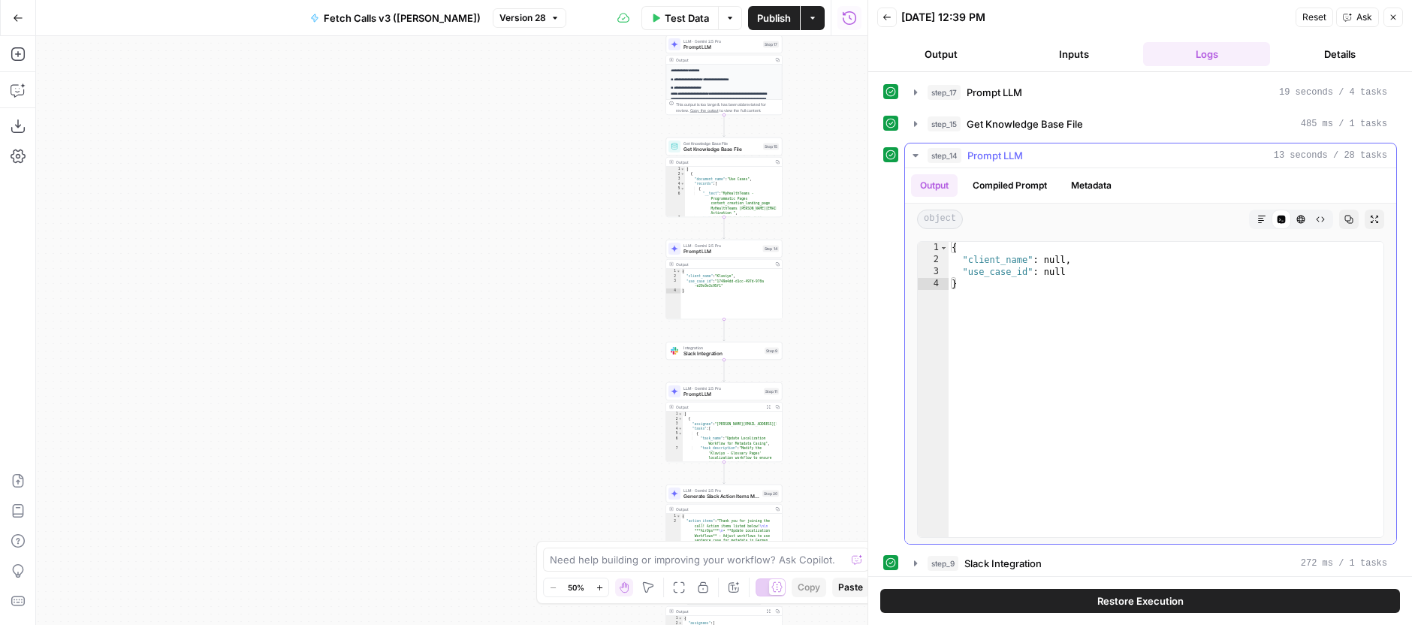
click at [1094, 149] on div "step_14 Prompt LLM 13 seconds / 28 tasks" at bounding box center [1158, 155] width 460 height 15
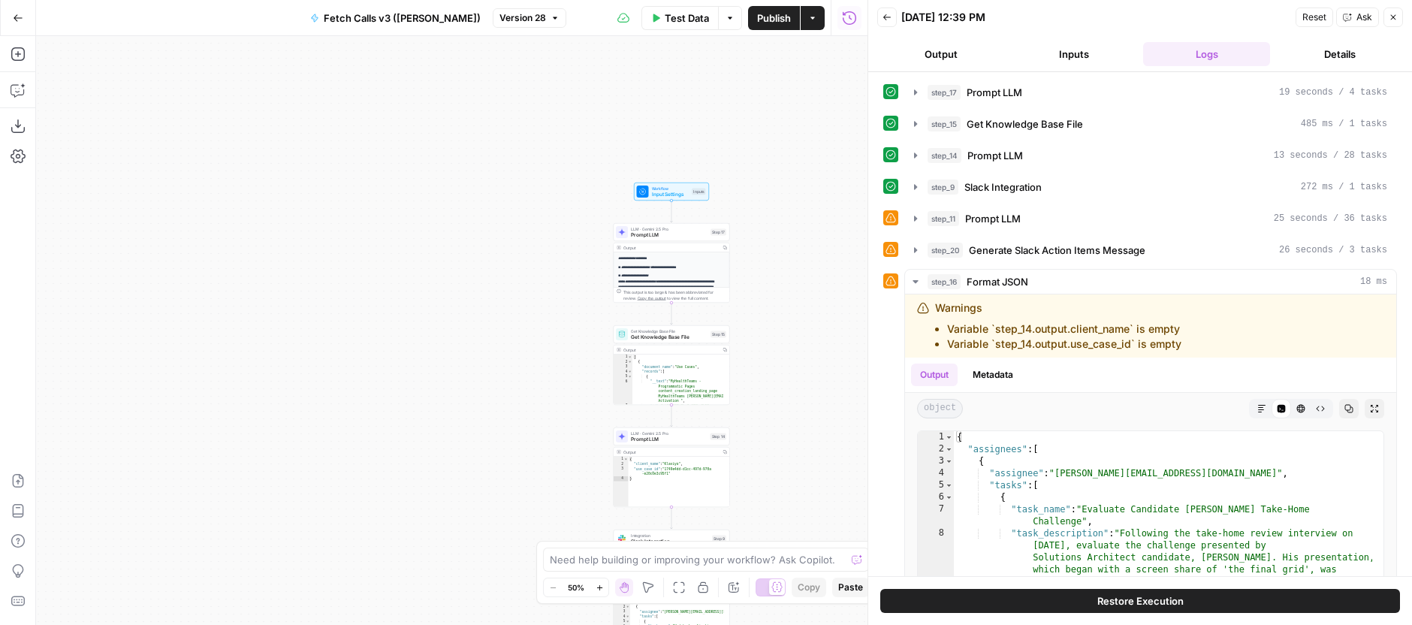
drag, startPoint x: 846, startPoint y: 161, endPoint x: 786, endPoint y: 373, distance: 219.4
click at [787, 376] on div "**********" at bounding box center [451, 330] width 831 height 589
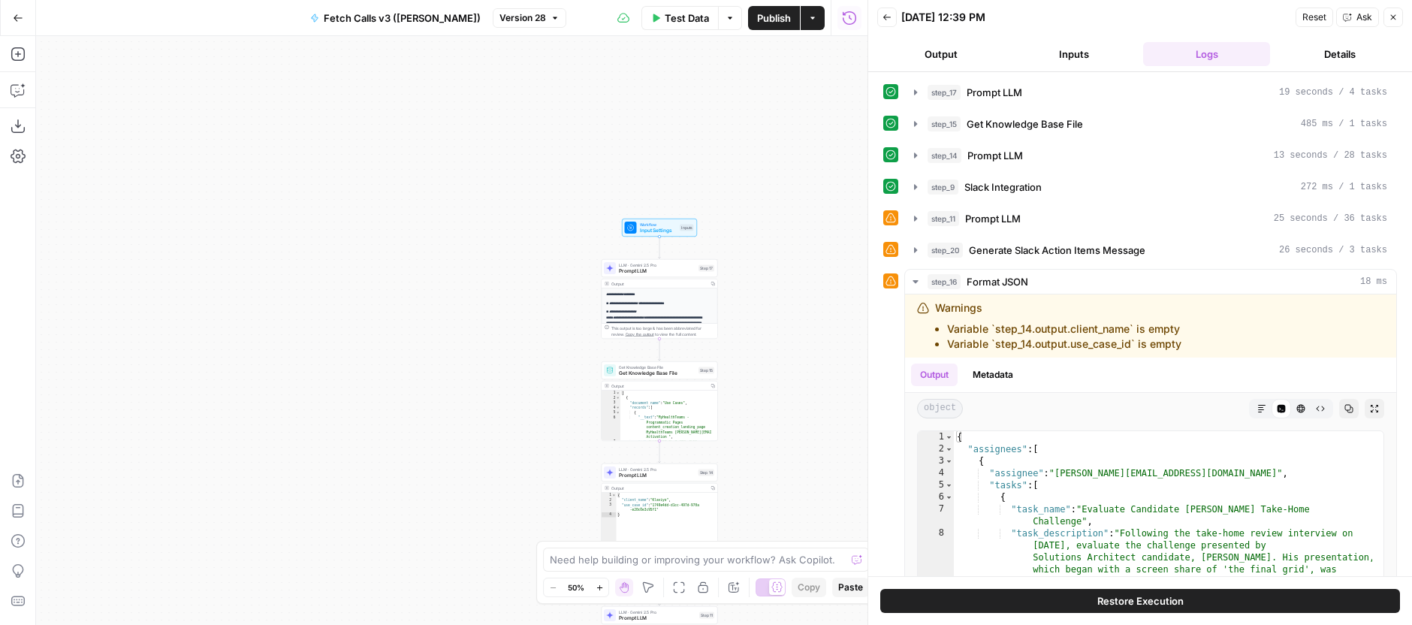
click at [789, 345] on div "**********" at bounding box center [451, 330] width 831 height 589
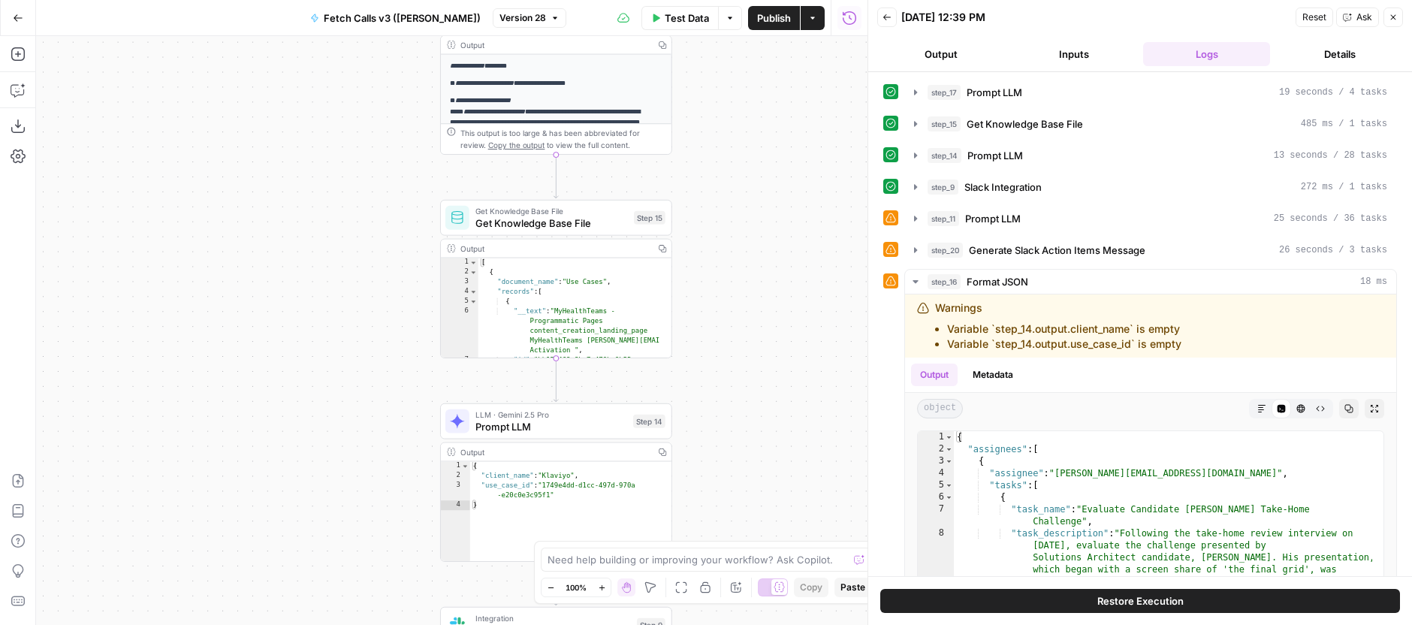
drag, startPoint x: 753, startPoint y: 415, endPoint x: 805, endPoint y: 207, distance: 213.9
click at [796, 209] on div "**********" at bounding box center [451, 330] width 831 height 589
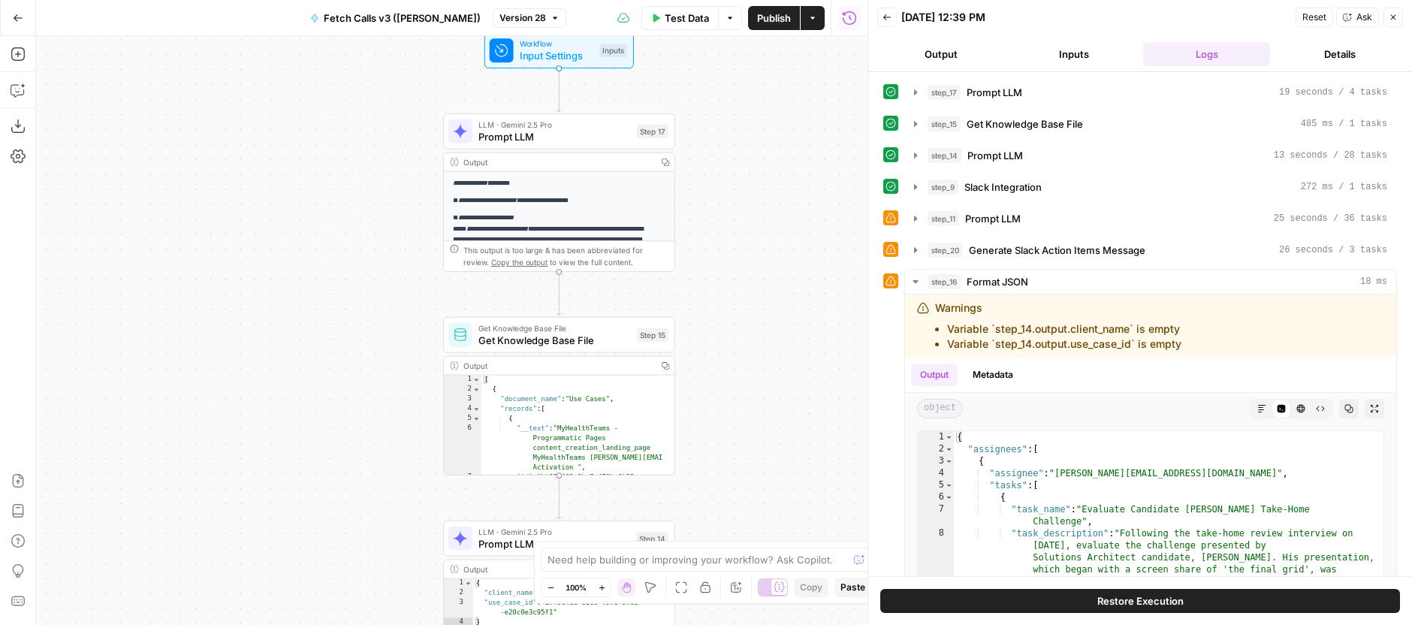
drag, startPoint x: 809, startPoint y: 181, endPoint x: 784, endPoint y: 475, distance: 294.7
click at [784, 475] on div "**********" at bounding box center [451, 330] width 831 height 589
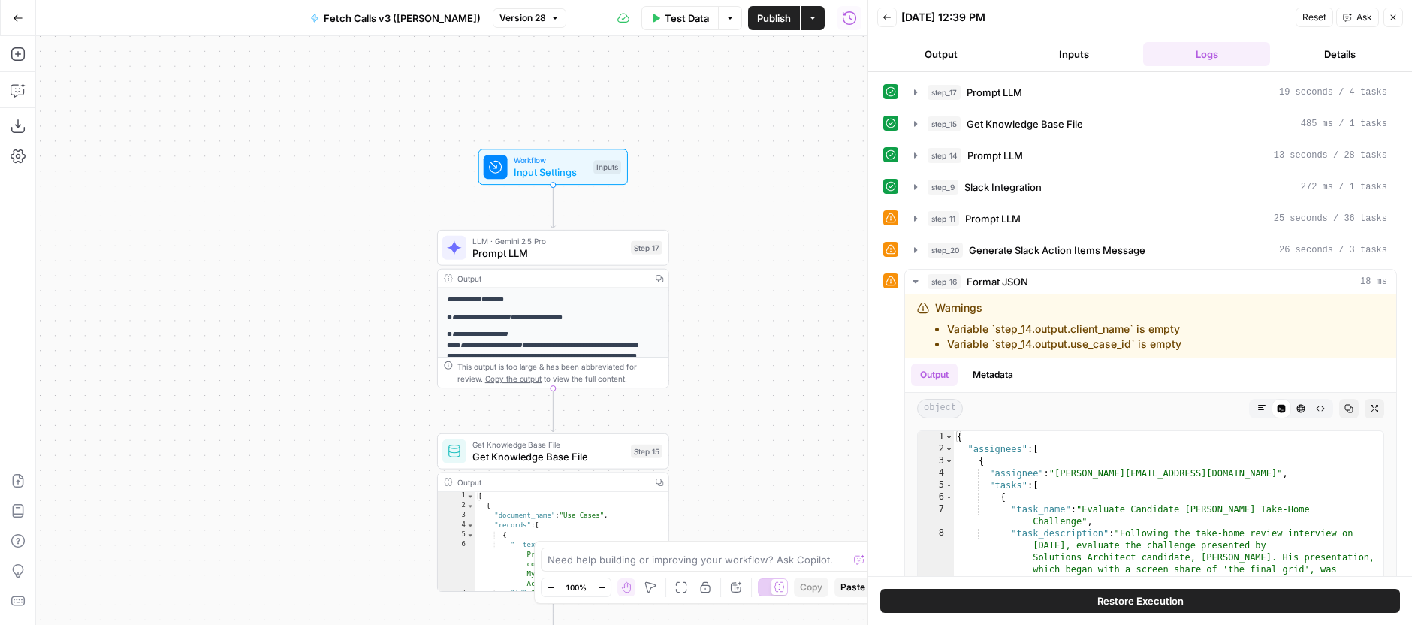
drag, startPoint x: 762, startPoint y: 258, endPoint x: 772, endPoint y: 88, distance: 170.8
click at [772, 88] on div "**********" at bounding box center [451, 330] width 831 height 589
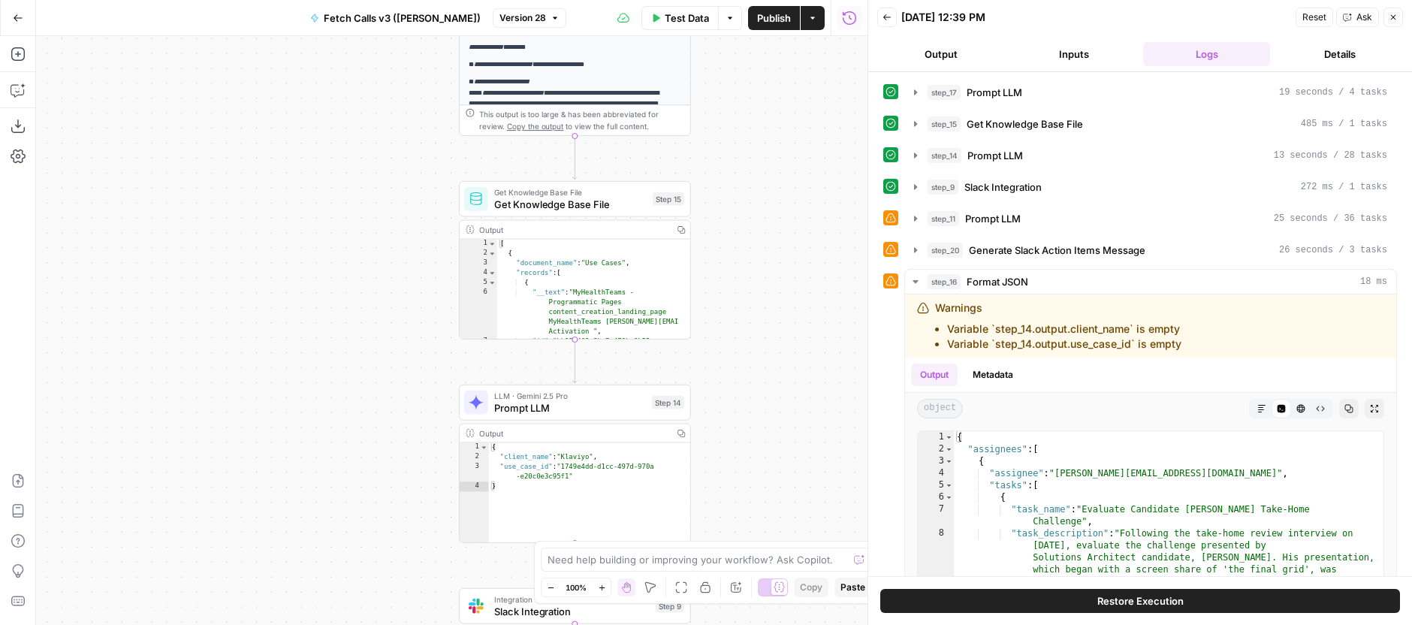
drag, startPoint x: 764, startPoint y: 354, endPoint x: 775, endPoint y: 272, distance: 82.6
click at [775, 272] on div "**********" at bounding box center [451, 330] width 831 height 589
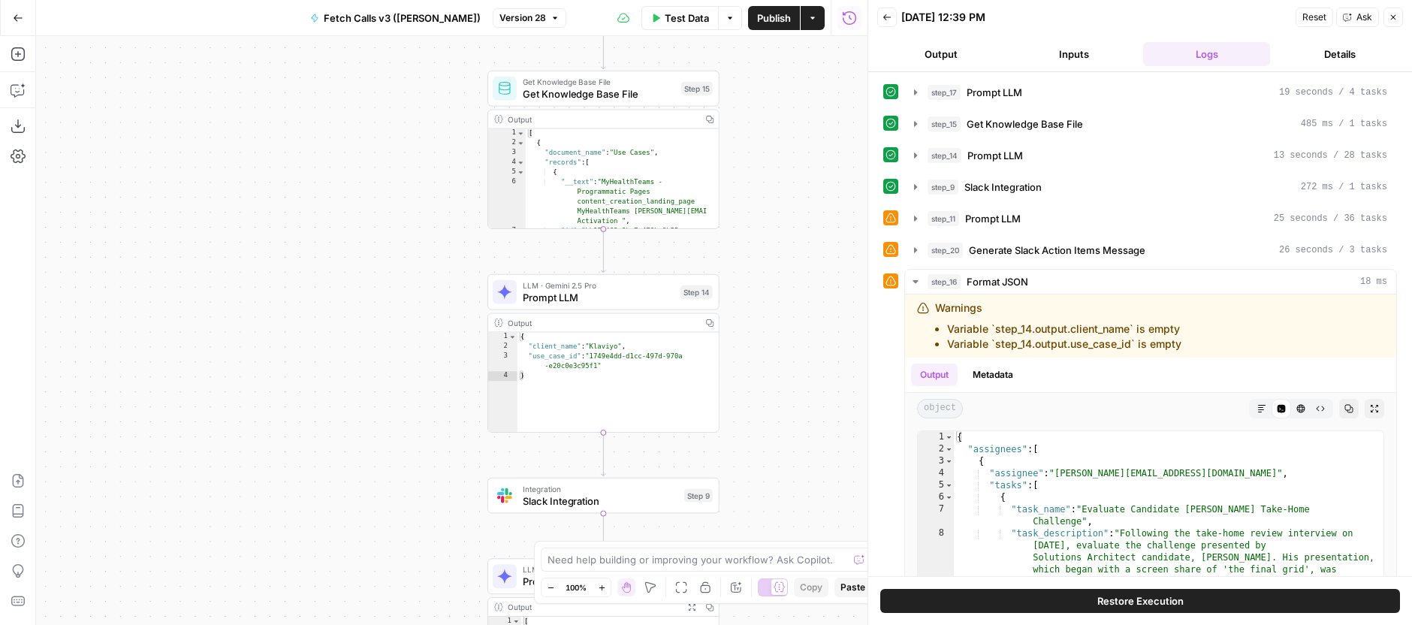
drag, startPoint x: 766, startPoint y: 250, endPoint x: 780, endPoint y: 56, distance: 195.0
click at [784, 68] on div "**********" at bounding box center [451, 330] width 831 height 589
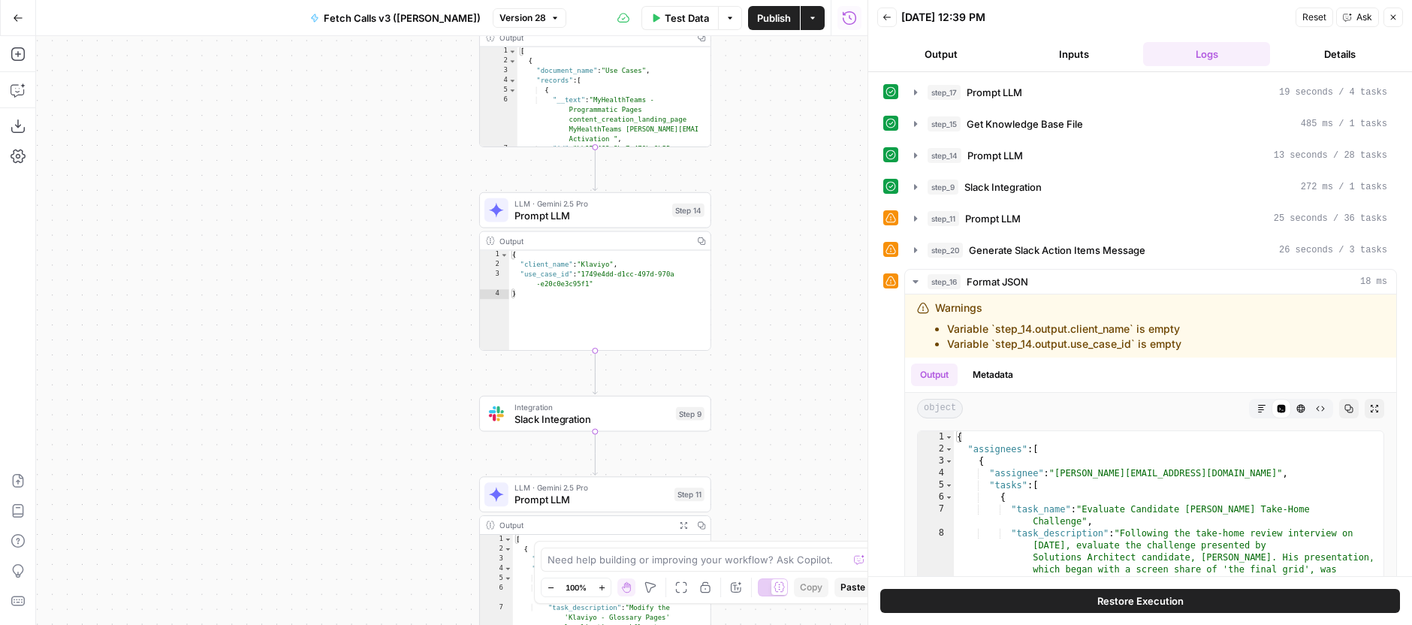
drag, startPoint x: 768, startPoint y: 357, endPoint x: 780, endPoint y: 165, distance: 191.9
click at [780, 165] on div "**********" at bounding box center [451, 330] width 831 height 589
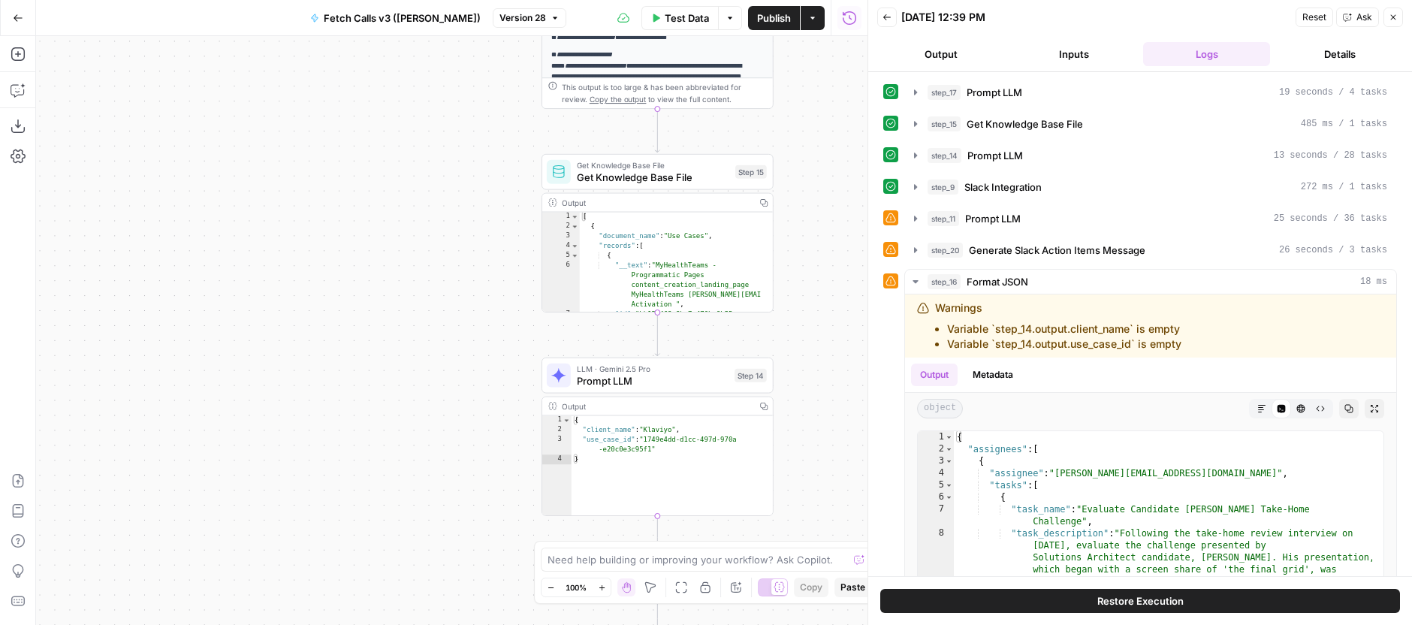
drag, startPoint x: 825, startPoint y: 367, endPoint x: 828, endPoint y: 501, distance: 134.5
click at [831, 508] on div "**********" at bounding box center [451, 330] width 831 height 589
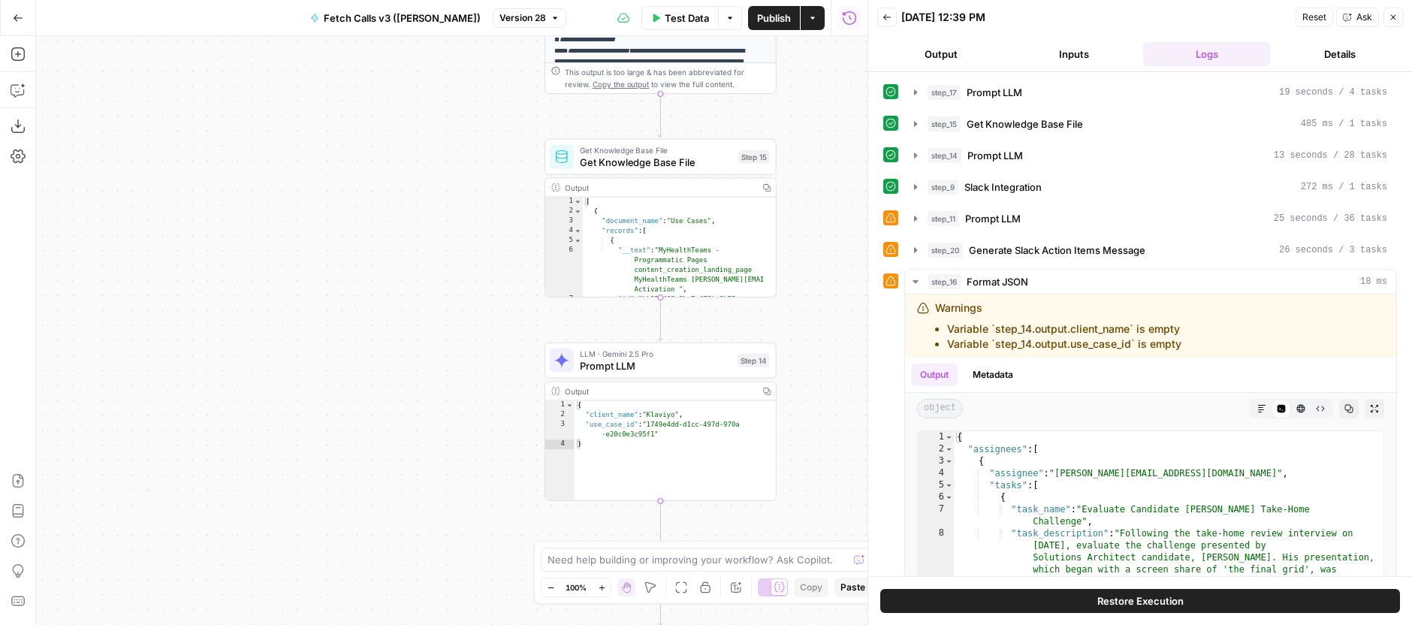
drag, startPoint x: 822, startPoint y: 347, endPoint x: 793, endPoint y: 196, distance: 153.6
click at [793, 196] on div "**********" at bounding box center [451, 330] width 831 height 589
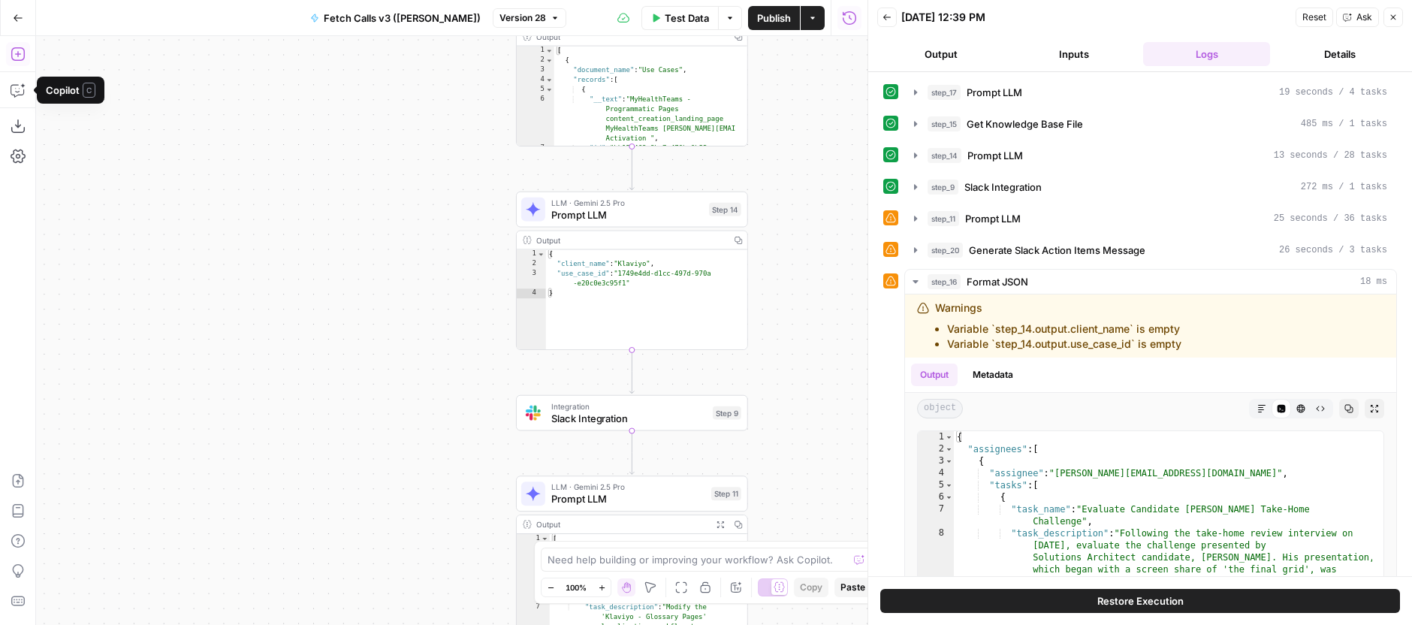
click at [25, 53] on icon "button" at bounding box center [18, 54] width 15 height 15
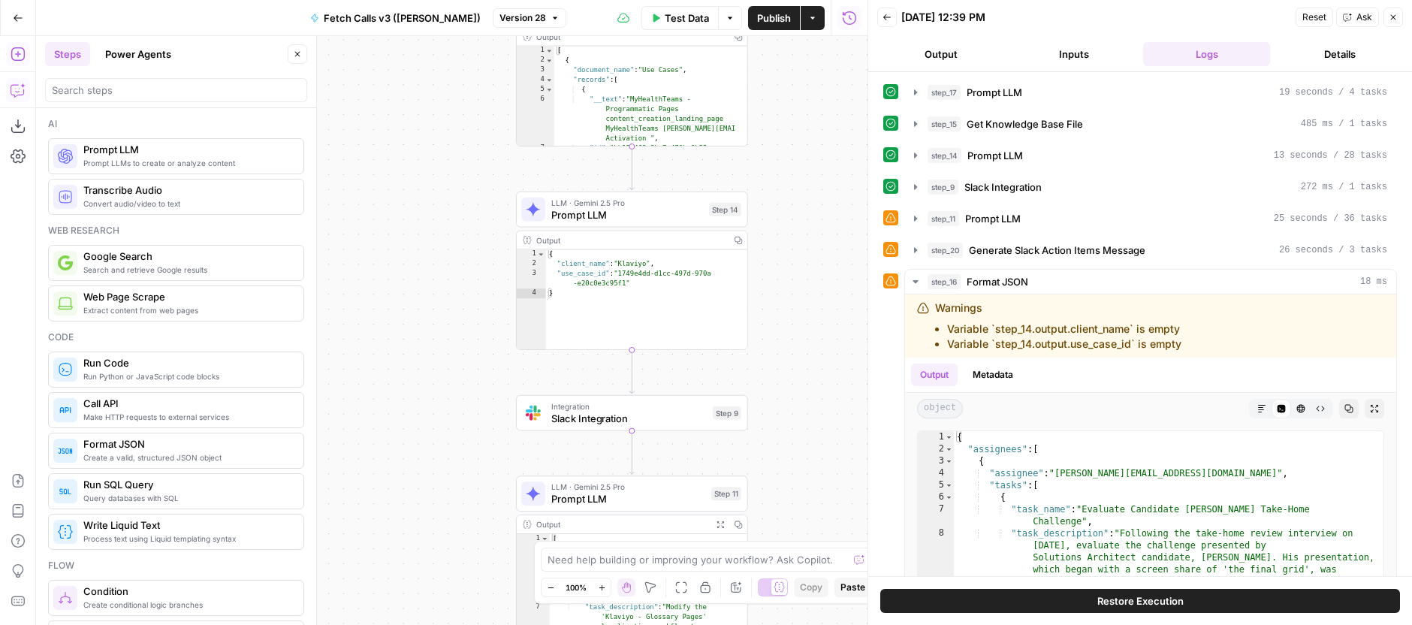
click at [21, 92] on icon "button" at bounding box center [18, 90] width 15 height 15
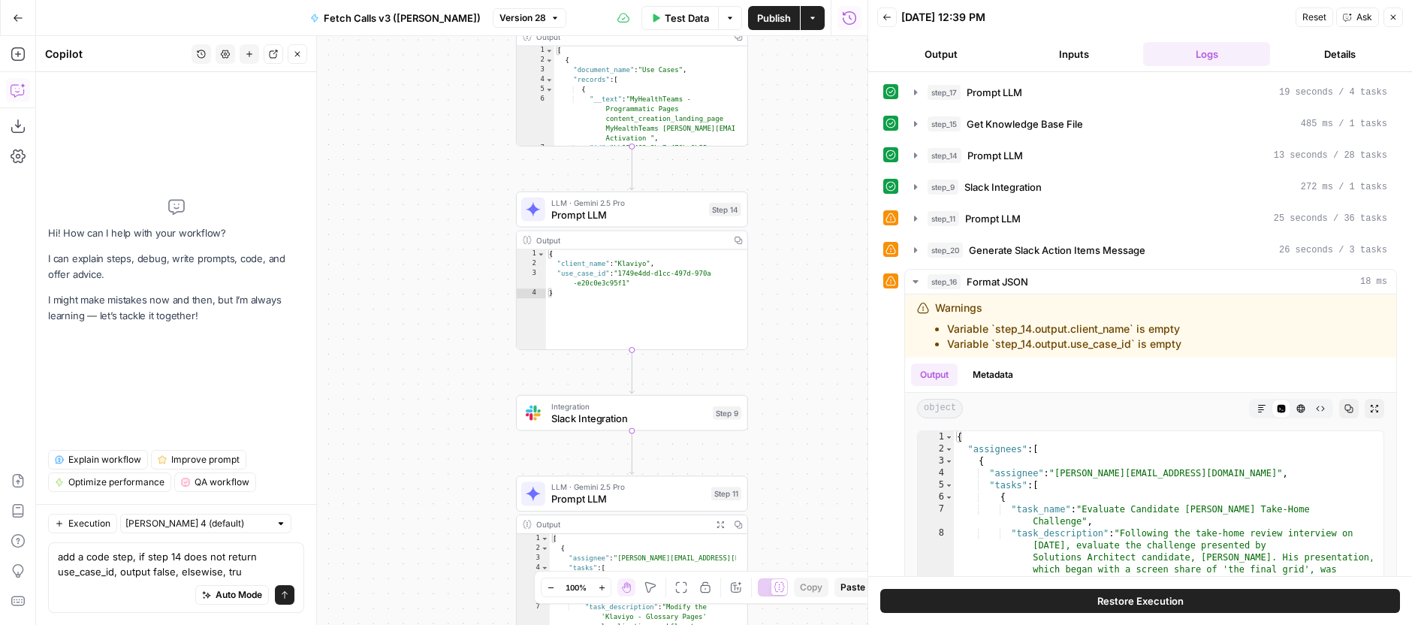
type textarea "add a code step, if step 14 does not return use_case_id, output false, elsewise…"
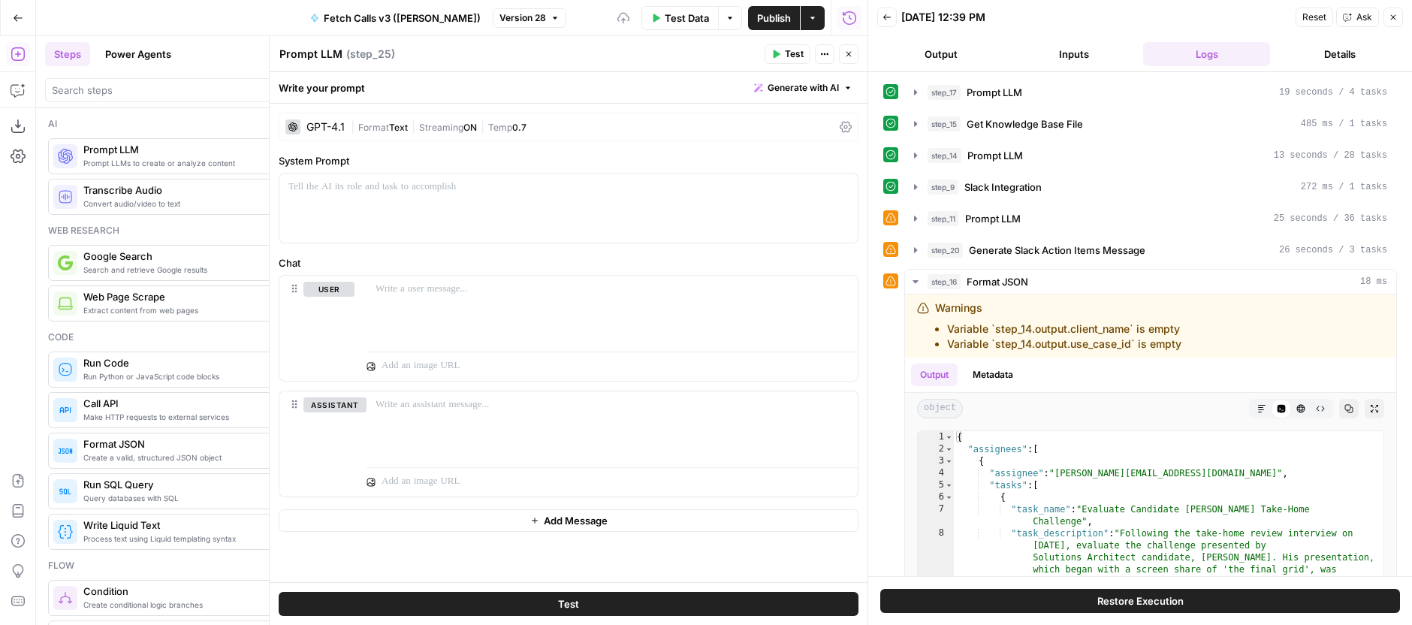
click at [849, 50] on icon "button" at bounding box center [848, 54] width 9 height 9
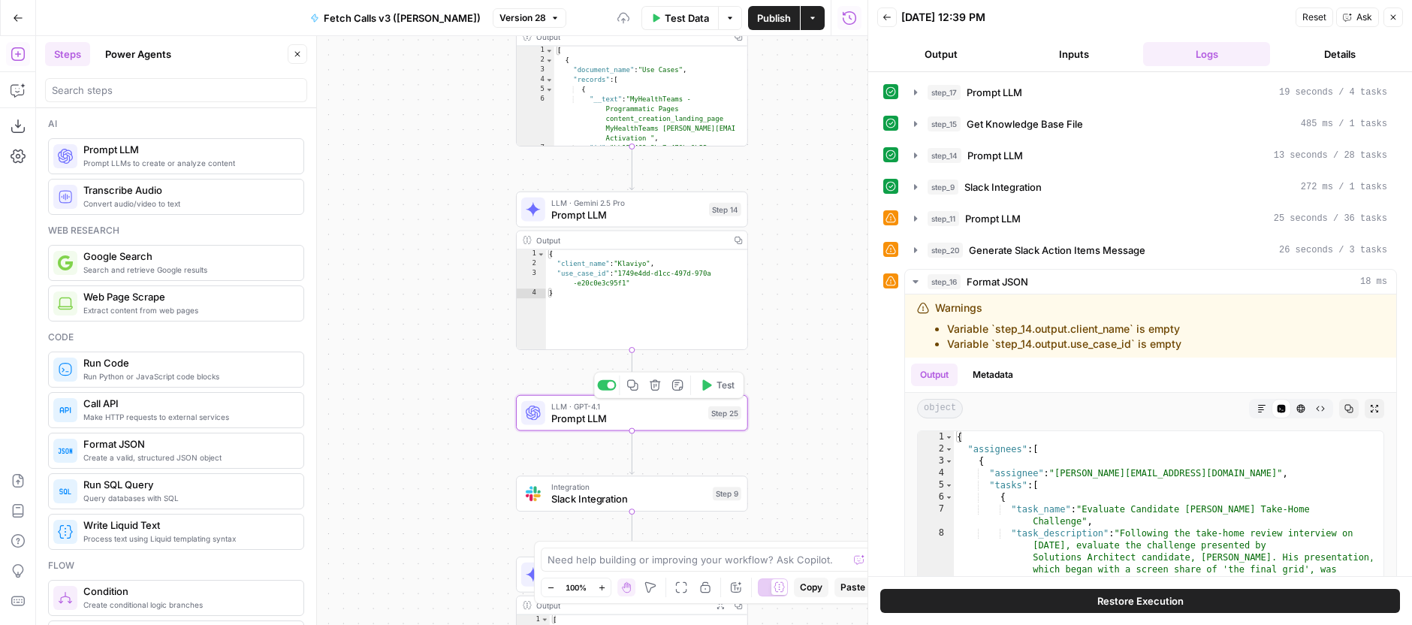
click at [648, 404] on span "LLM · GPT-4.1" at bounding box center [626, 406] width 151 height 12
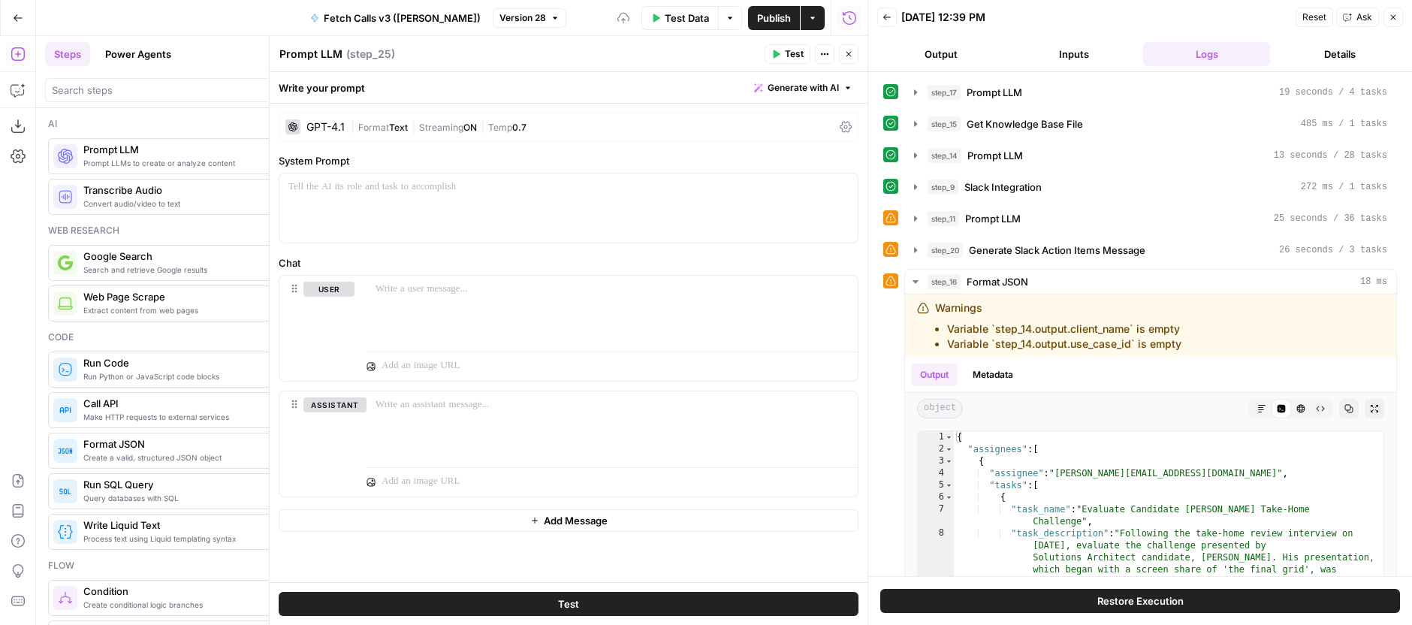
click at [434, 122] on span "Streaming" at bounding box center [441, 127] width 44 height 11
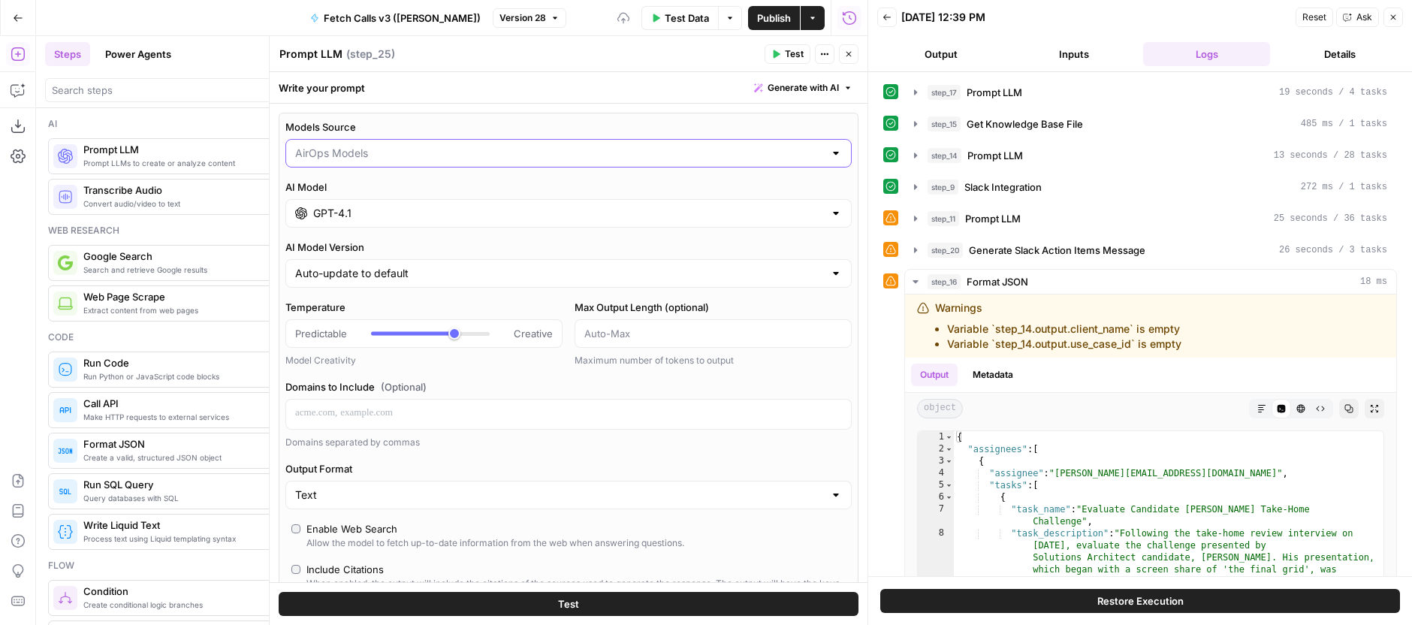
click at [412, 159] on input "Models Source" at bounding box center [559, 153] width 529 height 15
type input "AirOps Models"
click at [418, 255] on div "AI Model Version Auto-update to default" at bounding box center [568, 264] width 566 height 48
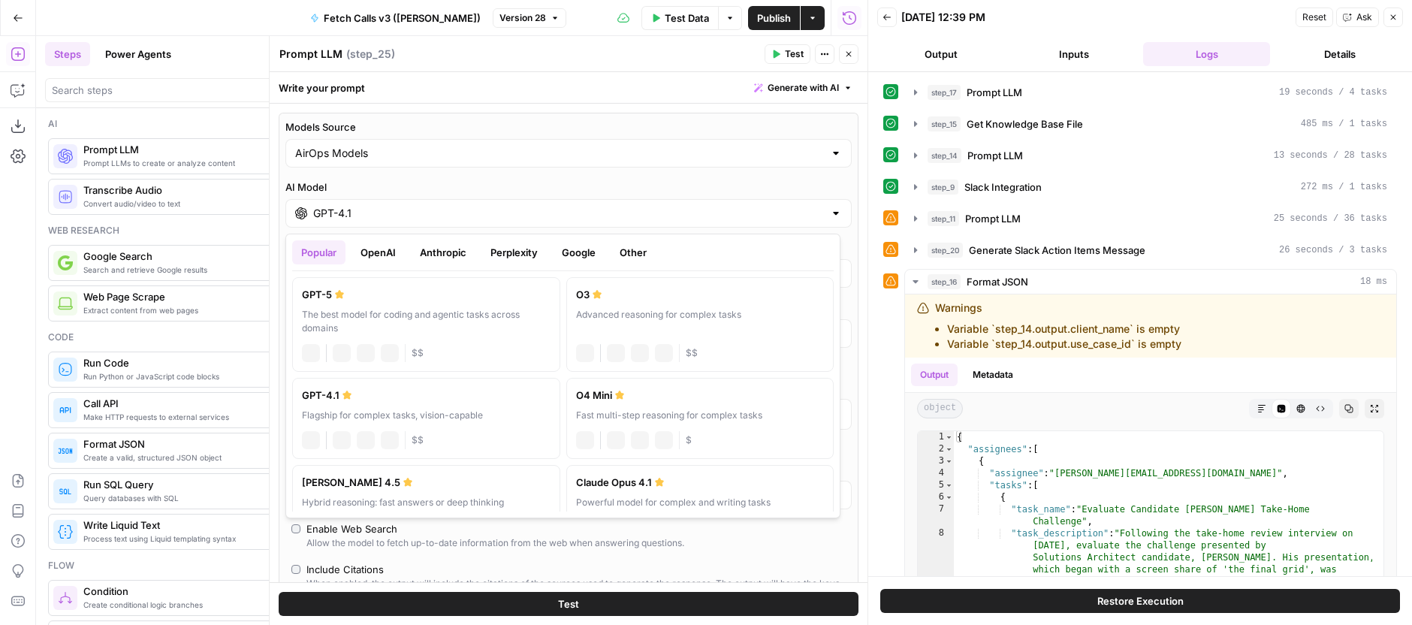
click at [436, 225] on div "GPT-4.1" at bounding box center [568, 213] width 566 height 29
click at [470, 181] on label "AI Model" at bounding box center [568, 187] width 566 height 15
click at [470, 206] on input "GPT-4.1" at bounding box center [568, 213] width 511 height 15
click at [846, 52] on icon "button" at bounding box center [848, 54] width 5 height 5
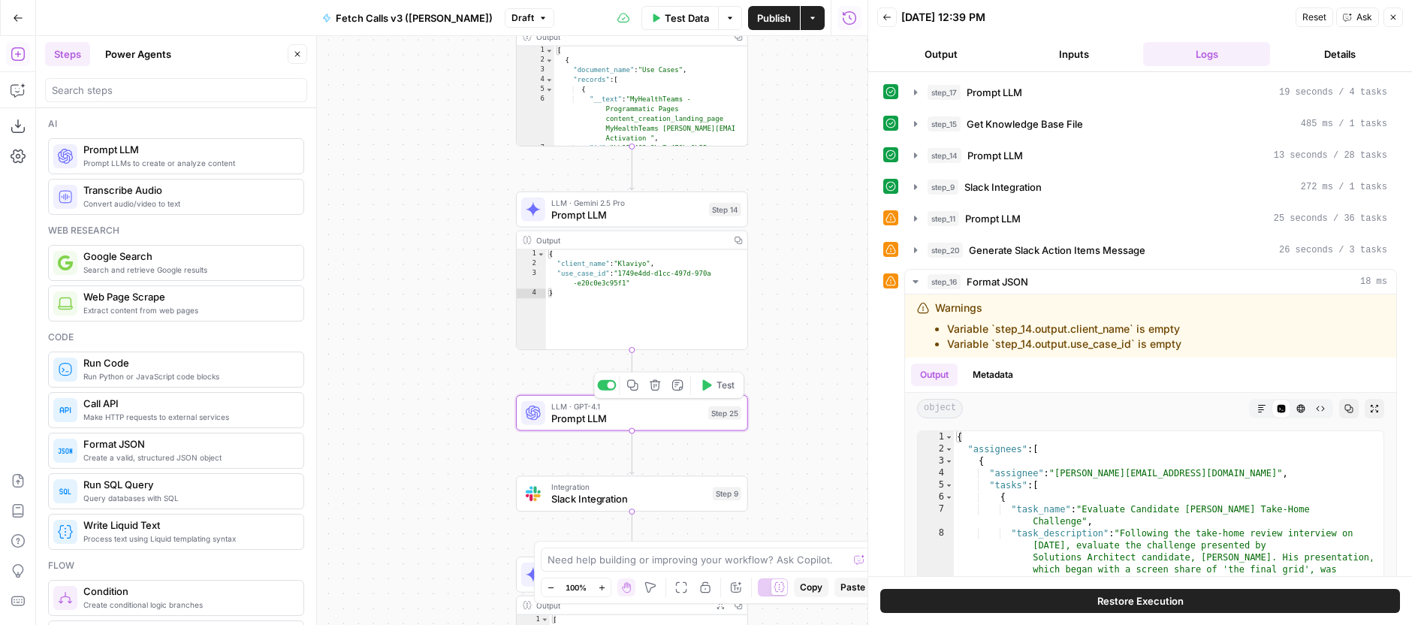
click at [654, 386] on icon "button" at bounding box center [655, 385] width 12 height 12
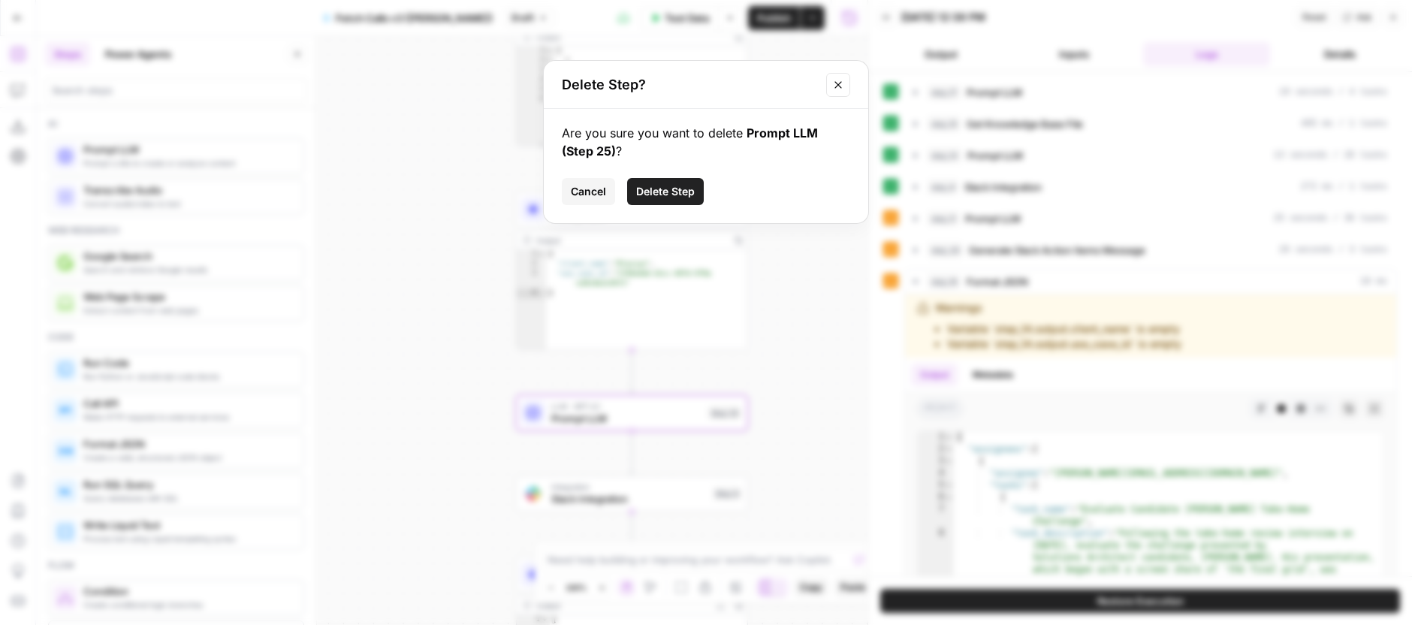
click at [701, 205] on div "Are you sure you want to delete Prompt LLM (Step 25) ? Cancel Delete Step" at bounding box center [706, 166] width 324 height 114
click at [685, 190] on span "Delete Step" at bounding box center [665, 191] width 59 height 15
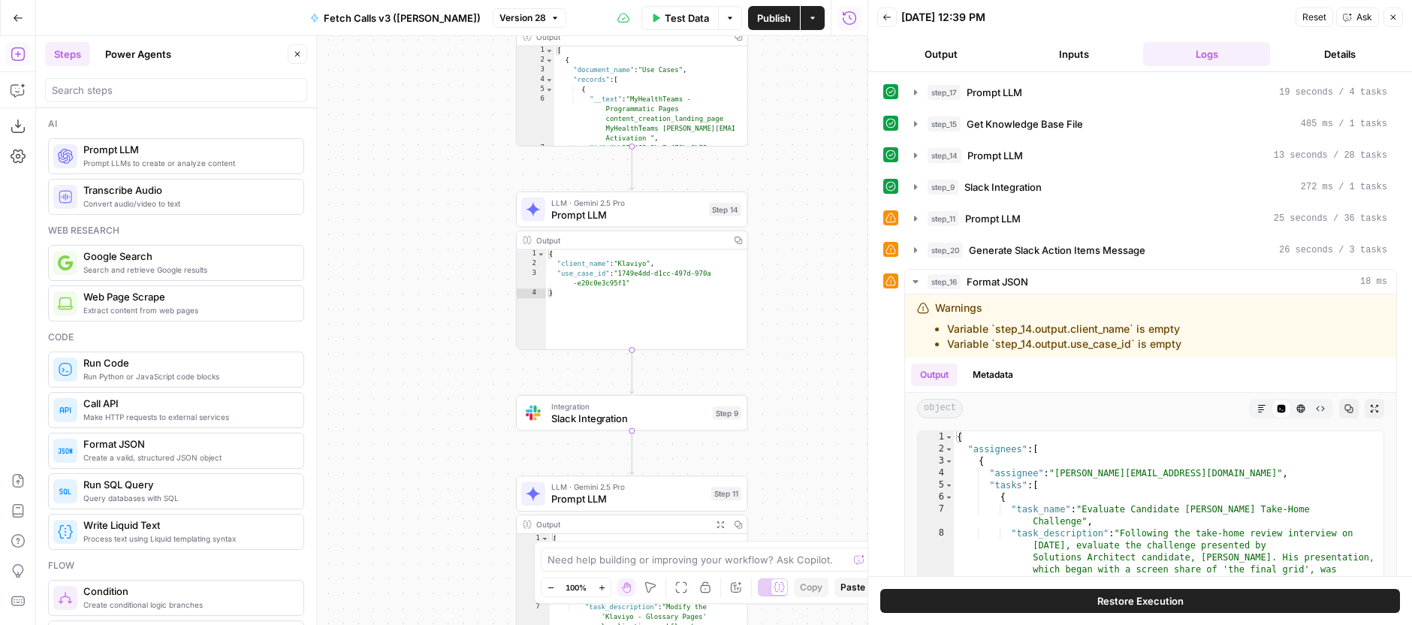
click at [20, 74] on div "Add Steps Copilot Download as JSON Settings Import JSON AirOps Academy Help Giv…" at bounding box center [18, 330] width 36 height 589
click at [17, 95] on icon "button" at bounding box center [17, 91] width 13 height 12
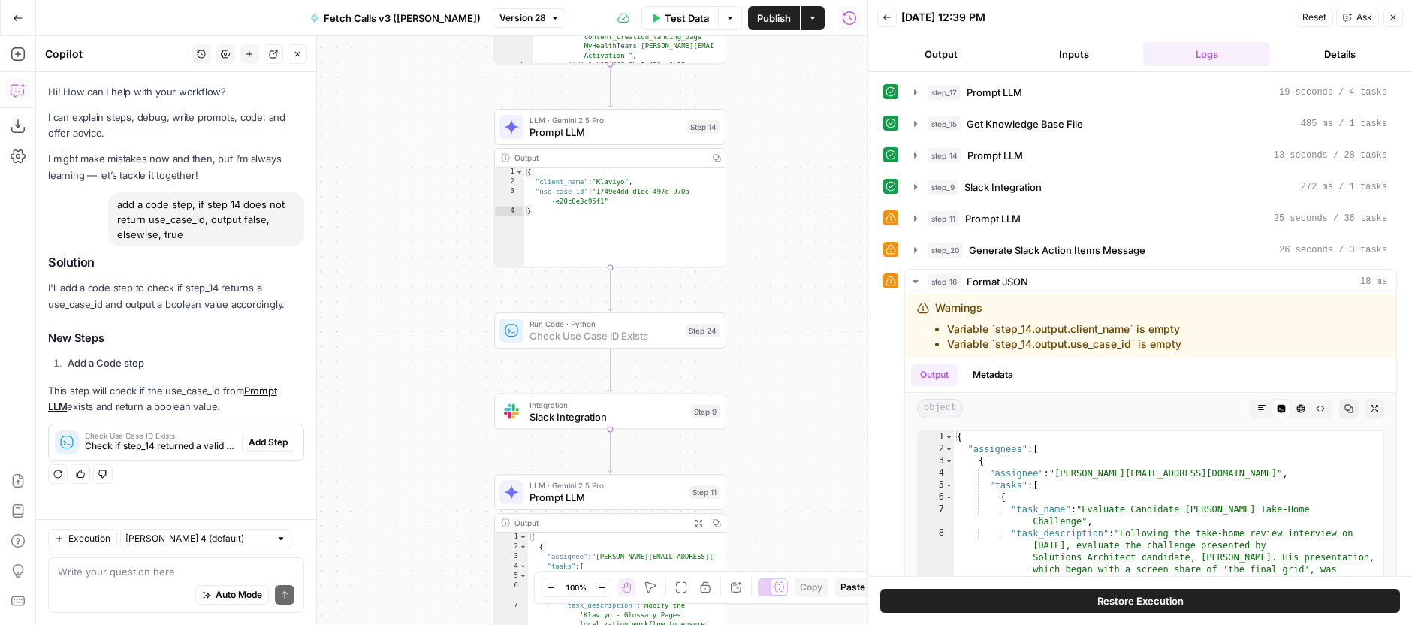
click at [289, 447] on button "Add Step" at bounding box center [268, 443] width 53 height 20
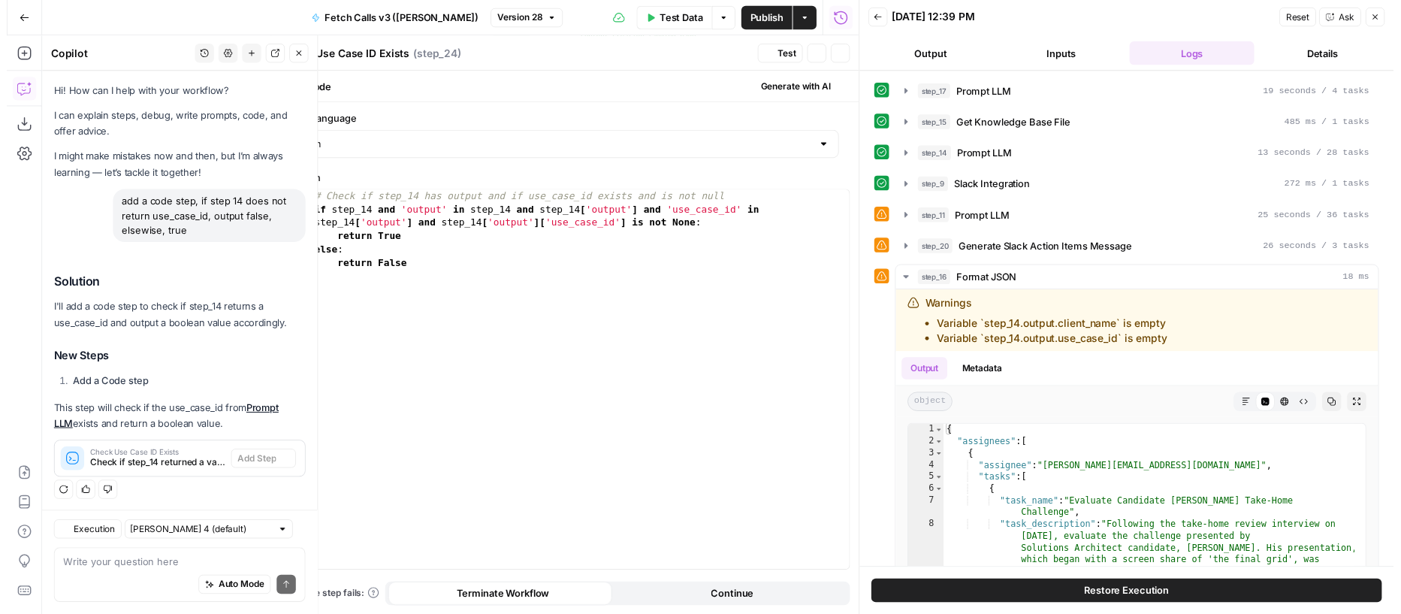
scroll to position [2, 0]
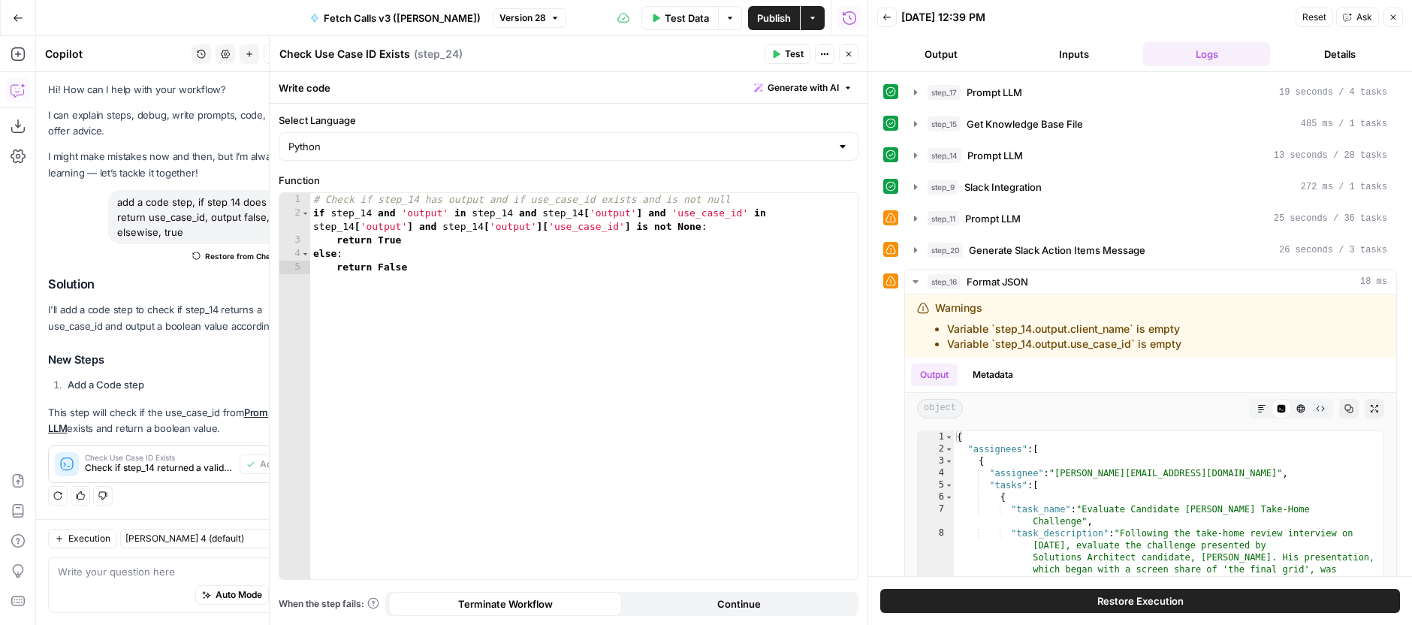
click at [807, 52] on button "Test" at bounding box center [788, 54] width 46 height 20
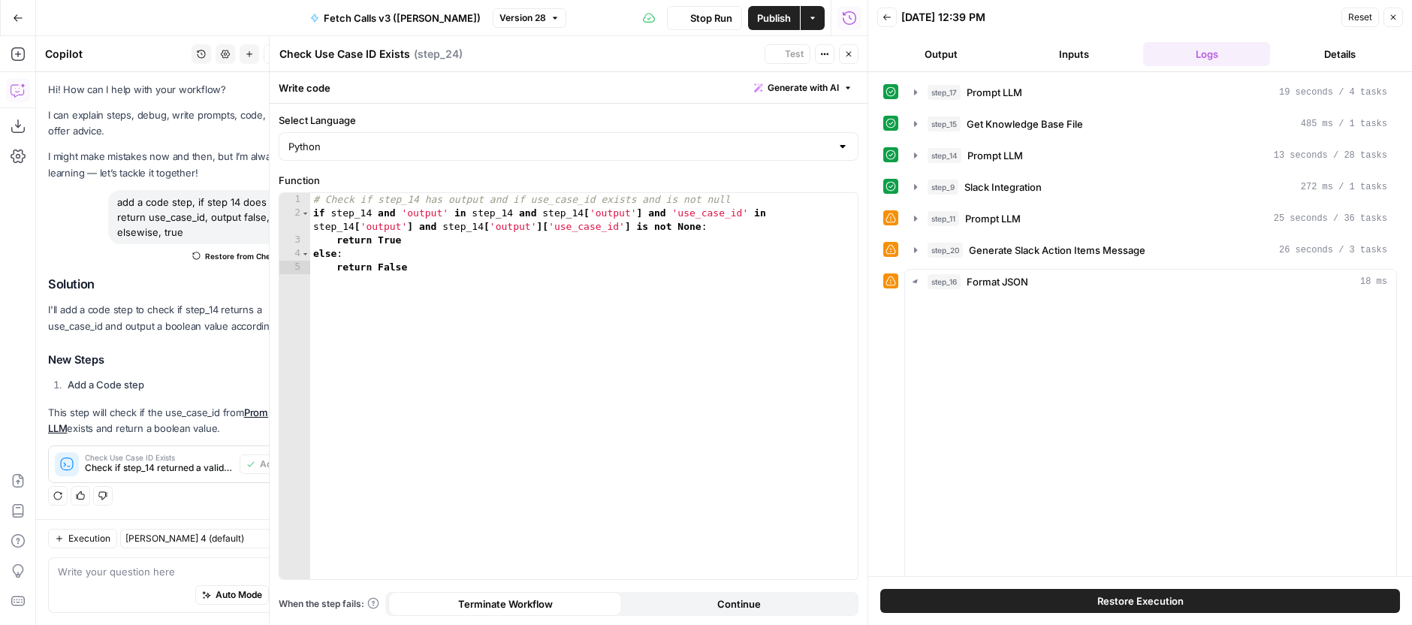
click at [856, 55] on button "Close" at bounding box center [849, 54] width 20 height 20
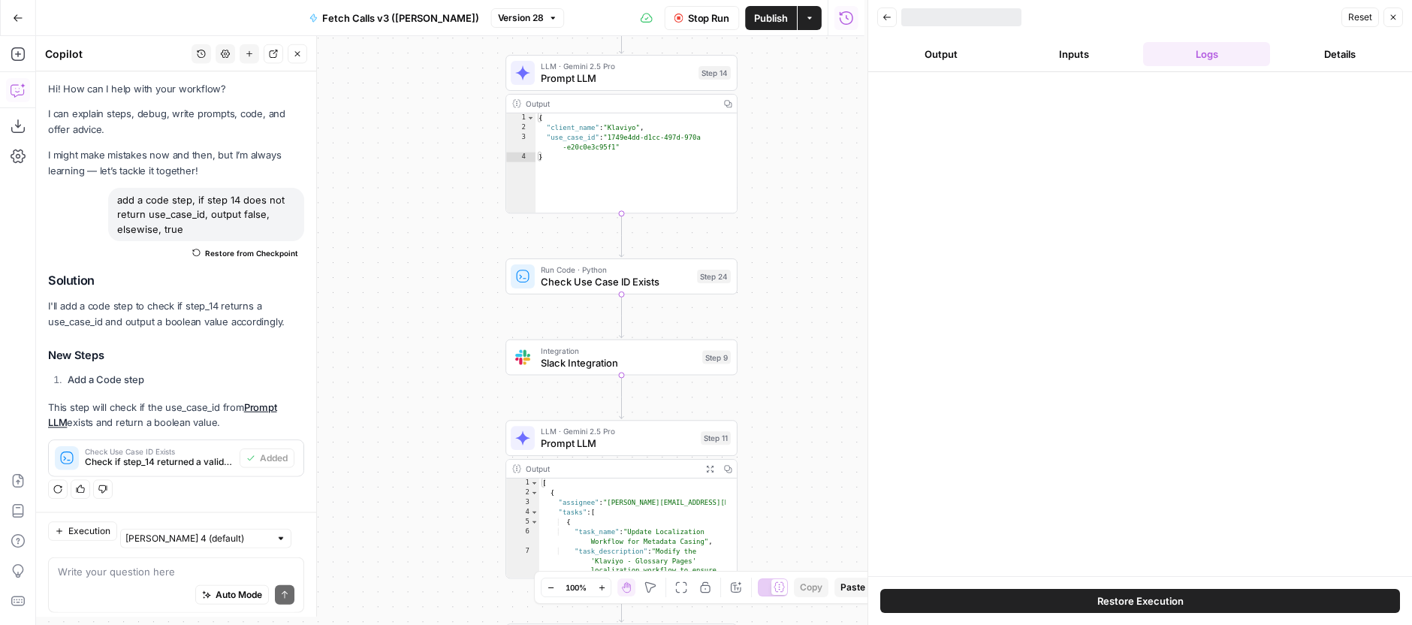
drag, startPoint x: 793, startPoint y: 250, endPoint x: 804, endPoint y: 196, distance: 55.2
click at [804, 196] on div "**********" at bounding box center [451, 330] width 831 height 589
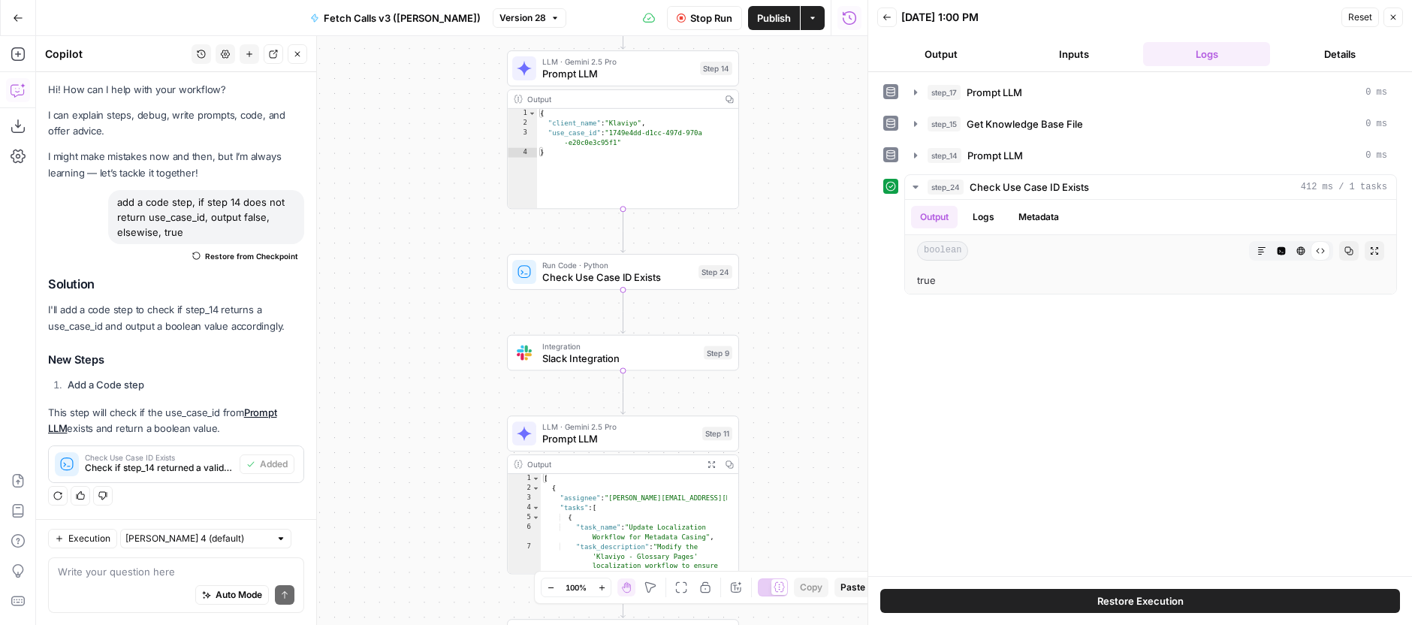
drag, startPoint x: 792, startPoint y: 270, endPoint x: 797, endPoint y: 234, distance: 35.7
click at [797, 234] on div "**********" at bounding box center [451, 330] width 831 height 589
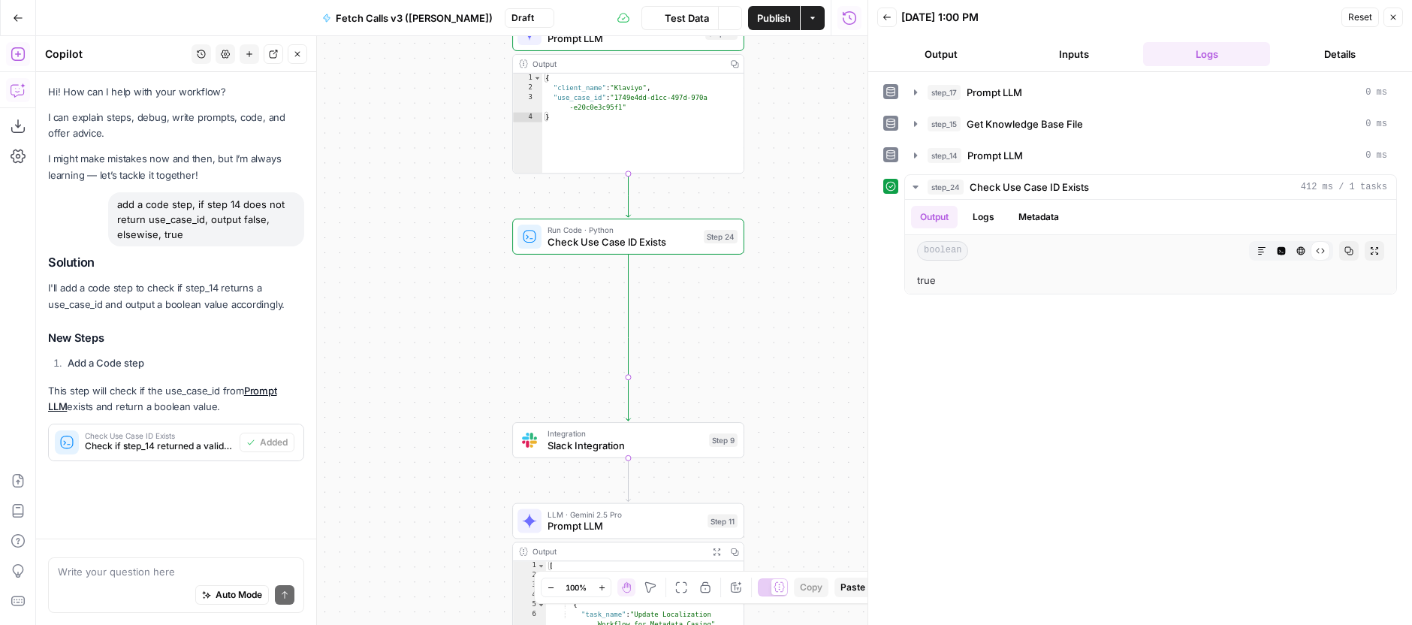
scroll to position [0, 0]
click at [23, 65] on button "Add Steps" at bounding box center [18, 54] width 24 height 24
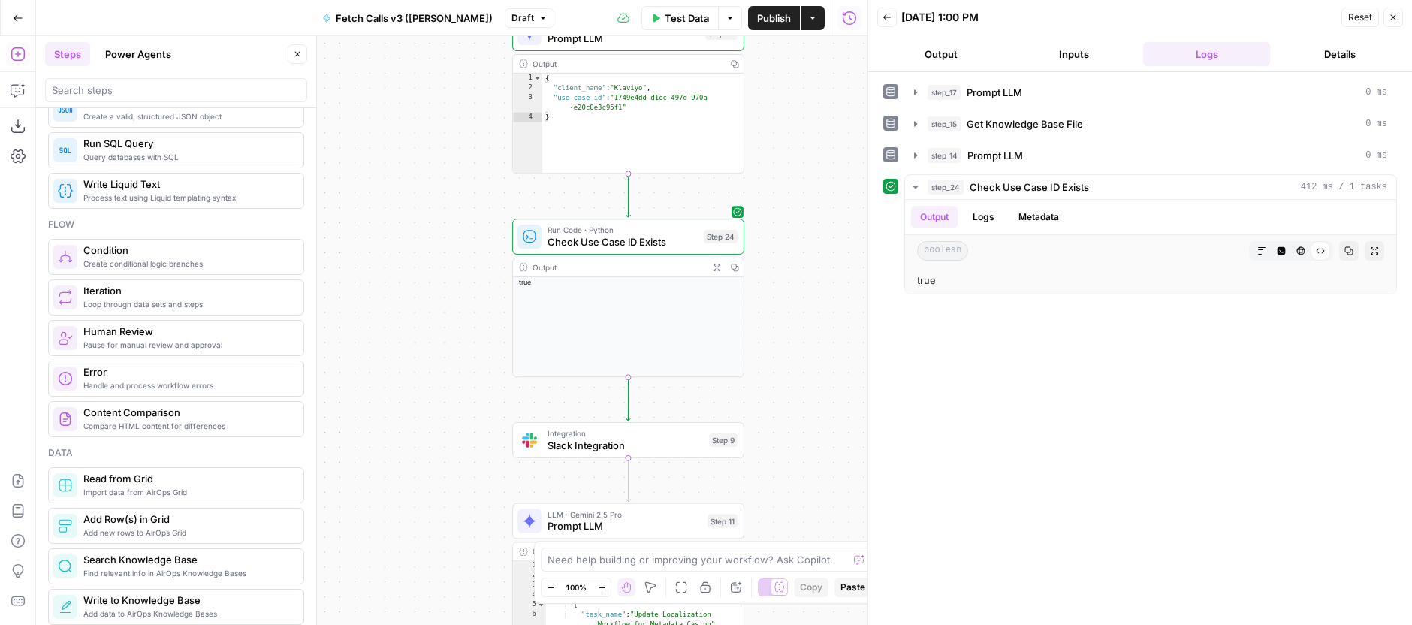
scroll to position [331, 0]
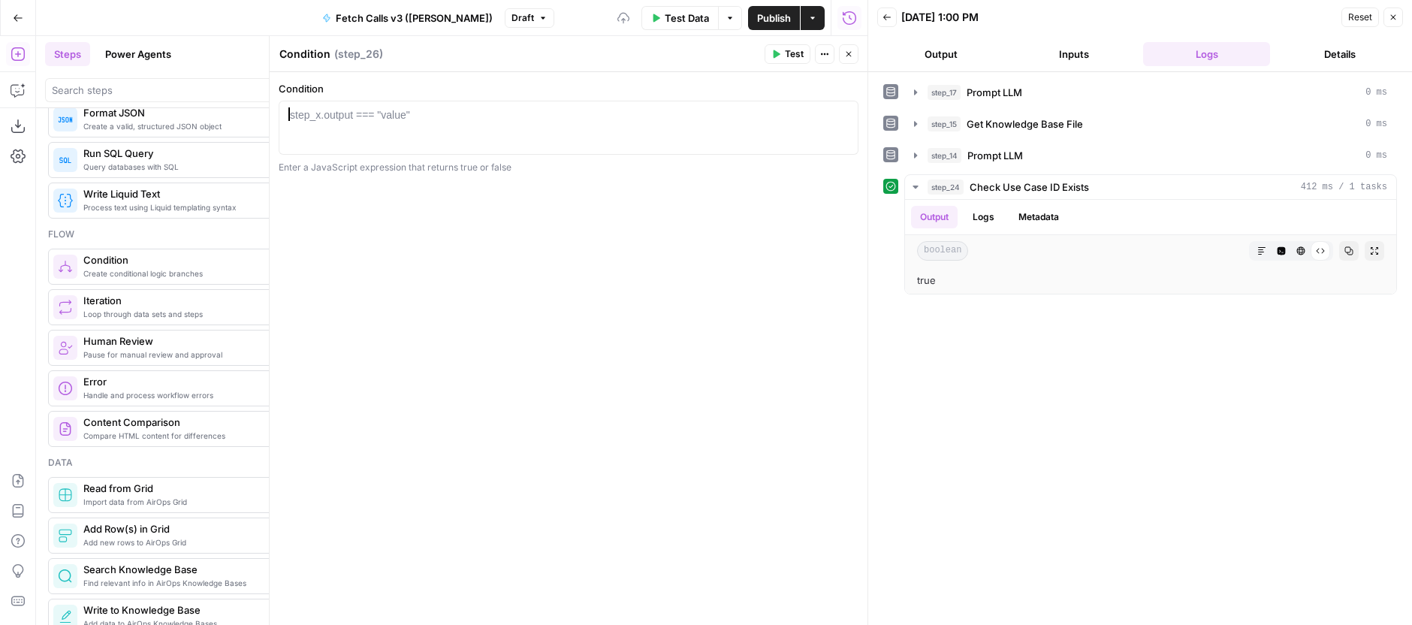
click at [626, 112] on div at bounding box center [568, 141] width 566 height 68
type textarea "*"
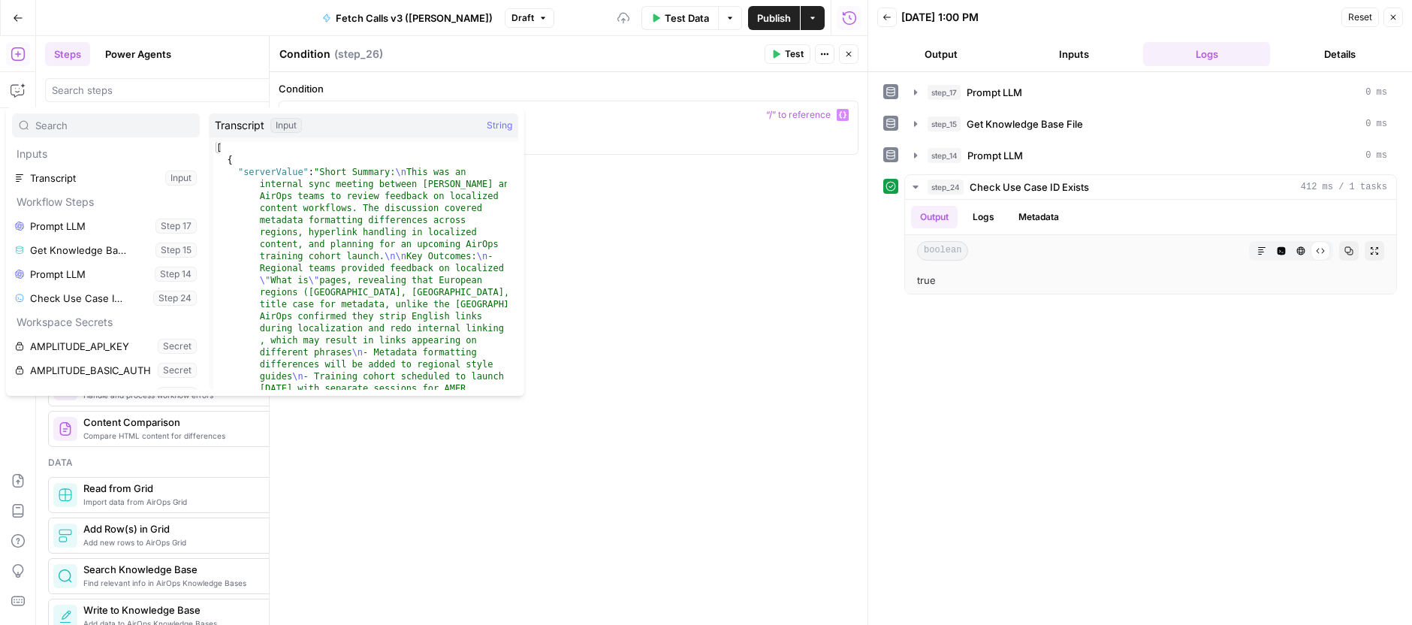
scroll to position [0, 0]
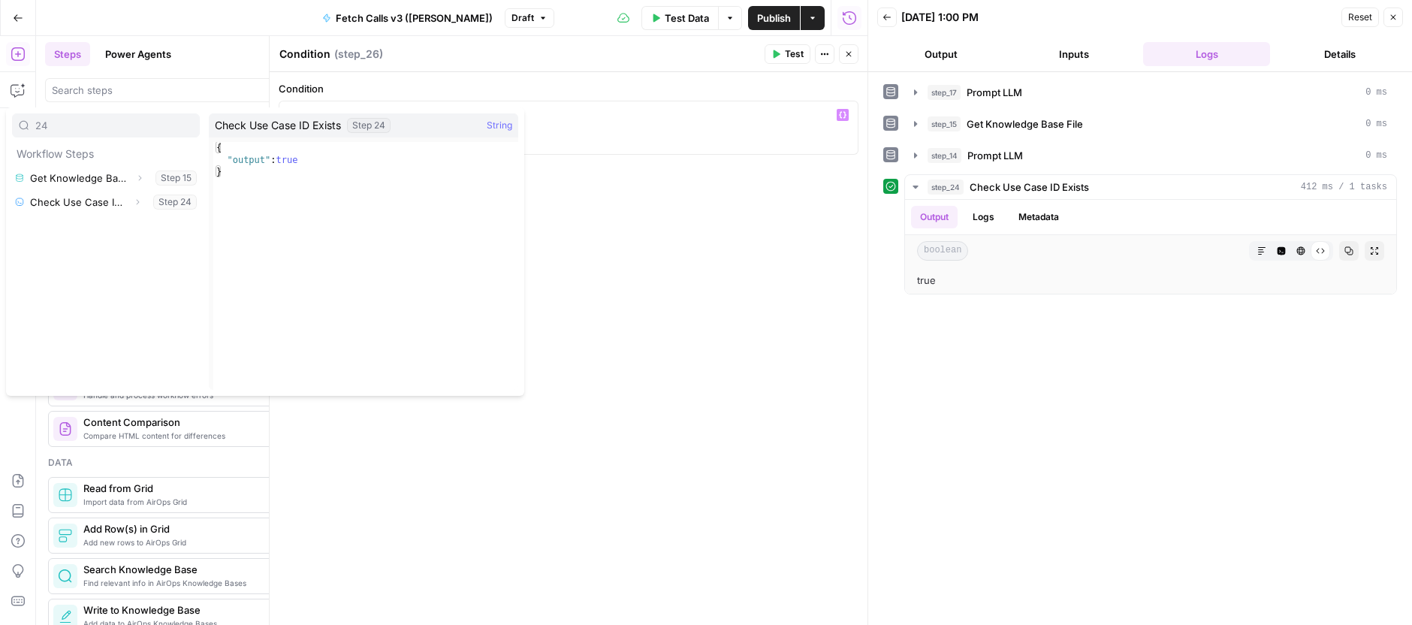
type input "24"
click at [138, 204] on icon "button" at bounding box center [137, 202] width 9 height 9
click at [97, 225] on button "Select variable Output" at bounding box center [113, 226] width 173 height 24
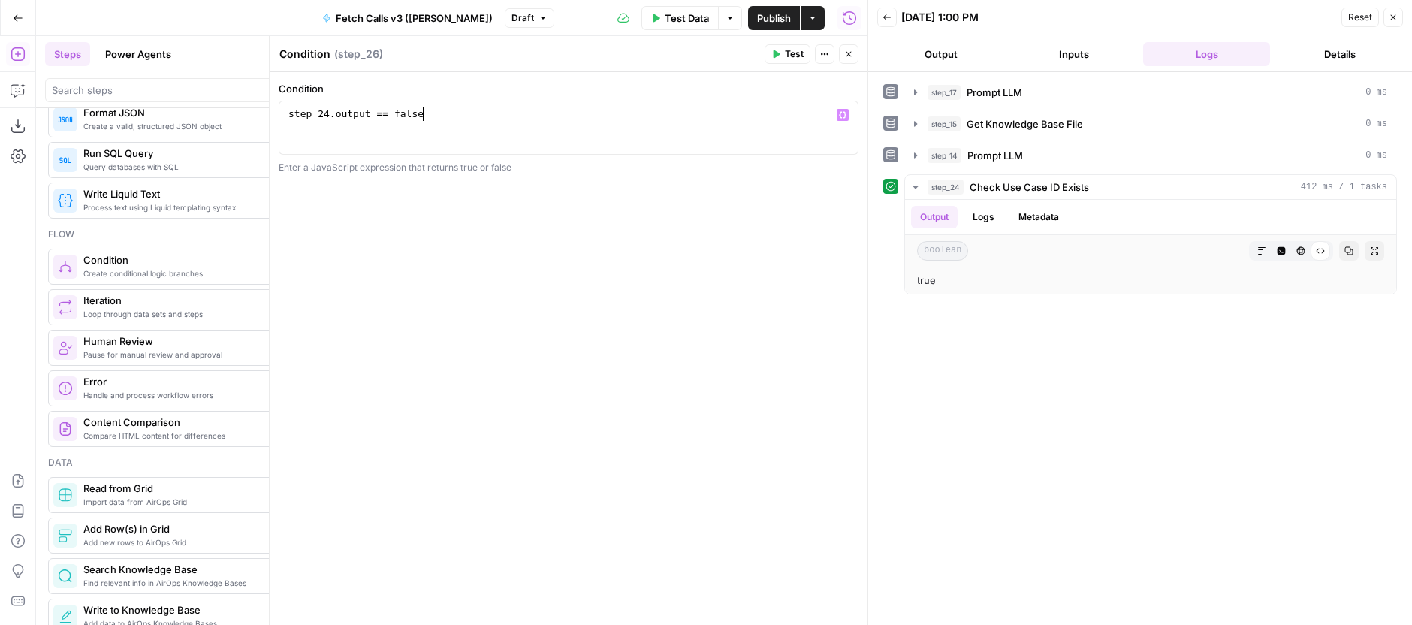
scroll to position [0, 10]
type textarea "**********"
click at [852, 55] on icon "button" at bounding box center [848, 54] width 9 height 9
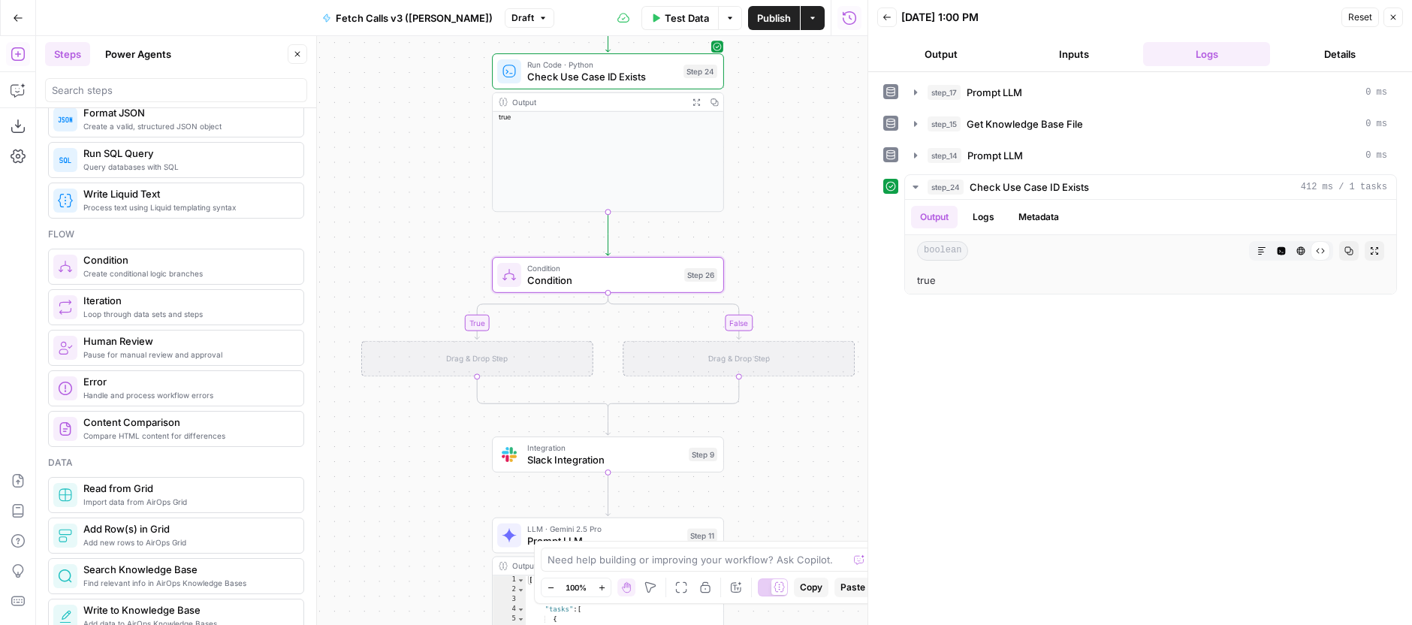
drag, startPoint x: 824, startPoint y: 310, endPoint x: 804, endPoint y: 145, distance: 166.5
click at [804, 145] on div "**********" at bounding box center [451, 330] width 831 height 589
click at [687, 252] on icon "button" at bounding box center [682, 247] width 12 height 12
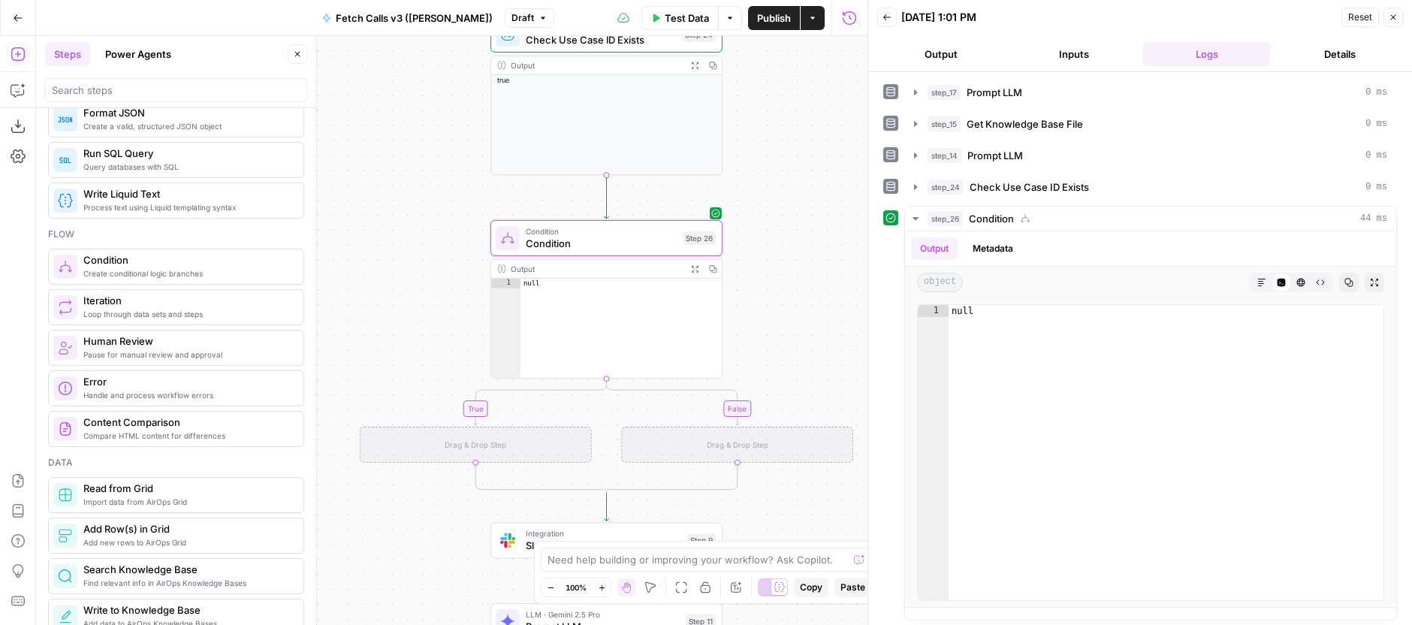
drag, startPoint x: 789, startPoint y: 229, endPoint x: 788, endPoint y: 215, distance: 14.3
click at [788, 215] on div "**********" at bounding box center [451, 330] width 831 height 589
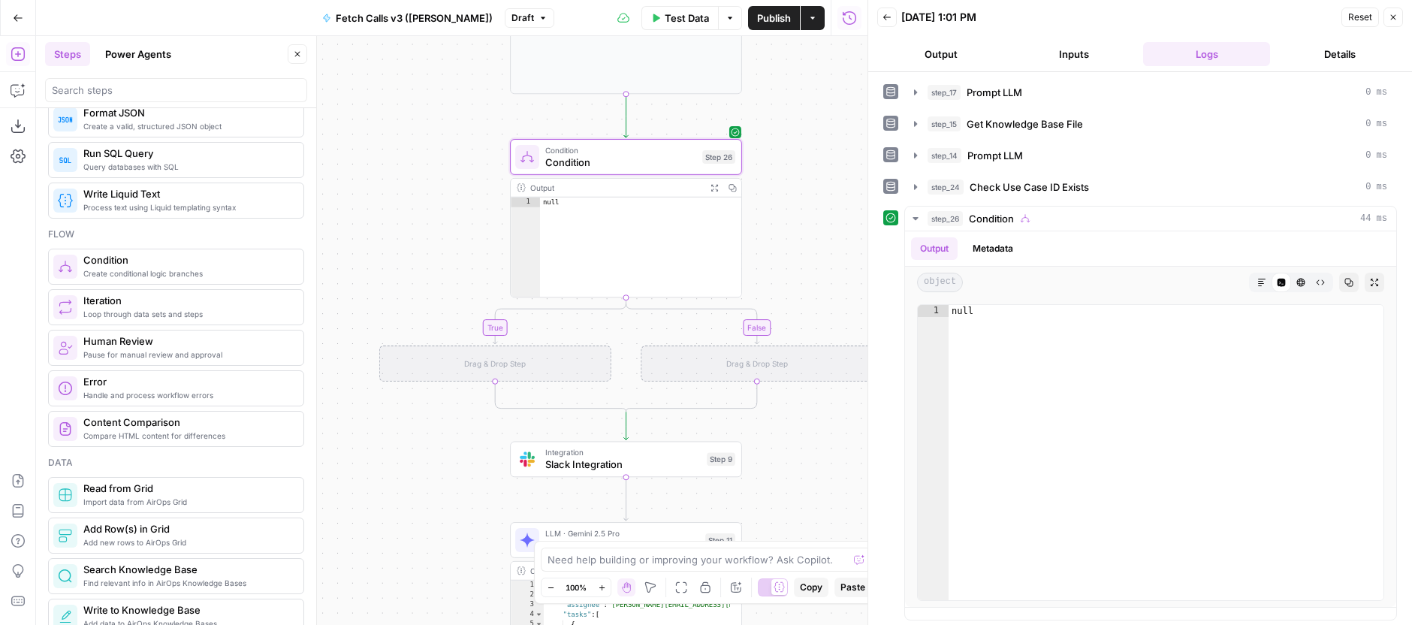
drag, startPoint x: 783, startPoint y: 291, endPoint x: 803, endPoint y: 209, distance: 84.9
click at [803, 209] on div "**********" at bounding box center [451, 330] width 831 height 589
click at [119, 95] on input "search" at bounding box center [176, 90] width 249 height 15
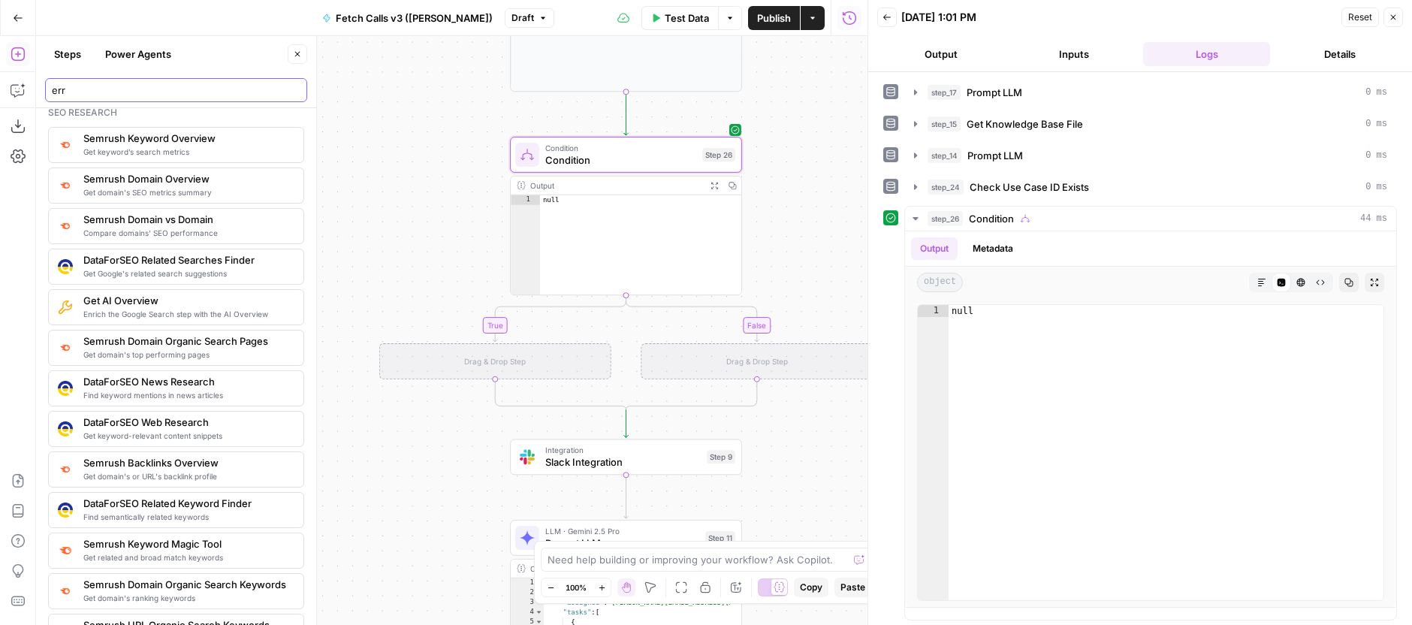
scroll to position [32, 0]
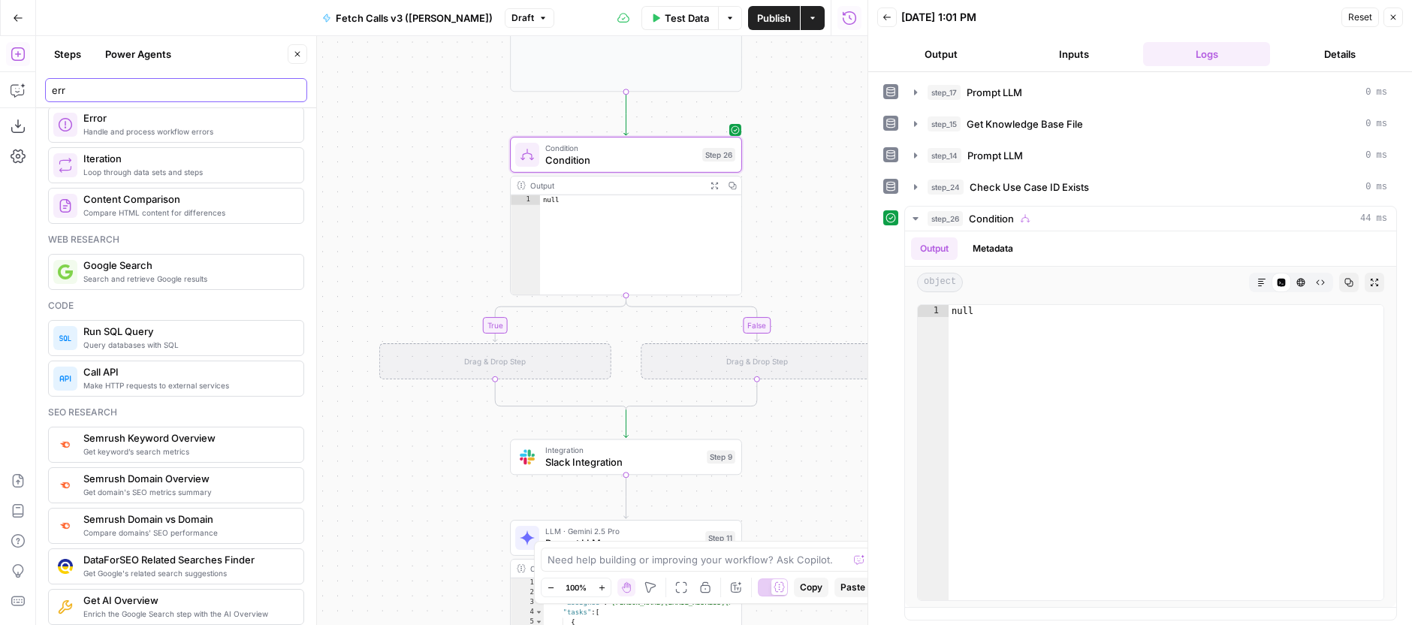
type input "err"
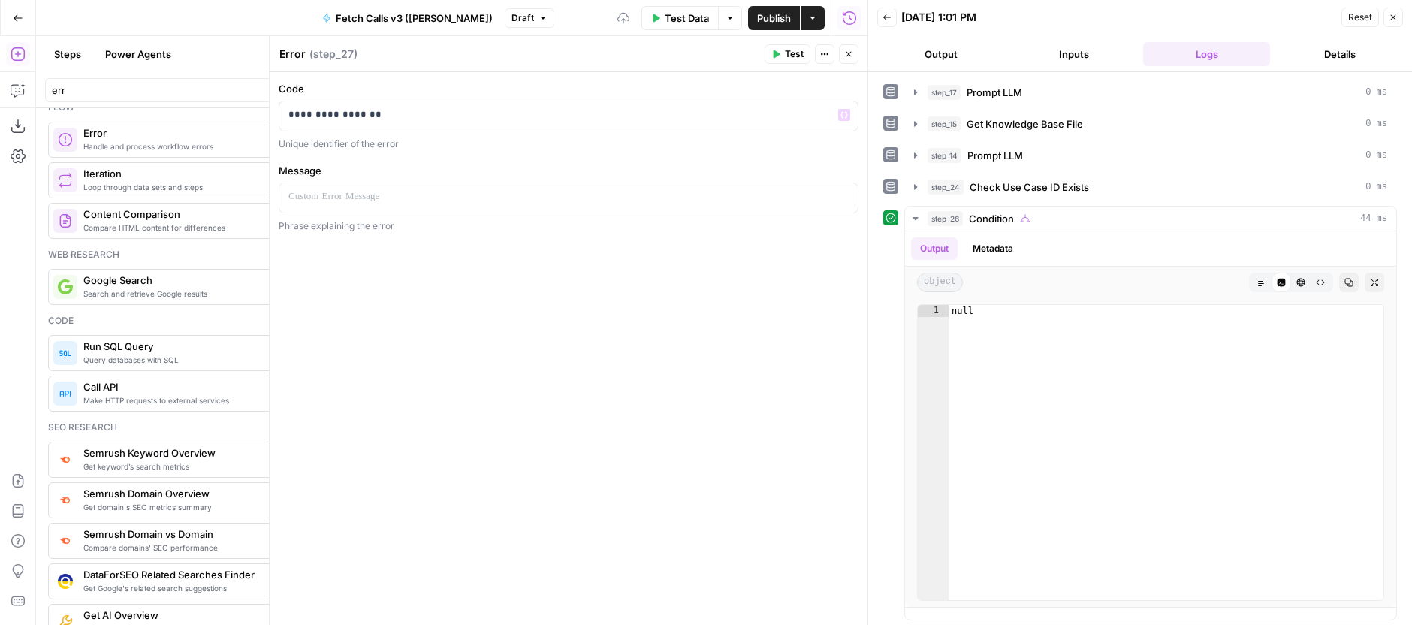
click at [863, 38] on div at bounding box center [868, 312] width 15 height 625
click at [857, 51] on button "Close" at bounding box center [849, 54] width 20 height 20
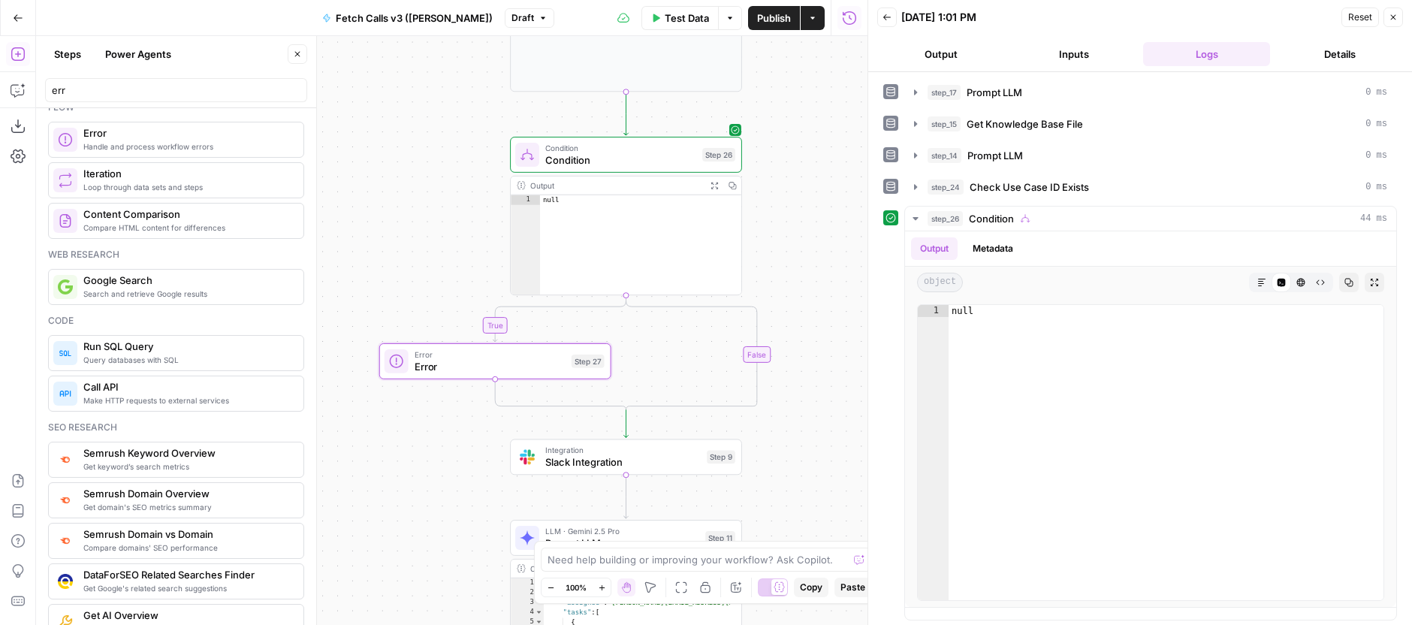
click at [647, 138] on div "Copy step Delete step Add Note Test" at bounding box center [663, 126] width 150 height 27
click at [644, 150] on span "Condition" at bounding box center [620, 148] width 151 height 12
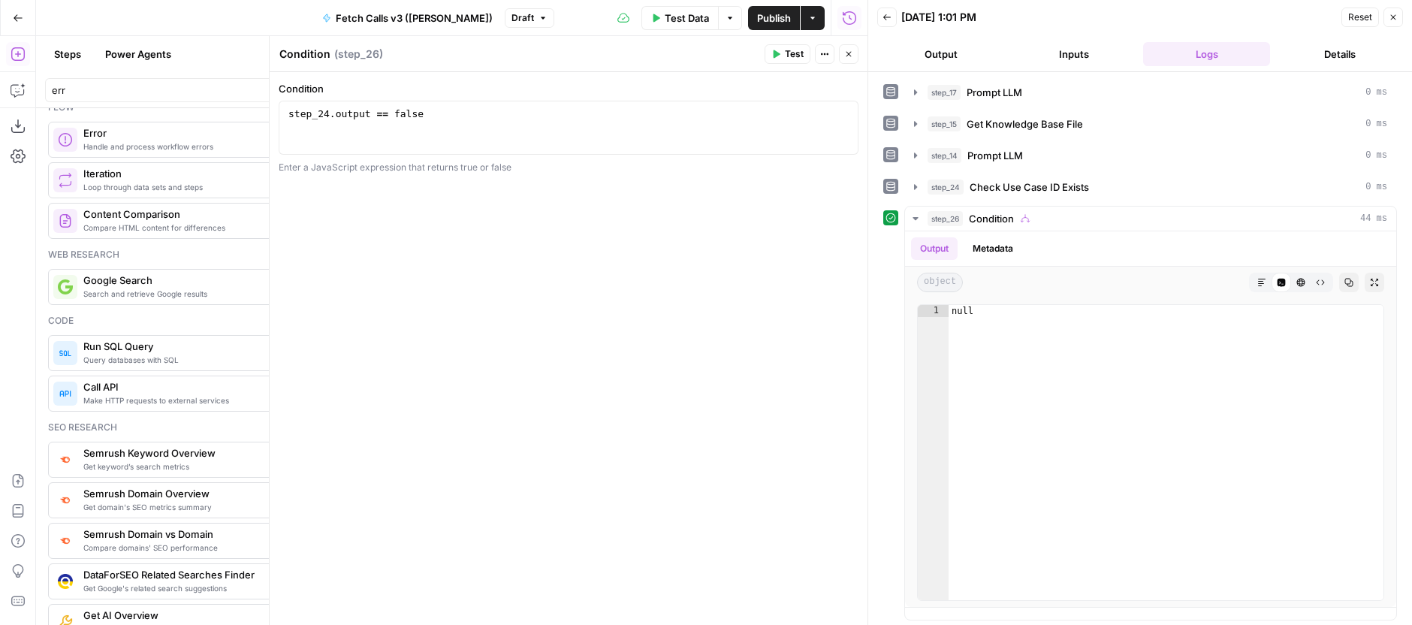
click at [282, 58] on textarea "Condition" at bounding box center [304, 54] width 51 height 15
type textarea "Customer Picked?"
click at [785, 59] on button "Test" at bounding box center [788, 54] width 46 height 20
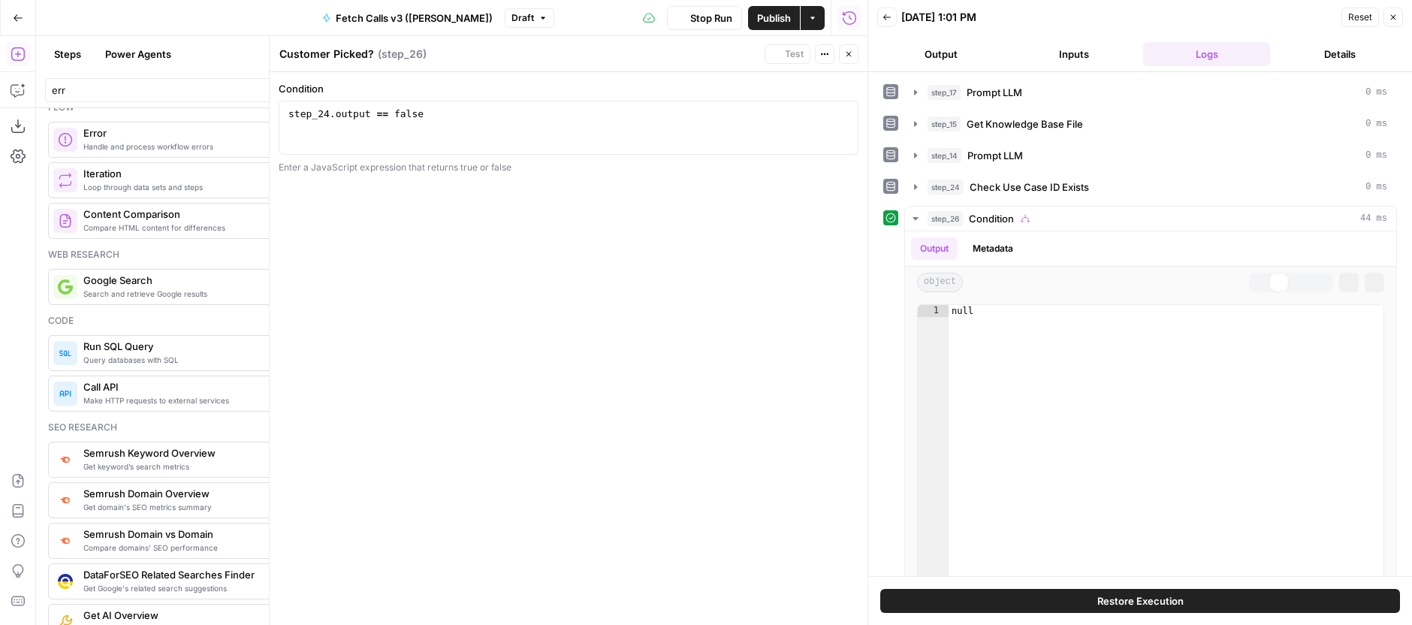
click at [853, 59] on button "Close" at bounding box center [849, 54] width 20 height 20
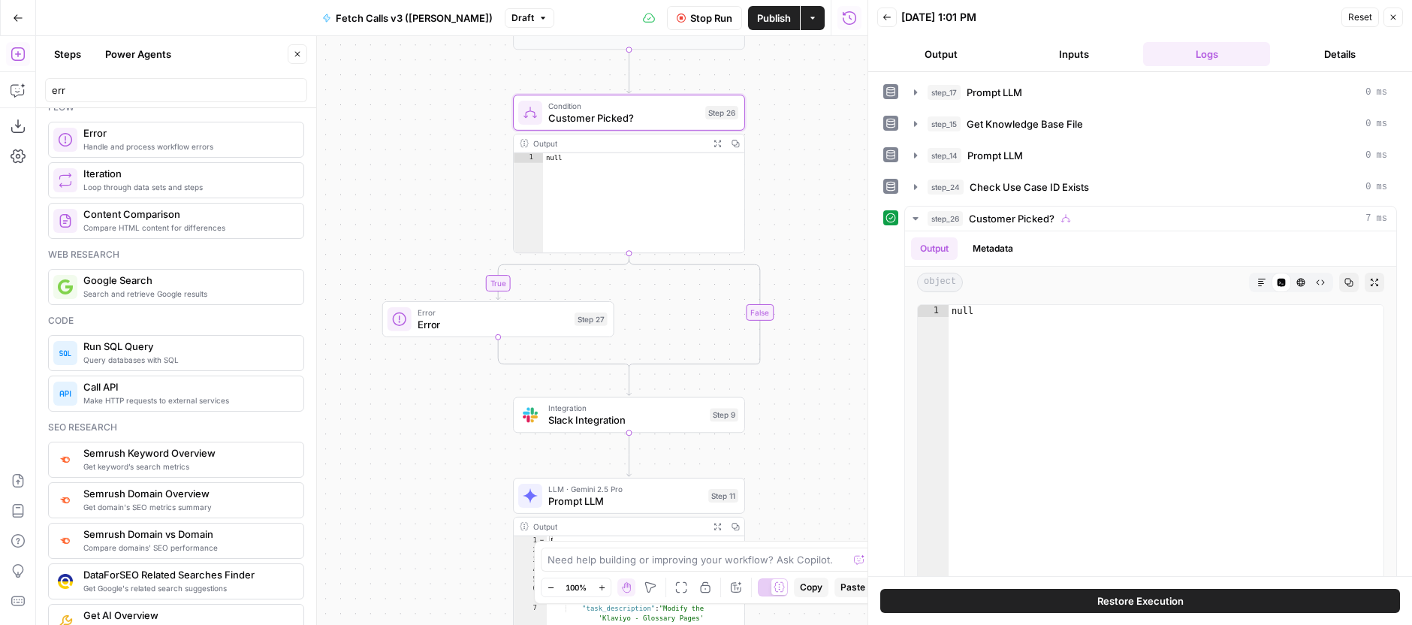
drag, startPoint x: 823, startPoint y: 212, endPoint x: 822, endPoint y: 203, distance: 9.1
click at [822, 203] on div "**********" at bounding box center [451, 330] width 831 height 589
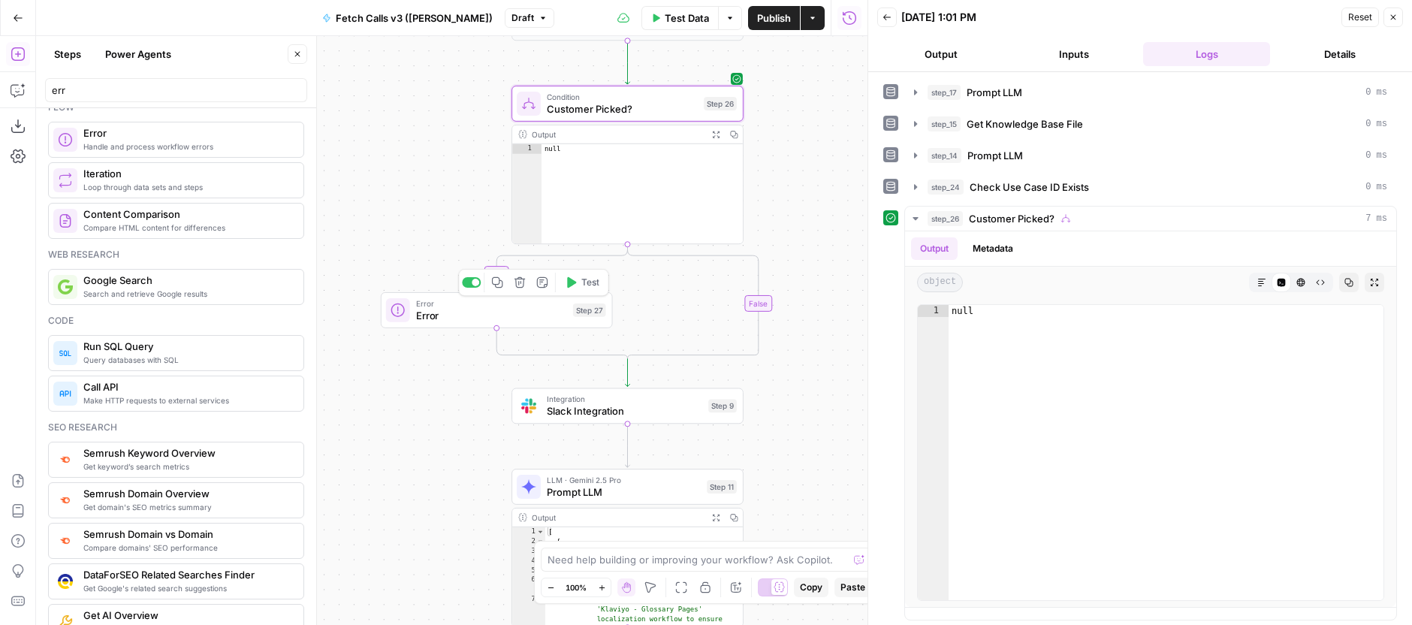
click at [520, 309] on span "Error" at bounding box center [491, 315] width 151 height 15
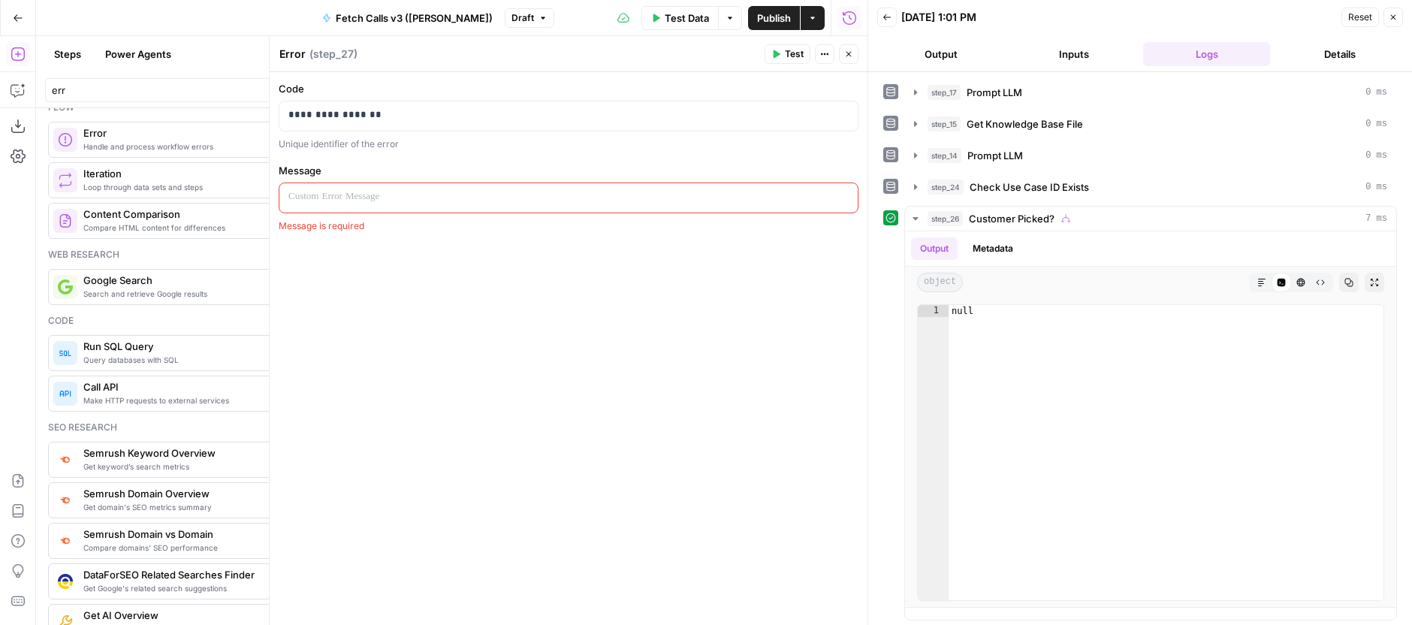
click at [551, 199] on p at bounding box center [568, 196] width 560 height 15
click at [849, 28] on button "Run History" at bounding box center [849, 18] width 24 height 24
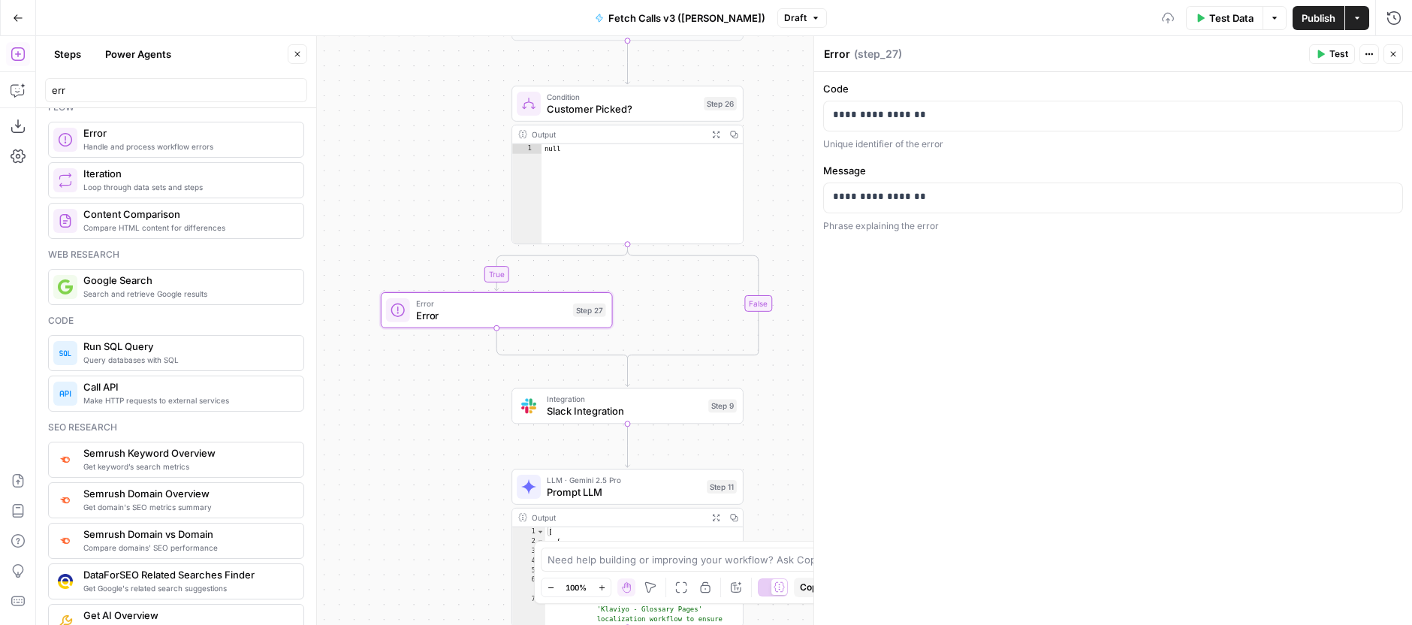
click at [1398, 50] on button "Close" at bounding box center [1393, 54] width 20 height 20
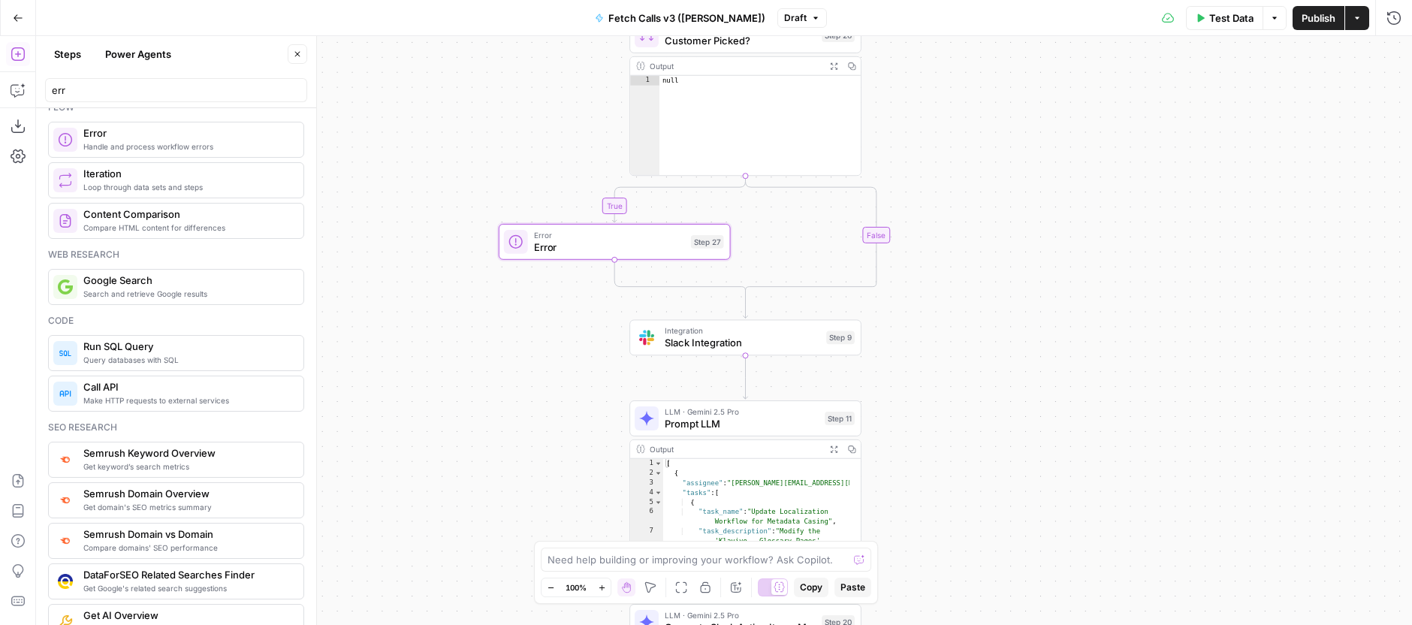
drag, startPoint x: 958, startPoint y: 276, endPoint x: 1066, endPoint y: 132, distance: 180.1
click at [1076, 207] on div "**********" at bounding box center [724, 330] width 1376 height 589
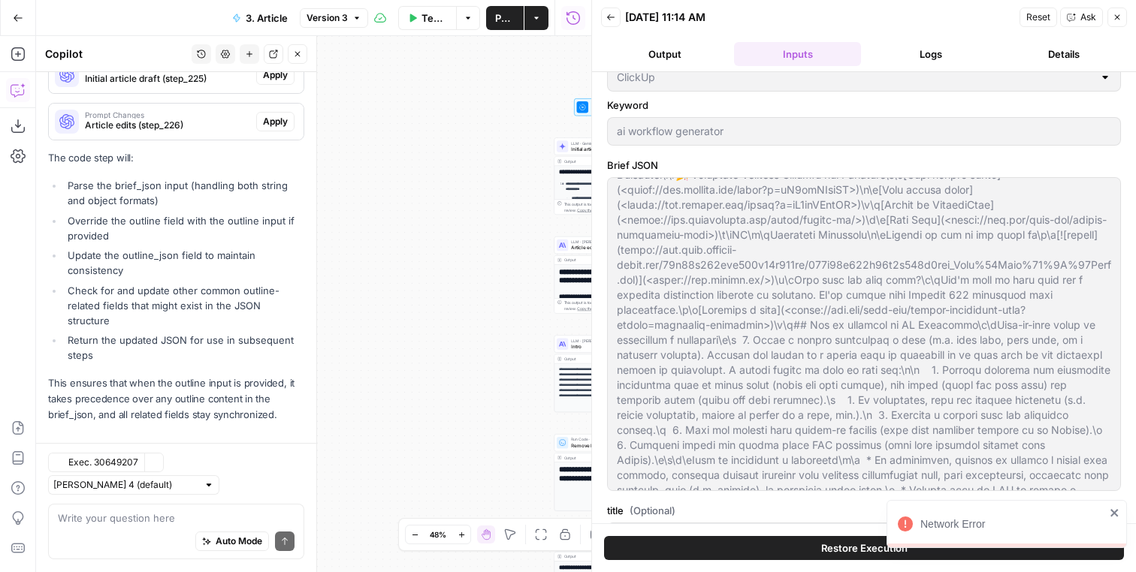
scroll to position [908, 0]
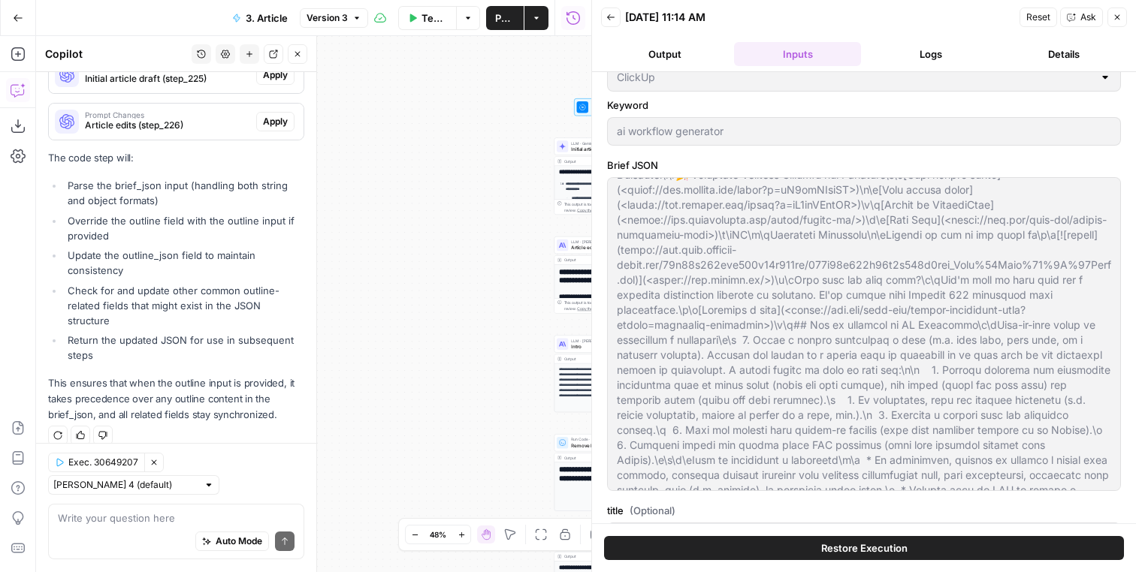
click at [62, 426] on button "Regenerate" at bounding box center [58, 436] width 20 height 20
type input "# H1: AI Workflow Generator: Build Better Processes in Minutes## Introduction/H…"
